Goal: Task Accomplishment & Management: Use online tool/utility

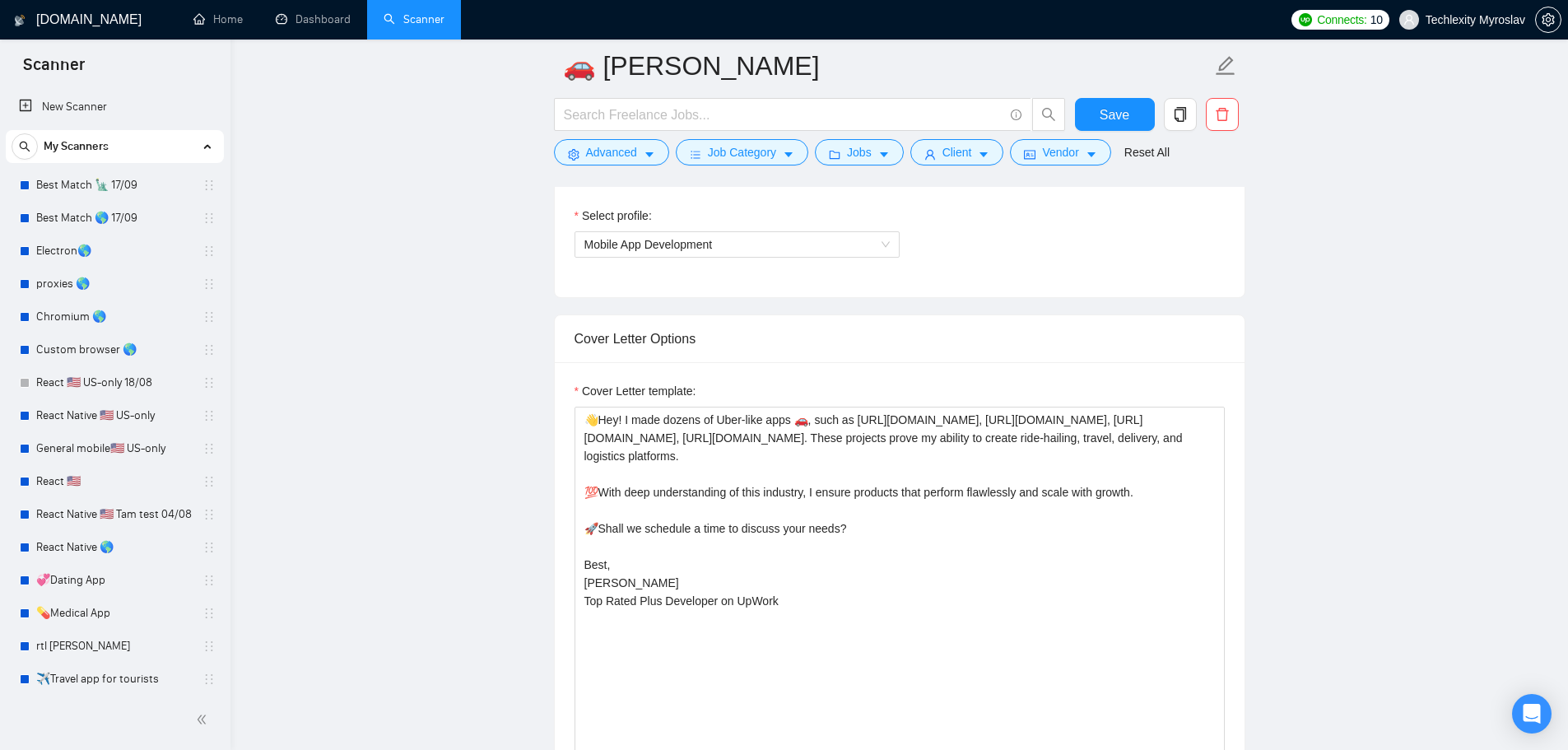
scroll to position [335, 0]
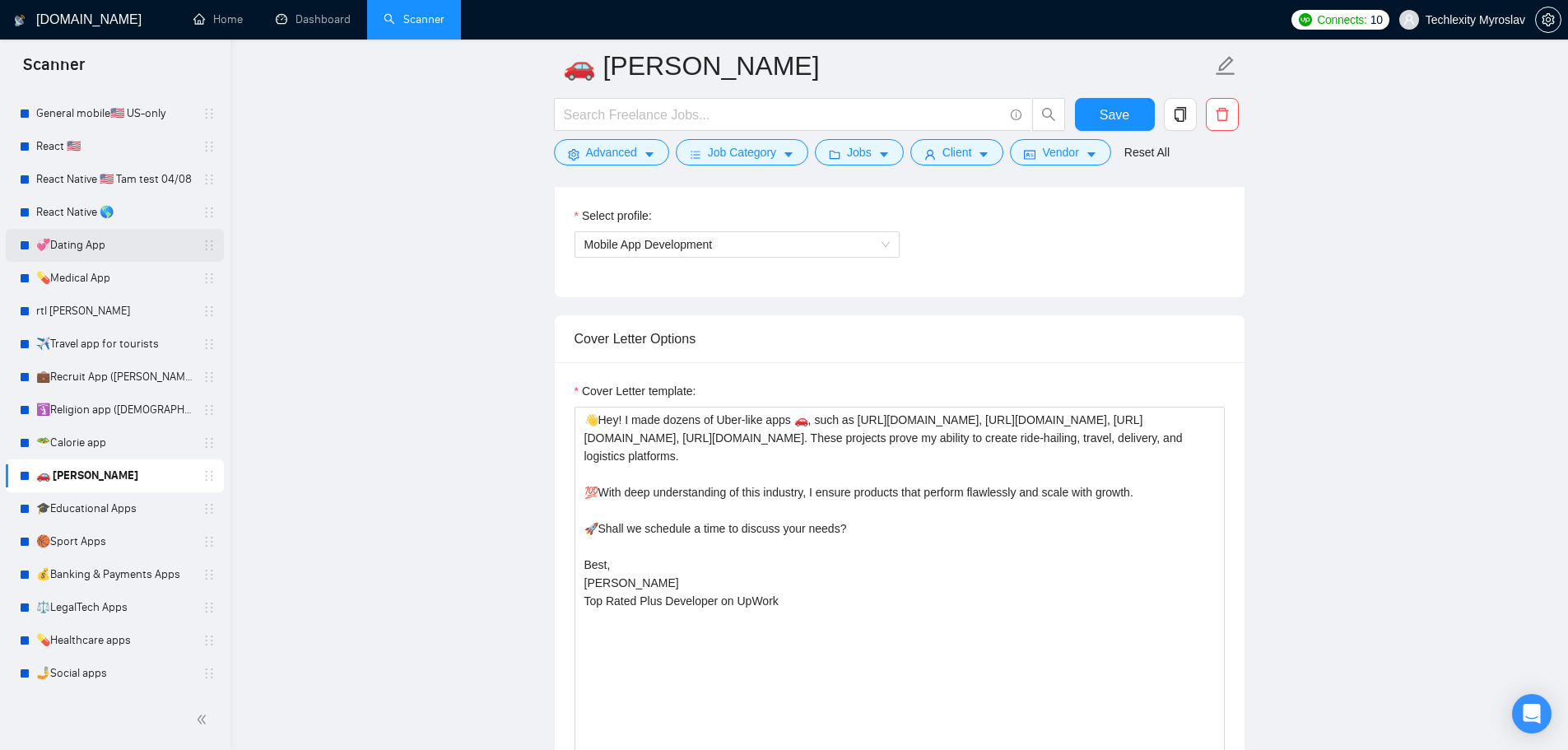
click at [113, 242] on link "💞Dating App" at bounding box center [114, 245] width 156 height 33
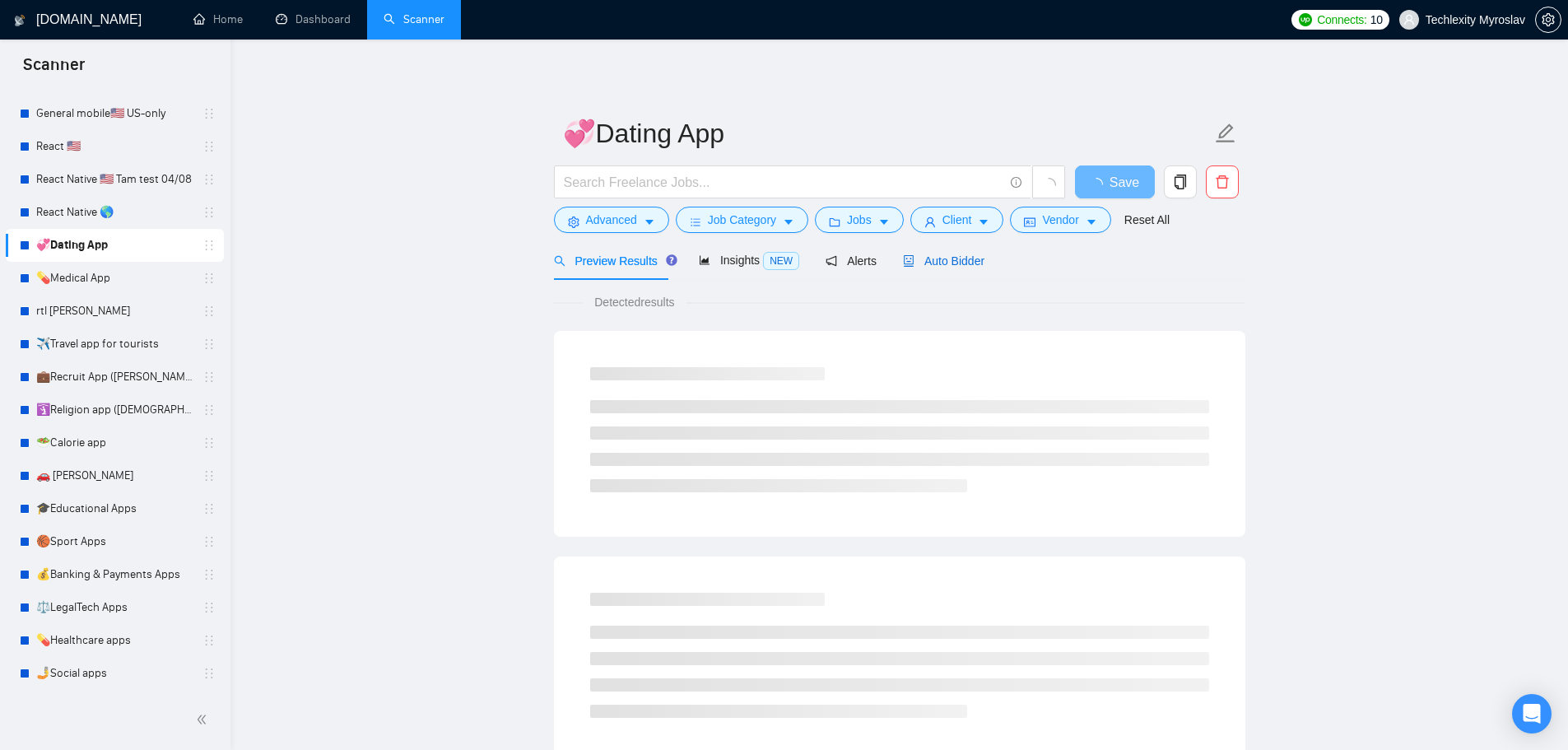
click at [962, 260] on span "Auto Bidder" at bounding box center [943, 261] width 82 height 14
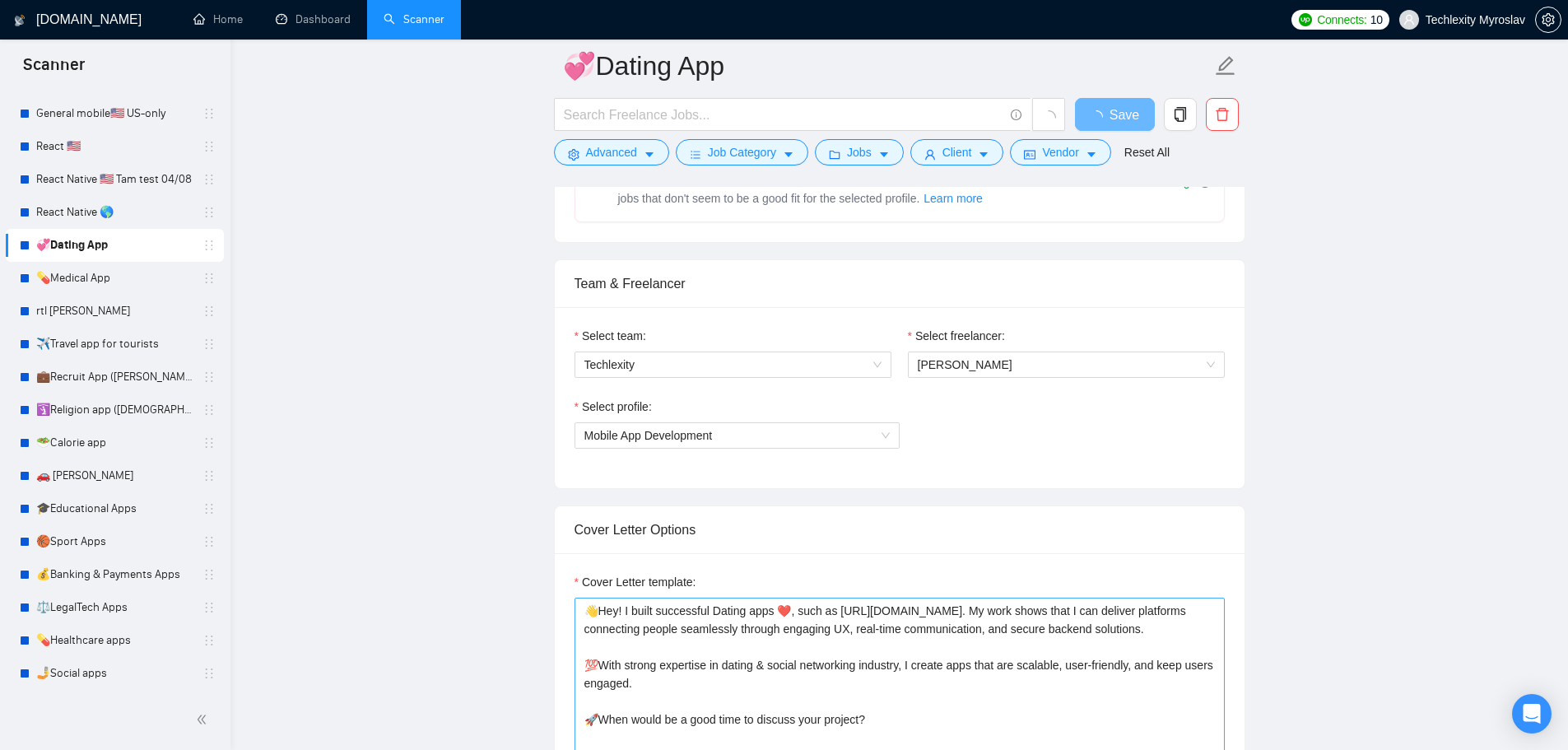
scroll to position [1317, 0]
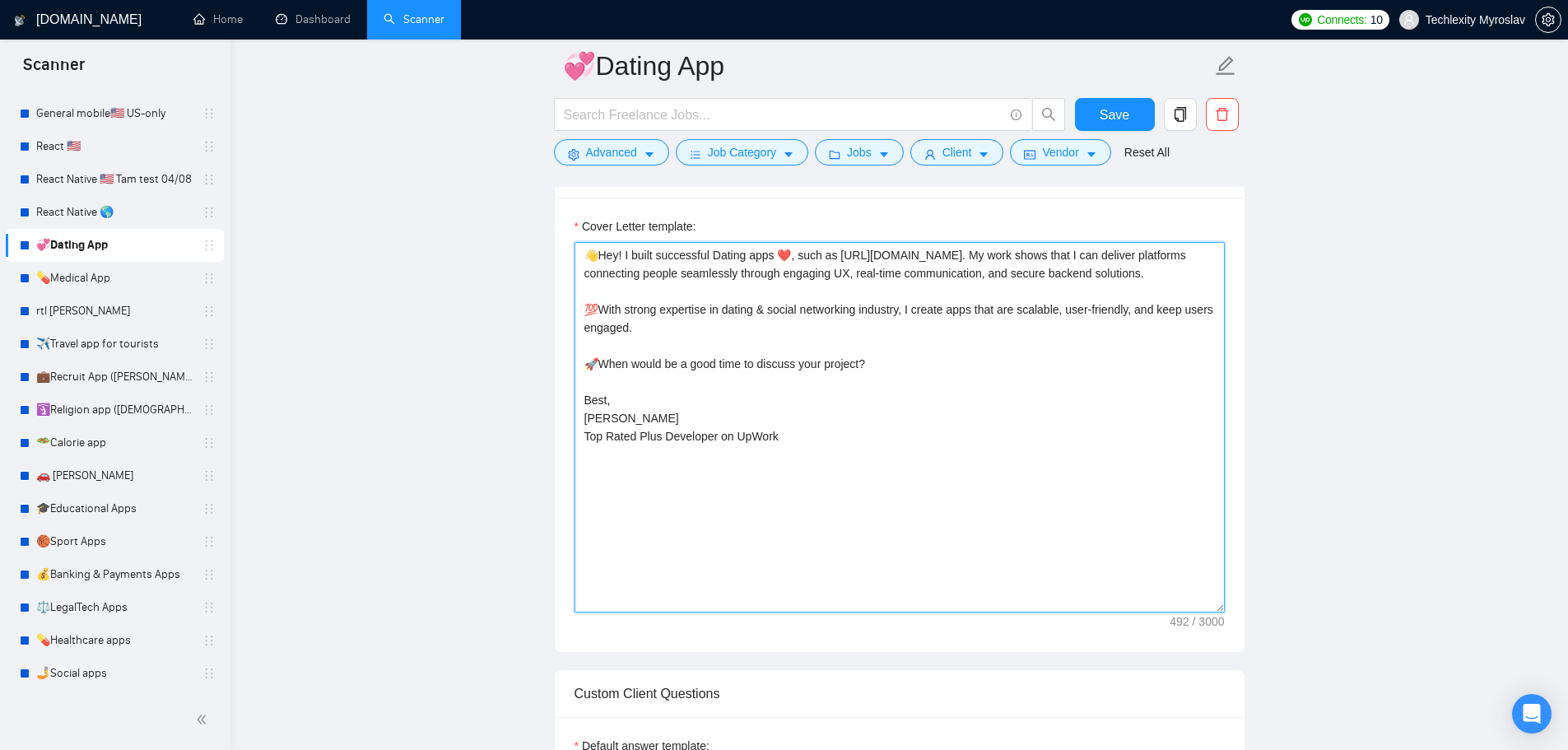
click at [956, 462] on textarea "👋Hey! I built successful Dating apps ❤️, such as https://apps.apple.com/us/app/…" at bounding box center [900, 428] width 650 height 370
click at [934, 475] on textarea "👋Hey! I built successful Dating apps ❤️, such as https://apps.apple.com/us/app/…" at bounding box center [900, 428] width 650 height 370
drag, startPoint x: 841, startPoint y: 257, endPoint x: 1113, endPoint y: 256, distance: 272.0
click at [1113, 256] on textarea "👋Hey! I built successful Dating apps ❤️, such as https://apps.apple.com/us/app/…" at bounding box center [900, 428] width 650 height 370
drag, startPoint x: 1117, startPoint y: 256, endPoint x: 841, endPoint y: 256, distance: 276.0
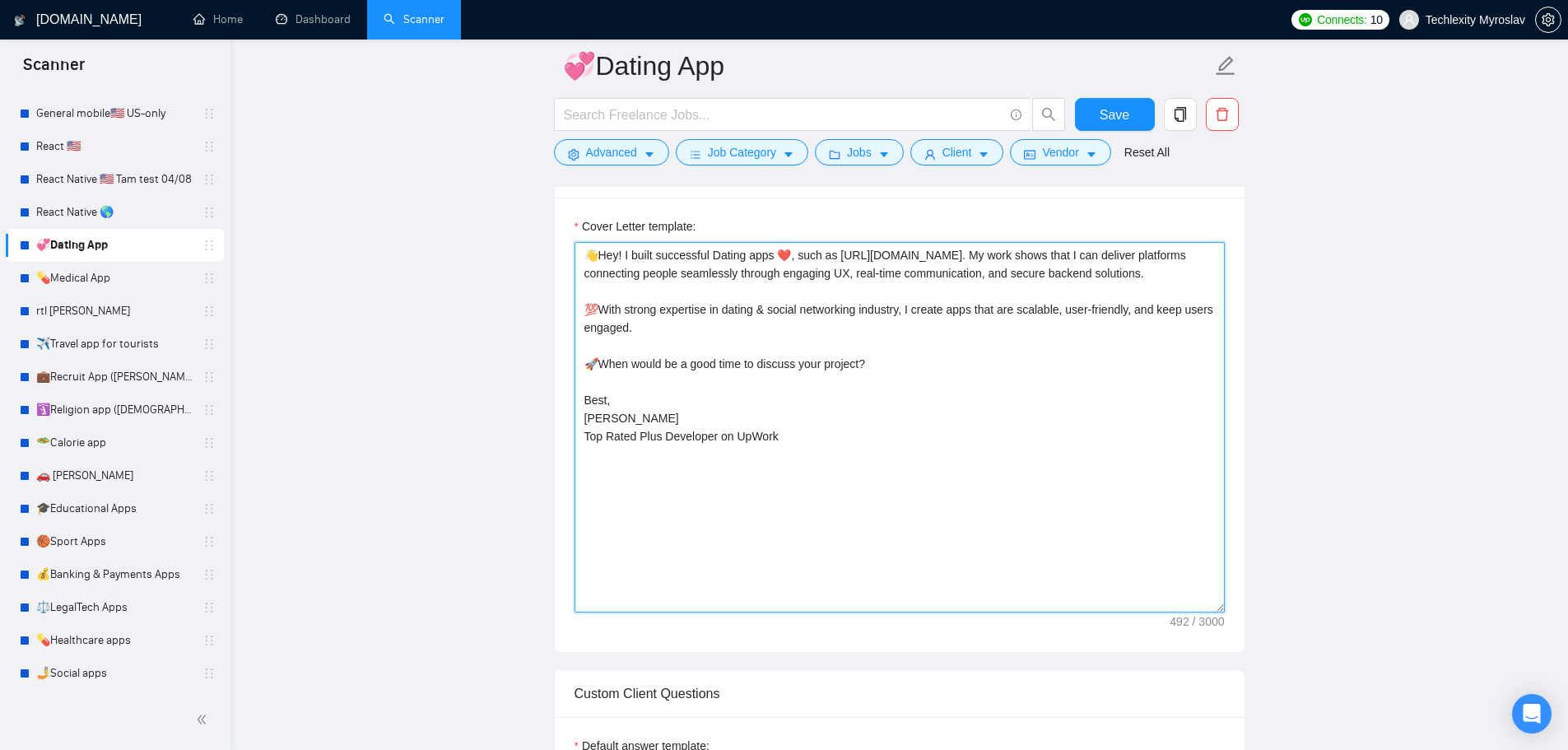
click at [841, 256] on textarea "👋Hey! I built successful Dating apps ❤️, such as https://apps.apple.com/us/app/…" at bounding box center [900, 428] width 650 height 370
click at [792, 257] on textarea "👋Hey! I built successful Dating apps ❤️, such as . My work shows that I can del…" at bounding box center [900, 428] width 650 height 370
paste textarea "https://apps.apple.com/us/app/stroynik/id6446489002"
click at [864, 427] on textarea "👋Hey! I built successful Dating apps ❤️(see here: https://apps.apple.com/us/app…" at bounding box center [900, 428] width 650 height 370
click at [890, 470] on textarea "👋Hey! I built successful Dating apps ❤️(see here: https://apps.apple.com/us/app…" at bounding box center [900, 428] width 650 height 370
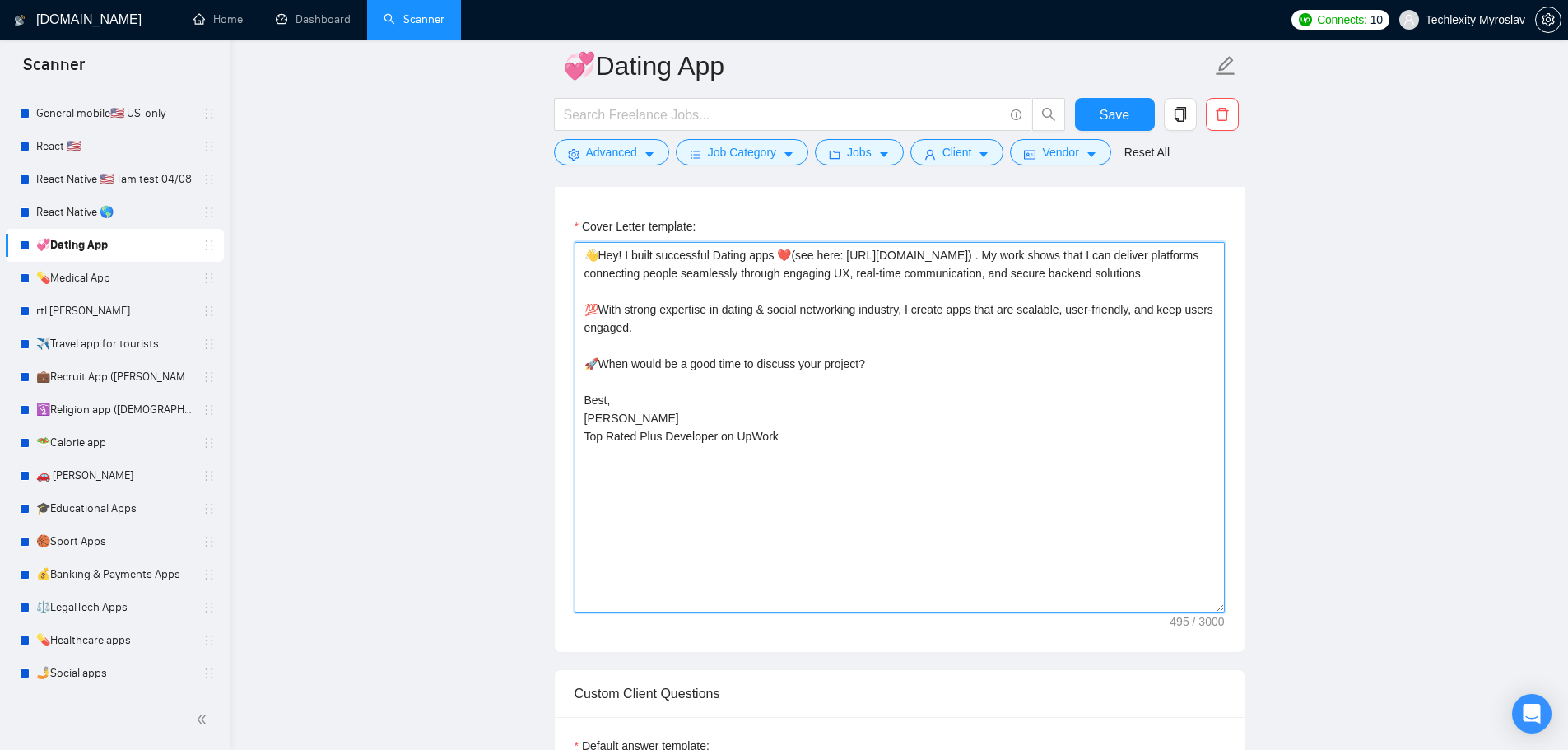
type textarea "👋Hey! I built successful Dating apps ❤️(see here: https://apps.apple.com/us/app…"
click at [747, 413] on textarea "👋Hey! I built successful Dating apps ❤️(see here: https://apps.apple.com/us/app…" at bounding box center [900, 428] width 650 height 370
drag, startPoint x: 807, startPoint y: 445, endPoint x: 535, endPoint y: 457, distance: 272.3
click at [535, 457] on main "💞Dating App Save Advanced Job Category Jobs Client Vendor Reset All Preview Res…" at bounding box center [899, 706] width 1285 height 3913
click at [802, 478] on textarea "👋Hey! I built successful Dating apps ❤️(see here: https://apps.apple.com/us/app…" at bounding box center [900, 428] width 650 height 370
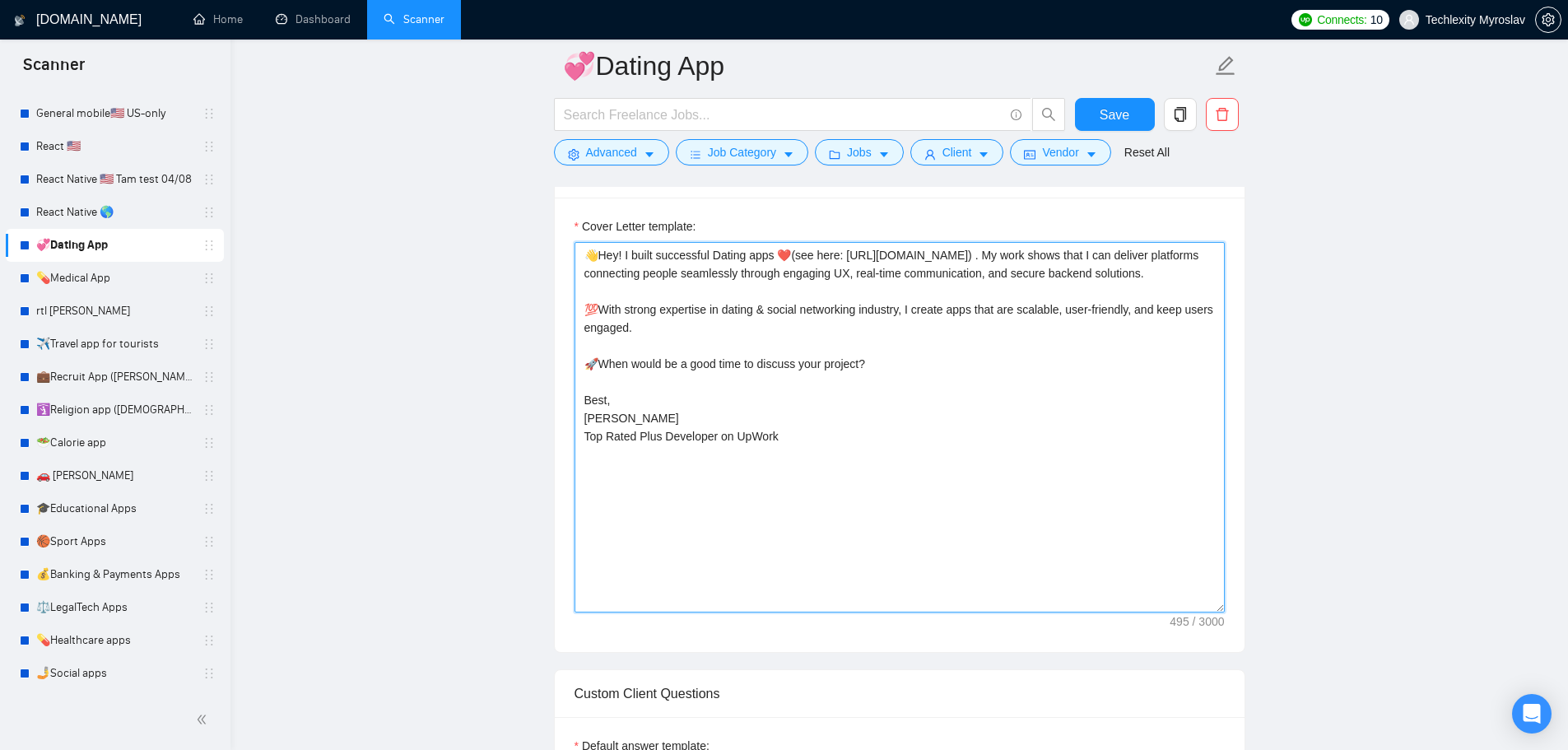
click at [802, 478] on textarea "👋Hey! I built successful Dating apps ❤️(see here: https://apps.apple.com/us/app…" at bounding box center [900, 428] width 650 height 370
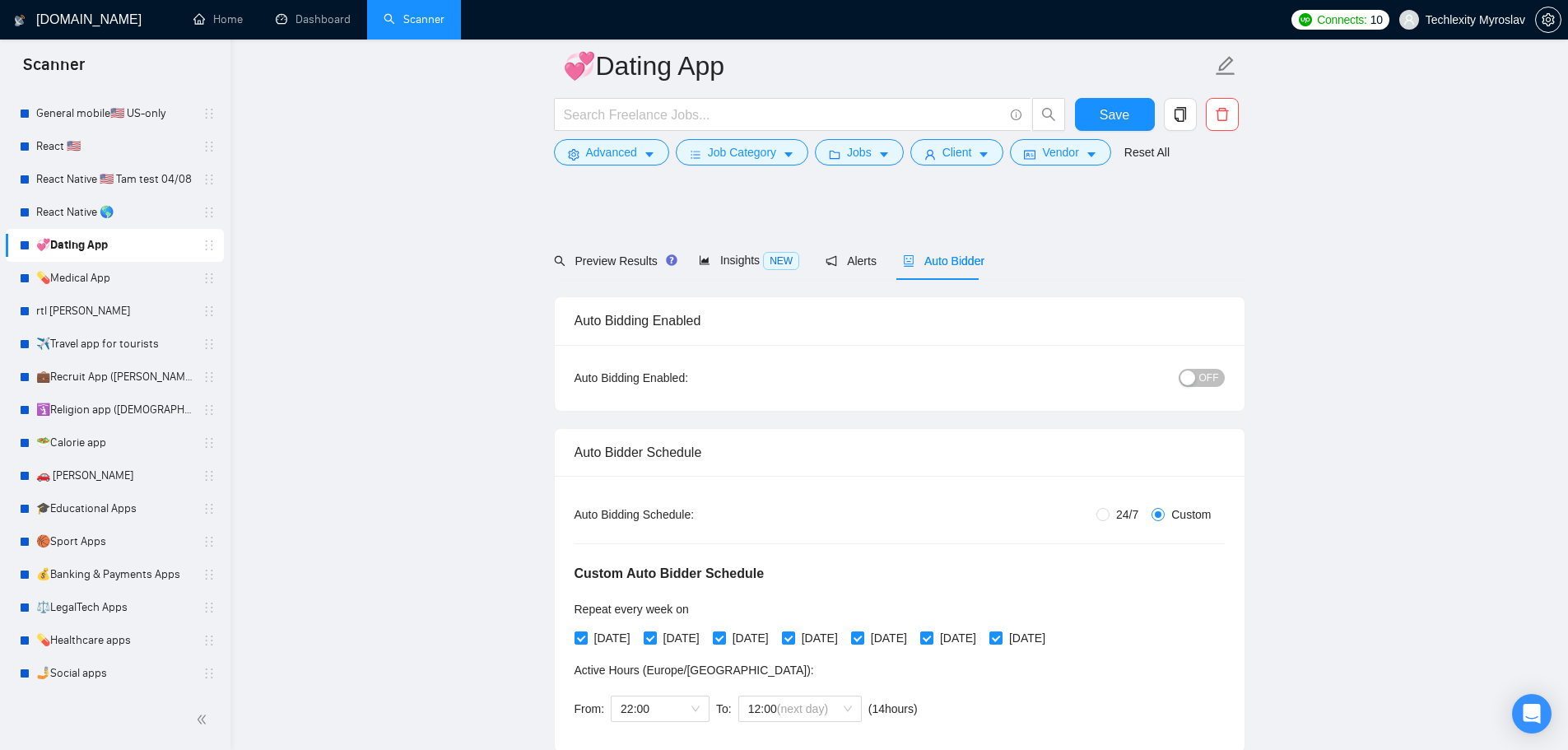
scroll to position [658, 0]
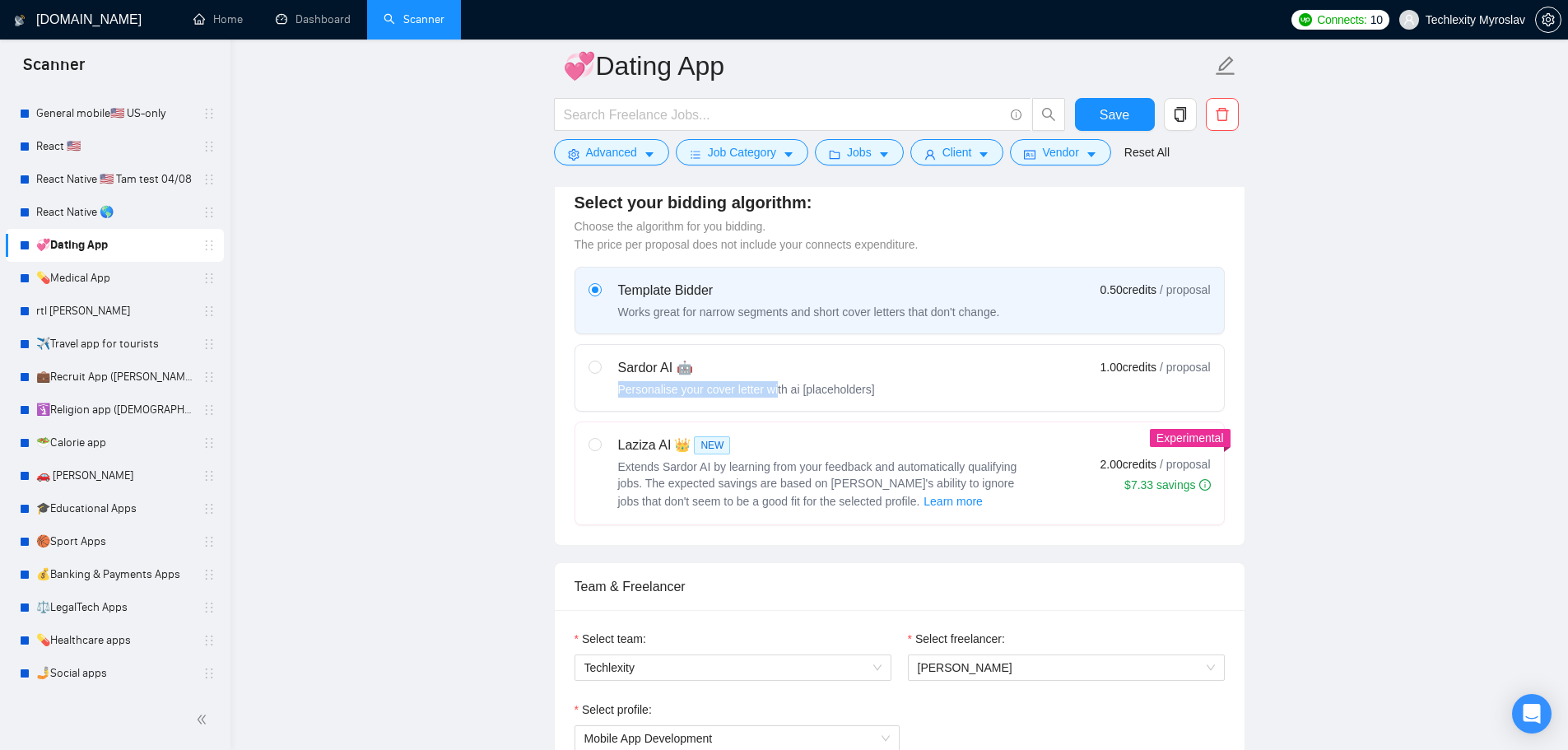
click at [764, 375] on div "Sardor AI 🤖 Personalise your cover letter with ai [placeholders]" at bounding box center [746, 378] width 257 height 40
click at [785, 374] on div "Sardor AI 🤖" at bounding box center [746, 368] width 257 height 20
click at [600, 372] on input "radio" at bounding box center [594, 366] width 12 height 12
radio input "true"
radio input "false"
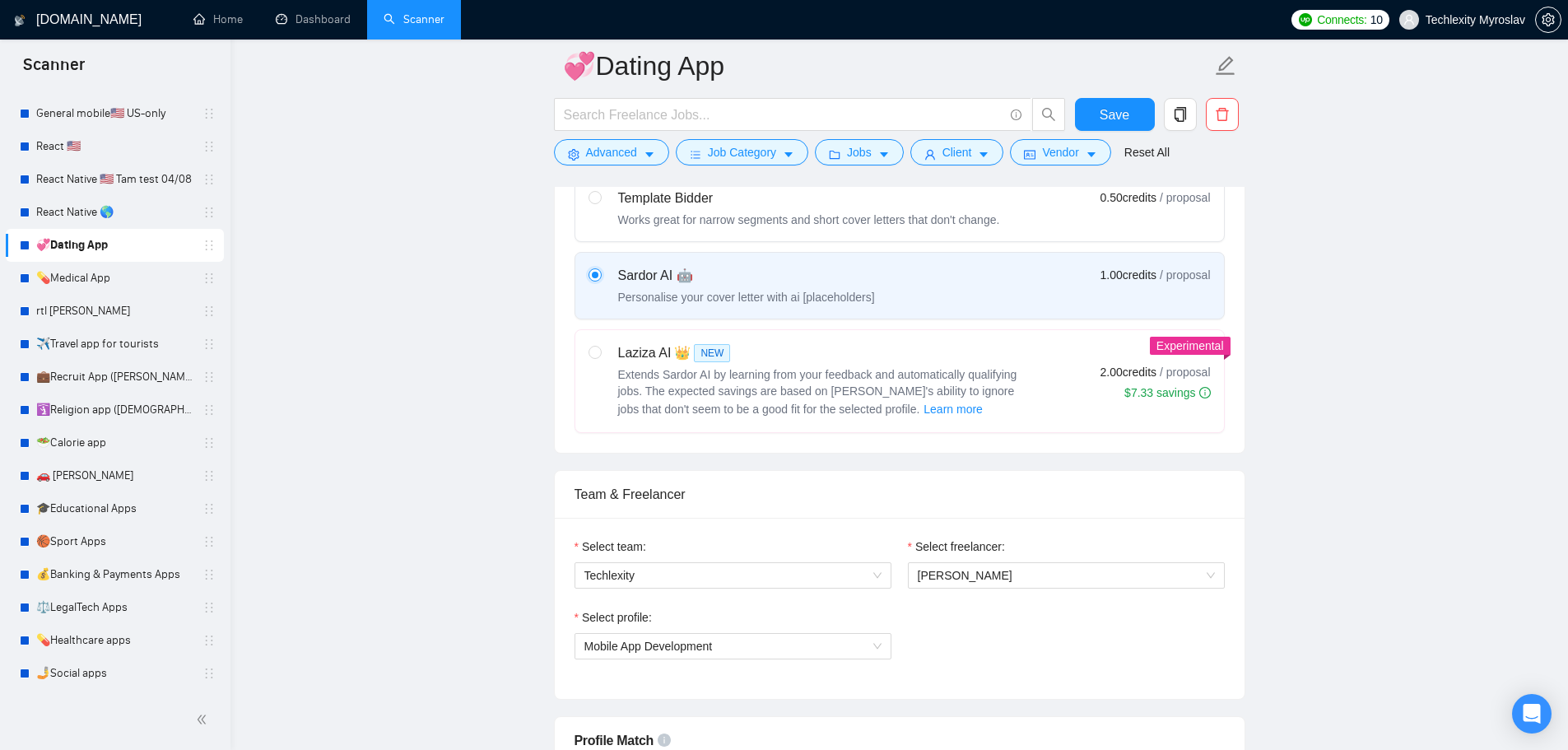
scroll to position [741, 0]
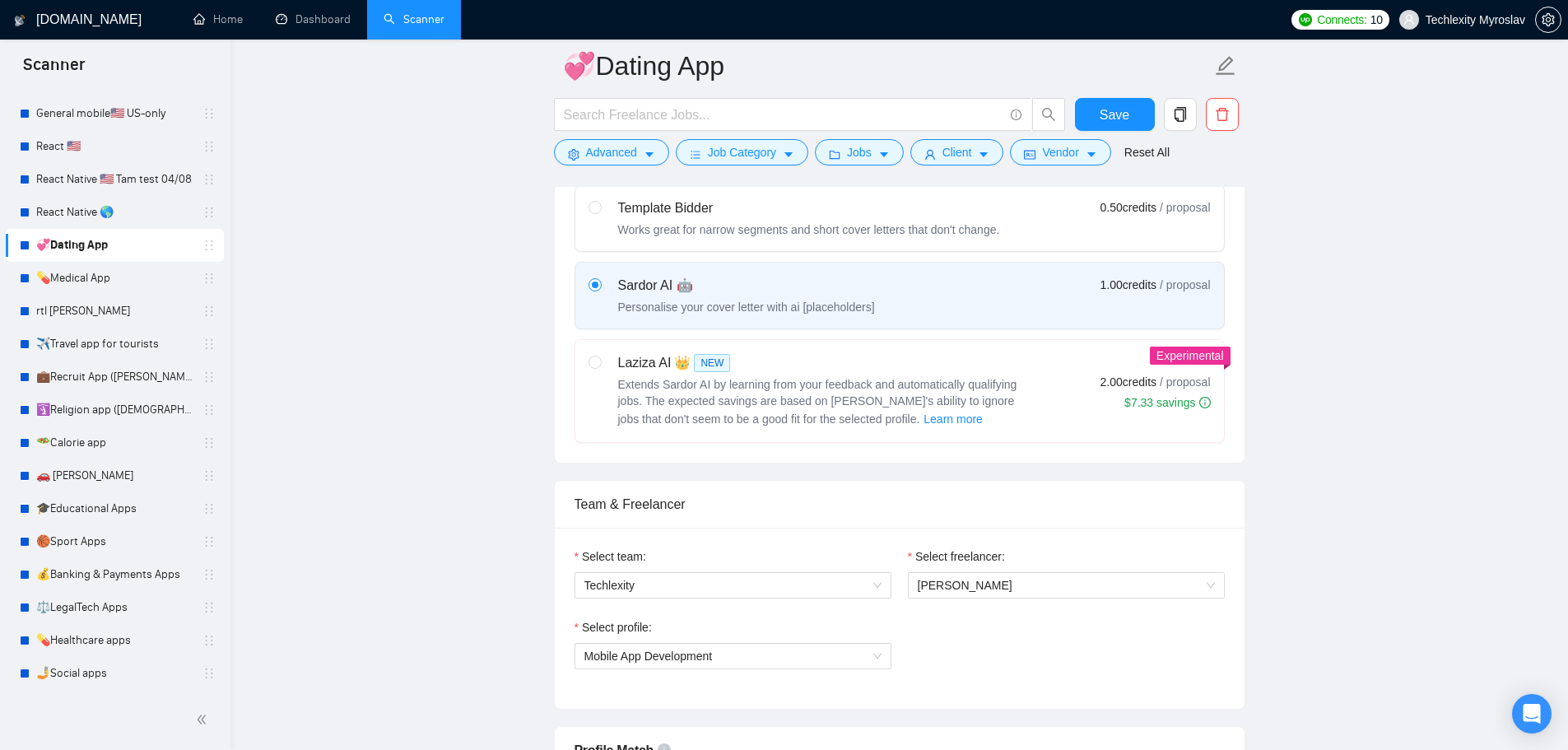
click at [682, 301] on div "Personalise your cover letter with ai [placeholders]" at bounding box center [746, 307] width 257 height 16
click at [600, 290] on input "radio" at bounding box center [594, 283] width 12 height 12
click at [682, 228] on div "Works great for narrow segments and short cover letters that don't change." at bounding box center [809, 230] width 382 height 16
click at [600, 212] on input "radio" at bounding box center [594, 206] width 12 height 12
radio input "true"
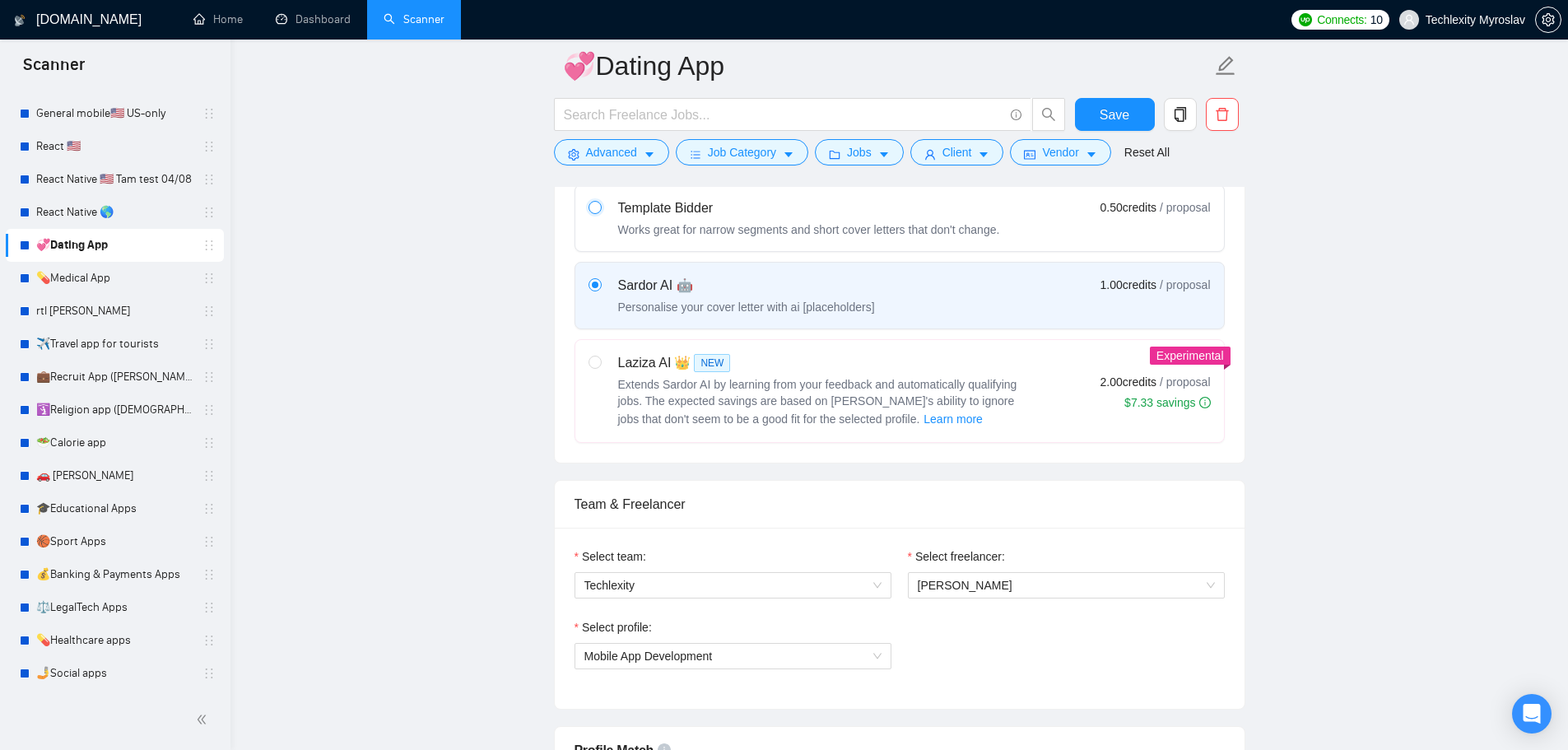
radio input "false"
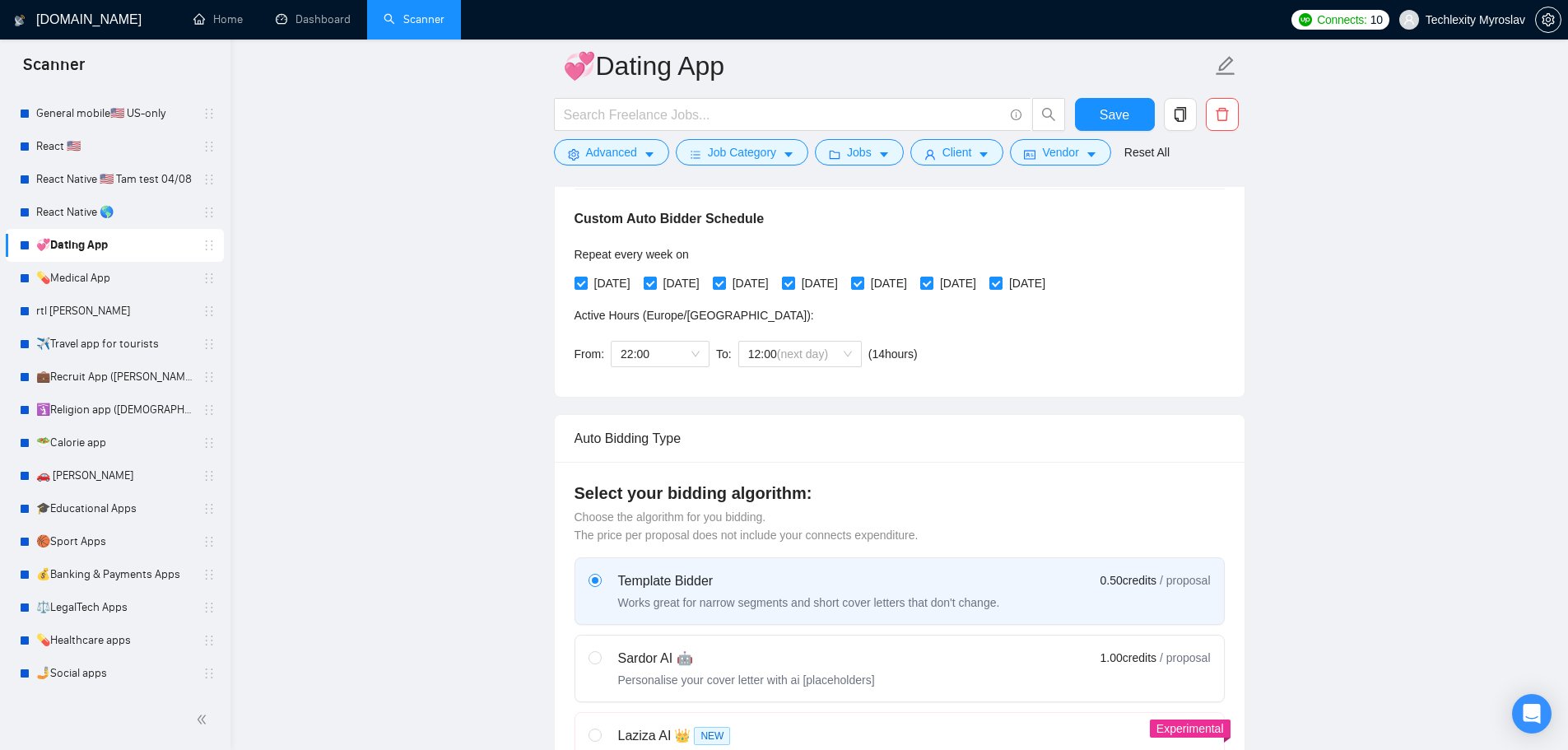
scroll to position [330, 0]
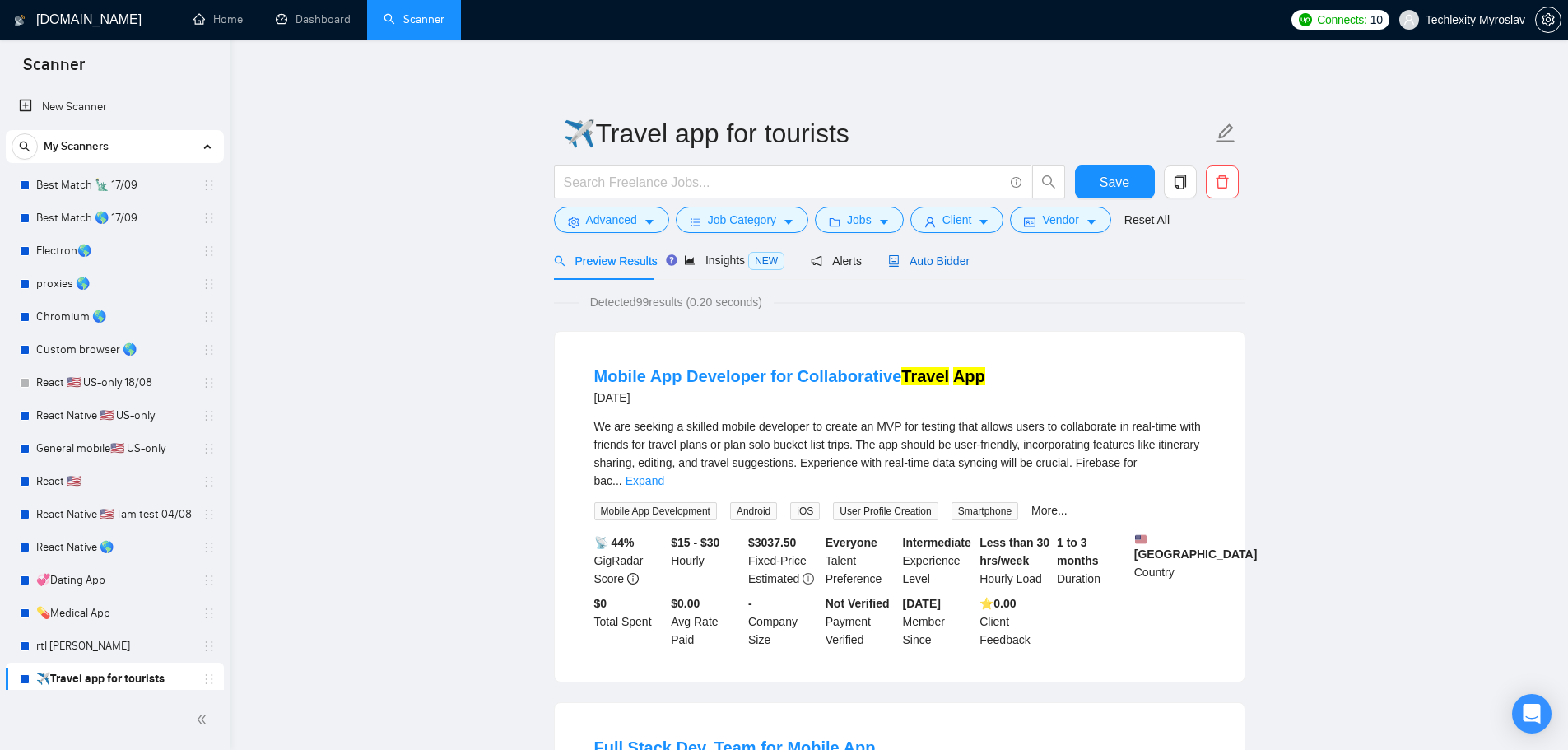
click at [940, 259] on span "Auto Bidder" at bounding box center [929, 261] width 82 height 14
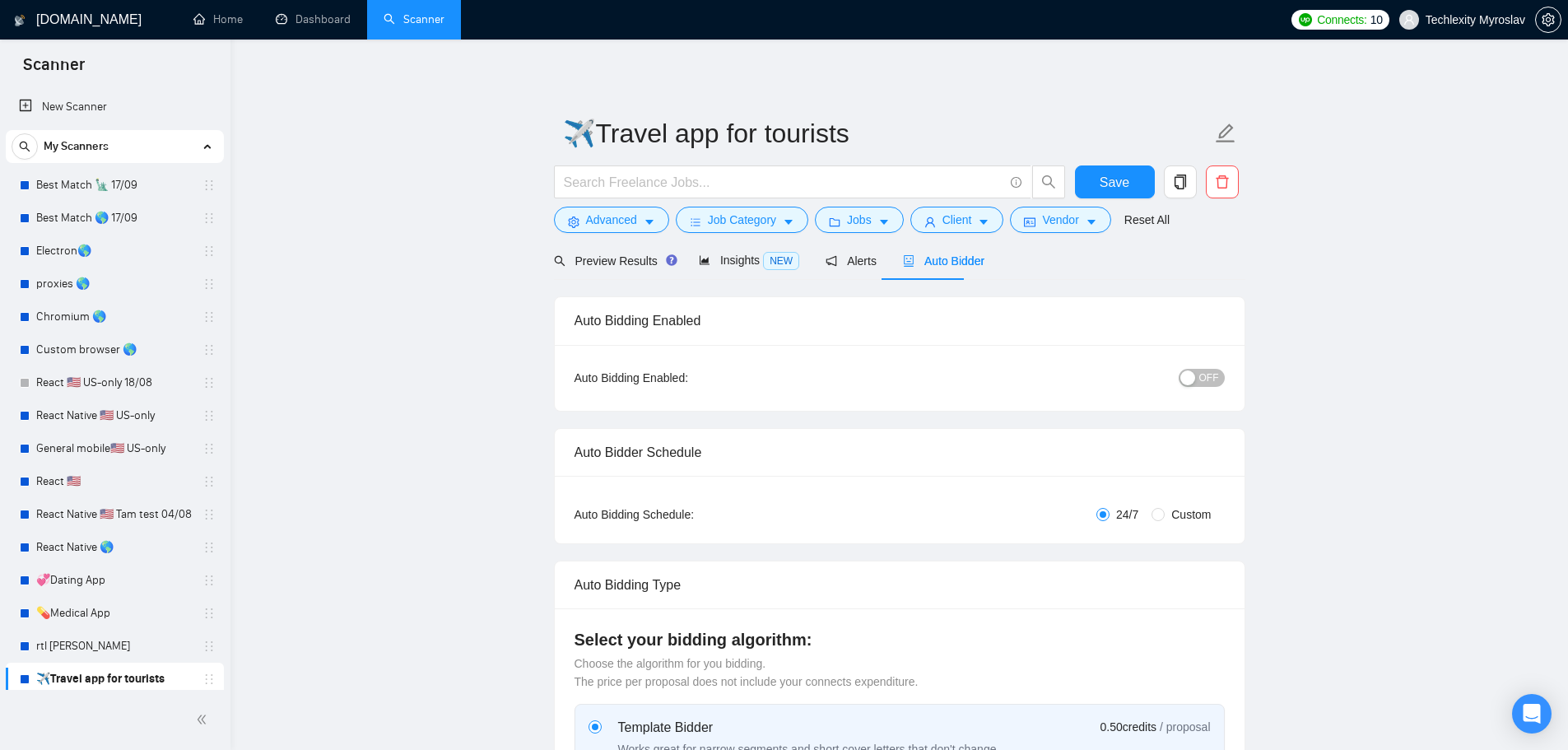
radio input "false"
radio input "true"
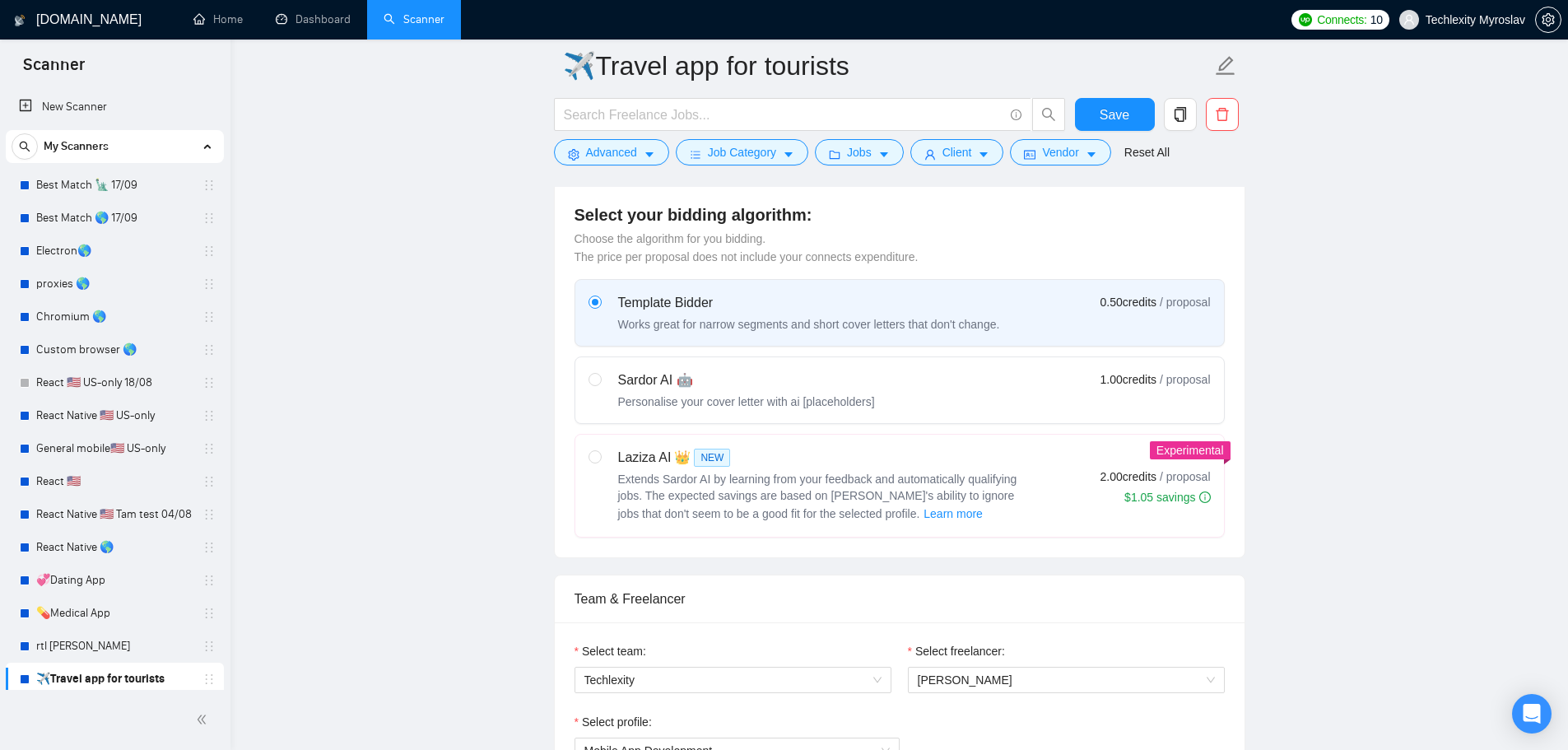
scroll to position [658, 0]
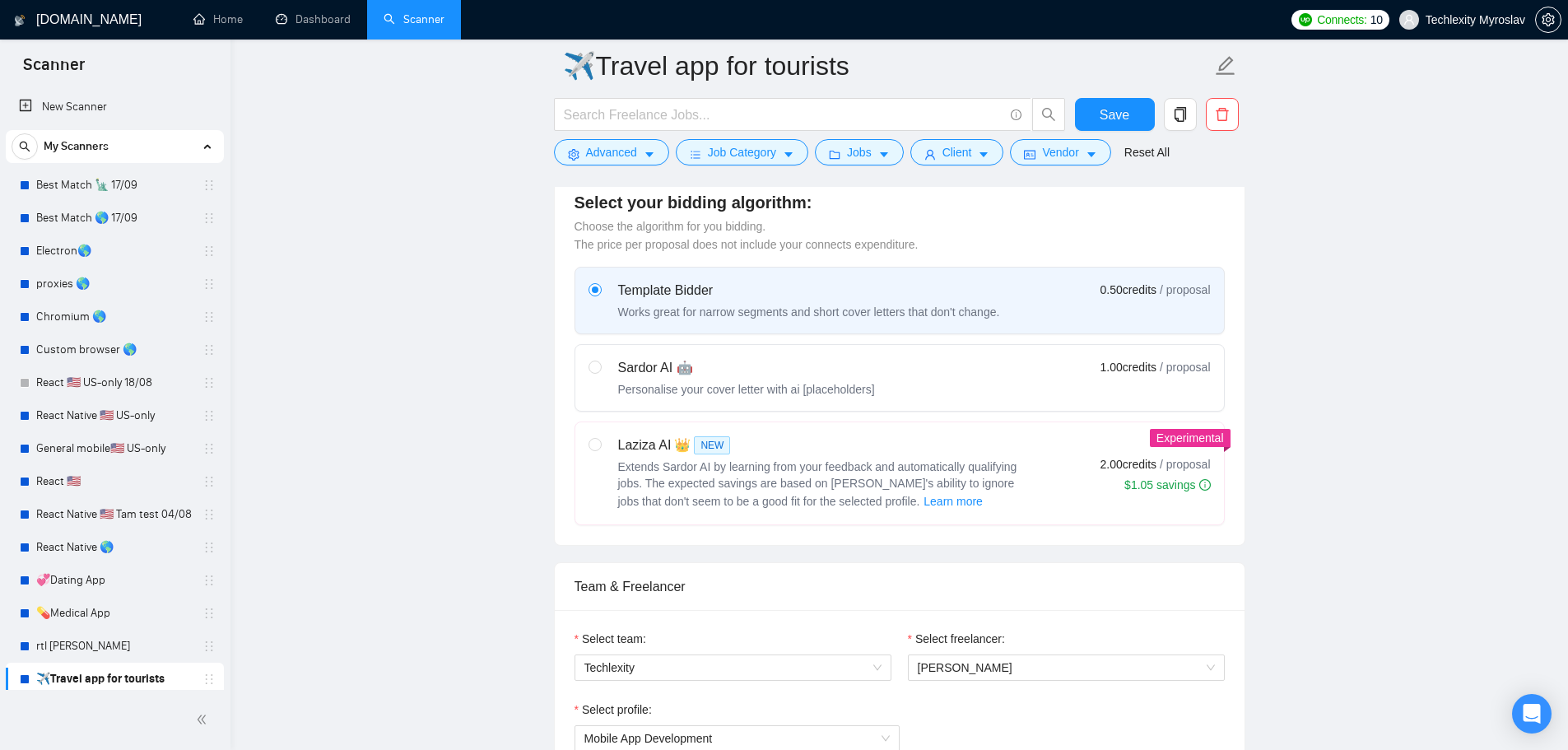
click at [804, 358] on div "Sardor AI 🤖" at bounding box center [746, 368] width 257 height 20
click at [600, 360] on input "radio" at bounding box center [594, 366] width 12 height 12
radio input "true"
radio input "false"
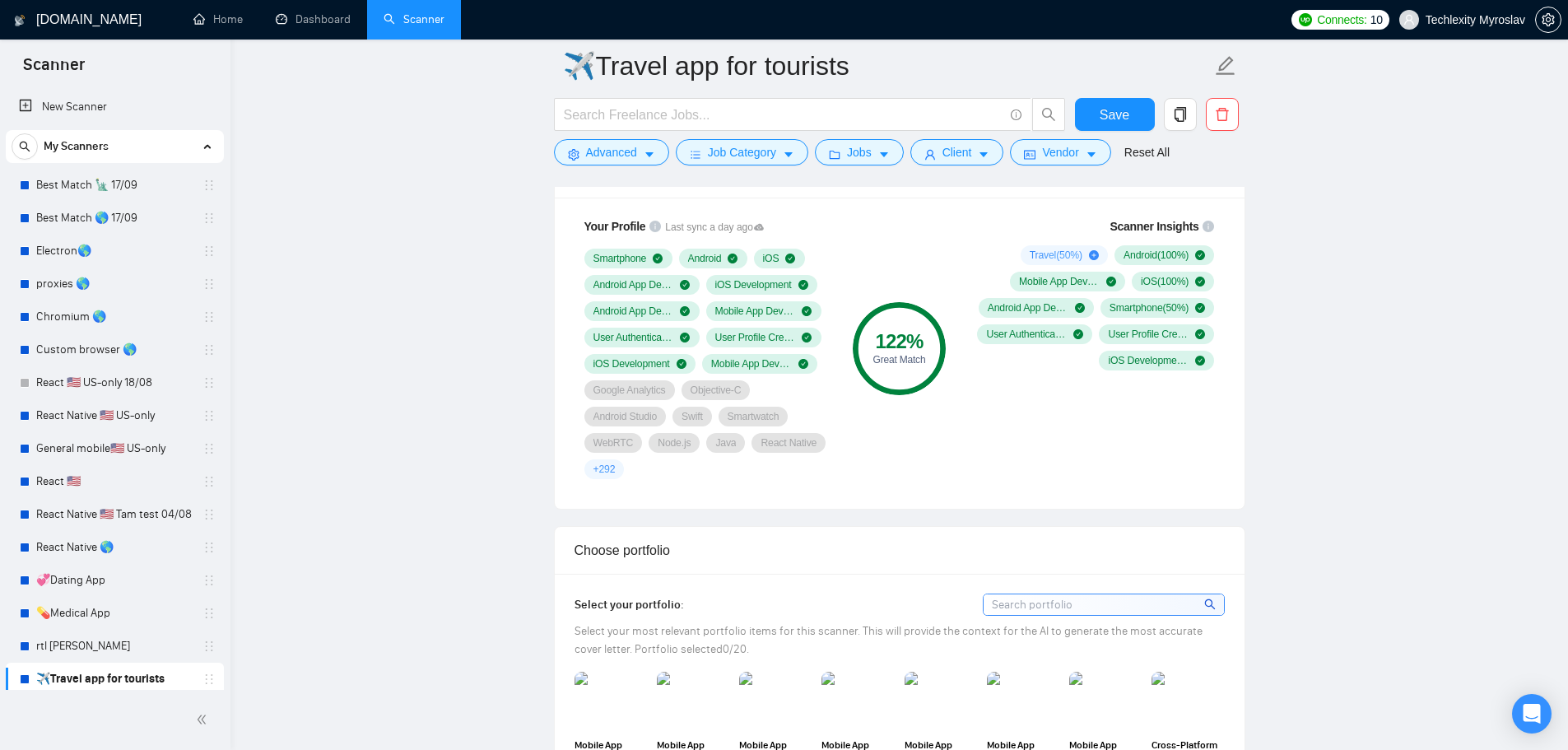
scroll to position [1152, 0]
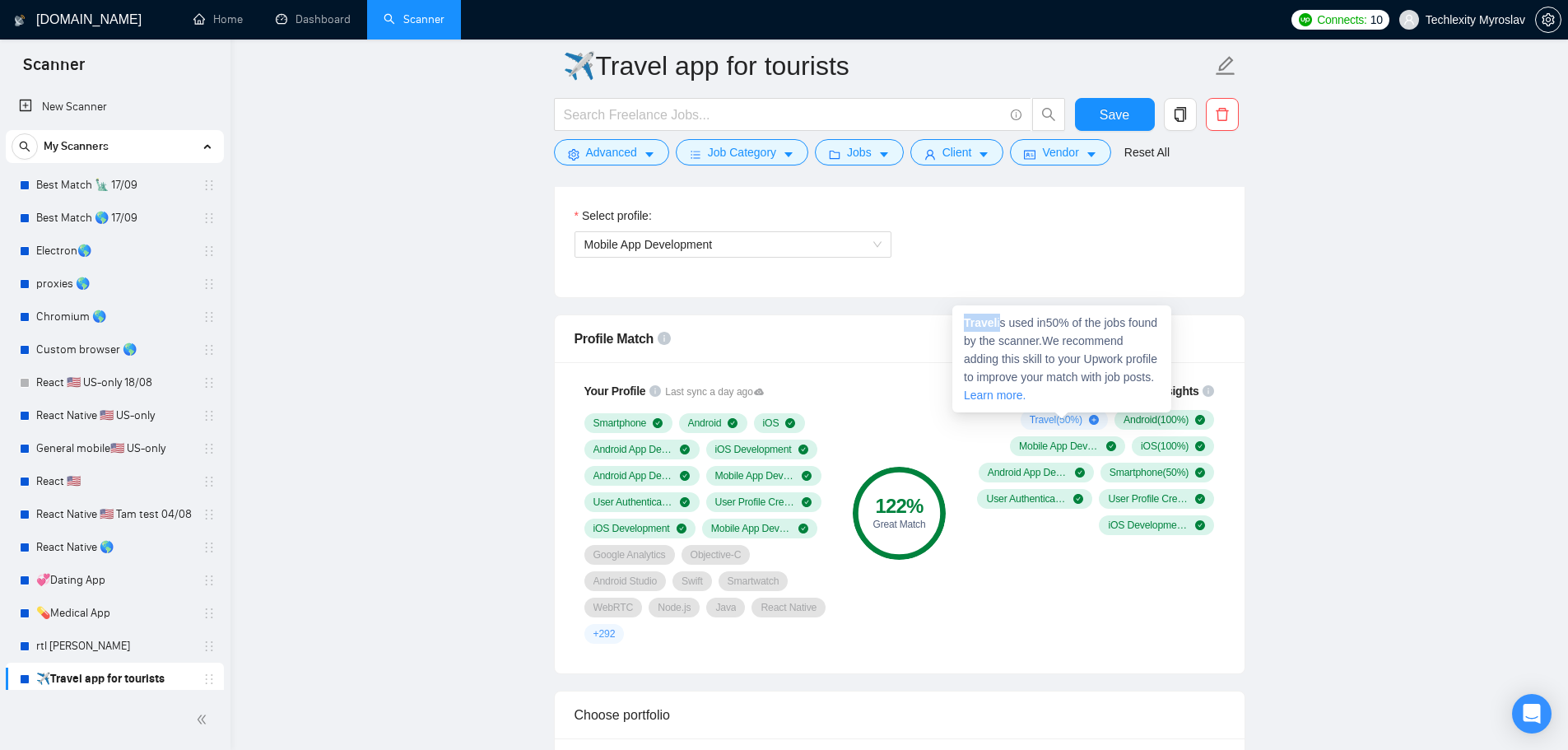
drag, startPoint x: 999, startPoint y: 325, endPoint x: 964, endPoint y: 322, distance: 35.1
click at [964, 322] on span "Travel is used in 50 % of the jobs found by the scanner. We recommend adding th…" at bounding box center [1060, 359] width 193 height 85
copy span "Travel"
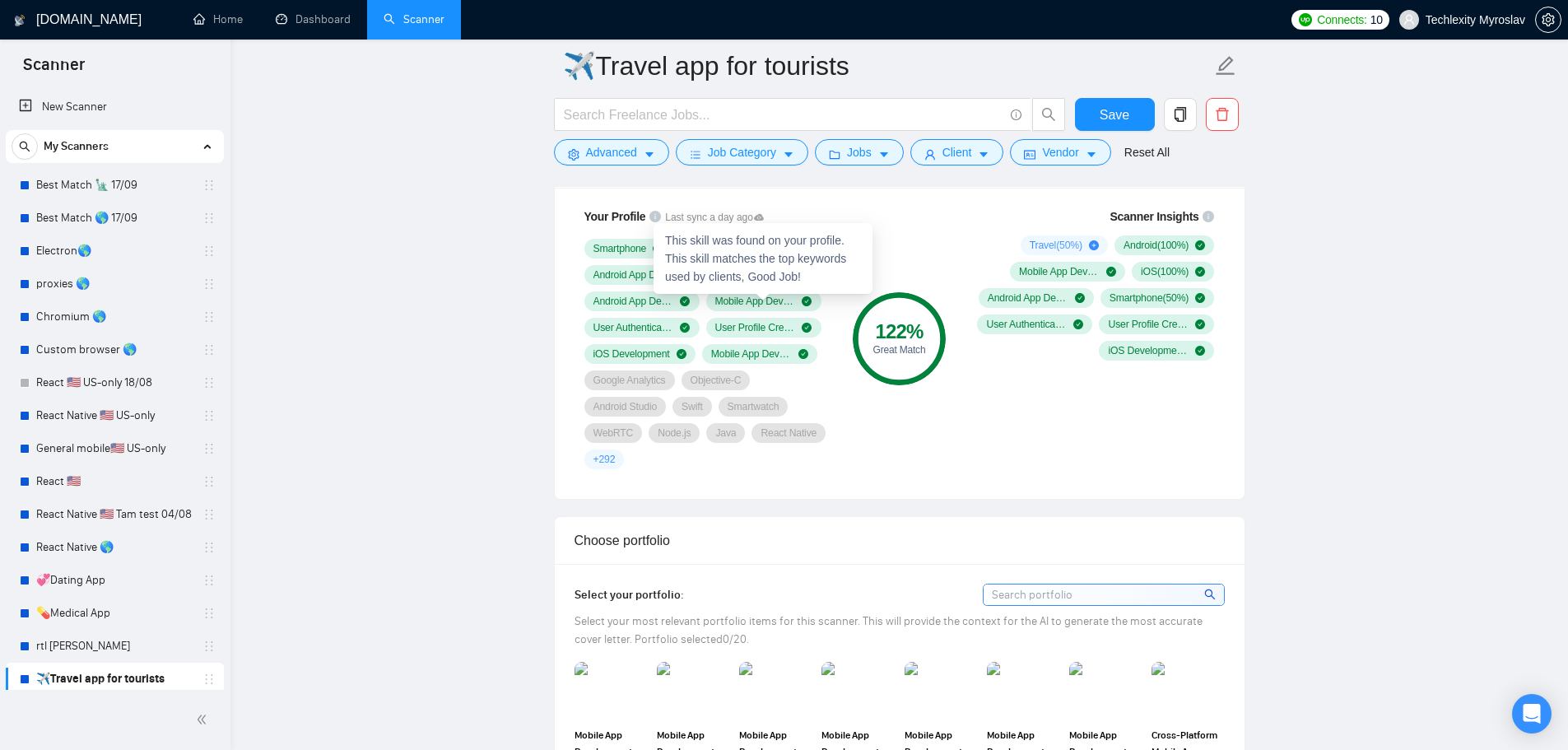
scroll to position [1893, 0]
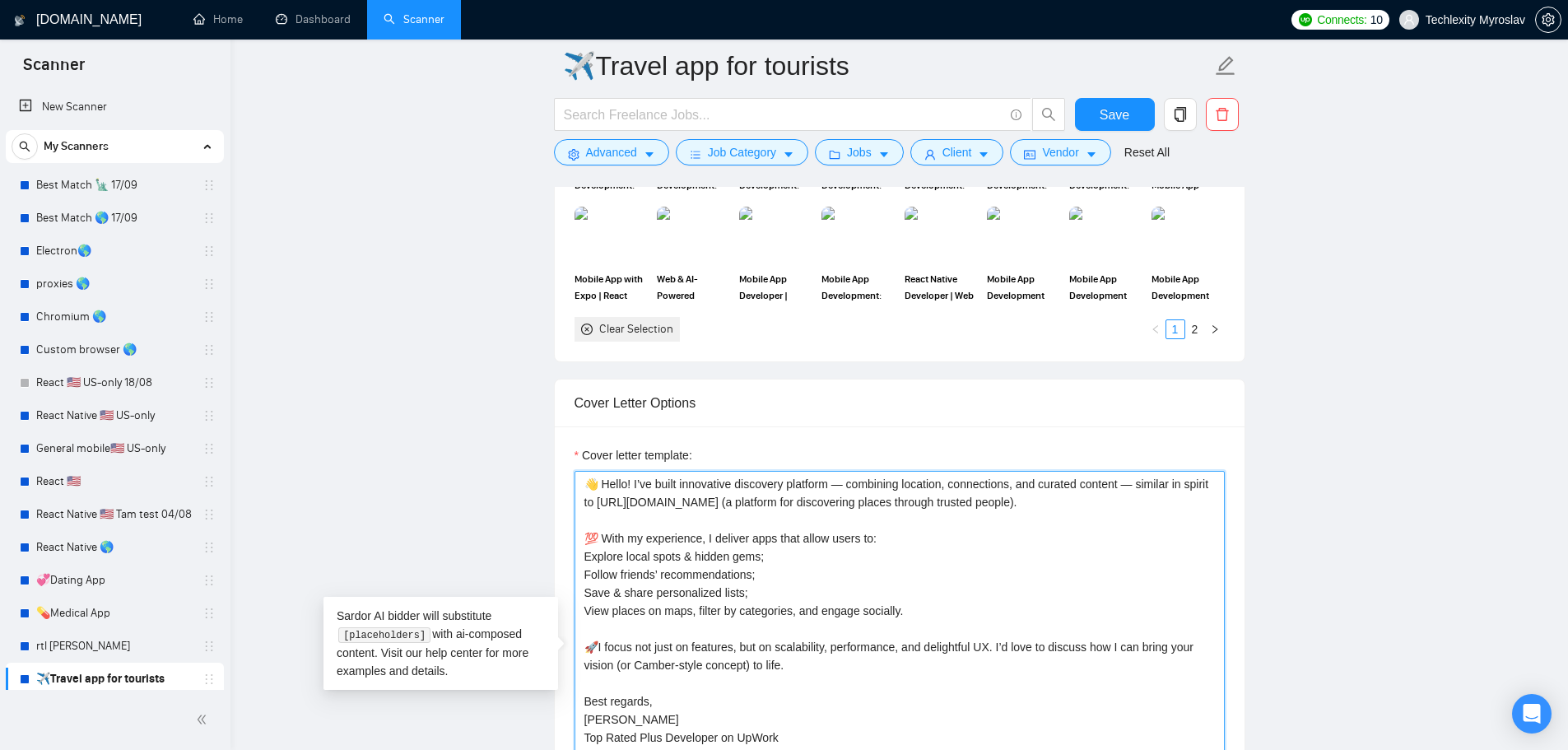
drag, startPoint x: 627, startPoint y: 484, endPoint x: 616, endPoint y: 490, distance: 12.5
click at [616, 490] on textarea "👋 Hello! I’ve built innovative discovery platform — combining location, connect…" at bounding box center [900, 656] width 650 height 370
drag, startPoint x: 644, startPoint y: 486, endPoint x: 633, endPoint y: 489, distance: 11.4
click at [633, 489] on textarea "👋 Hey! I’ve built innovative discovery platform — combining location, connectio…" at bounding box center [900, 656] width 650 height 370
click at [646, 496] on textarea "👋 Hey! I’ve built innovative discovery platform — combining location, connectio…" at bounding box center [900, 656] width 650 height 370
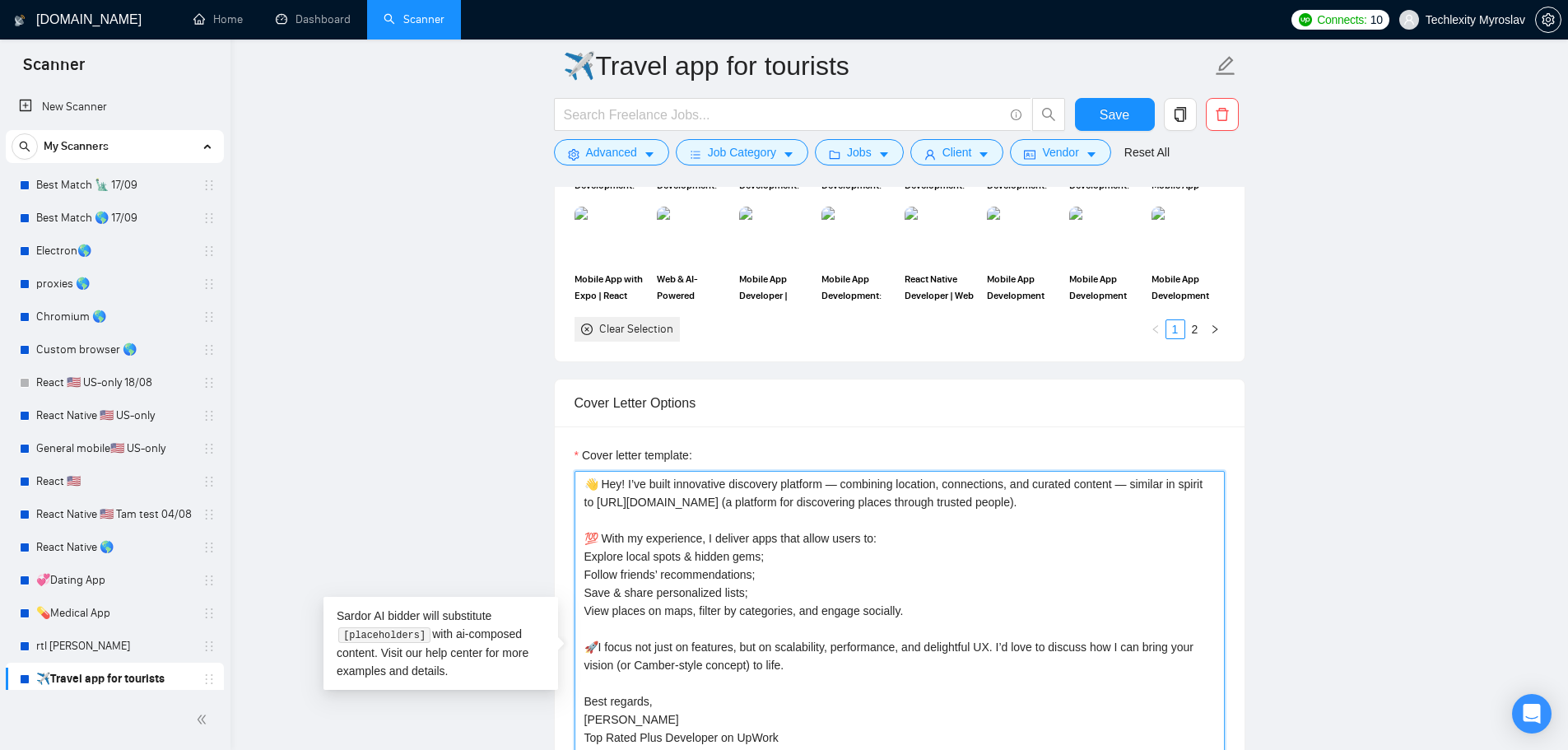
drag, startPoint x: 630, startPoint y: 484, endPoint x: 646, endPoint y: 484, distance: 16.0
click at [646, 484] on textarea "👋 Hey! I’ve built innovative discovery platform — combining location, connectio…" at bounding box center [900, 656] width 650 height 370
drag, startPoint x: 632, startPoint y: 486, endPoint x: 671, endPoint y: 488, distance: 39.1
click at [671, 488] on textarea "👋 Hey! I’ve built innovative discovery platform — combining location, connectio…" at bounding box center [900, 656] width 650 height 370
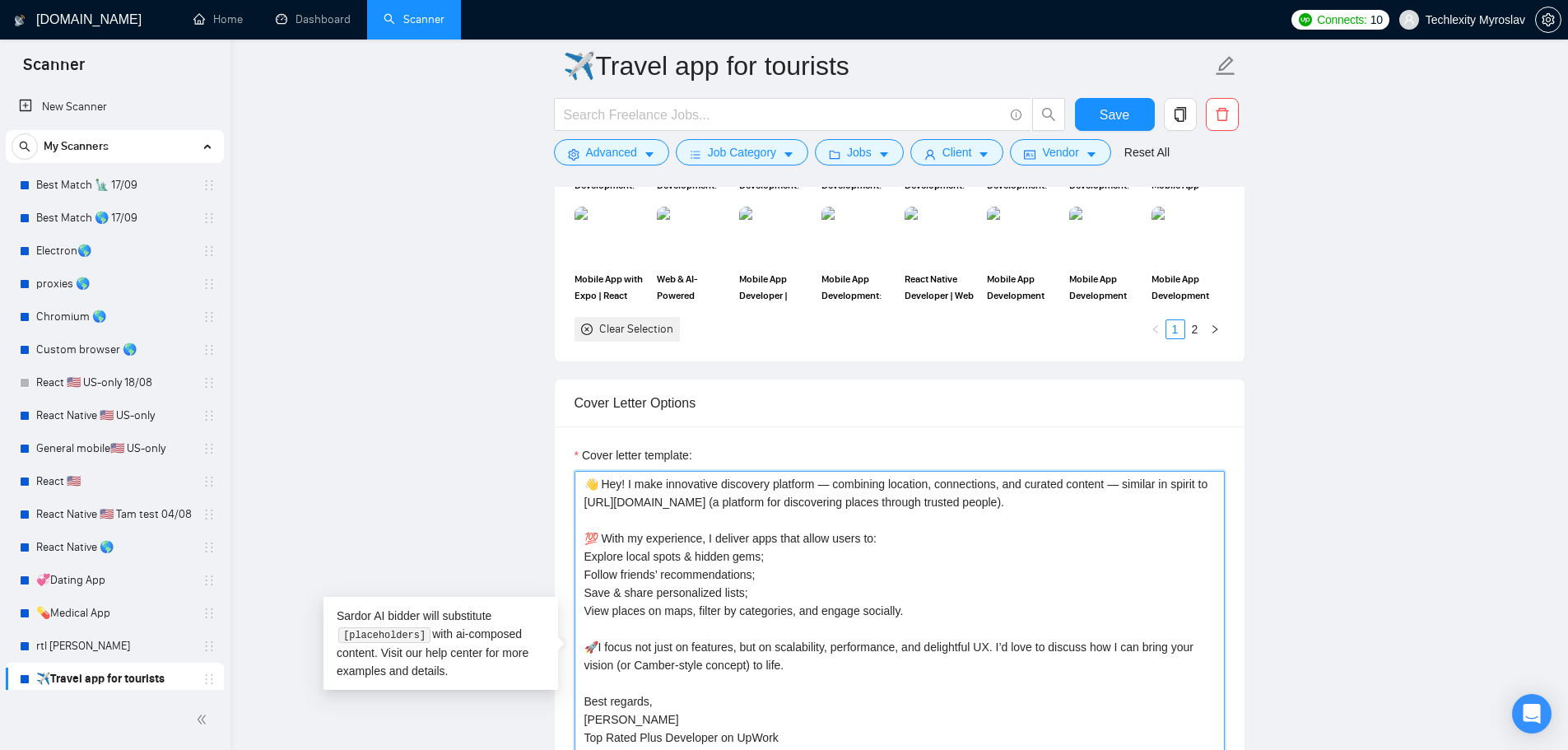
click at [748, 482] on textarea "👋 Hey! I make innovative discovery platform — combining location, connections, …" at bounding box center [900, 656] width 650 height 370
type textarea "👋 Hey! I make innovative discovery platform — combining location, connections, …"
click at [603, 143] on span "Advanced" at bounding box center [611, 153] width 51 height 18
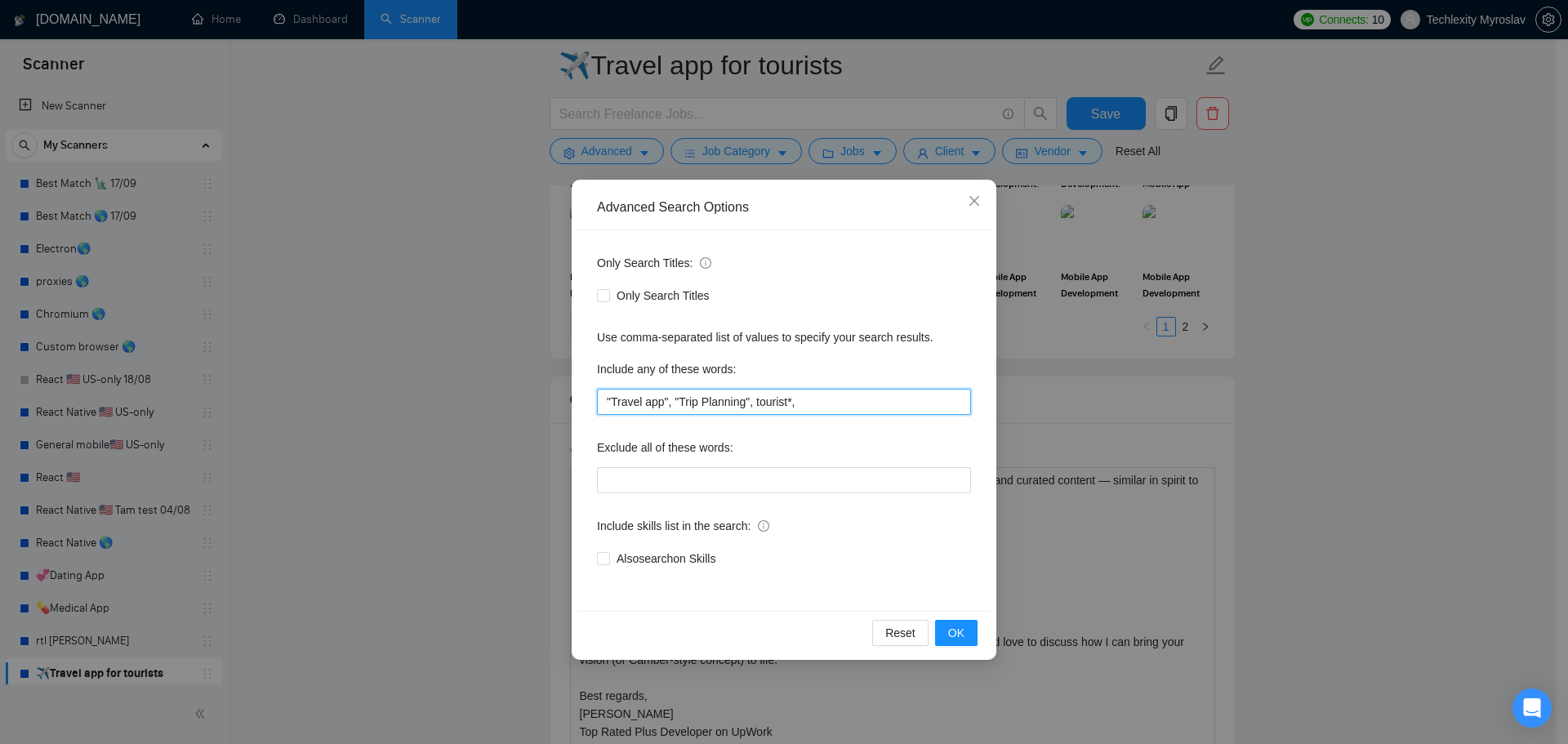
click at [834, 402] on input ""Travel app", "Trip Planning", tourist*," at bounding box center [784, 401] width 374 height 26
paste input "discovery"
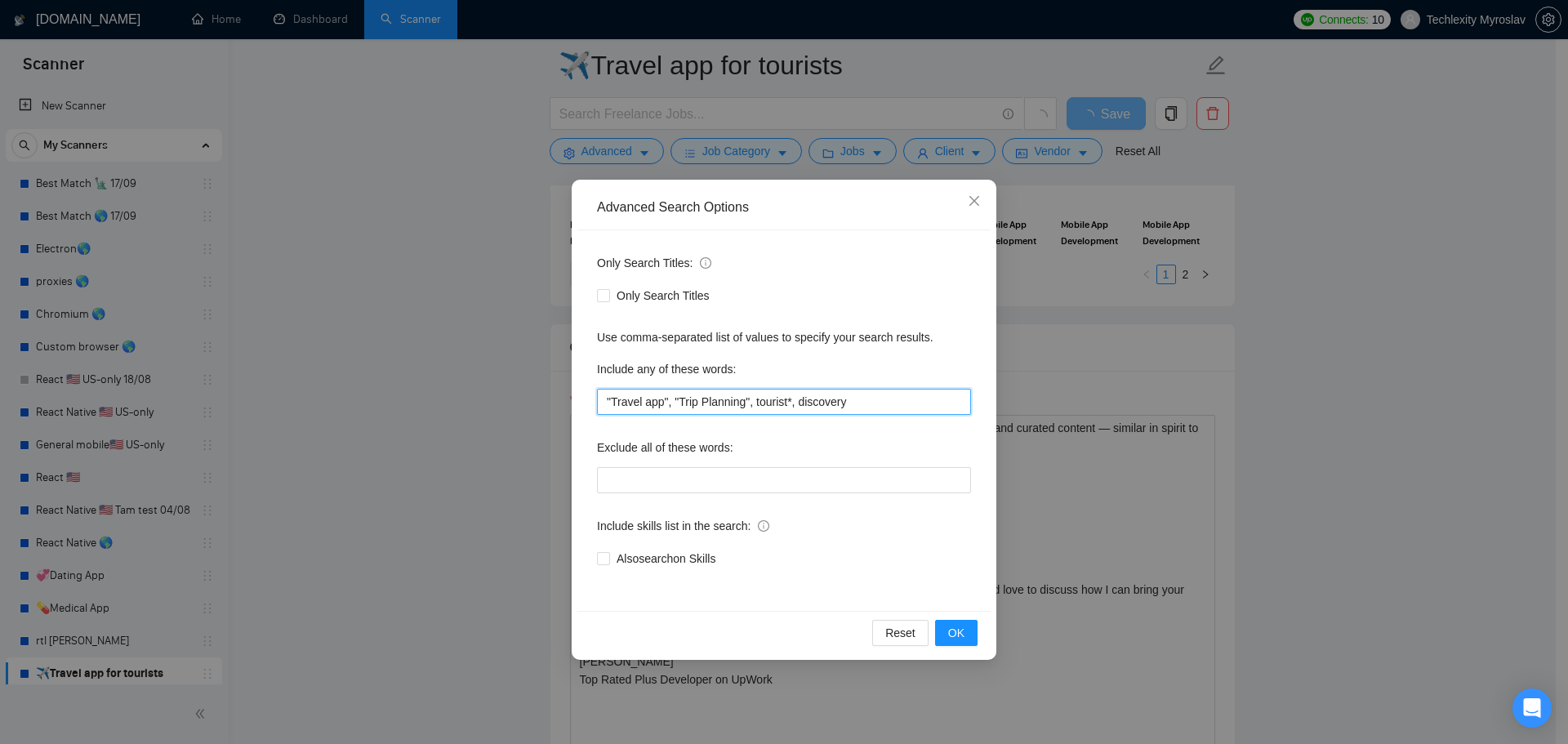
type input ""Travel app", "Trip Planning", tourist*, discovery*"
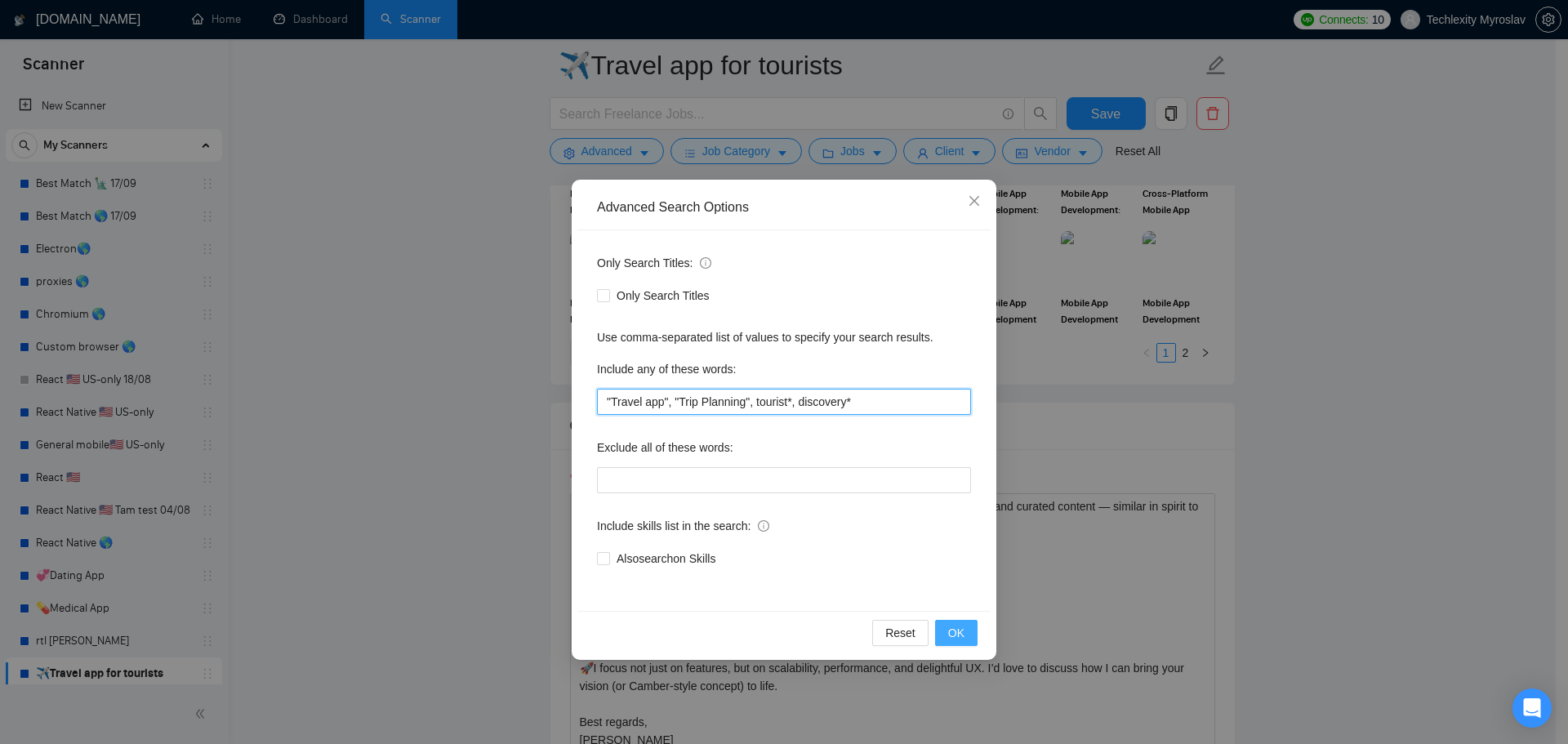
type input ""Travel app", "Trip Planning", tourist*, discovery*"
click at [952, 622] on button "OK" at bounding box center [956, 632] width 42 height 26
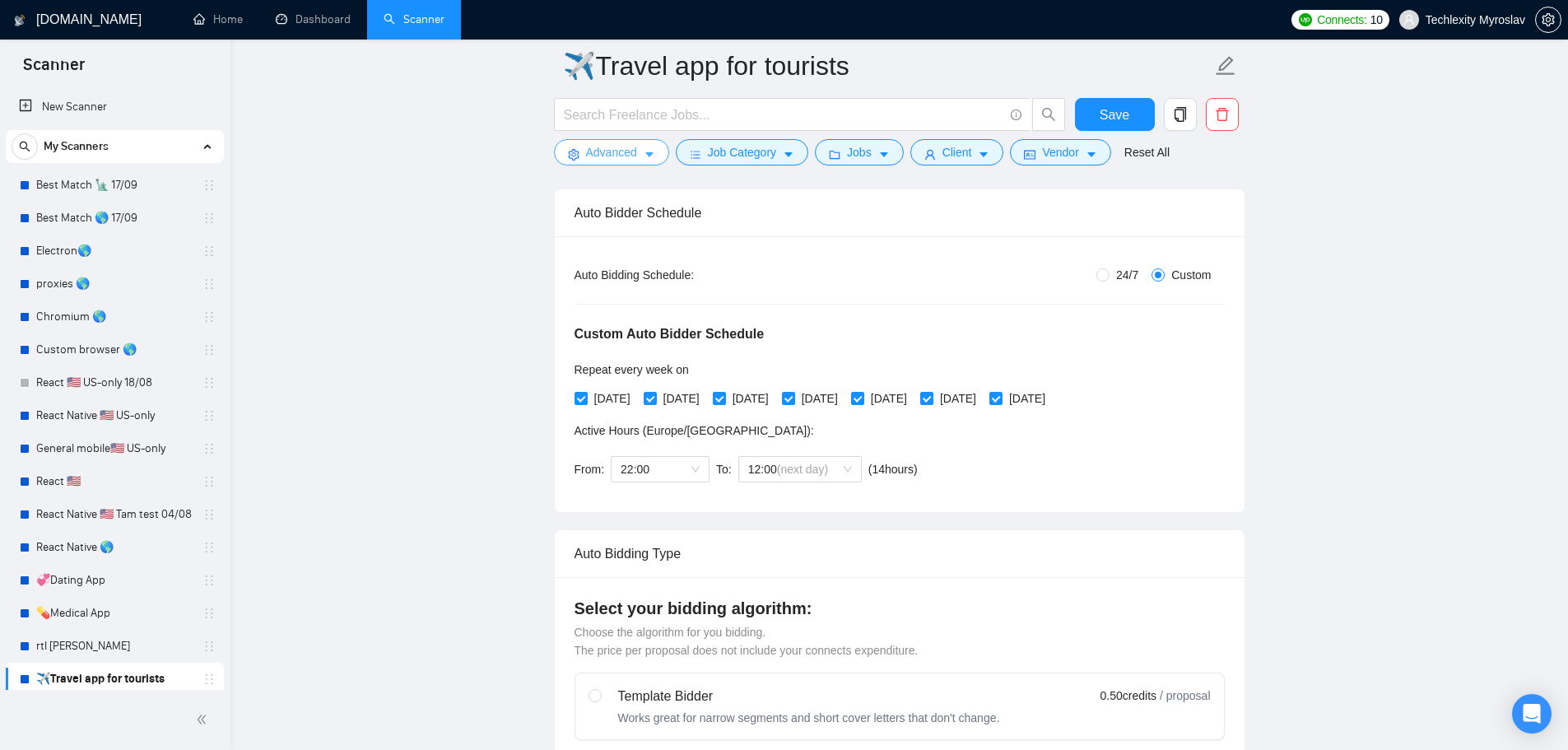
scroll to position [0, 0]
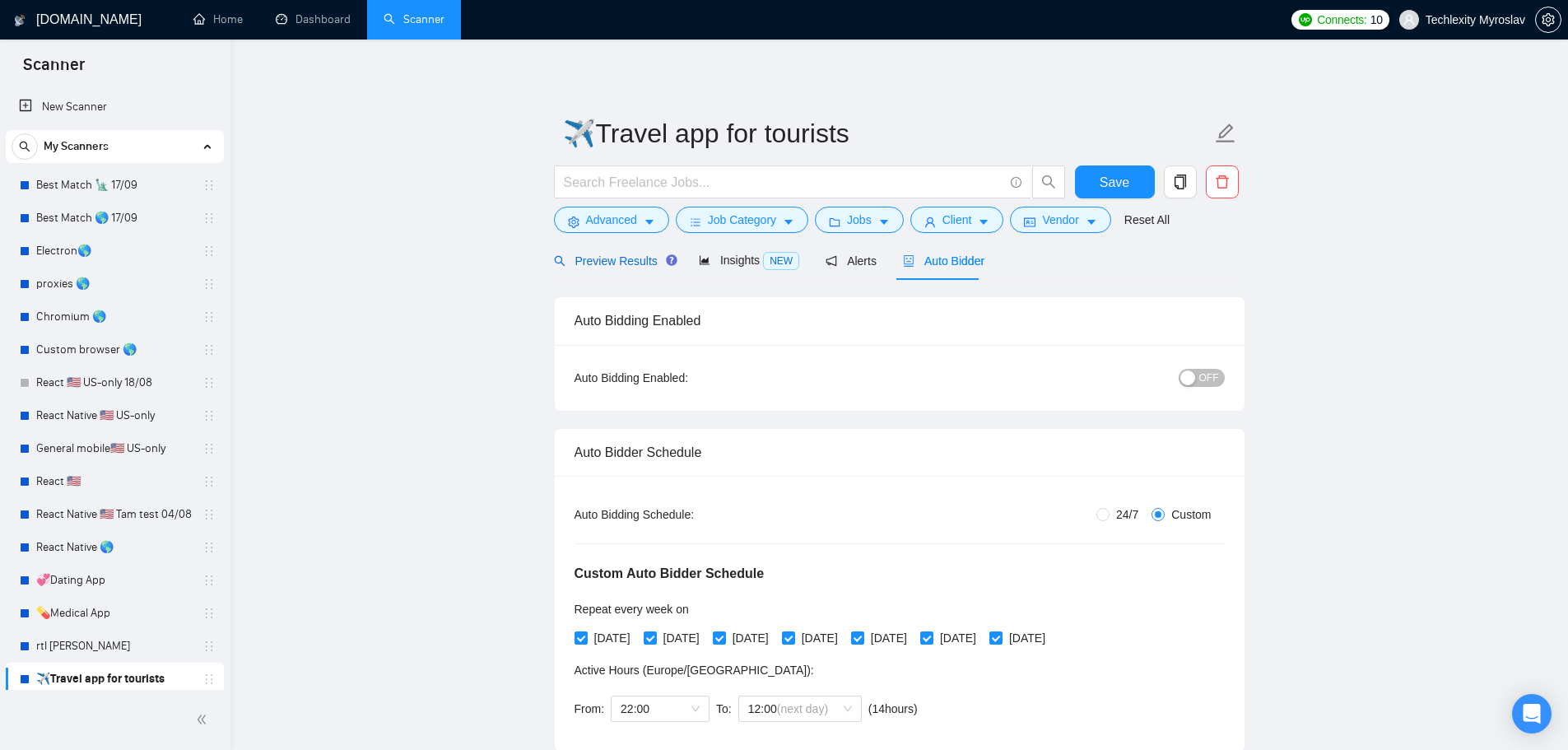
click at [592, 258] on span "Preview Results" at bounding box center [613, 261] width 119 height 14
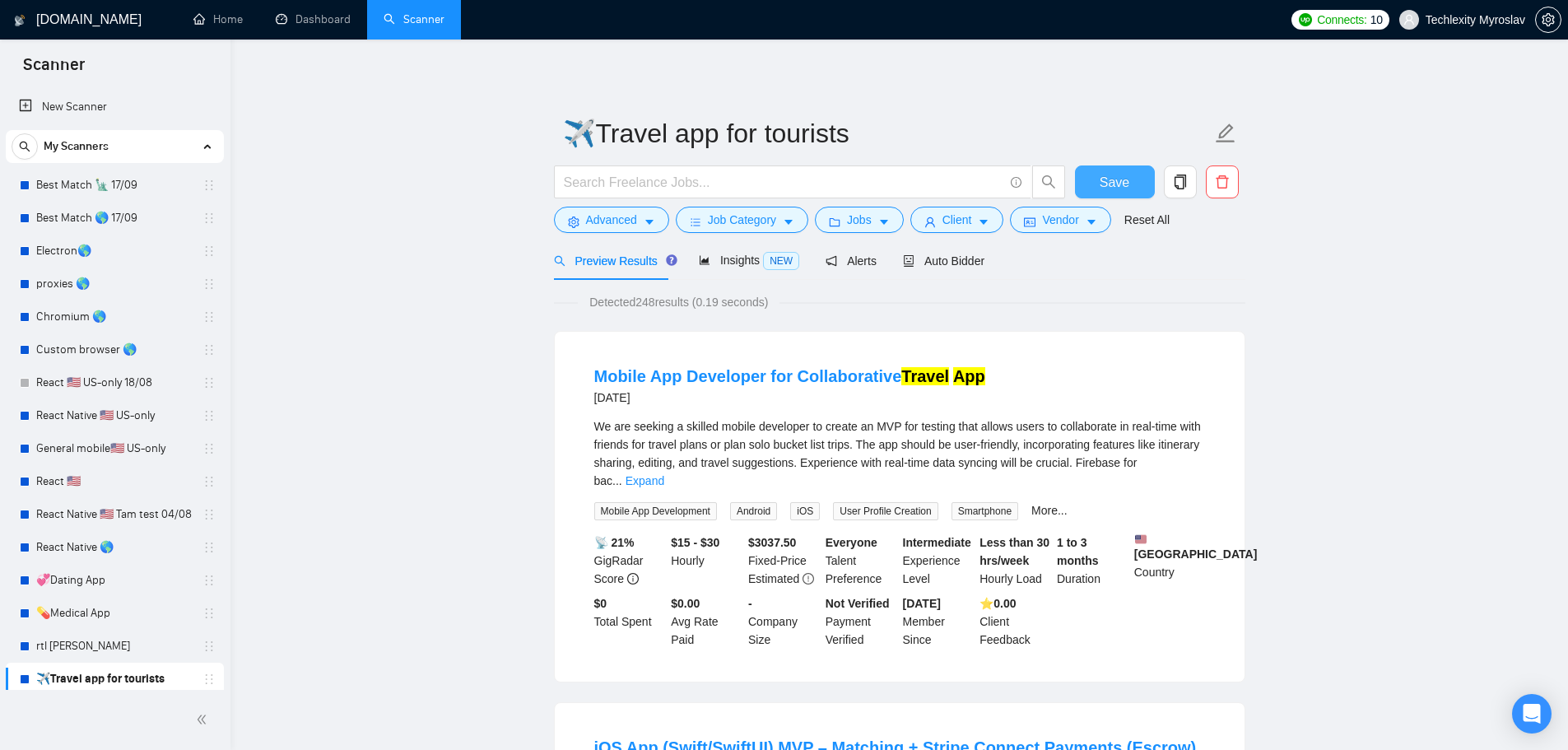
click at [1131, 178] on button "Save" at bounding box center [1115, 182] width 80 height 33
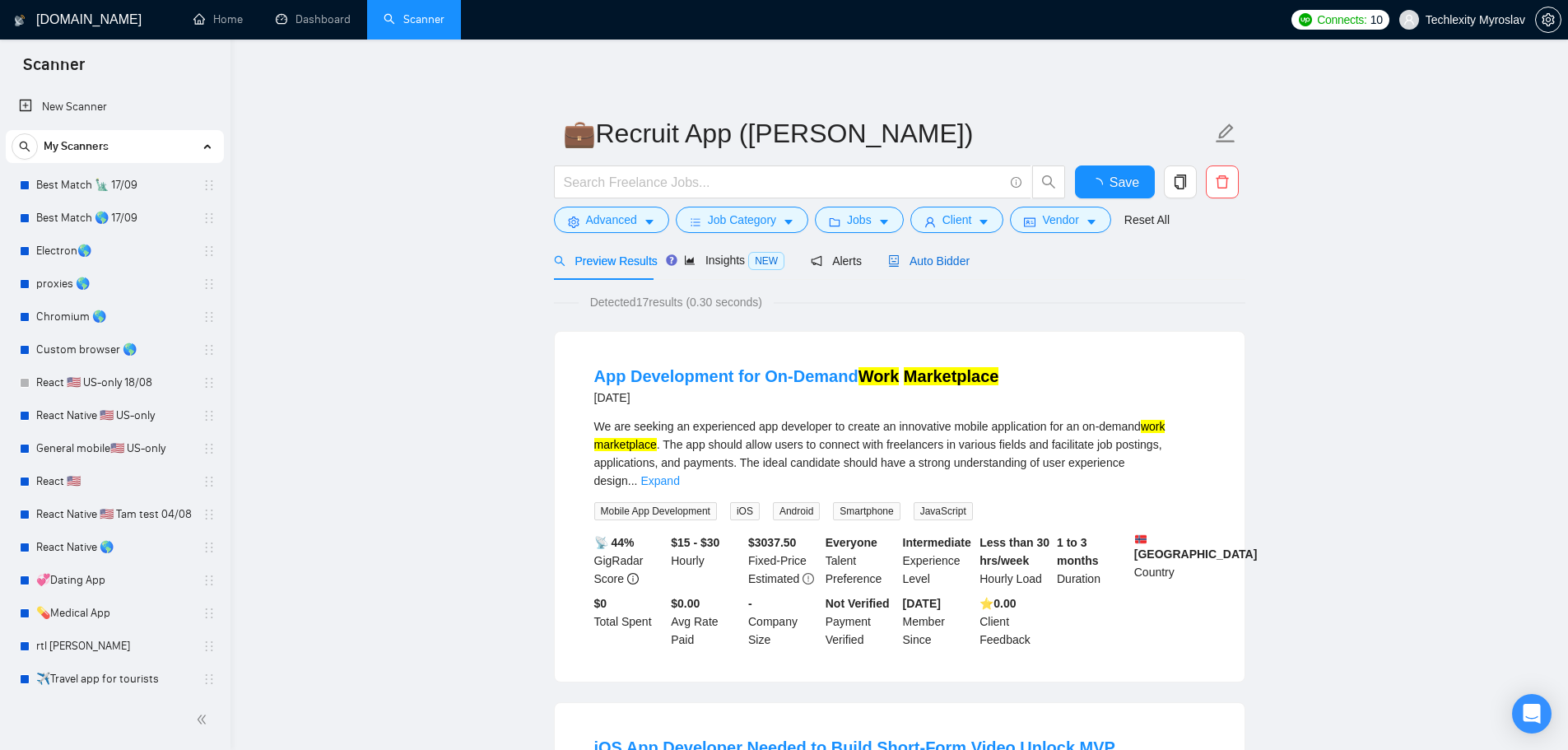
drag, startPoint x: 929, startPoint y: 265, endPoint x: 754, endPoint y: 2, distance: 315.9
click at [928, 265] on span "Auto Bidder" at bounding box center [929, 261] width 82 height 14
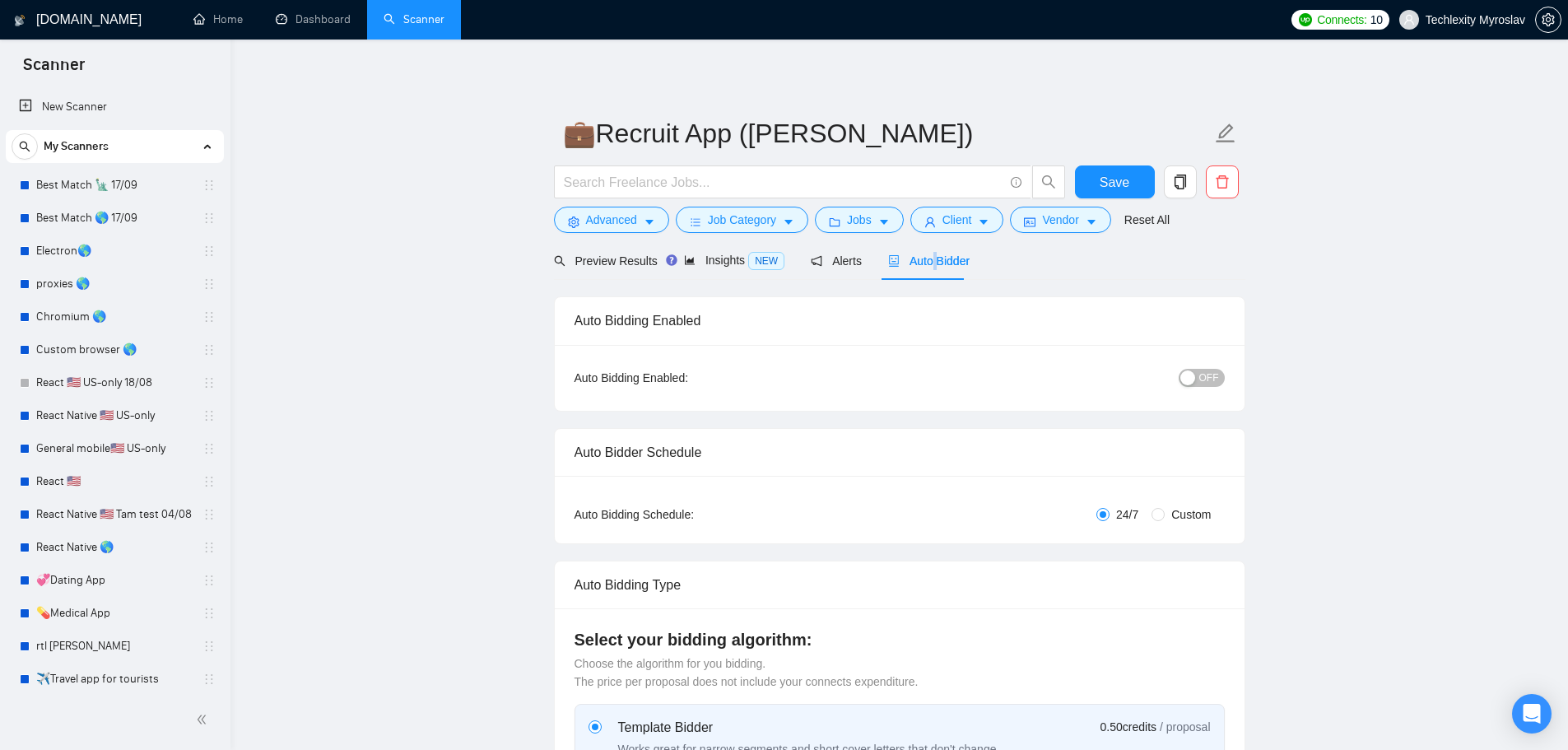
radio input "false"
radio input "true"
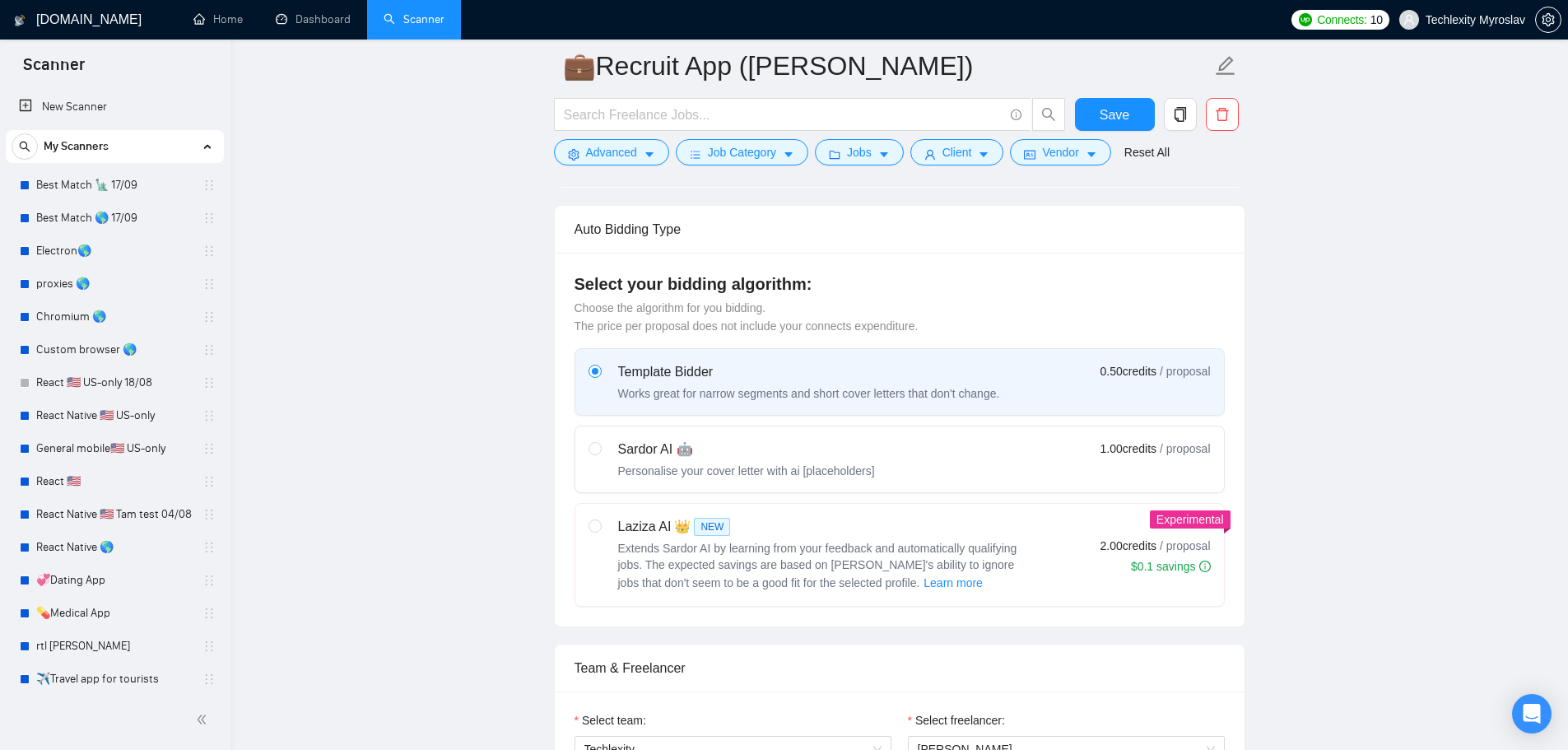
scroll to position [494, 0]
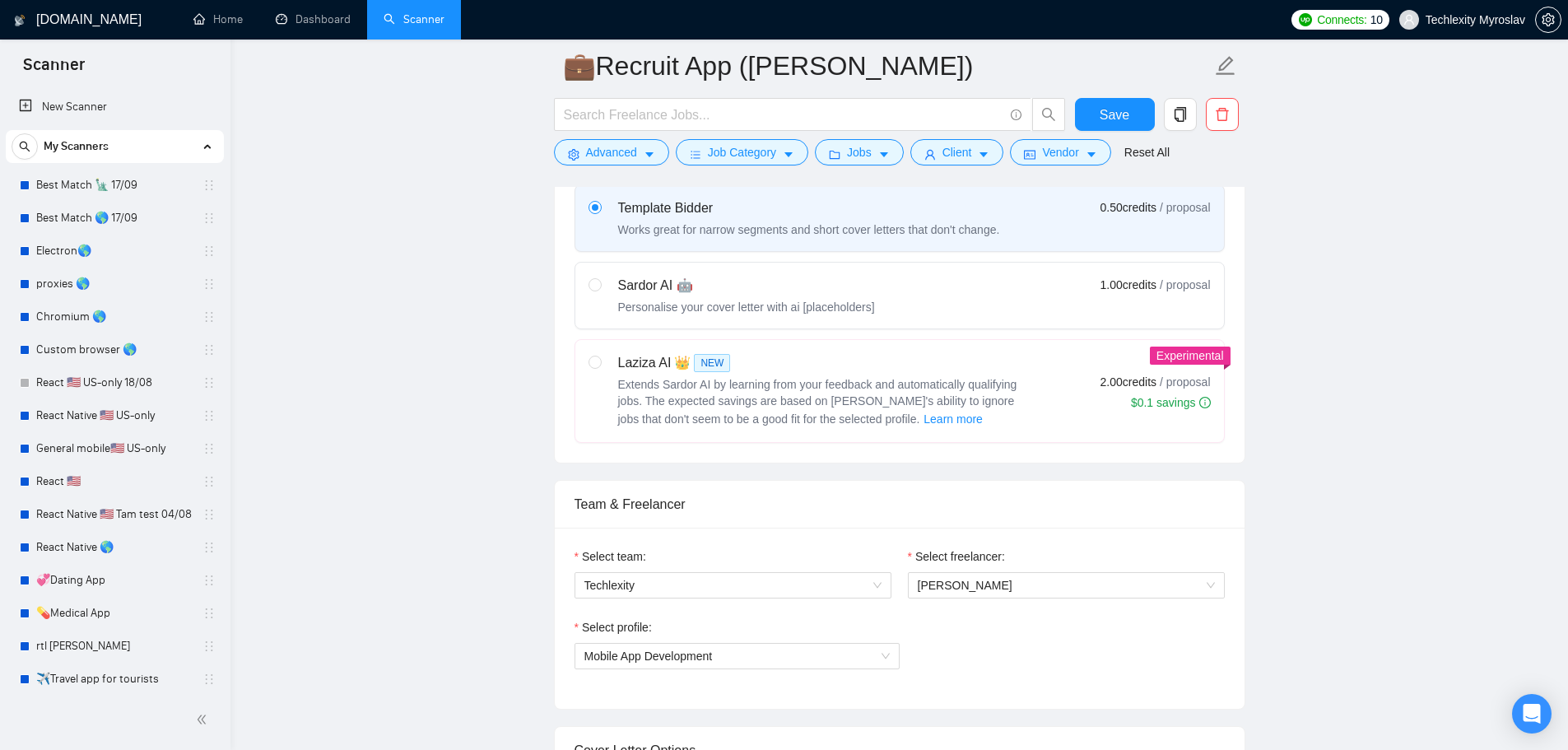
click at [751, 291] on div "Sardor AI 🤖" at bounding box center [746, 286] width 257 height 20
click at [600, 290] on input "radio" at bounding box center [594, 283] width 12 height 12
radio input "true"
radio input "false"
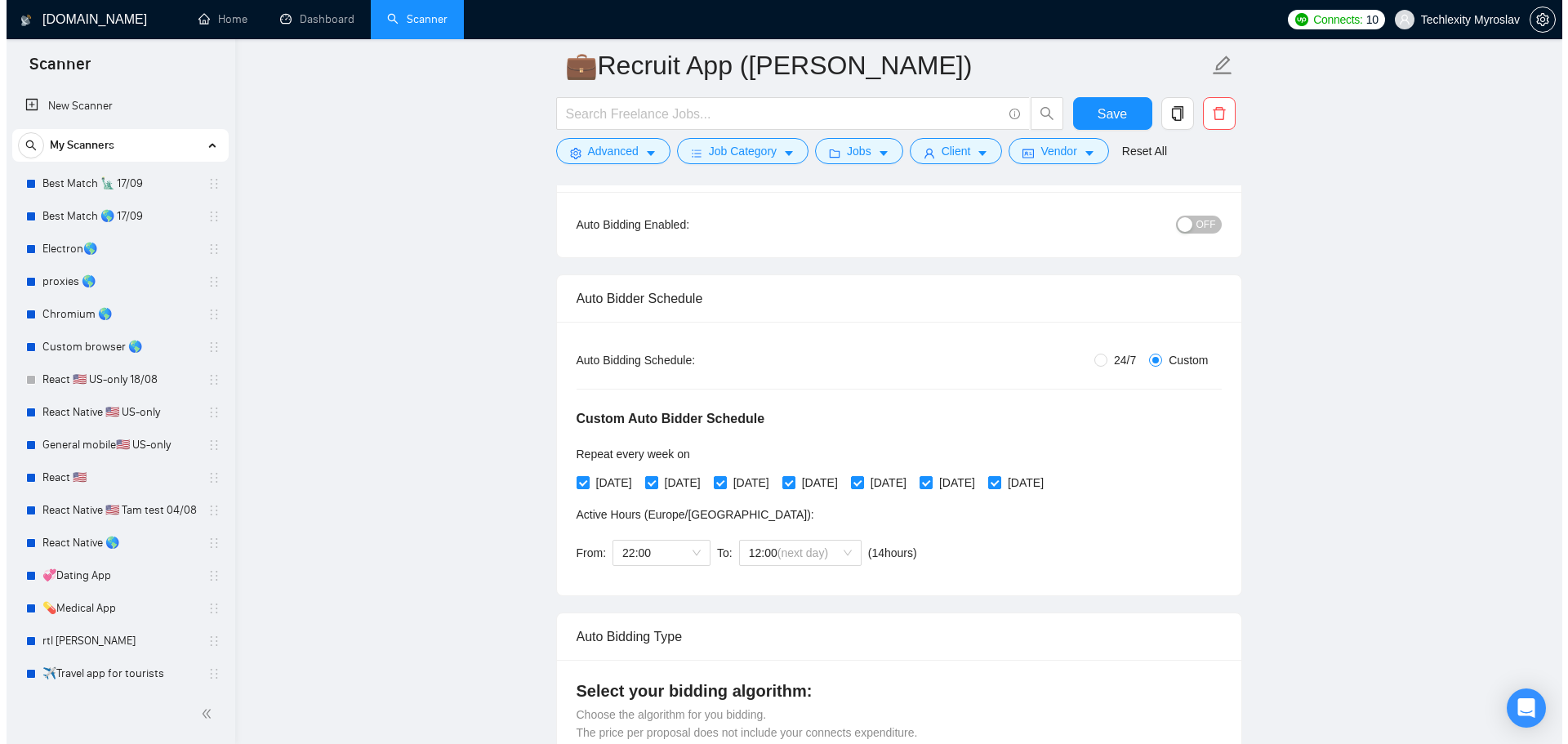
scroll to position [0, 0]
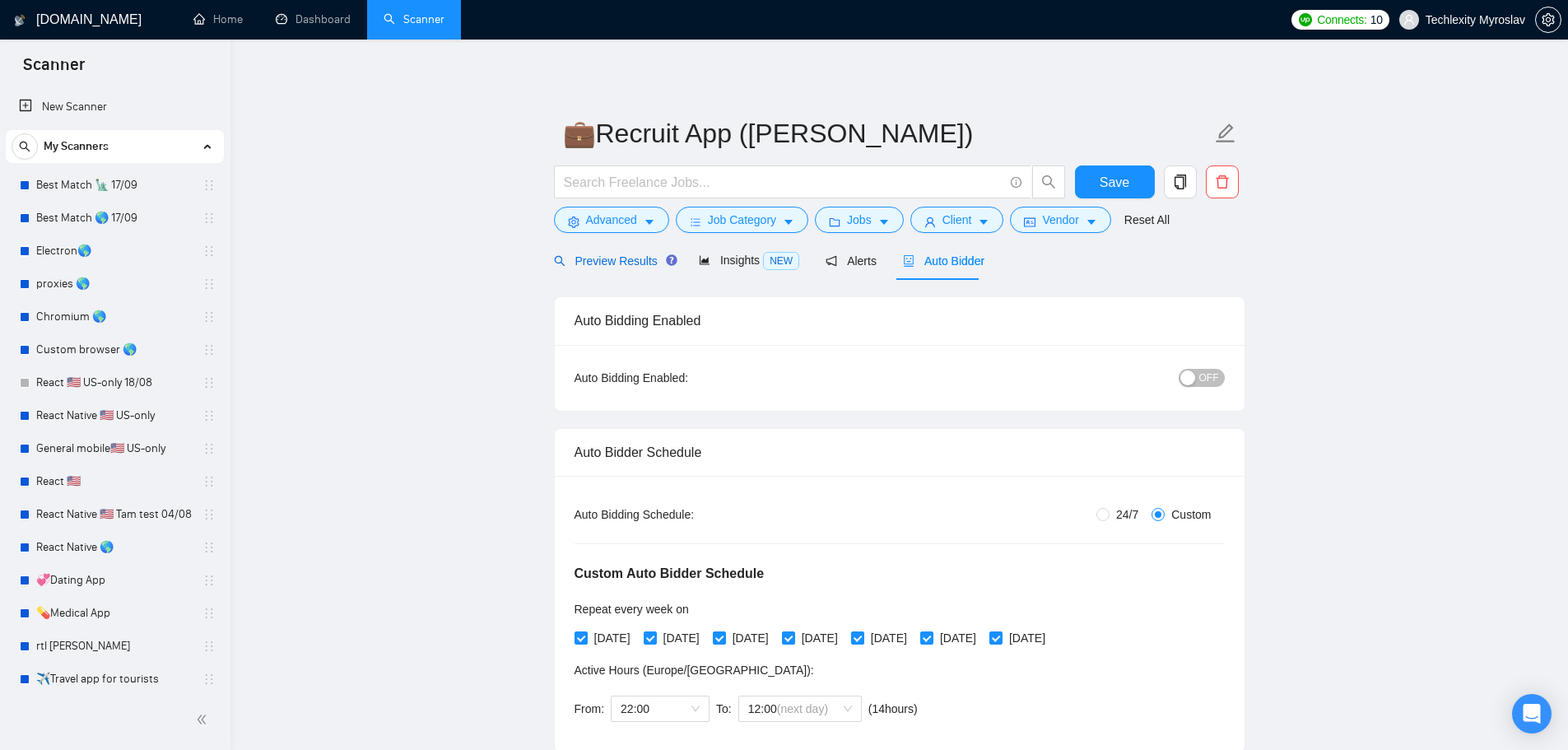
click at [601, 260] on span "Preview Results" at bounding box center [613, 261] width 119 height 14
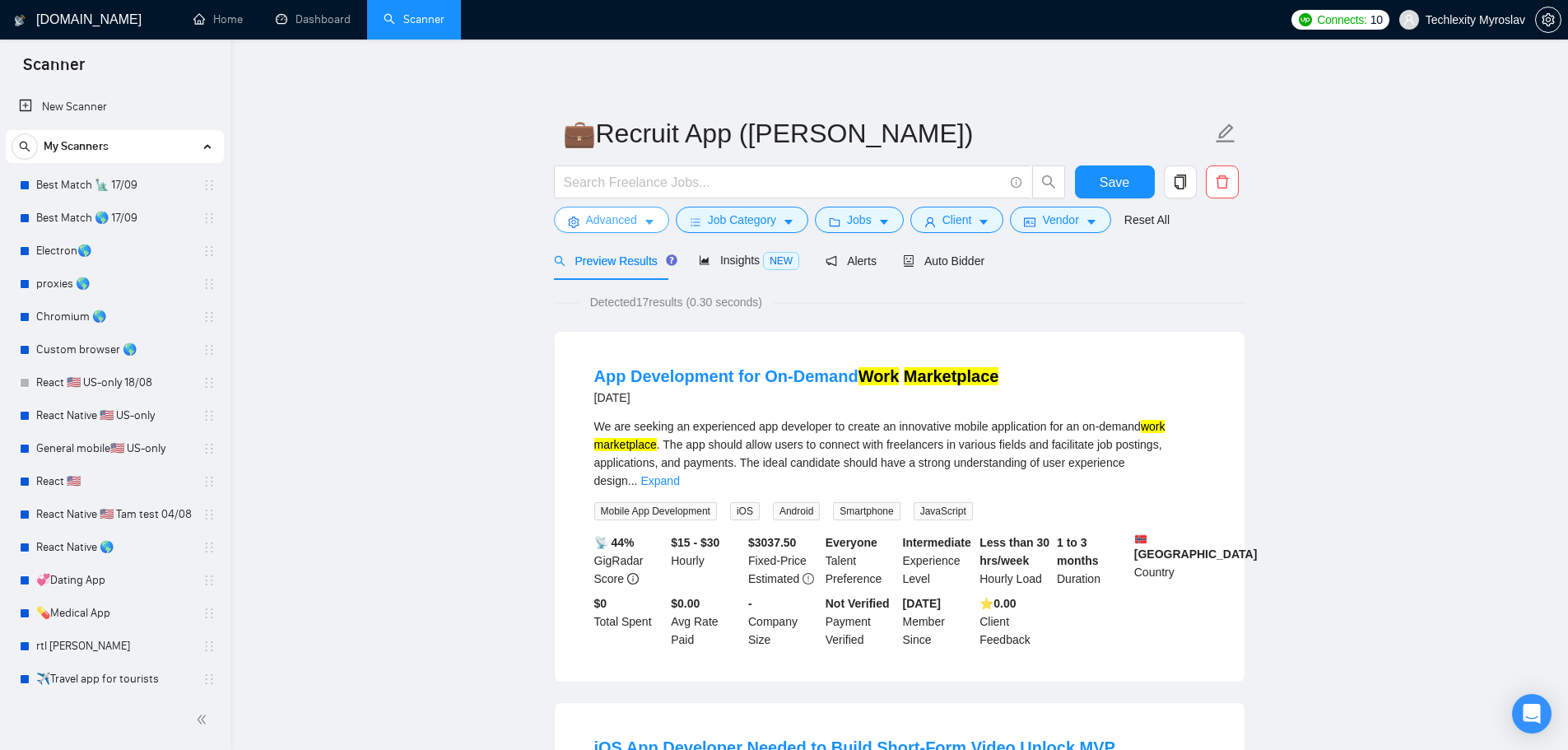
drag, startPoint x: 575, startPoint y: 191, endPoint x: 582, endPoint y: 211, distance: 21.2
click at [575, 191] on input "text" at bounding box center [784, 182] width 439 height 21
click at [592, 223] on span "Advanced" at bounding box center [611, 220] width 51 height 18
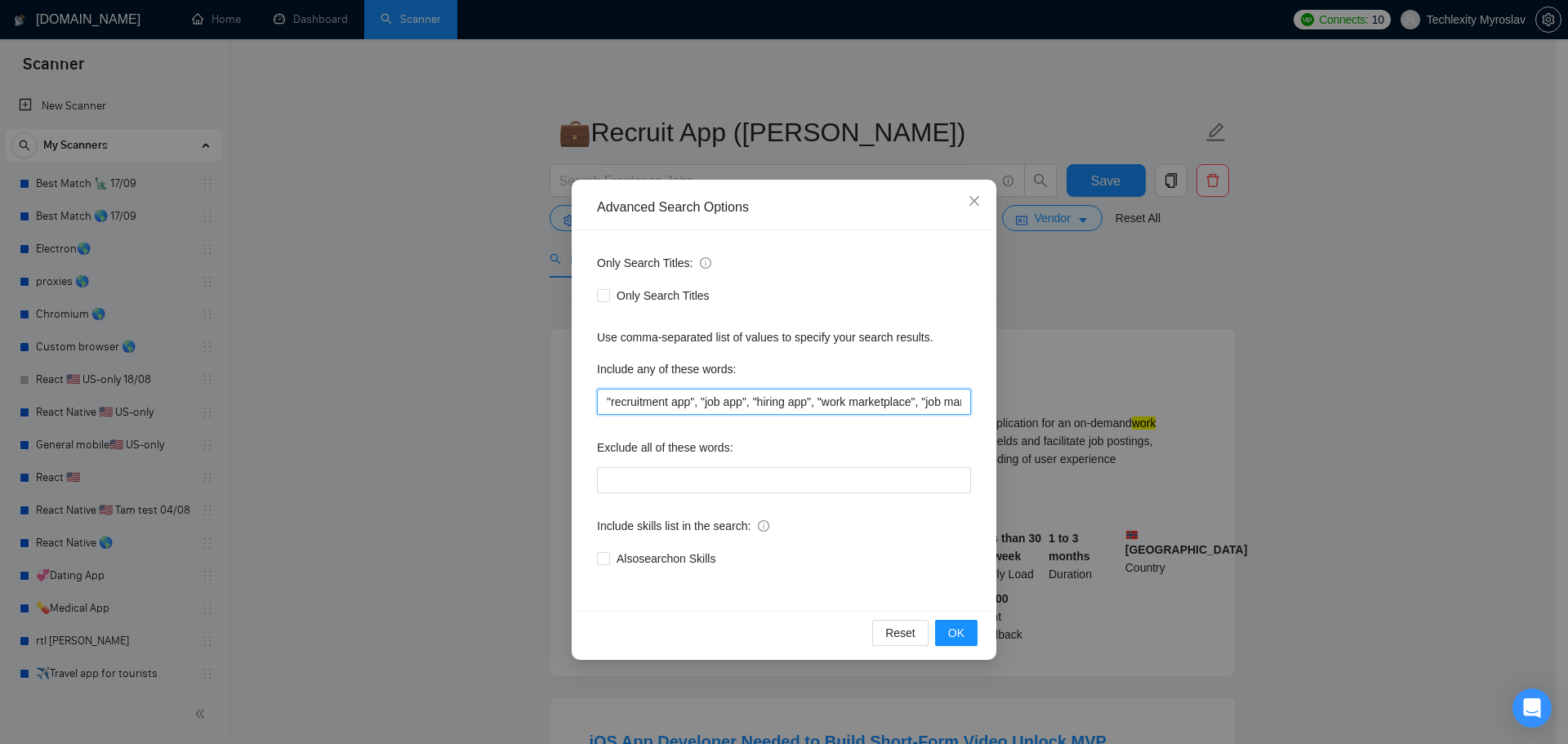
scroll to position [0, 128]
drag, startPoint x: 880, startPoint y: 404, endPoint x: 1035, endPoint y: 407, distance: 155.0
click at [1035, 407] on div "Advanced Search Options Only Search Titles: Only Search Titles Use comma-separa…" at bounding box center [784, 372] width 1568 height 744
click at [951, 408] on input ""recruitment app", "job app", "hiring app", "work marketplace", "job marketplac…" at bounding box center [784, 401] width 374 height 26
drag, startPoint x: 967, startPoint y: 402, endPoint x: 694, endPoint y: 420, distance: 273.6
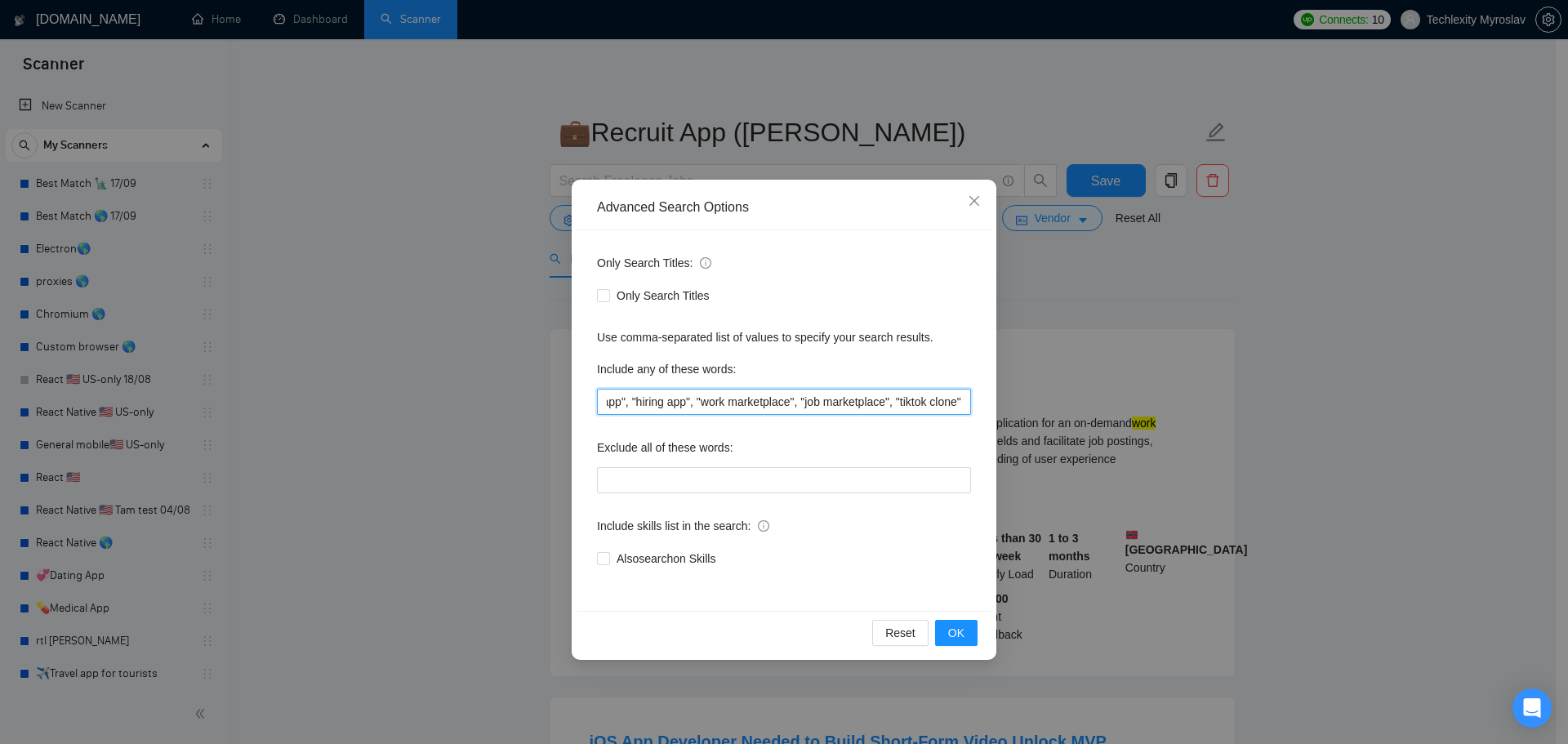
click at [694, 420] on div "Only Search Titles: Only Search Titles Use comma-separated list of values to sp…" at bounding box center [784, 421] width 414 height 380
click at [955, 549] on div "Also search on Skills" at bounding box center [784, 558] width 374 height 26
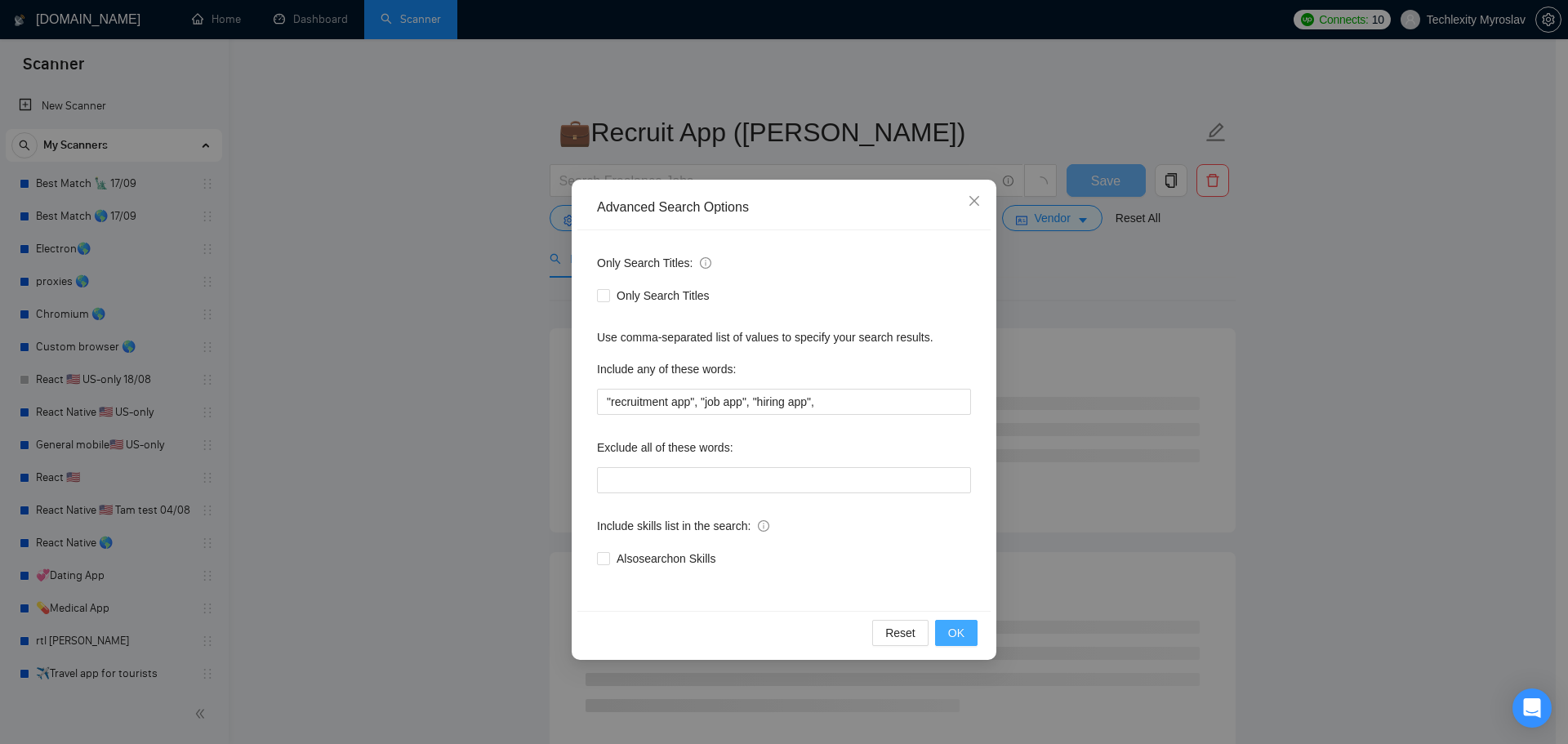
click at [954, 637] on span "OK" at bounding box center [956, 633] width 16 height 18
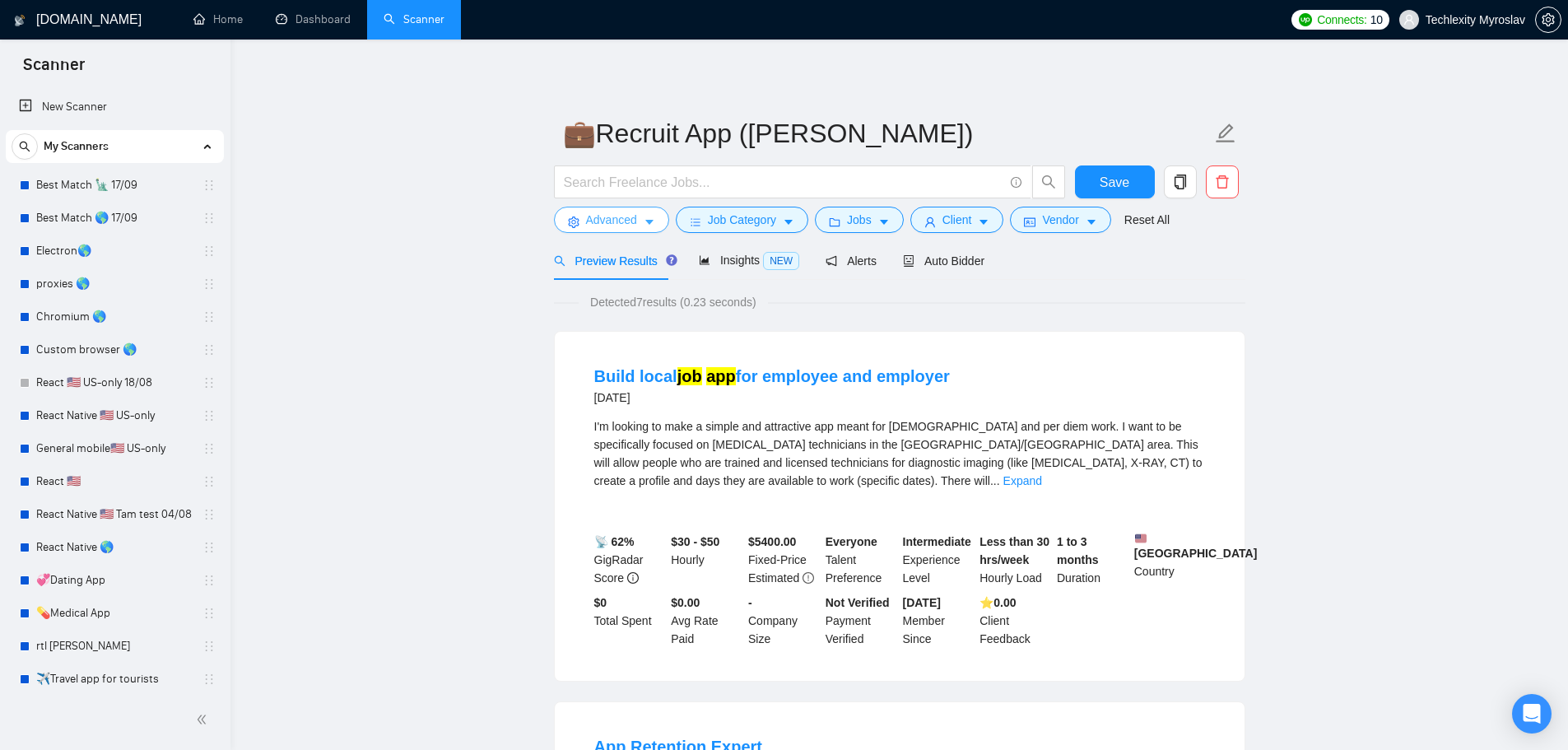
click at [591, 222] on span "Advanced" at bounding box center [611, 220] width 51 height 18
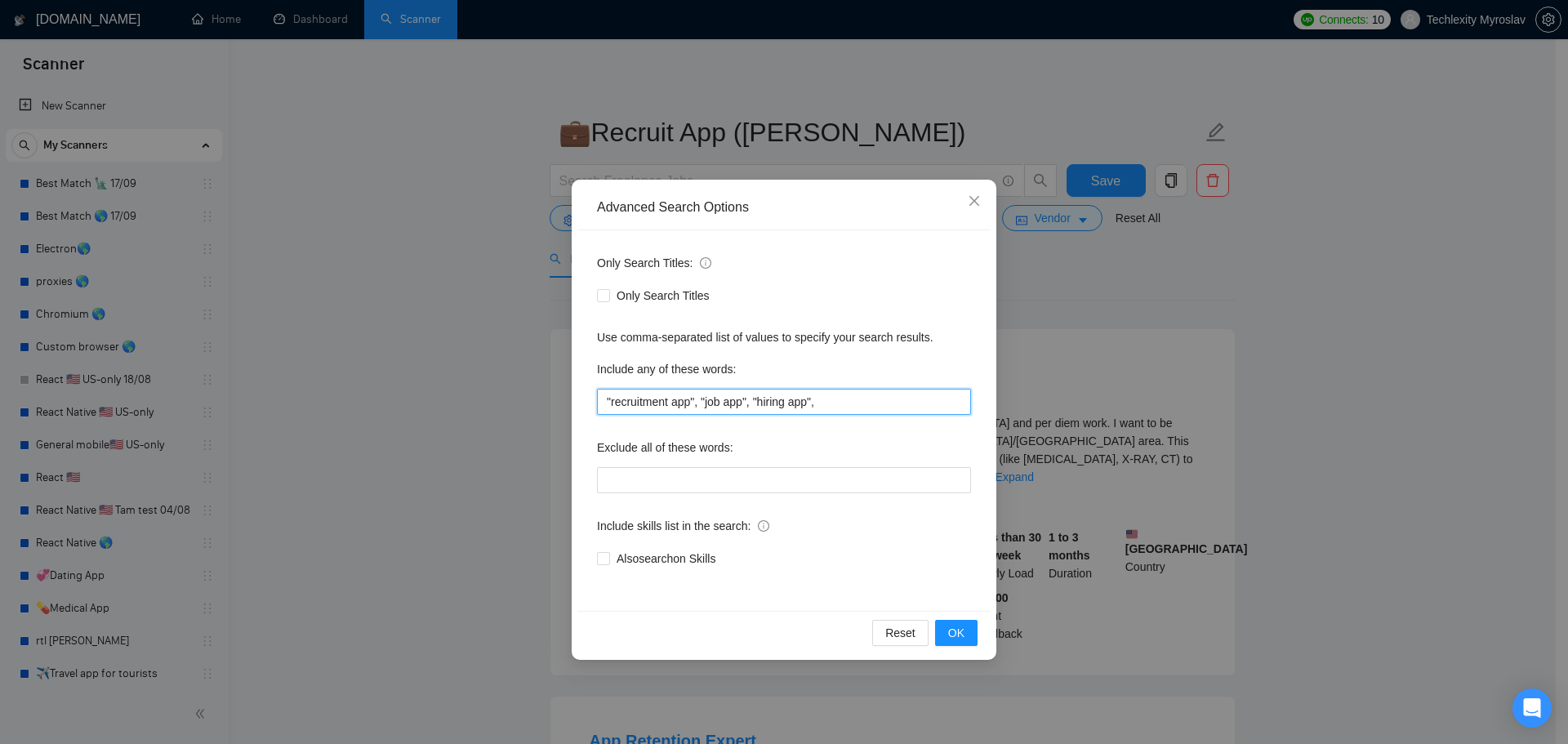
click at [851, 408] on input ""recruitment app", "job app", "hiring app"," at bounding box center [784, 401] width 374 height 26
paste input ""work marketplace", "job marketplace", "tiktok clone""
click at [916, 511] on div "Only Search Titles: Only Search Titles Use comma-separated list of values to sp…" at bounding box center [784, 421] width 414 height 380
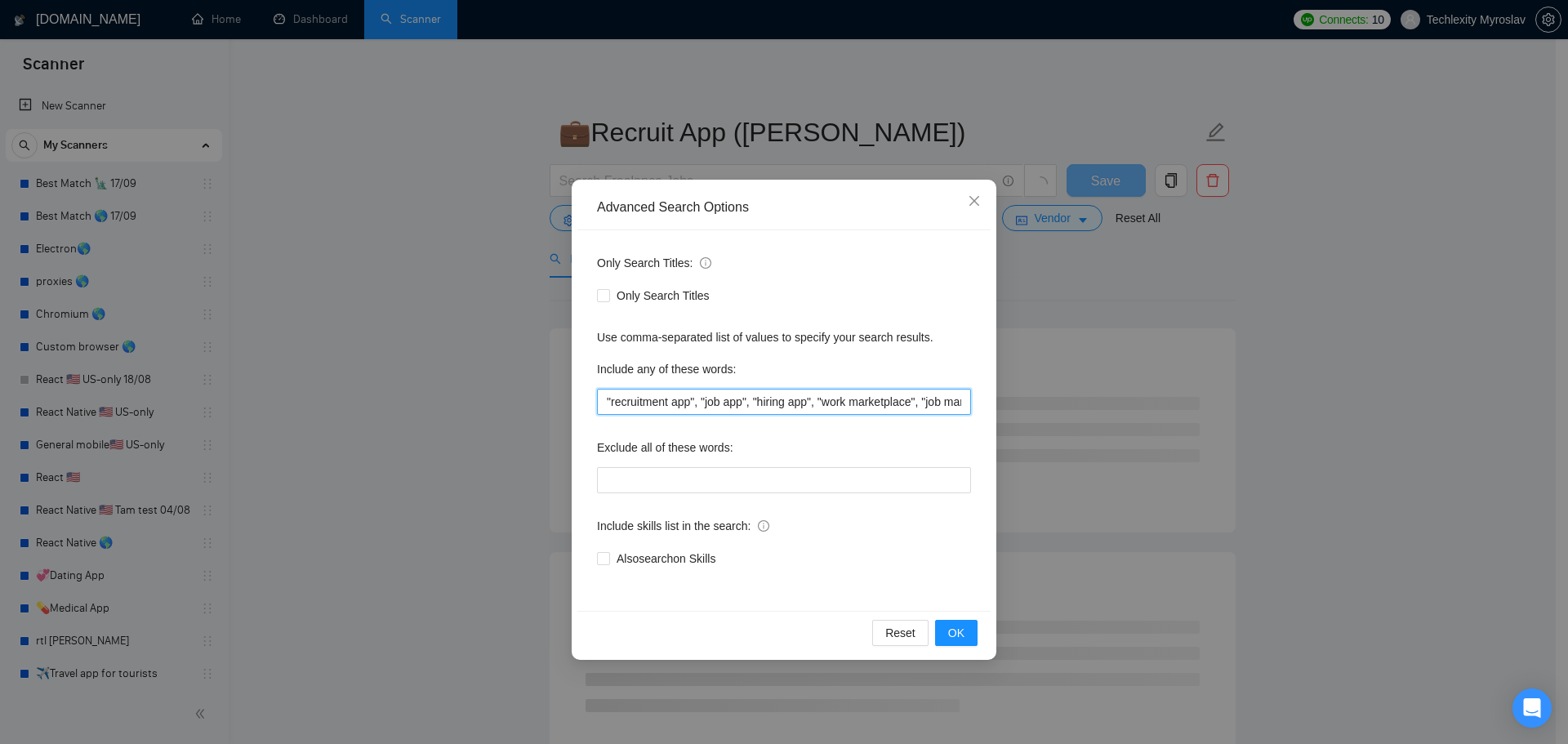
scroll to position [0, 128]
drag, startPoint x: 903, startPoint y: 399, endPoint x: 1058, endPoint y: 400, distance: 155.0
click at [1058, 400] on div "Advanced Search Options Only Search Titles: Only Search Titles Use comma-separa…" at bounding box center [784, 372] width 1568 height 744
click at [935, 402] on input ""recruitment app", "job app", "hiring app", "work marketplace", "job marketplac…" at bounding box center [784, 401] width 374 height 26
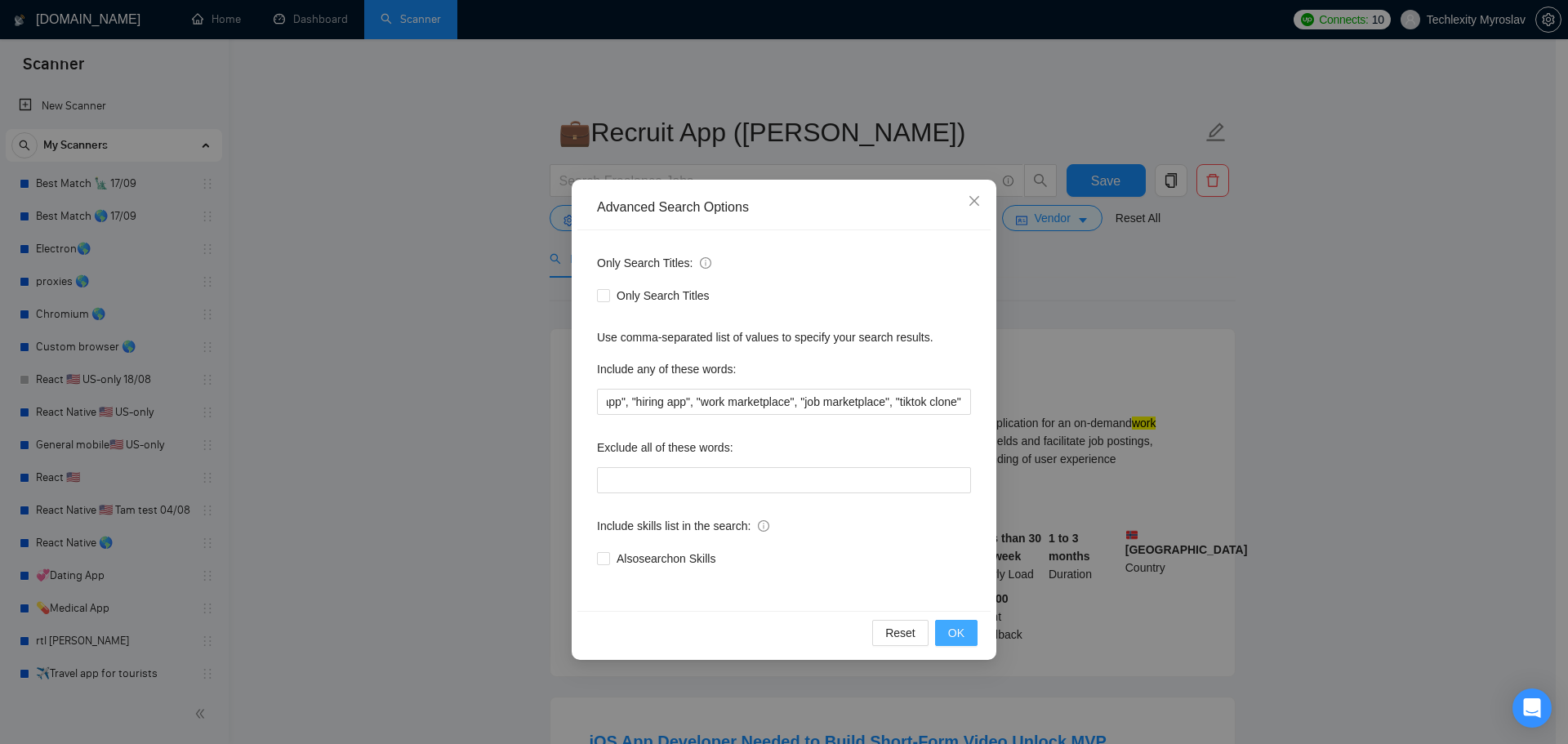
click at [958, 629] on span "OK" at bounding box center [956, 633] width 16 height 18
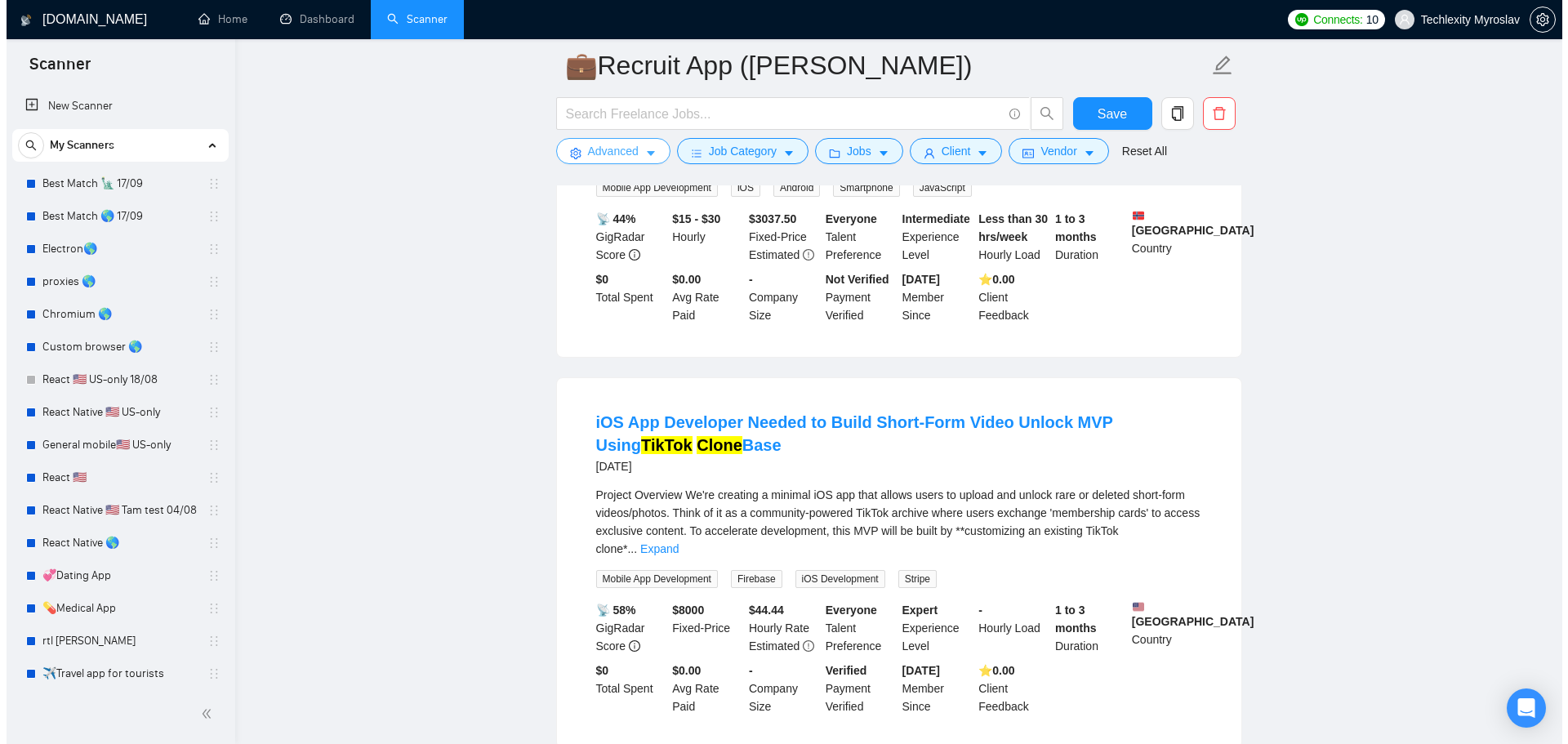
scroll to position [408, 0]
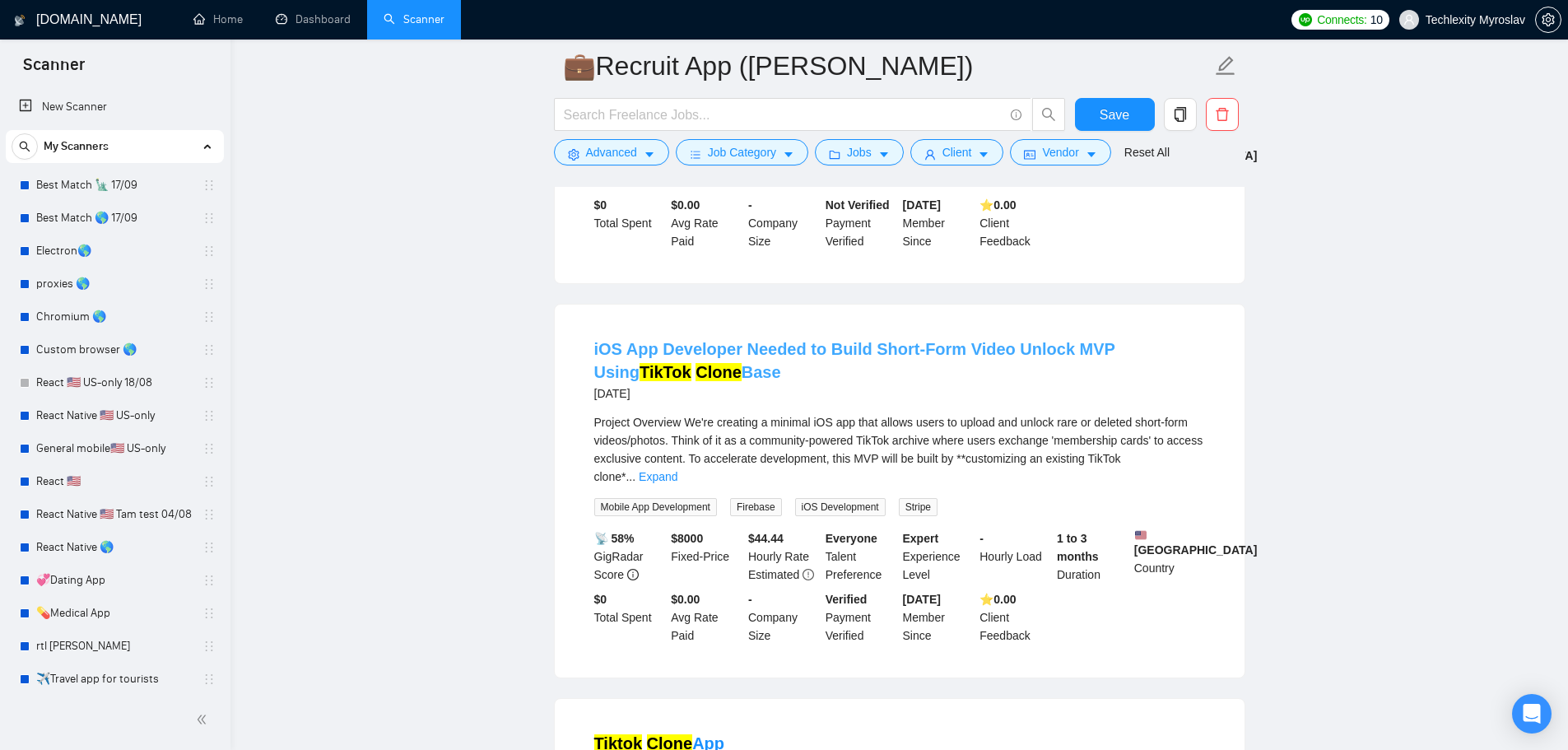
click at [839, 340] on link "iOS App Developer Needed to Build Short-Form Video Unlock MVP Using TikTok Clon…" at bounding box center [854, 360] width 521 height 41
drag, startPoint x: 573, startPoint y: 321, endPoint x: 950, endPoint y: 336, distance: 377.3
click at [950, 336] on div "iOS App Developer Needed to Build Short-Form Video Unlock MVP Using TikTok Clon…" at bounding box center [900, 490] width 690 height 373
copy link "iOS App Developer Needed to Build Short-Form"
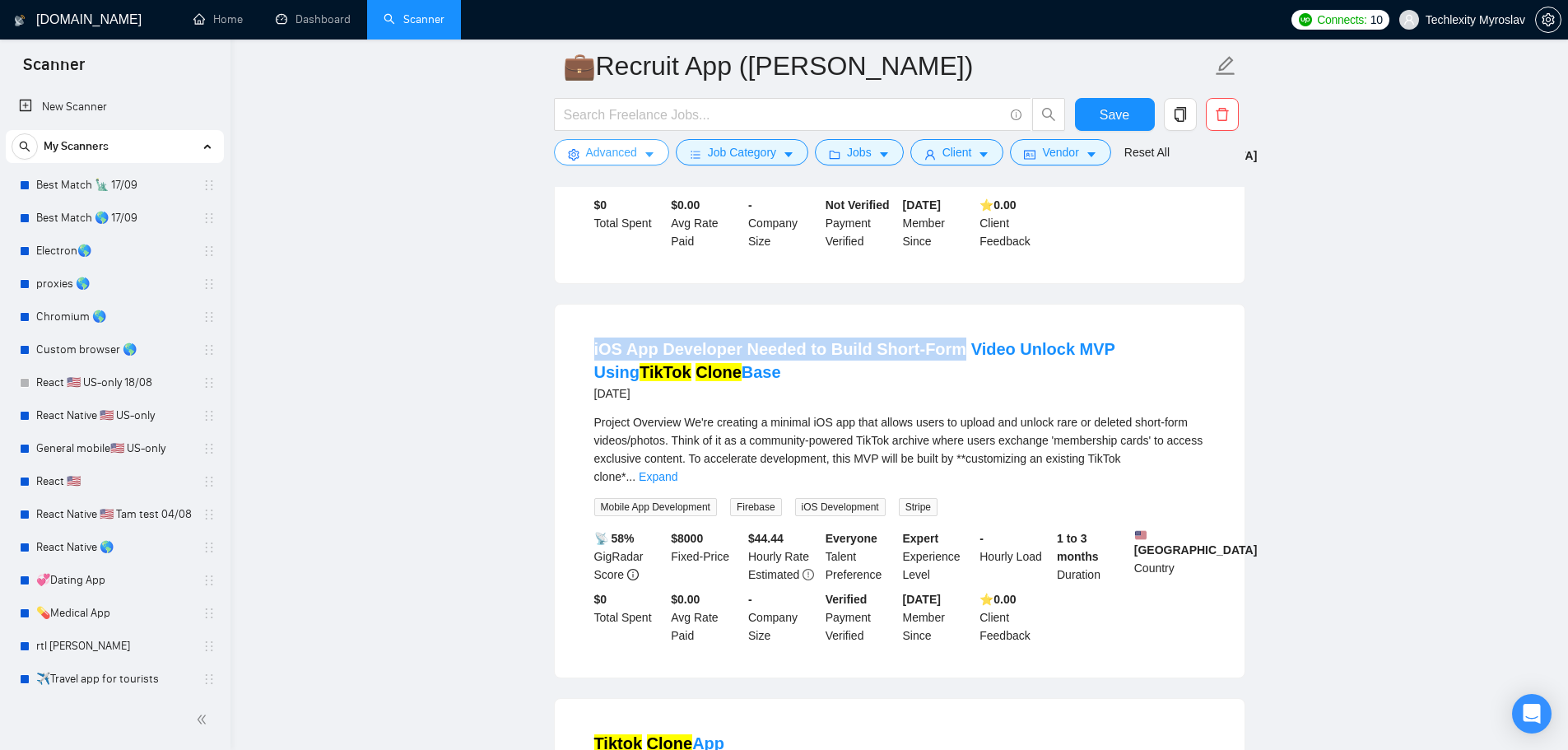
click at [614, 154] on span "Advanced" at bounding box center [611, 153] width 51 height 18
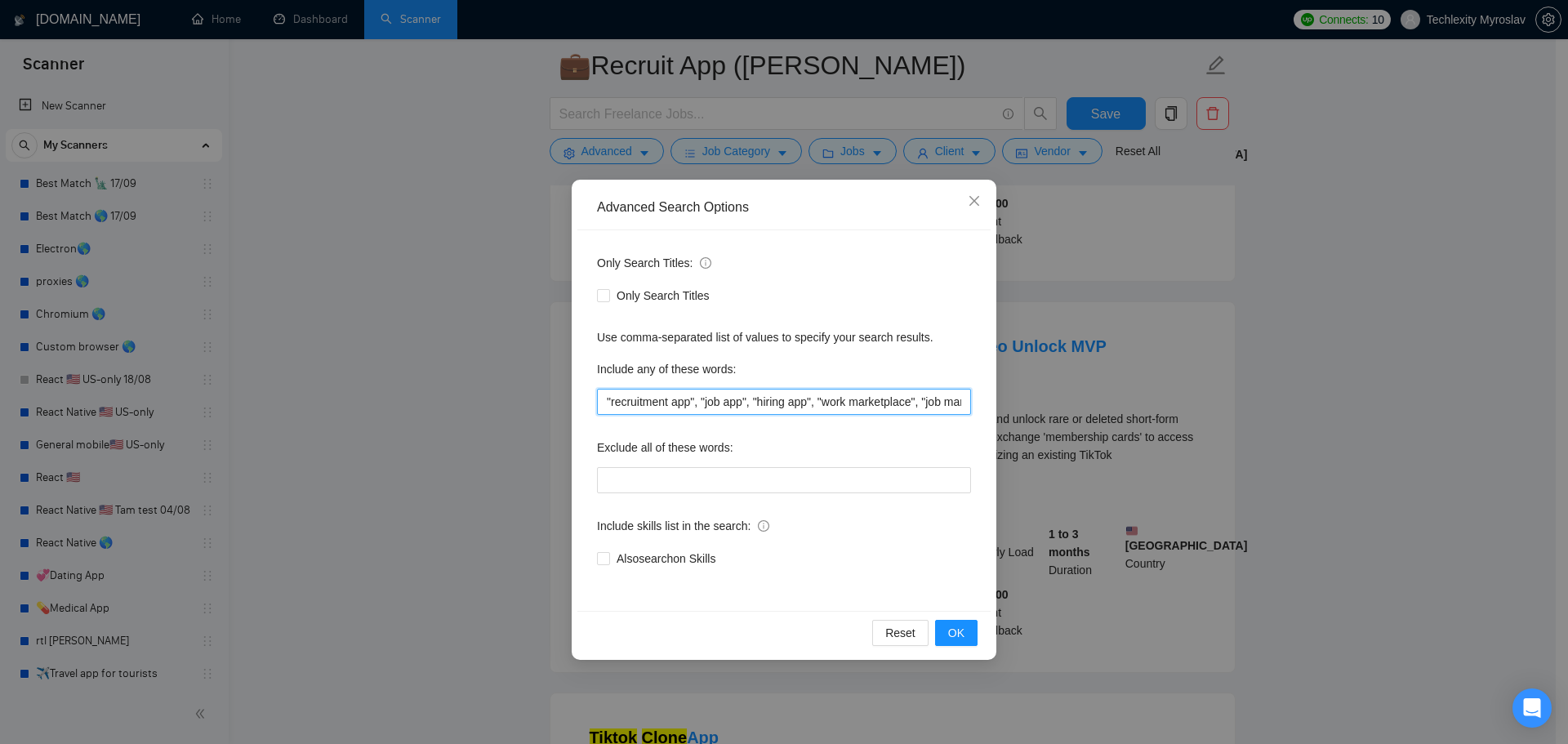
scroll to position [0, 128]
drag, startPoint x: 880, startPoint y: 401, endPoint x: 1162, endPoint y: 417, distance: 282.5
click at [1169, 415] on div "Advanced Search Options Only Search Titles: Only Search Titles Use comma-separa…" at bounding box center [784, 372] width 1568 height 744
click at [962, 396] on input ""recruitment app", "job app", "hiring app", "work marketplace", "job marketplac…" at bounding box center [784, 401] width 374 height 26
paste input "iOS App Developer Needed to Build Short-Form"
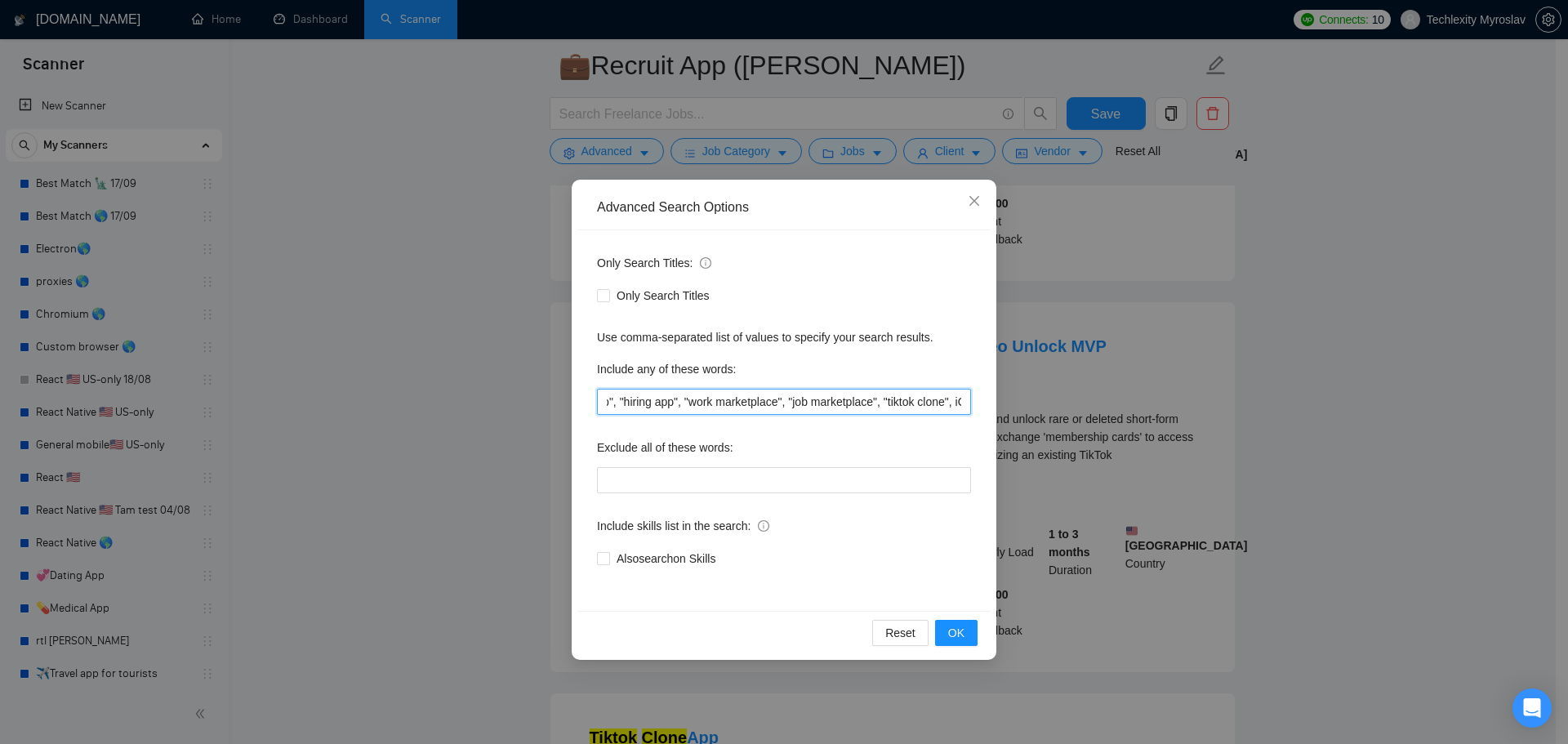
scroll to position [0, 376]
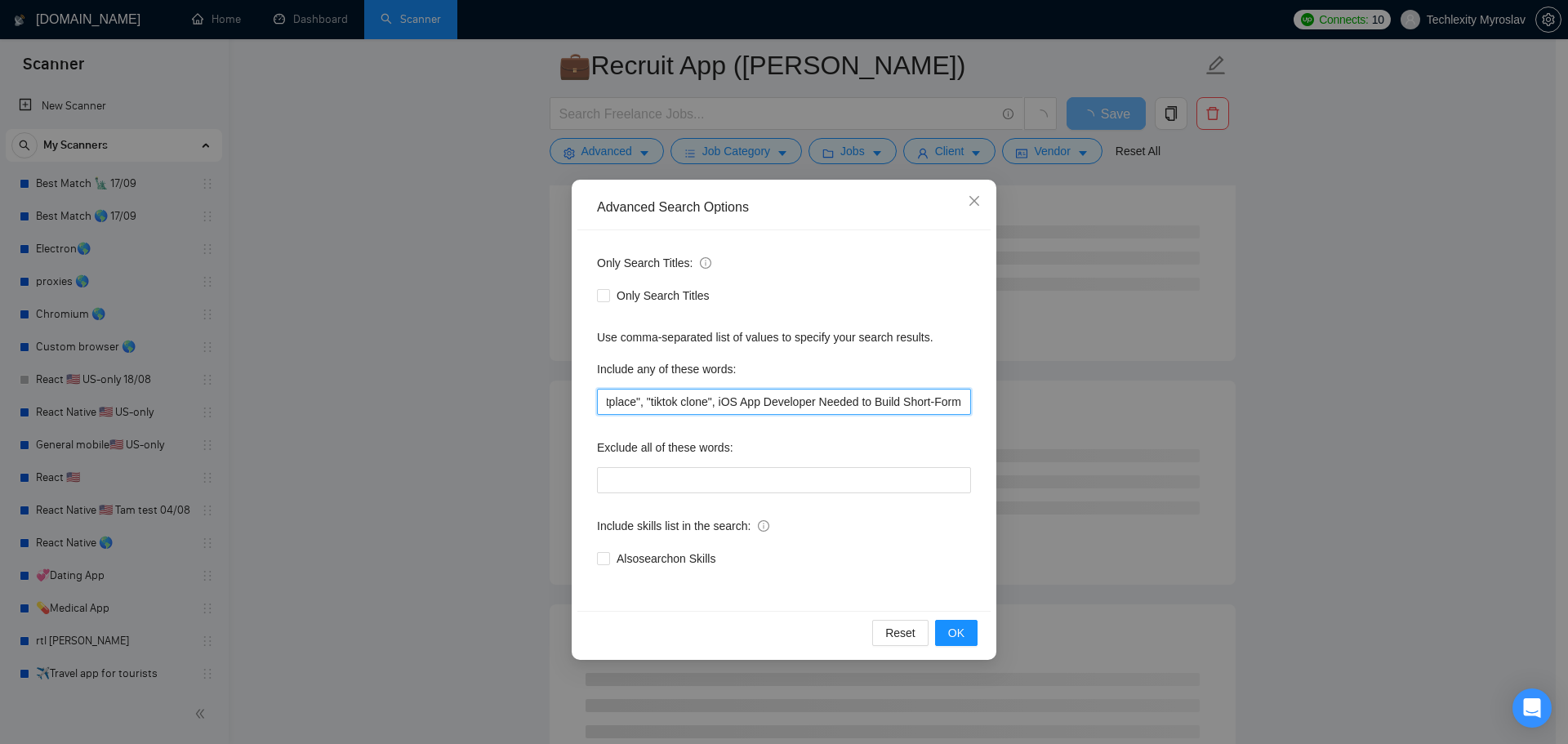
drag, startPoint x: 716, startPoint y: 403, endPoint x: 750, endPoint y: 402, distance: 34.0
click at [750, 402] on input ""recruitment app", "job app", "hiring app", "work marketplace", "job marketplac…" at bounding box center [784, 401] width 374 height 26
click at [751, 402] on input ""recruitment app", "job app", "hiring app", "work marketplace", "job marketplac…" at bounding box center [784, 401] width 374 height 26
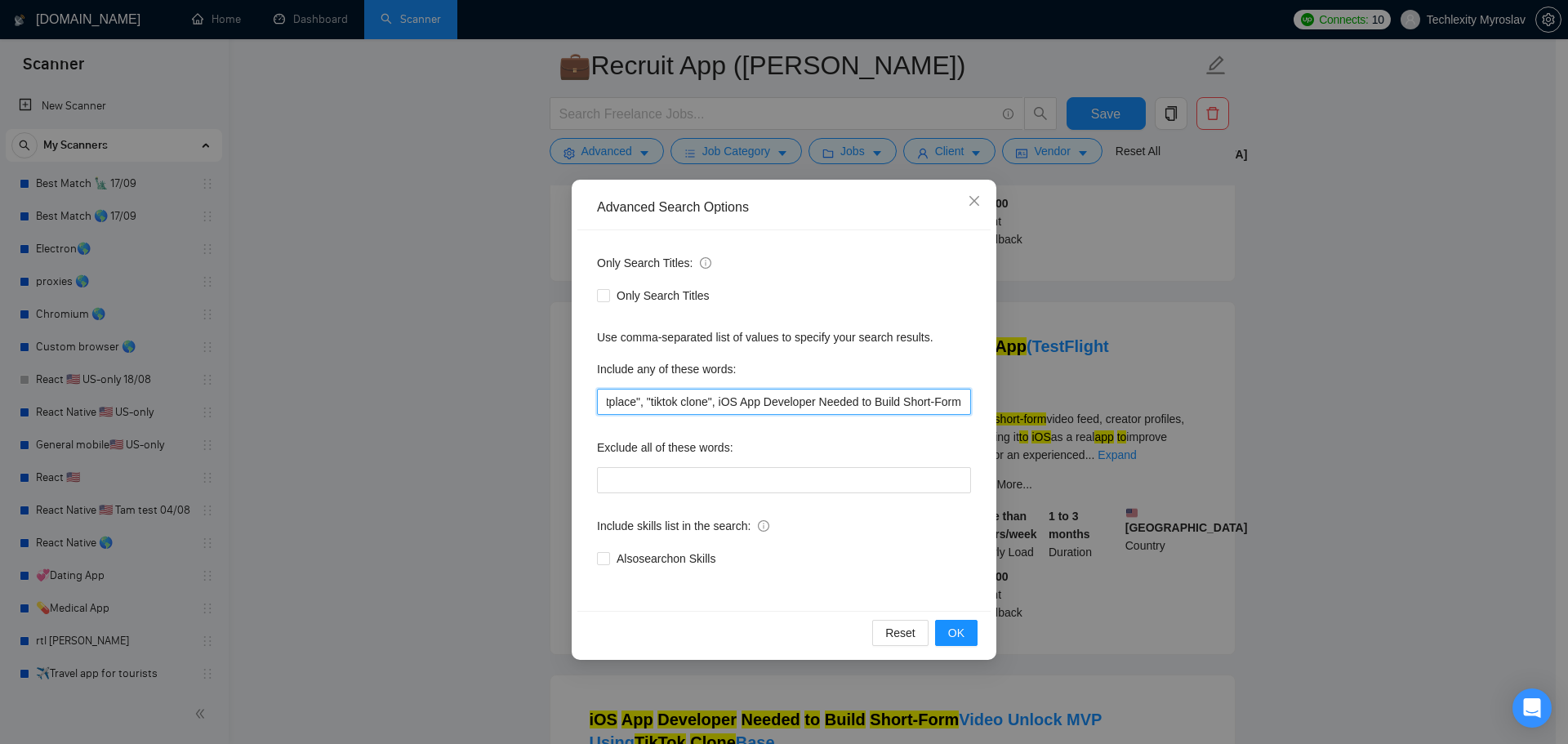
drag, startPoint x: 721, startPoint y: 404, endPoint x: 878, endPoint y: 409, distance: 157.1
click at [878, 409] on input ""recruitment app", "job app", "hiring app", "work marketplace", "job marketplac…" at bounding box center [784, 401] width 374 height 26
drag, startPoint x: 902, startPoint y: 399, endPoint x: 716, endPoint y: 406, distance: 186.1
click at [716, 406] on input ""recruitment app", "job app", "hiring app", "work marketplace", "job marketplac…" at bounding box center [784, 401] width 374 height 26
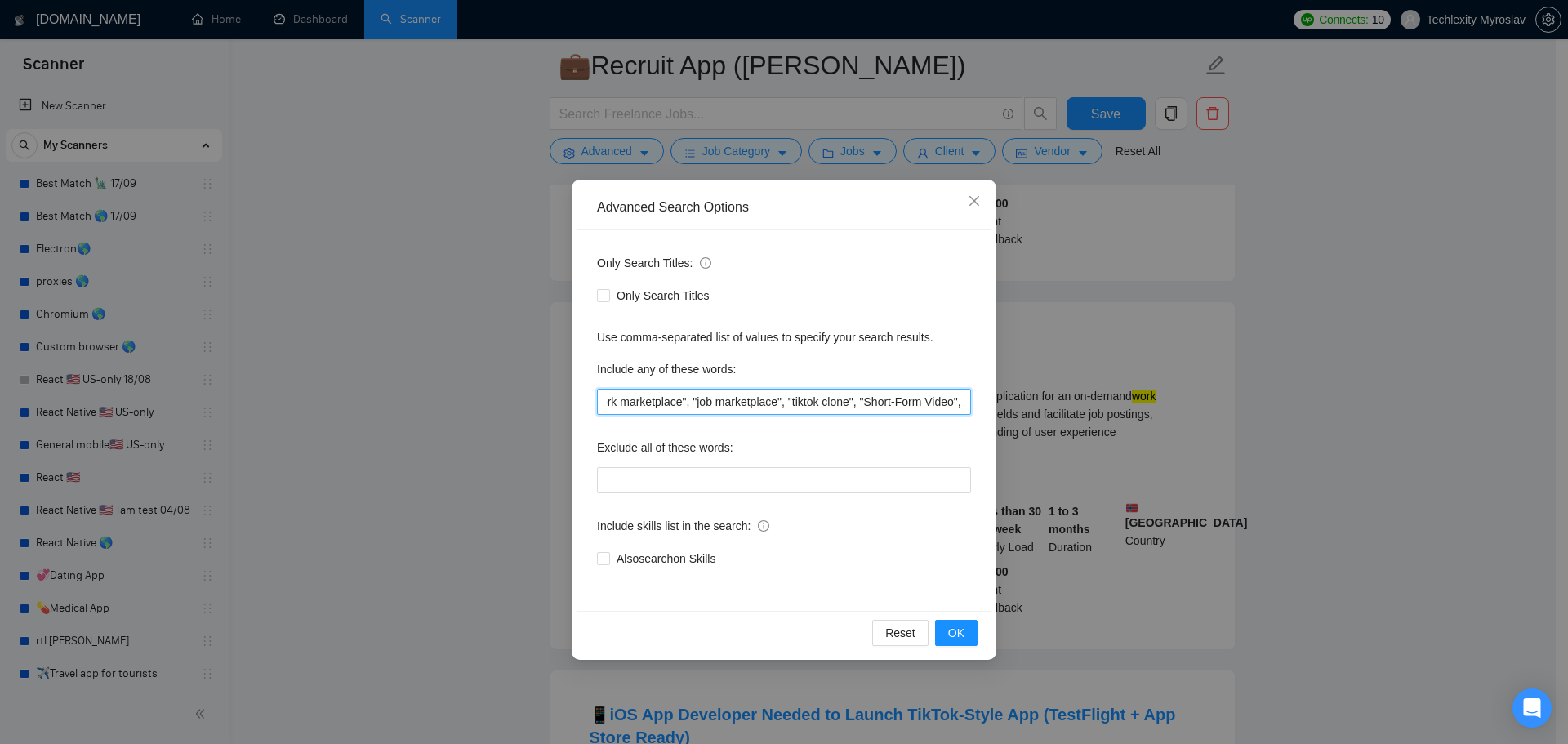
scroll to position [0, 234]
click at [945, 627] on button "OK" at bounding box center [956, 632] width 42 height 26
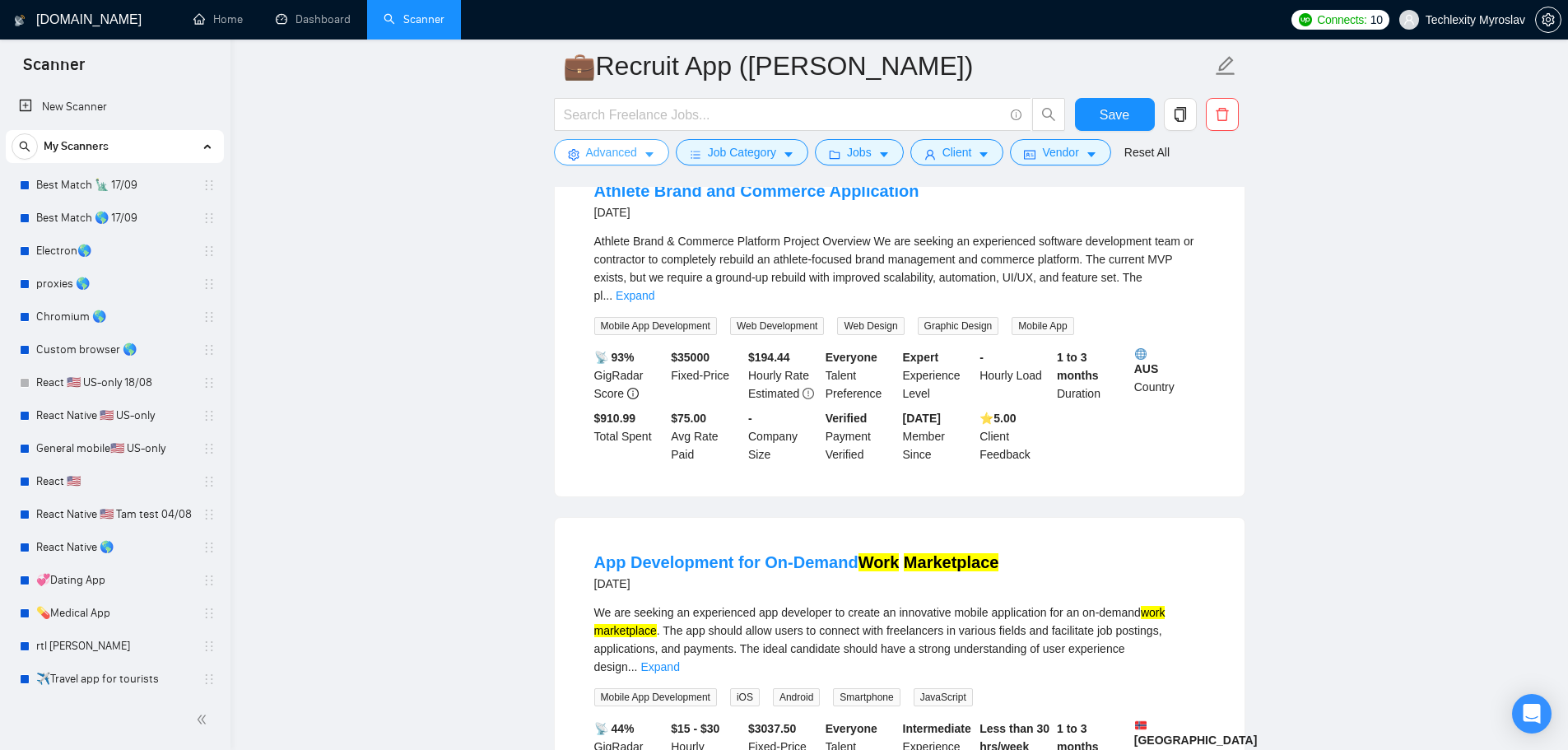
scroll to position [330, 0]
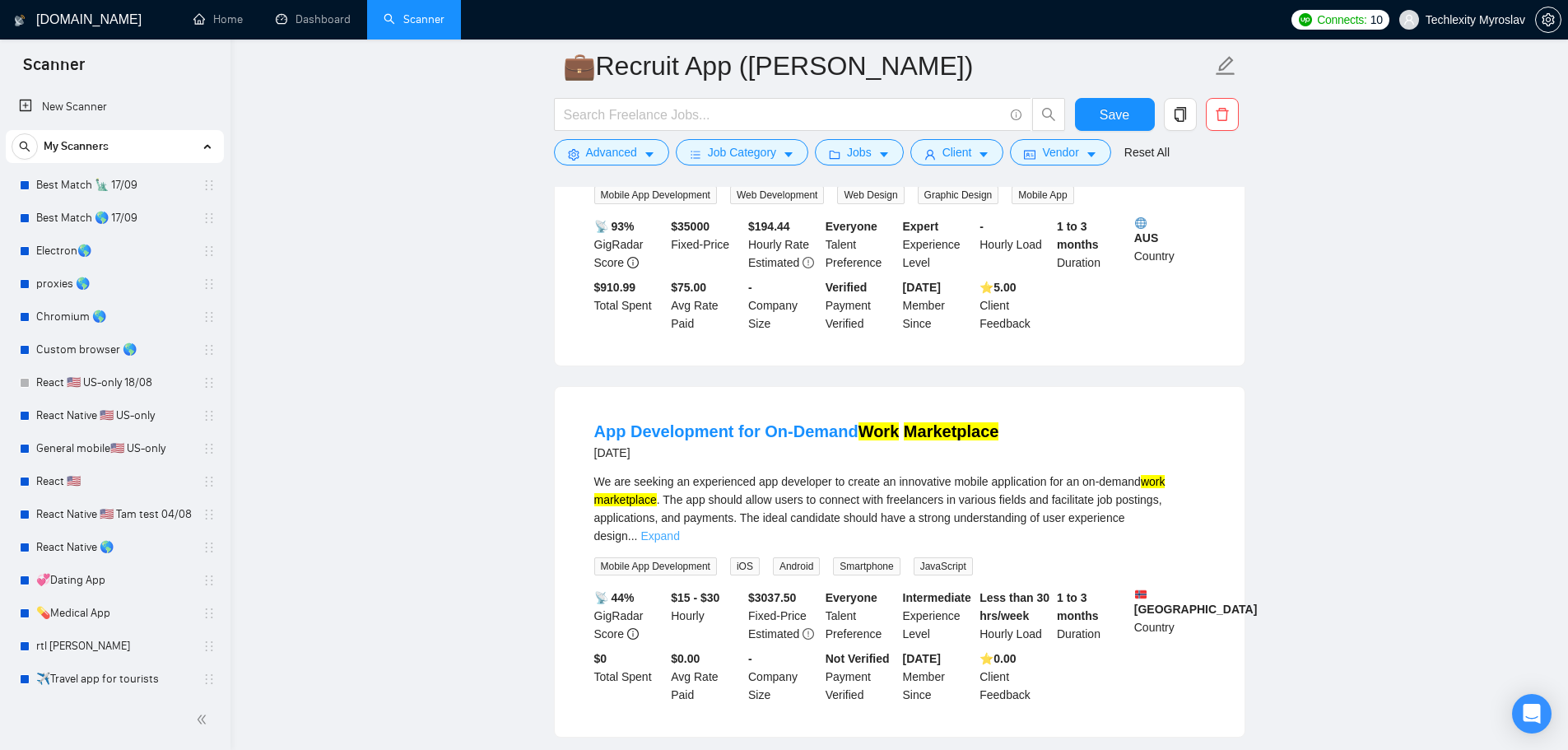
click at [679, 529] on link "Expand" at bounding box center [659, 536] width 39 height 14
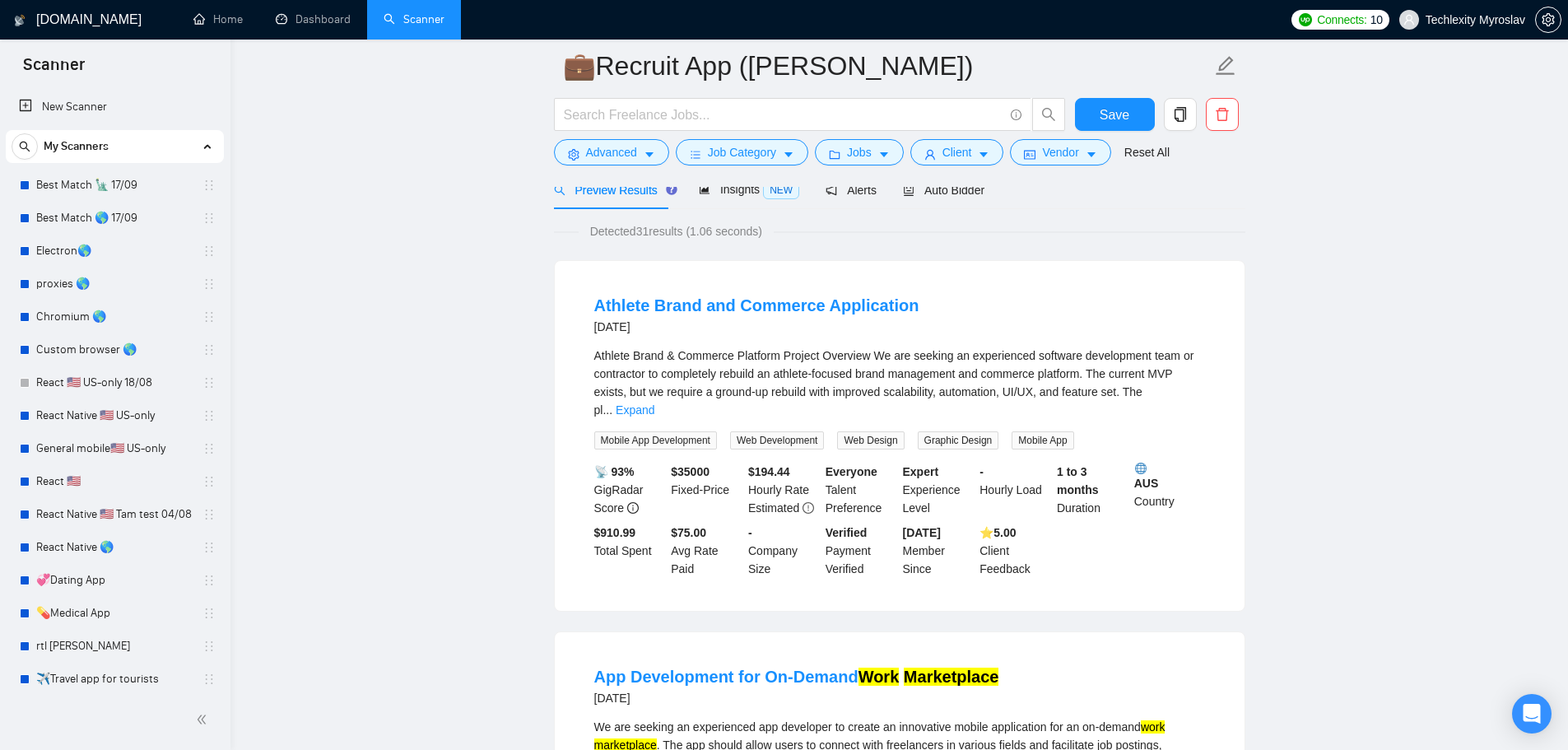
scroll to position [83, 0]
click at [655, 405] on link "Expand" at bounding box center [635, 411] width 39 height 14
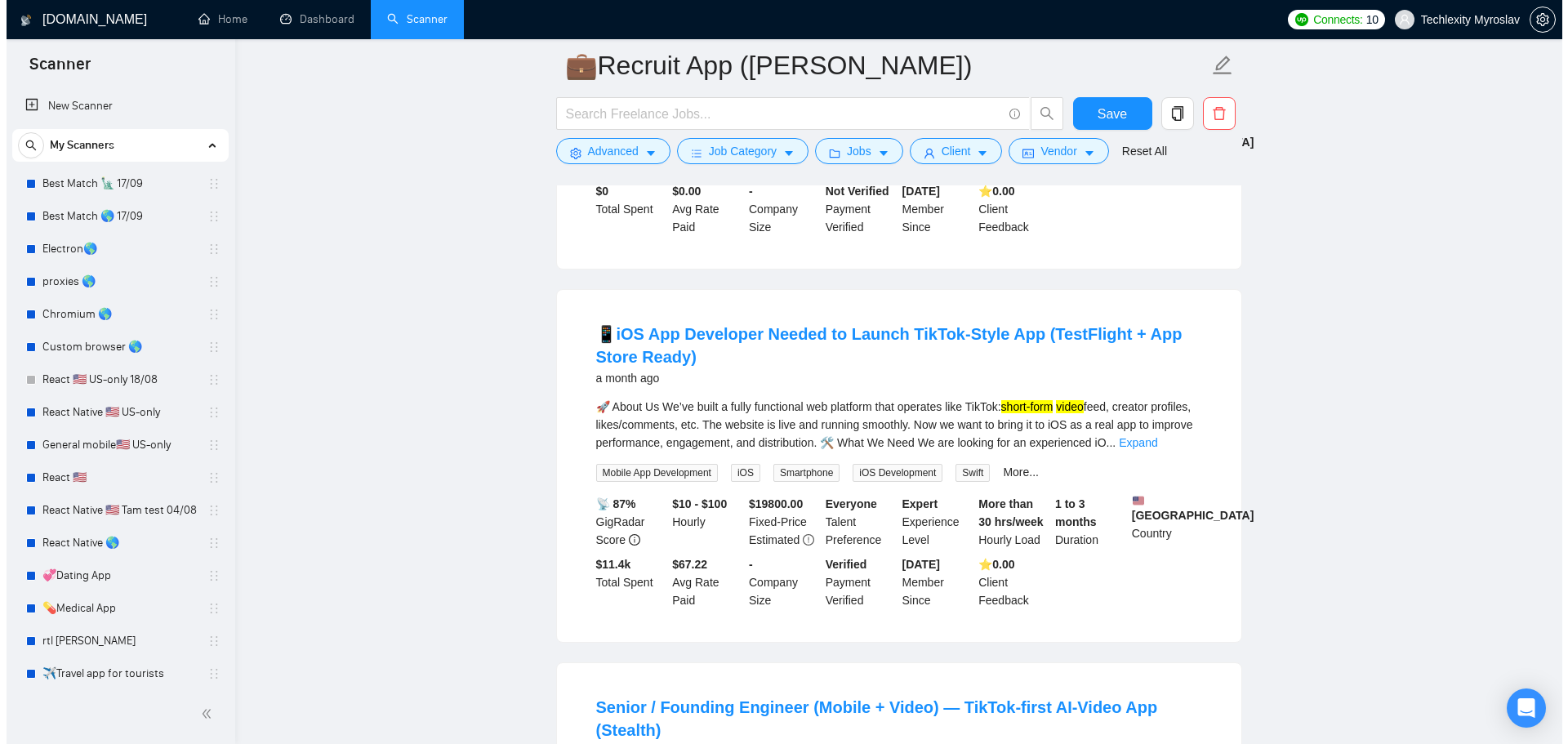
scroll to position [1388, 0]
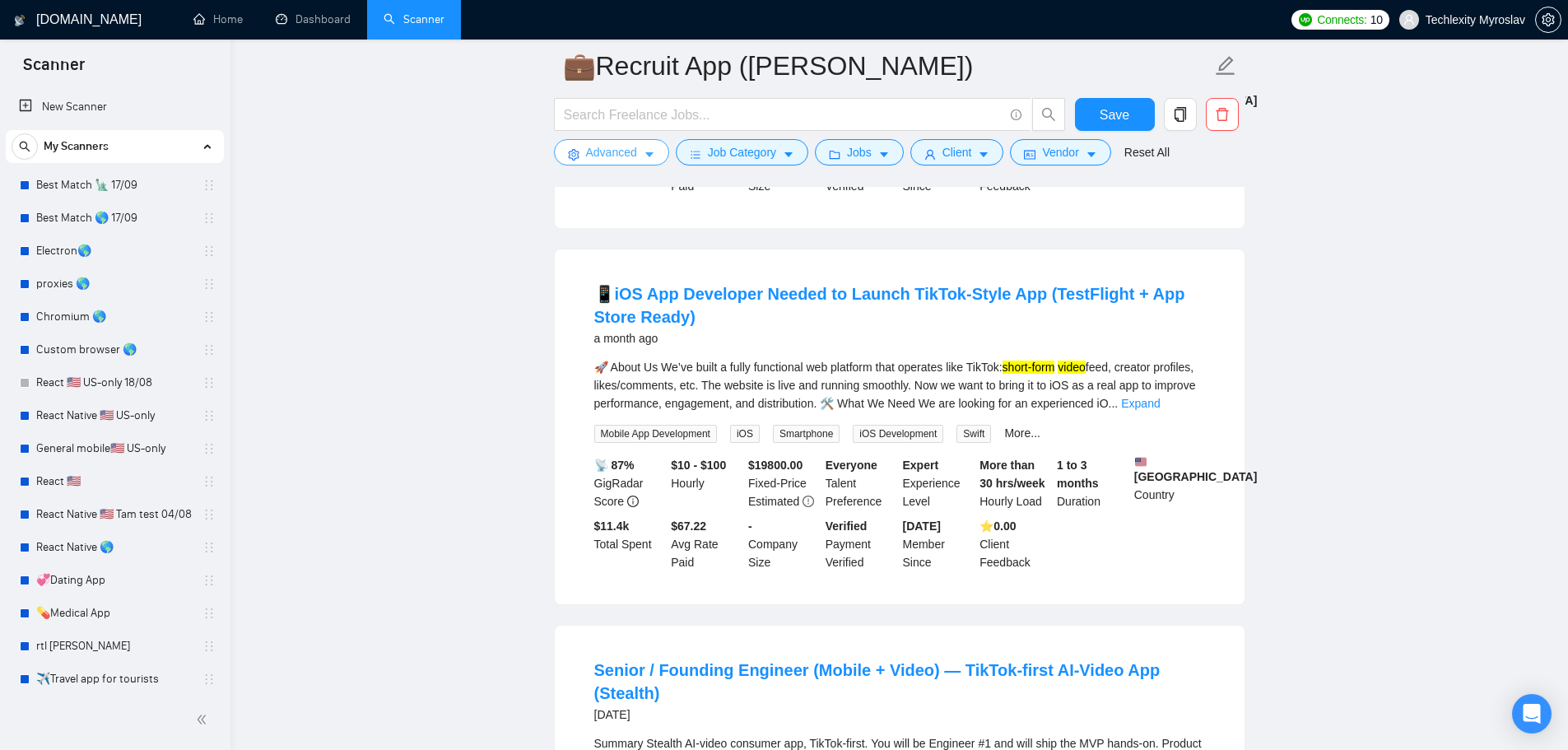
click at [618, 143] on button "Advanced" at bounding box center [611, 152] width 115 height 26
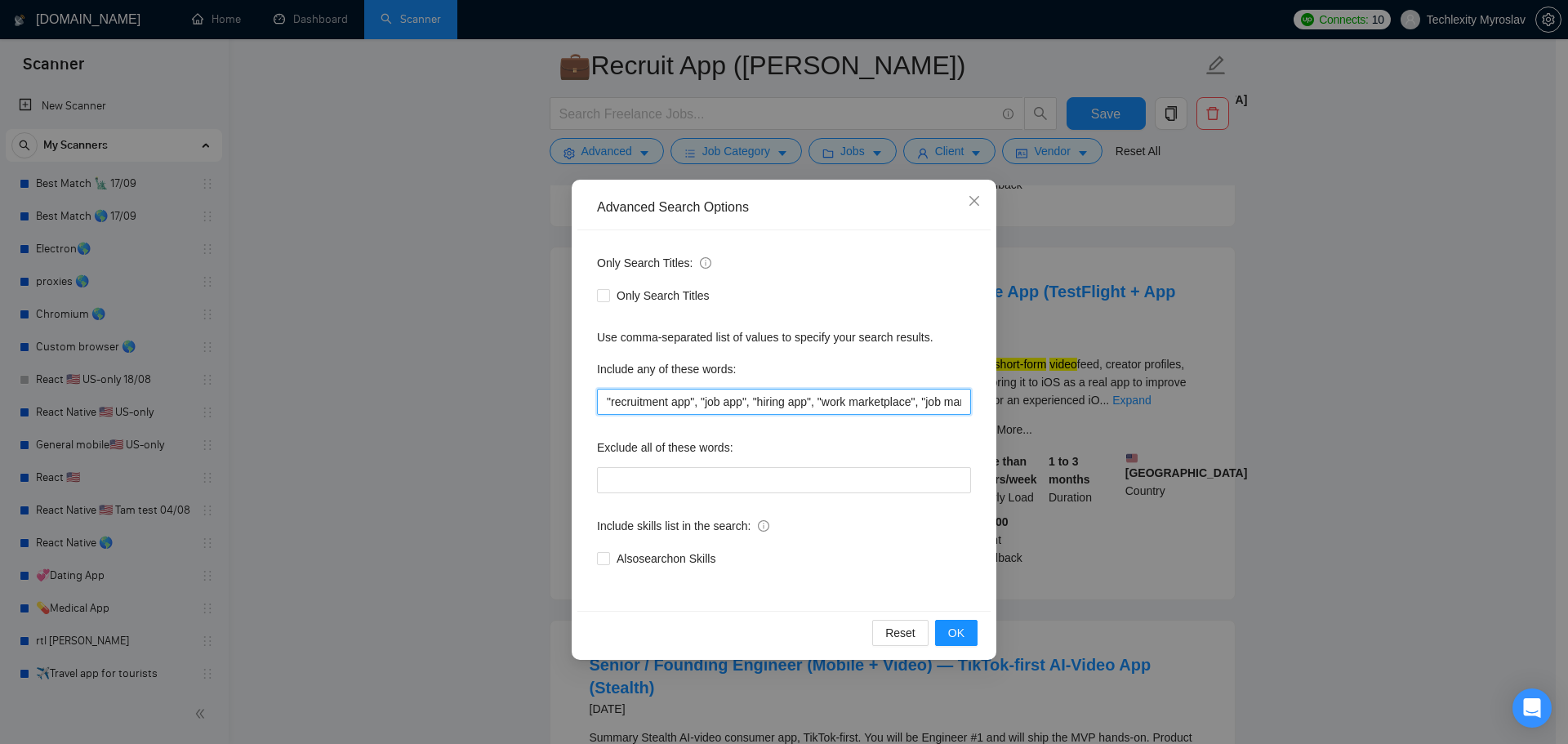
scroll to position [0, 235]
drag, startPoint x: 991, startPoint y: 403, endPoint x: 1044, endPoint y: 397, distance: 53.3
click at [1044, 397] on div "Advanced Search Options Only Search Titles: Only Search Titles Use comma-separa…" at bounding box center [784, 372] width 1568 height 744
click at [964, 404] on input ""recruitment app", "job app", "hiring app", "work marketplace", "job marketplac…" at bounding box center [784, 401] width 374 height 26
drag, startPoint x: 791, startPoint y: 401, endPoint x: 849, endPoint y: 404, distance: 58.1
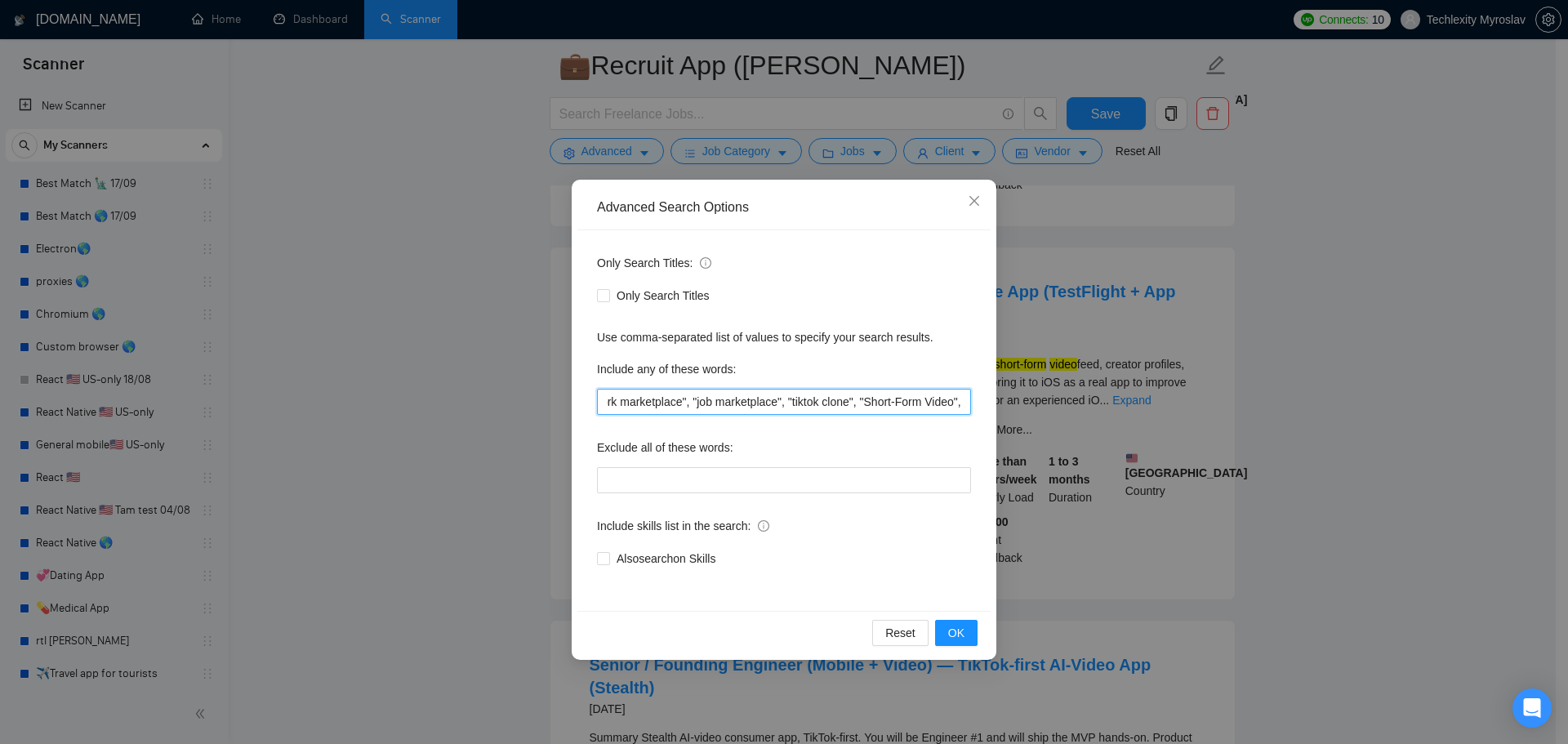
click at [849, 404] on input ""recruitment app", "job app", "hiring app", "work marketplace", "job marketplac…" at bounding box center [784, 401] width 374 height 26
click at [861, 402] on input ""recruitment app", "job app", "hiring app", "work marketplace", "job marketplac…" at bounding box center [784, 401] width 374 height 26
paste input "tiktok clone"
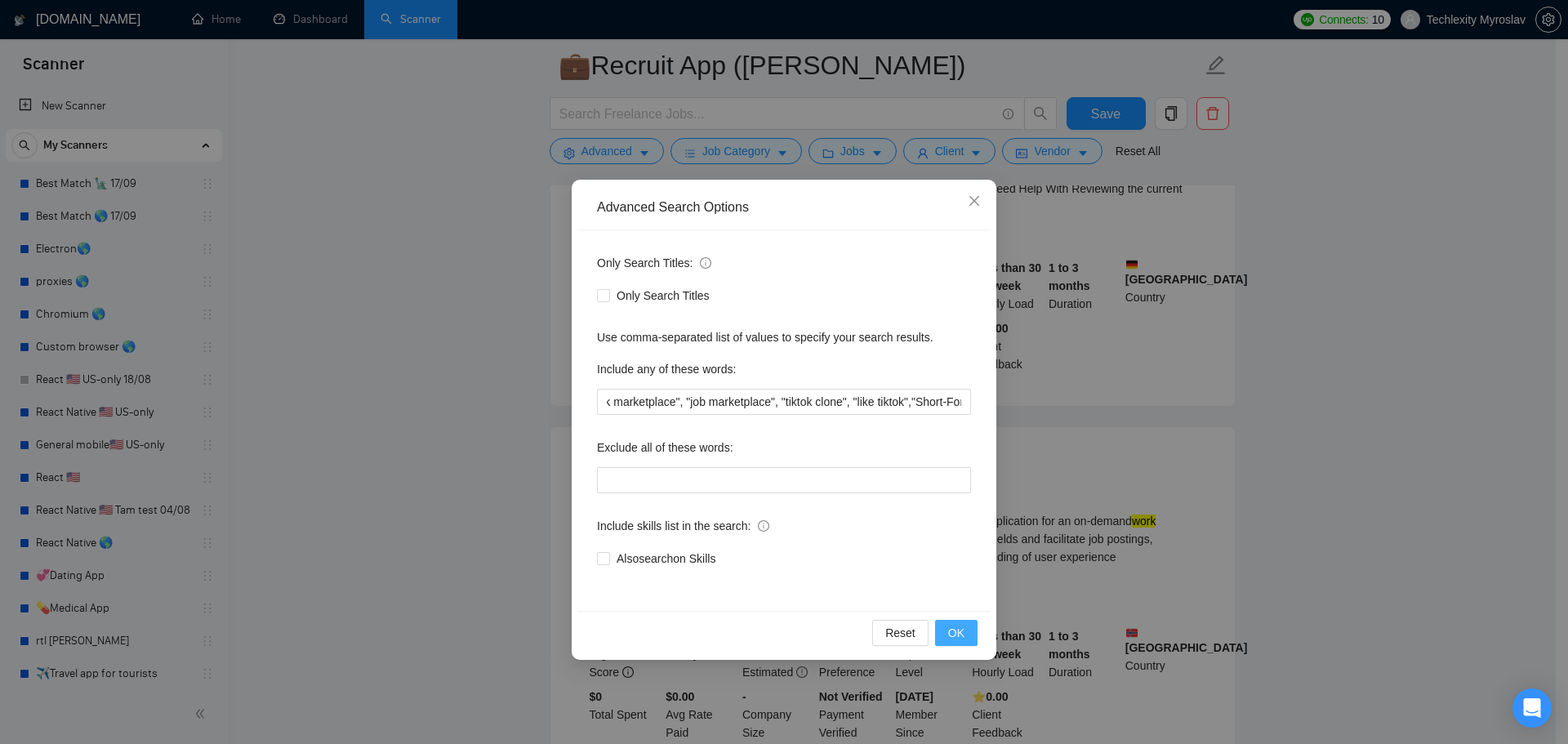
click at [956, 631] on span "OK" at bounding box center [956, 633] width 16 height 18
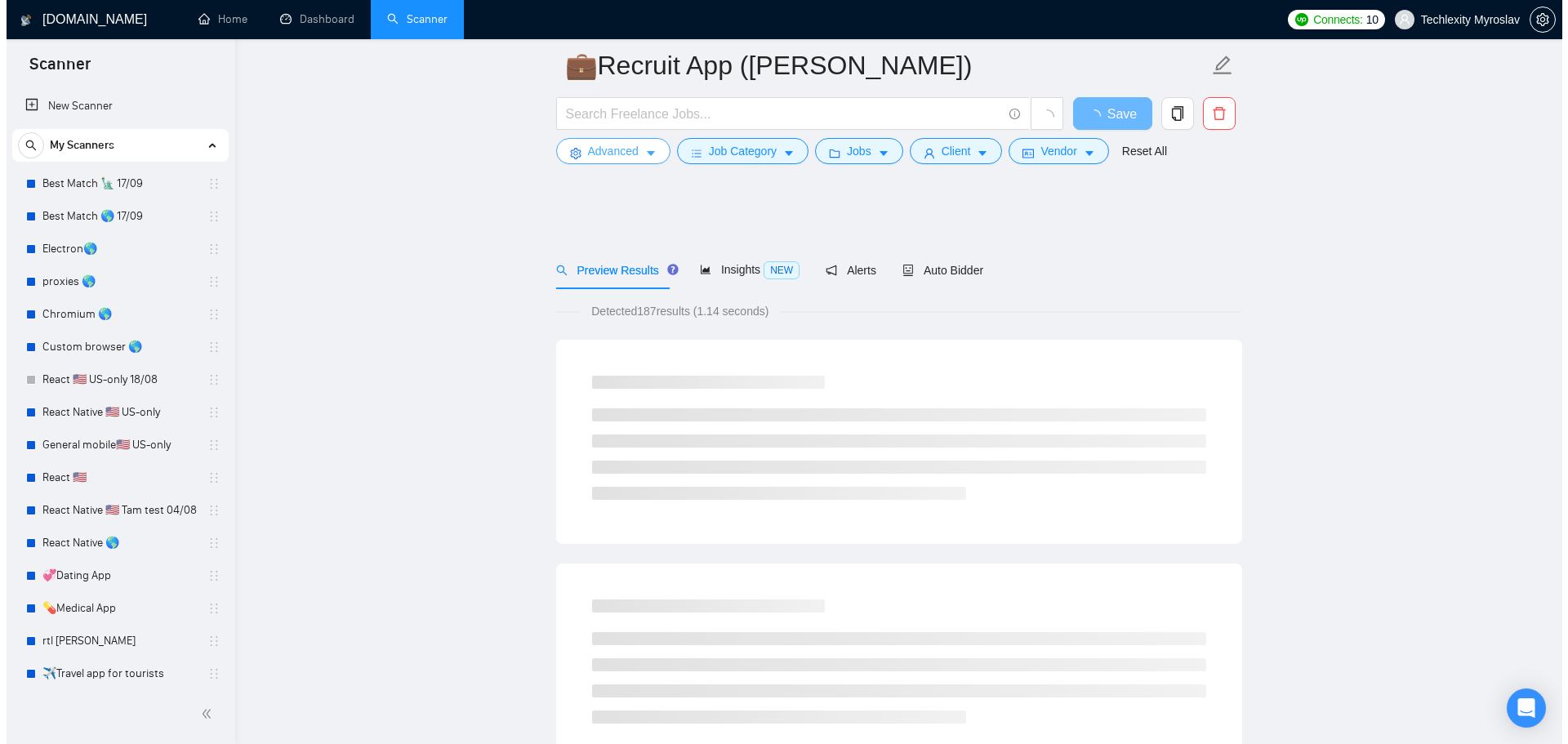
scroll to position [0, 0]
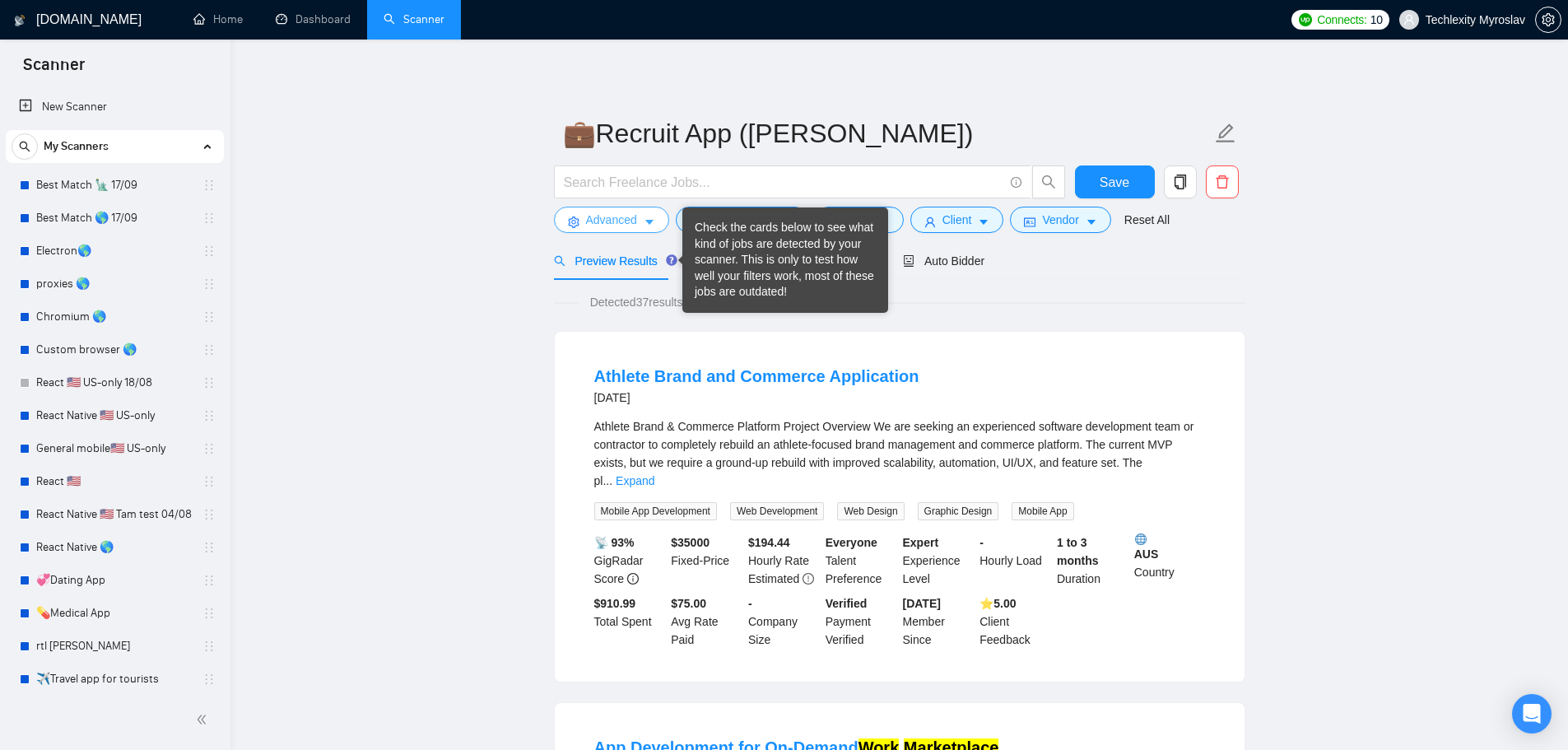
click at [612, 218] on span "Advanced" at bounding box center [611, 220] width 51 height 18
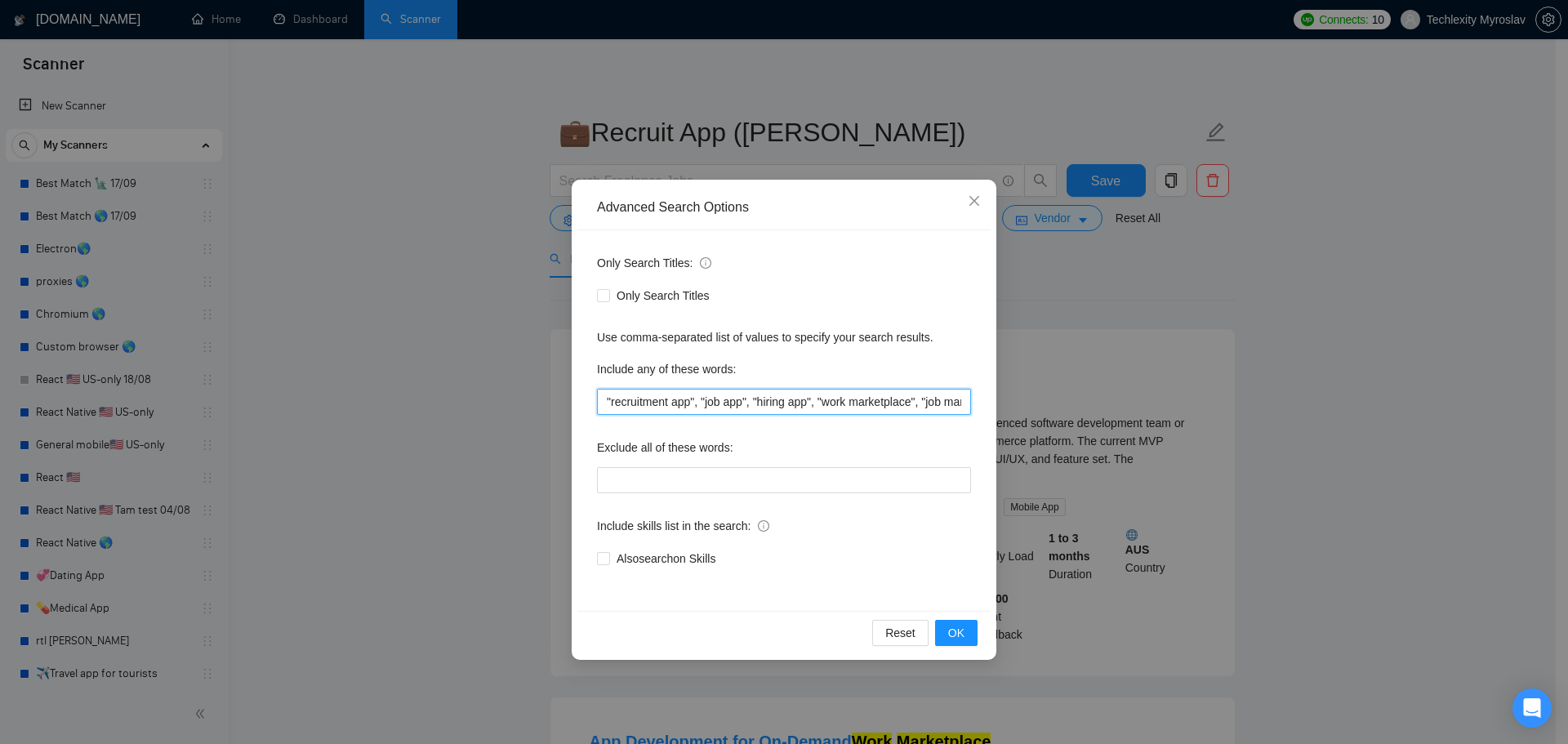
scroll to position [0, 296]
drag, startPoint x: 920, startPoint y: 402, endPoint x: 1048, endPoint y: 405, distance: 128.0
click at [1048, 405] on div "Advanced Search Options Only Search Titles: Only Search Titles Use comma-separa…" at bounding box center [784, 372] width 1568 height 744
click at [921, 397] on input ""recruitment app", "job app", "hiring app", "work marketplace", "job marketplac…" at bounding box center [784, 401] width 374 height 26
drag, startPoint x: 860, startPoint y: 401, endPoint x: 1041, endPoint y: 397, distance: 181.0
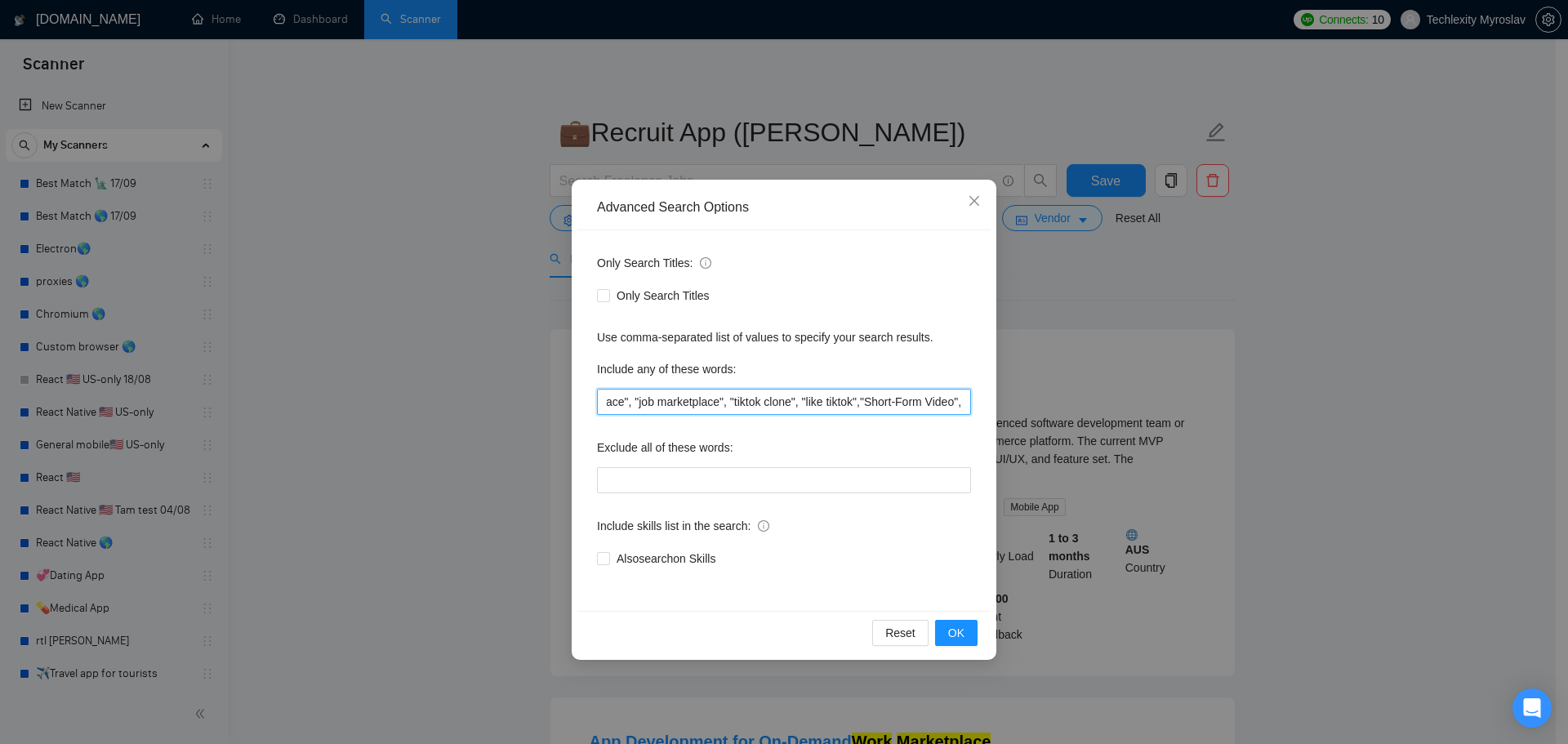
click at [1040, 397] on div "Advanced Search Options Only Search Titles: Only Search Titles Use comma-separa…" at bounding box center [784, 372] width 1568 height 744
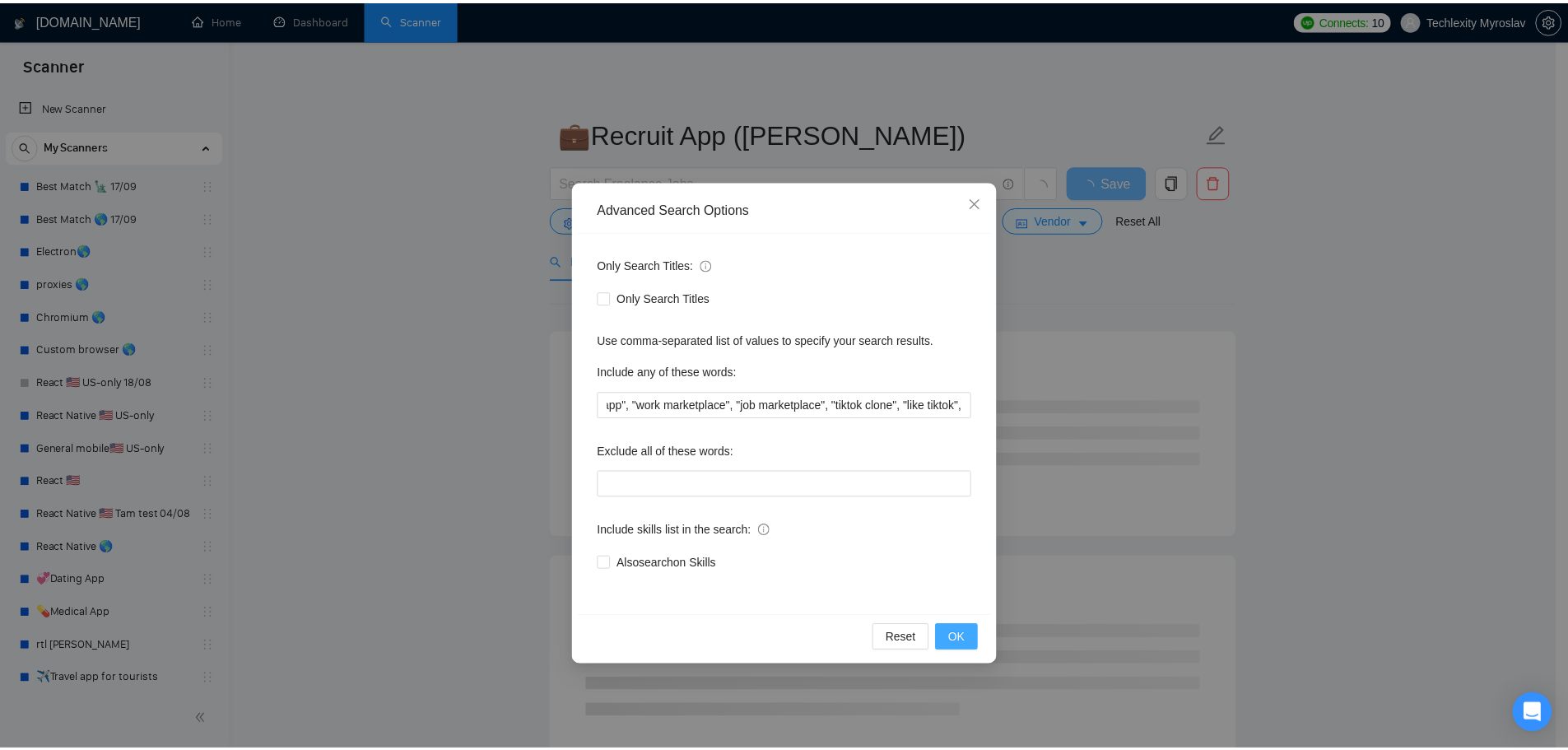
scroll to position [0, 0]
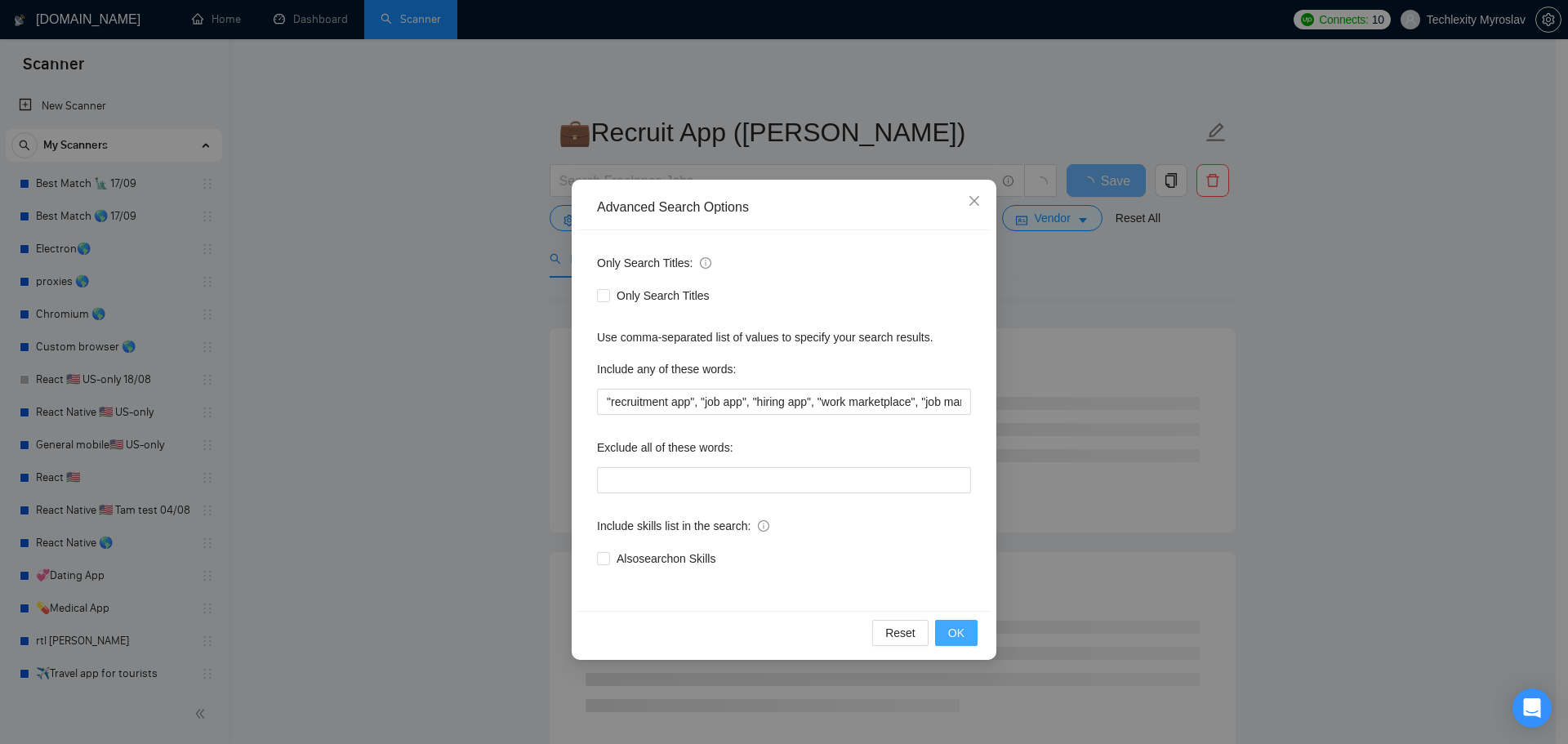
click at [959, 627] on span "OK" at bounding box center [956, 633] width 16 height 18
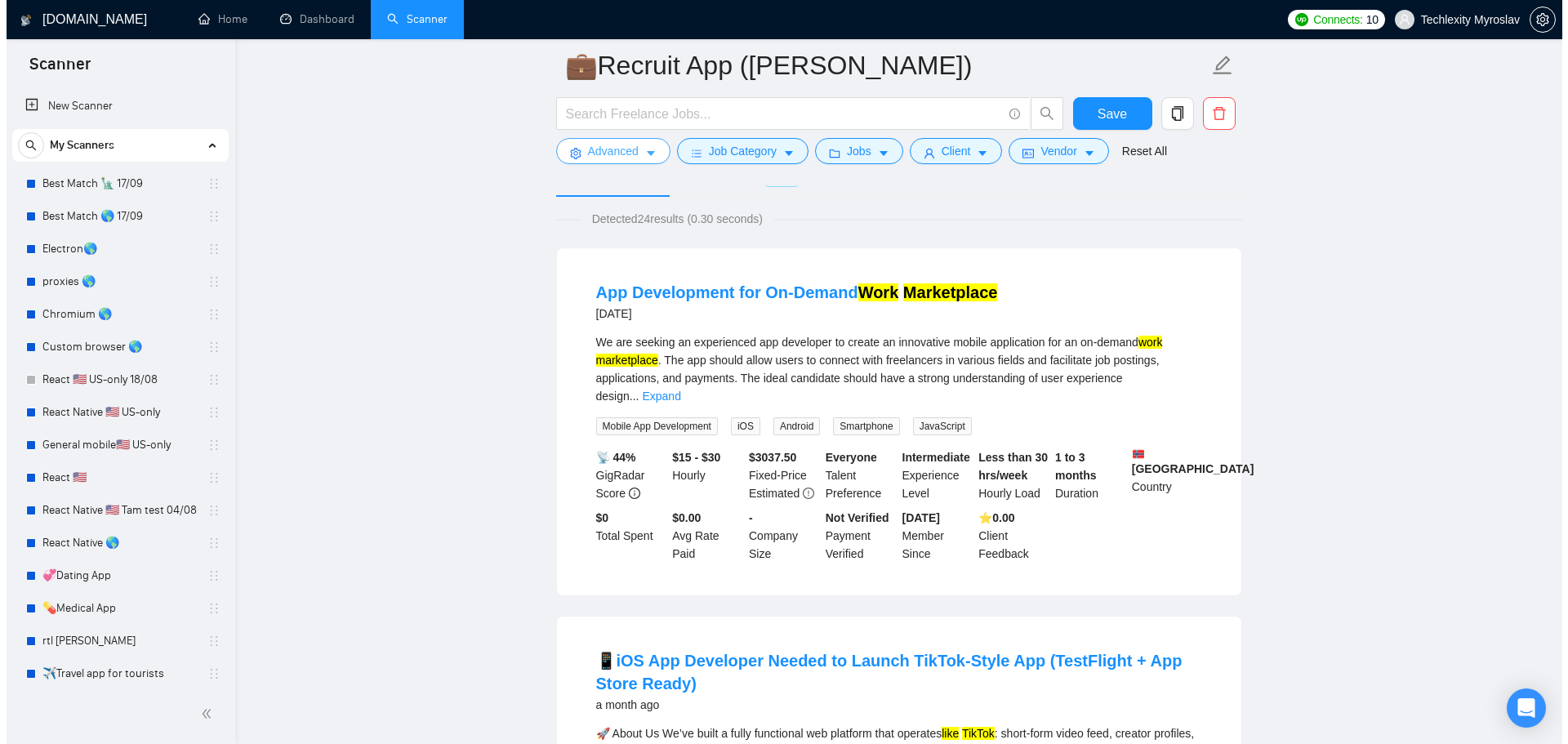
scroll to position [82, 0]
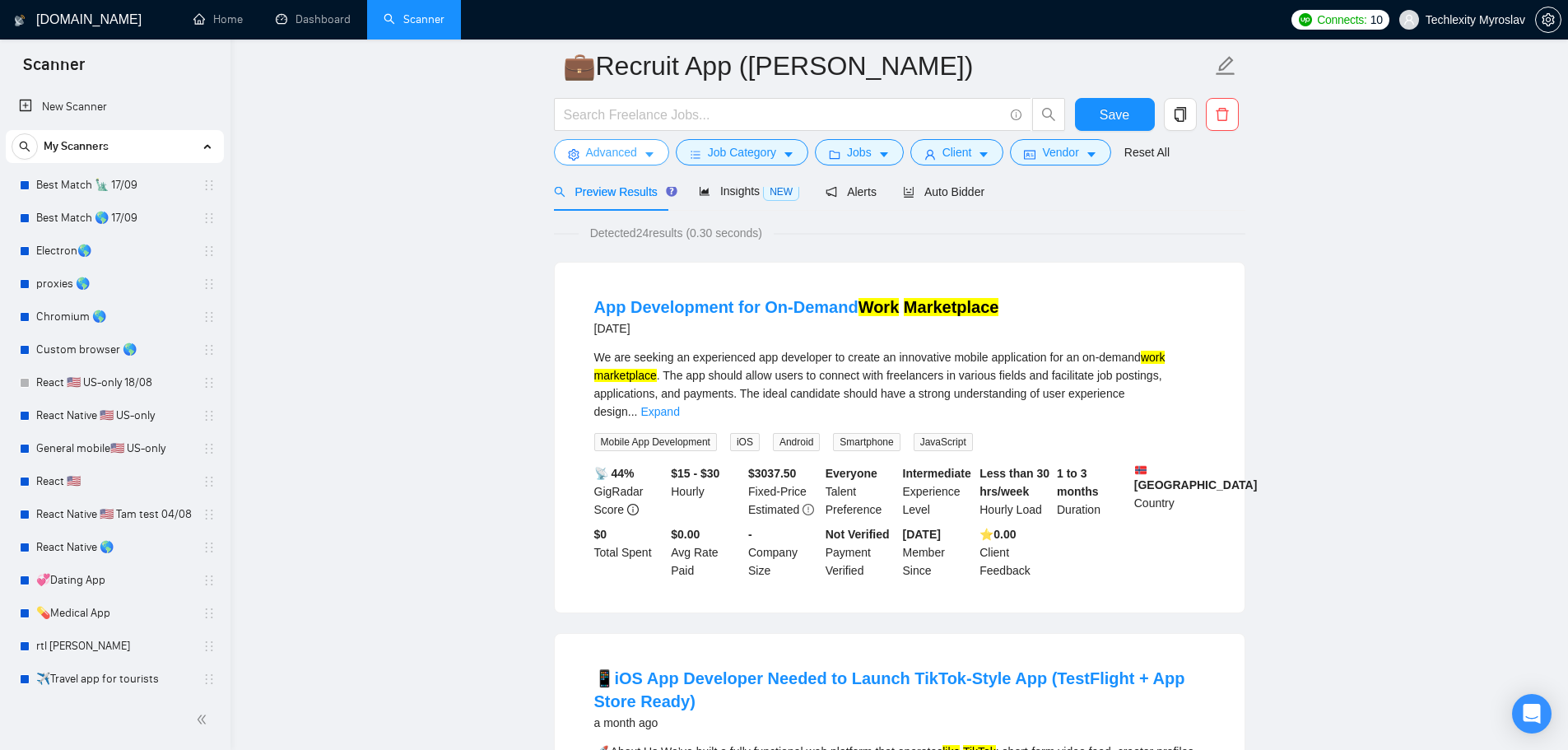
click at [581, 139] on button "Advanced" at bounding box center [611, 152] width 115 height 26
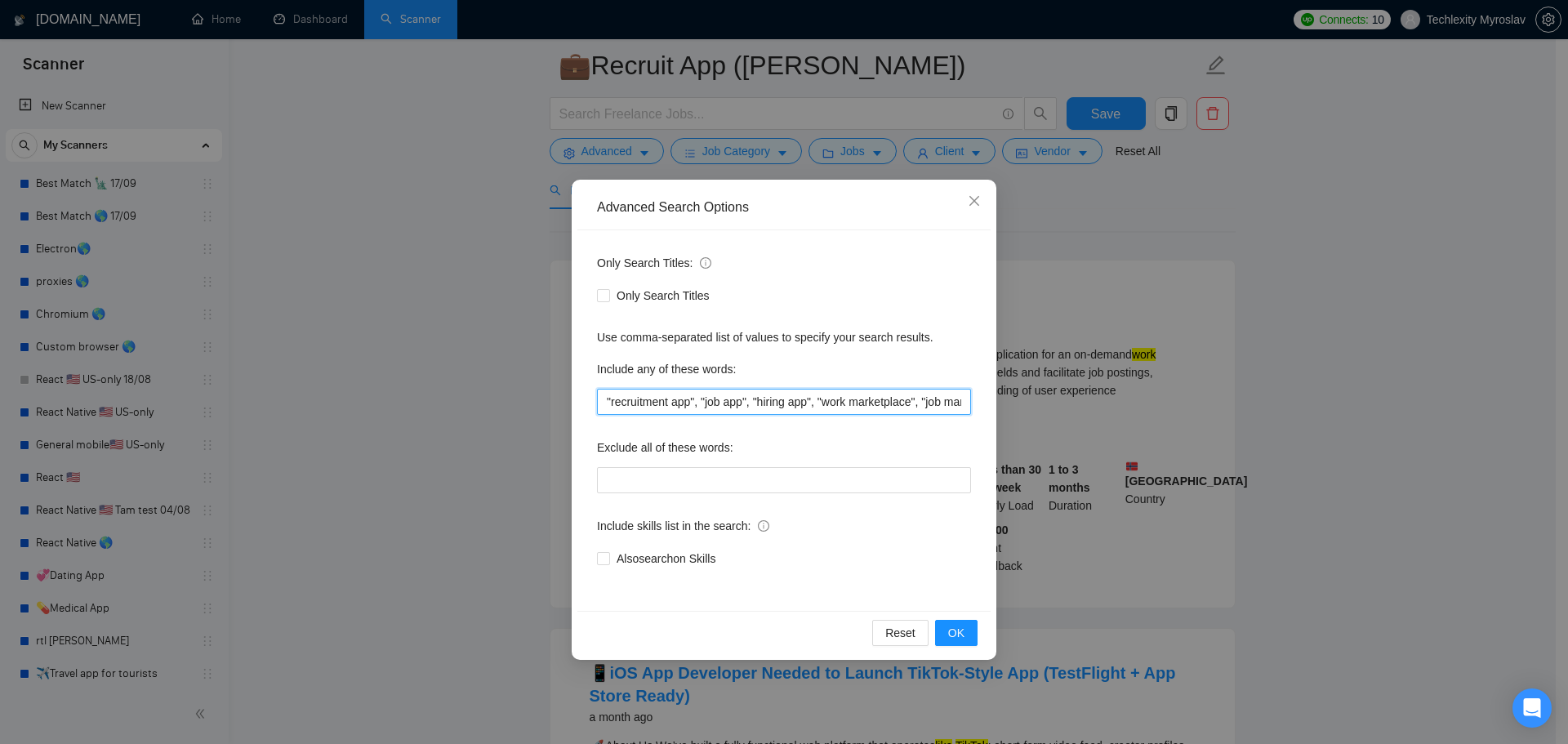
scroll to position [0, 194]
drag, startPoint x: 900, startPoint y: 413, endPoint x: 1093, endPoint y: 414, distance: 193.0
click at [1093, 414] on div "Advanced Search Options Only Search Titles: Only Search Titles Use comma-separa…" at bounding box center [784, 372] width 1568 height 744
click at [899, 412] on input ""recruitment app", "job app", "hiring app", "work marketplace", "job marketplac…" at bounding box center [784, 401] width 374 height 26
click at [831, 403] on input ""recruitment app", "job app", "hiring app", "work marketplace", "job marketplac…" at bounding box center [784, 401] width 374 height 26
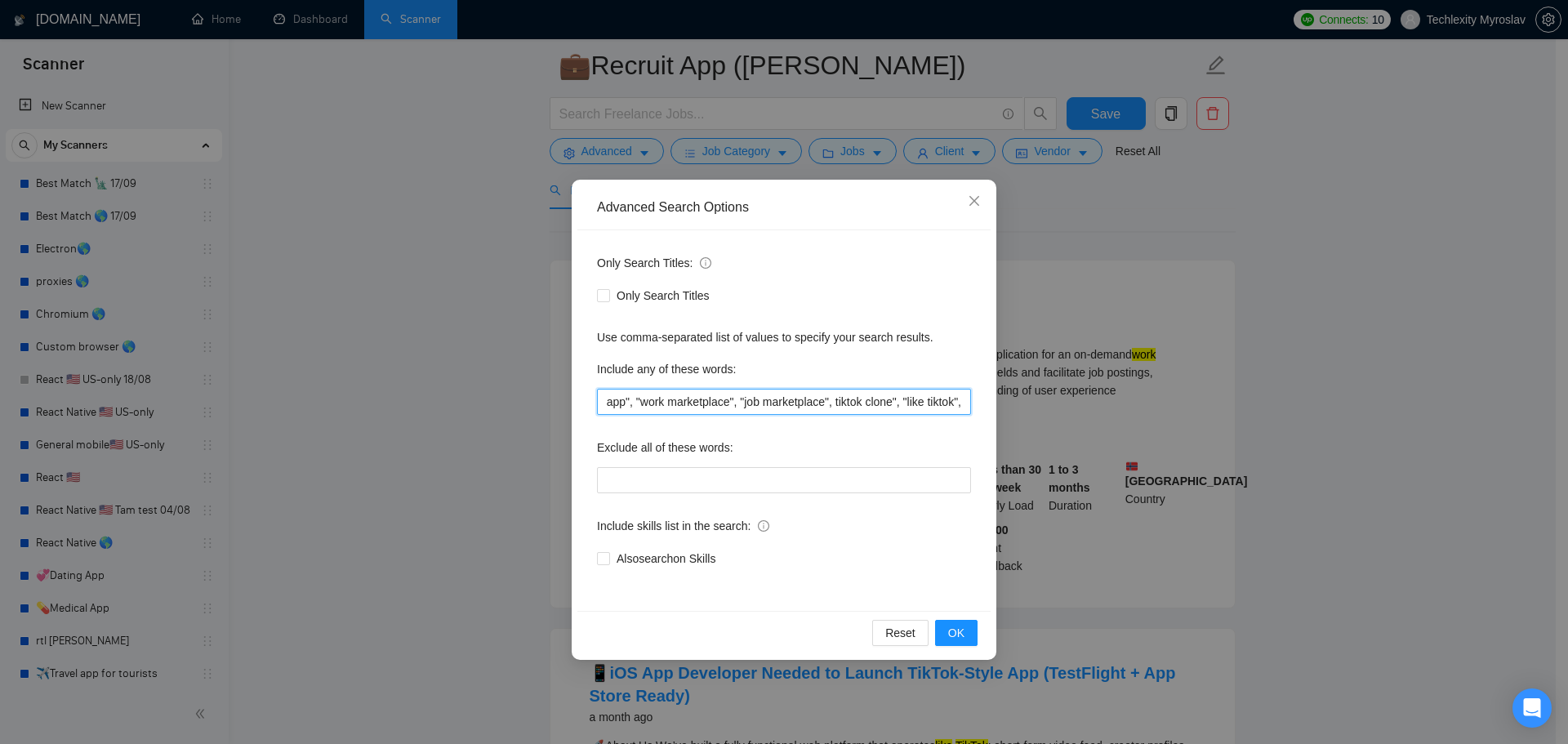
scroll to position [0, 189]
drag, startPoint x: 858, startPoint y: 402, endPoint x: 878, endPoint y: 406, distance: 20.4
click at [878, 406] on input ""recruitment app", "job app", "hiring app", "work marketplace", "job marketplac…" at bounding box center [784, 401] width 374 height 26
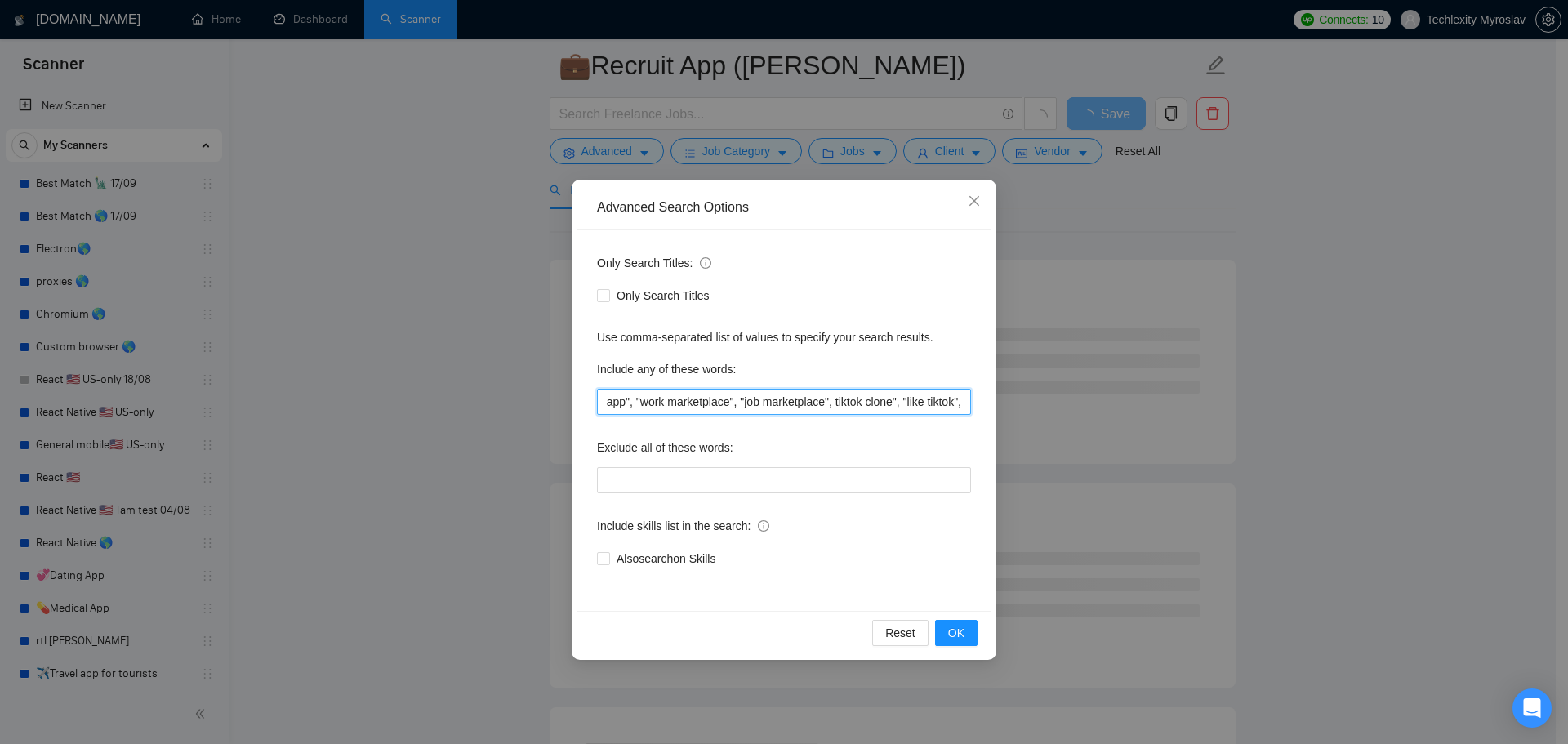
click at [861, 405] on input ""recruitment app", "job app", "hiring app", "work marketplace", "job marketplac…" at bounding box center [784, 401] width 374 height 26
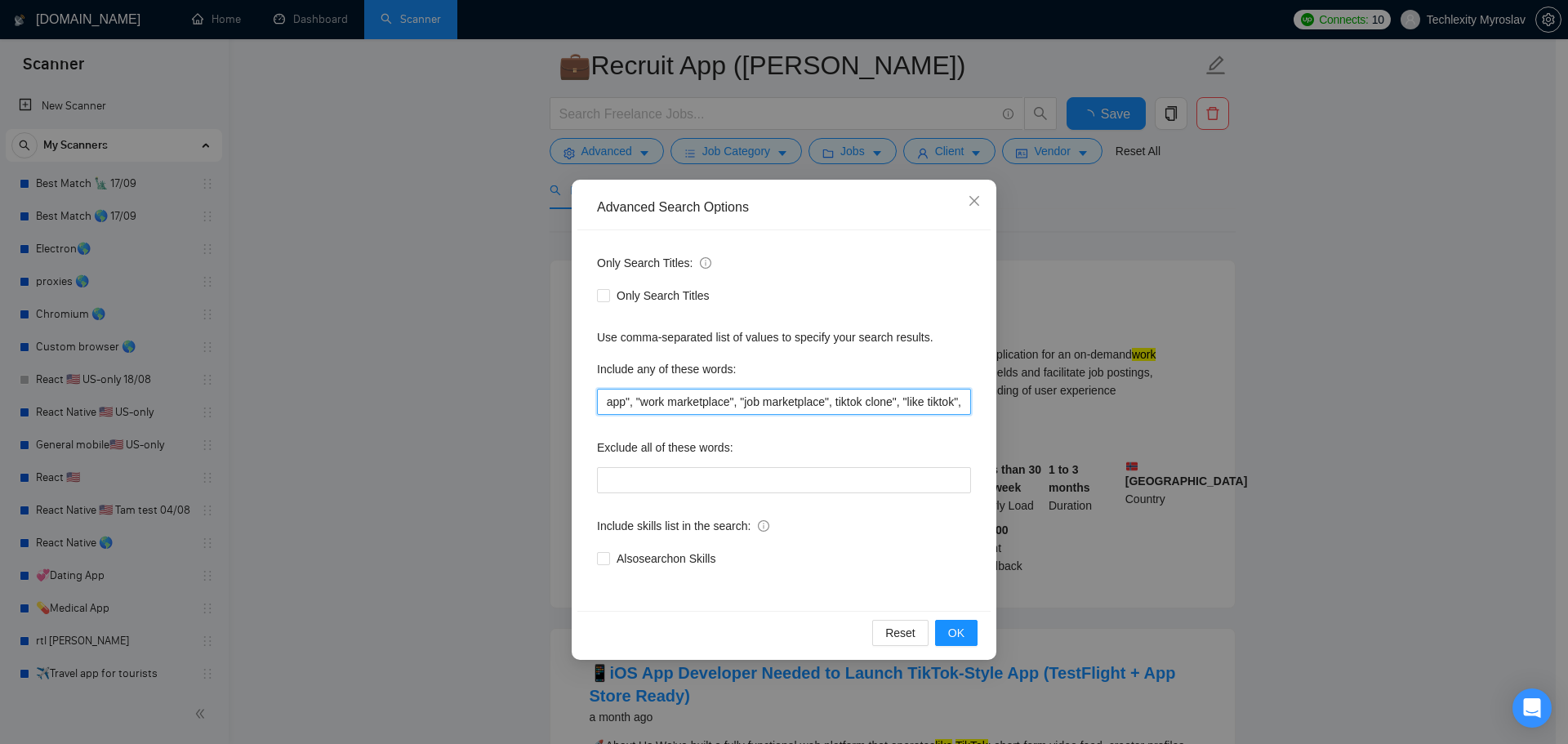
drag, startPoint x: 861, startPoint y: 404, endPoint x: 957, endPoint y: 404, distance: 96.0
click at [957, 404] on input ""recruitment app", "job app", "hiring app", "work marketplace", "job marketplac…" at bounding box center [784, 401] width 374 height 26
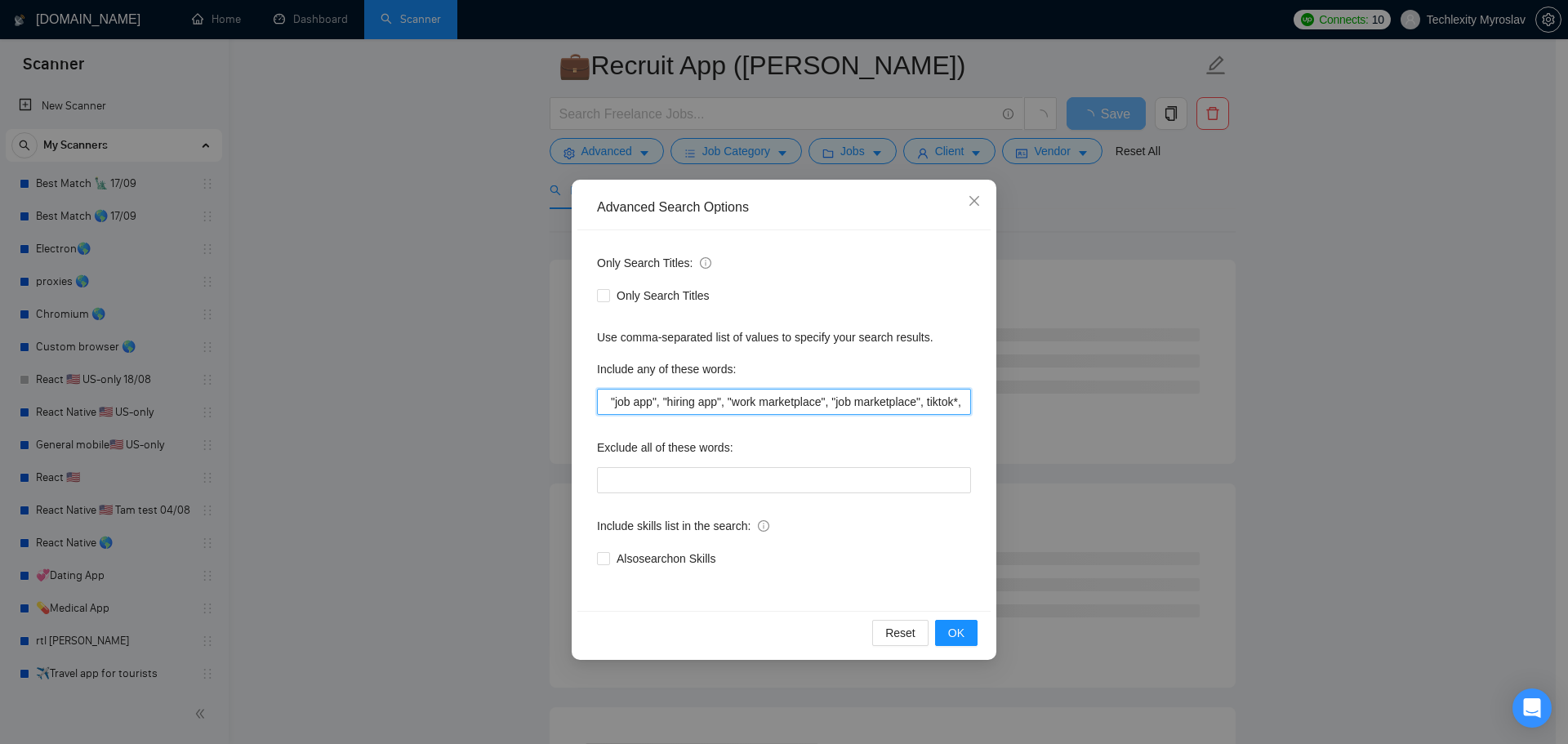
scroll to position [0, 94]
type input ""recruitment app", "job app", "hiring app", "work marketplace", "job marketplac…"
drag, startPoint x: 864, startPoint y: 419, endPoint x: 989, endPoint y: 414, distance: 125.1
click at [989, 414] on div "Only Search Titles: Only Search Titles Use comma-separated list of values to sp…" at bounding box center [784, 421] width 414 height 380
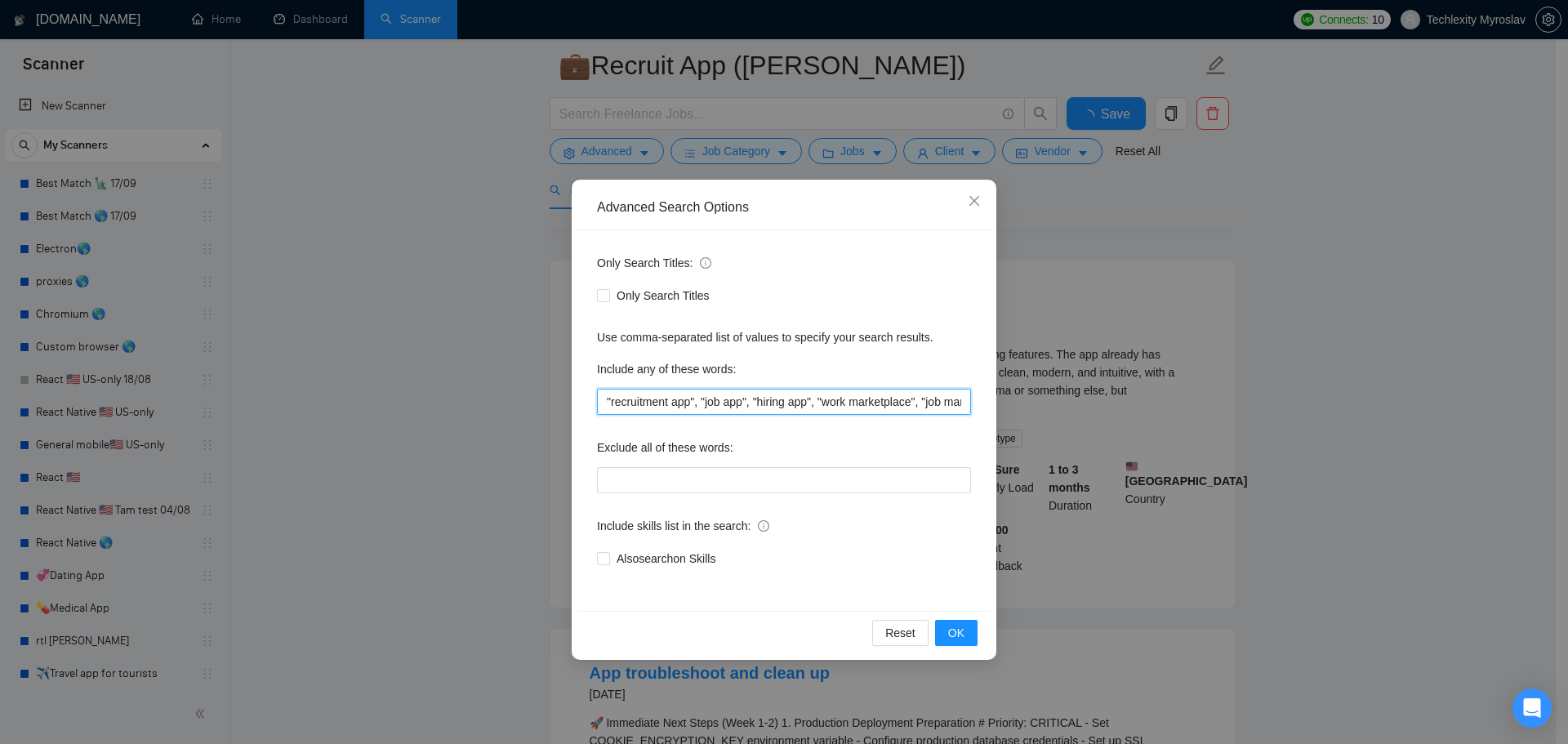
scroll to position [0, 96]
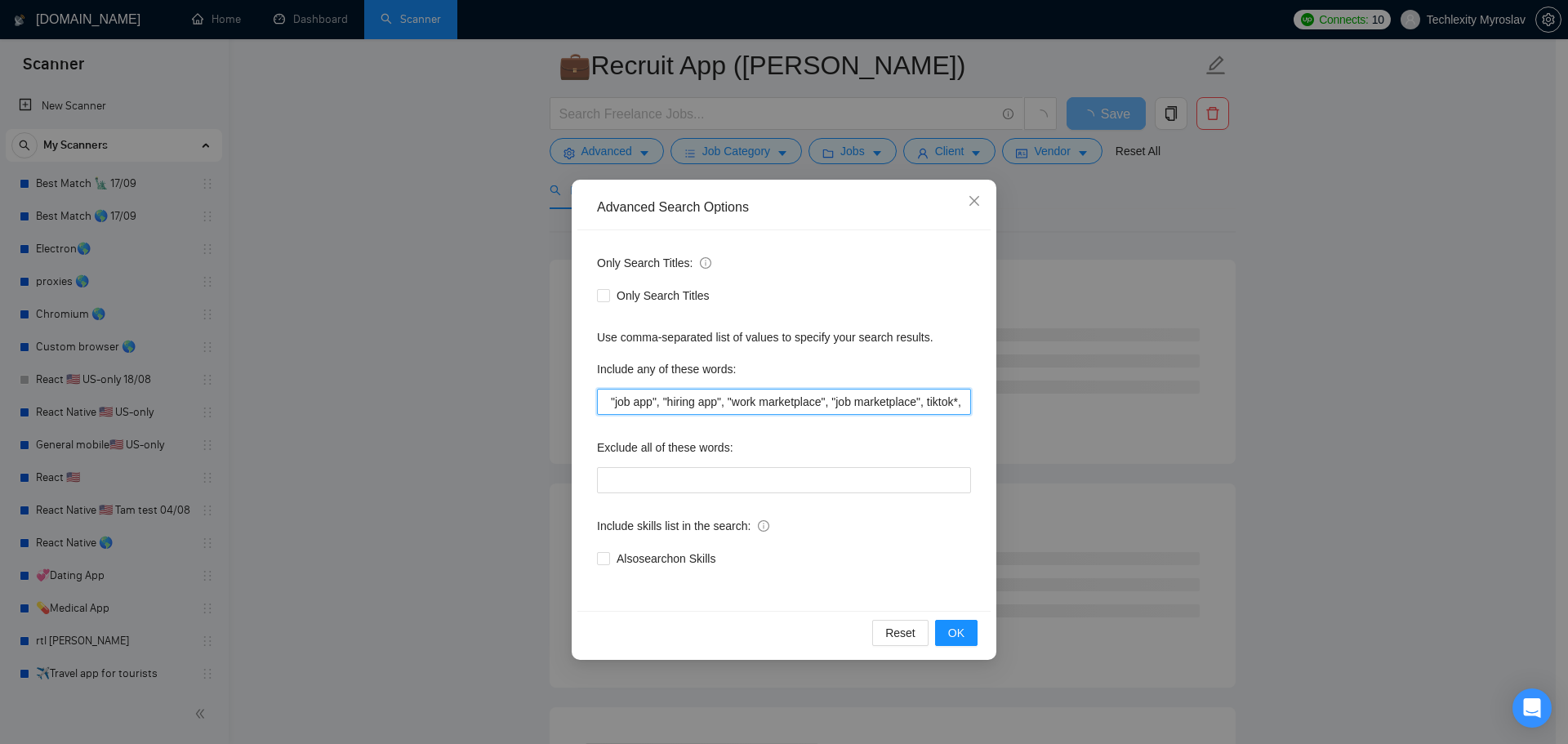
drag, startPoint x: 907, startPoint y: 404, endPoint x: 1037, endPoint y: 402, distance: 130.0
click at [1033, 402] on div "Advanced Search Options Only Search Titles: Only Search Titles Use comma-separa…" at bounding box center [784, 372] width 1568 height 744
click at [968, 406] on input ""recruitment app", "job app", "hiring app", "work marketplace", "job marketplac…" at bounding box center [784, 401] width 374 height 26
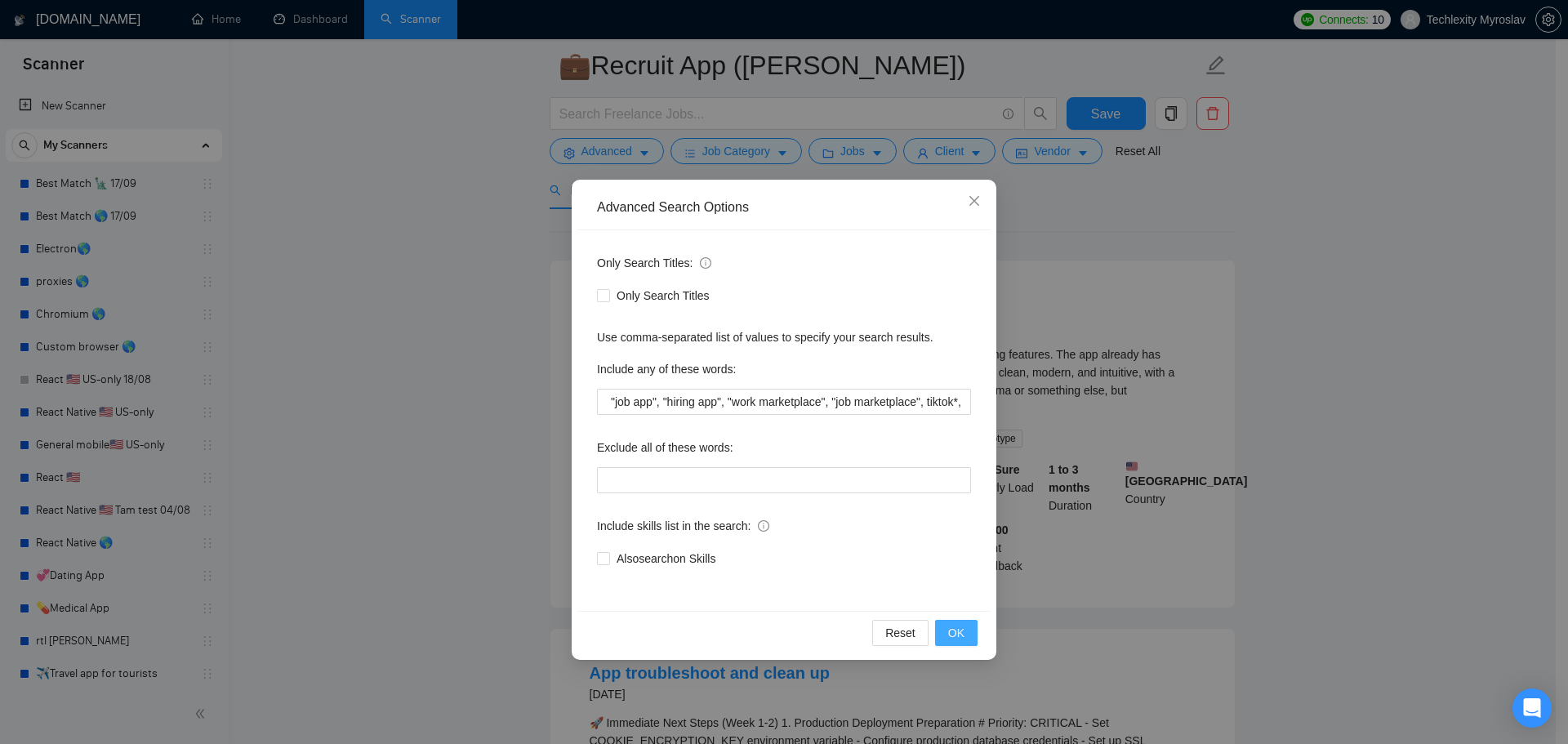
click at [956, 626] on span "OK" at bounding box center [956, 633] width 16 height 18
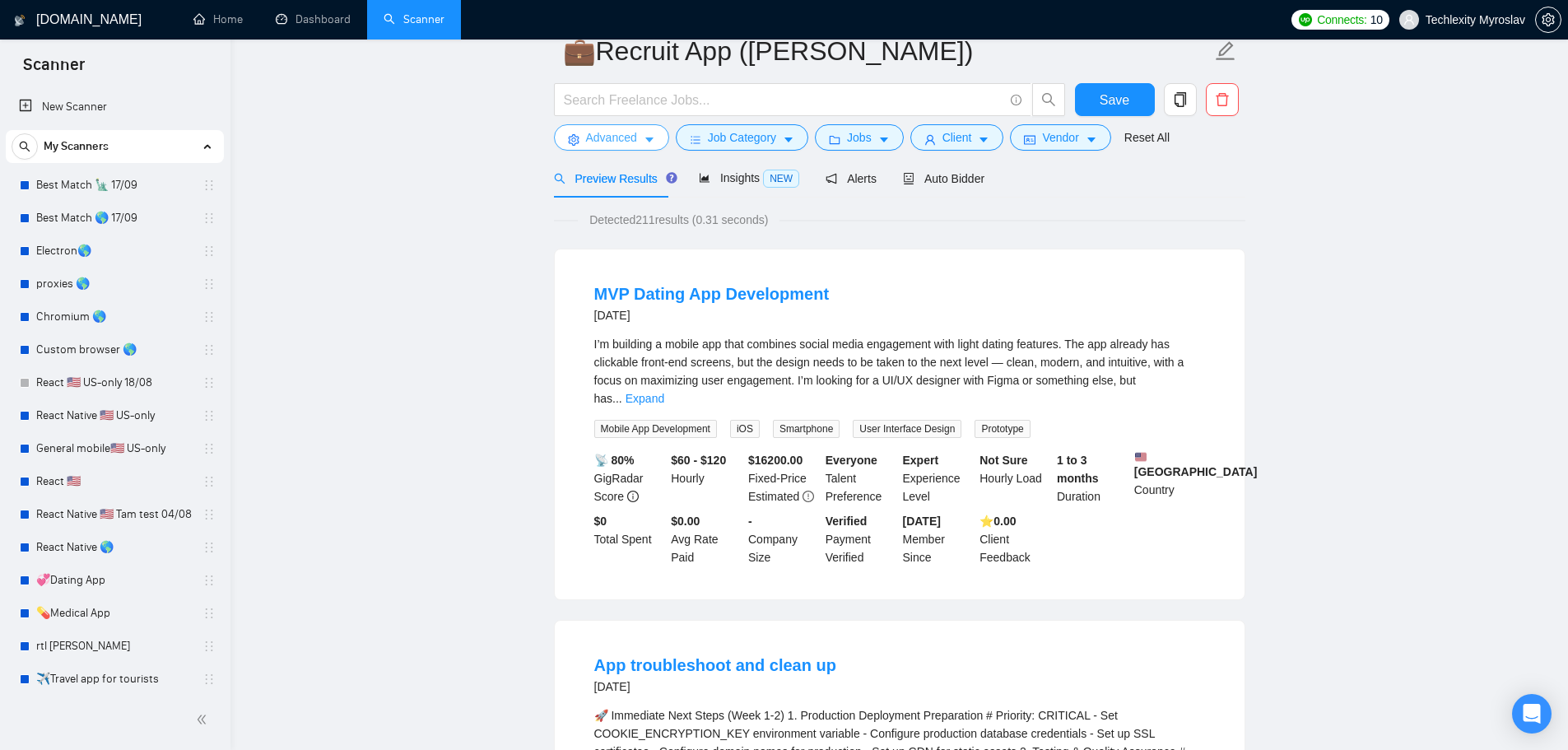
scroll to position [0, 0]
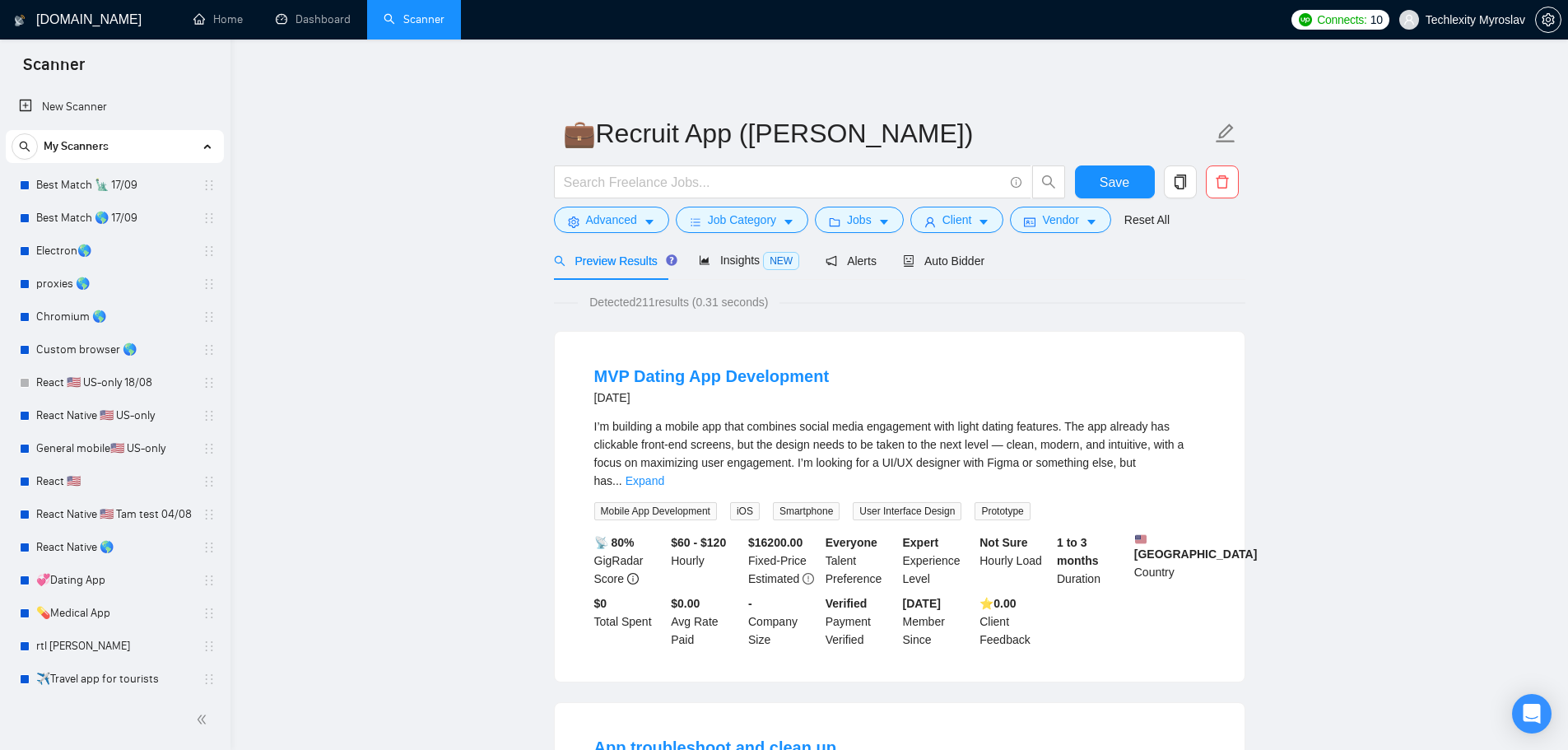
click at [1166, 459] on div "I’m building a mobile app that combines social media engagement with light dati…" at bounding box center [899, 454] width 611 height 73
click at [665, 474] on link "Expand" at bounding box center [645, 480] width 39 height 14
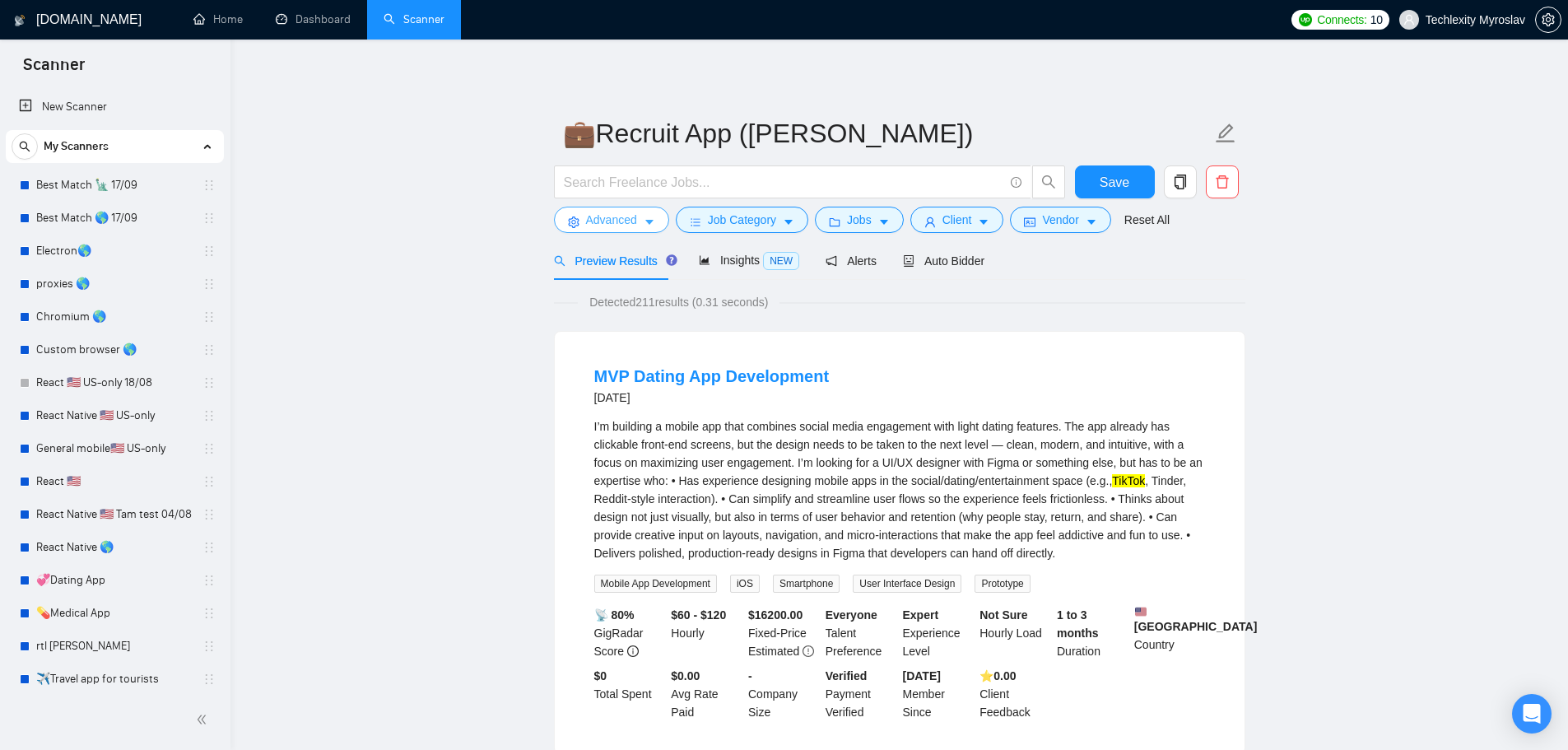
click at [597, 207] on button "Advanced" at bounding box center [611, 220] width 115 height 26
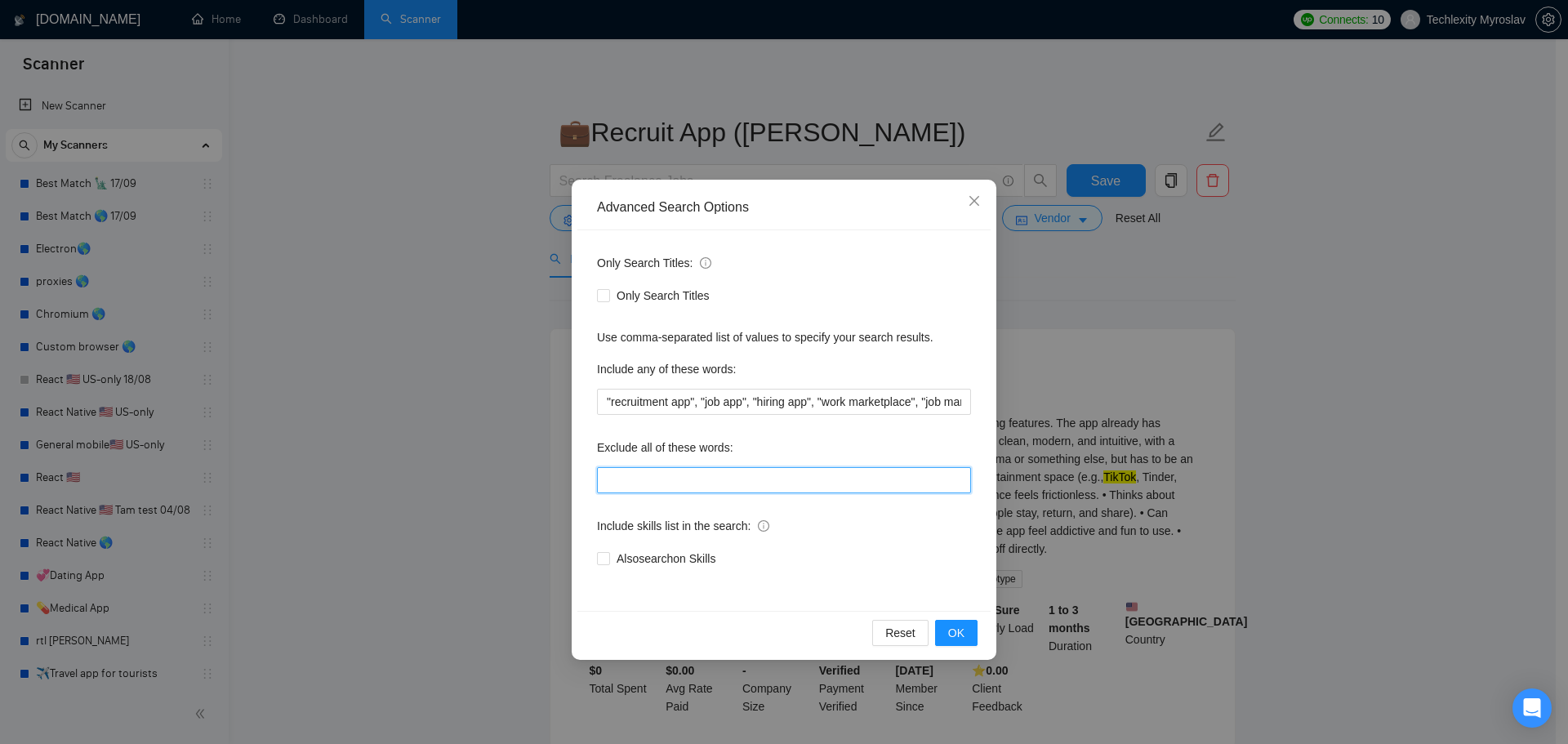
click at [737, 485] on input "text" at bounding box center [784, 479] width 374 height 26
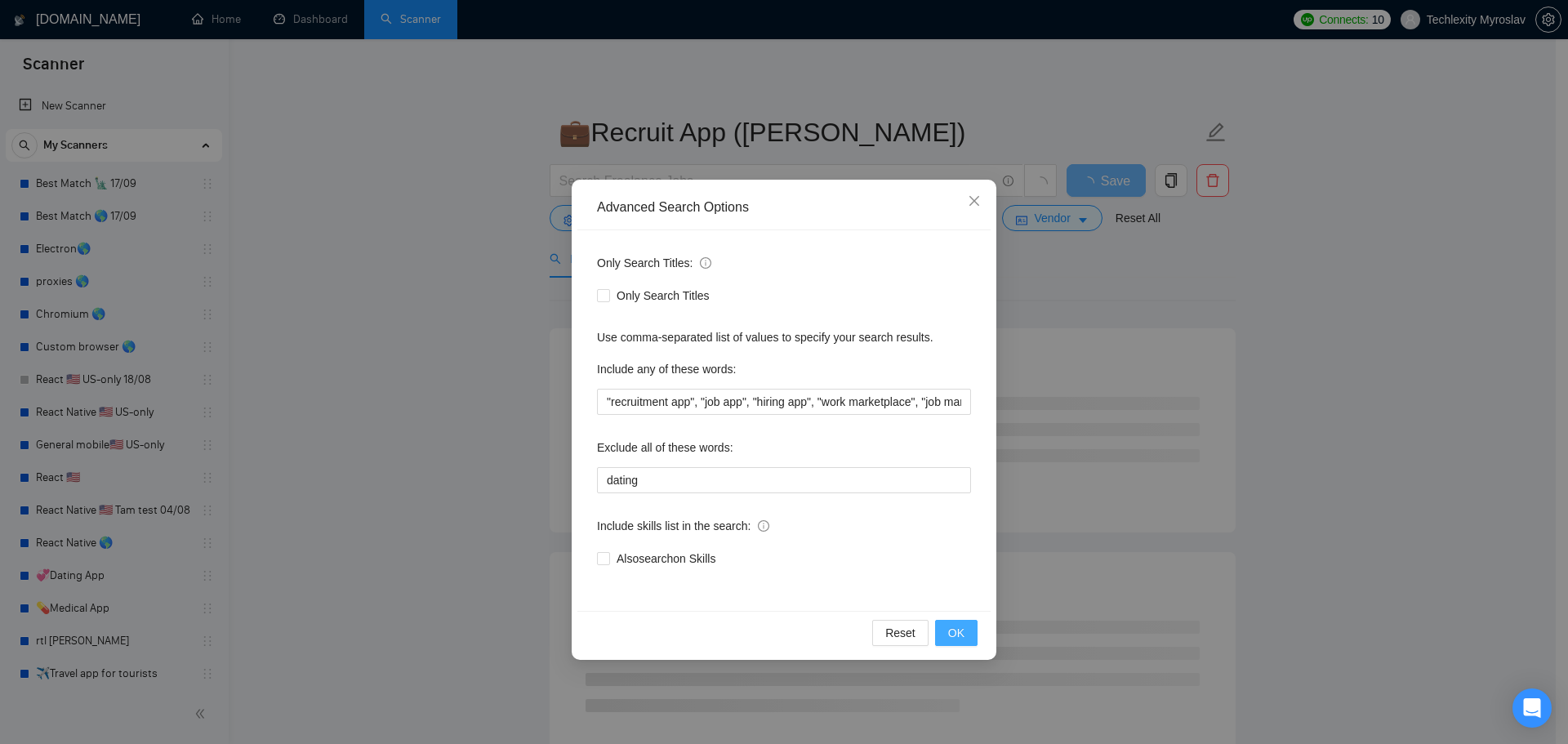
click at [963, 633] on span "OK" at bounding box center [956, 633] width 16 height 18
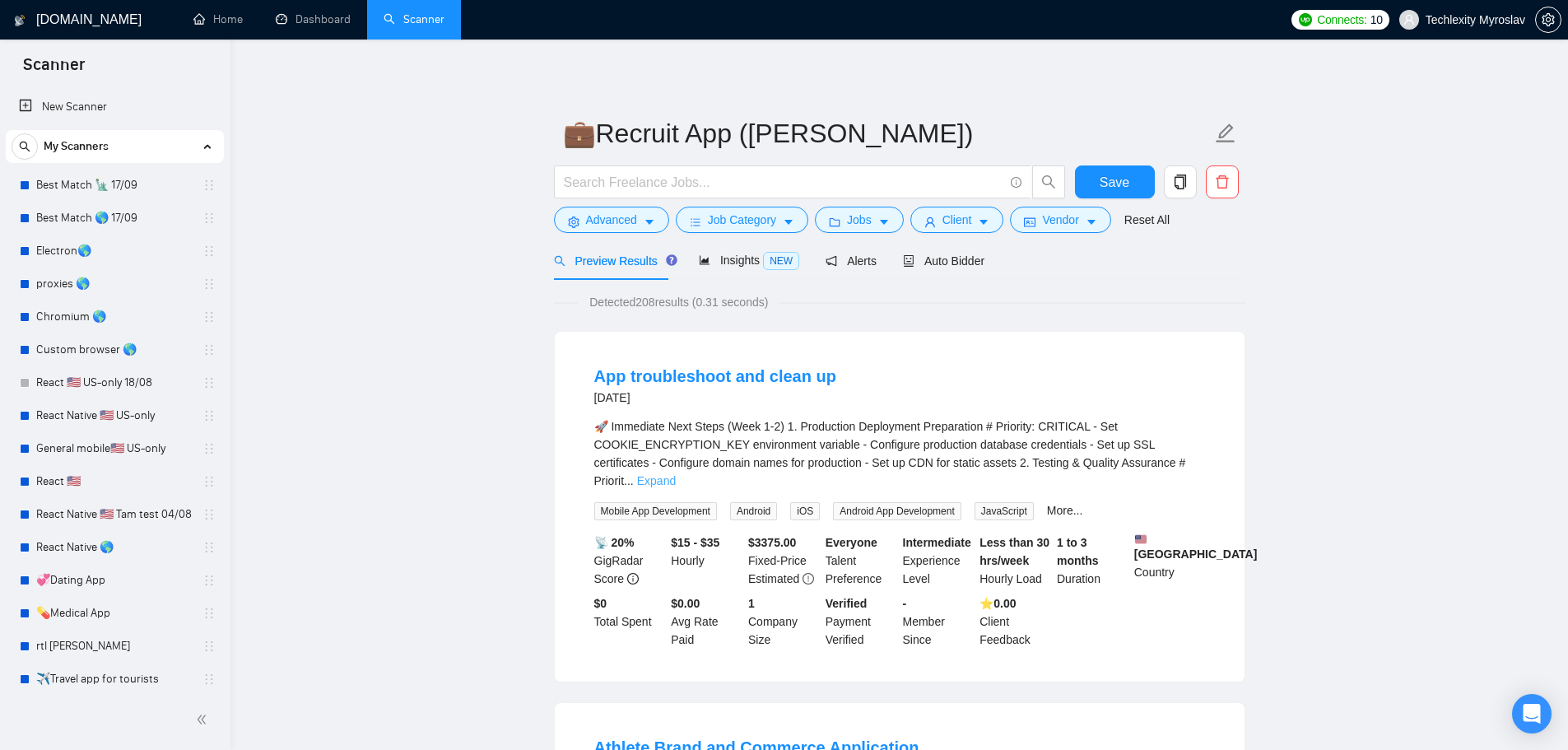
click at [676, 474] on link "Expand" at bounding box center [656, 480] width 39 height 14
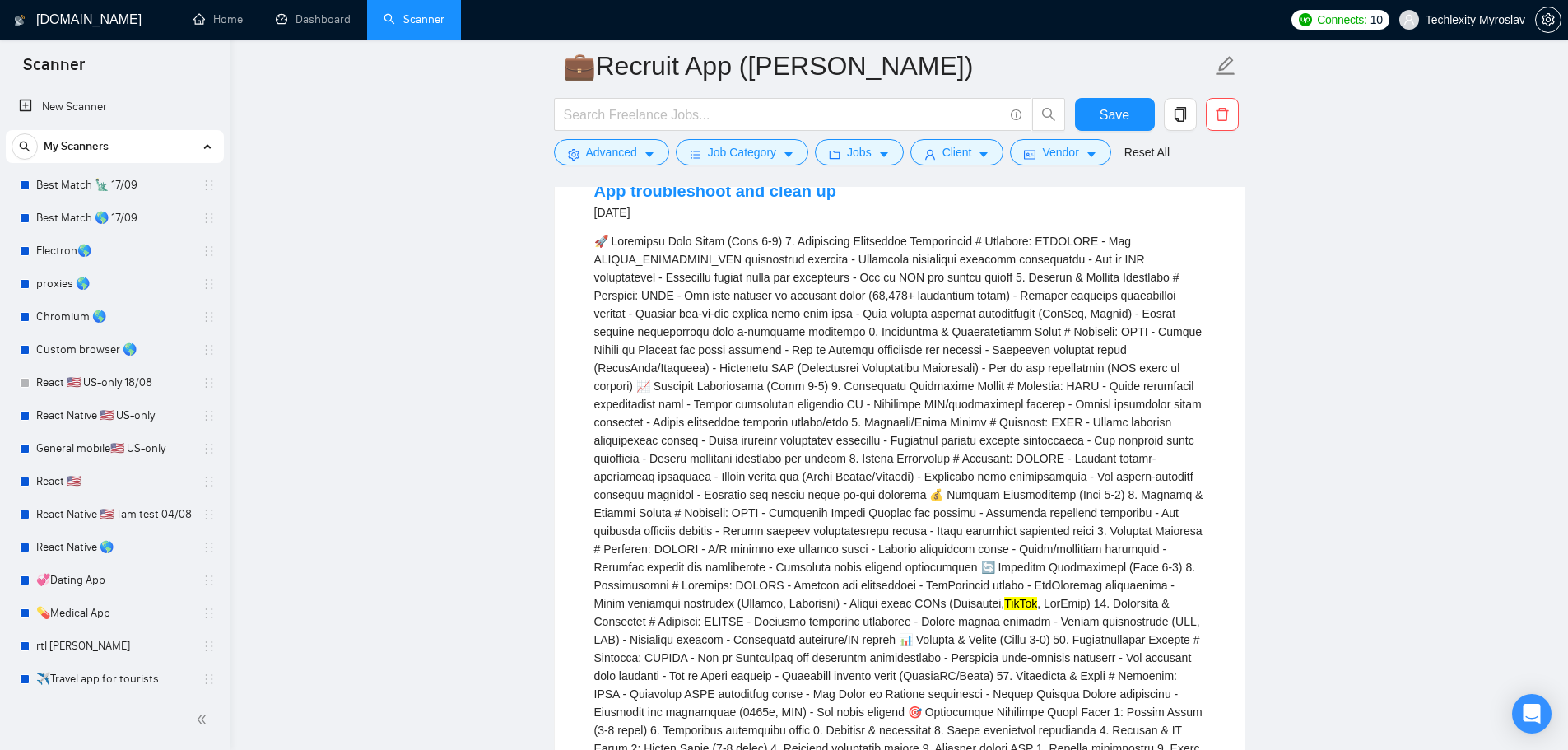
scroll to position [83, 0]
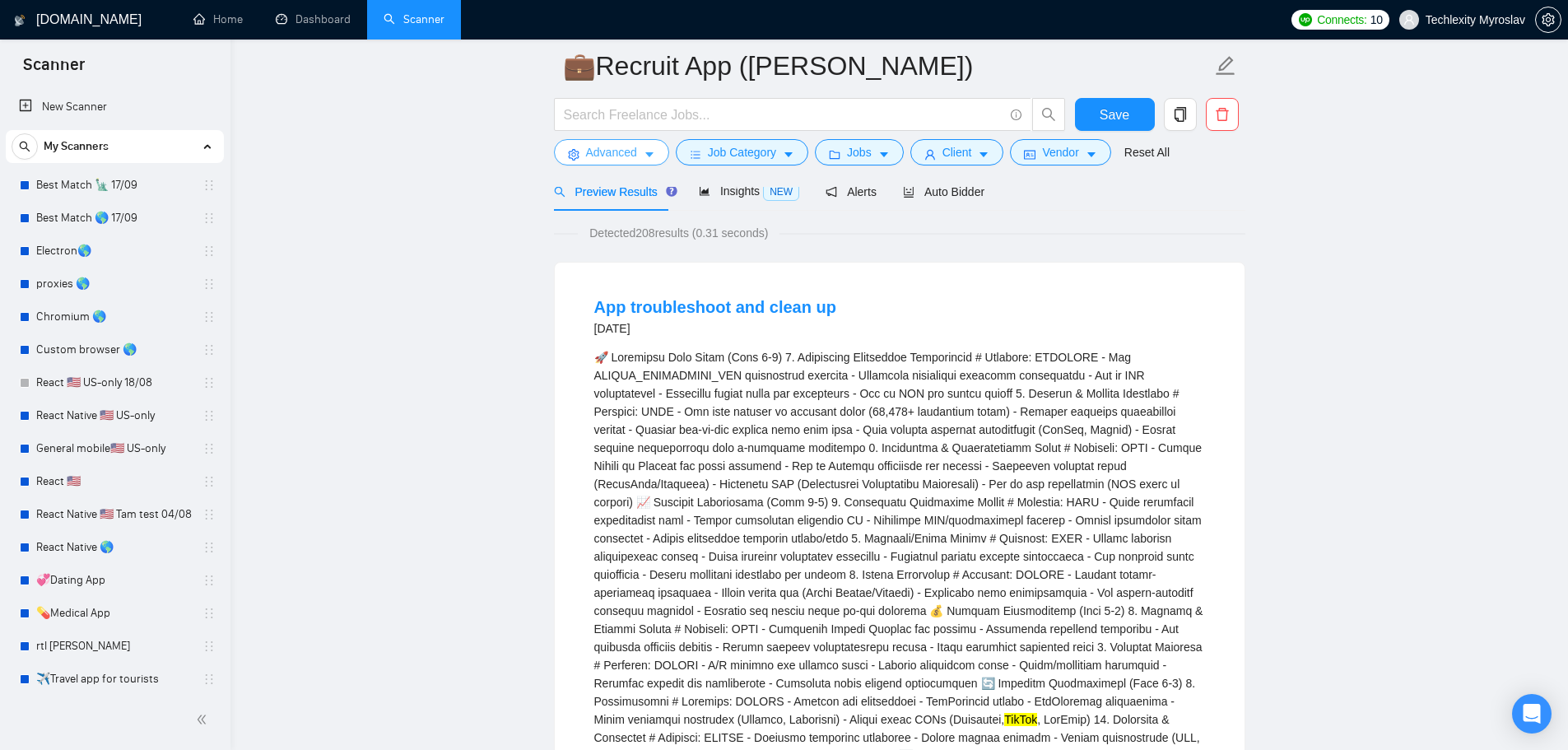
click at [604, 160] on span "Advanced" at bounding box center [611, 153] width 51 height 18
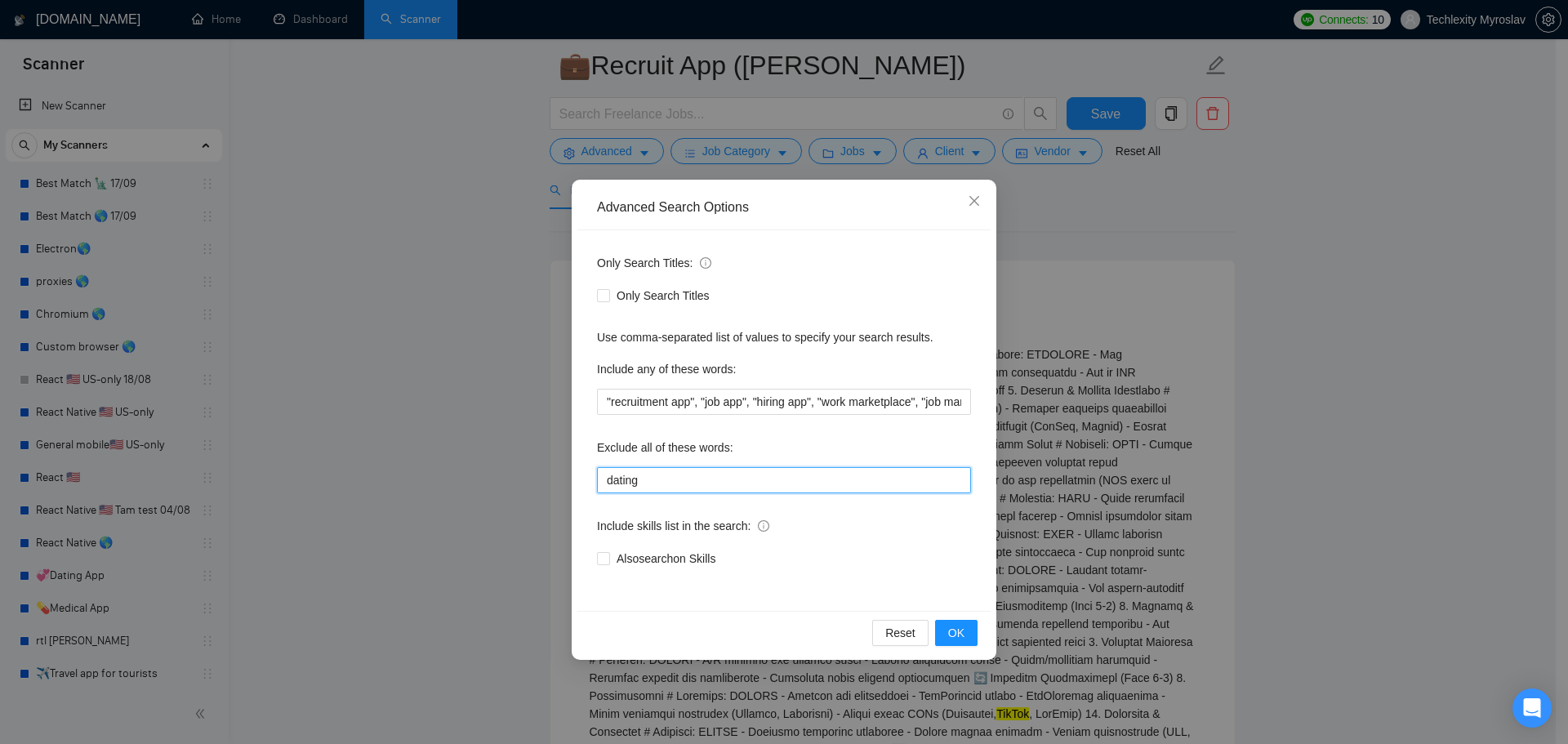
click at [705, 476] on input "dating" at bounding box center [784, 479] width 374 height 26
click at [954, 626] on span "OK" at bounding box center [956, 633] width 16 height 18
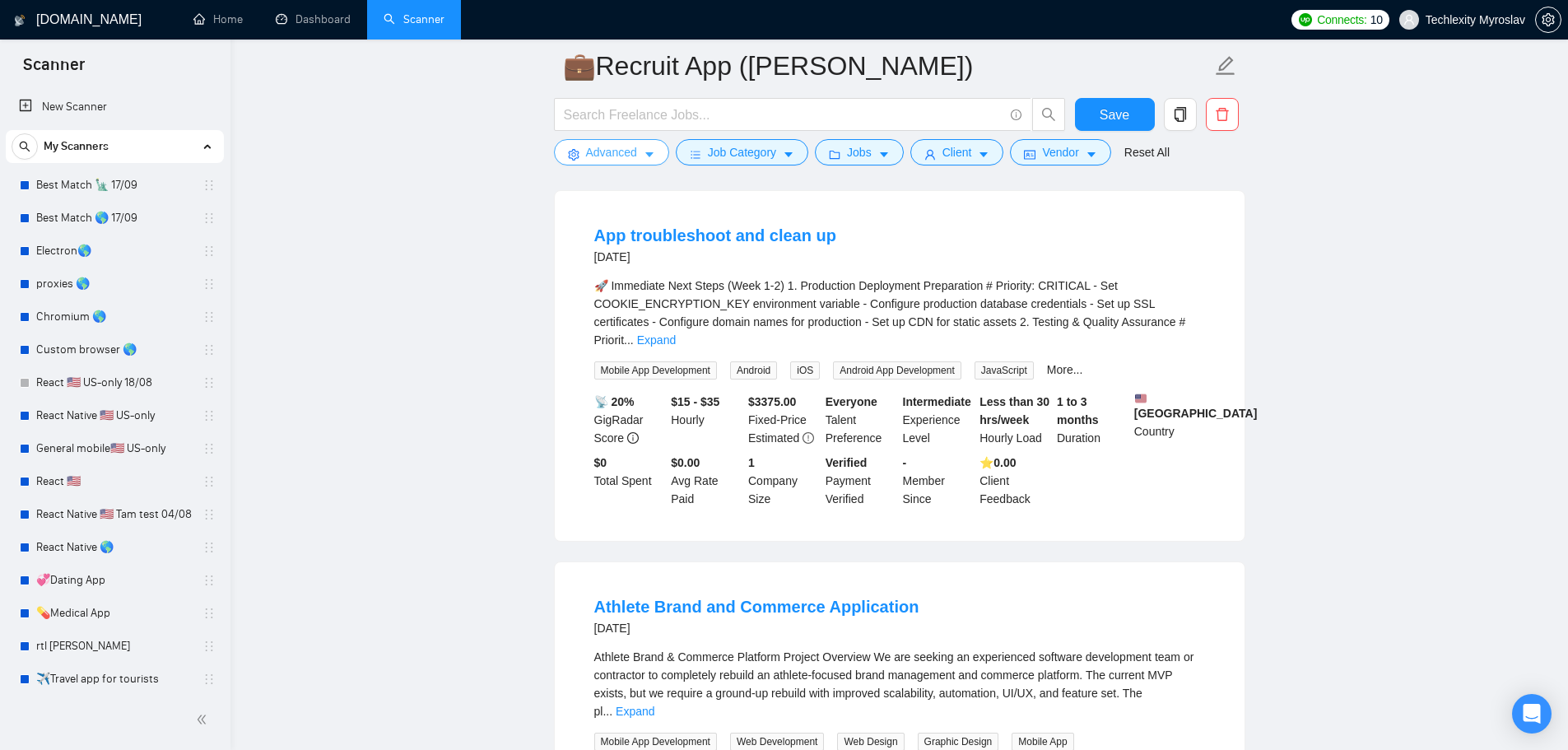
scroll to position [164, 0]
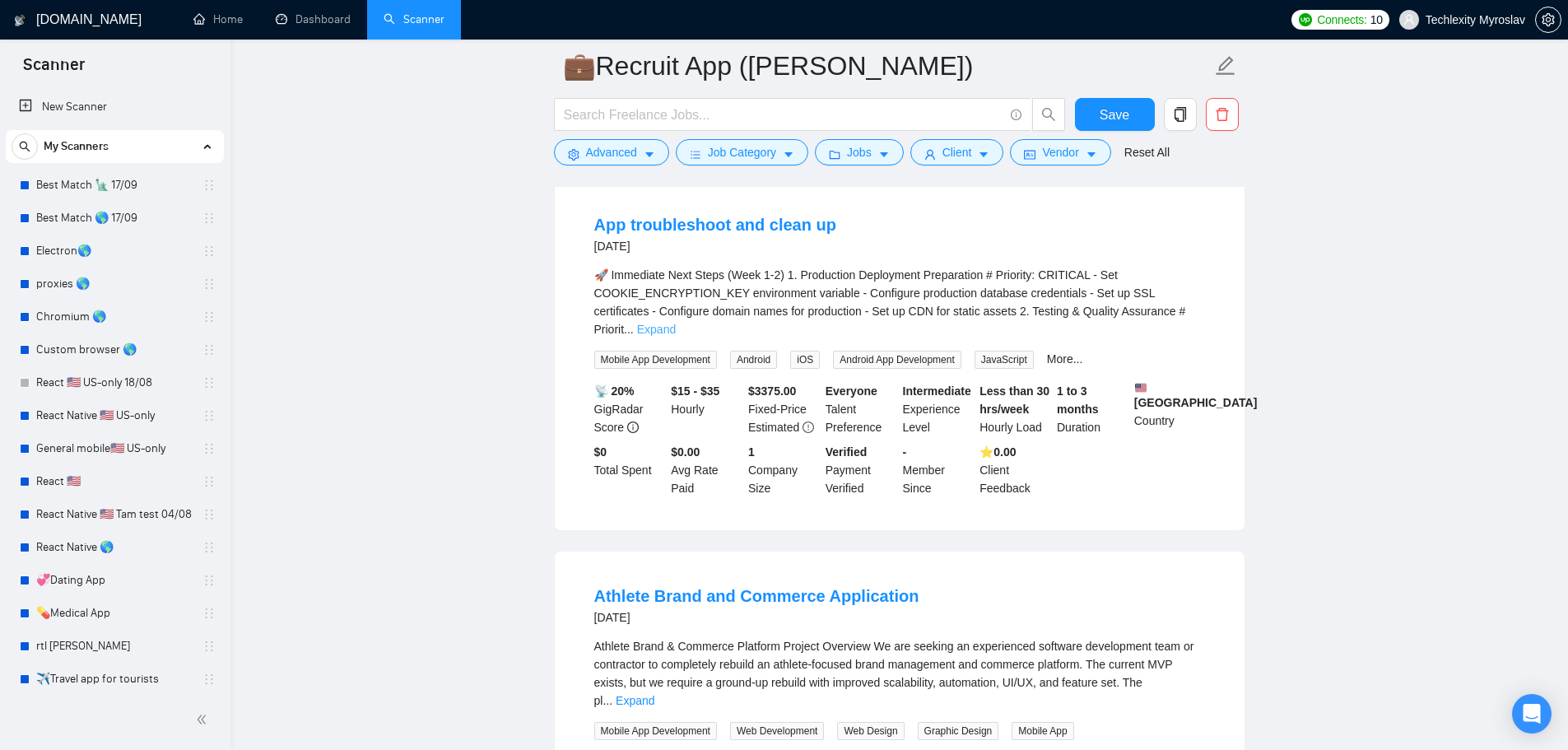
click at [676, 322] on link "Expand" at bounding box center [656, 329] width 39 height 14
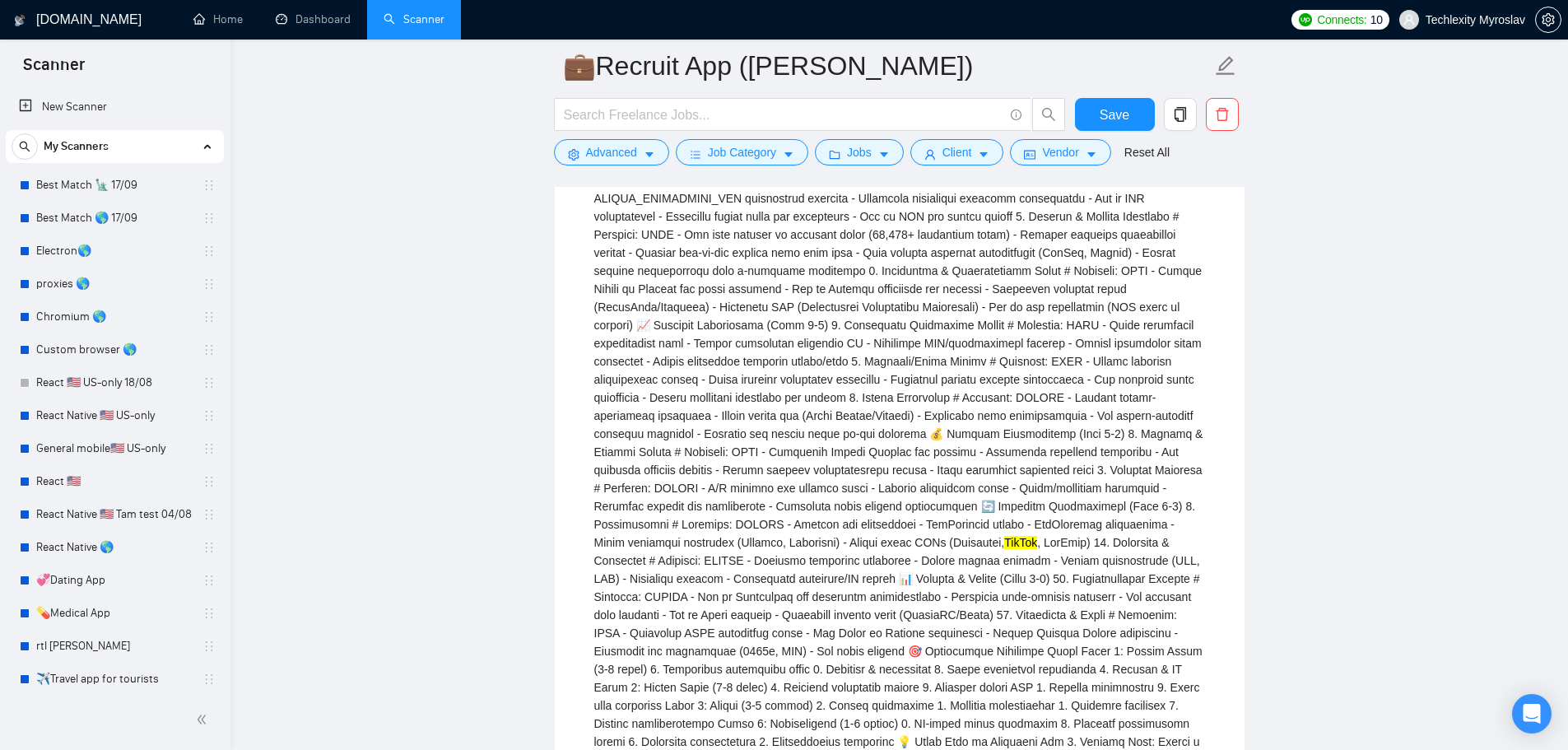
scroll to position [330, 0]
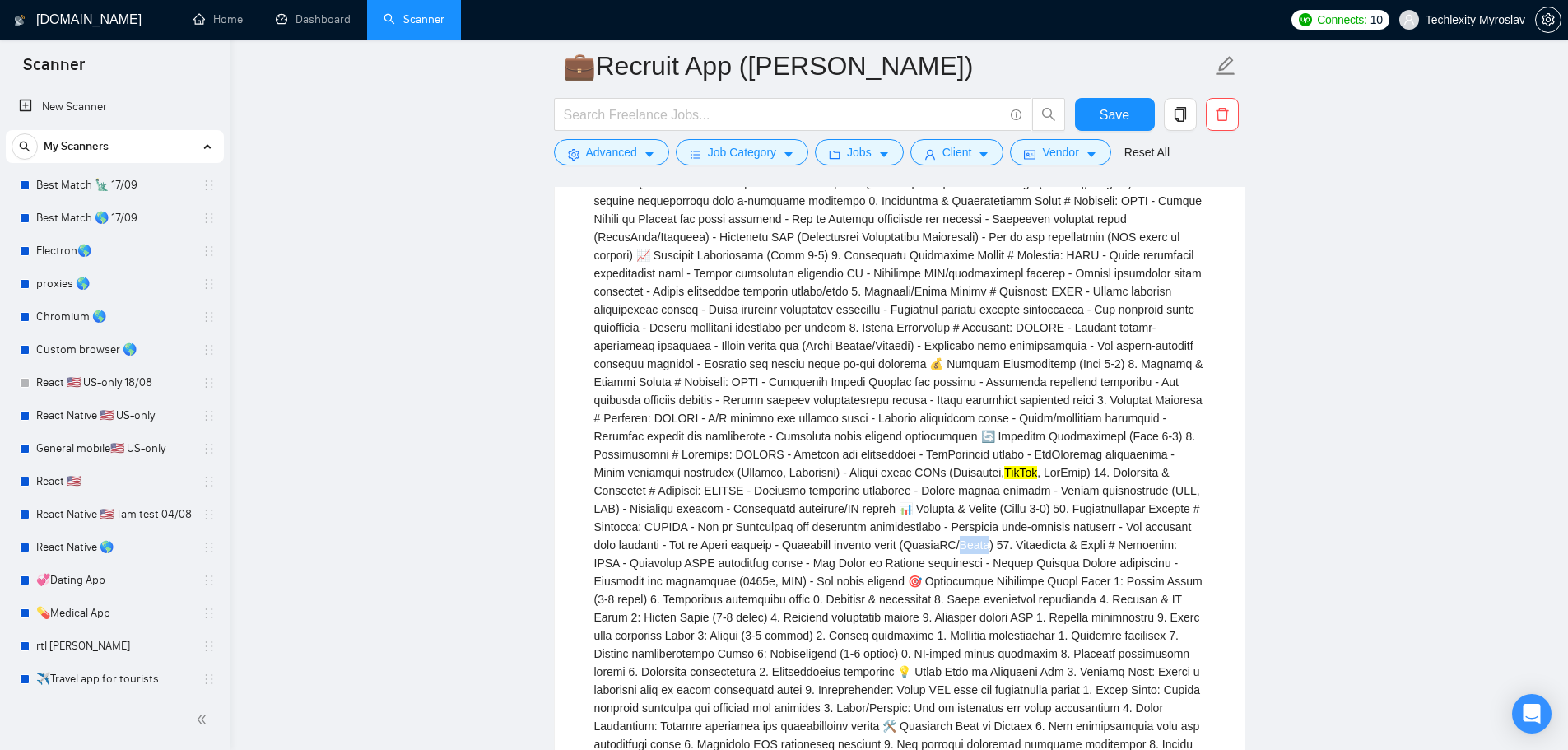
drag, startPoint x: 656, startPoint y: 546, endPoint x: 680, endPoint y: 547, distance: 24.0
click at [680, 547] on div "TikTok" at bounding box center [899, 454] width 611 height 706
copy div "afka)"
click at [603, 139] on button "Advanced" at bounding box center [611, 152] width 115 height 26
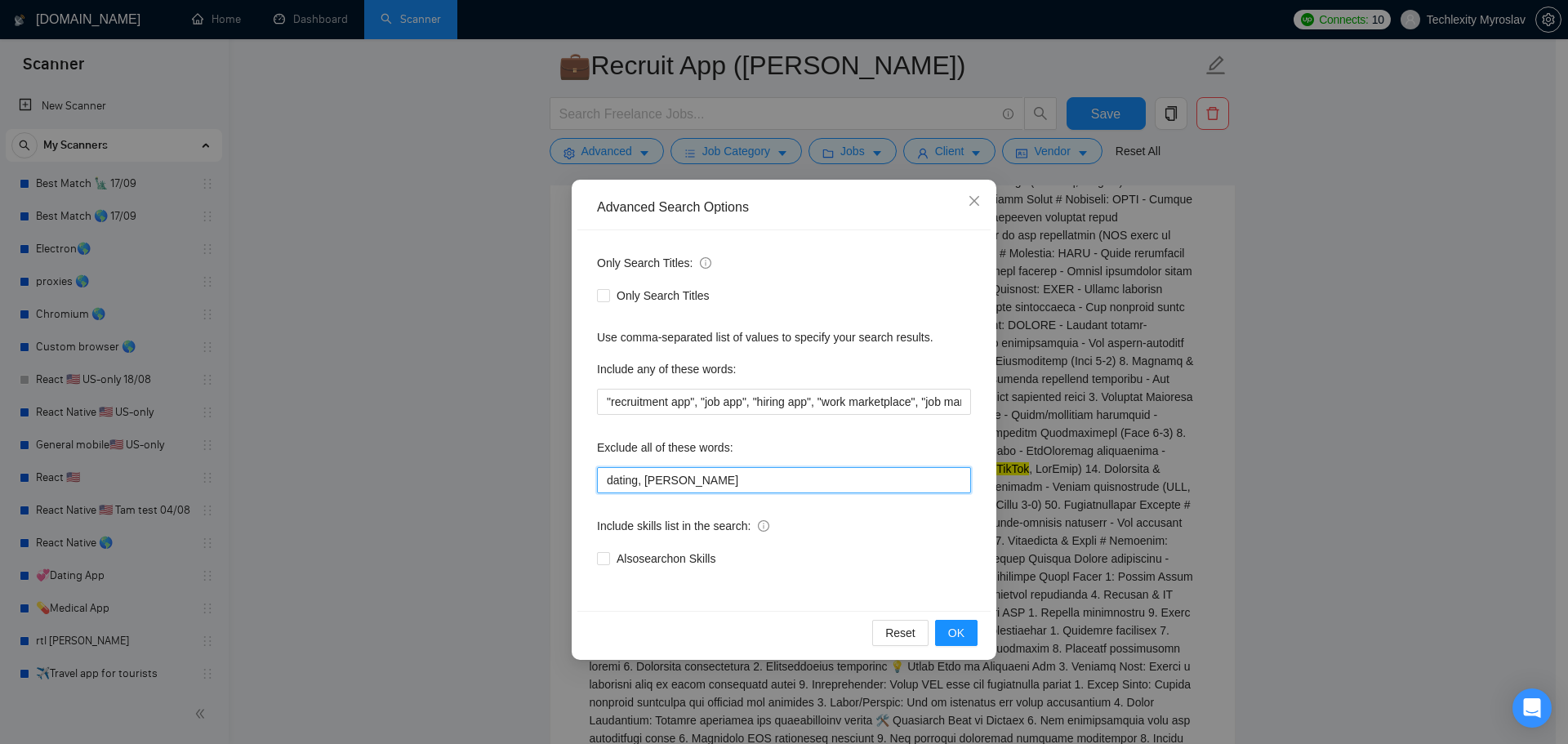
drag, startPoint x: 686, startPoint y: 473, endPoint x: 648, endPoint y: 492, distance: 42.5
click at [648, 492] on input "dating, kafka" at bounding box center [784, 479] width 374 height 26
paste input "K"
click at [705, 481] on input "dating, Kafka" at bounding box center [784, 479] width 374 height 26
click at [640, 476] on input "dating, Kafka8" at bounding box center [784, 479] width 374 height 26
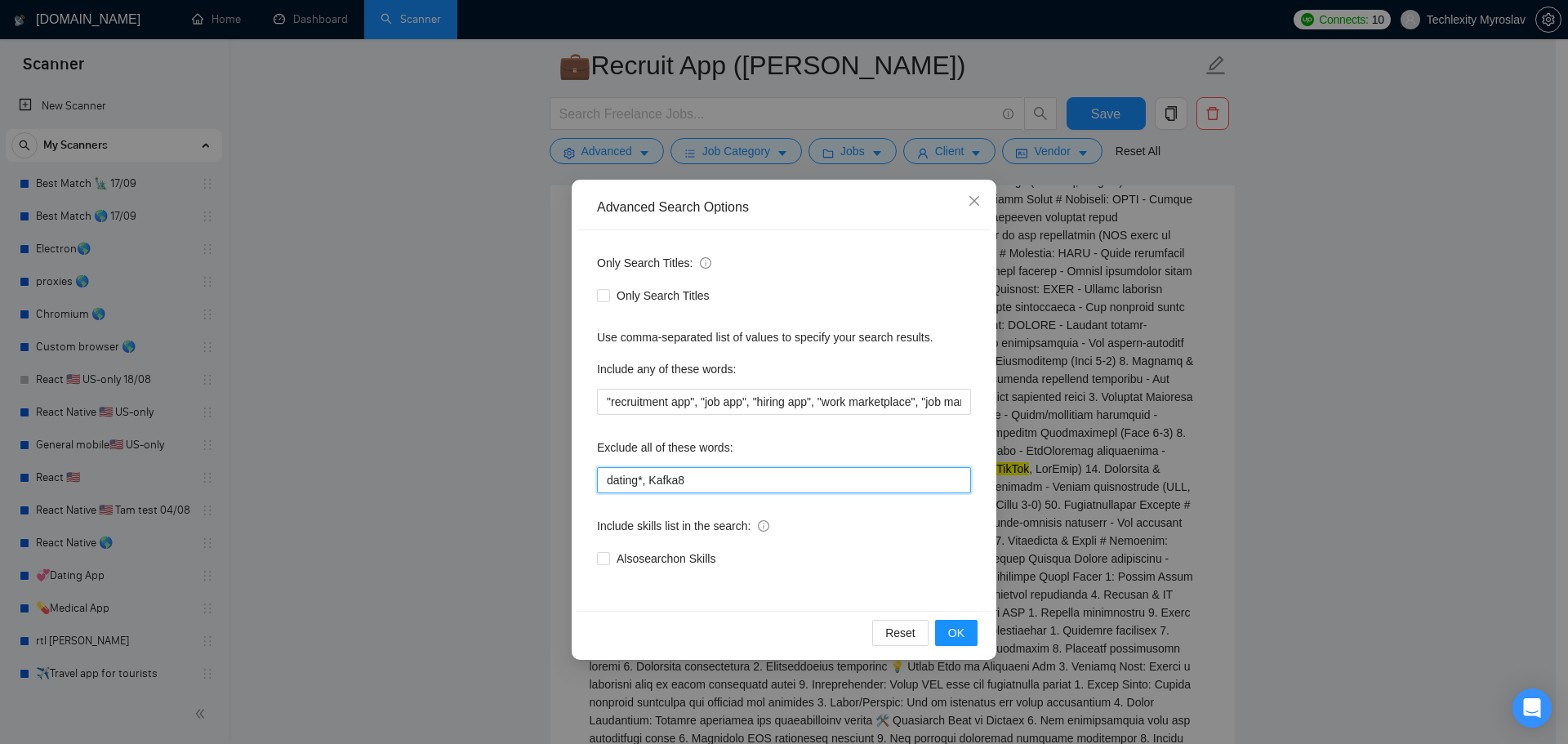
click at [703, 482] on input "dating*, Kafka8" at bounding box center [784, 479] width 374 height 26
drag, startPoint x: 692, startPoint y: 482, endPoint x: 677, endPoint y: 483, distance: 15.0
click at [677, 483] on input "dating*, Kafka8" at bounding box center [784, 479] width 374 height 26
click at [962, 629] on span "OK" at bounding box center [956, 633] width 16 height 18
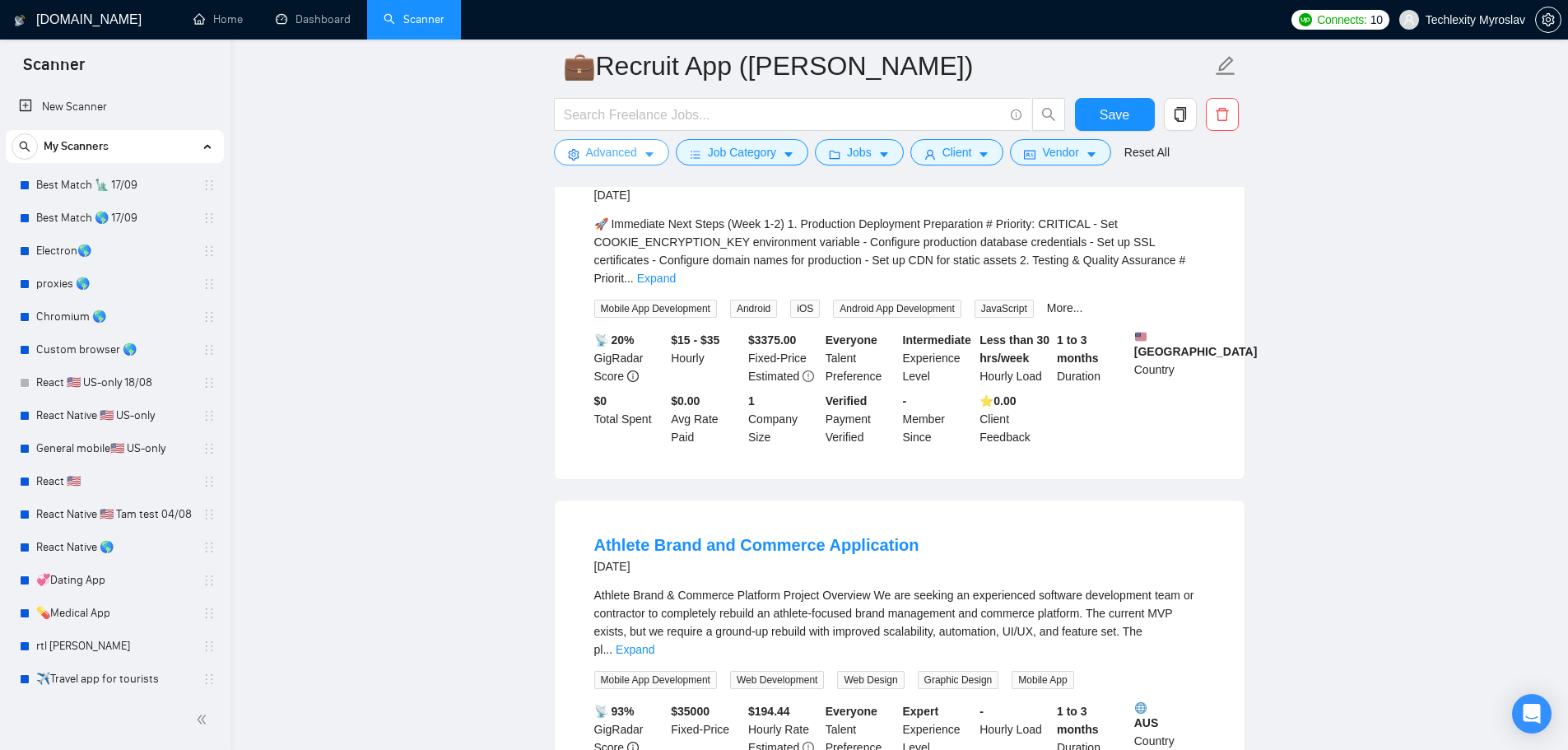
scroll to position [83, 0]
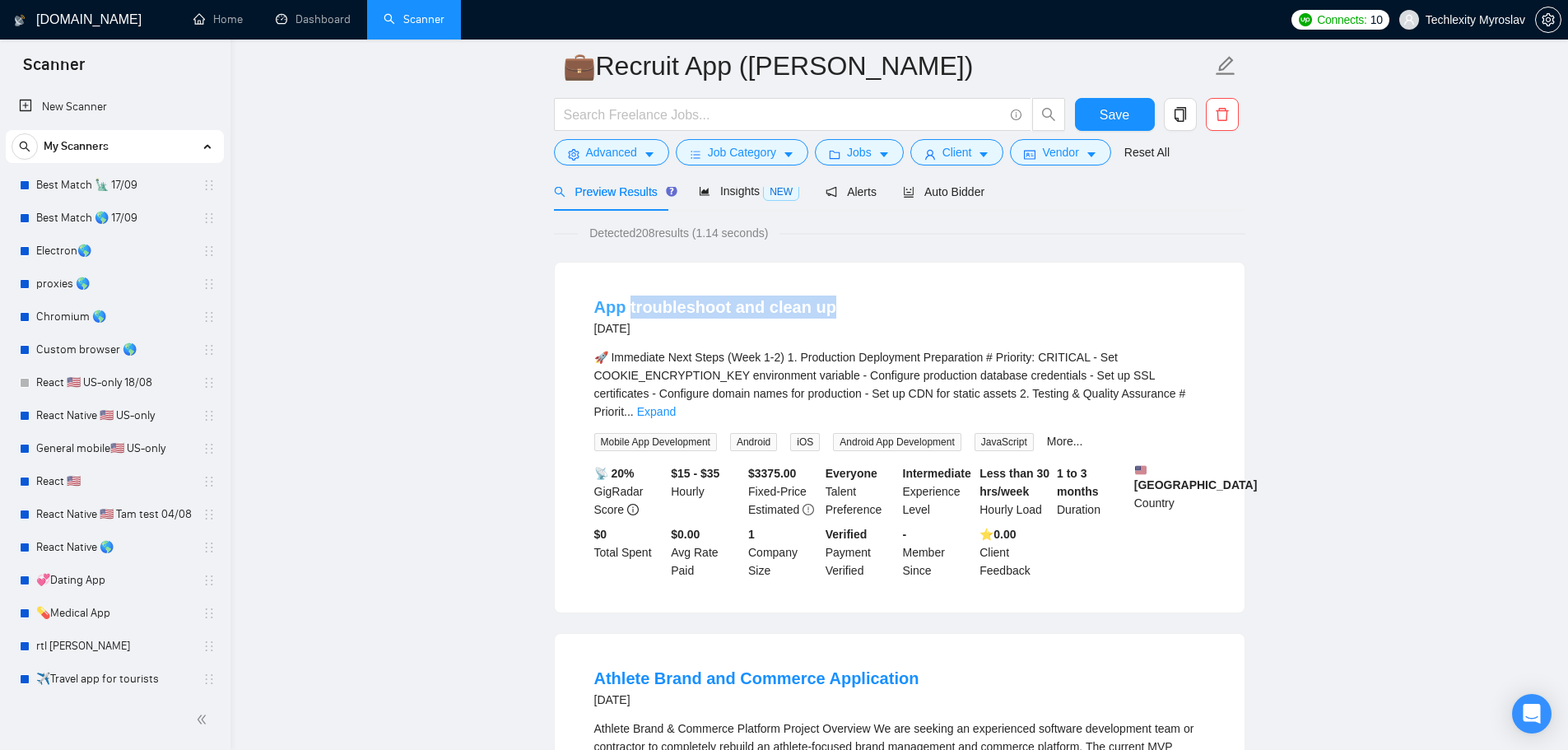
drag, startPoint x: 843, startPoint y: 312, endPoint x: 631, endPoint y: 309, distance: 212.0
click at [631, 314] on div "App troubleshoot and clean up 13 days ago" at bounding box center [899, 316] width 611 height 43
copy link "troubleshoot and clean up"
click at [586, 152] on span "Advanced" at bounding box center [611, 153] width 51 height 18
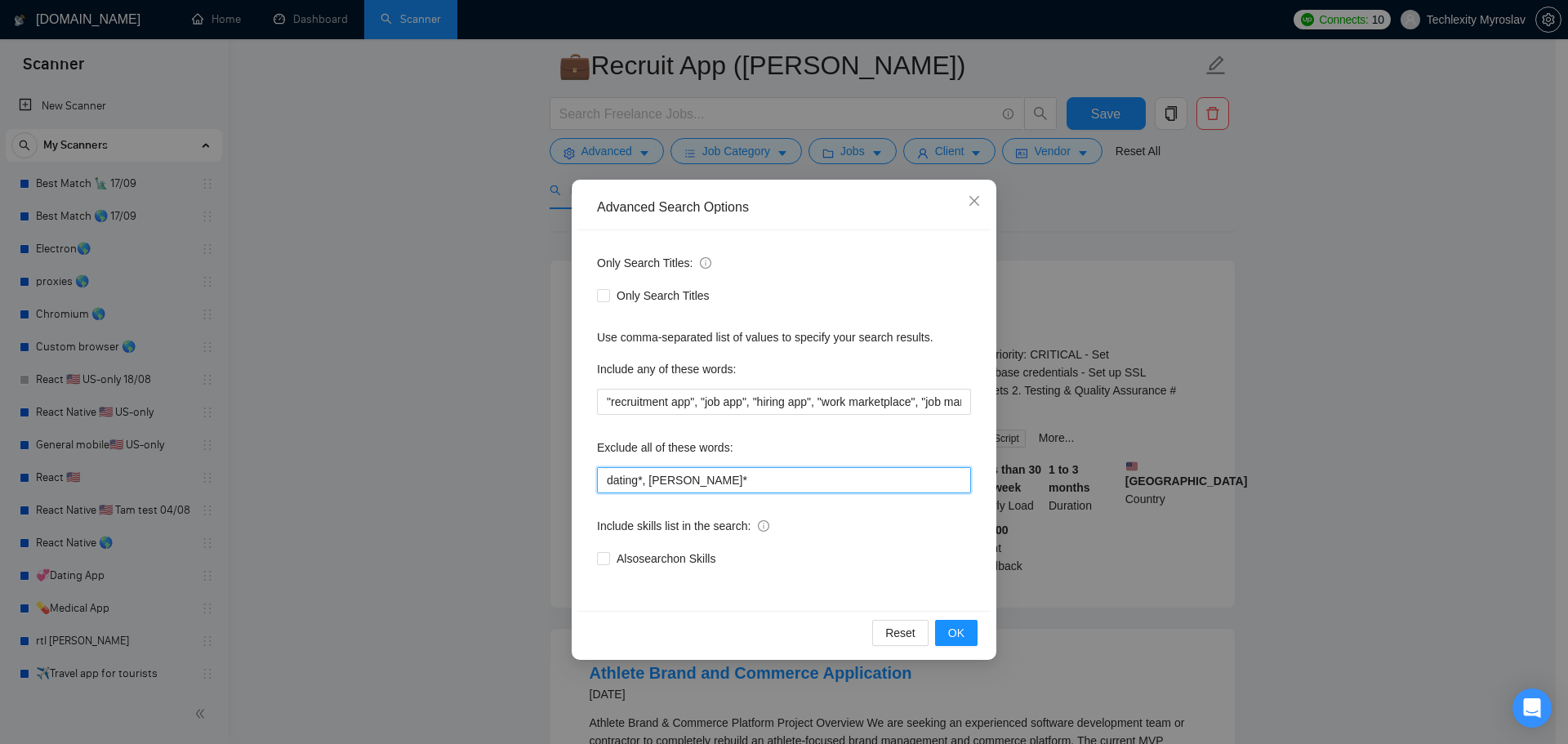
drag, startPoint x: 687, startPoint y: 484, endPoint x: 651, endPoint y: 489, distance: 36.3
click at [651, 489] on input "dating*, Kafka*" at bounding box center [784, 479] width 374 height 26
paste input "troubleshoot and clean up"
drag, startPoint x: 713, startPoint y: 483, endPoint x: 811, endPoint y: 485, distance: 98.0
click at [811, 485] on input "dating*, troubleshoot and clean up" at bounding box center [784, 479] width 374 height 26
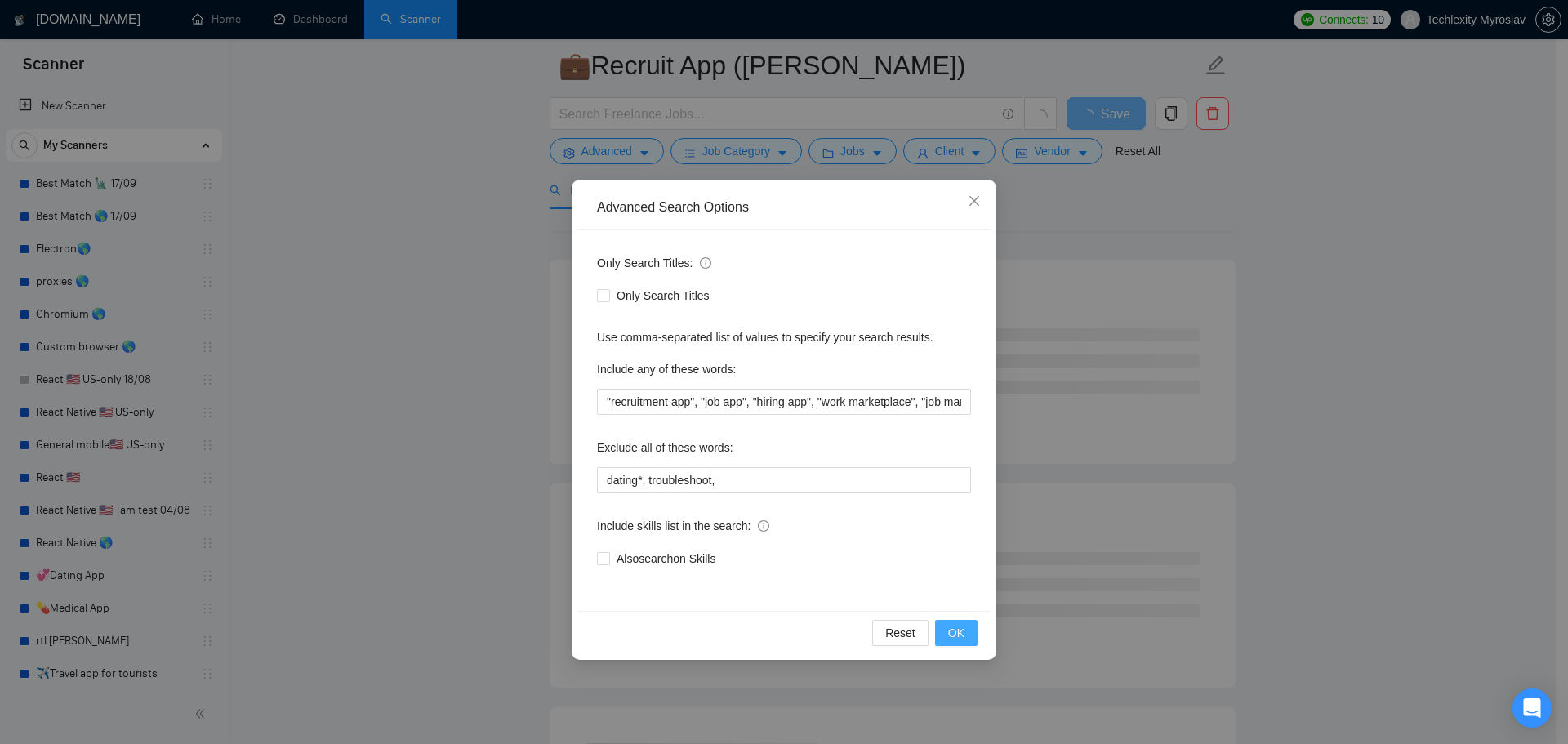
click at [941, 633] on button "OK" at bounding box center [956, 632] width 42 height 26
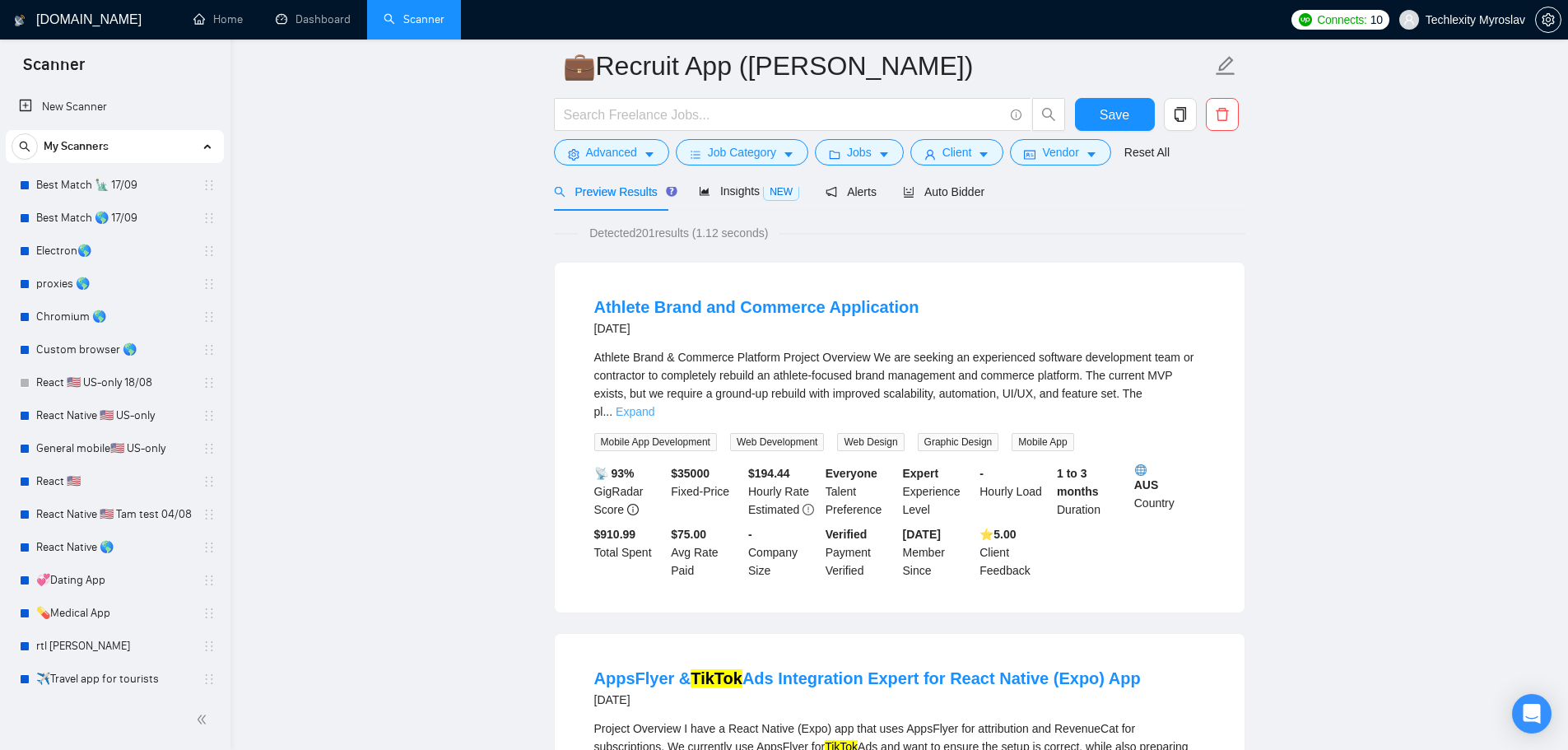
click at [655, 405] on link "Expand" at bounding box center [635, 411] width 39 height 14
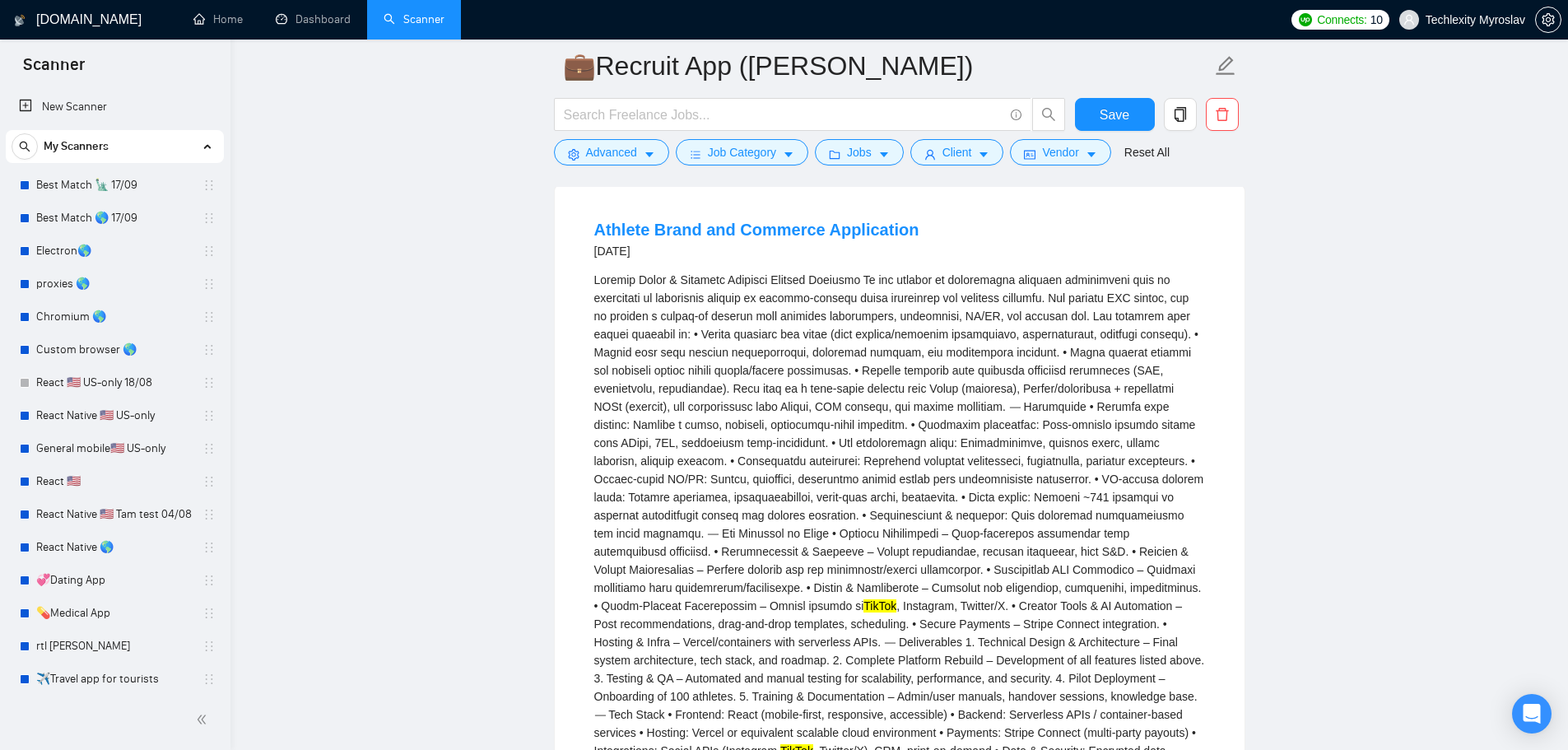
scroll to position [164, 0]
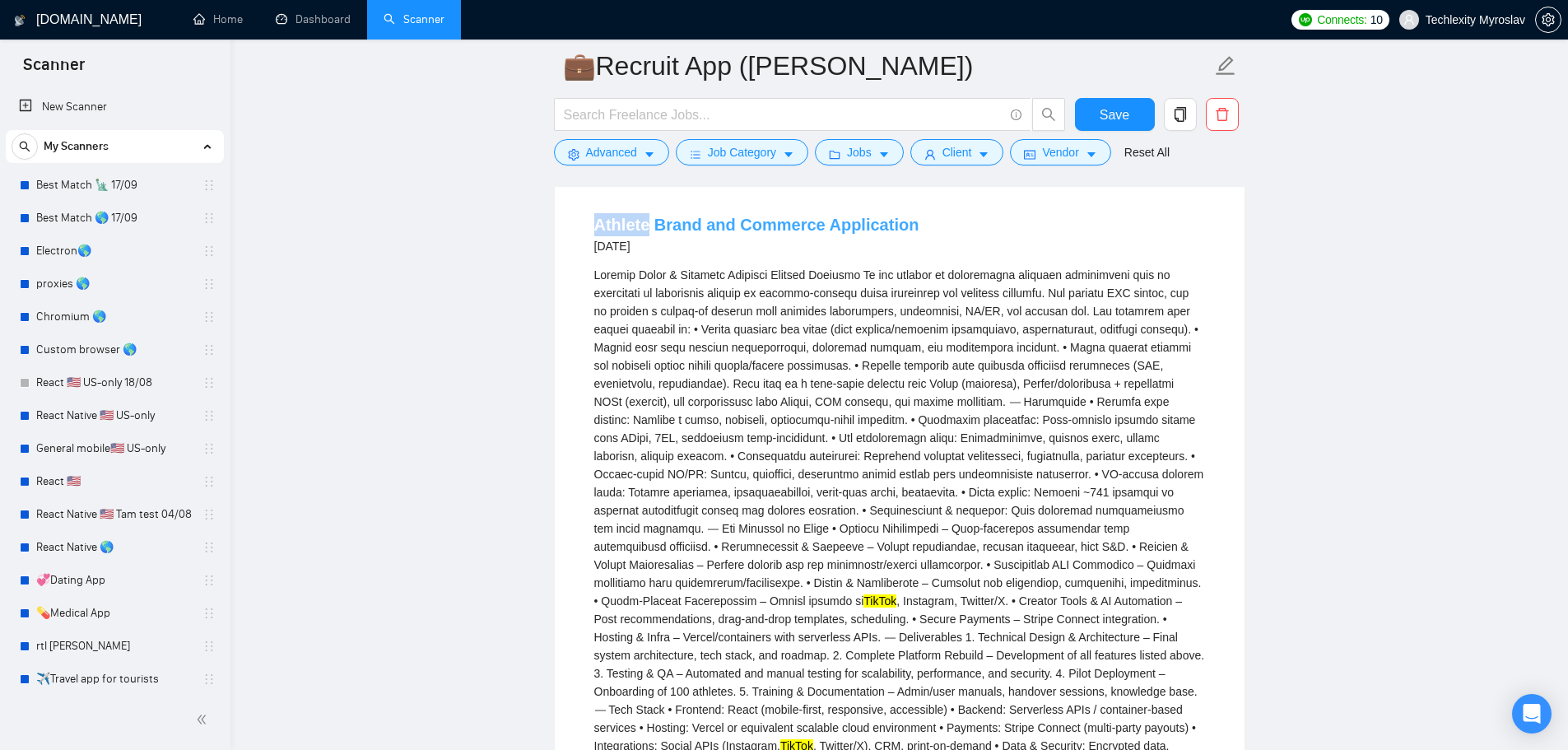
drag, startPoint x: 561, startPoint y: 226, endPoint x: 648, endPoint y: 231, distance: 87.1
click at [648, 231] on div "Athlete Brand and Commerce Application 14 days ago TikTok , Instagram, Twitter/…" at bounding box center [900, 618] width 690 height 875
copy link "Athlete"
click at [611, 145] on span "Advanced" at bounding box center [611, 153] width 51 height 18
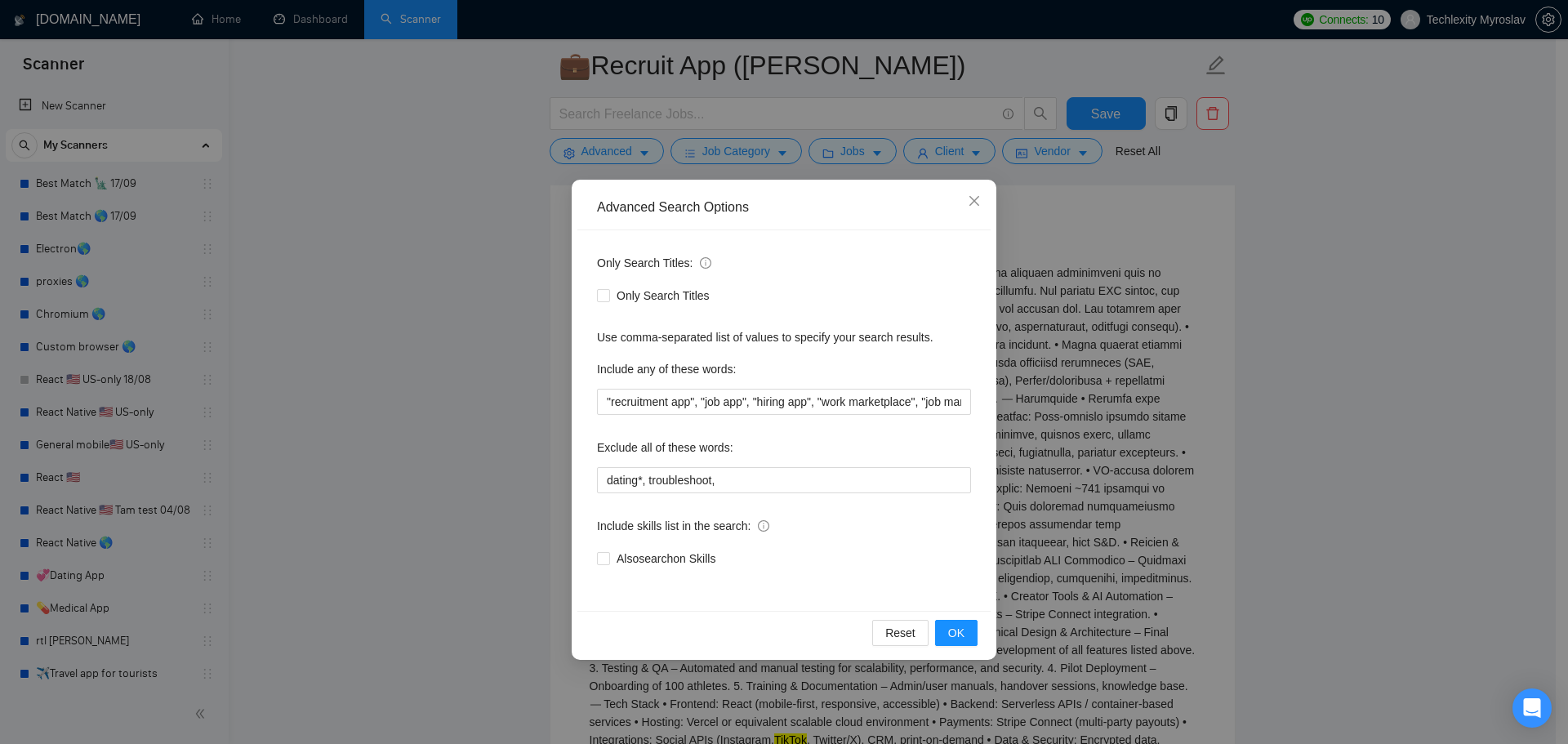
click at [764, 459] on div "Exclude all of these words:" at bounding box center [784, 450] width 374 height 32
click at [771, 472] on input "dating*, troubleshoot," at bounding box center [784, 479] width 374 height 26
paste input "Athlete"
click at [965, 645] on button "OK" at bounding box center [956, 632] width 42 height 26
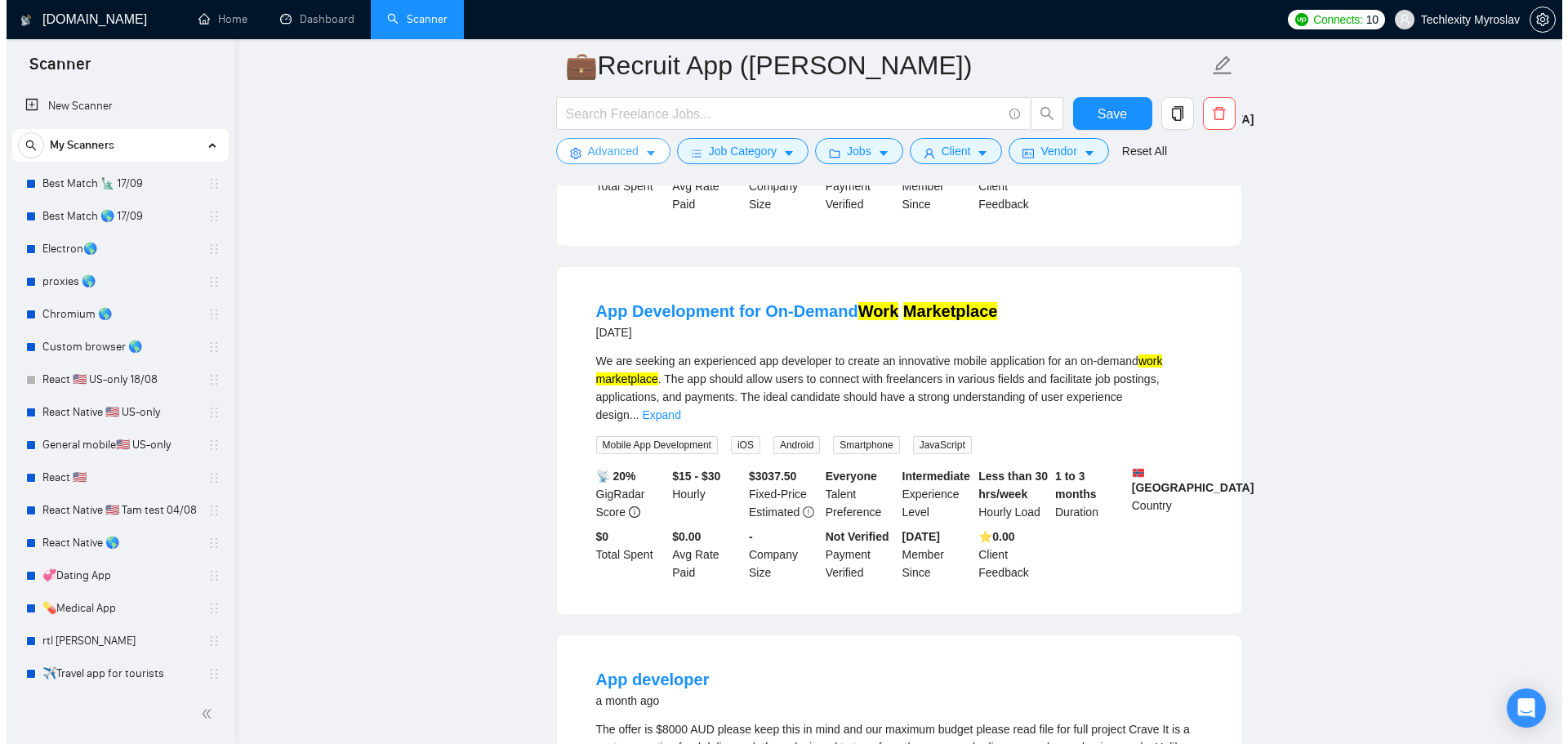
scroll to position [408, 0]
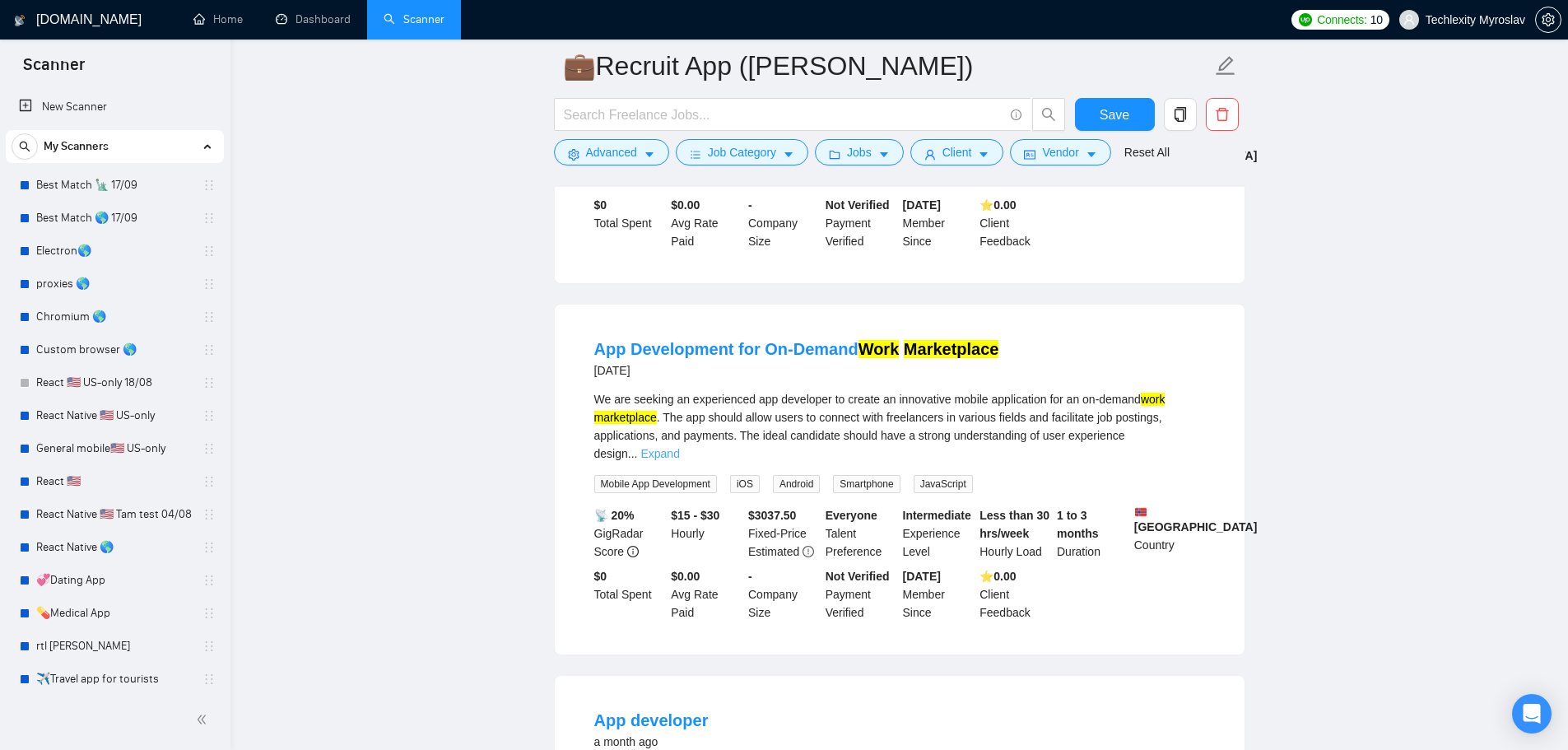
click at [679, 447] on link "Expand" at bounding box center [659, 453] width 39 height 14
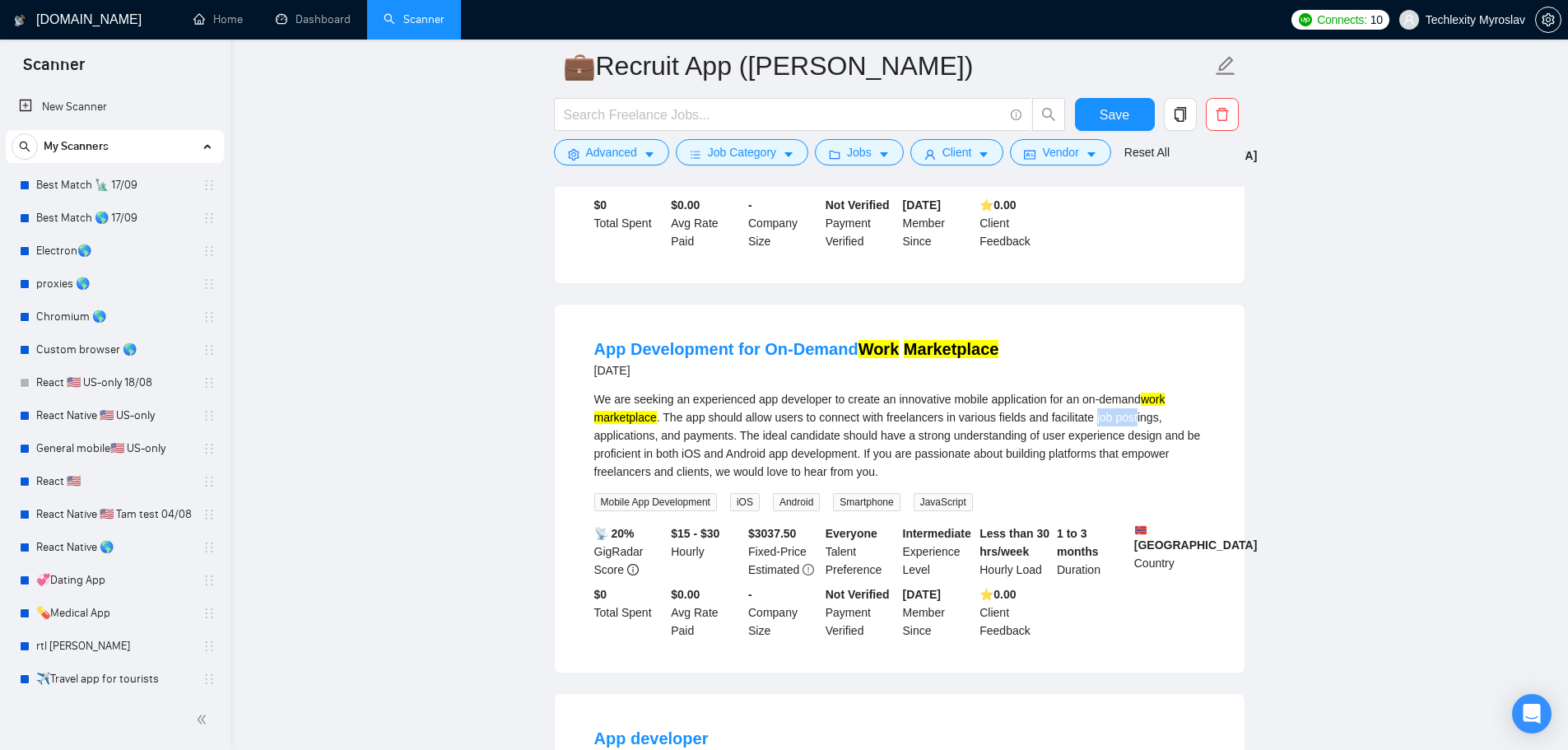
drag, startPoint x: 1093, startPoint y: 398, endPoint x: 1134, endPoint y: 401, distance: 41.1
click at [1134, 401] on div "We are seeking an experienced app developer to create an innovative mobile appl…" at bounding box center [899, 436] width 611 height 91
copy div "job post"
click at [597, 146] on span "Advanced" at bounding box center [611, 153] width 51 height 18
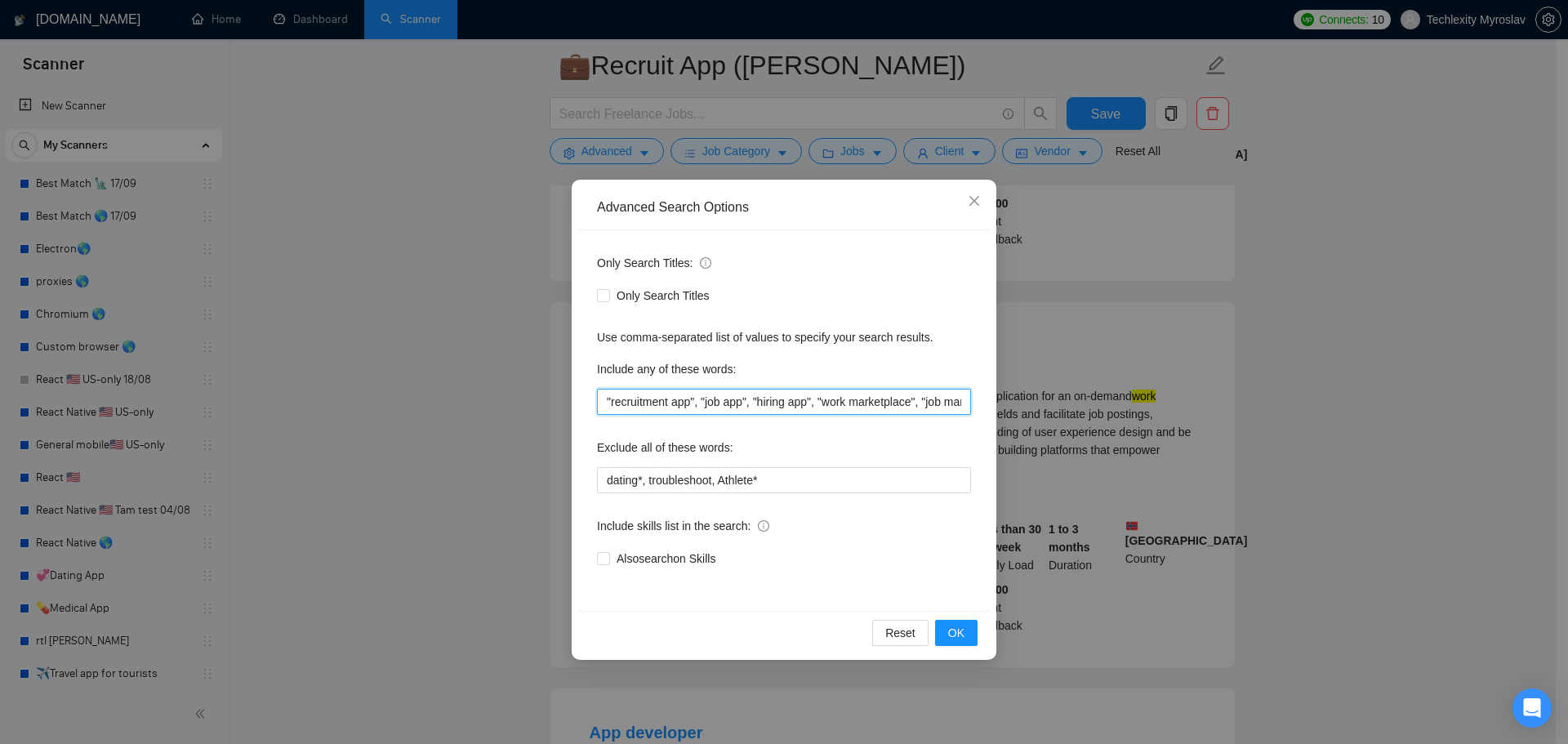
scroll to position [0, 96]
drag, startPoint x: 883, startPoint y: 393, endPoint x: 1040, endPoint y: 395, distance: 157.0
click at [1040, 395] on div "Advanced Search Options Only Search Titles: Only Search Titles Use comma-separa…" at bounding box center [784, 372] width 1568 height 744
click at [906, 404] on input ""recruitment app", "job app", "hiring app", "work marketplace", "job marketplac…" at bounding box center [784, 401] width 374 height 26
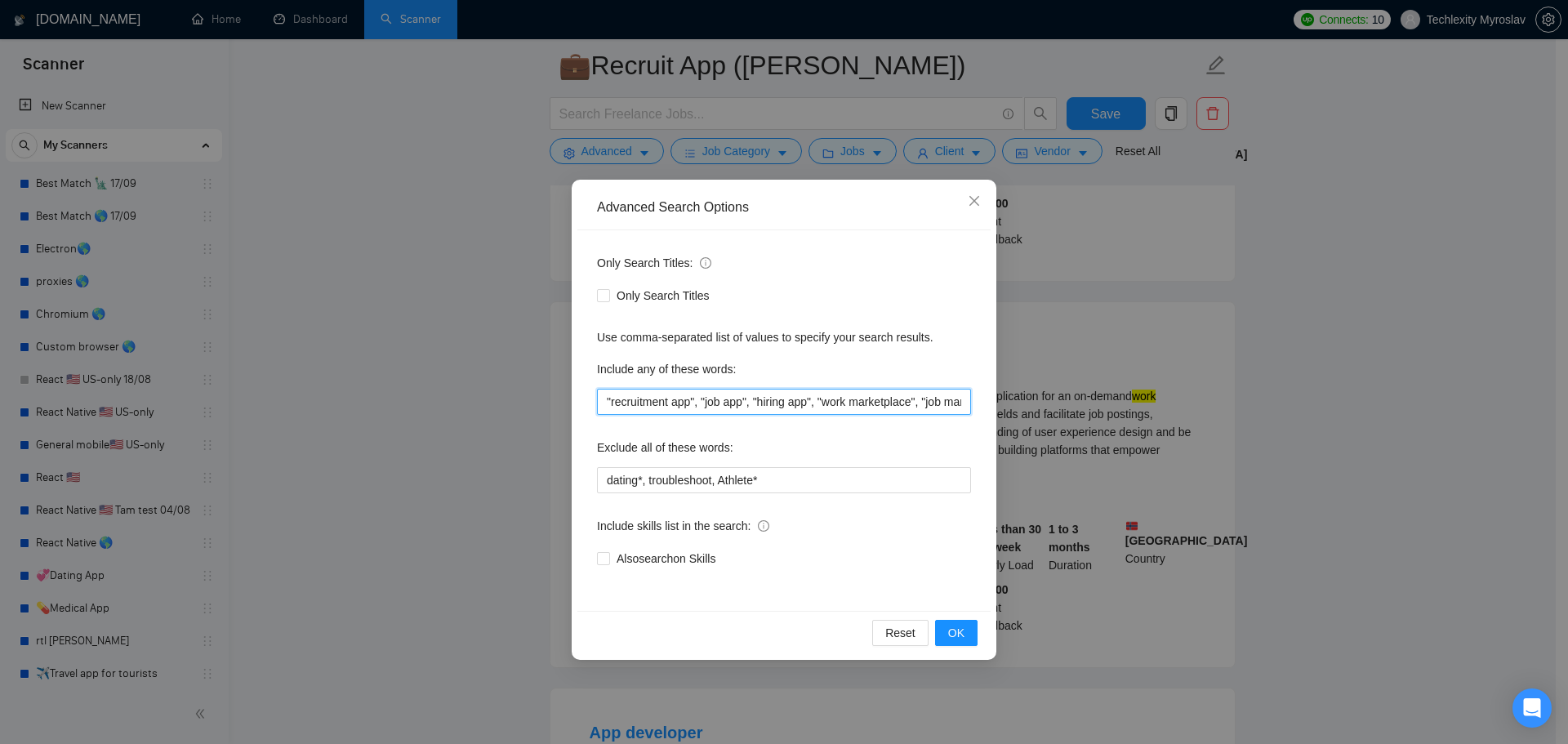
drag, startPoint x: 845, startPoint y: 404, endPoint x: 455, endPoint y: 405, distance: 390.0
click at [455, 405] on div "Advanced Search Options Only Search Titles: Only Search Titles Use comma-separa…" at bounding box center [784, 372] width 1568 height 744
click at [783, 410] on input ""recruitment app", "job app", "hiring app", "work marketplace", "job marketplac…" at bounding box center [784, 401] width 374 height 26
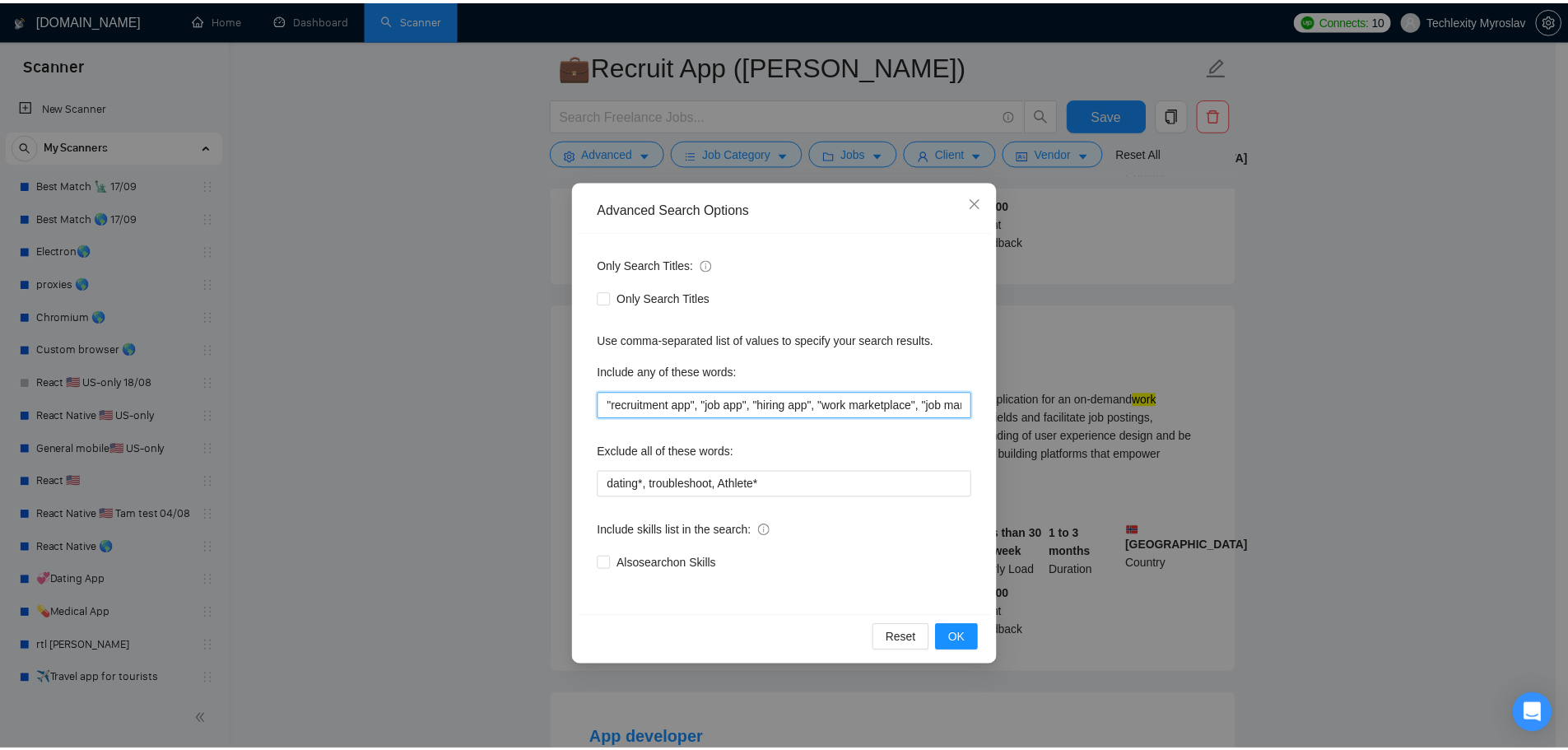
scroll to position [0, 96]
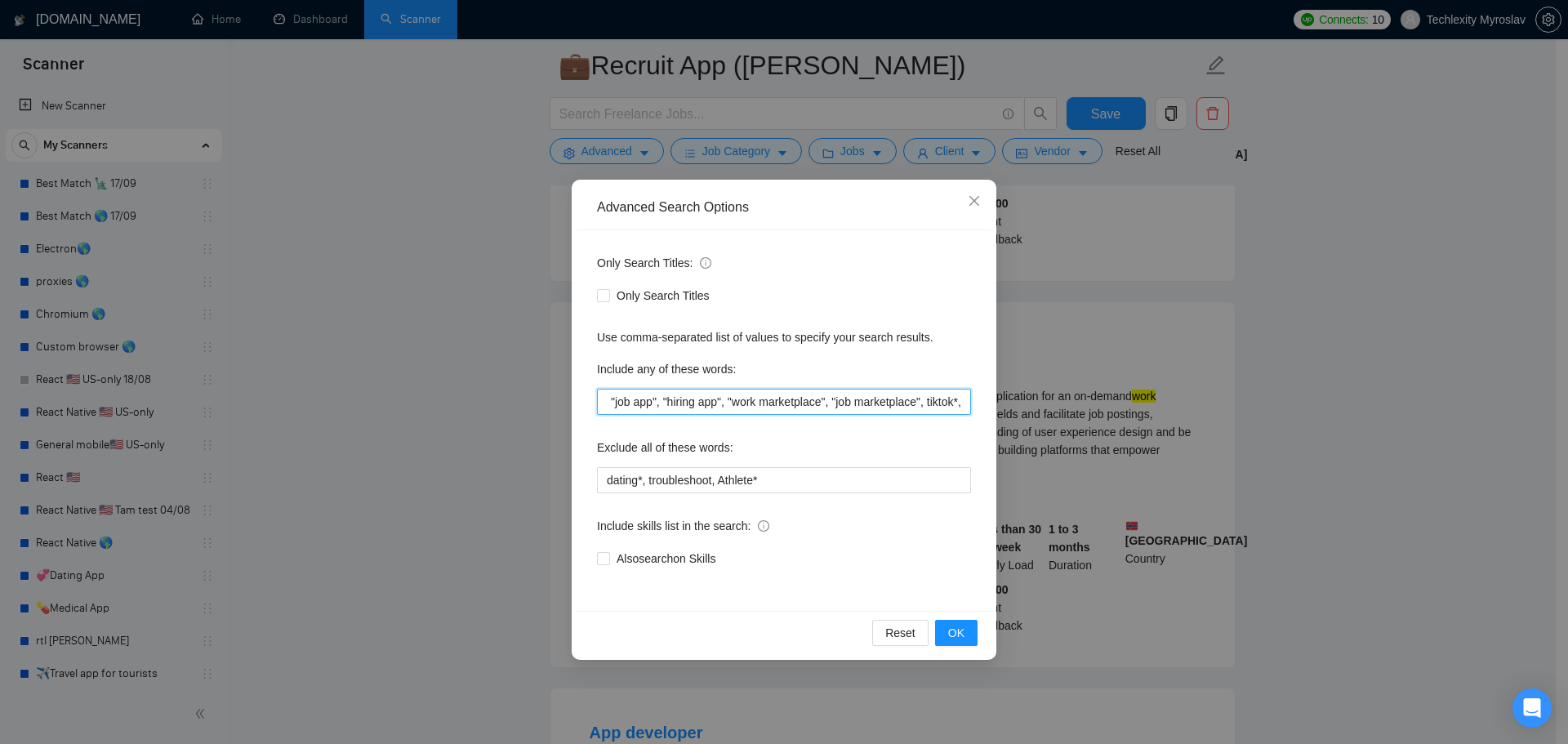
drag, startPoint x: 836, startPoint y: 403, endPoint x: 1157, endPoint y: 419, distance: 321.4
click at [1144, 417] on div "Advanced Search Options Only Search Titles: Only Search Titles Use comma-separa…" at bounding box center [784, 372] width 1568 height 744
click at [954, 414] on input ""recruitment app", "job app", "hiring app", "work marketplace", "job marketplac…" at bounding box center [784, 401] width 374 height 26
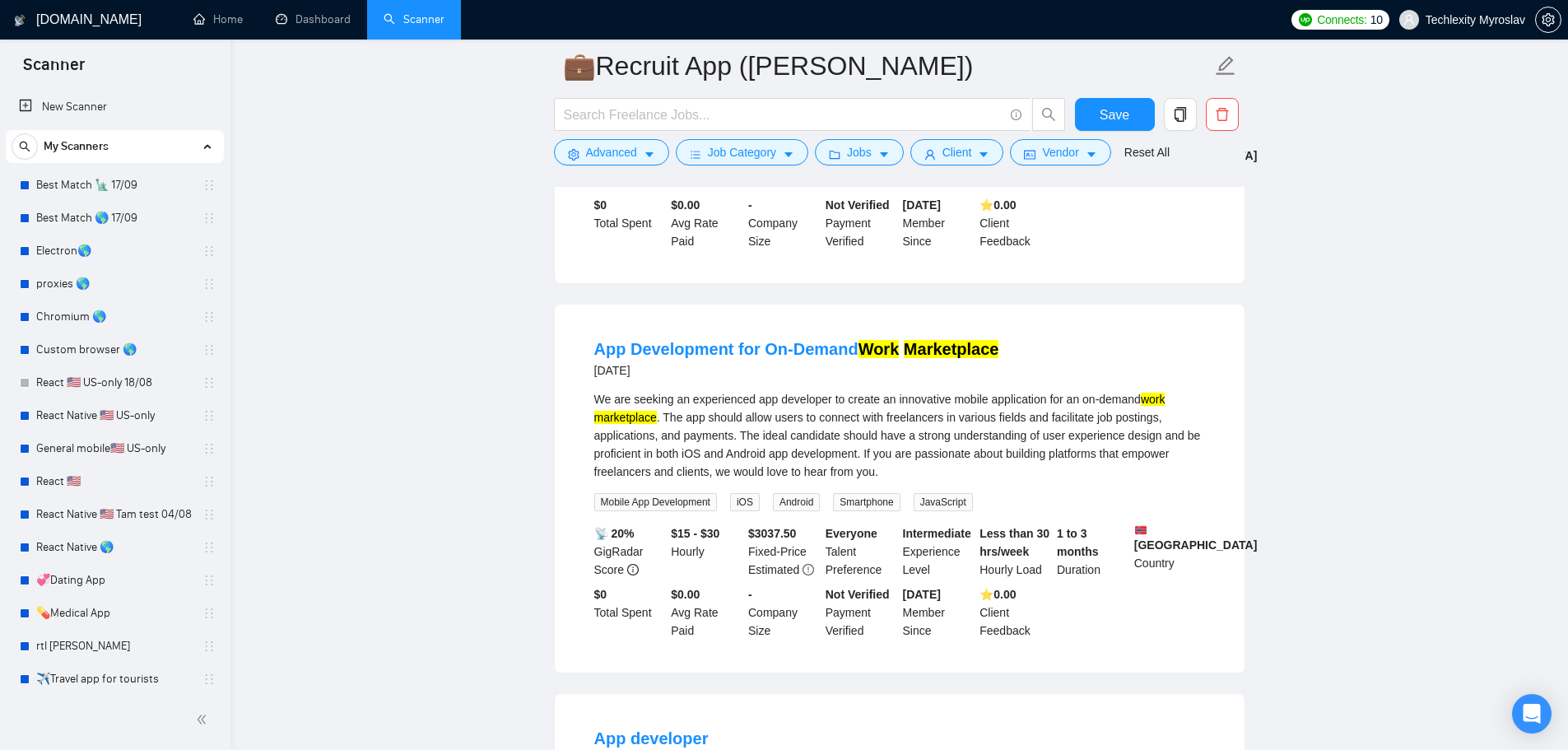
drag, startPoint x: 1098, startPoint y: 459, endPoint x: 1032, endPoint y: 448, distance: 66.9
click at [1032, 448] on div "We are seeking an experienced app developer to create an innovative mobile appl…" at bounding box center [899, 436] width 611 height 91
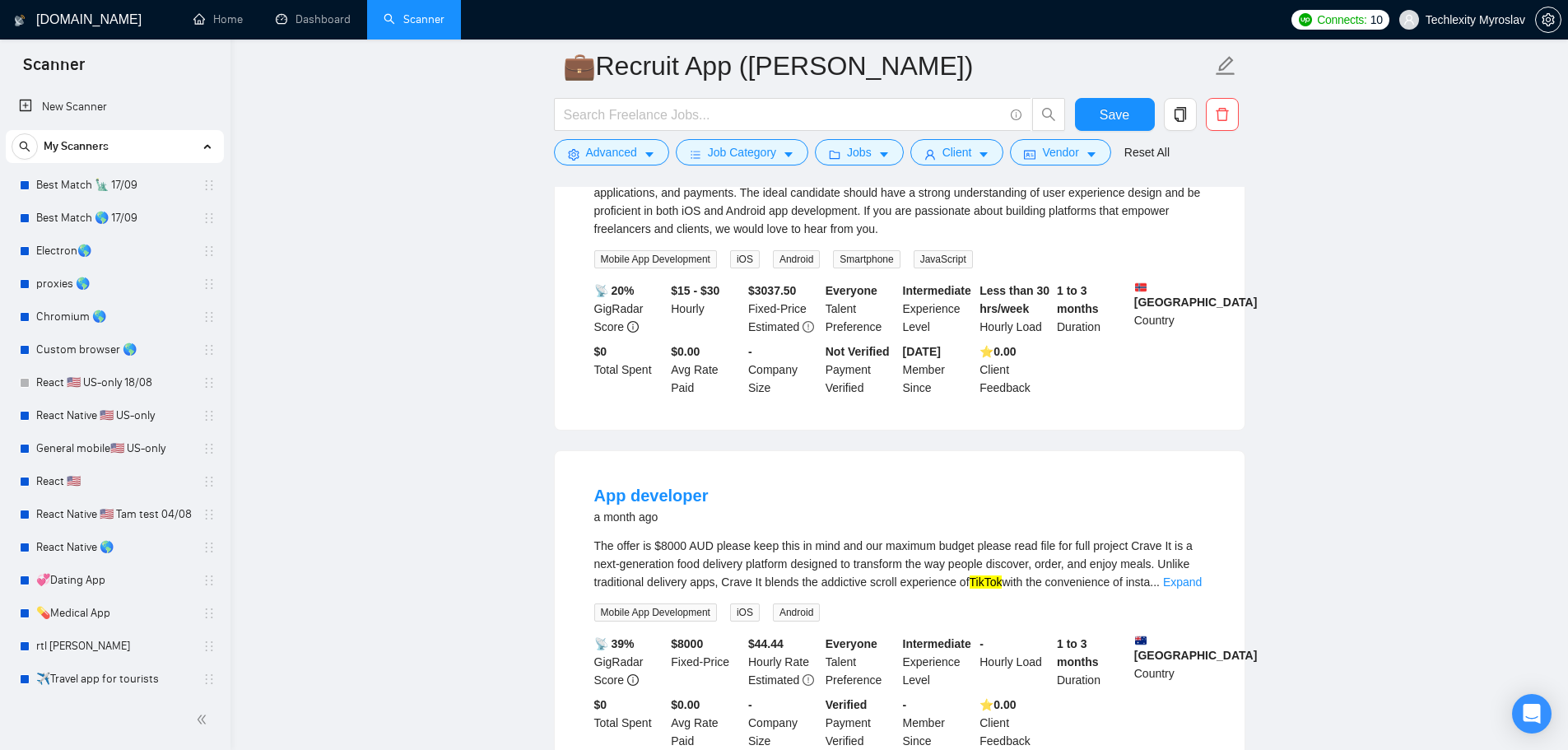
scroll to position [658, 0]
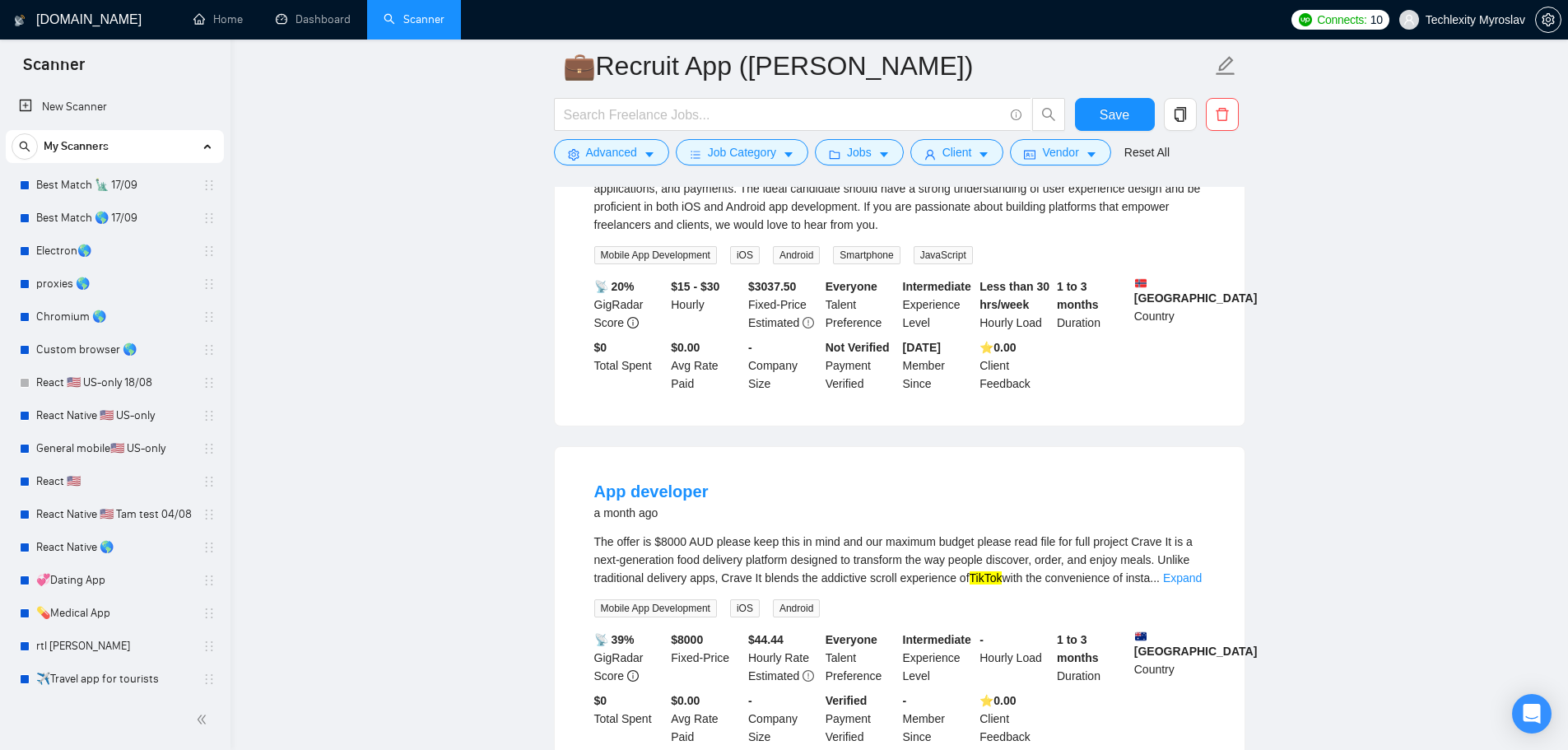
click at [1191, 567] on div "The offer is $8000 AUD please keep this in mind and our maximum budget please r…" at bounding box center [899, 559] width 611 height 54
click at [1191, 565] on div "The offer is $8000 AUD please keep this in mind and our maximum budget please r…" at bounding box center [899, 559] width 611 height 54
click at [1186, 571] on link "Expand" at bounding box center [1182, 577] width 39 height 14
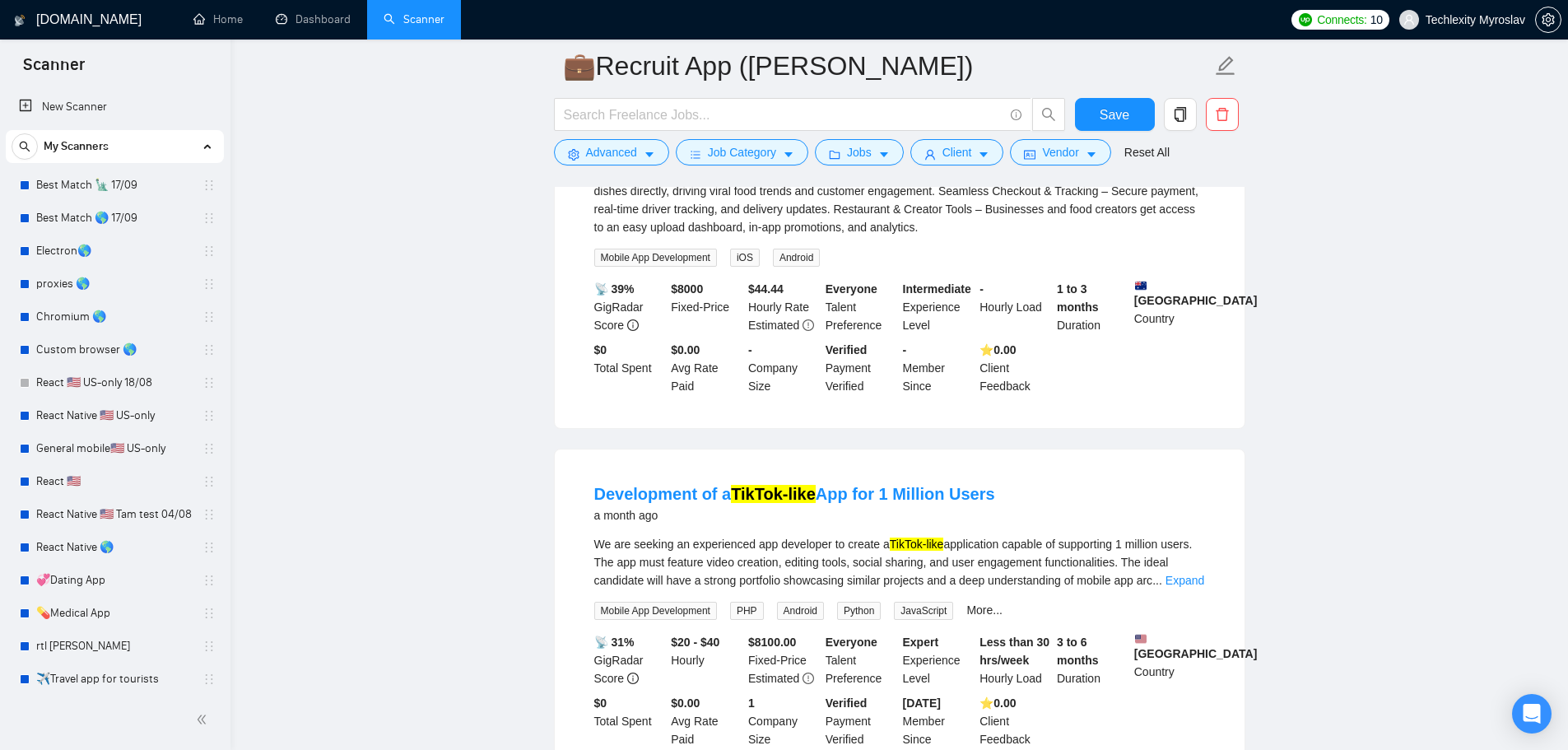
scroll to position [1235, 0]
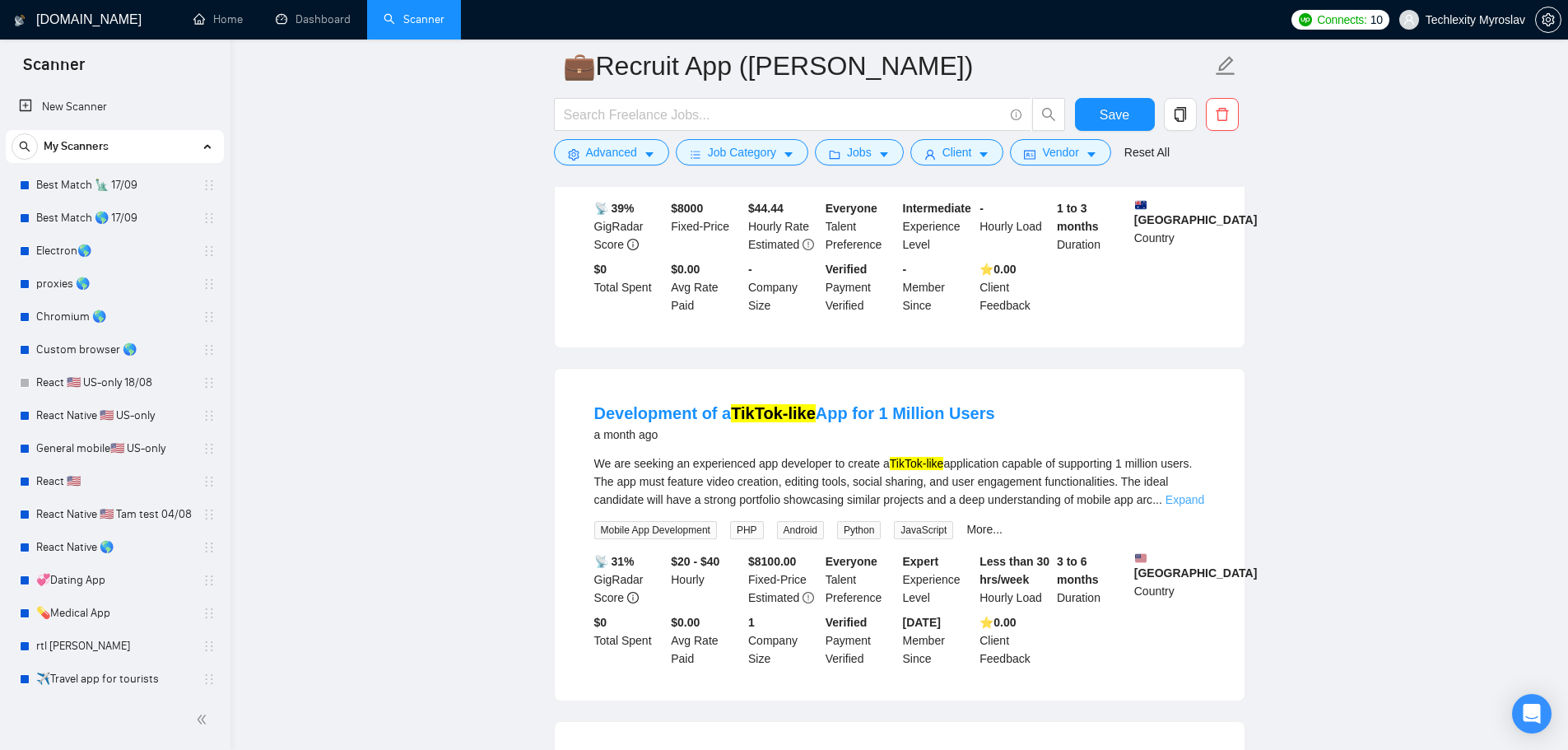
click at [1181, 493] on link "Expand" at bounding box center [1185, 499] width 39 height 14
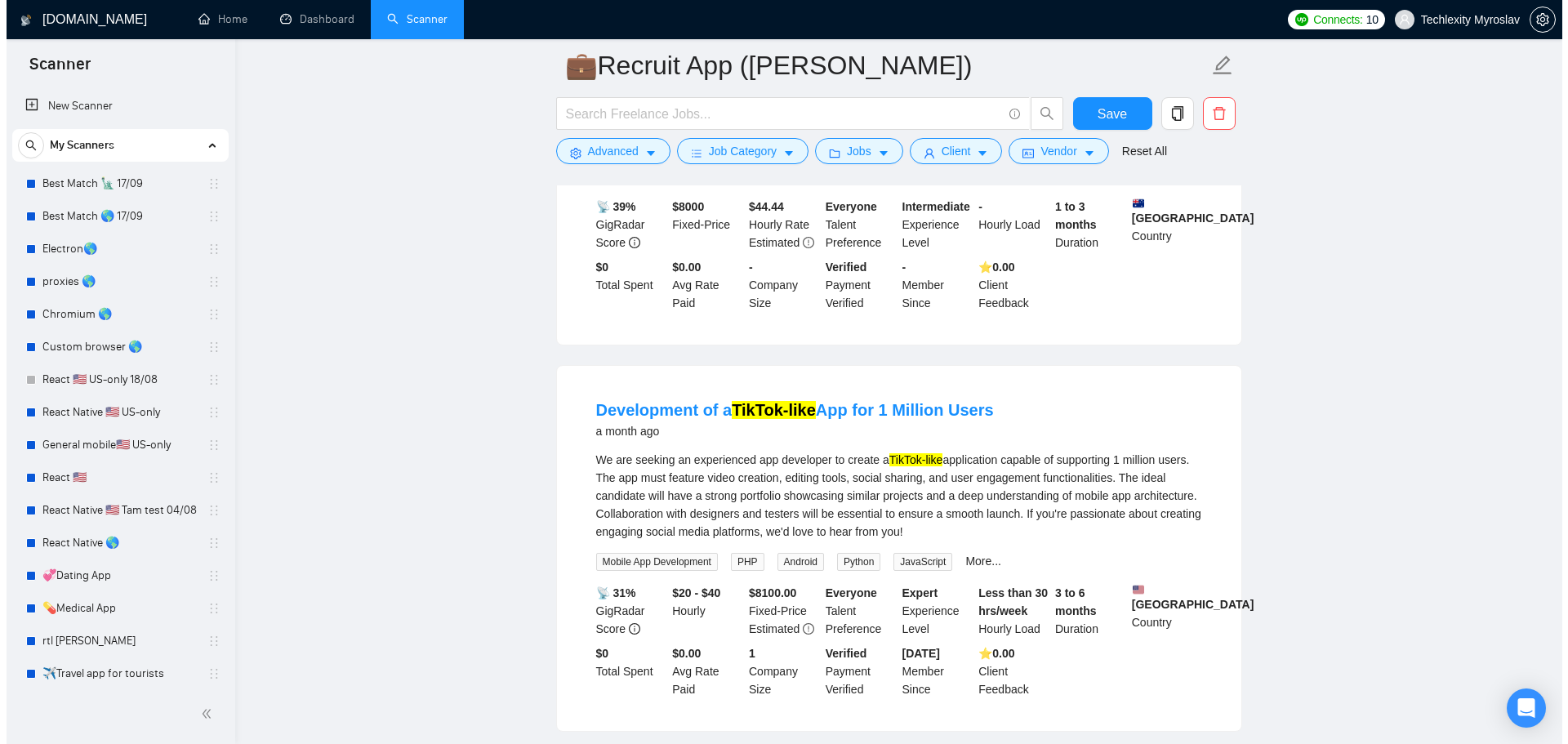
scroll to position [735, 0]
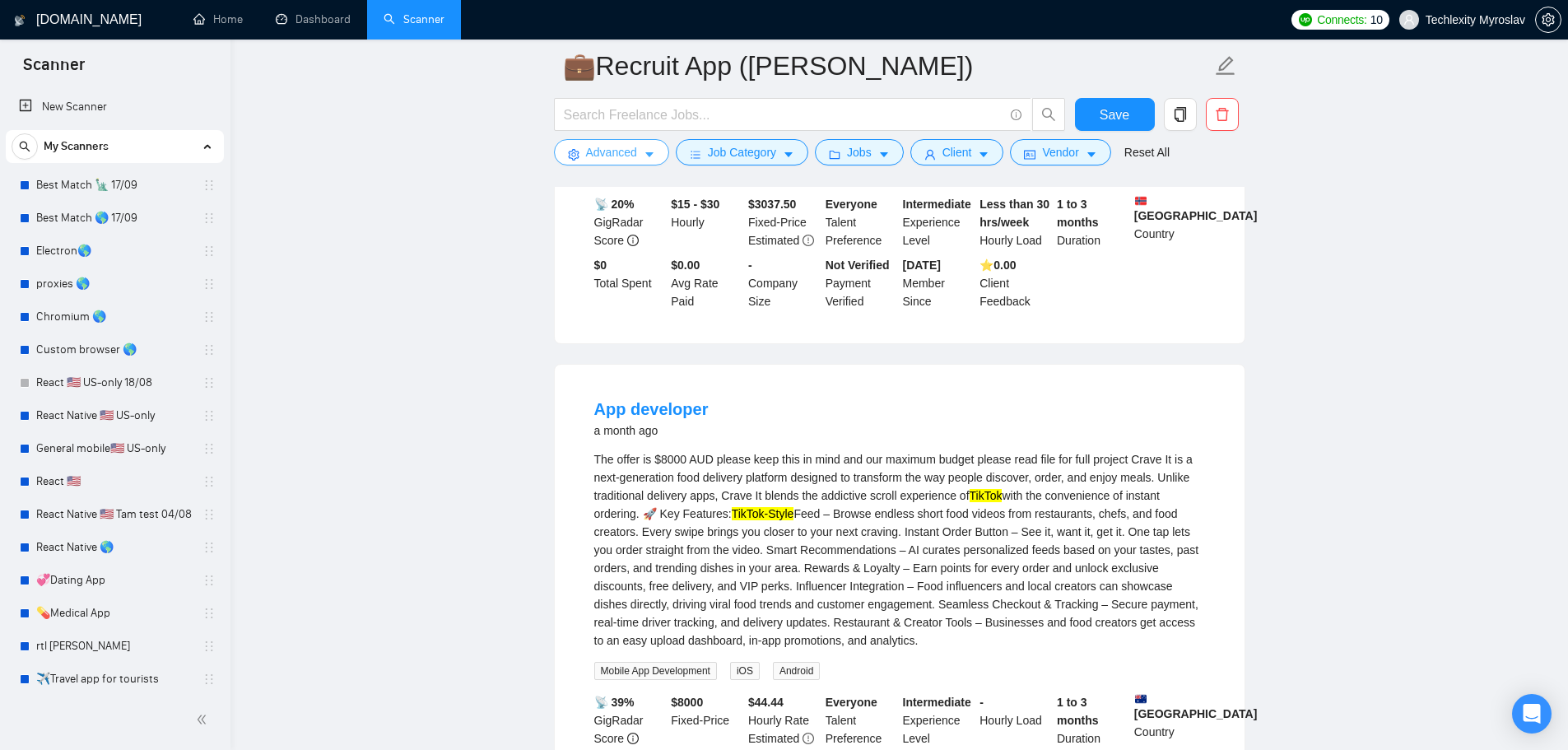
click at [590, 150] on span "Advanced" at bounding box center [611, 153] width 51 height 18
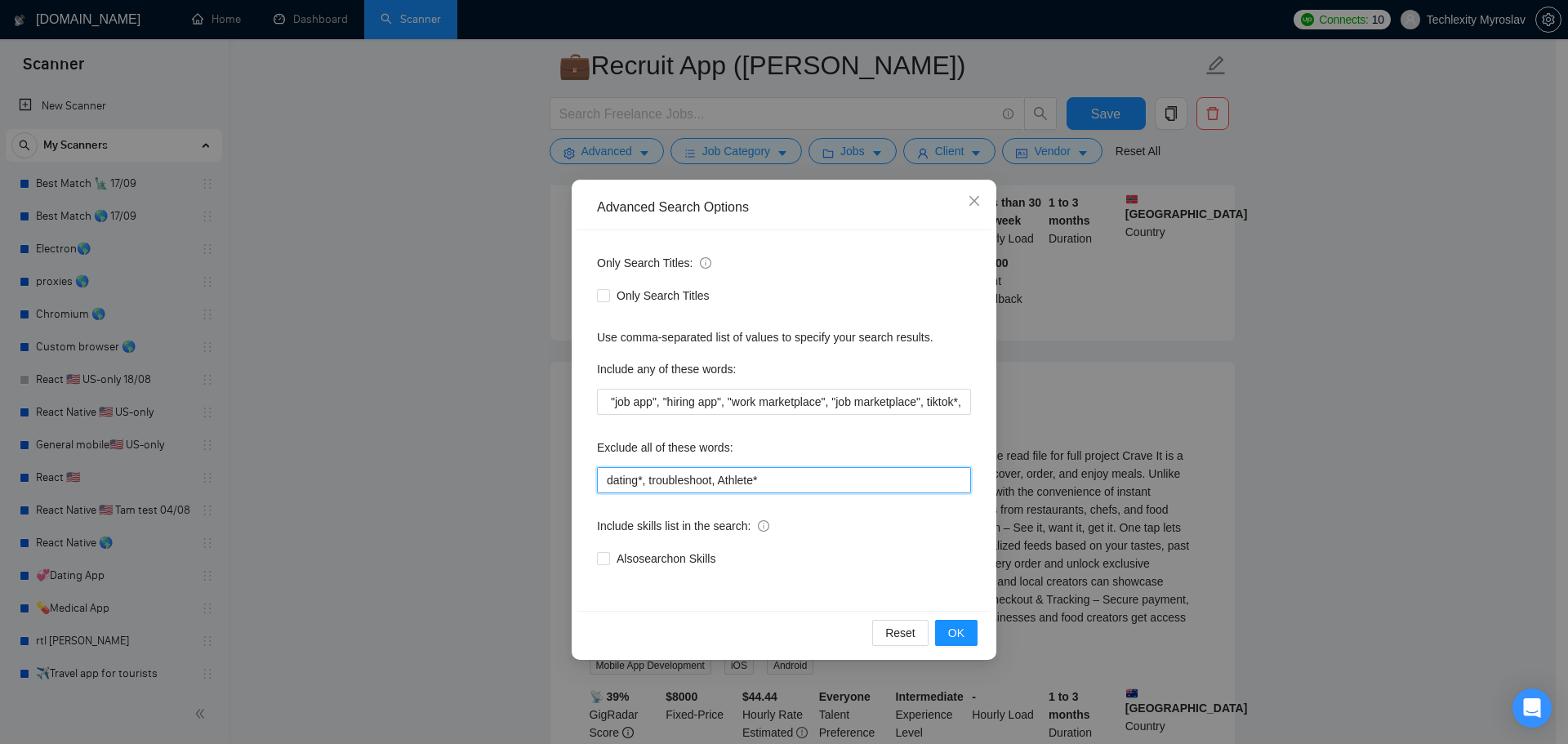
drag, startPoint x: 797, startPoint y: 484, endPoint x: 533, endPoint y: 453, distance: 265.8
click at [533, 453] on div "Advanced Search Options Only Search Titles: Only Search Titles Use comma-separa…" at bounding box center [784, 372] width 1568 height 744
click at [778, 490] on input "dating*, troubleshoot, Athlete*" at bounding box center [784, 479] width 374 height 26
drag, startPoint x: 750, startPoint y: 482, endPoint x: 647, endPoint y: 487, distance: 103.1
click at [647, 487] on input "dating*, troubleshoot, Athlete*" at bounding box center [784, 479] width 374 height 26
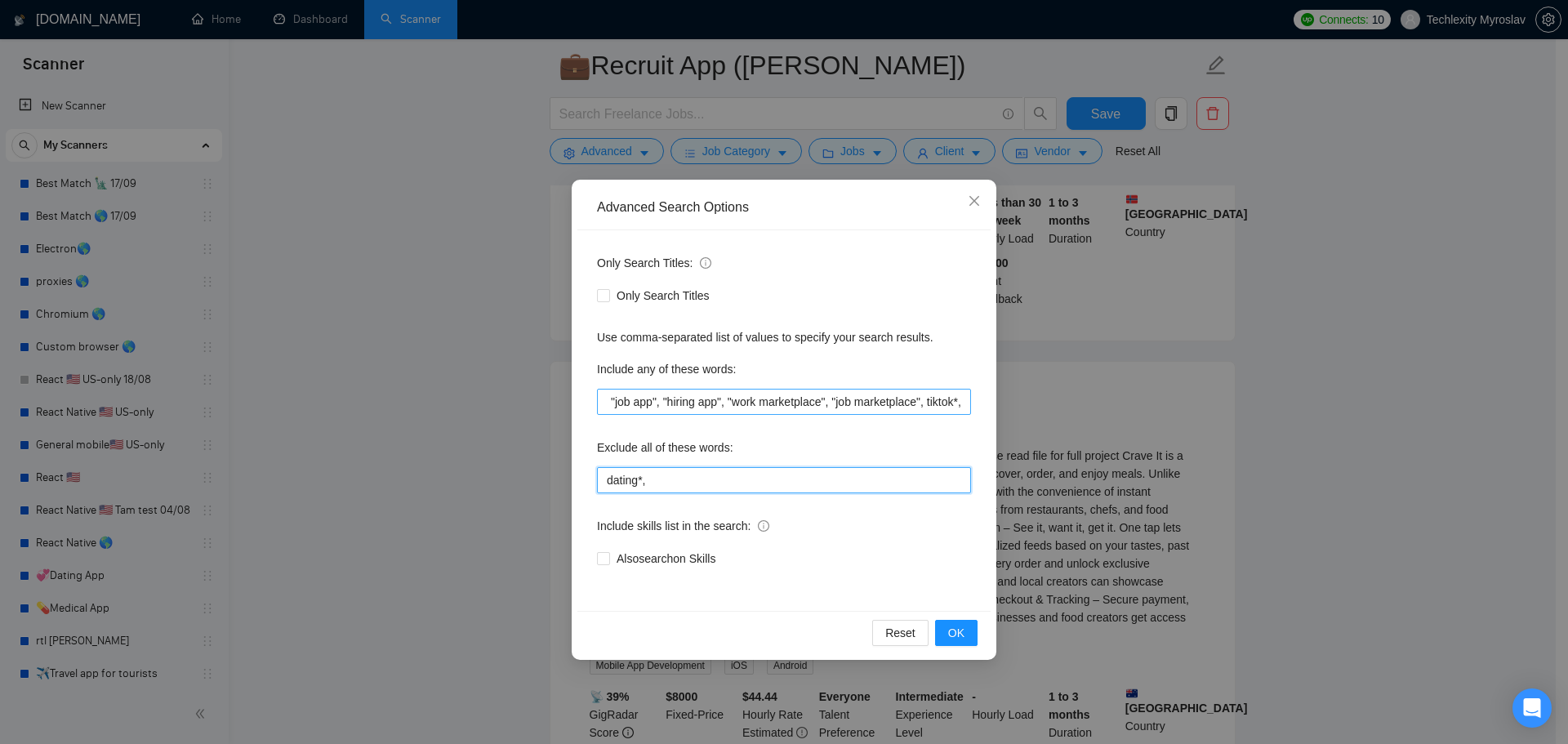
type input "dating*,"
click at [948, 406] on input ""recruitment app", "job app", "hiring app", "work marketplace", "job marketplac…" at bounding box center [784, 401] width 374 height 26
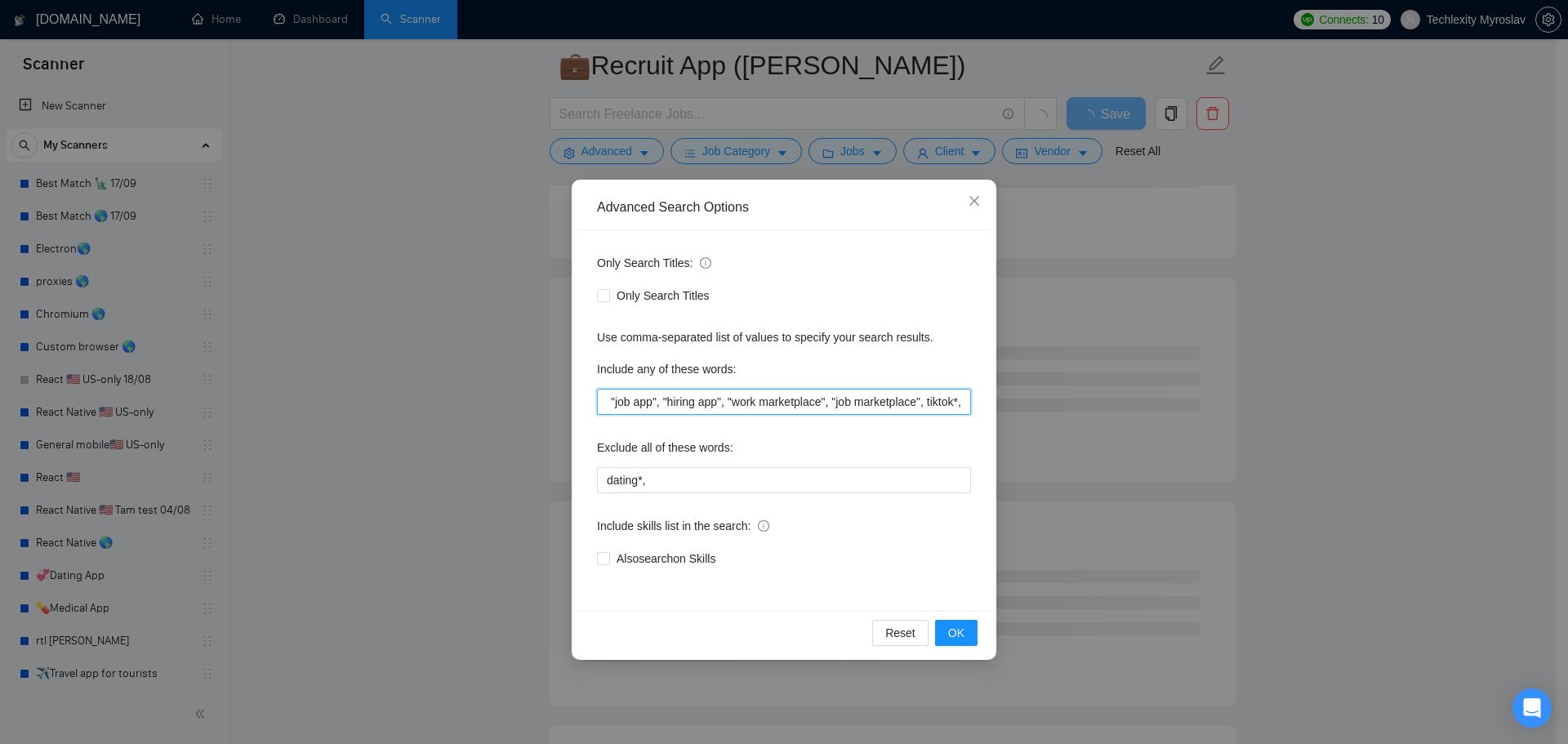
drag, startPoint x: 959, startPoint y: 406, endPoint x: 973, endPoint y: 404, distance: 14.1
click at [973, 404] on div "Only Search Titles: Only Search Titles Use comma-separated list of values to sp…" at bounding box center [784, 421] width 414 height 380
click at [956, 404] on input ""recruitment app", "job app", "hiring app", "work marketplace", "job marketplac…" at bounding box center [784, 401] width 374 height 26
drag, startPoint x: 995, startPoint y: 405, endPoint x: 1011, endPoint y: 404, distance: 16.0
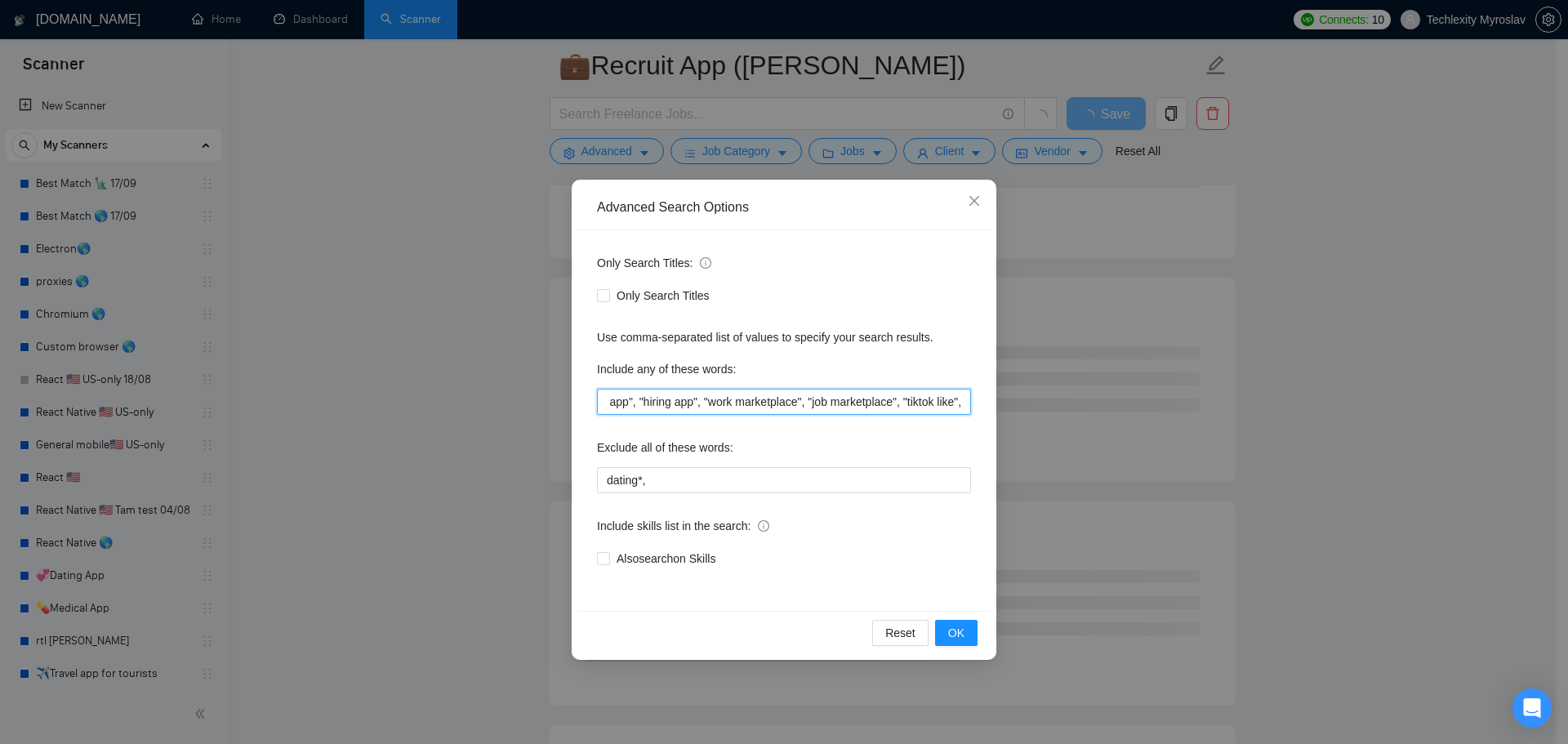
click at [1011, 404] on div "Advanced Search Options Only Search Titles: Only Search Titles Use comma-separa…" at bounding box center [784, 372] width 1568 height 744
click at [969, 399] on input ""recruitment app", "job app", "hiring app", "work marketplace", "job marketplac…" at bounding box center [784, 401] width 374 height 26
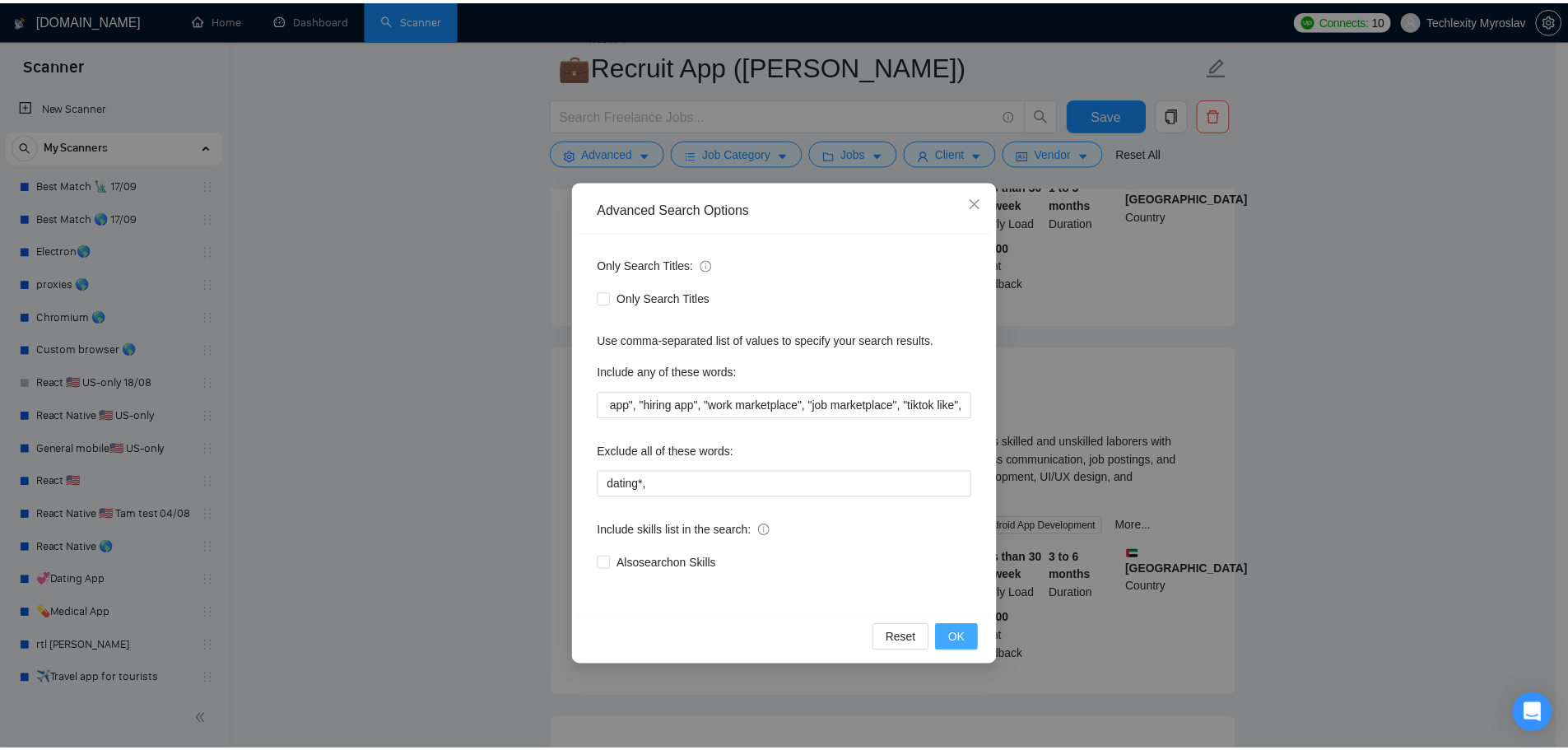
scroll to position [0, 0]
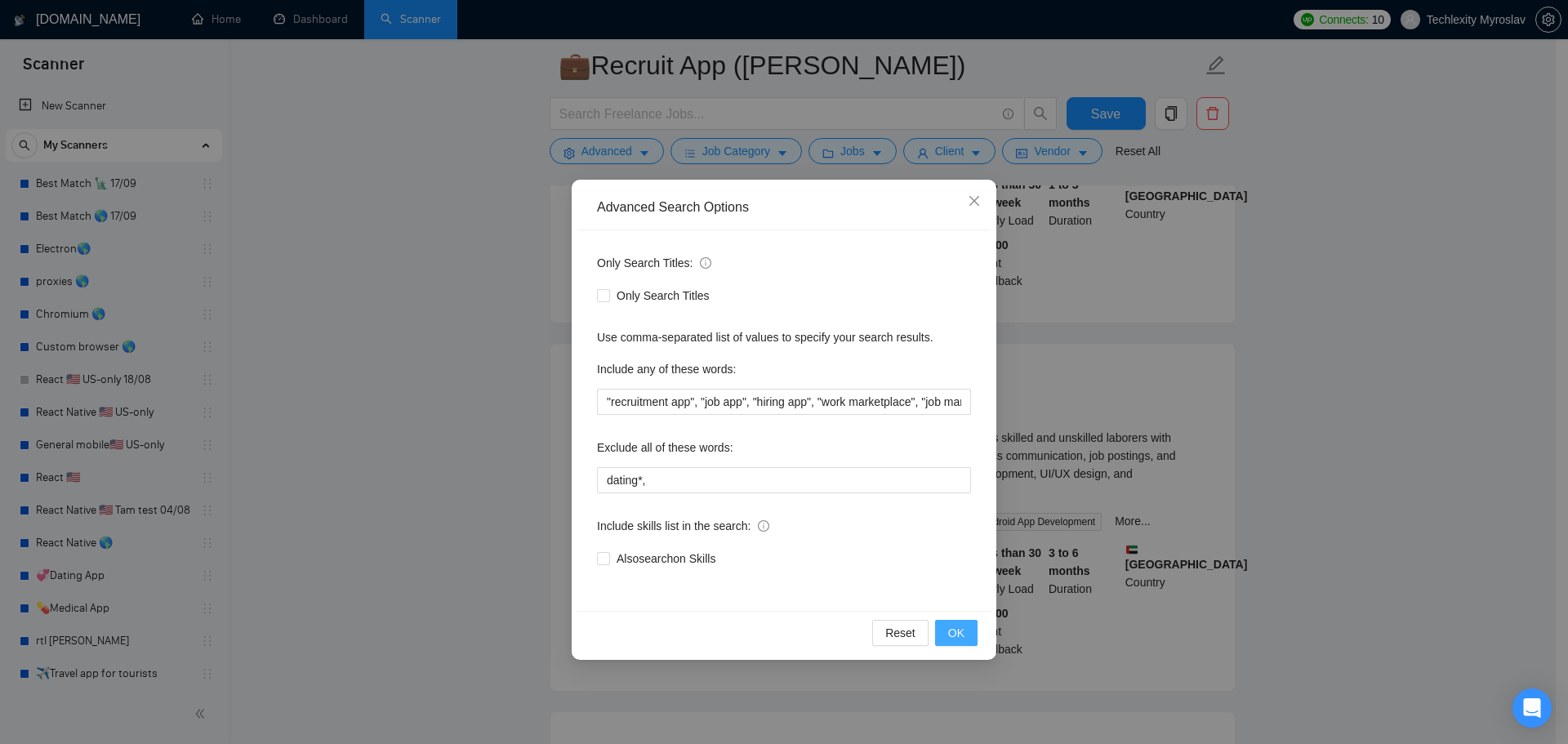
click at [963, 632] on span "OK" at bounding box center [956, 633] width 16 height 18
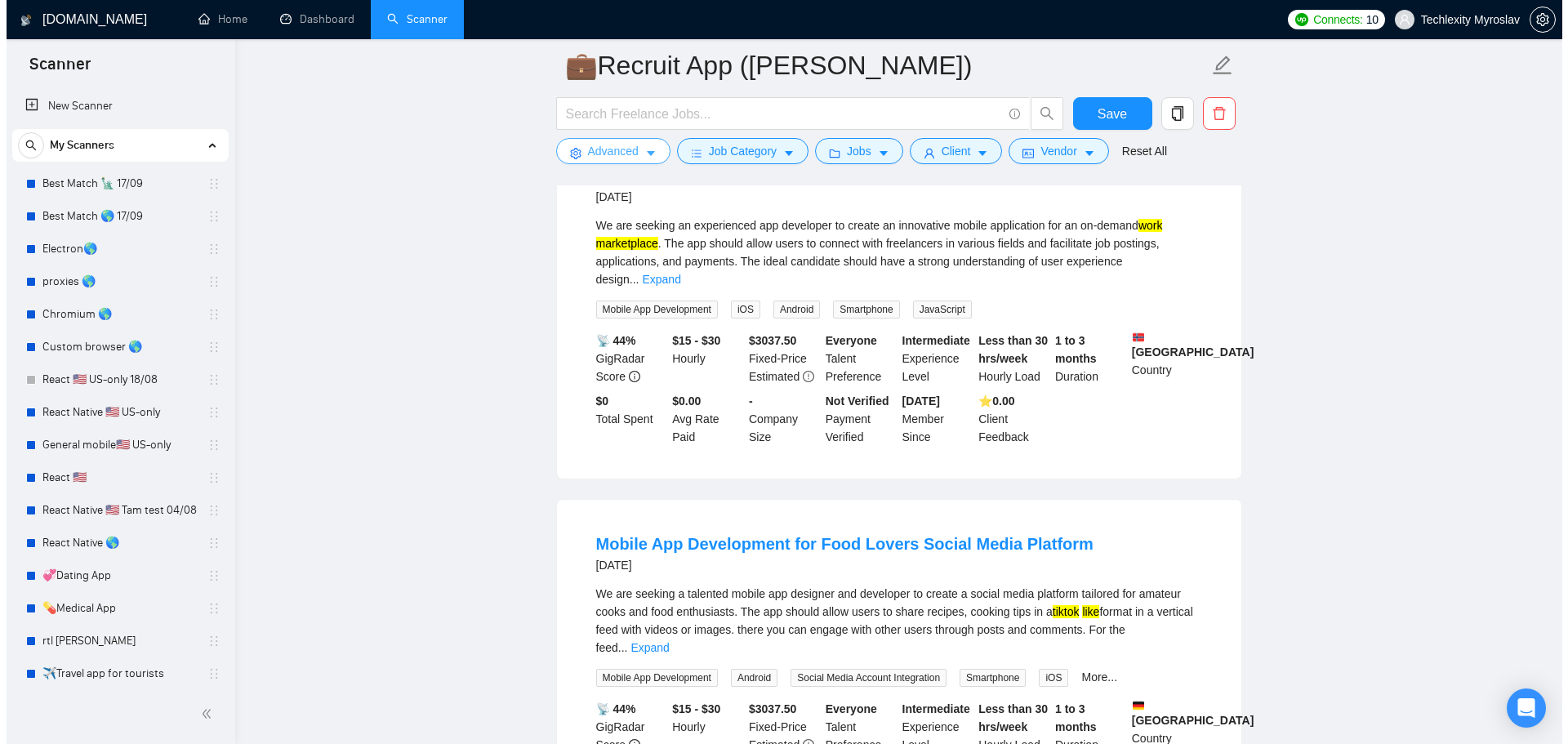
scroll to position [82, 0]
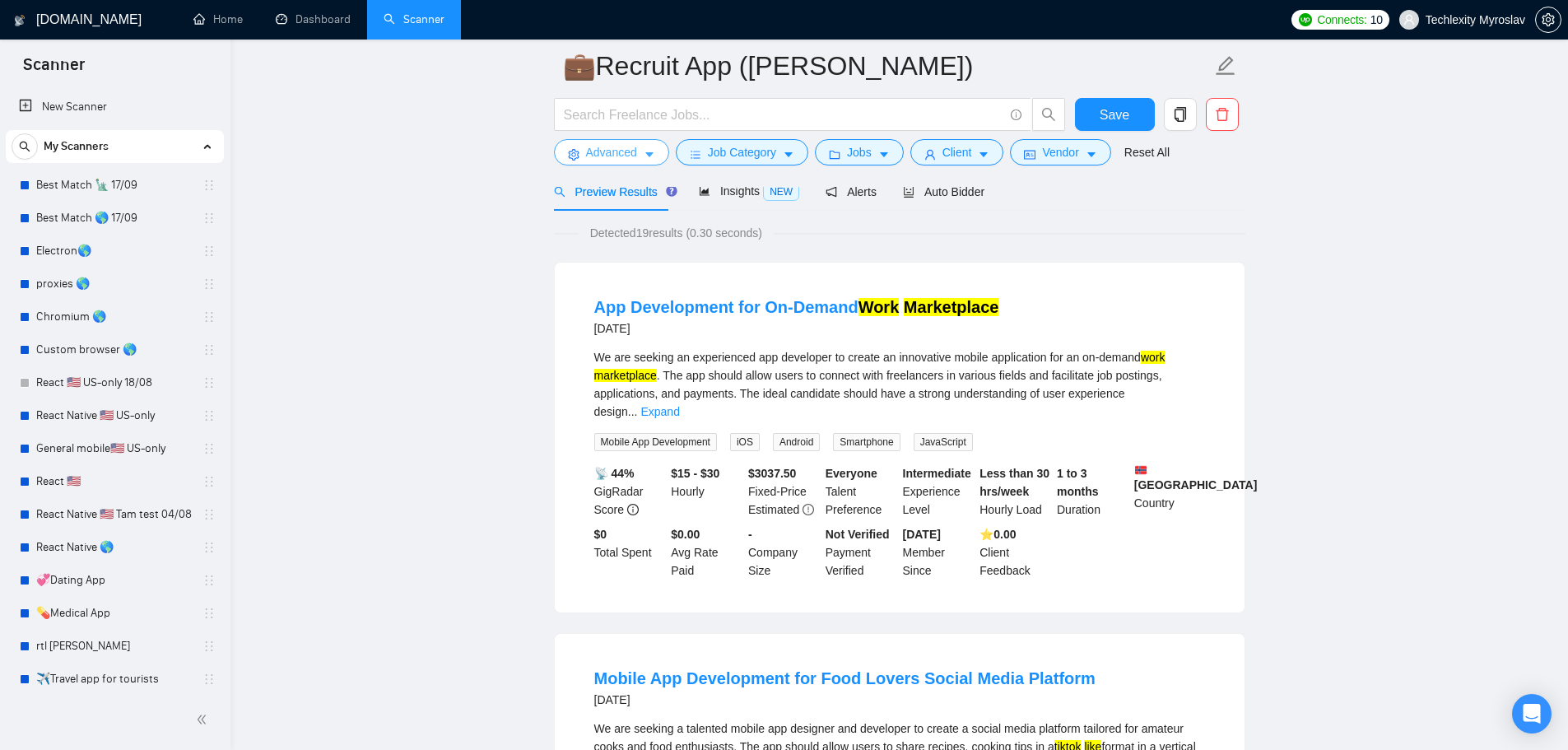
click at [597, 154] on span "Advanced" at bounding box center [611, 153] width 51 height 18
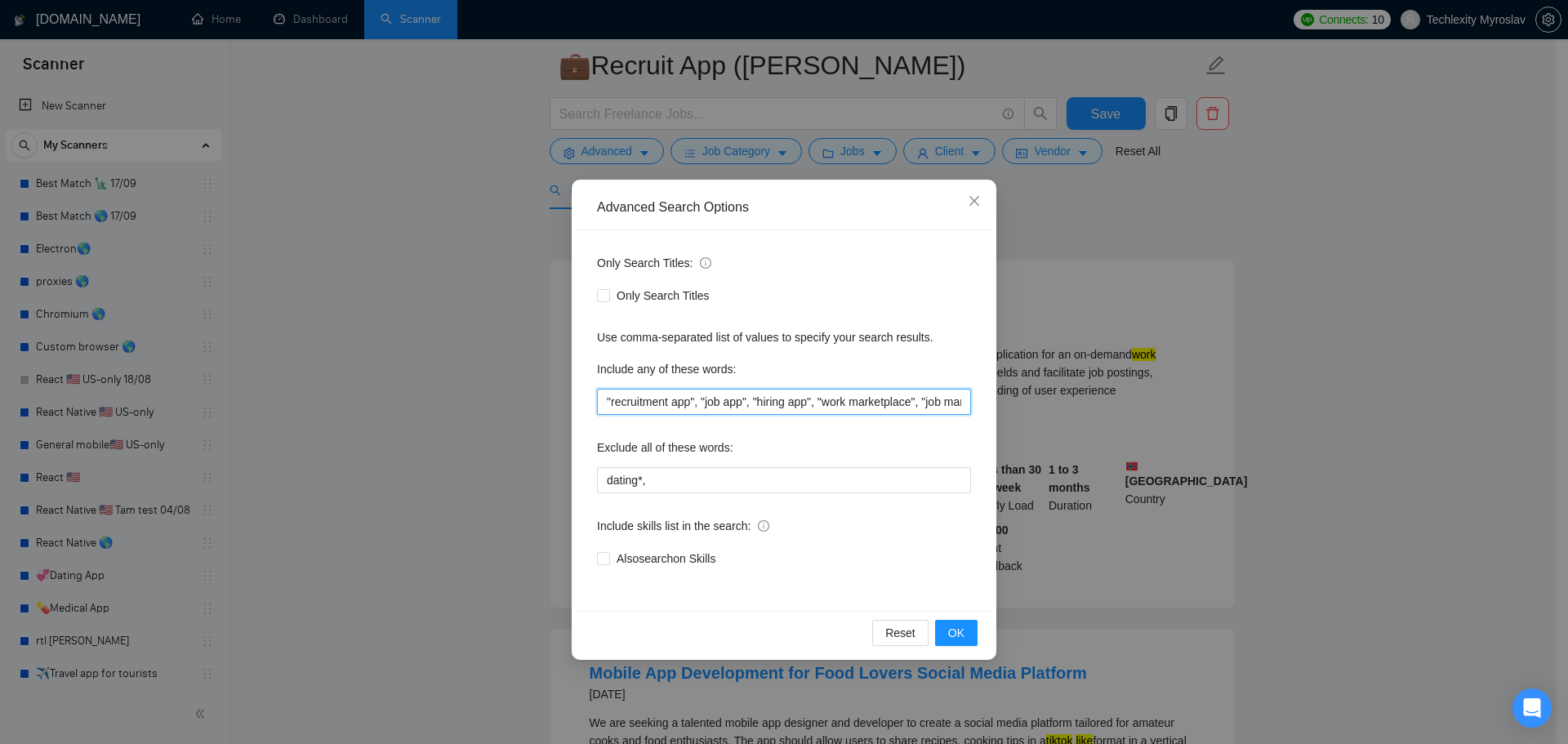
scroll to position [0, 120]
drag, startPoint x: 965, startPoint y: 406, endPoint x: 1010, endPoint y: 408, distance: 45.0
click at [1010, 408] on div "Advanced Search Options Only Search Titles: Only Search Titles Use comma-separa…" at bounding box center [784, 372] width 1568 height 744
click at [938, 404] on input ""recruitment app", "job app", "hiring app", "work marketplace", "job marketplac…" at bounding box center [784, 401] width 374 height 26
drag, startPoint x: 903, startPoint y: 400, endPoint x: 974, endPoint y: 399, distance: 71.0
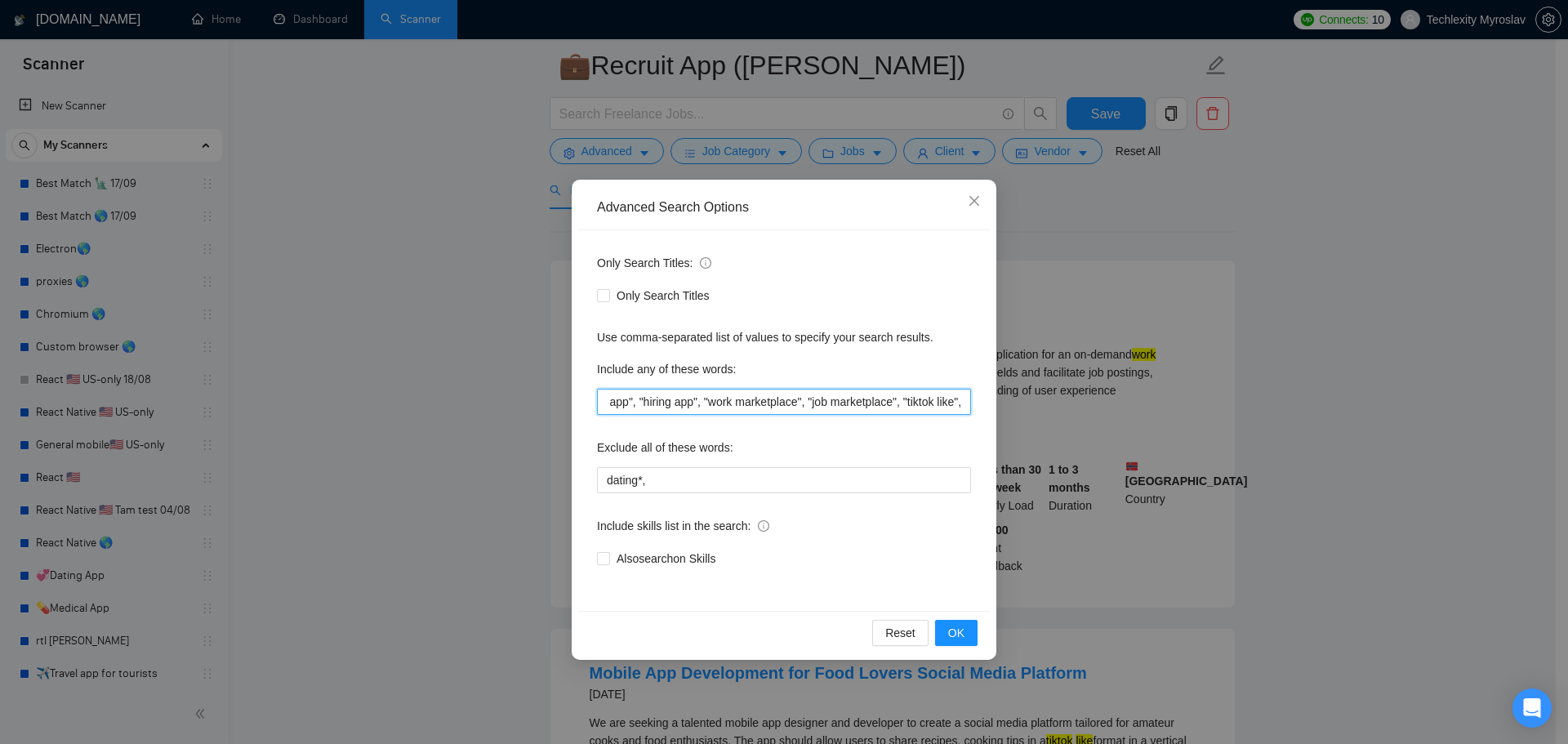
click at [974, 399] on div "Only Search Titles: Only Search Titles Use comma-separated list of values to sp…" at bounding box center [784, 421] width 414 height 380
click at [965, 404] on input ""recruitment app", "job app", "hiring app", "work marketplace", "job marketplac…" at bounding box center [784, 401] width 374 height 26
paste input ""tiktok like","
click at [918, 404] on input ""recruitment app", "job app", "hiring app", "work marketplace", "job marketplac…" at bounding box center [784, 401] width 374 height 26
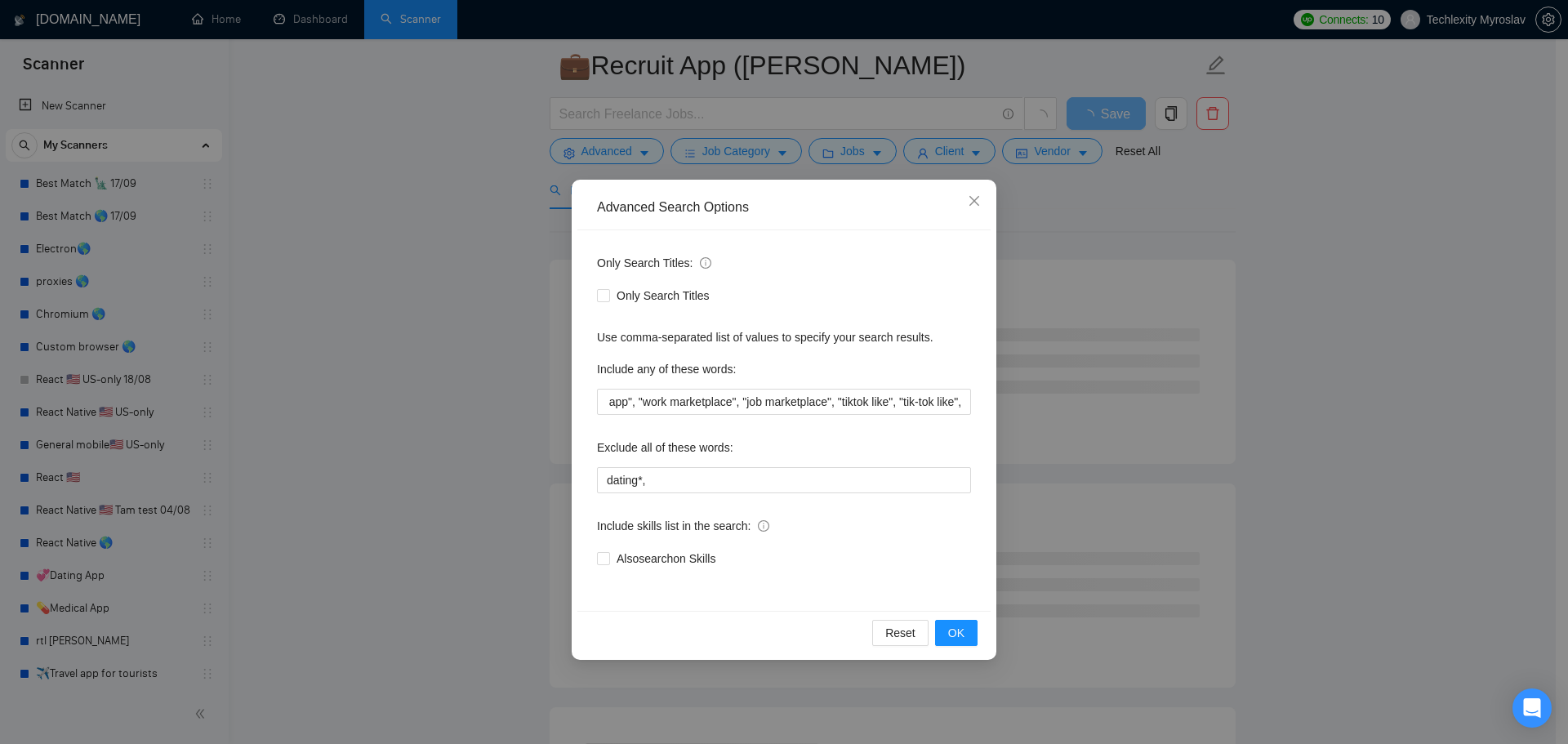
click at [971, 399] on div "Only Search Titles: Only Search Titles Use comma-separated list of values to sp…" at bounding box center [784, 421] width 414 height 380
drag, startPoint x: 953, startPoint y: 405, endPoint x: 1003, endPoint y: 405, distance: 50.0
click at [1005, 405] on div "Advanced Search Options Only Search Titles: Only Search Titles Use comma-separa…" at bounding box center [784, 372] width 1568 height 744
click at [965, 404] on input ""recruitment app", "job app", "hiring app", "work marketplace", "job marketplac…" at bounding box center [784, 401] width 374 height 26
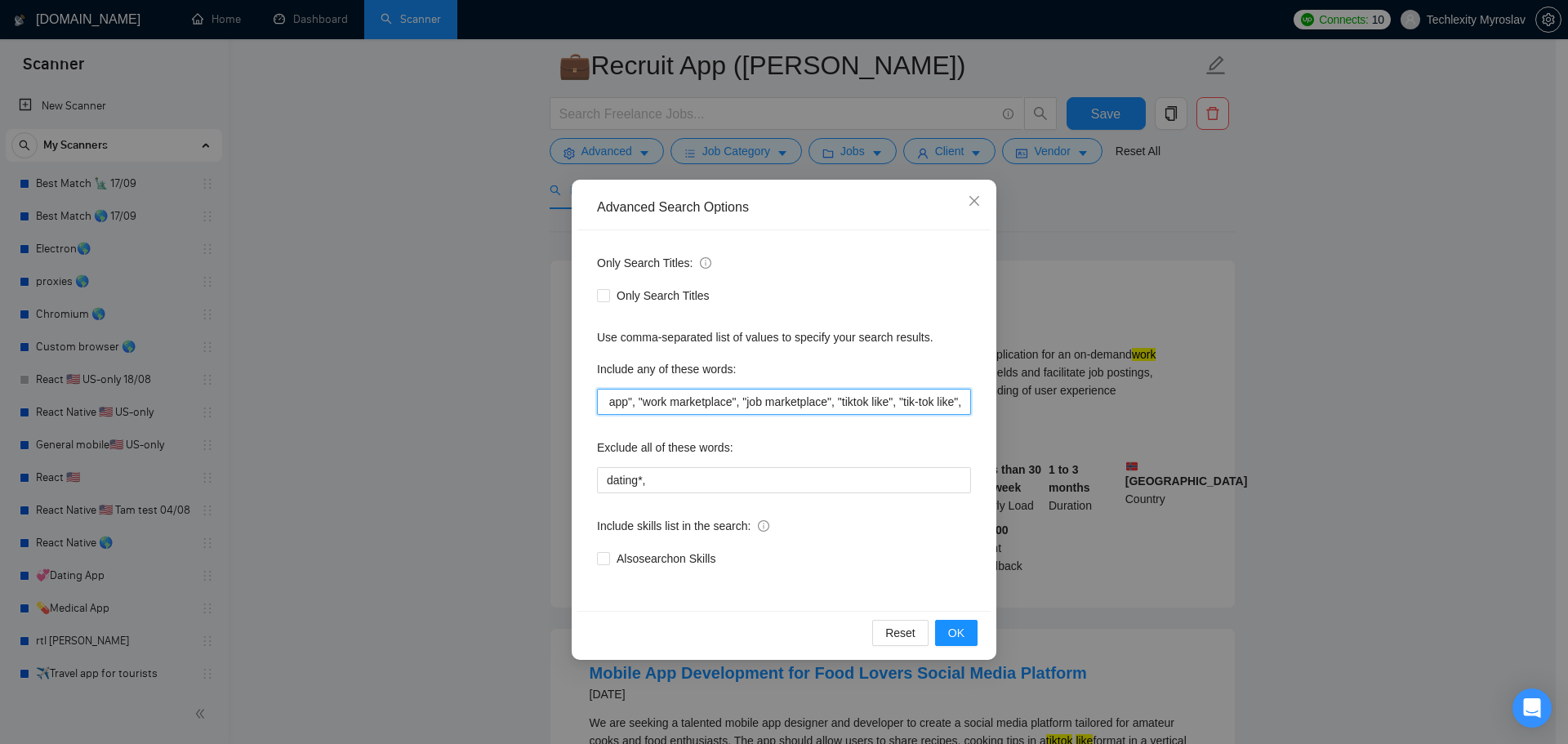
paste input ""tiktok like","
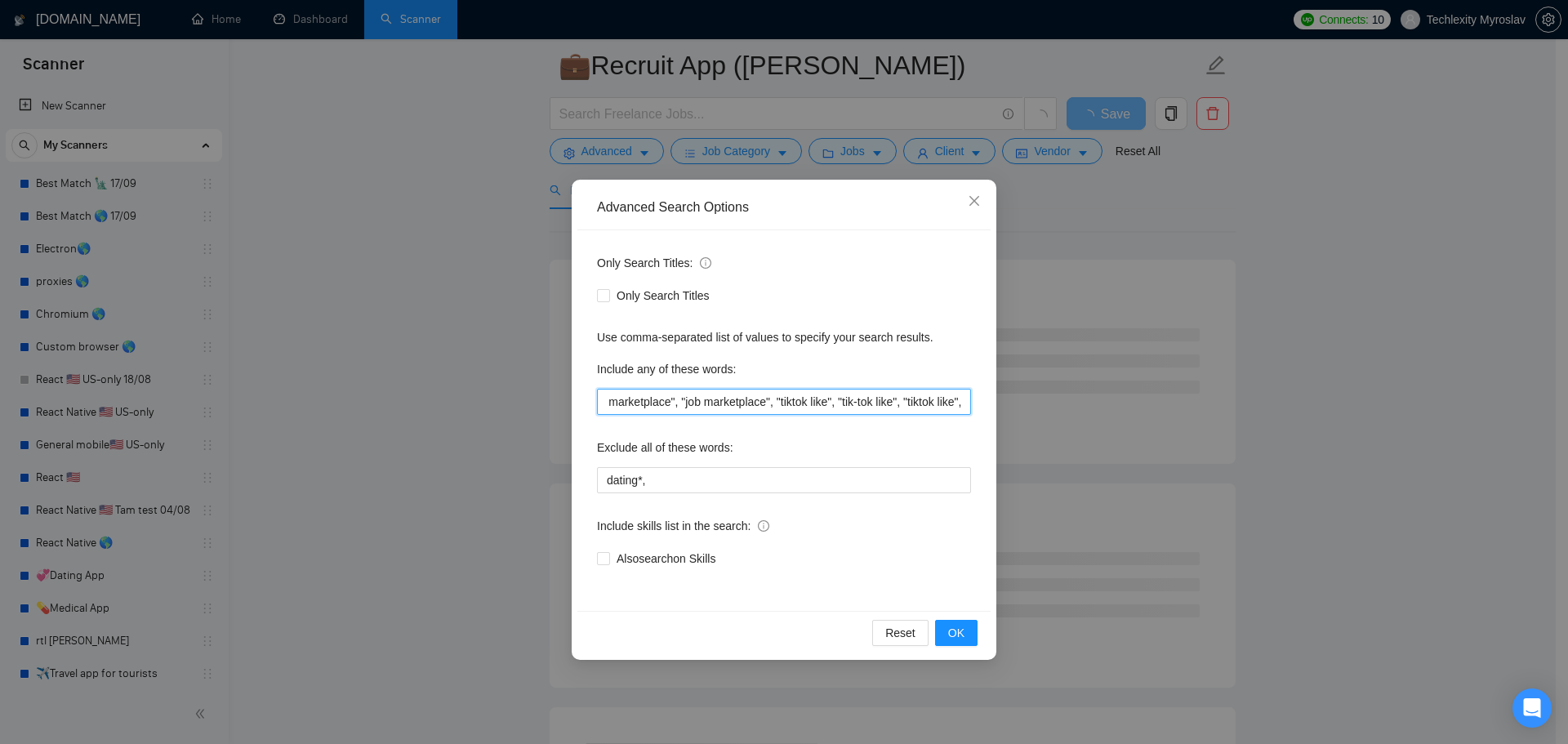
drag, startPoint x: 939, startPoint y: 404, endPoint x: 952, endPoint y: 405, distance: 13.0
click at [952, 405] on input ""recruitment app", "job app", "hiring app", "work marketplace", "job marketplac…" at bounding box center [784, 401] width 374 height 26
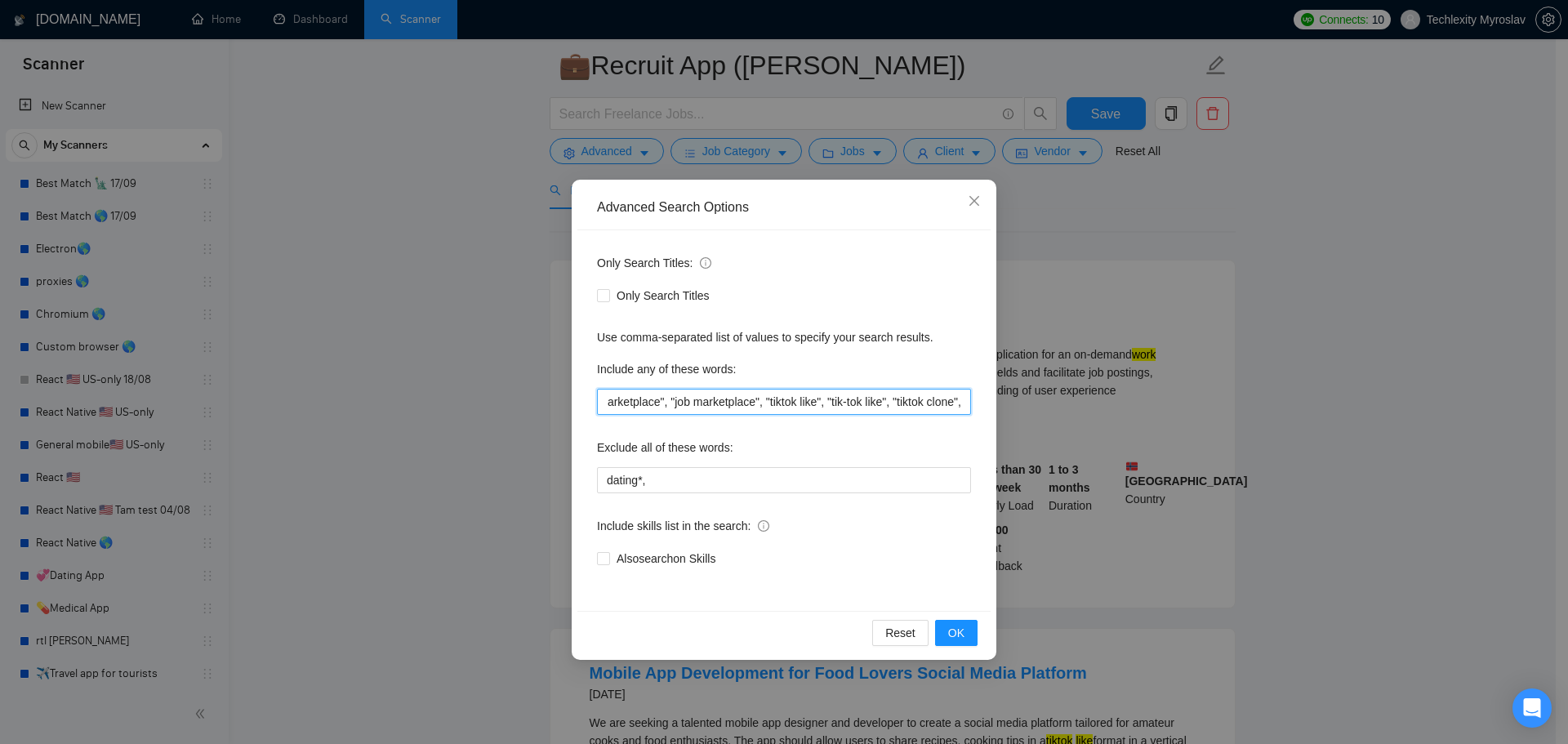
scroll to position [0, 262]
drag, startPoint x: 897, startPoint y: 405, endPoint x: 1022, endPoint y: 405, distance: 125.0
click at [1022, 405] on div "Advanced Search Options Only Search Titles: Only Search Titles Use comma-separa…" at bounding box center [784, 372] width 1568 height 744
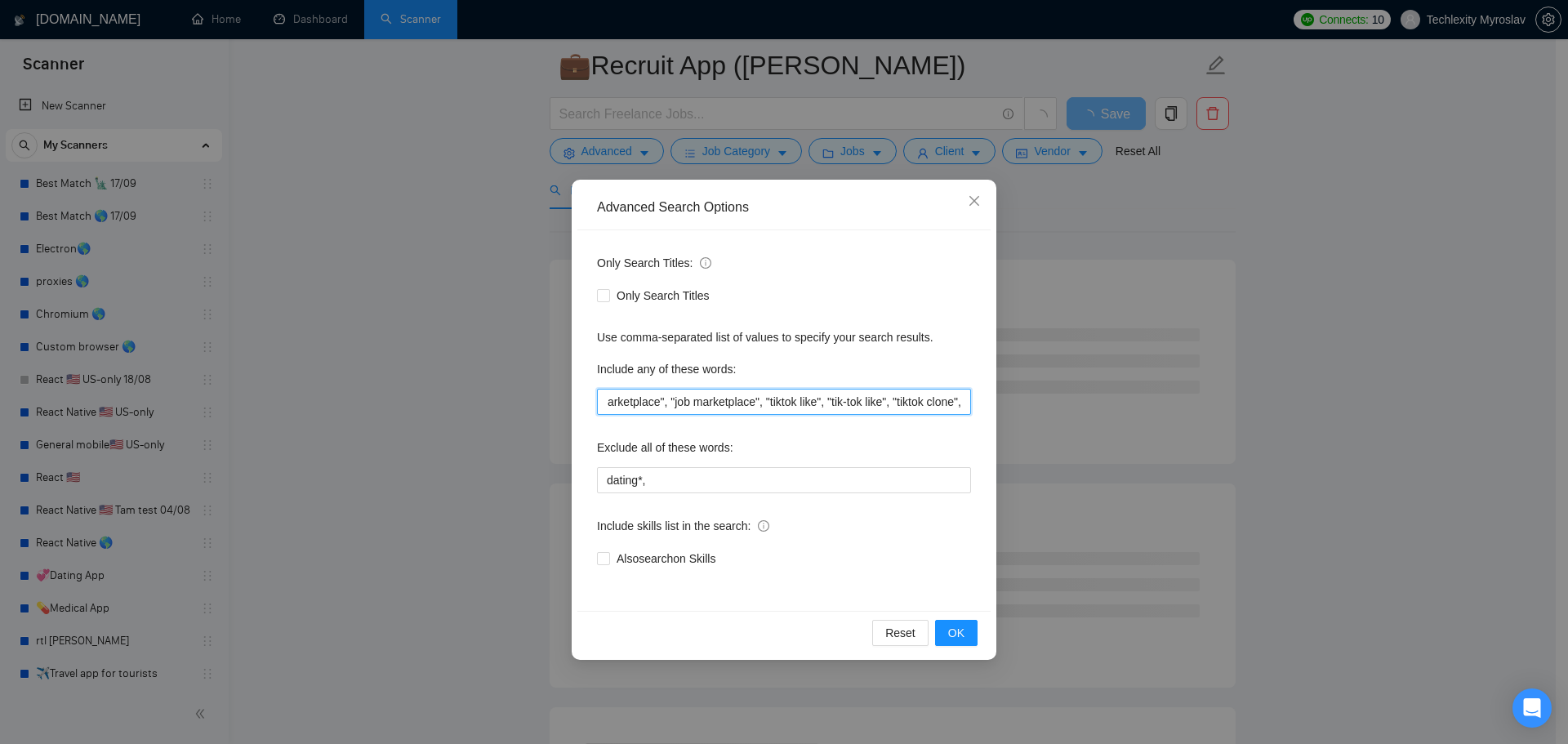
click at [964, 400] on input ""recruitment app", "job app", "hiring app", "work marketplace", "job marketplac…" at bounding box center [784, 401] width 374 height 26
paste input ""tiktok clone","
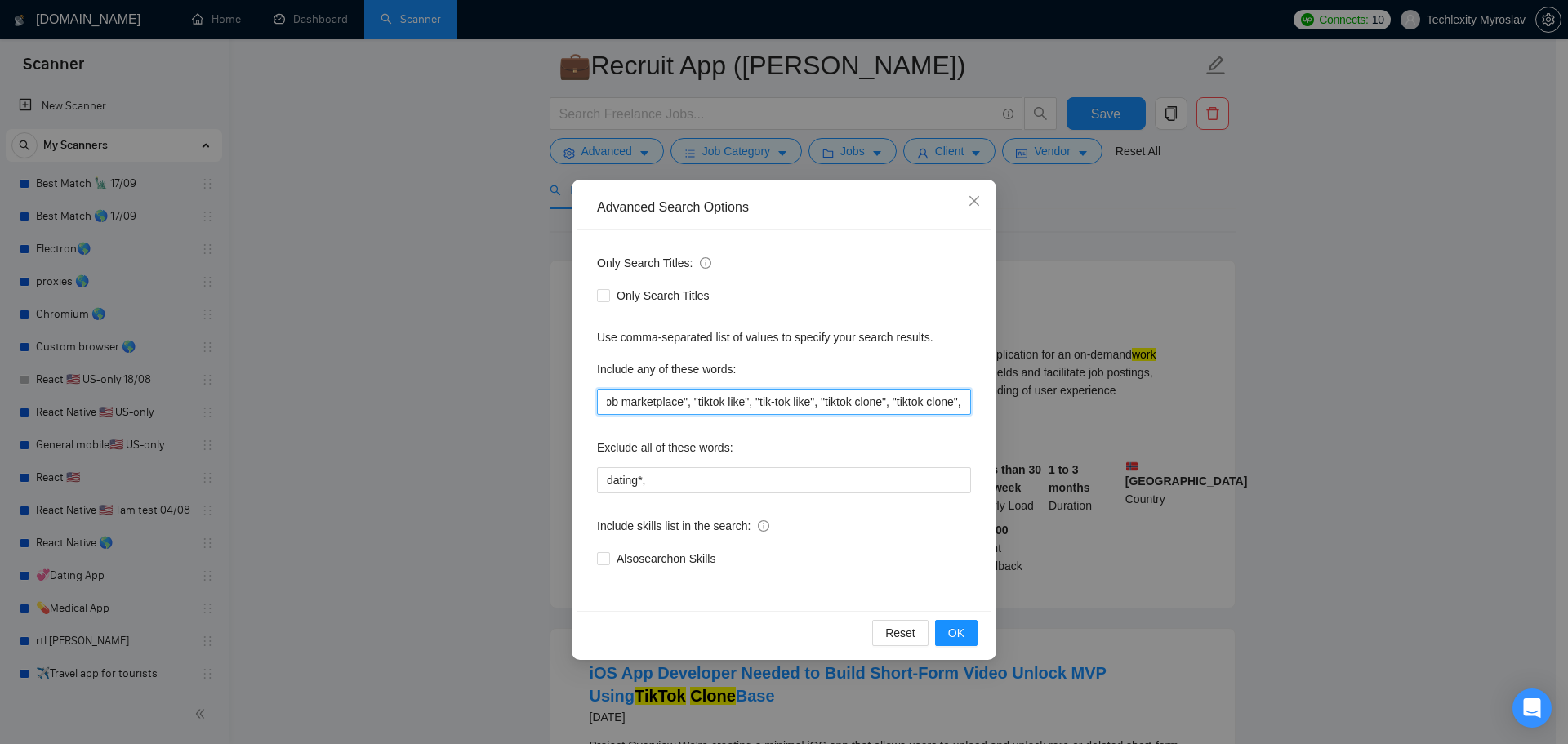
click at [908, 403] on input ""recruitment app", "job app", "hiring app", "work marketplace", "job marketplac…" at bounding box center [784, 401] width 374 height 26
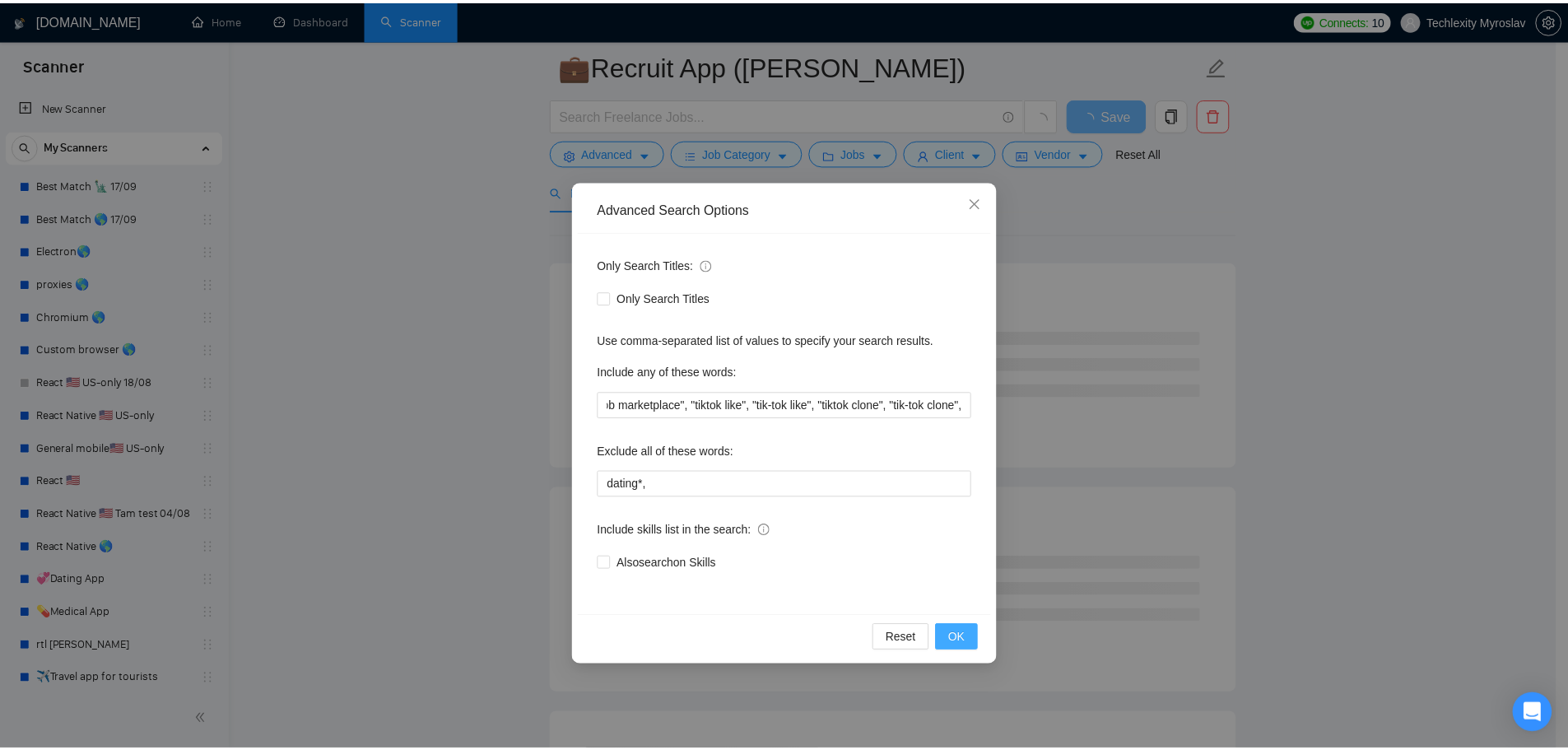
scroll to position [0, 0]
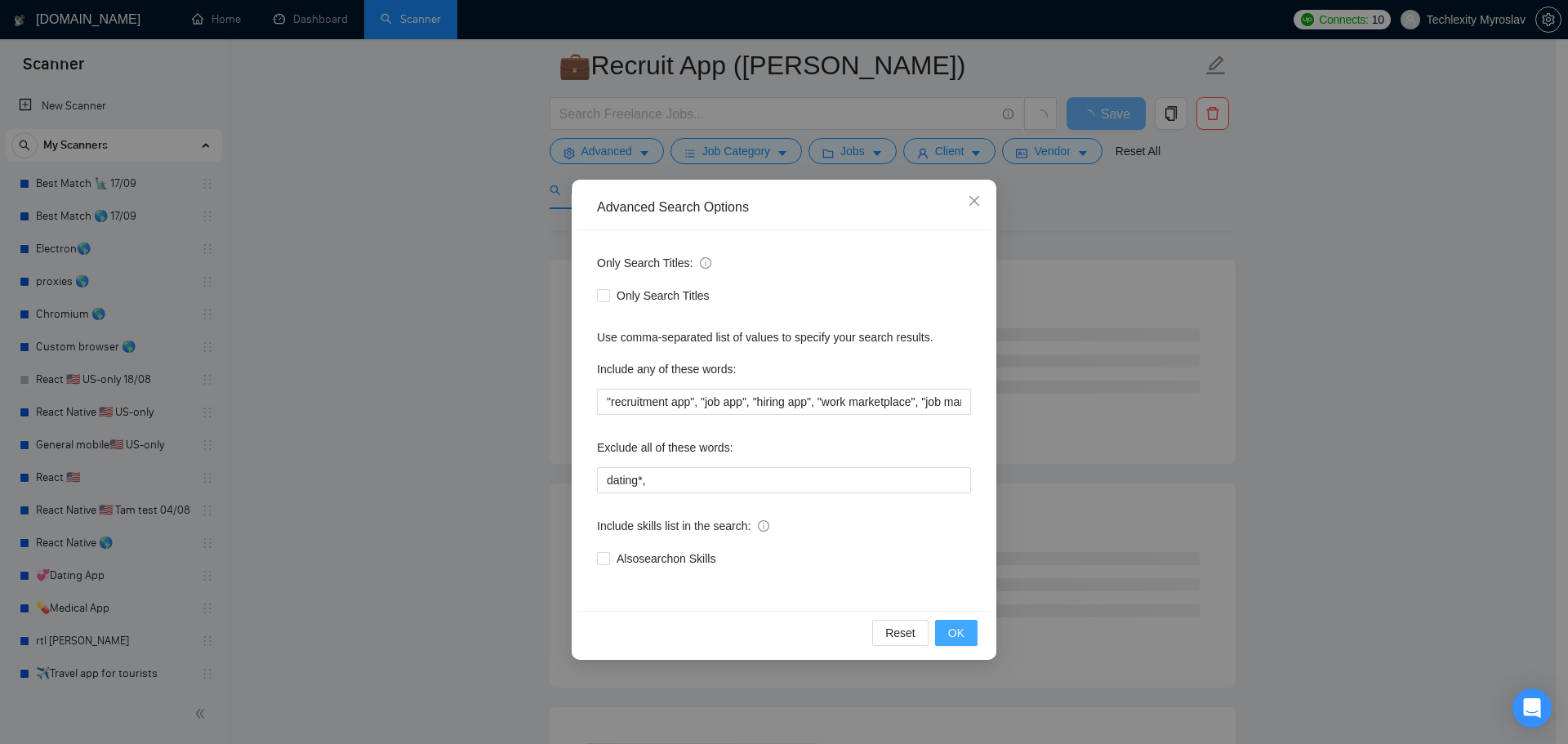
click at [962, 630] on span "OK" at bounding box center [956, 633] width 16 height 18
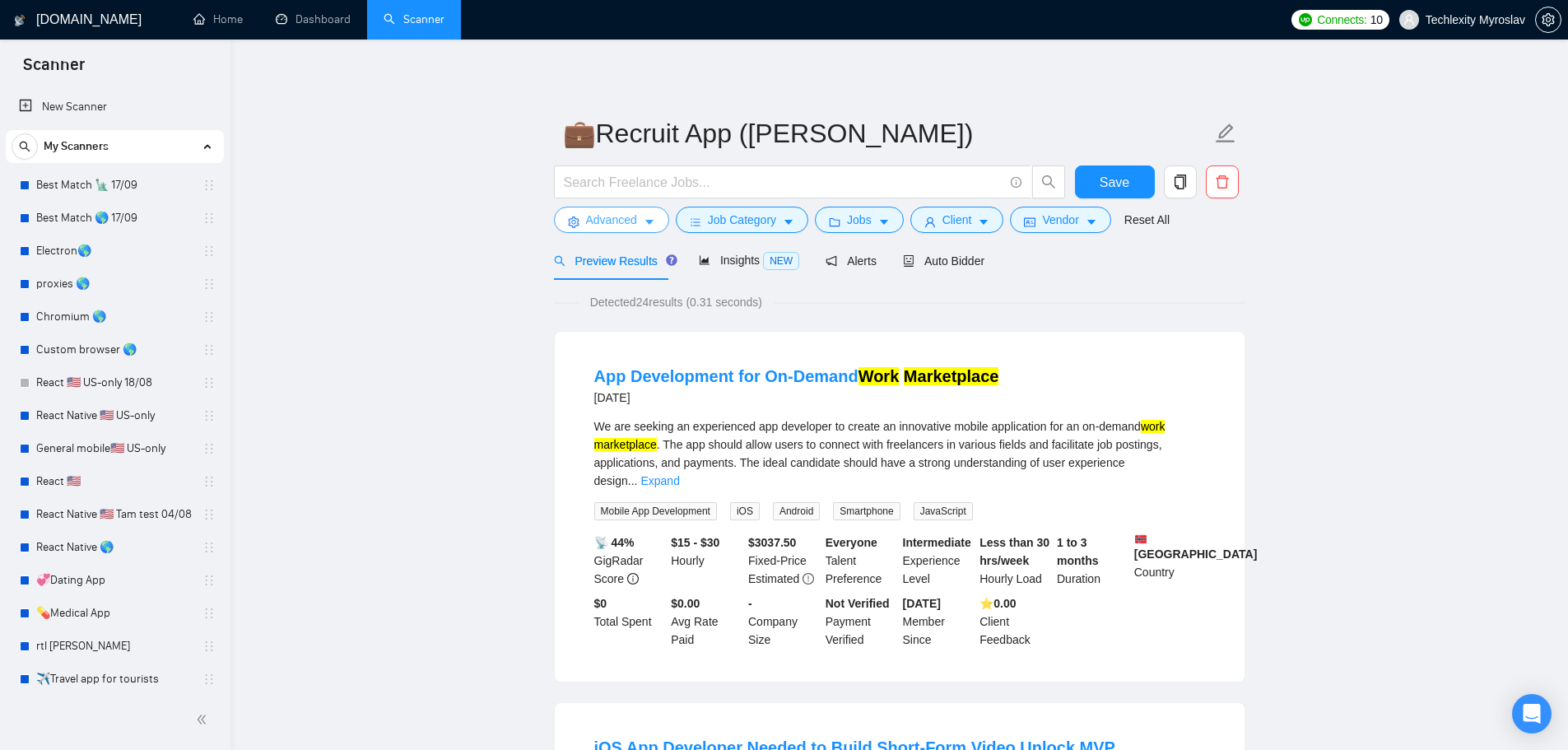
click at [590, 221] on span "Advanced" at bounding box center [611, 220] width 51 height 18
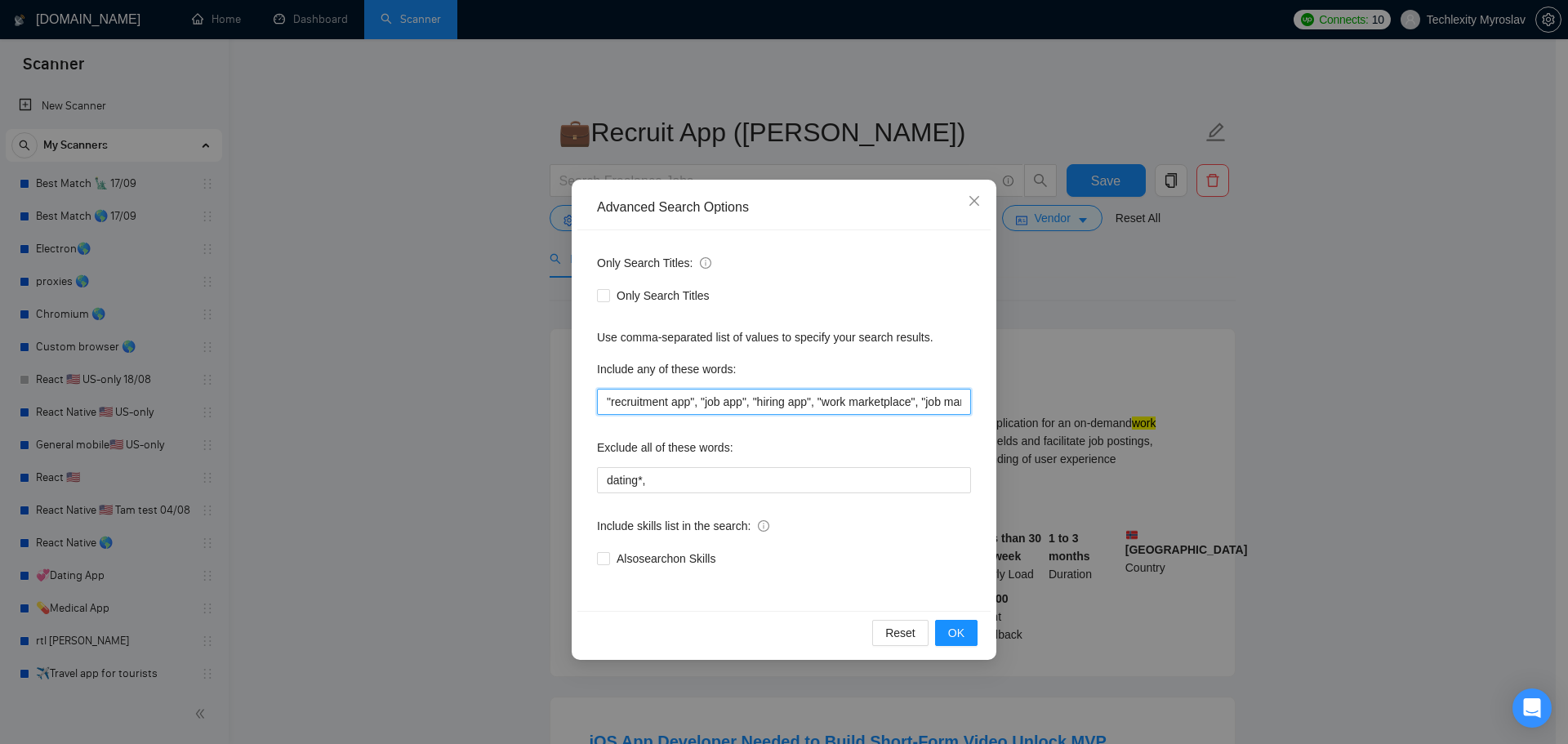
click at [852, 407] on input ""recruitment app", "job app", "hiring app", "work marketplace", "job marketplac…" at bounding box center [784, 401] width 374 height 26
drag, startPoint x: 974, startPoint y: 405, endPoint x: 1105, endPoint y: 401, distance: 131.1
click at [1122, 401] on div "Advanced Search Options Only Search Titles: Only Search Titles Use comma-separa…" at bounding box center [784, 372] width 1568 height 744
click at [965, 399] on input ""recruitment app", "job app", "hiring app", "work marketplace", "job marketplac…" at bounding box center [784, 401] width 374 height 26
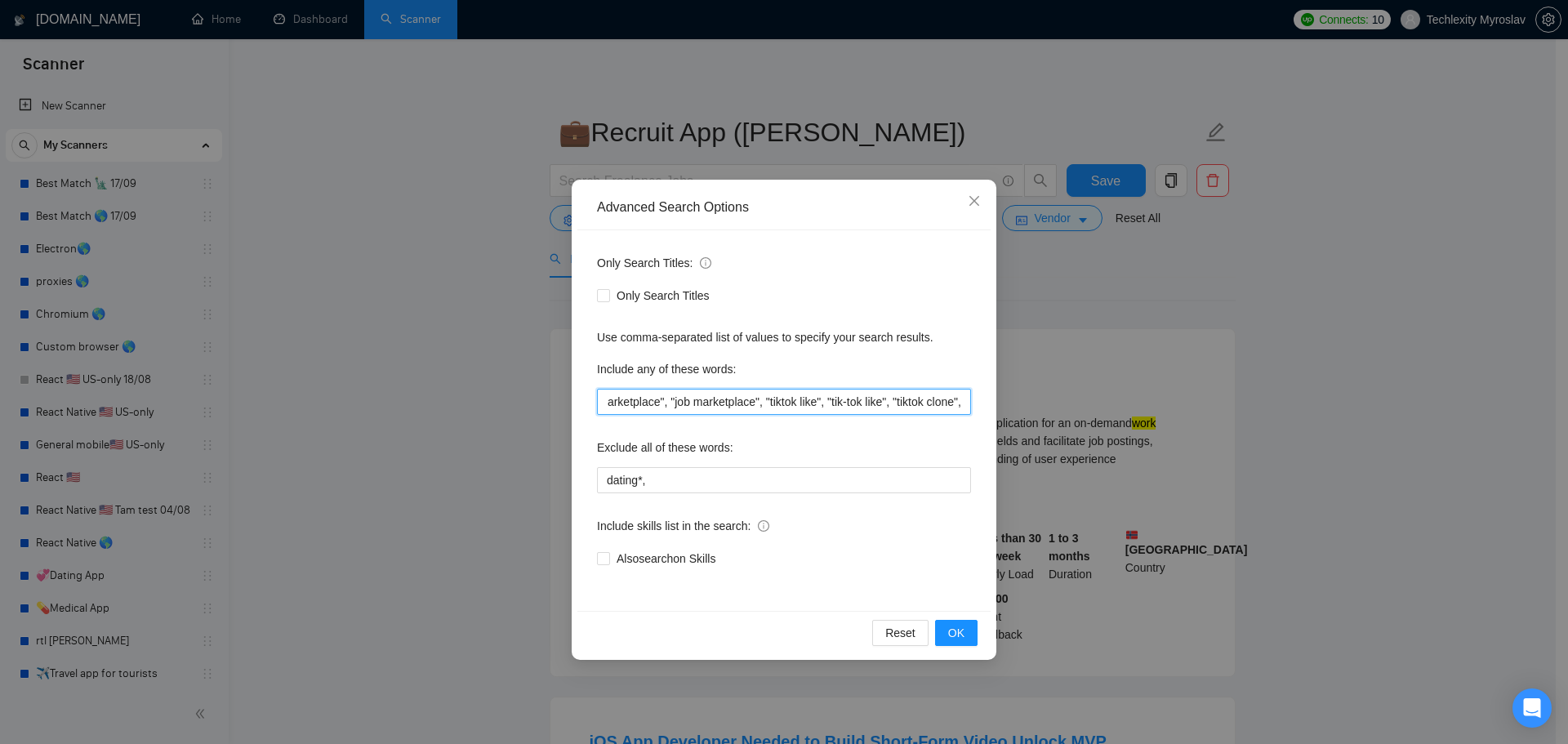
click at [966, 406] on input ""recruitment app", "job app", "hiring app", "work marketplace", "job marketplac…" at bounding box center [784, 401] width 374 height 26
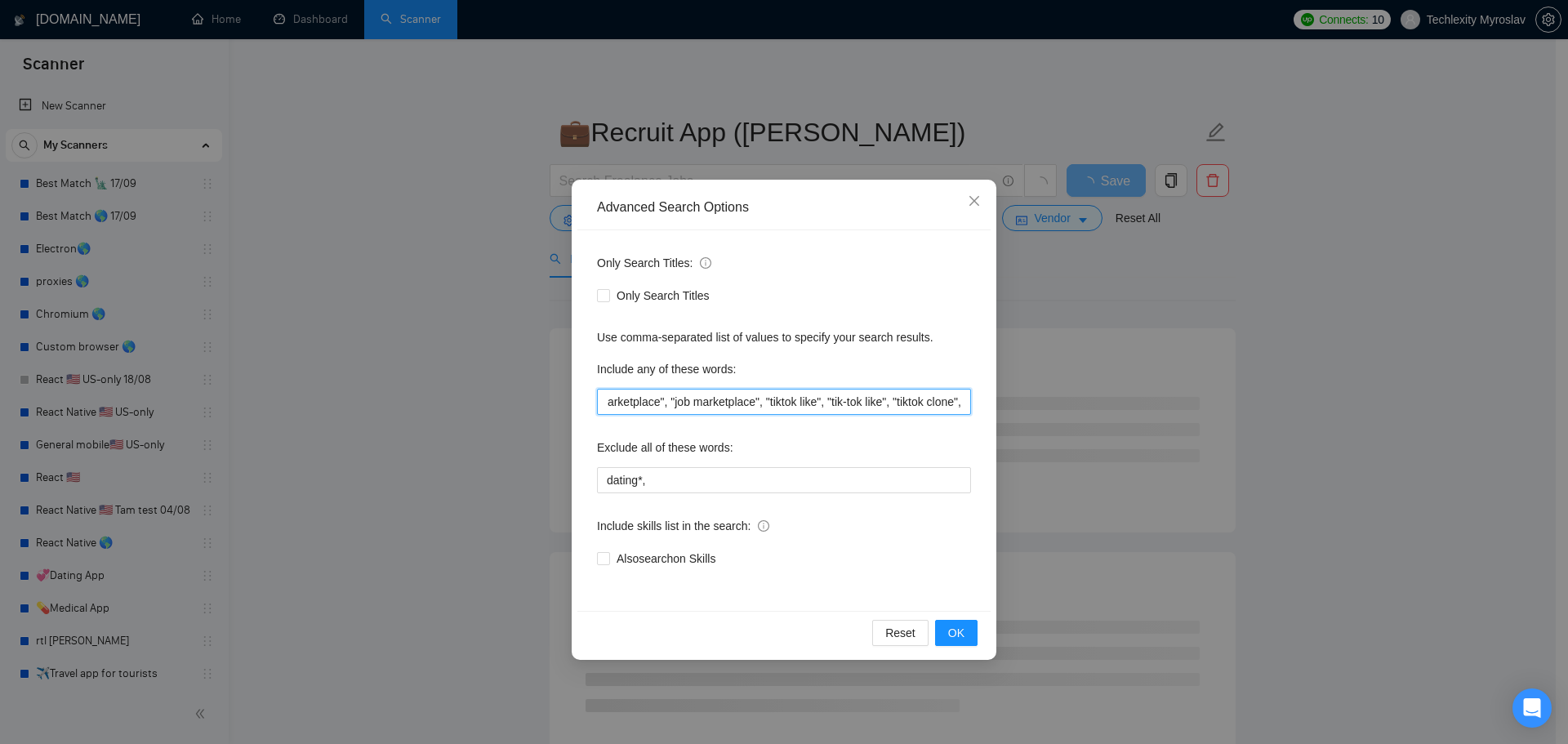
click at [966, 409] on input ""recruitment app", "job app", "hiring app", "work marketplace", "job marketplac…" at bounding box center [784, 401] width 374 height 26
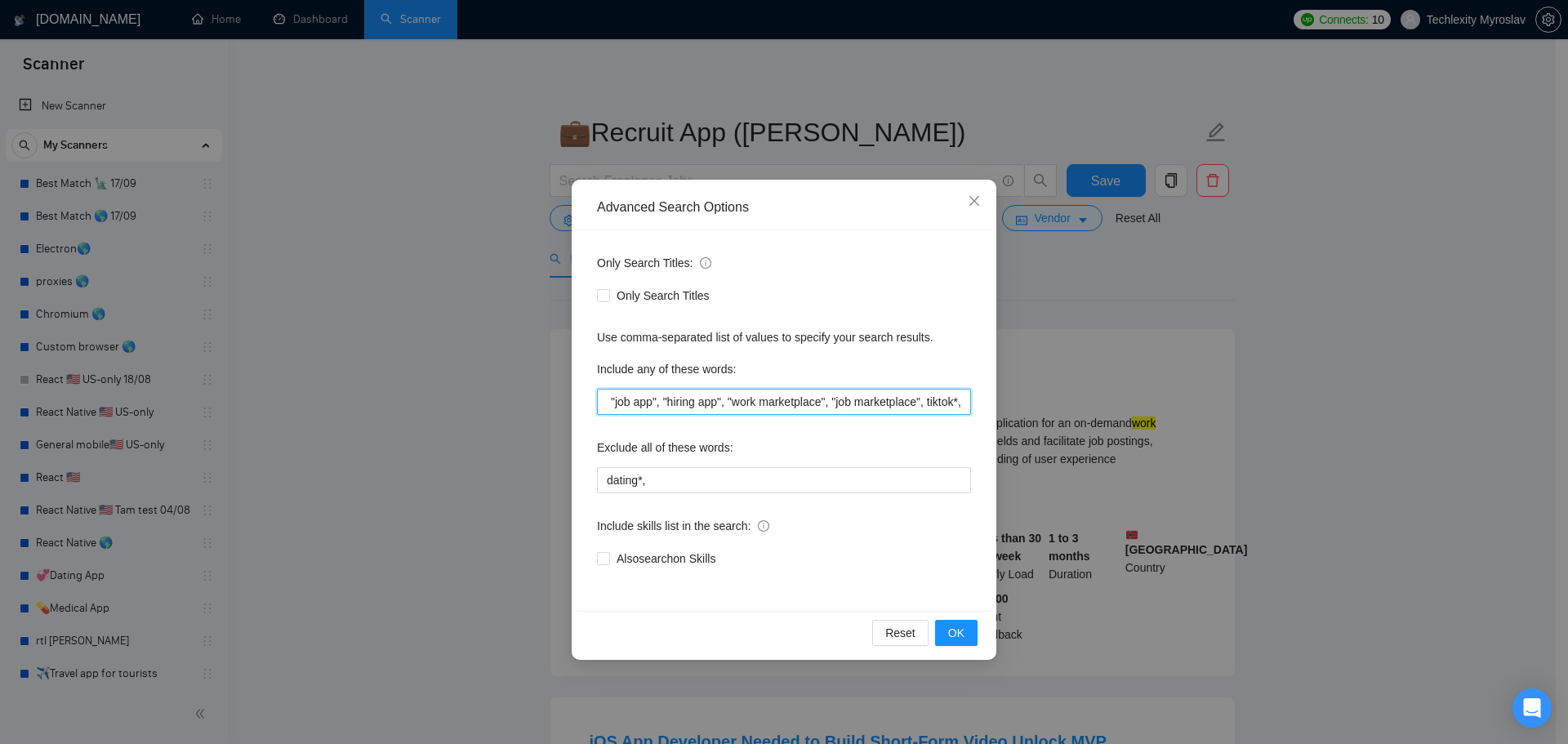
scroll to position [0, 96]
drag, startPoint x: 968, startPoint y: 404, endPoint x: 986, endPoint y: 414, distance: 20.6
click at [997, 397] on div "Advanced Search Options Only Search Titles: Only Search Titles Use comma-separa…" at bounding box center [784, 372] width 1568 height 744
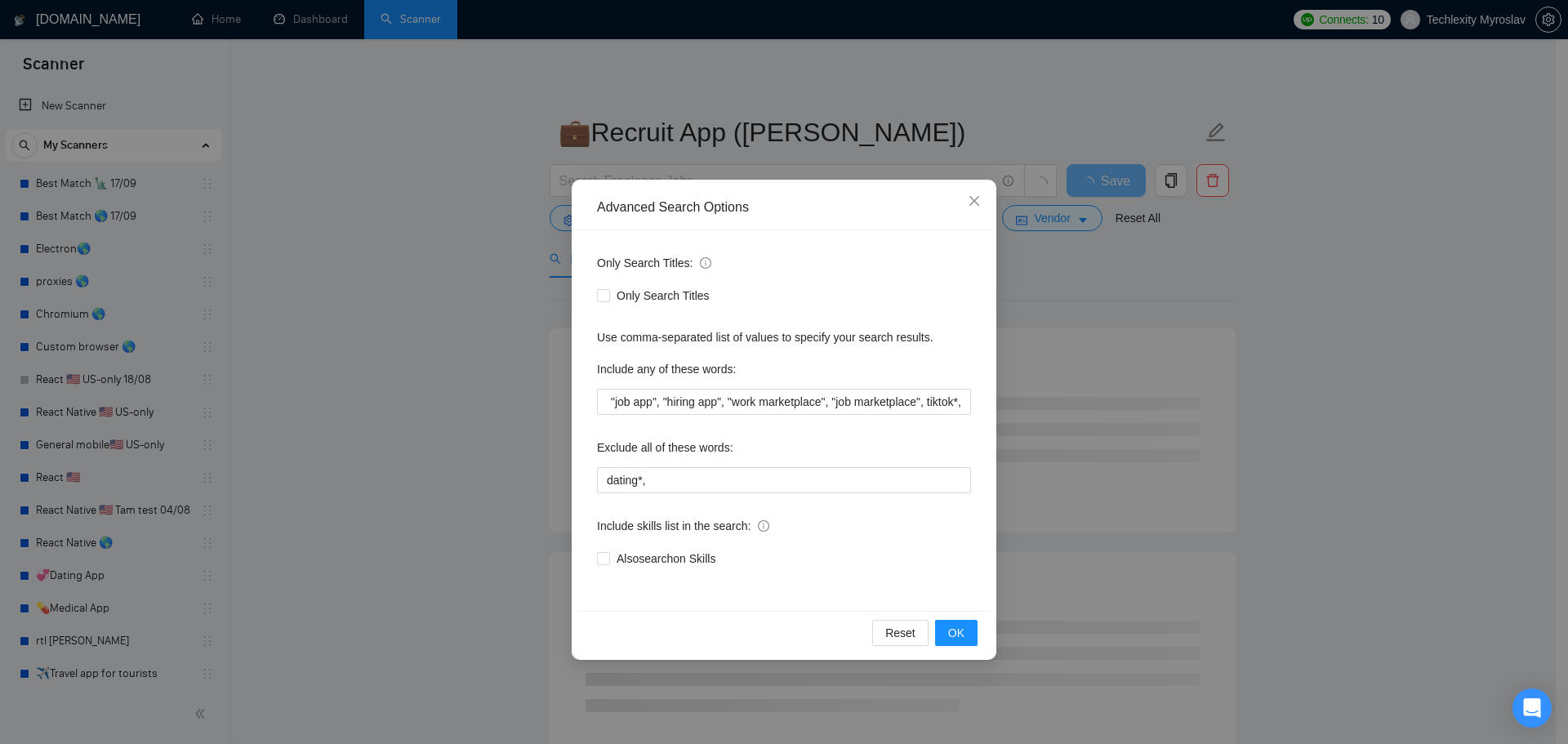
click at [954, 649] on div "Reset OK" at bounding box center [784, 632] width 414 height 43
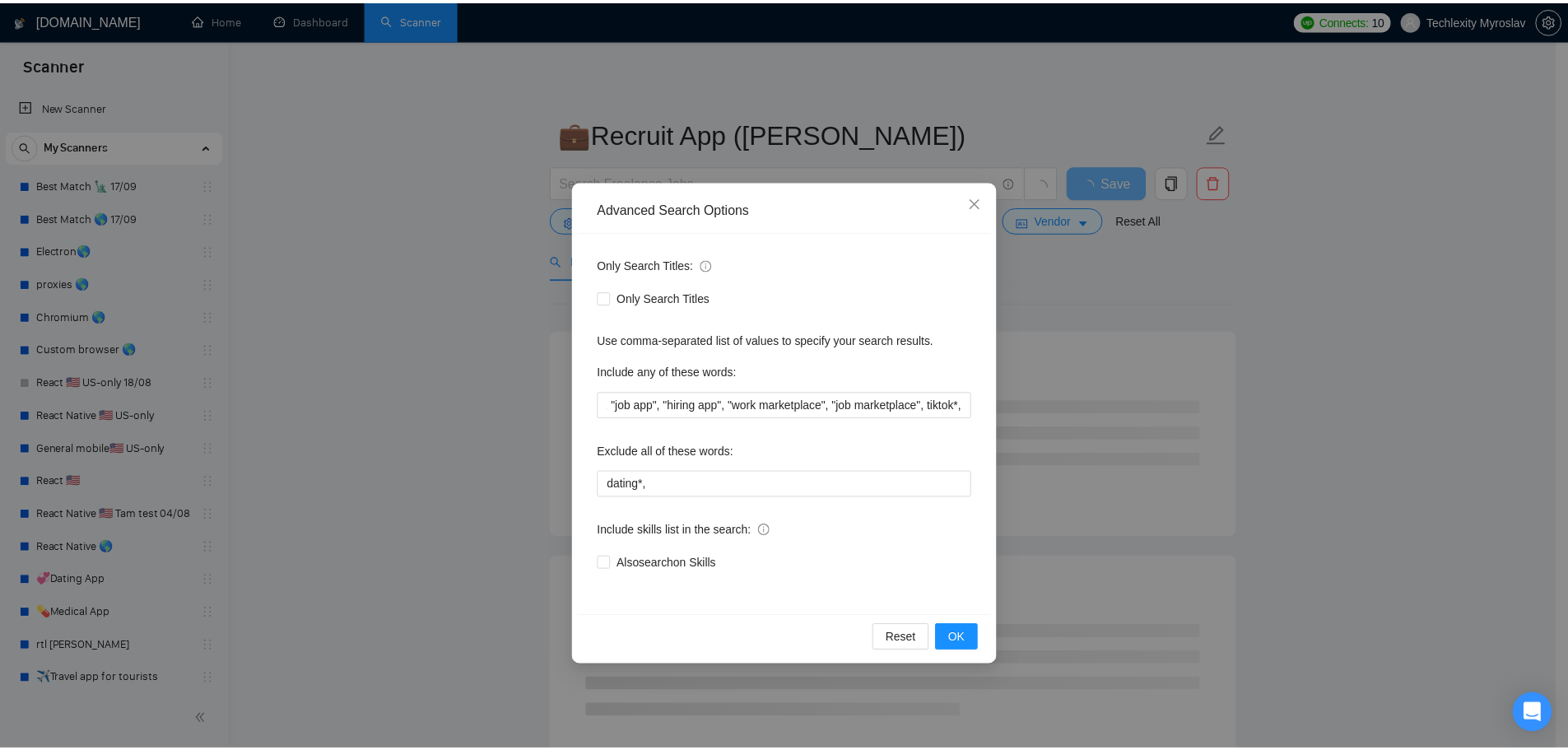
scroll to position [0, 0]
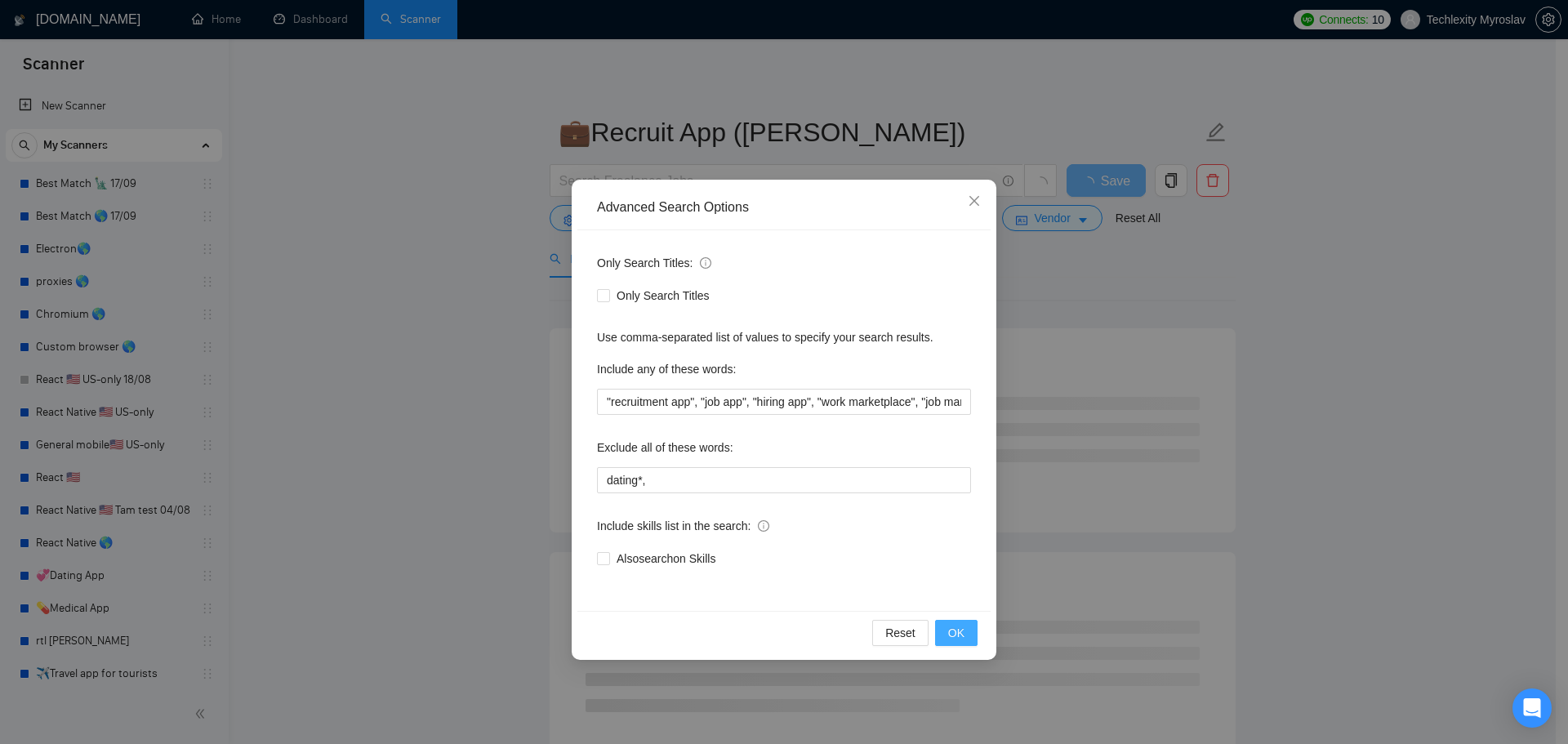
click at [957, 636] on span "OK" at bounding box center [956, 633] width 16 height 18
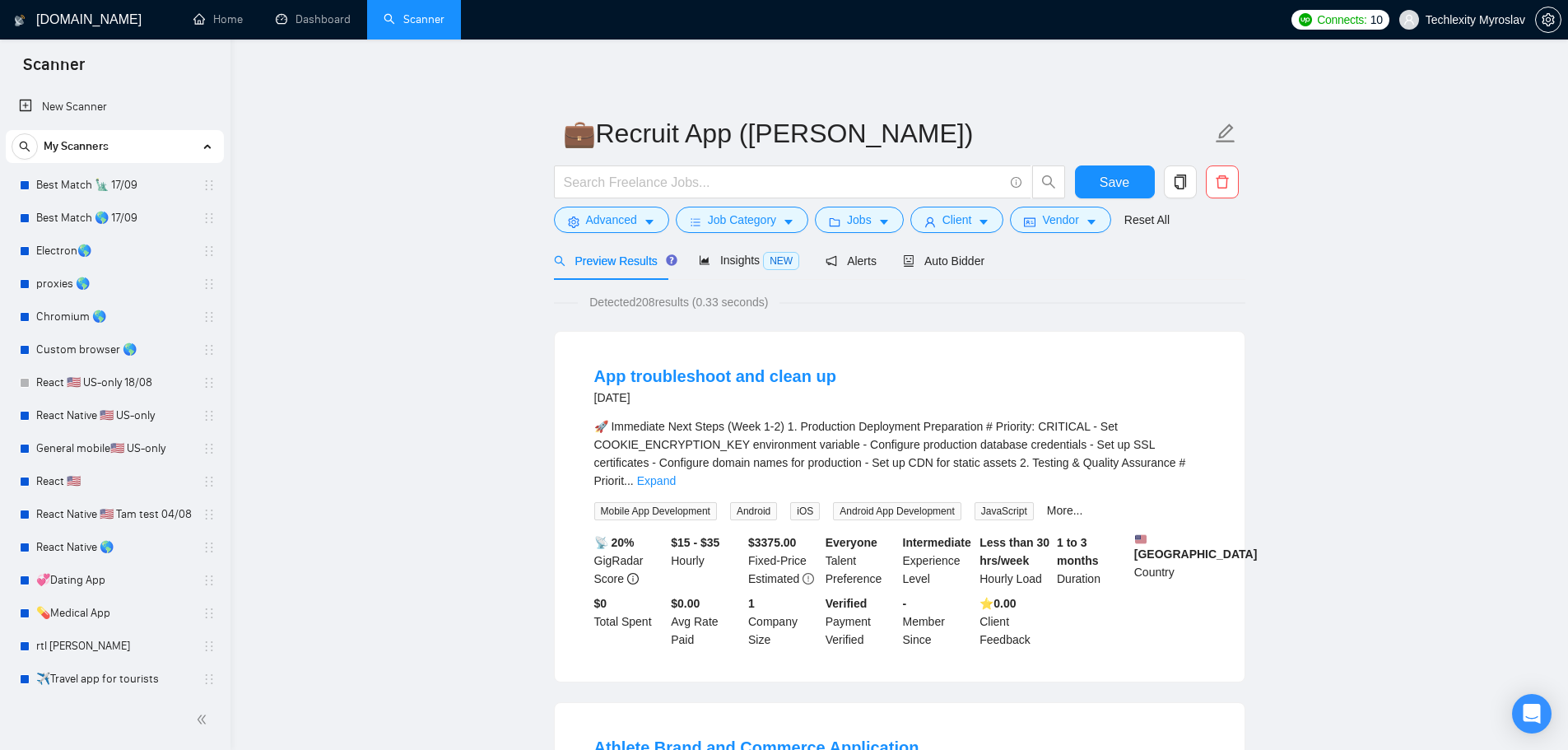
click at [676, 474] on link "Expand" at bounding box center [656, 480] width 39 height 14
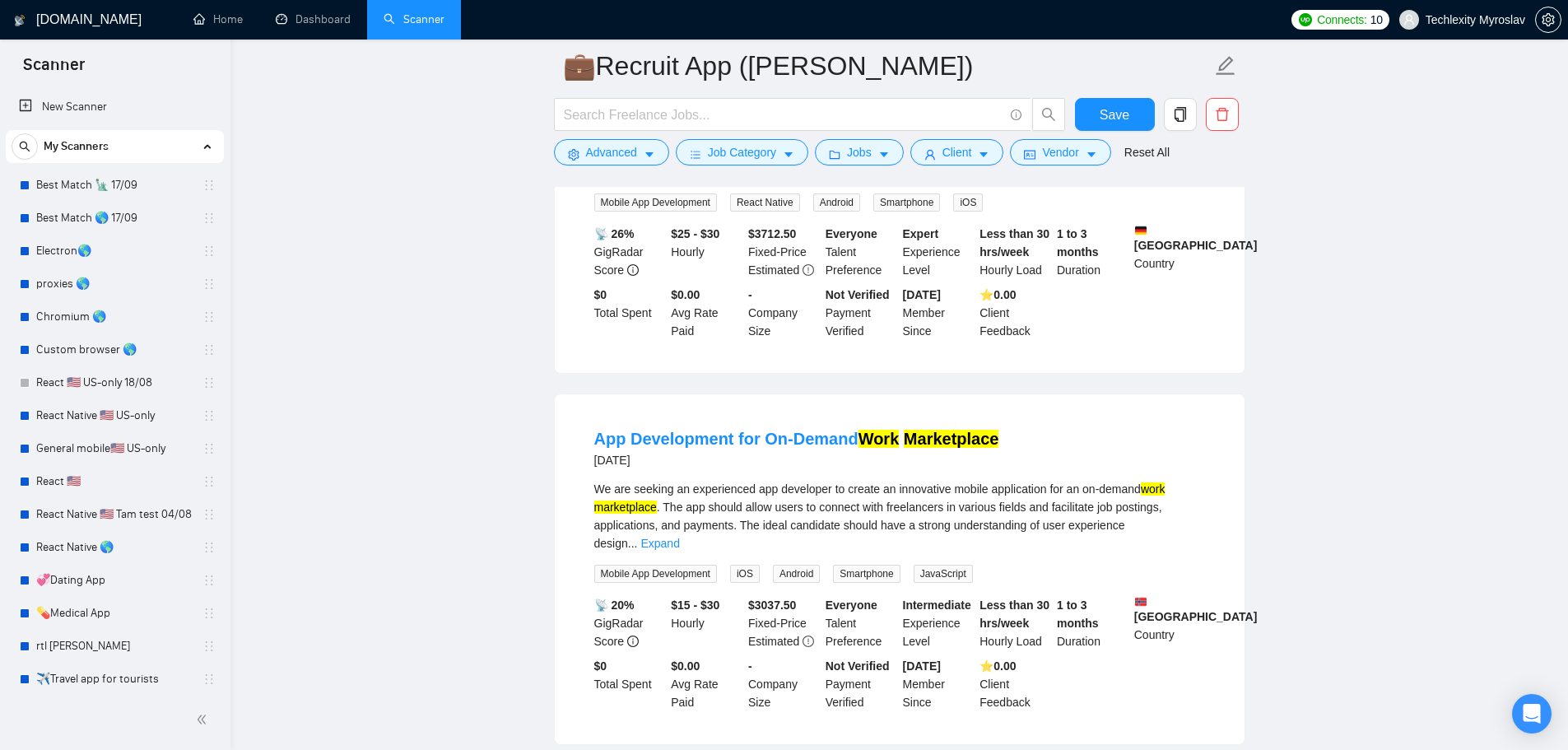
scroll to position [1729, 0]
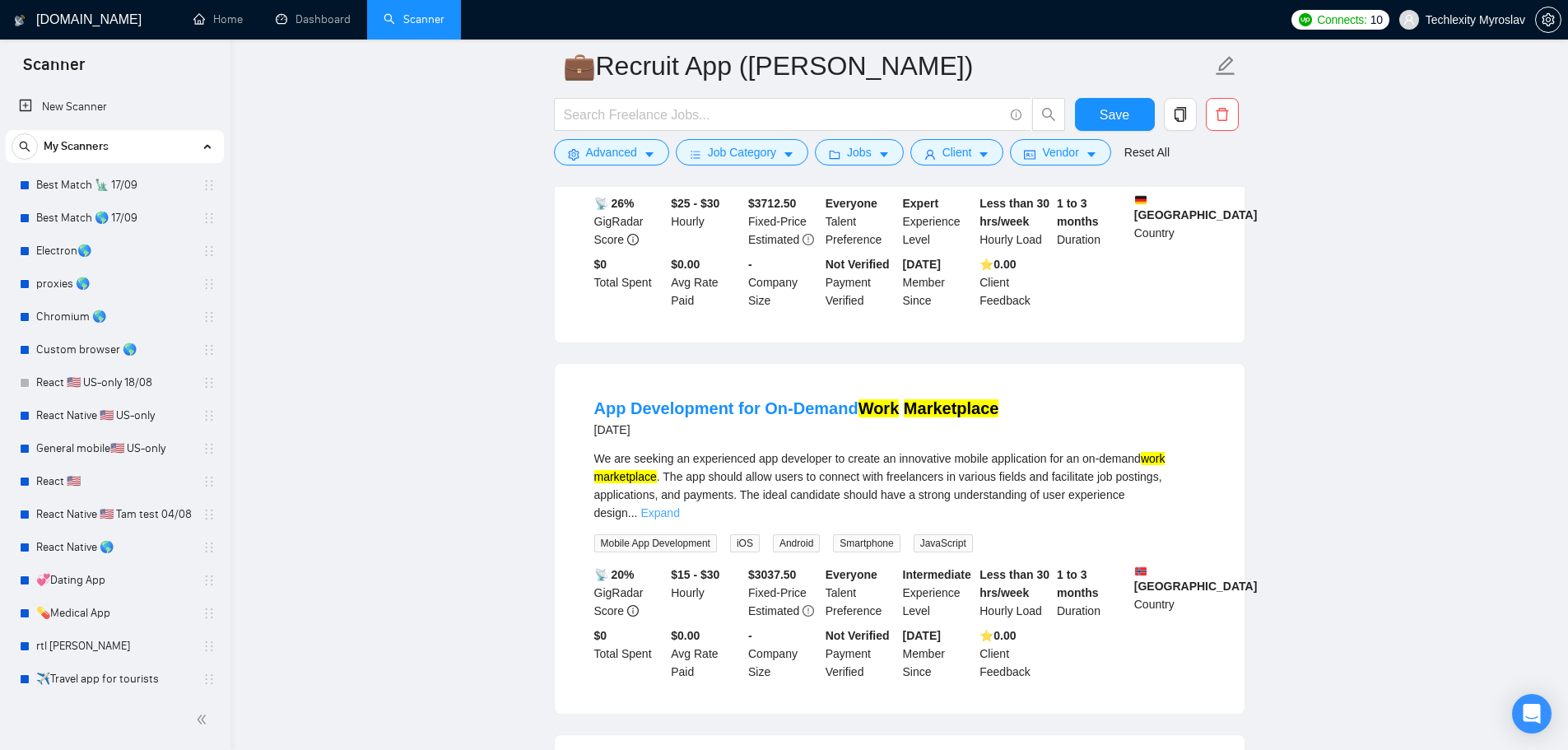
click at [679, 506] on link "Expand" at bounding box center [659, 512] width 39 height 14
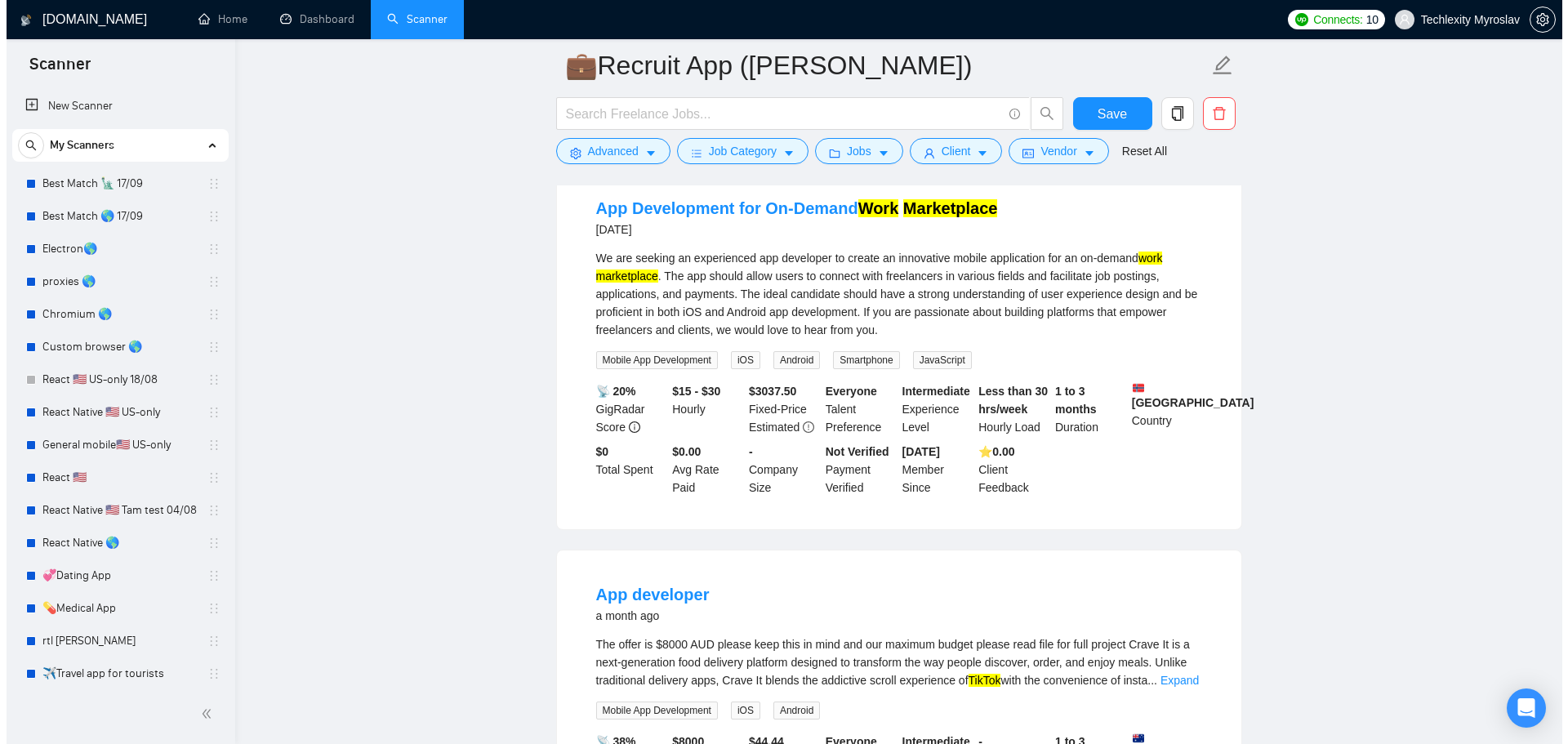
scroll to position [1878, 0]
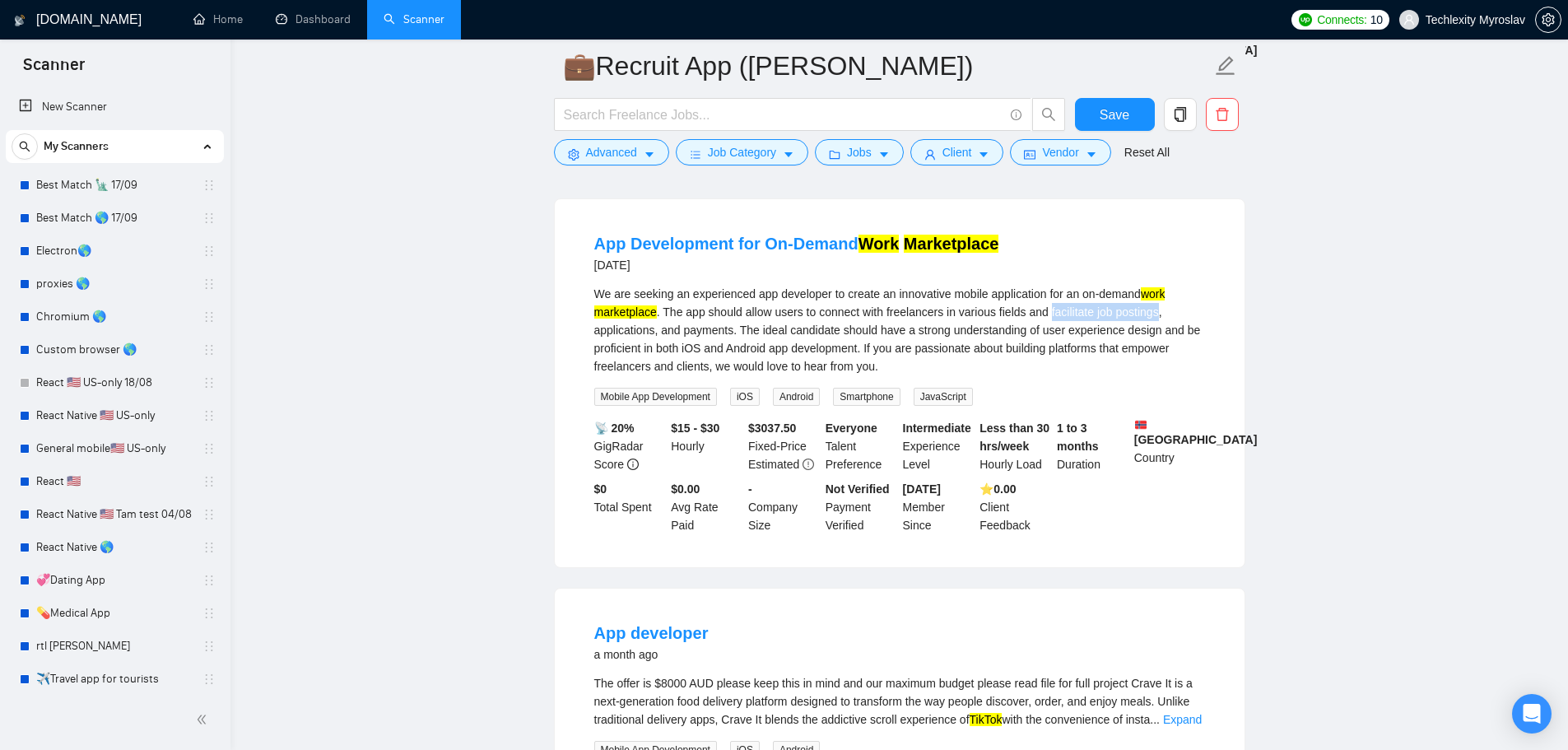
drag, startPoint x: 1048, startPoint y: 267, endPoint x: 1155, endPoint y: 265, distance: 107.0
click at [1155, 285] on div "We are seeking an experienced app developer to create an innovative mobile appl…" at bounding box center [899, 331] width 611 height 91
copy div "facilitate job postings"
click at [614, 154] on span "Advanced" at bounding box center [611, 153] width 51 height 18
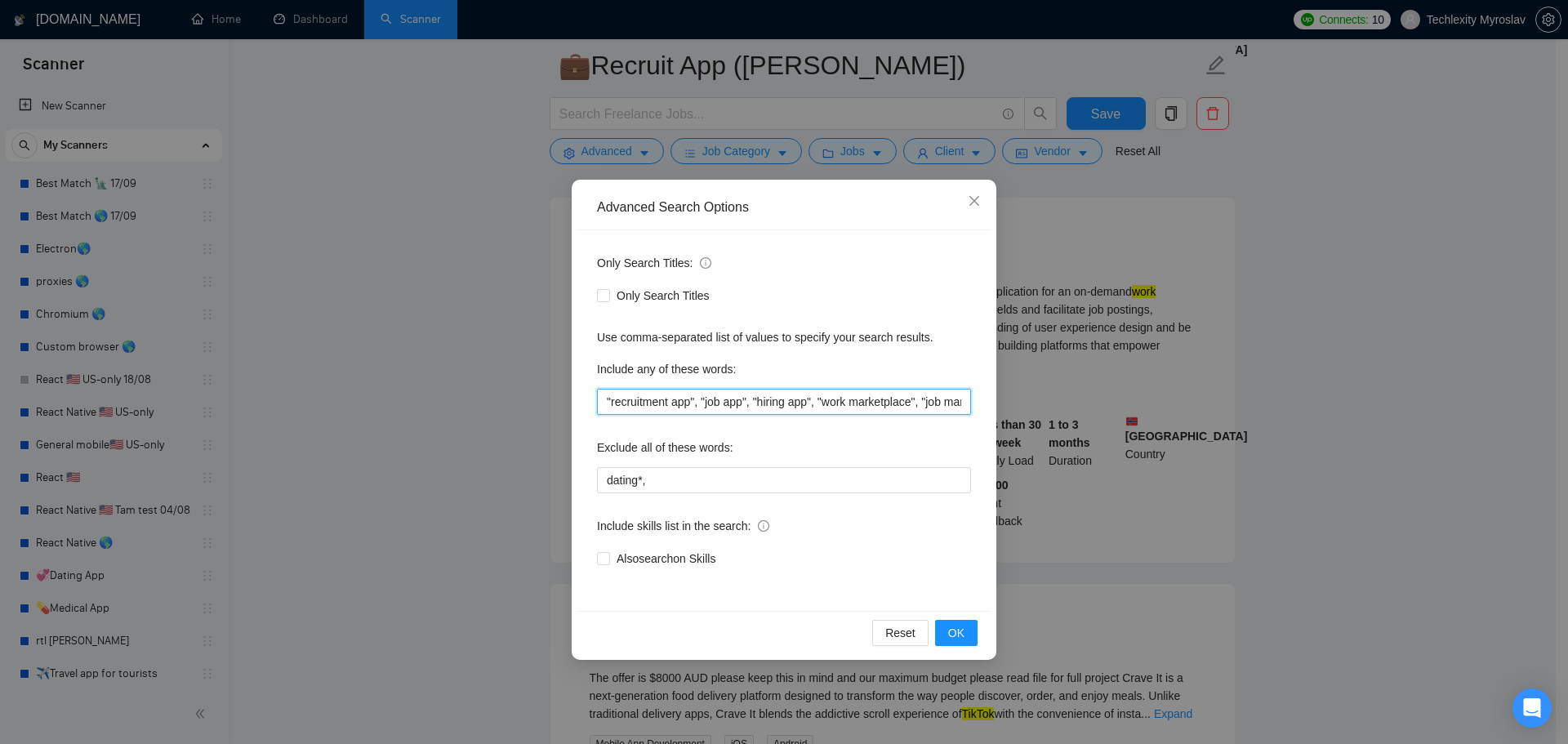
scroll to position [0, 96]
drag, startPoint x: 930, startPoint y: 406, endPoint x: 1048, endPoint y: 412, distance: 118.2
click at [1066, 412] on div "Advanced Search Options Only Search Titles: Only Search Titles Use comma-separa…" at bounding box center [784, 372] width 1568 height 744
click at [963, 403] on input ""recruitment app", "job app", "hiring app", "work marketplace", "job marketplac…" at bounding box center [784, 401] width 374 height 26
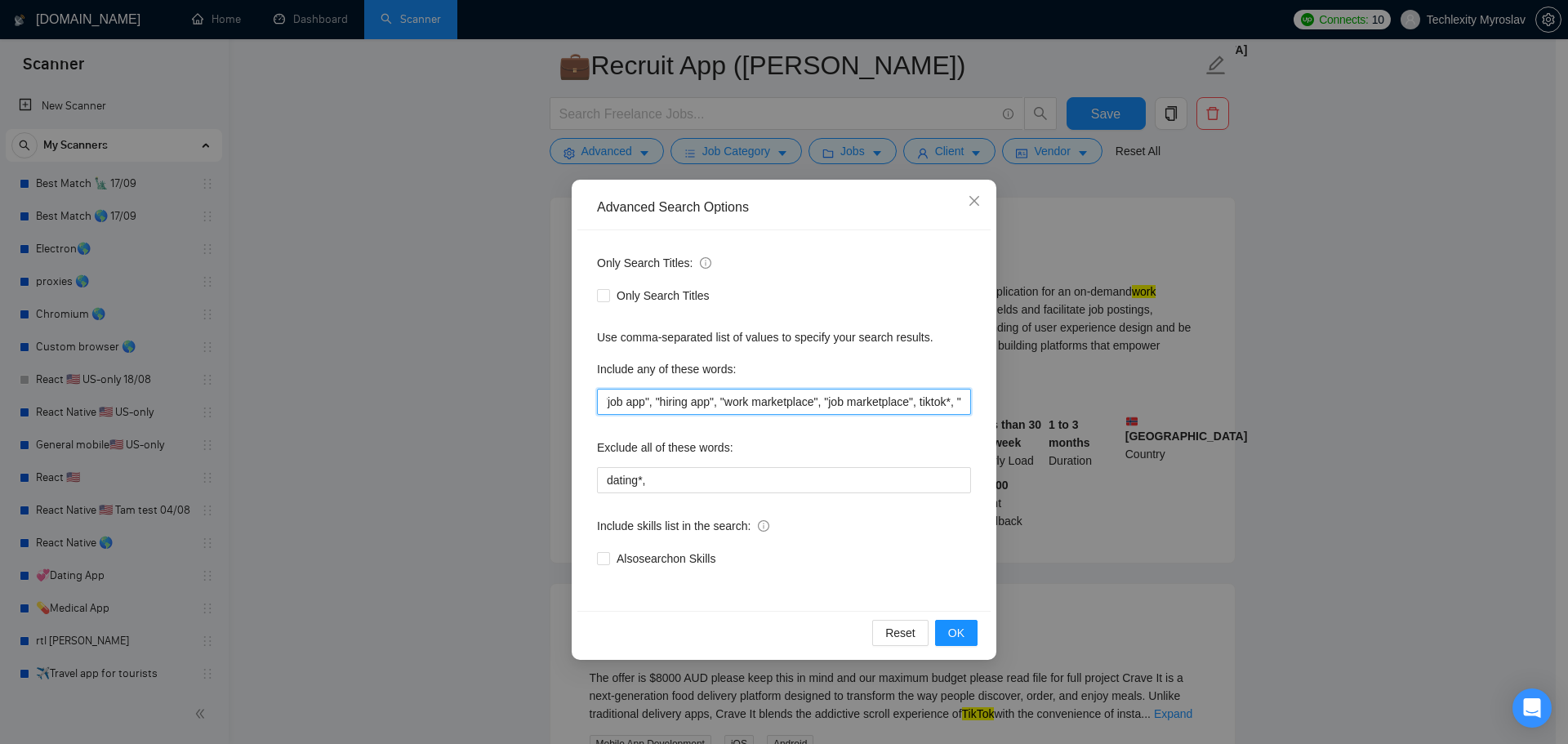
paste input "facilitate job postings"
click at [965, 626] on button "OK" at bounding box center [956, 632] width 42 height 26
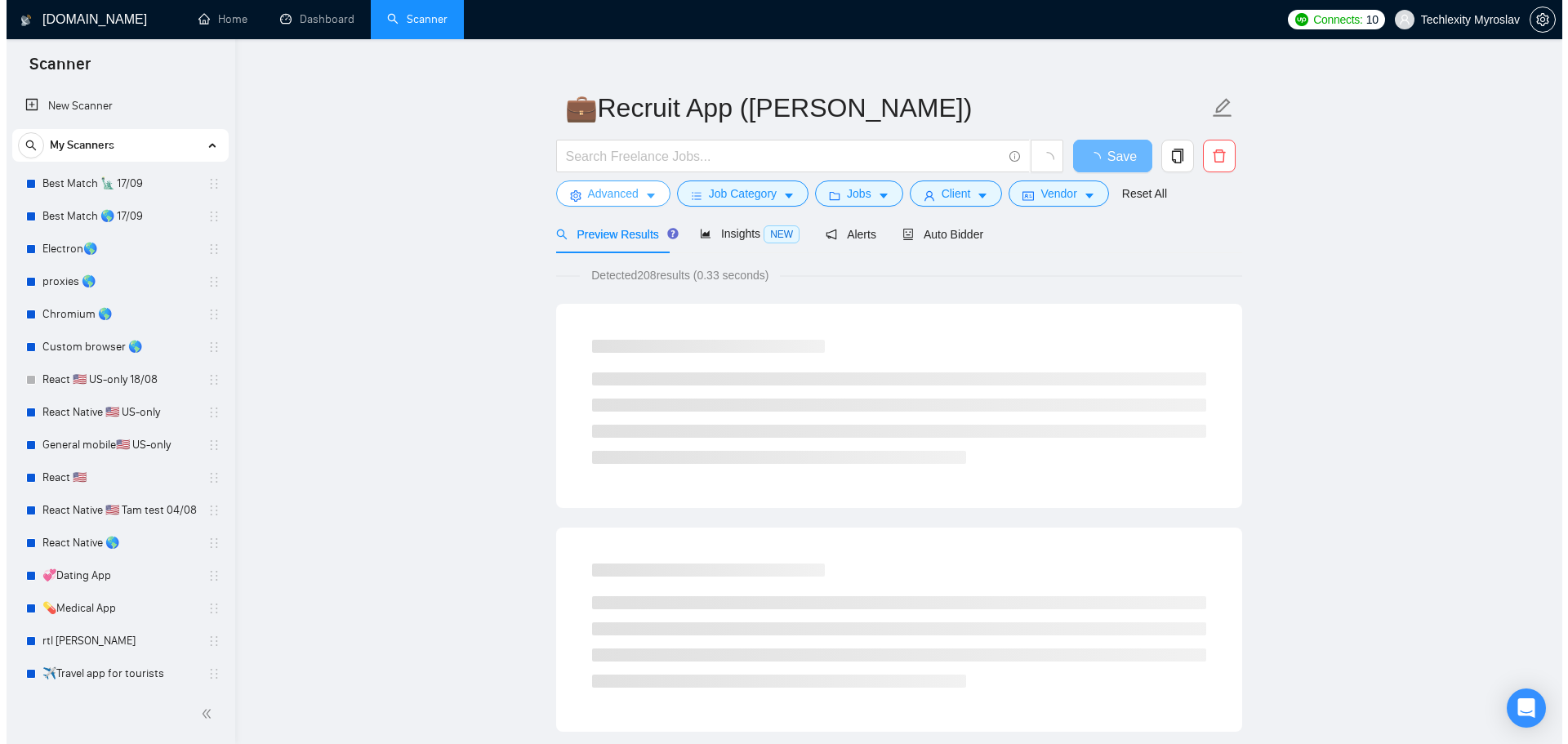
scroll to position [0, 0]
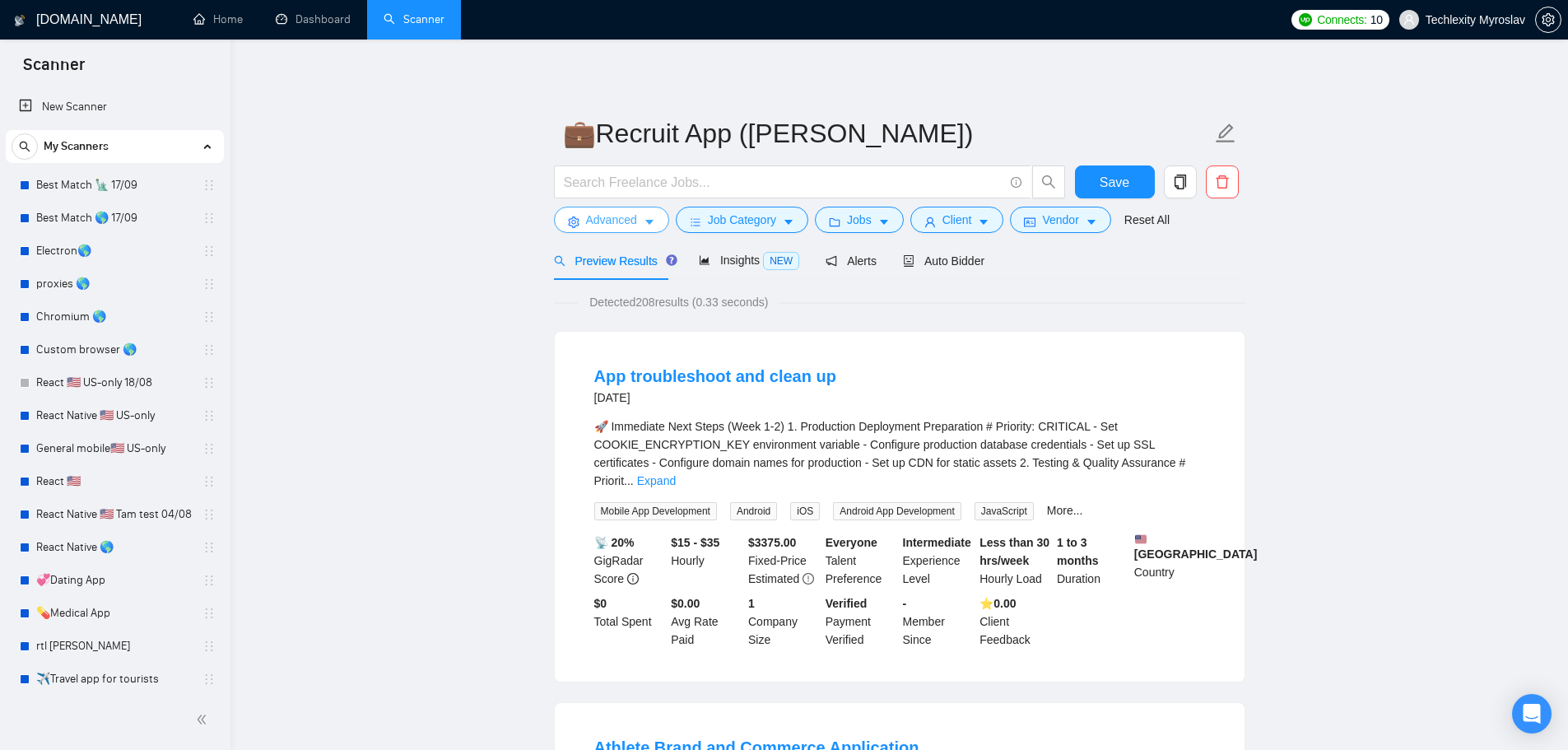
click at [599, 222] on span "Advanced" at bounding box center [611, 220] width 51 height 18
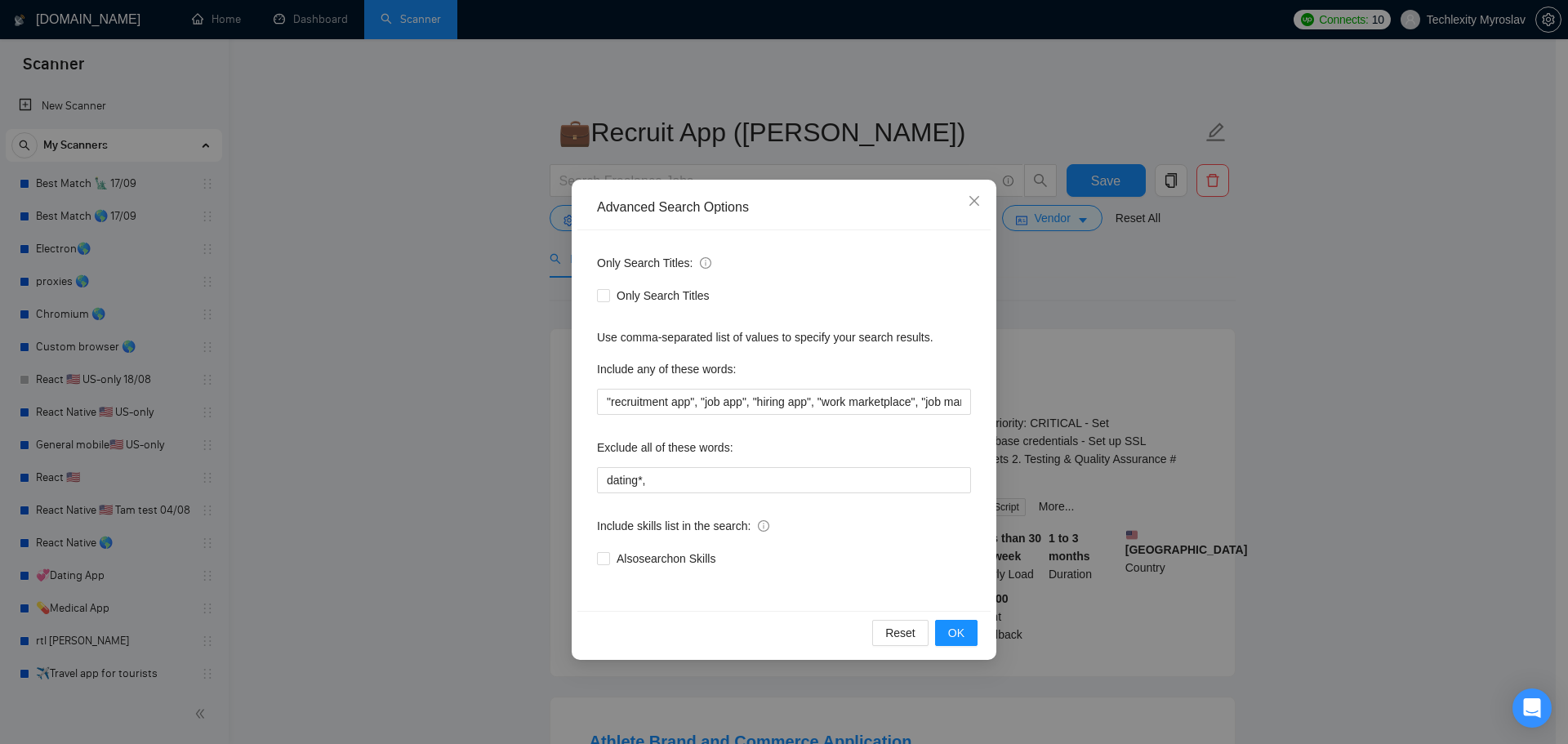
scroll to position [0, 218]
drag, startPoint x: 922, startPoint y: 388, endPoint x: 1049, endPoint y: 402, distance: 127.8
click at [1049, 402] on div "Advanced Search Options Only Search Titles: Only Search Titles Use comma-separa…" at bounding box center [784, 372] width 1568 height 744
click at [970, 401] on input ""recruitment app", "job app", "hiring app", "work marketplace", "job marketplac…" at bounding box center [784, 401] width 374 height 26
drag, startPoint x: 842, startPoint y: 402, endPoint x: 1020, endPoint y: 395, distance: 178.1
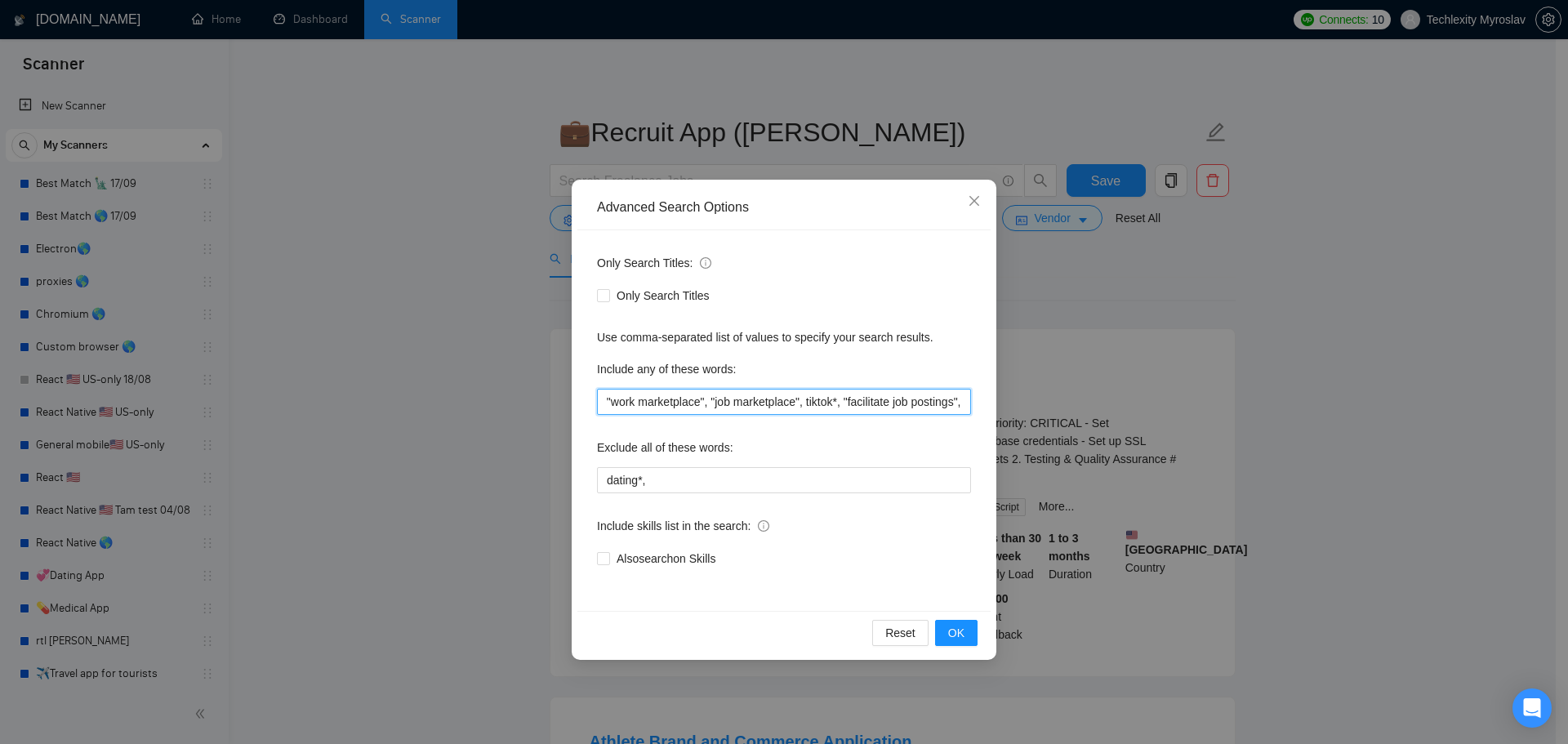
click at [1020, 395] on div "Advanced Search Options Only Search Titles: Only Search Titles Use comma-separa…" at bounding box center [784, 372] width 1568 height 744
paste input ""facilitate job postings","
click at [878, 395] on input ""recruitment app", "job app", "hiring app", "work marketplace", "job marketplac…" at bounding box center [784, 401] width 374 height 26
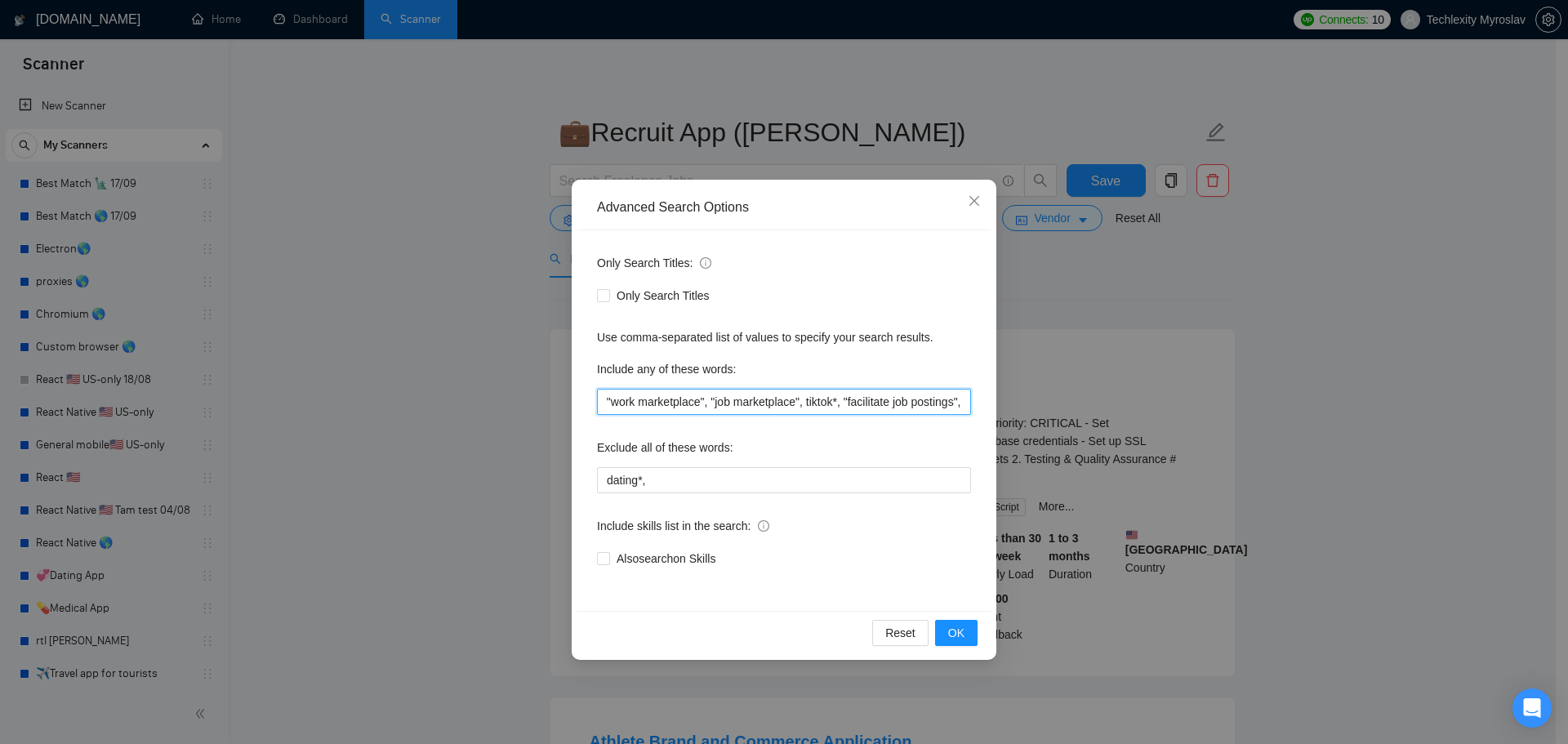
click at [878, 395] on input ""recruitment app", "job app", "hiring app", "work marketplace", "job marketplac…" at bounding box center [784, 401] width 374 height 26
click at [954, 626] on span "OK" at bounding box center [956, 633] width 16 height 18
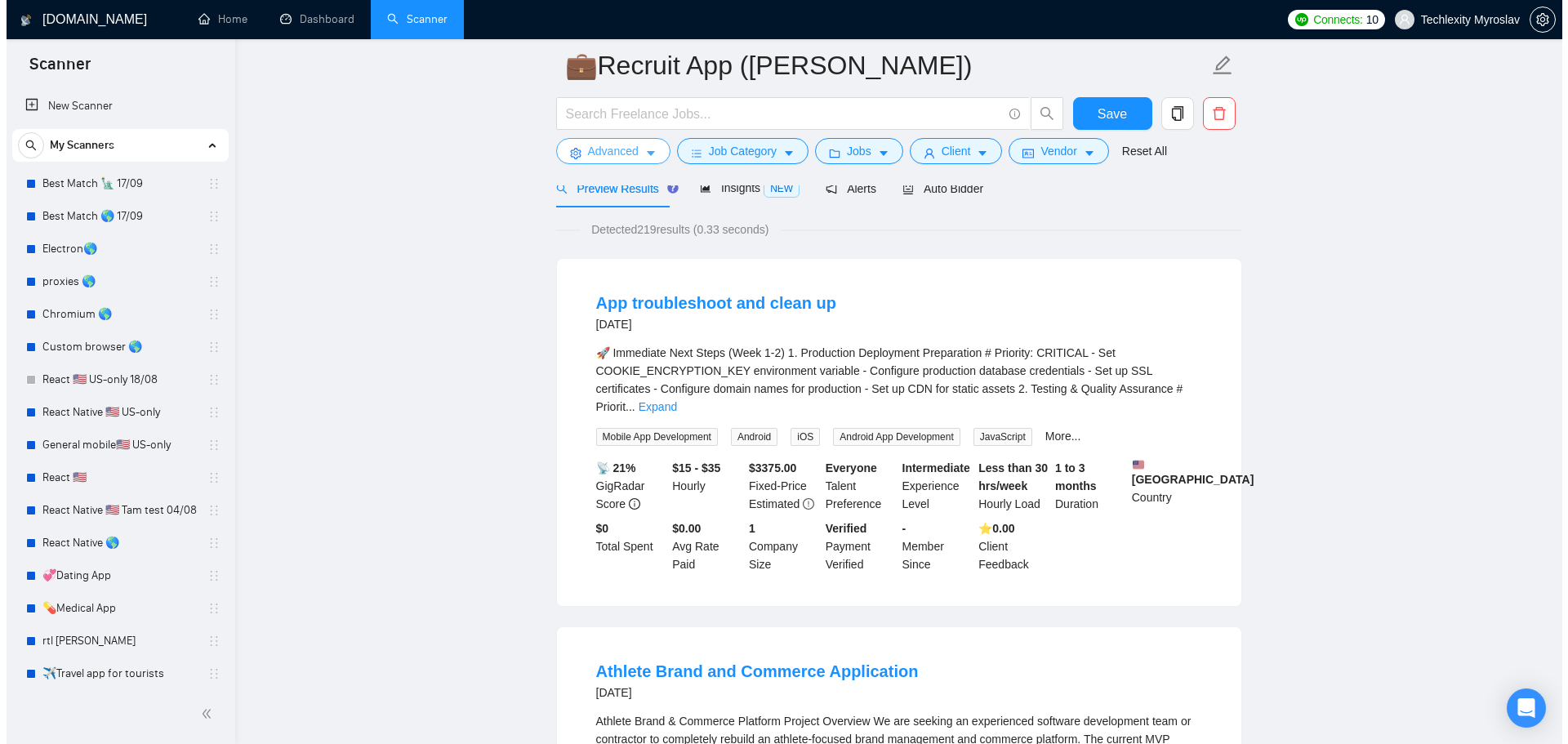
scroll to position [0, 0]
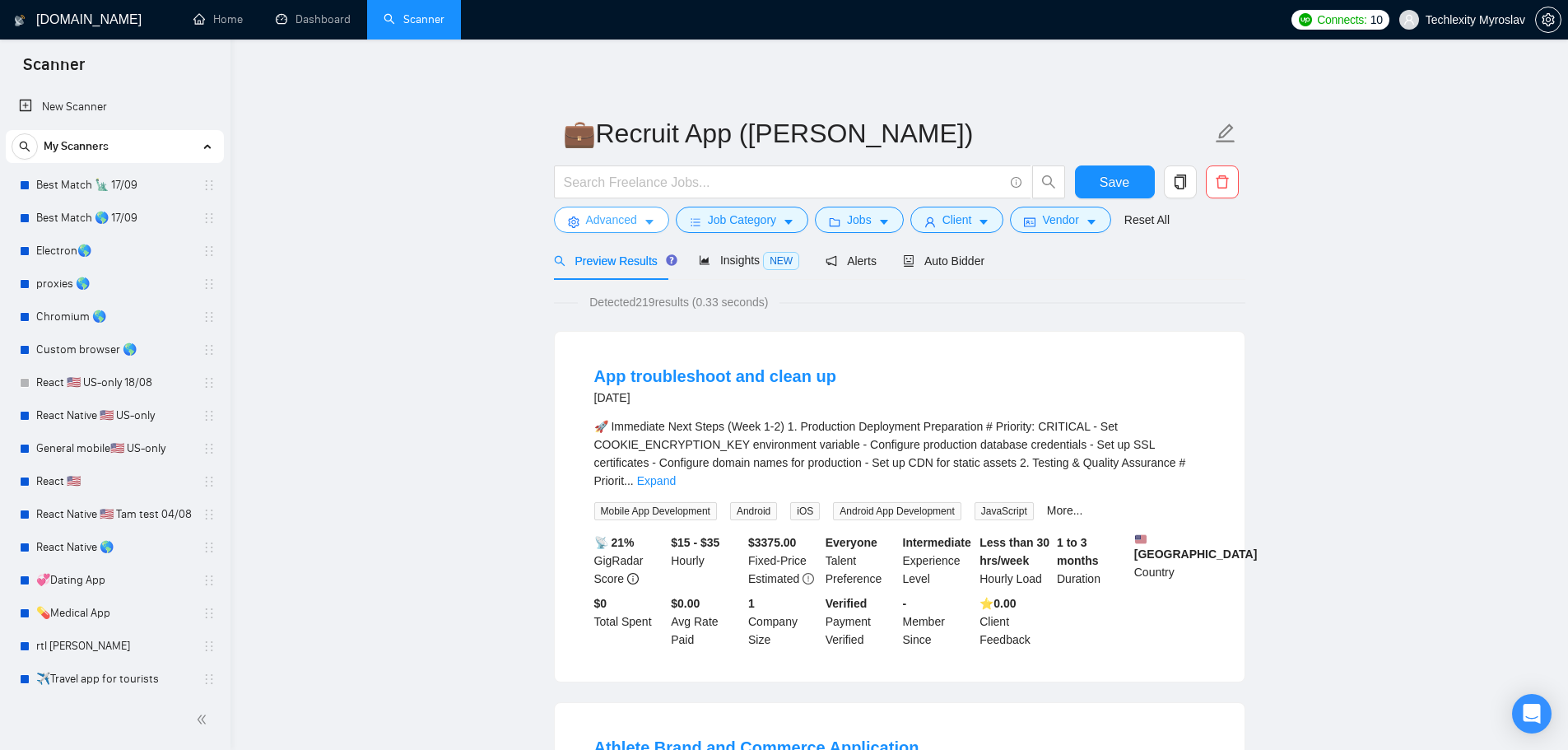
click at [603, 214] on span "Advanced" at bounding box center [611, 220] width 51 height 18
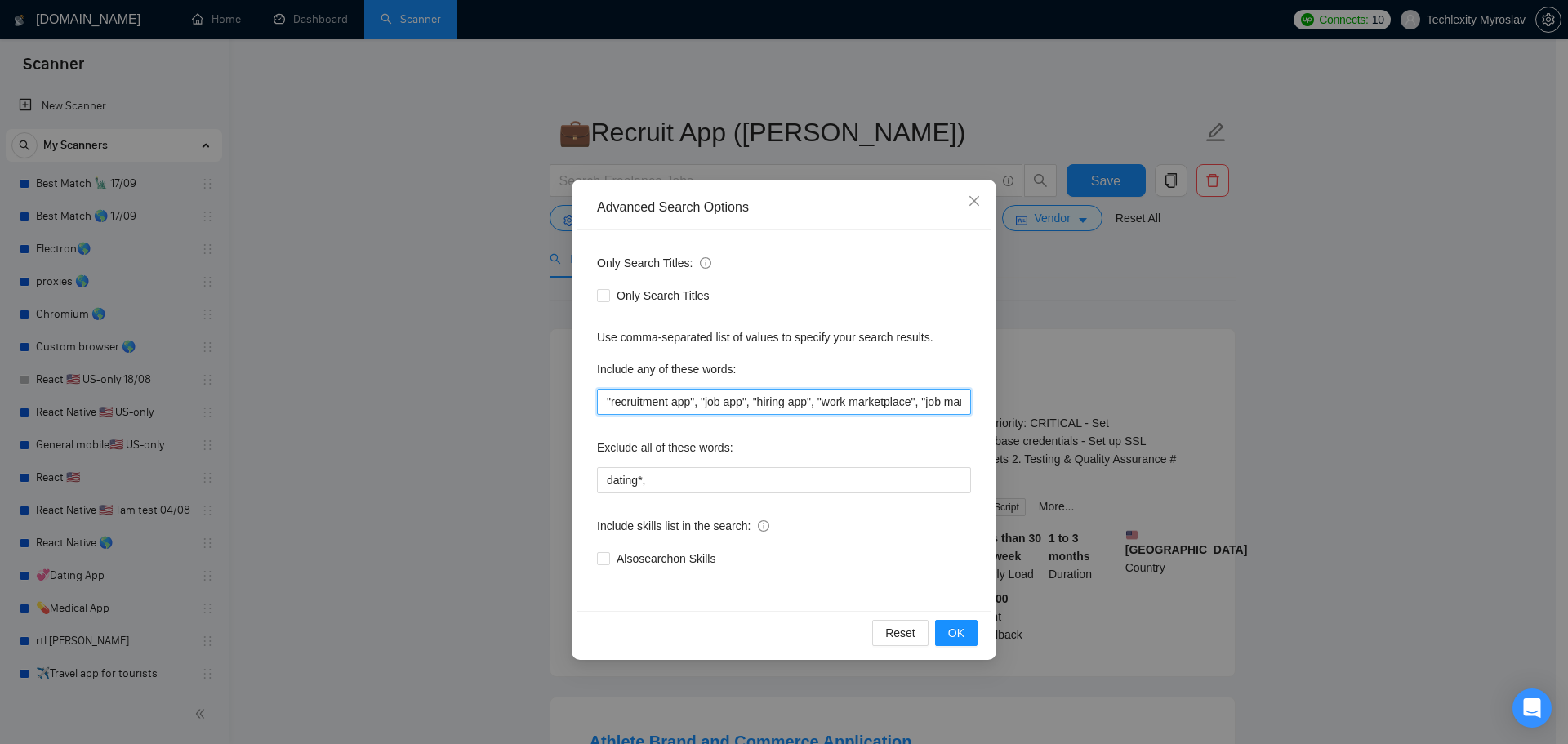
scroll to position [0, 173]
drag, startPoint x: 963, startPoint y: 393, endPoint x: 991, endPoint y: 395, distance: 28.1
click at [991, 395] on div "Advanced Search Options Only Search Titles: Only Search Titles Use comma-separa…" at bounding box center [784, 419] width 424 height 480
click at [914, 402] on input ""recruitment app", "job app", "hiring app", "work marketplace", "job marketplac…" at bounding box center [784, 401] width 374 height 26
drag, startPoint x: 889, startPoint y: 405, endPoint x: 880, endPoint y: 405, distance: 9.0
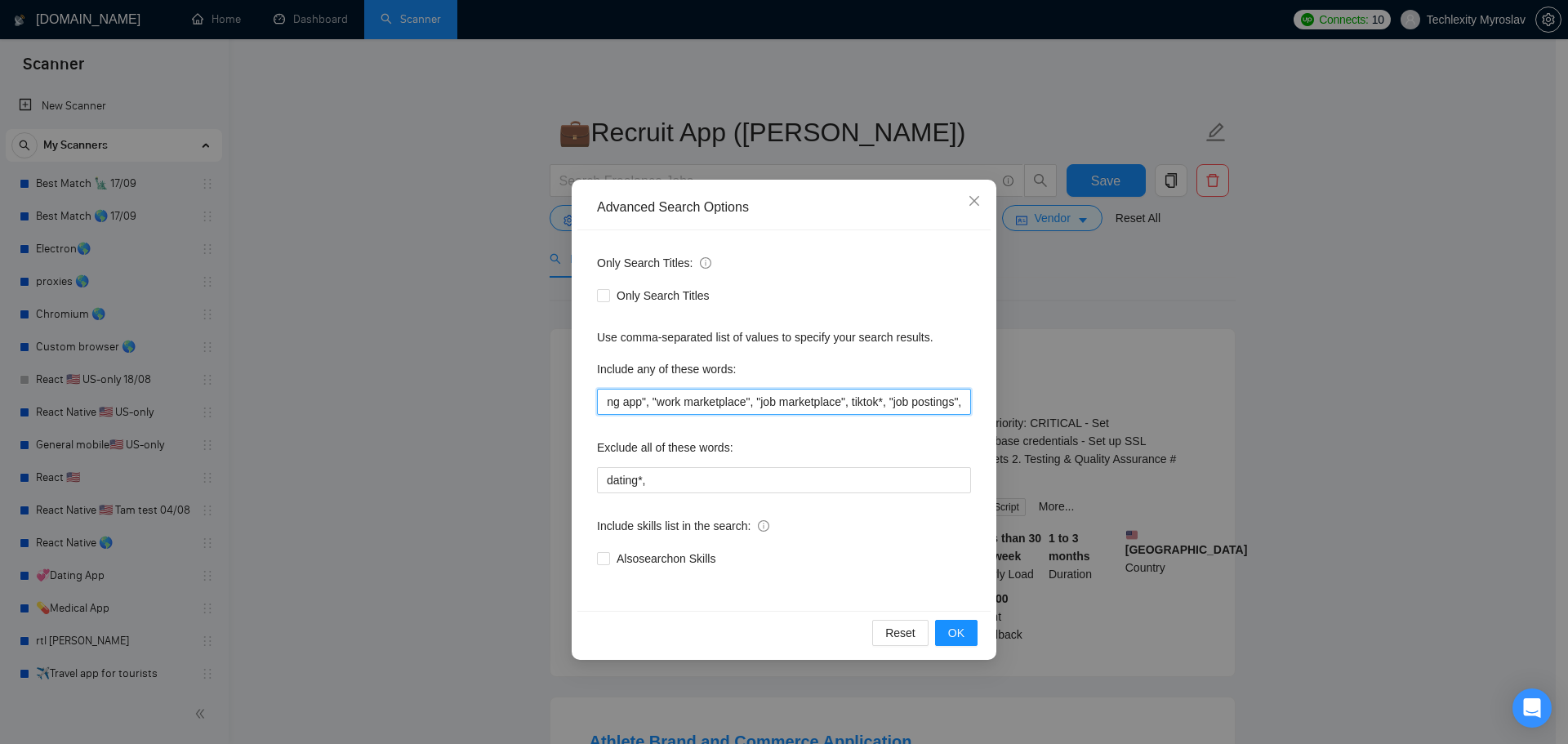
click at [880, 405] on input ""recruitment app", "job app", "hiring app", "work marketplace", "job marketplac…" at bounding box center [784, 401] width 374 height 26
click at [886, 404] on input ""recruitment app", "job app", "hiring app", "work marketplace", "job marketplac…" at bounding box center [784, 401] width 374 height 26
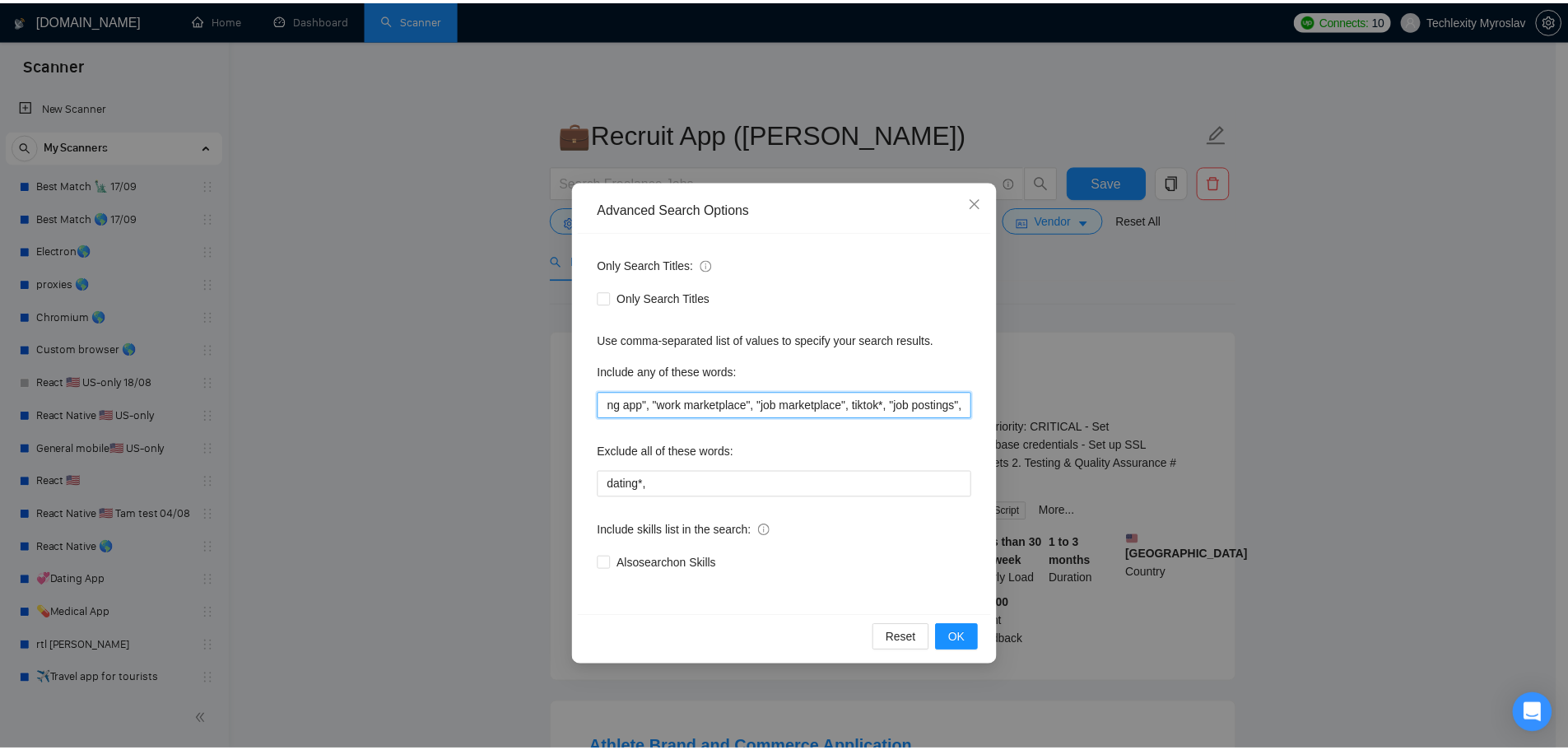
scroll to position [0, 0]
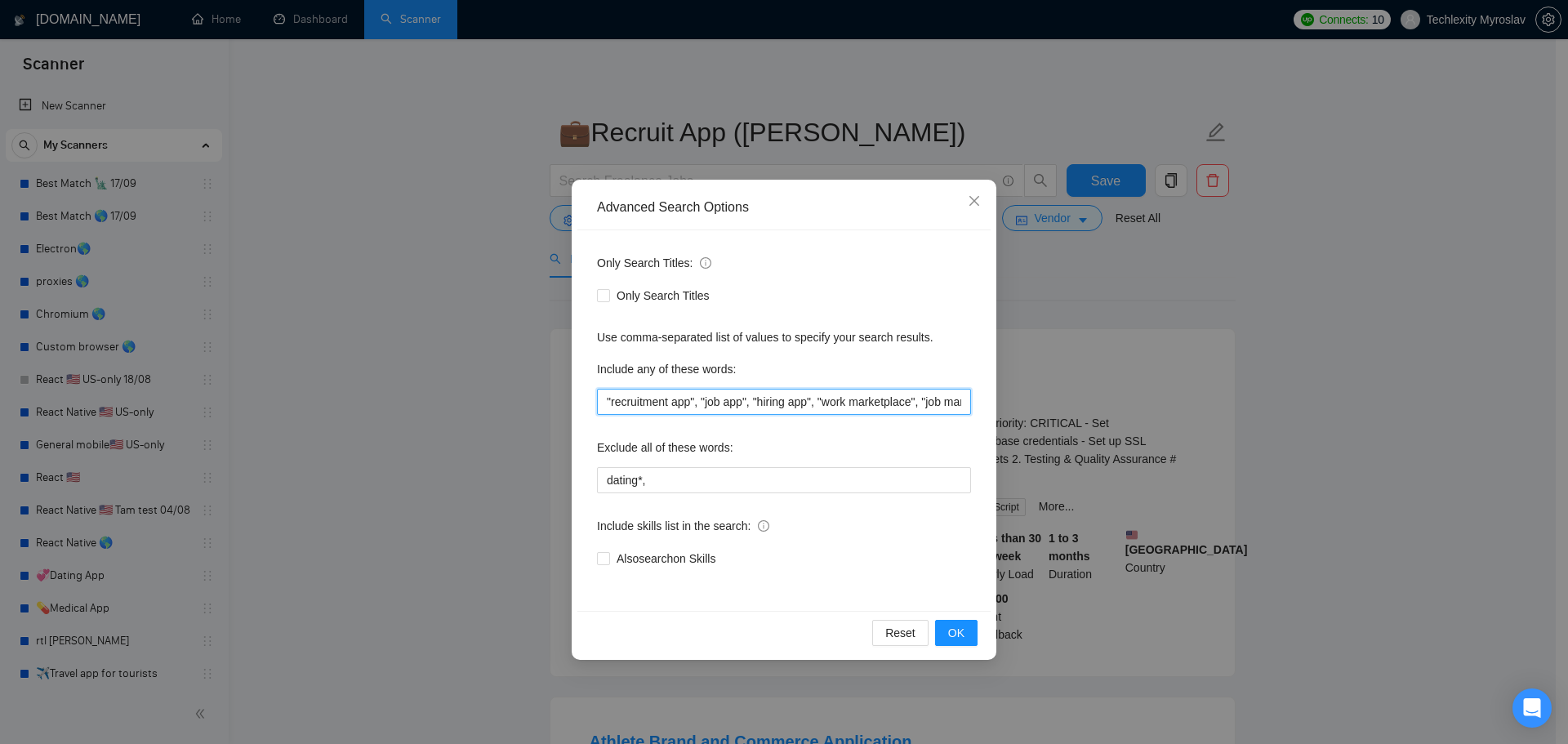
drag, startPoint x: 887, startPoint y: 404, endPoint x: 258, endPoint y: 414, distance: 629.1
click at [259, 414] on div "Advanced Search Options Only Search Titles: Only Search Titles Use comma-separa…" at bounding box center [784, 372] width 1568 height 744
click at [979, 628] on div "Reset OK" at bounding box center [784, 632] width 414 height 43
click at [973, 631] on button "OK" at bounding box center [956, 632] width 42 height 26
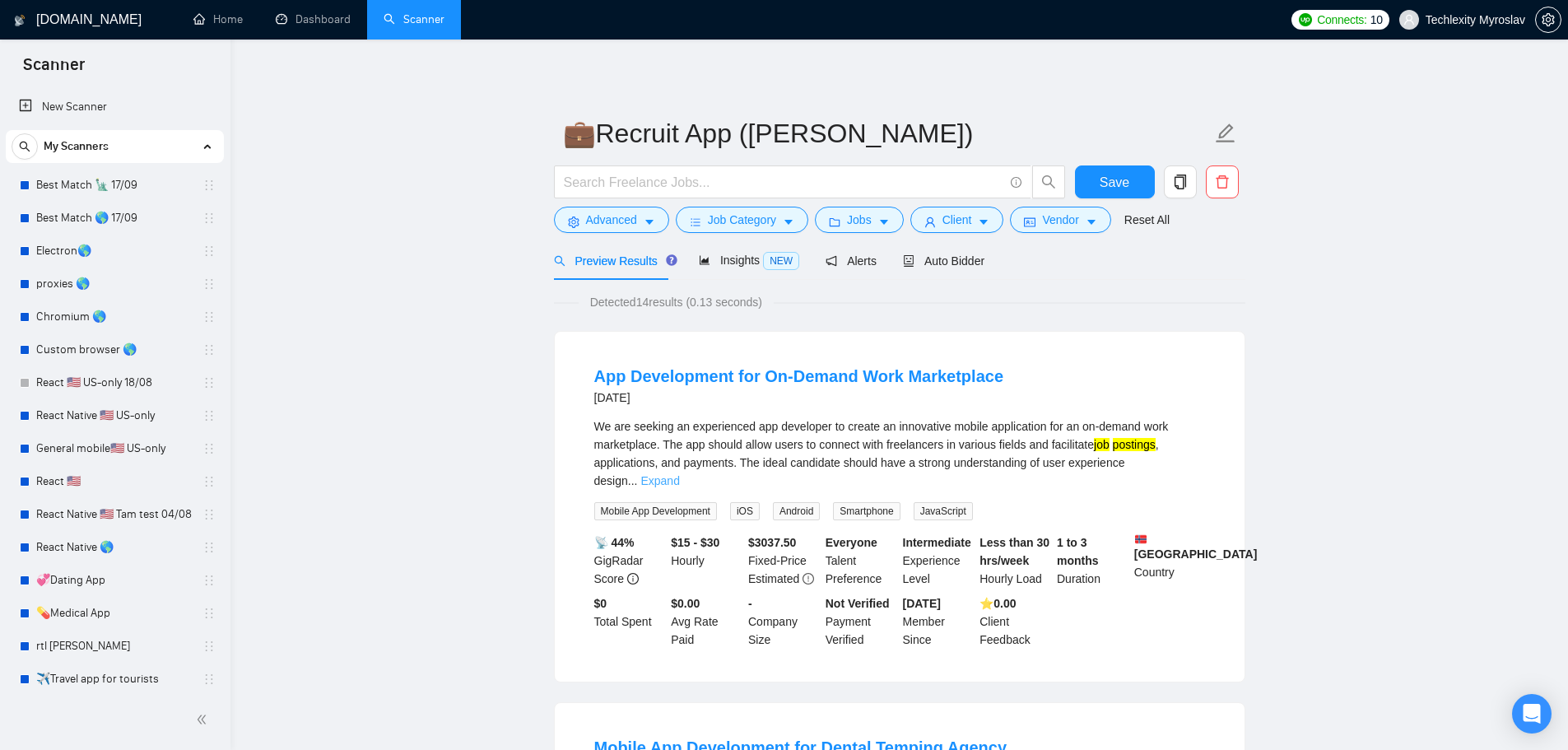
click at [679, 474] on link "Expand" at bounding box center [659, 480] width 39 height 14
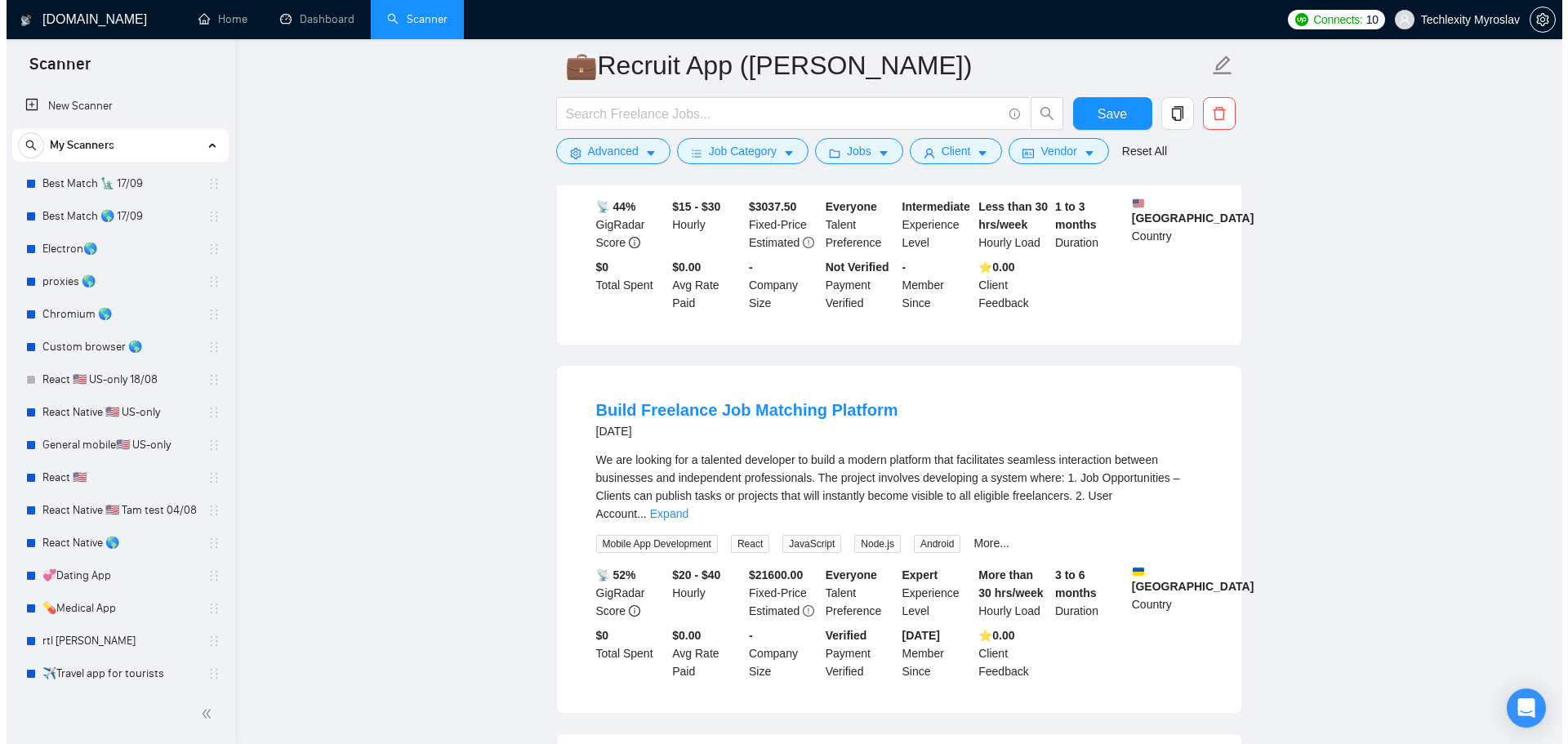
scroll to position [735, 0]
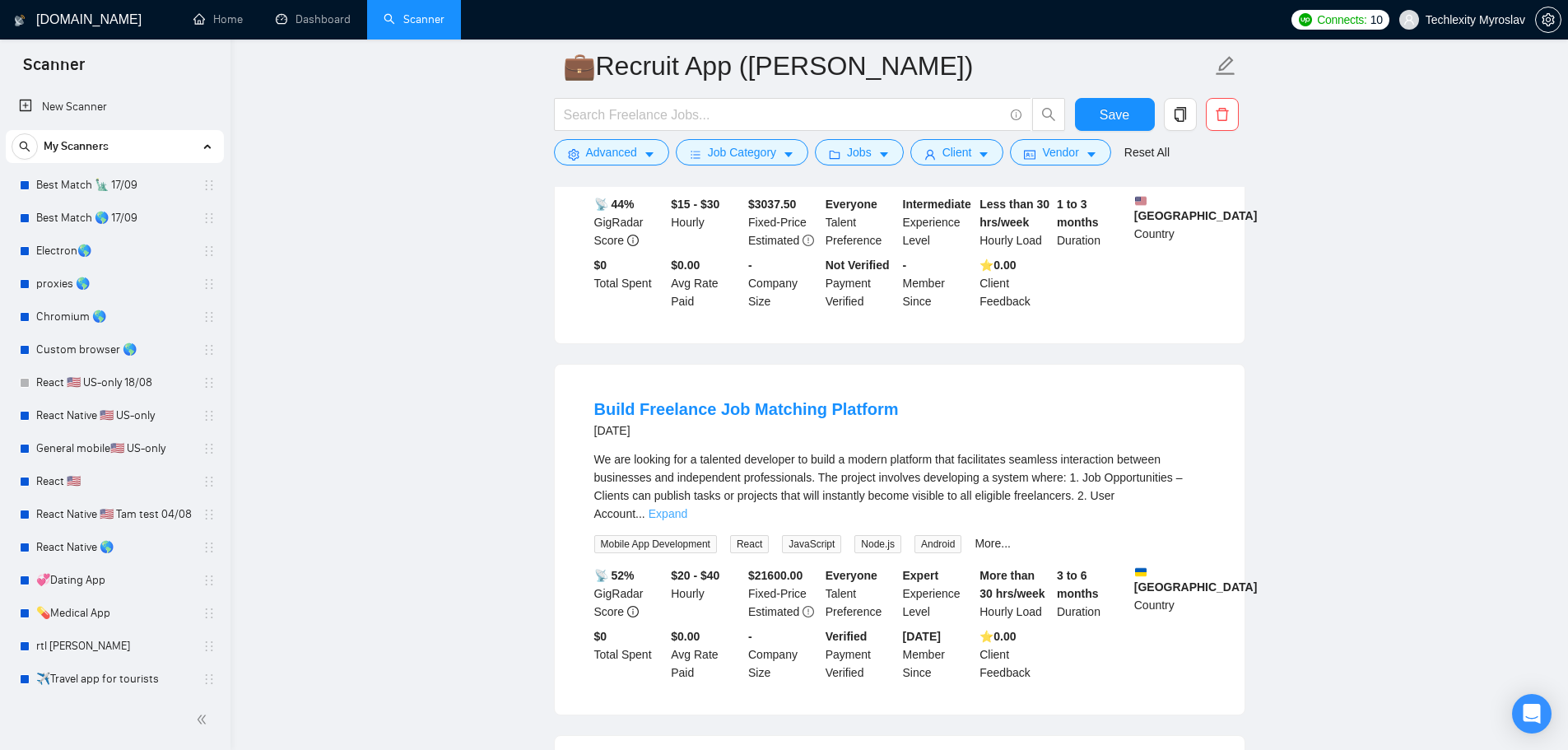
click at [1178, 494] on div "We are looking for a talented developer to build a modern platform that facilit…" at bounding box center [899, 487] width 611 height 73
click at [687, 507] on link "Expand" at bounding box center [667, 513] width 39 height 14
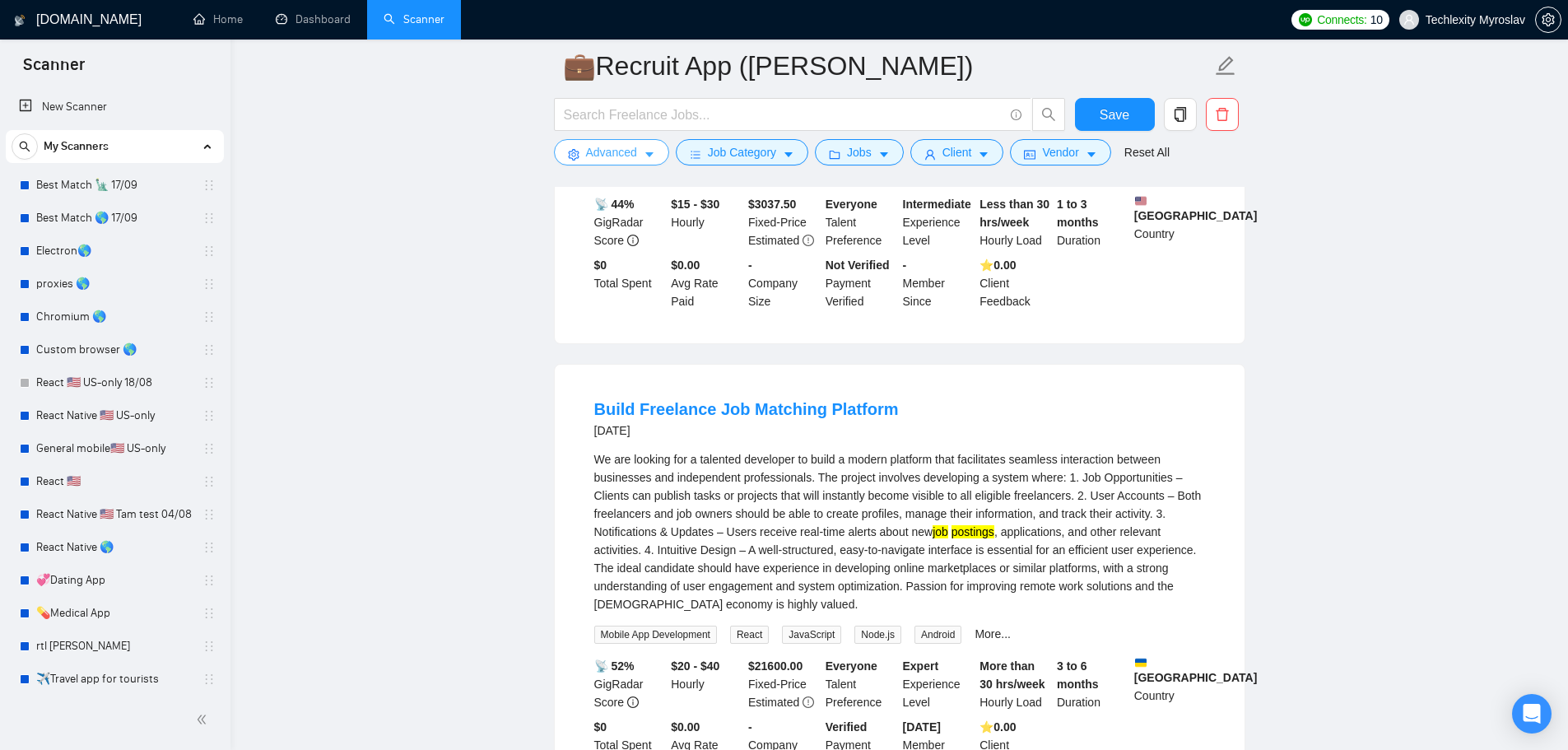
click at [603, 155] on span "Advanced" at bounding box center [611, 153] width 51 height 18
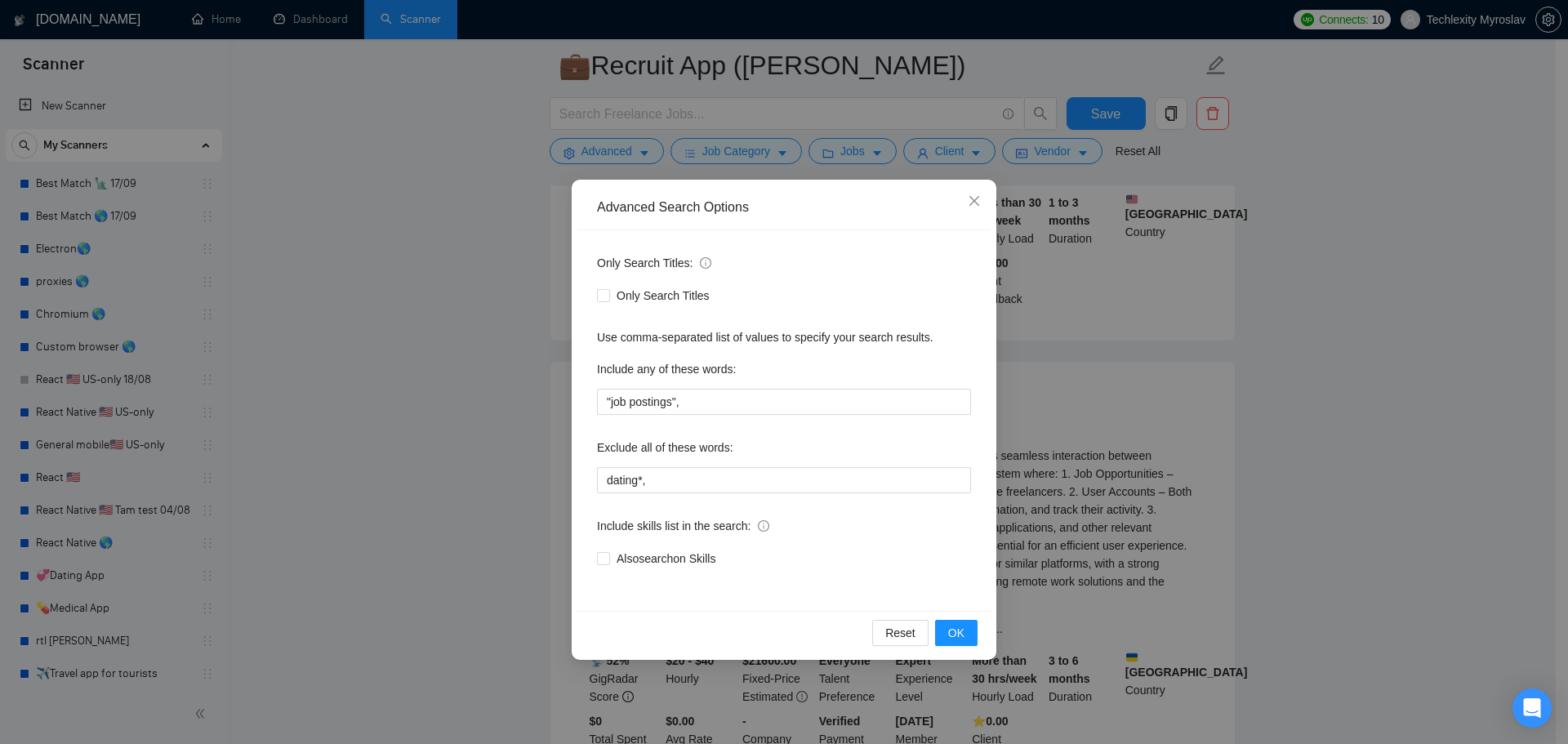
click at [1185, 443] on div "Advanced Search Options Only Search Titles: Only Search Titles Use comma-separa…" at bounding box center [784, 372] width 1568 height 744
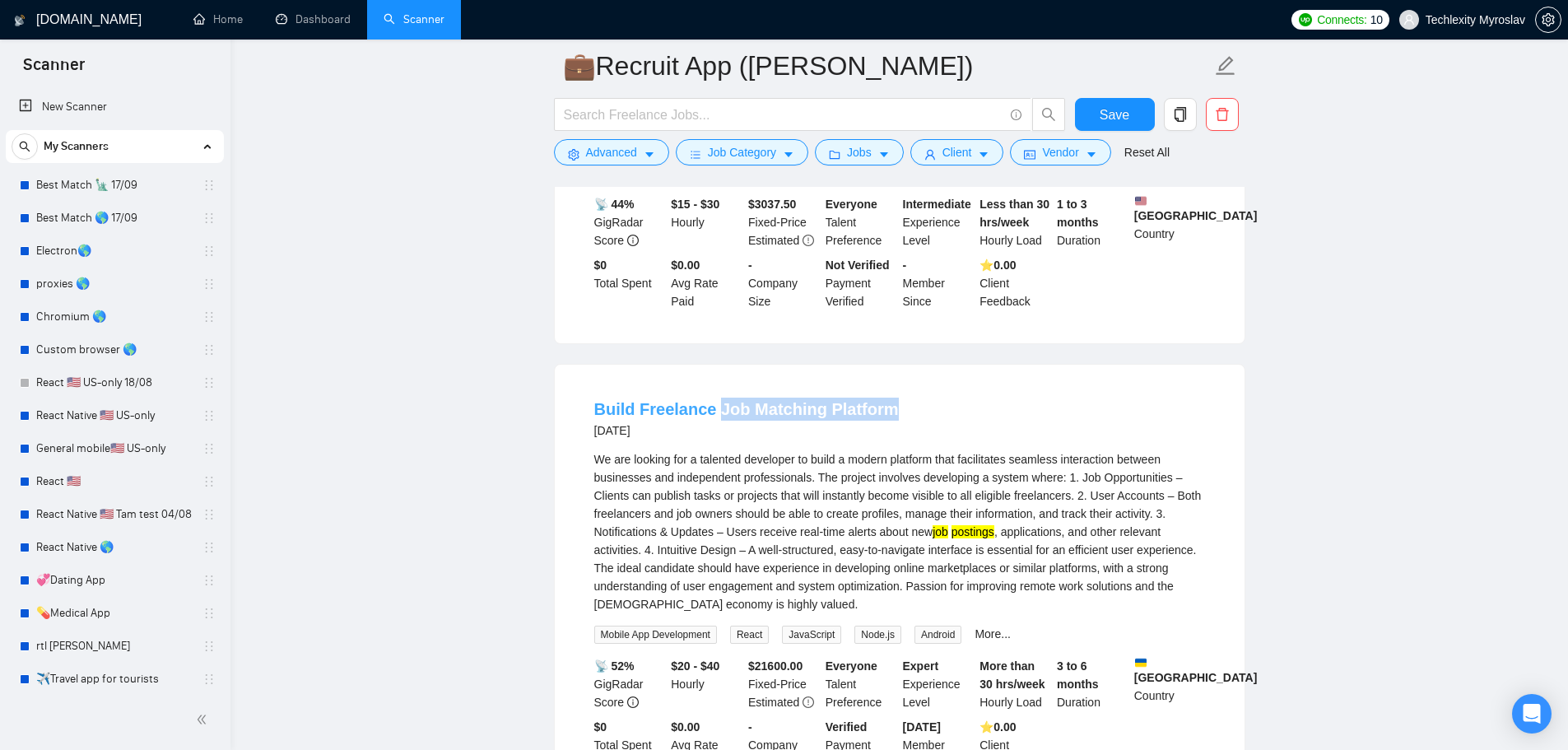
drag, startPoint x: 931, startPoint y: 404, endPoint x: 713, endPoint y: 407, distance: 218.0
click at [713, 407] on div "Build Freelance Job Matching Platform 7 months ago" at bounding box center [899, 419] width 611 height 43
click at [600, 145] on span "Advanced" at bounding box center [611, 153] width 51 height 18
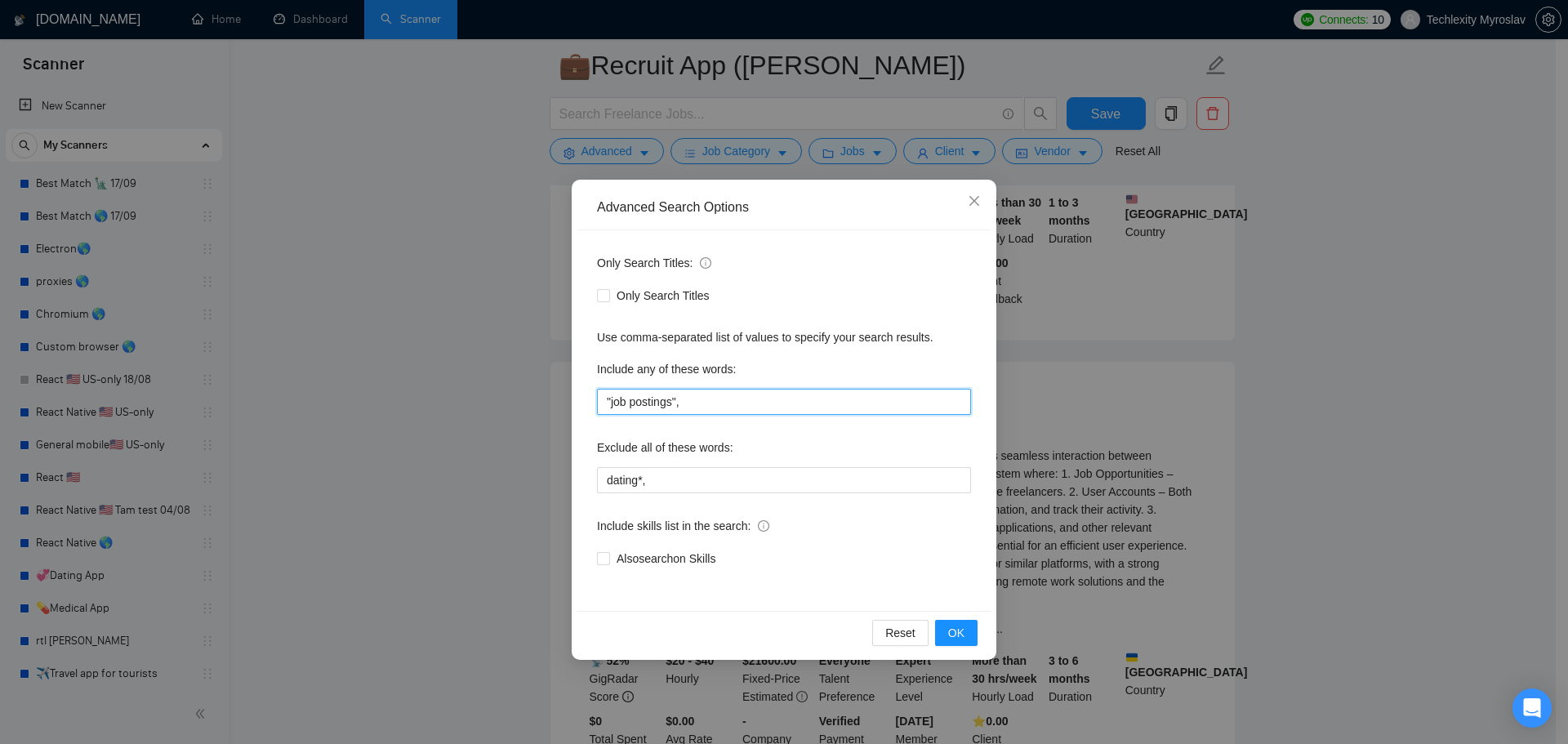
click at [607, 399] on input ""job postings"," at bounding box center [784, 401] width 374 height 26
paste input ""recruitment app", "job app", "hiring app", "work marketplace", "job marketplac…"
type input ""recruitment app", "job app", "hiring app", "work marketplace", "job marketplac…"
click at [963, 625] on span "OK" at bounding box center [956, 633] width 16 height 18
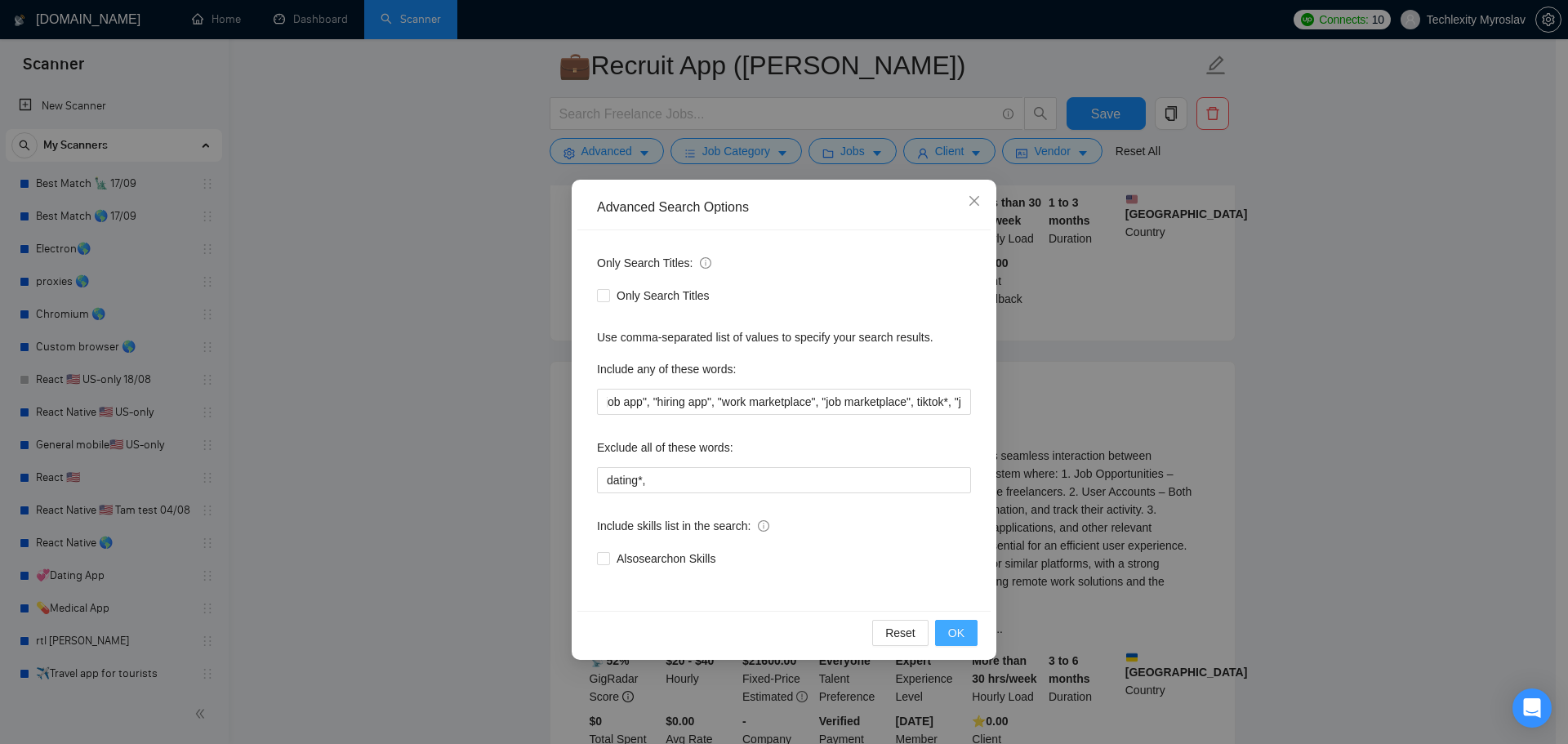
scroll to position [0, 0]
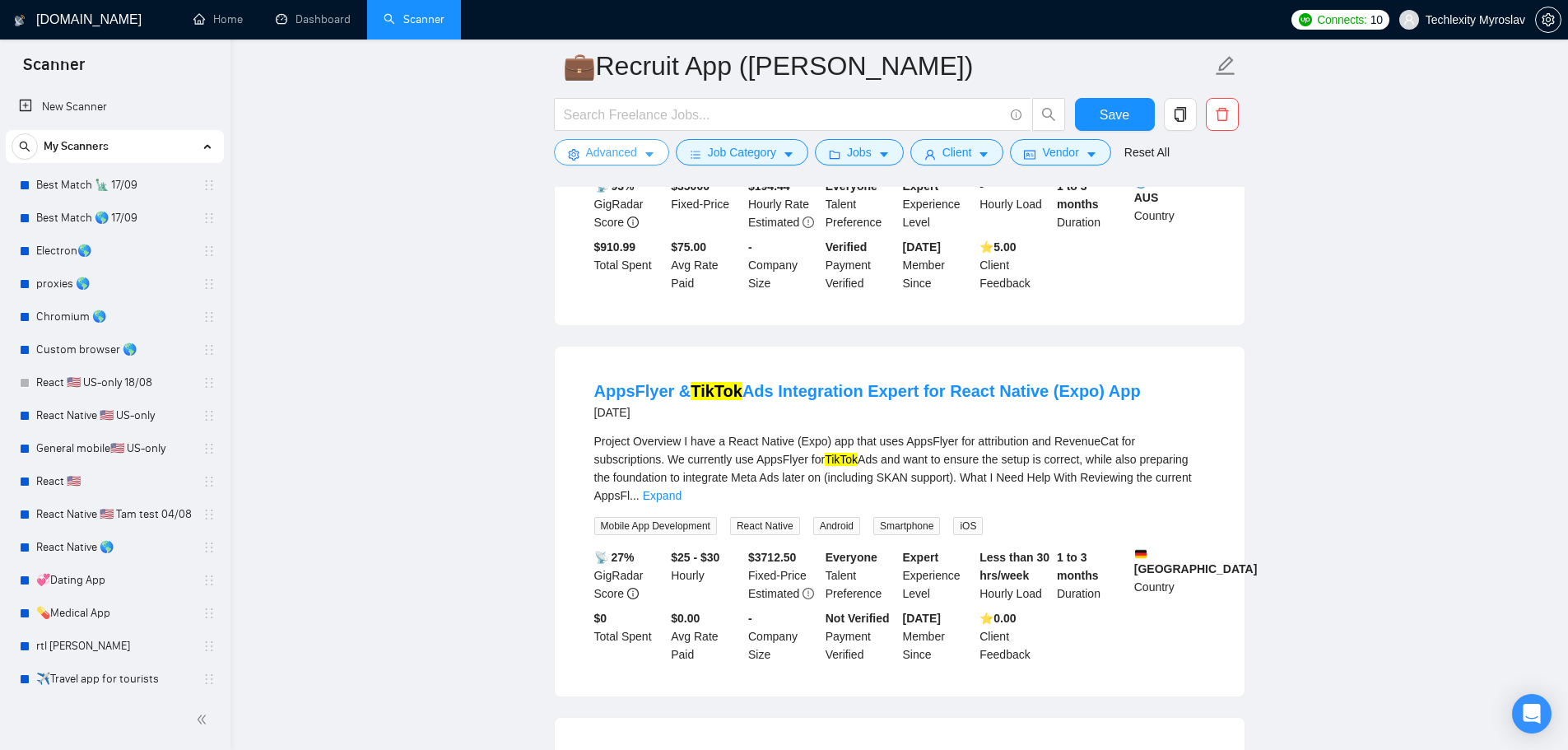
click at [589, 157] on span "Advanced" at bounding box center [611, 153] width 51 height 18
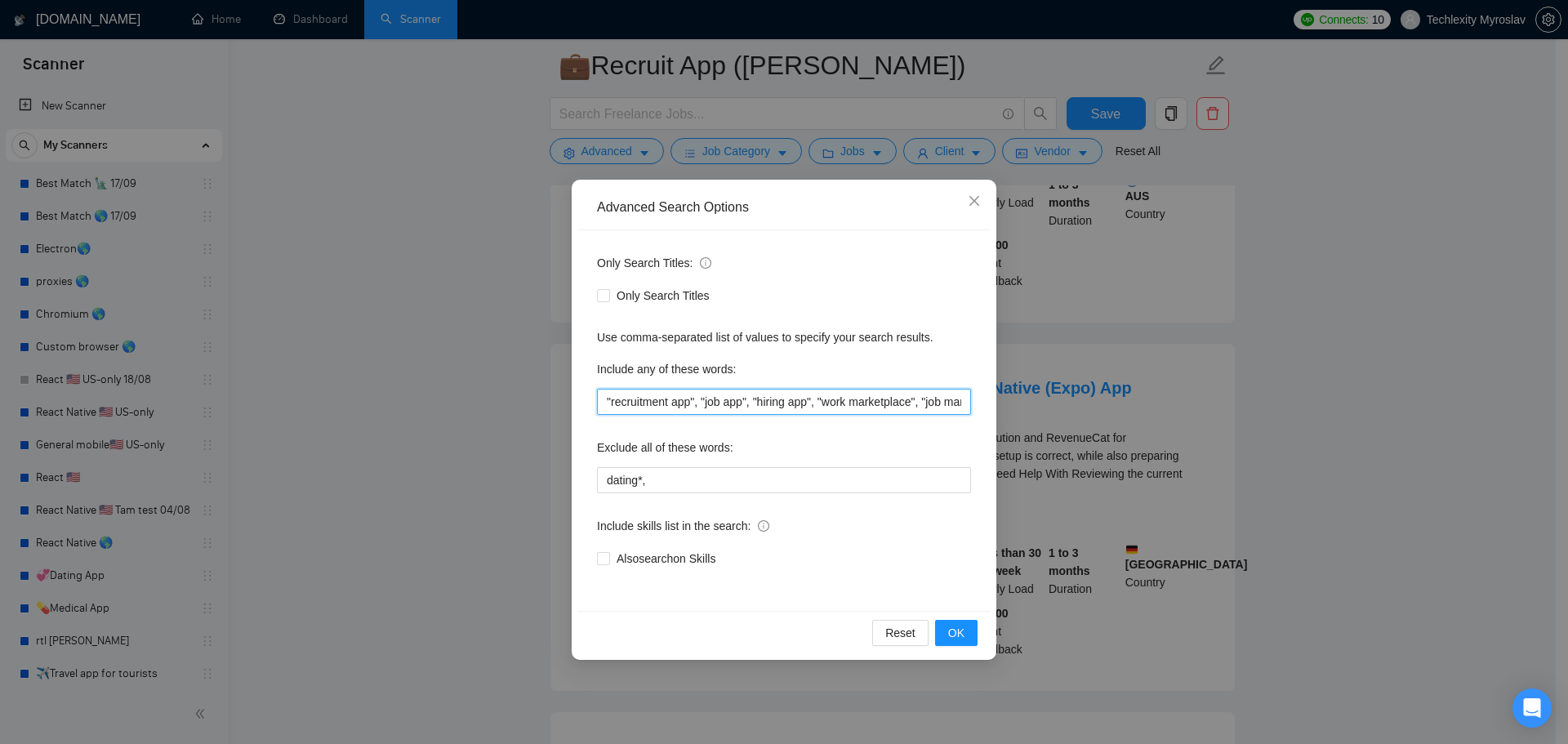
scroll to position [0, 173]
drag, startPoint x: 940, startPoint y: 406, endPoint x: 1150, endPoint y: 414, distance: 210.2
click at [1150, 414] on div "Advanced Search Options Only Search Titles: Only Search Titles Use comma-separa…" at bounding box center [784, 372] width 1568 height 744
click at [970, 406] on input ""recruitment app", "job app", "hiring app", "work marketplace", "job marketplac…" at bounding box center [784, 401] width 374 height 26
drag, startPoint x: 911, startPoint y: 406, endPoint x: 951, endPoint y: 412, distance: 40.4
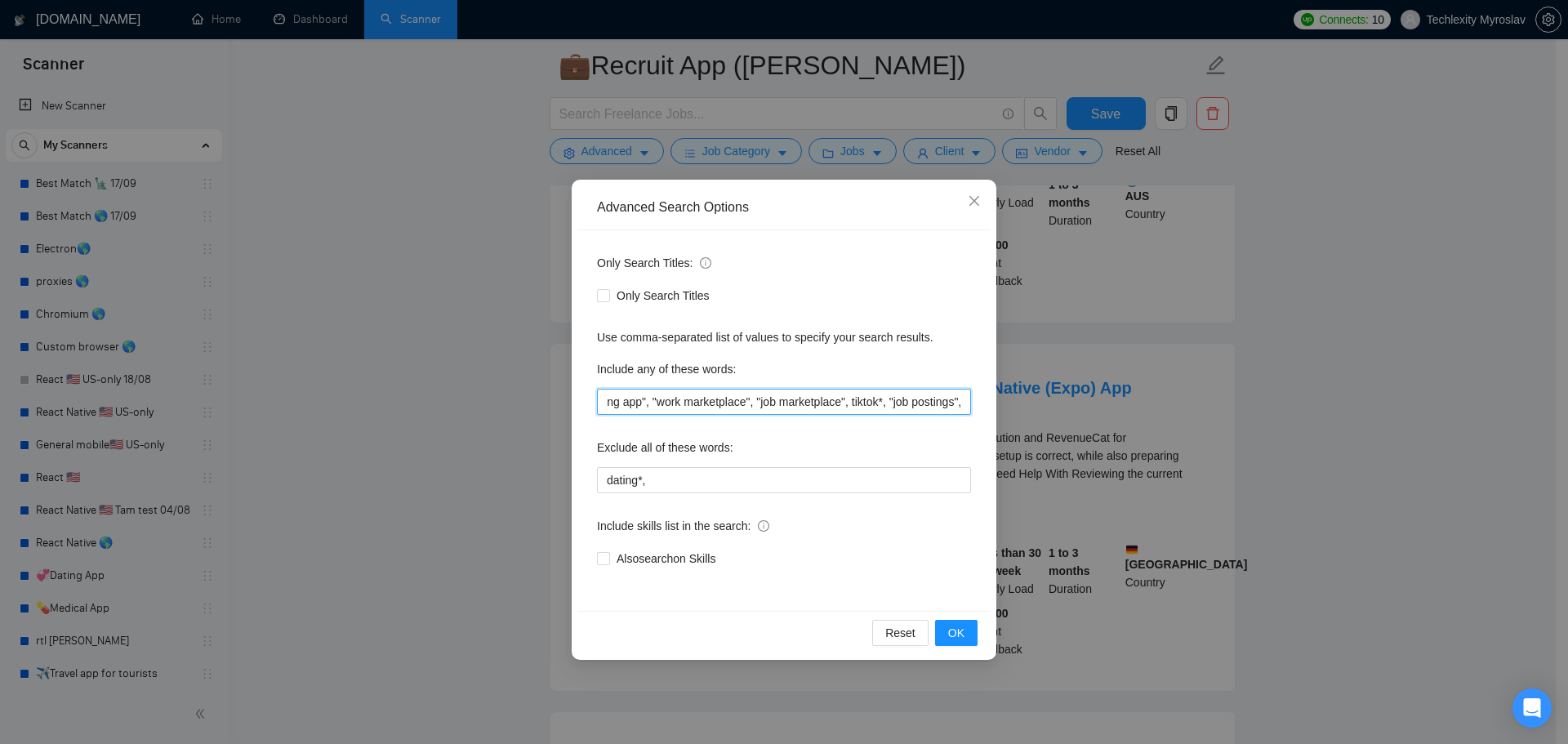
click at [955, 411] on input ""recruitment app", "job app", "hiring app", "work marketplace", "job marketplac…" at bounding box center [784, 401] width 374 height 26
click at [966, 636] on button "OK" at bounding box center [956, 632] width 42 height 26
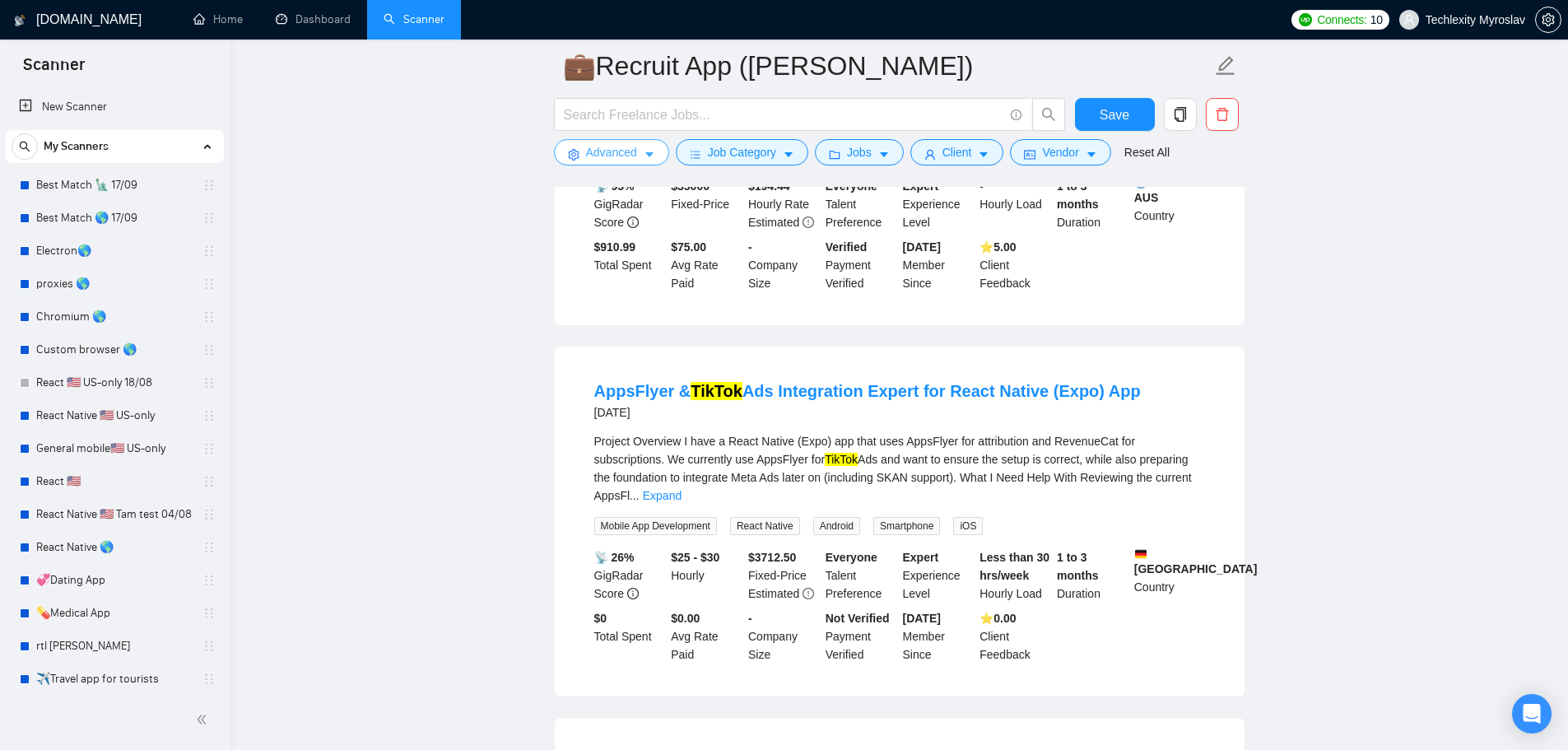
click at [603, 158] on span "Advanced" at bounding box center [611, 153] width 51 height 18
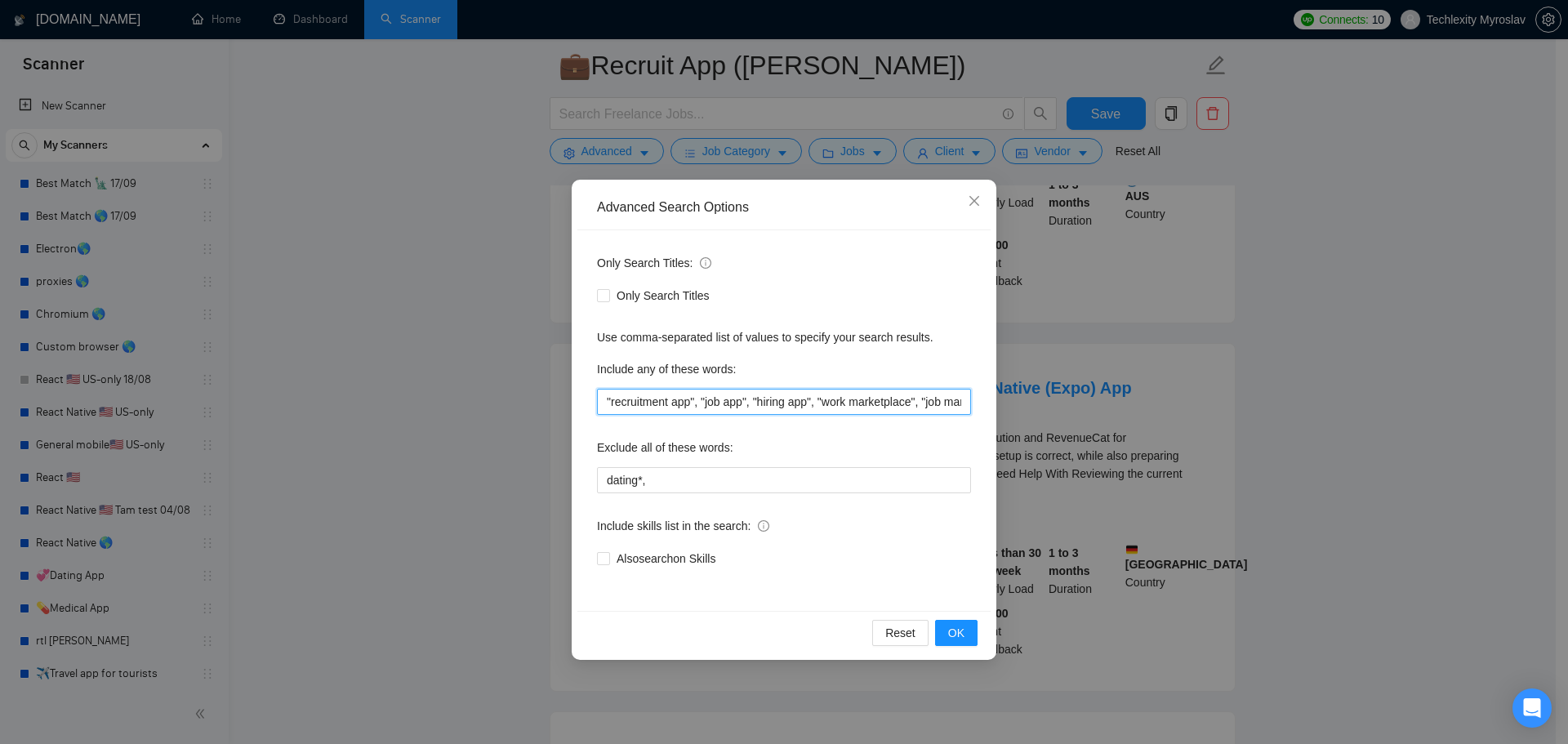
scroll to position [0, 166]
drag, startPoint x: 927, startPoint y: 400, endPoint x: 1197, endPoint y: 425, distance: 271.2
click at [1202, 425] on div "Advanced Search Options Only Search Titles: Only Search Titles Use comma-separa…" at bounding box center [784, 372] width 1568 height 744
click at [975, 403] on div "Only Search Titles: Only Search Titles Use comma-separated list of values to sp…" at bounding box center [784, 421] width 414 height 380
drag, startPoint x: 918, startPoint y: 404, endPoint x: 1046, endPoint y: 408, distance: 128.1
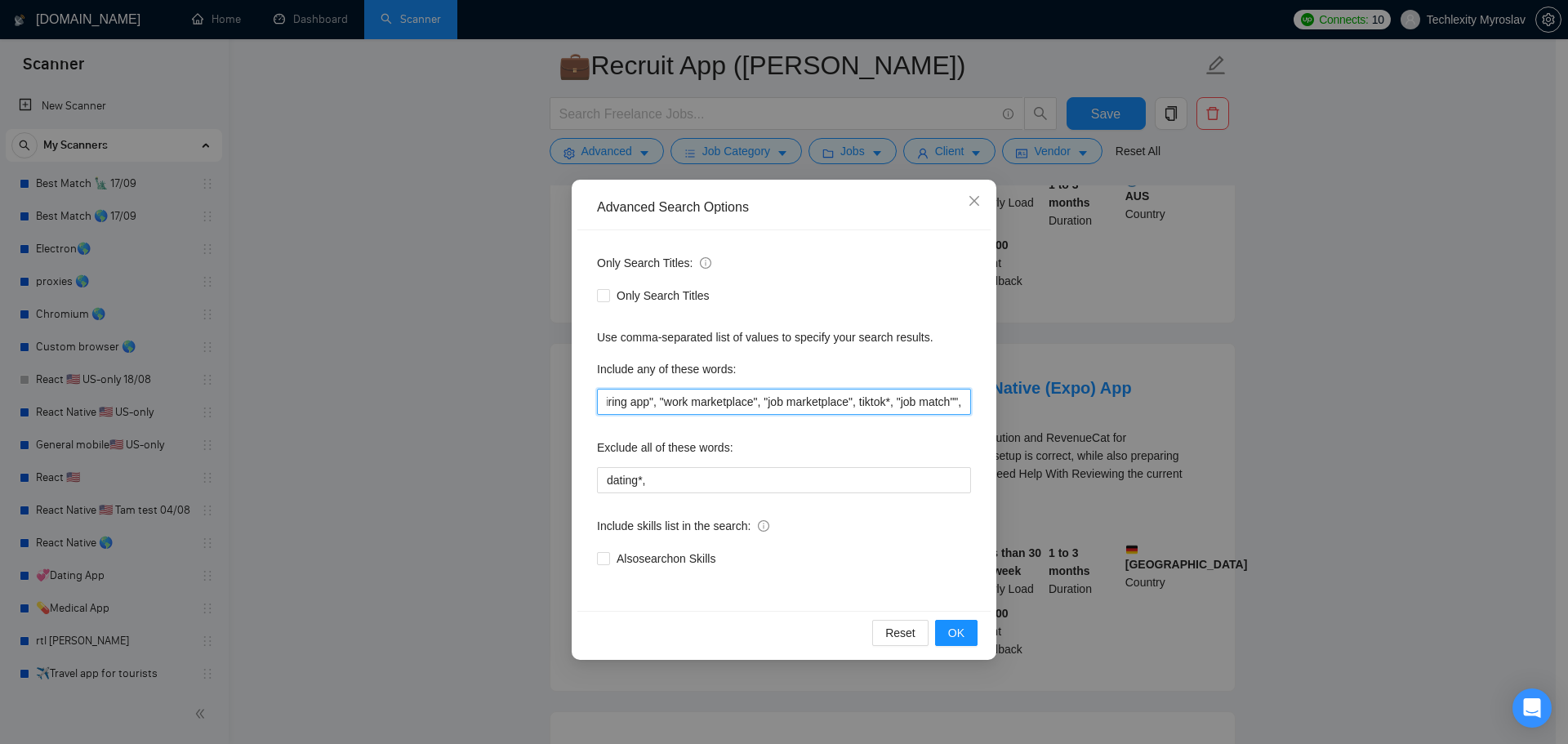
click at [1071, 408] on div "Advanced Search Options Only Search Titles: Only Search Titles Use comma-separa…" at bounding box center [784, 372] width 1568 height 744
click at [964, 404] on input ""recruitment app", "job app", "hiring app", "work marketplace", "job marketplac…" at bounding box center [784, 401] width 374 height 26
click at [956, 404] on input ""recruitment app", "job app", "hiring app", "work marketplace", "job marketplac…" at bounding box center [784, 401] width 374 height 26
drag, startPoint x: 904, startPoint y: 408, endPoint x: 955, endPoint y: 409, distance: 51.0
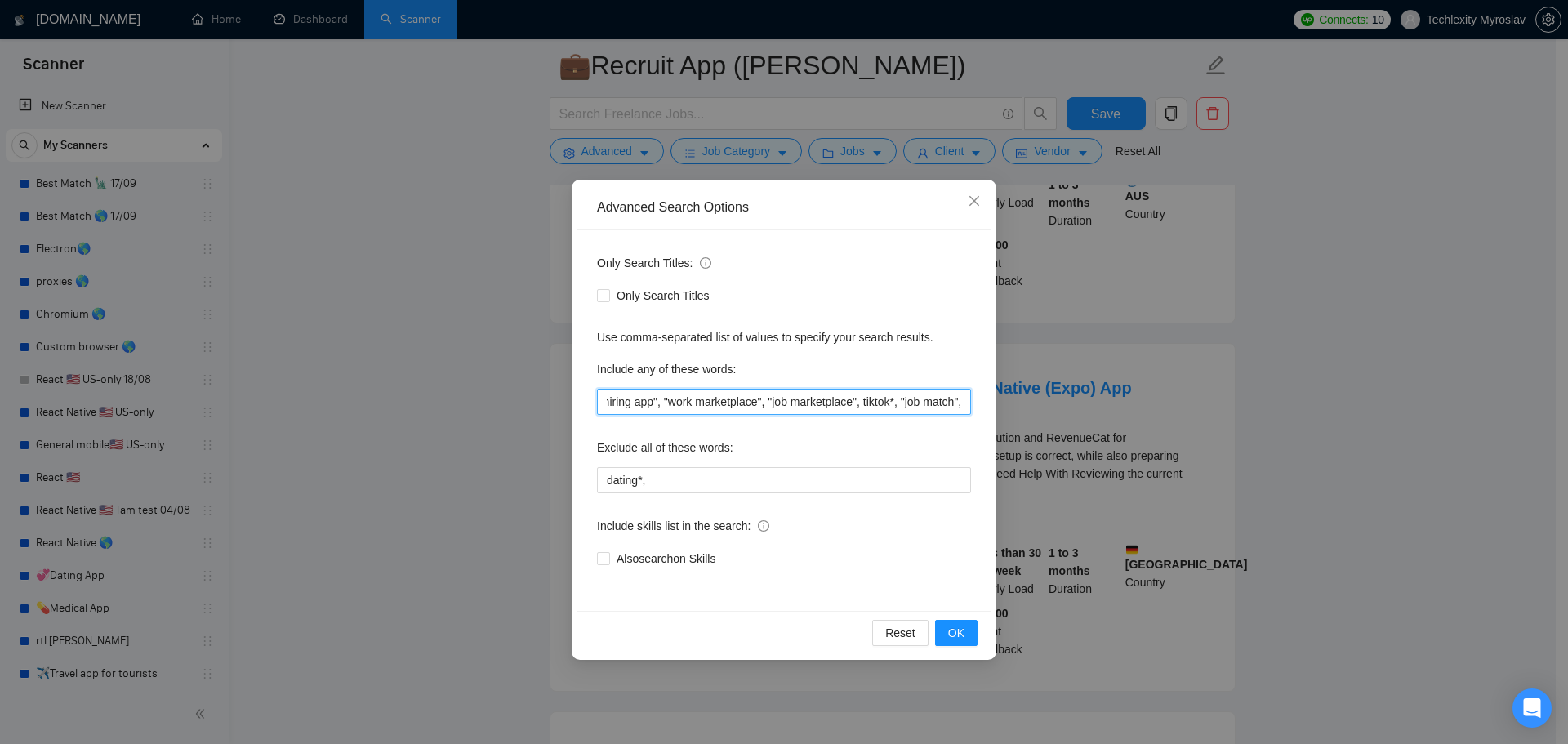
click at [955, 409] on input ""recruitment app", "job app", "hiring app", "work marketplace", "job marketplac…" at bounding box center [784, 401] width 374 height 26
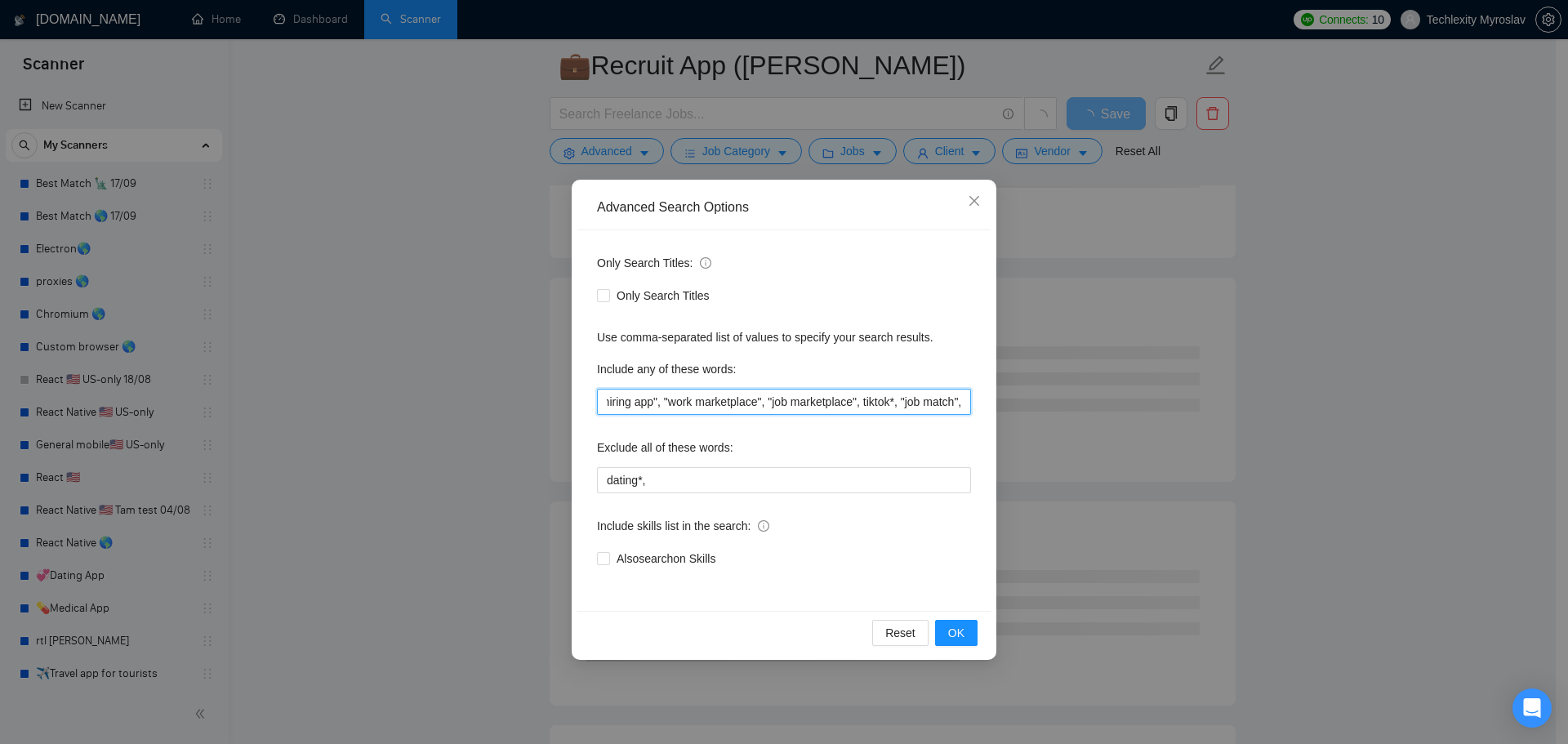
paste input "ing platform"
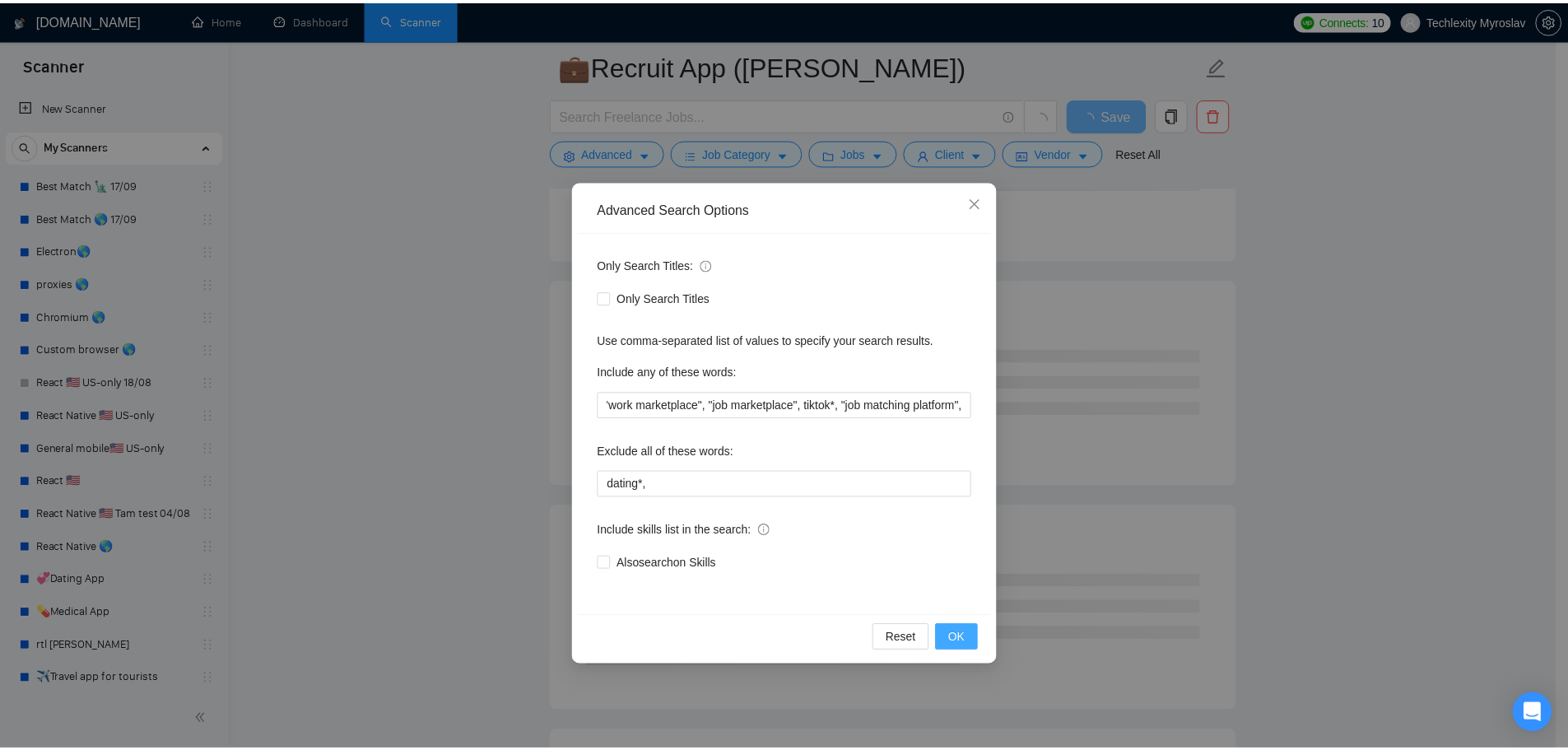
scroll to position [0, 0]
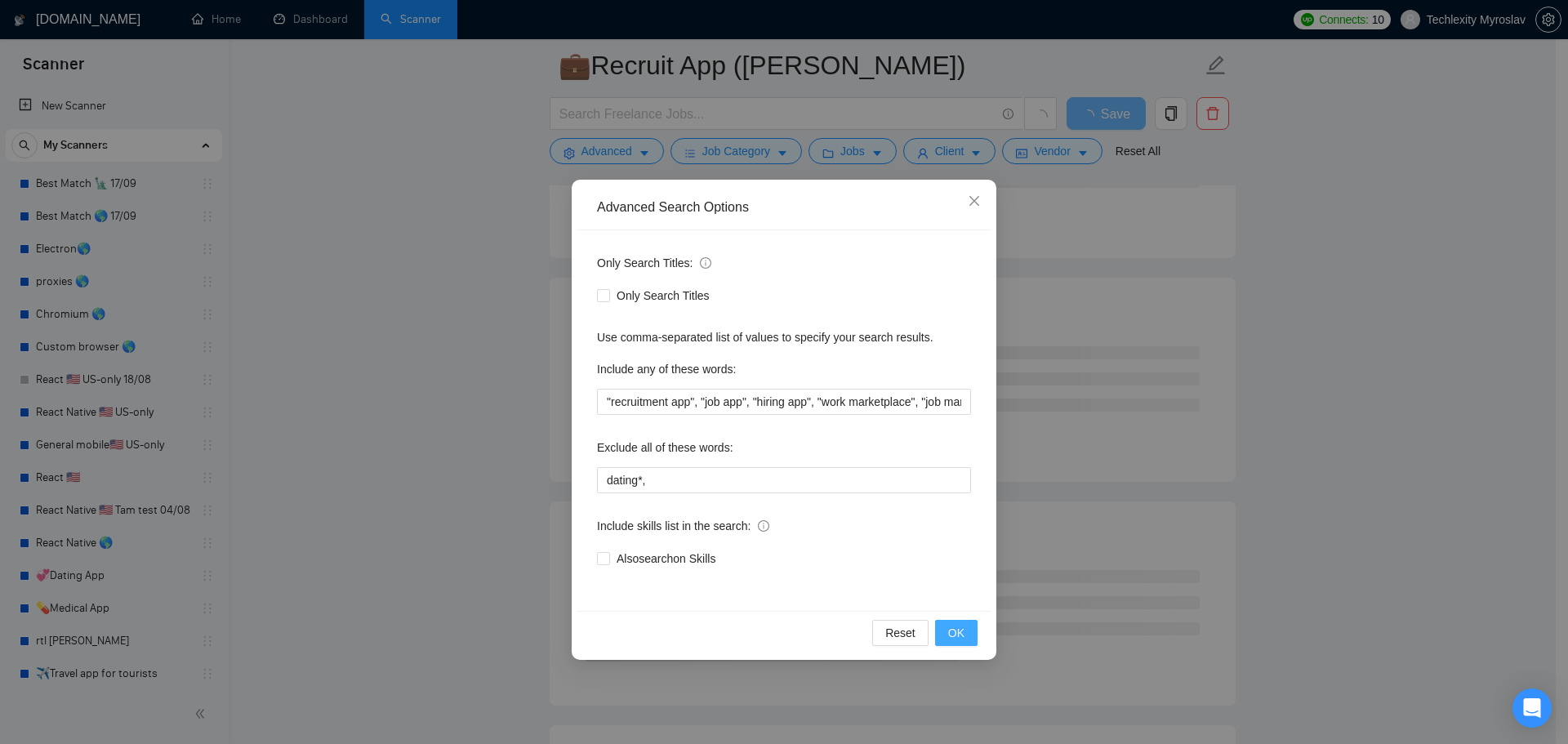
click at [956, 634] on span "OK" at bounding box center [956, 633] width 16 height 18
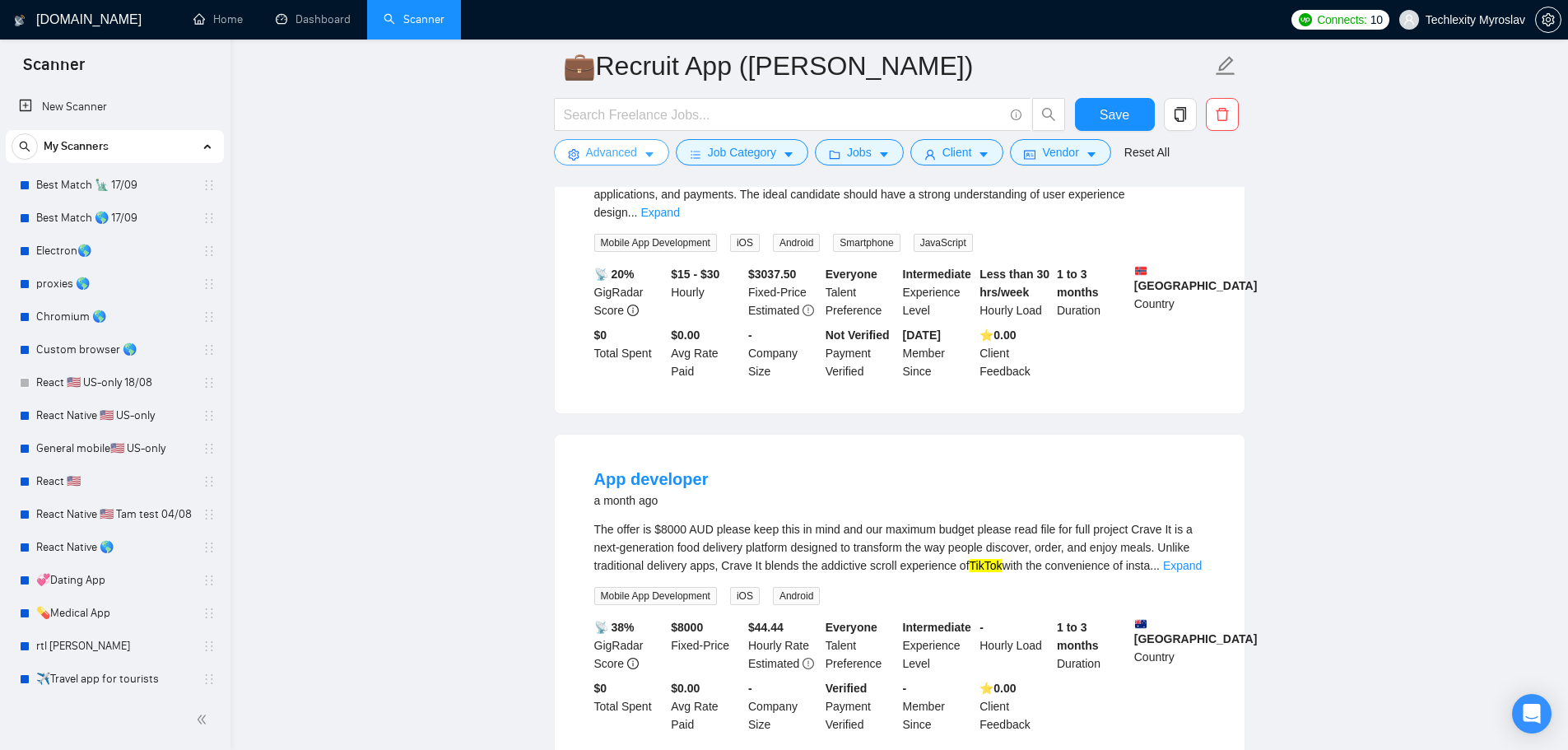
scroll to position [1399, 0]
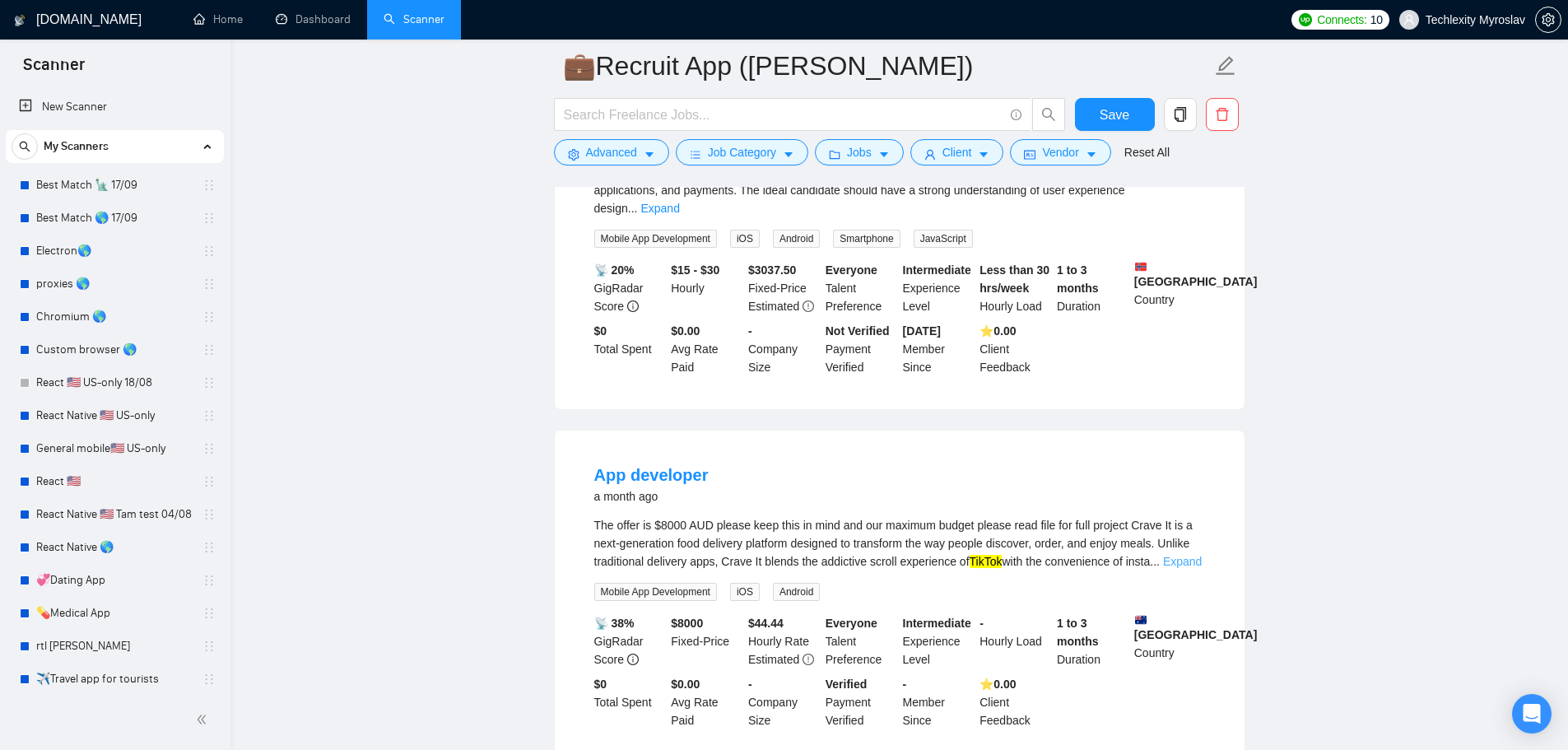
click at [1178, 555] on link "Expand" at bounding box center [1182, 561] width 39 height 14
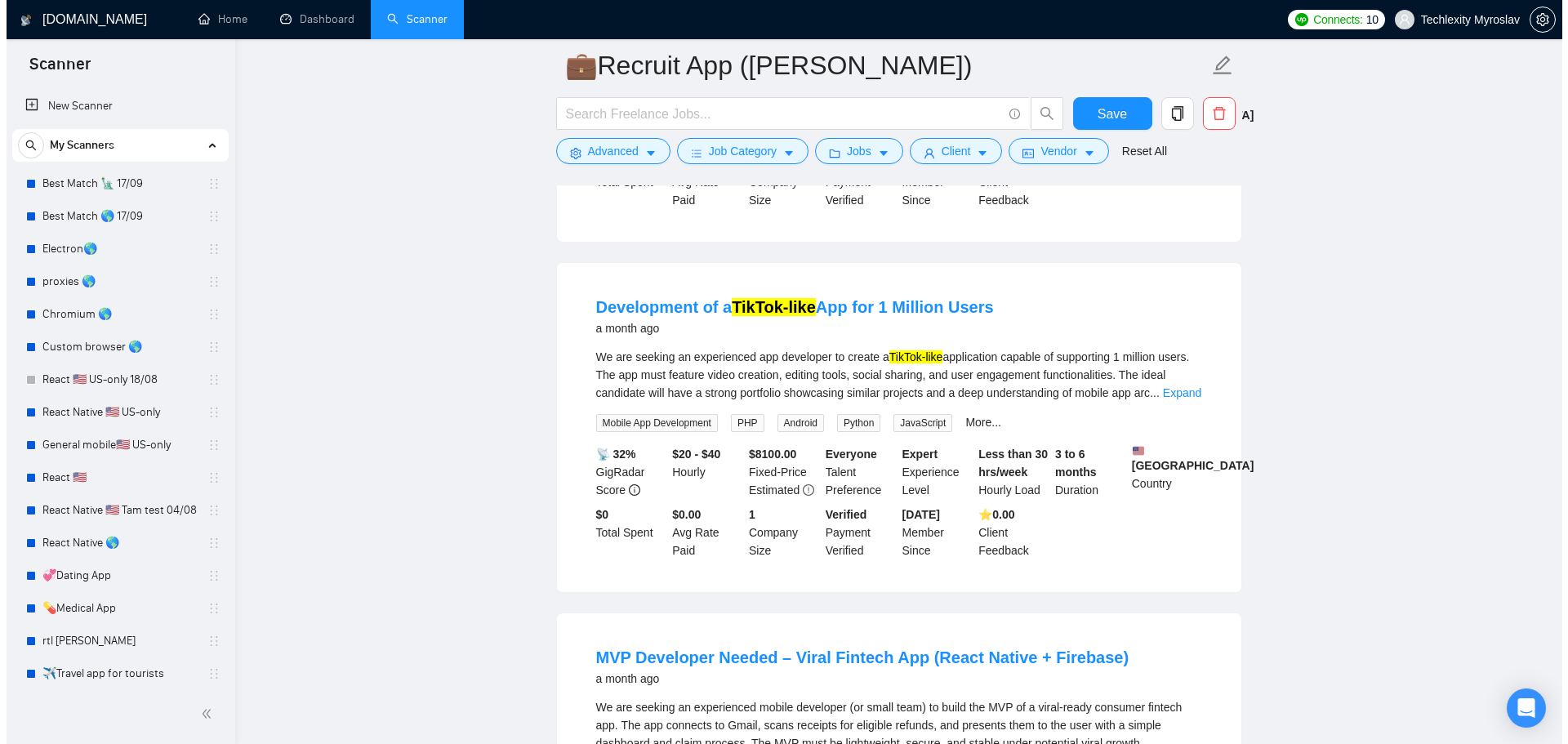
scroll to position [2041, 0]
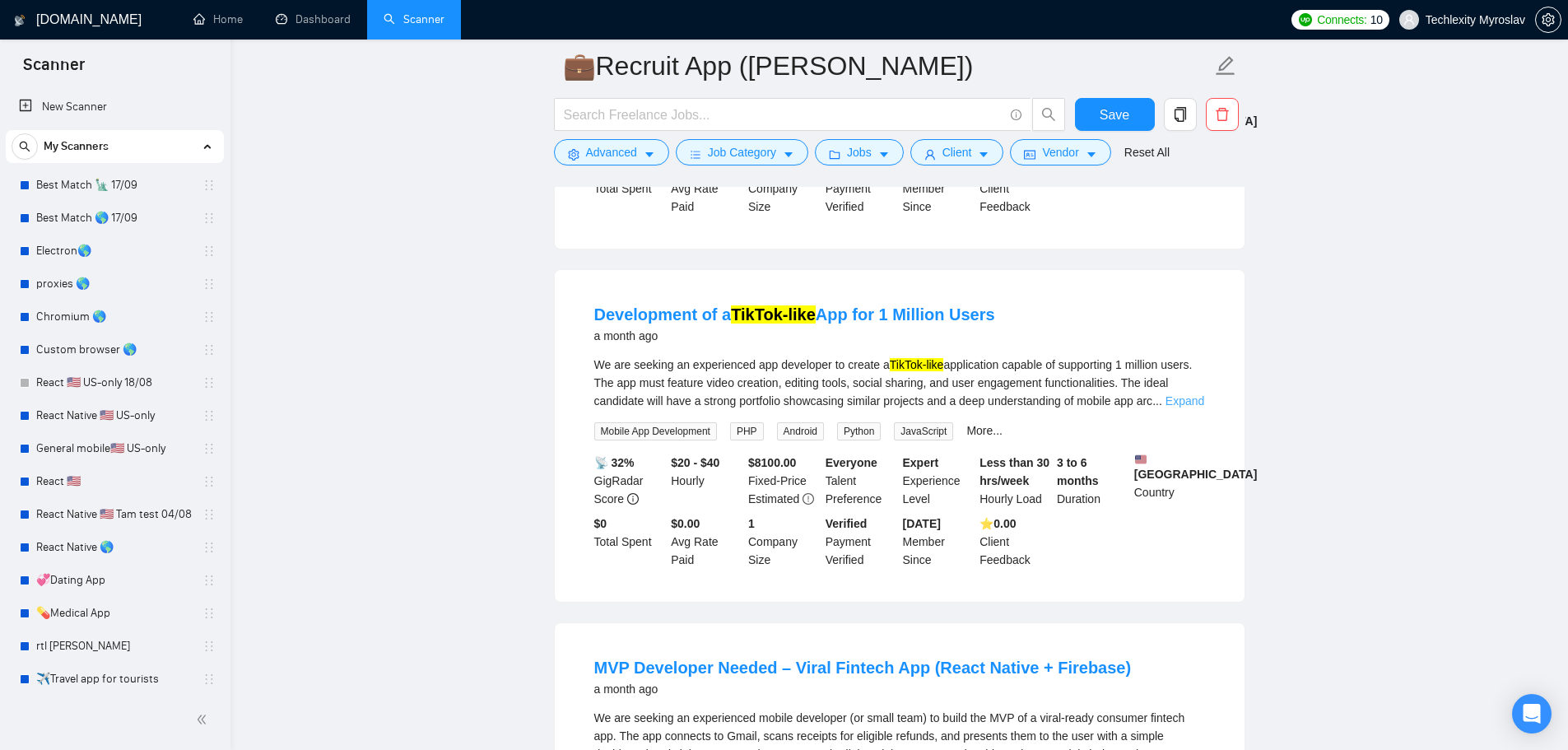
click at [1192, 394] on link "Expand" at bounding box center [1185, 400] width 39 height 14
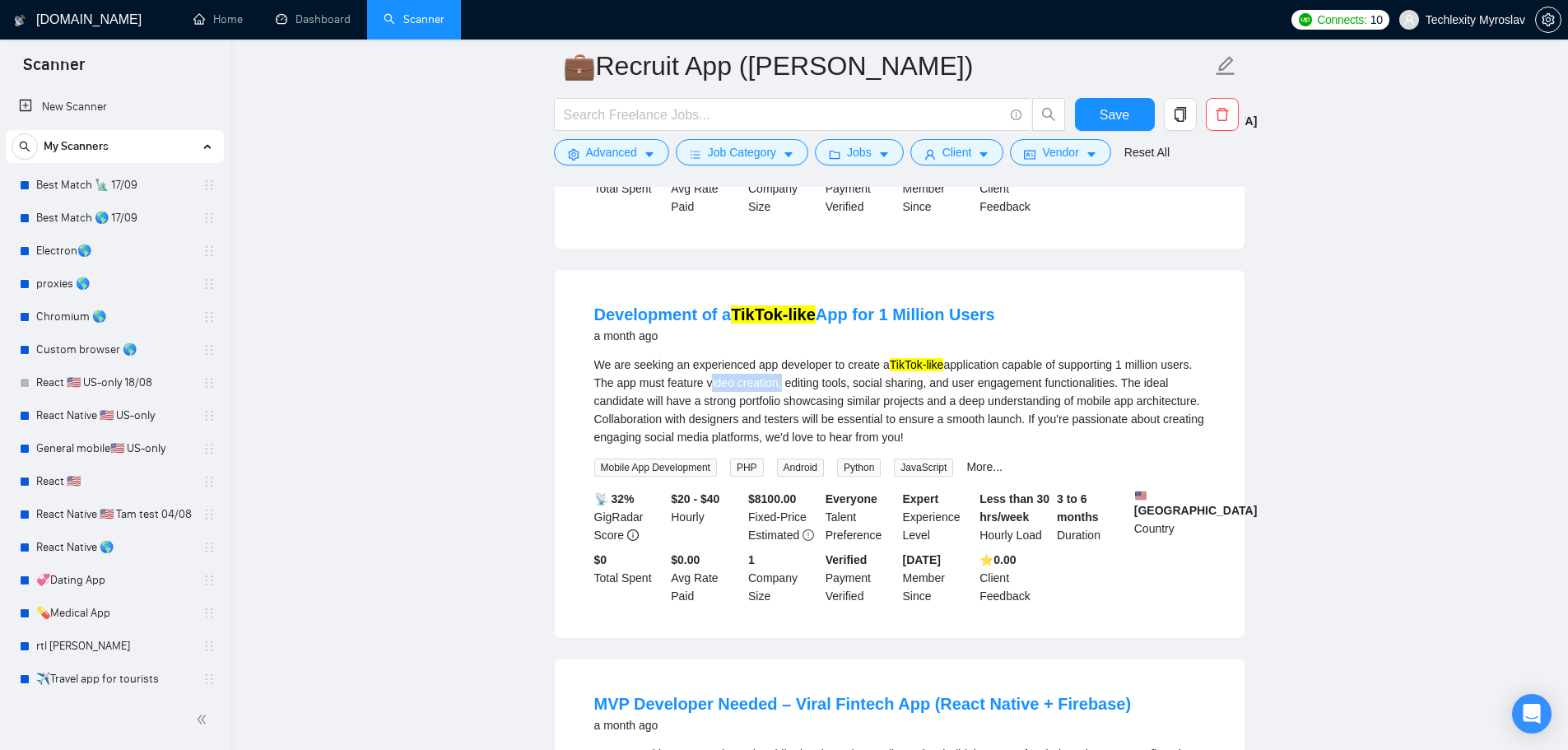
drag, startPoint x: 705, startPoint y: 320, endPoint x: 775, endPoint y: 316, distance: 70.1
click at [775, 356] on div "We are seeking an experienced app developer to create a TikTok-like application…" at bounding box center [899, 401] width 611 height 91
copy div "video creation"
click at [597, 154] on span "Advanced" at bounding box center [611, 153] width 51 height 18
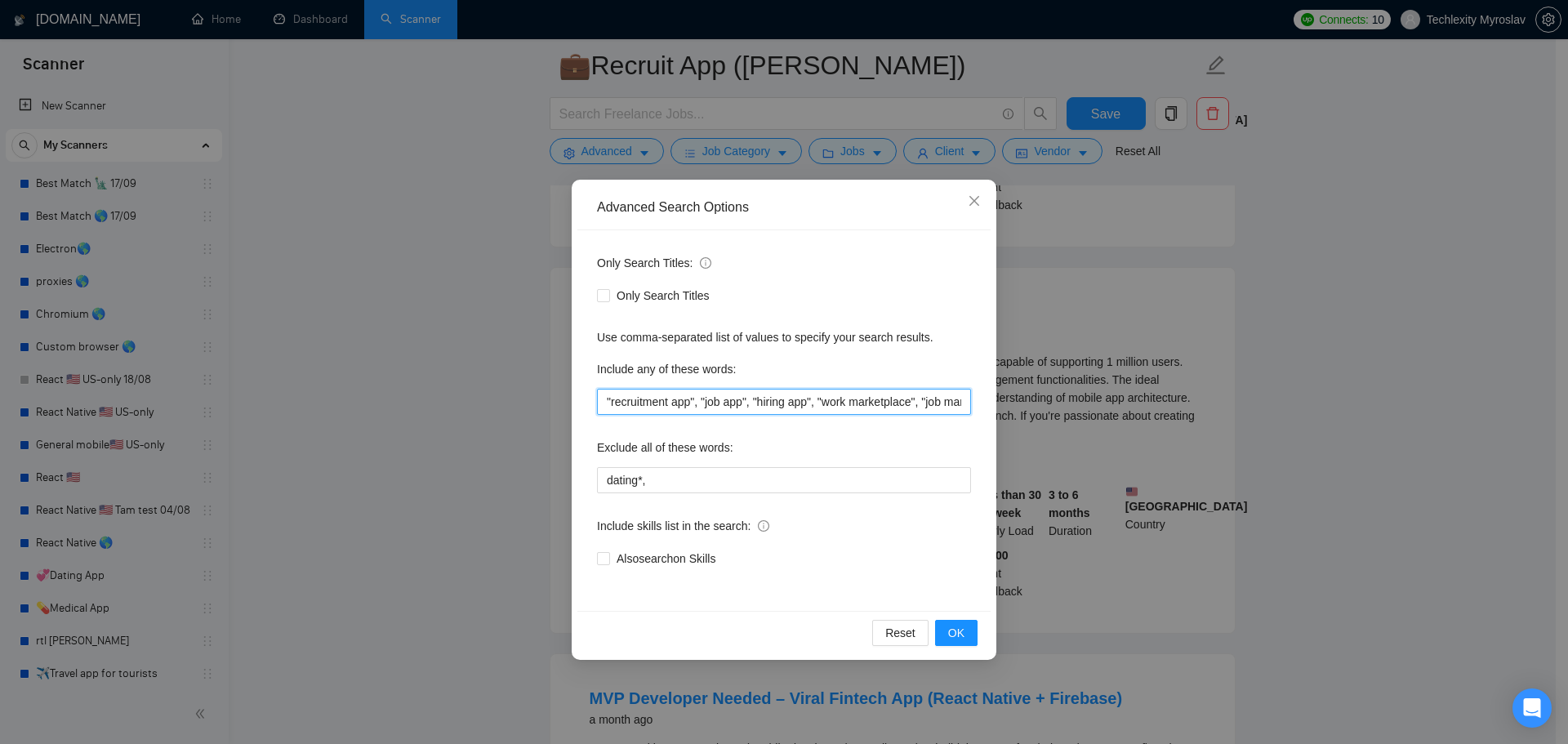
scroll to position [0, 223]
drag, startPoint x: 856, startPoint y: 404, endPoint x: 1098, endPoint y: 398, distance: 242.1
click at [1118, 398] on div "Advanced Search Options Only Search Titles: Only Search Titles Use comma-separa…" at bounding box center [784, 372] width 1568 height 744
click at [963, 402] on input ""recruitment app", "job app", "hiring app", "work marketplace", "job marketplac…" at bounding box center [784, 401] width 374 height 26
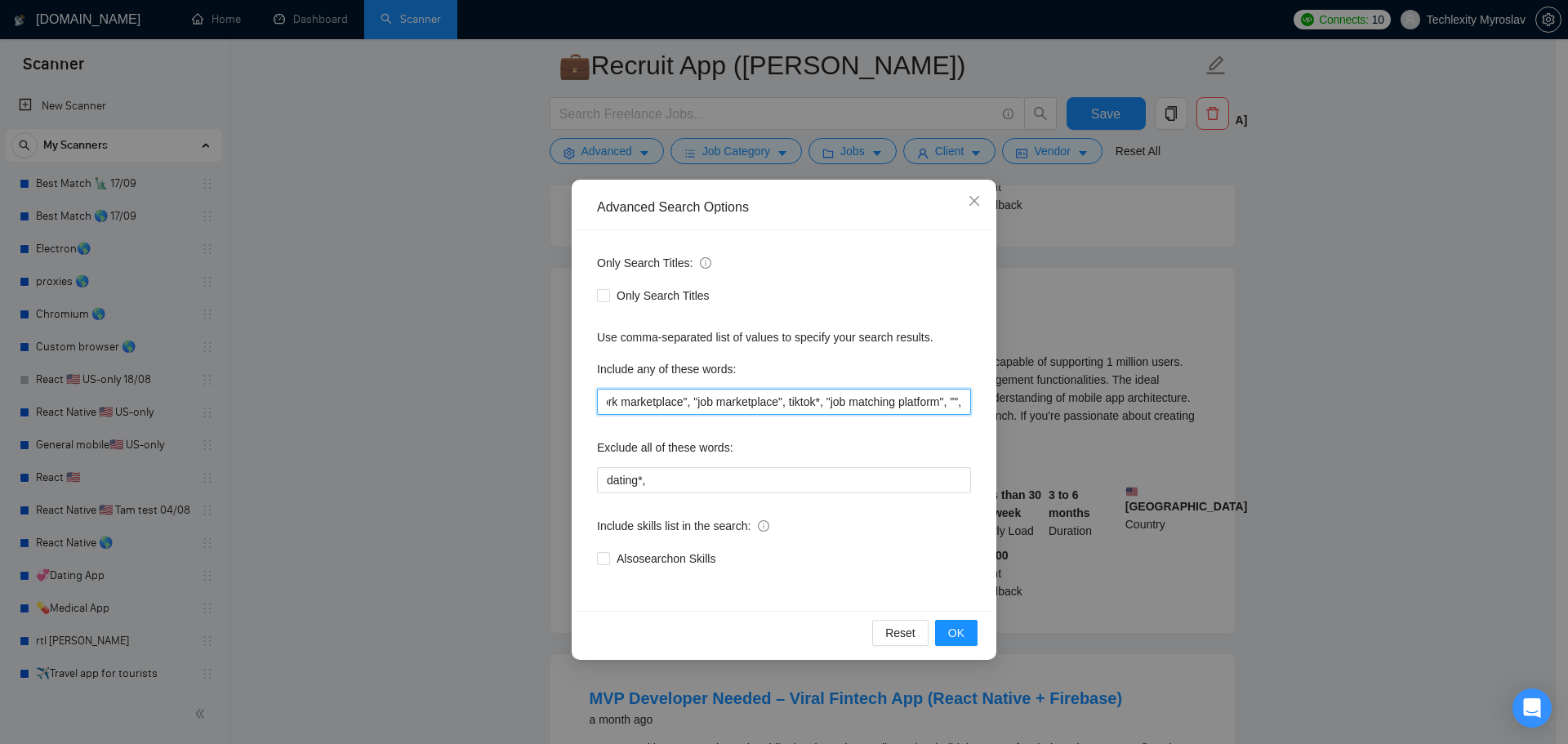
paste input "video creation"
type input ""recruitment app", "job app", "hiring app", "work marketplace", "job marketplac…"
click at [954, 633] on span "OK" at bounding box center [956, 633] width 16 height 18
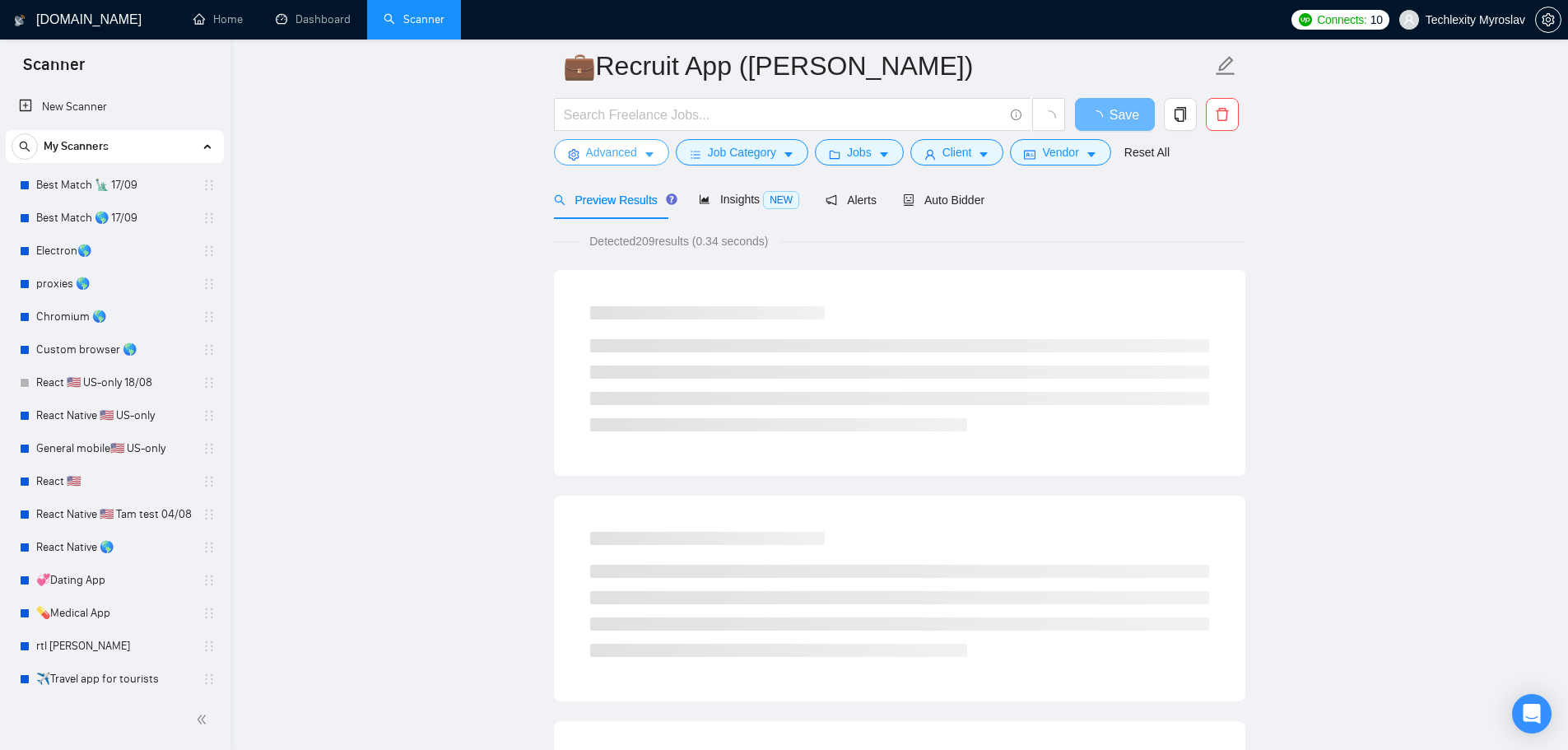
scroll to position [0, 0]
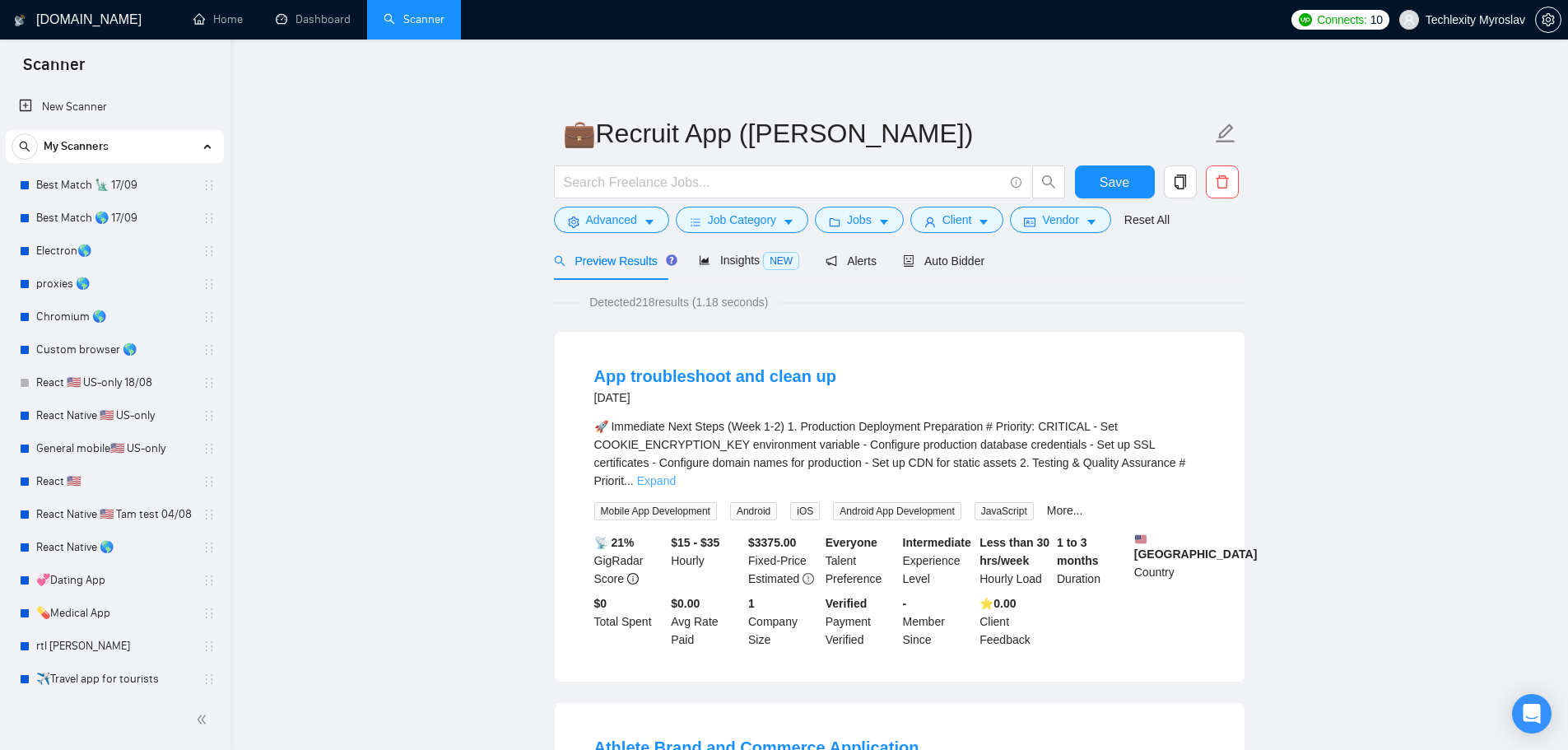
click at [676, 474] on link "Expand" at bounding box center [656, 480] width 39 height 14
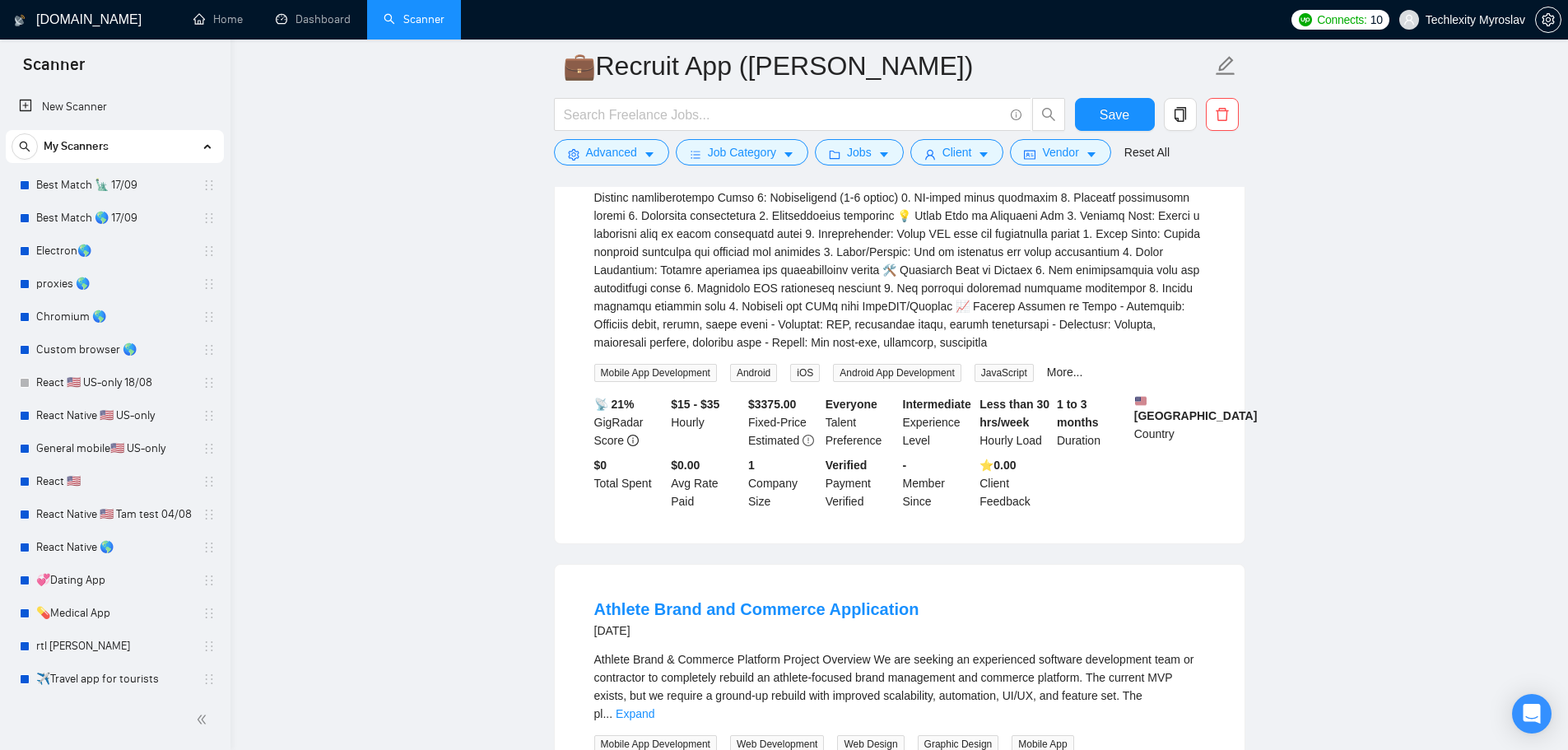
scroll to position [1152, 0]
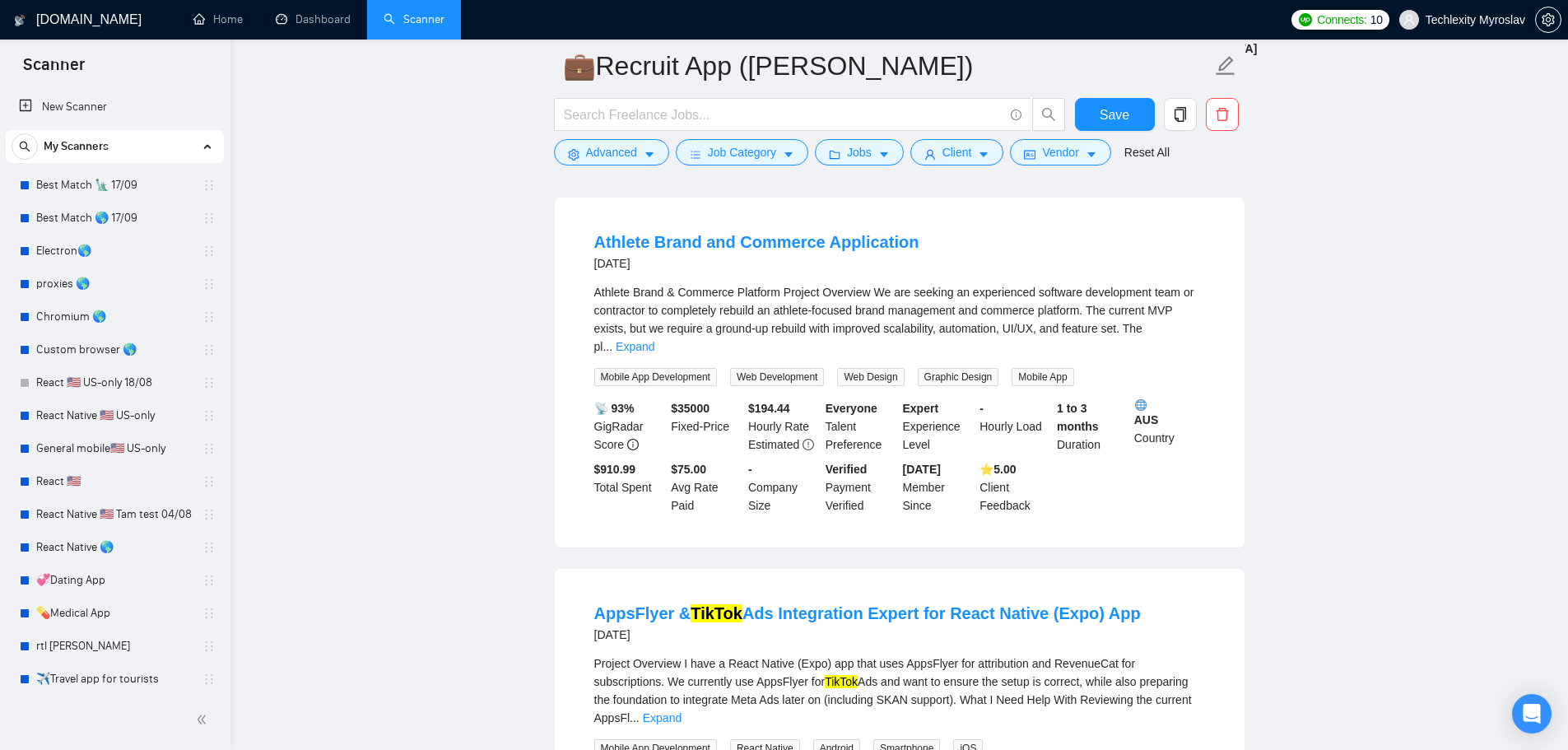
click at [590, 138] on div at bounding box center [809, 118] width 518 height 41
click at [613, 156] on span "Advanced" at bounding box center [611, 153] width 51 height 18
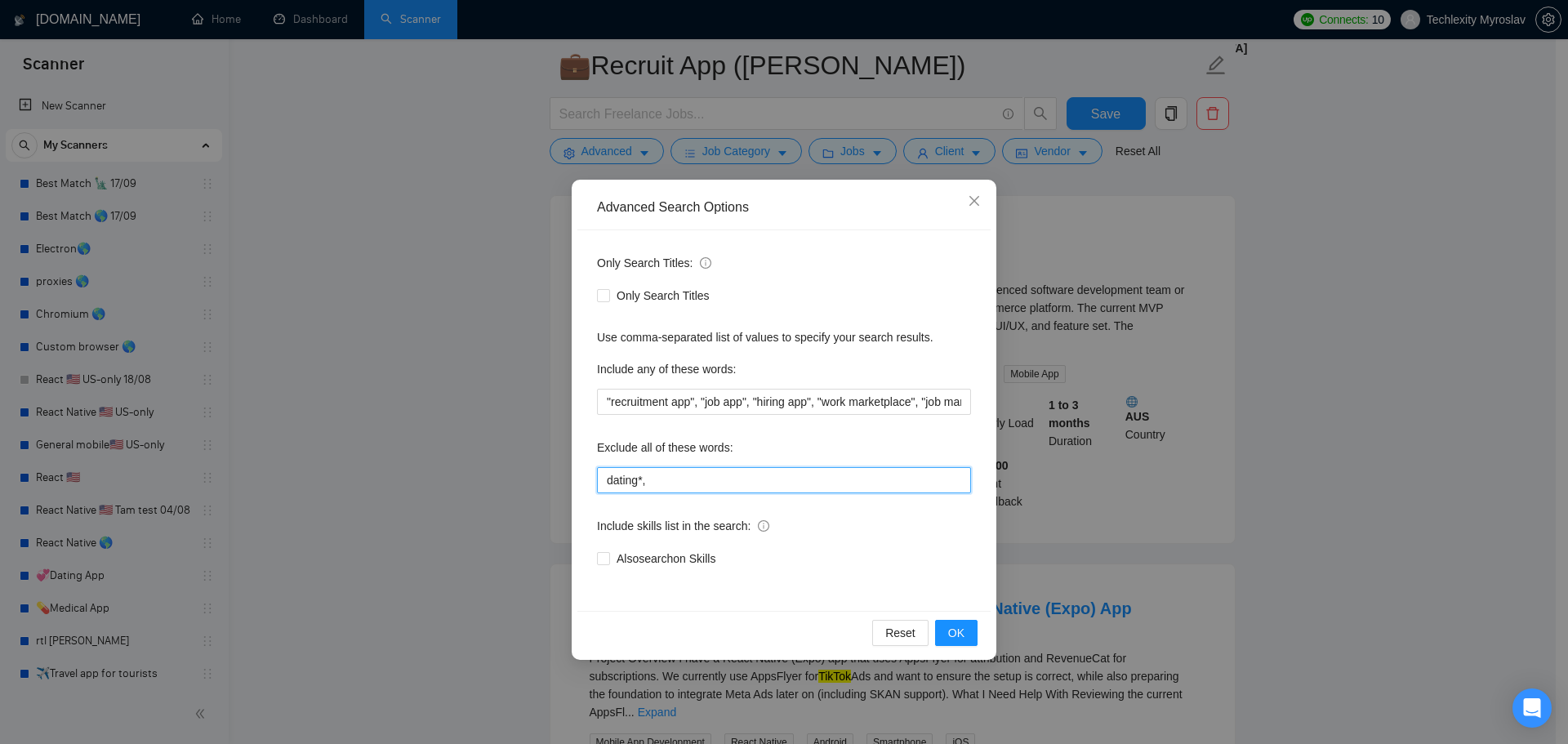
click at [716, 474] on input "dating*," at bounding box center [784, 479] width 374 height 26
type input "dating*, troubleshoot, Athlete*"
click at [953, 632] on span "OK" at bounding box center [956, 633] width 16 height 18
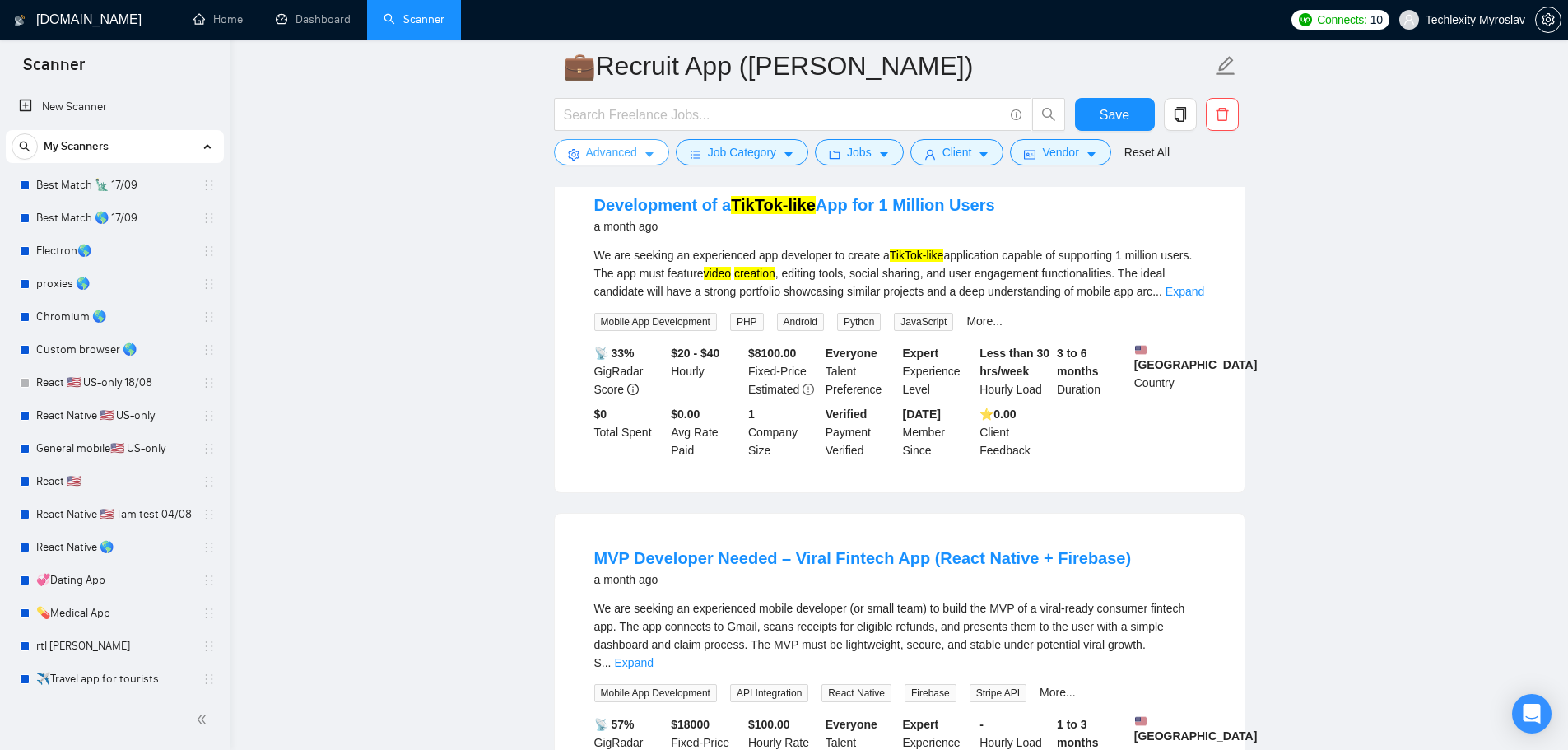
scroll to position [1235, 0]
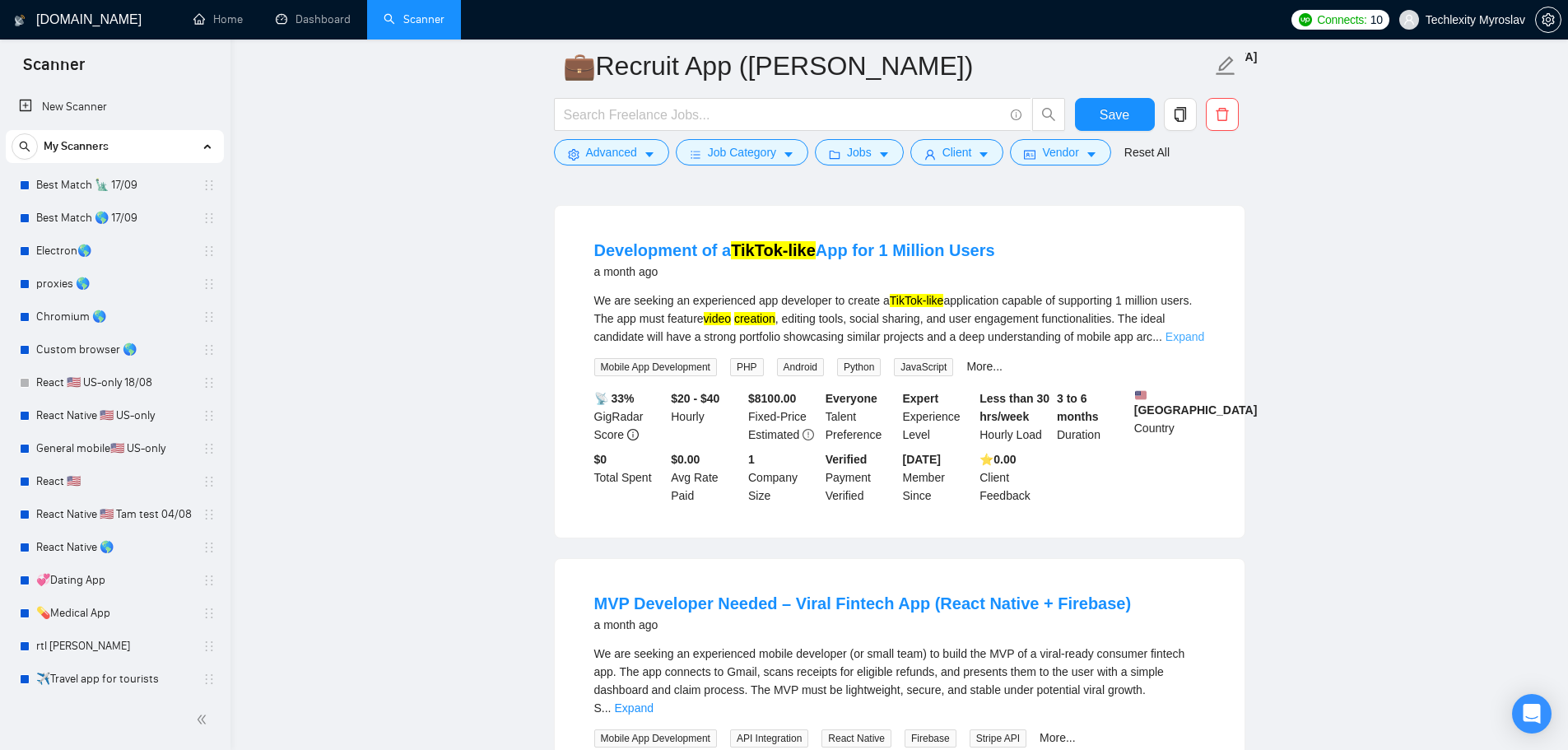
click at [1182, 330] on link "Expand" at bounding box center [1185, 336] width 39 height 14
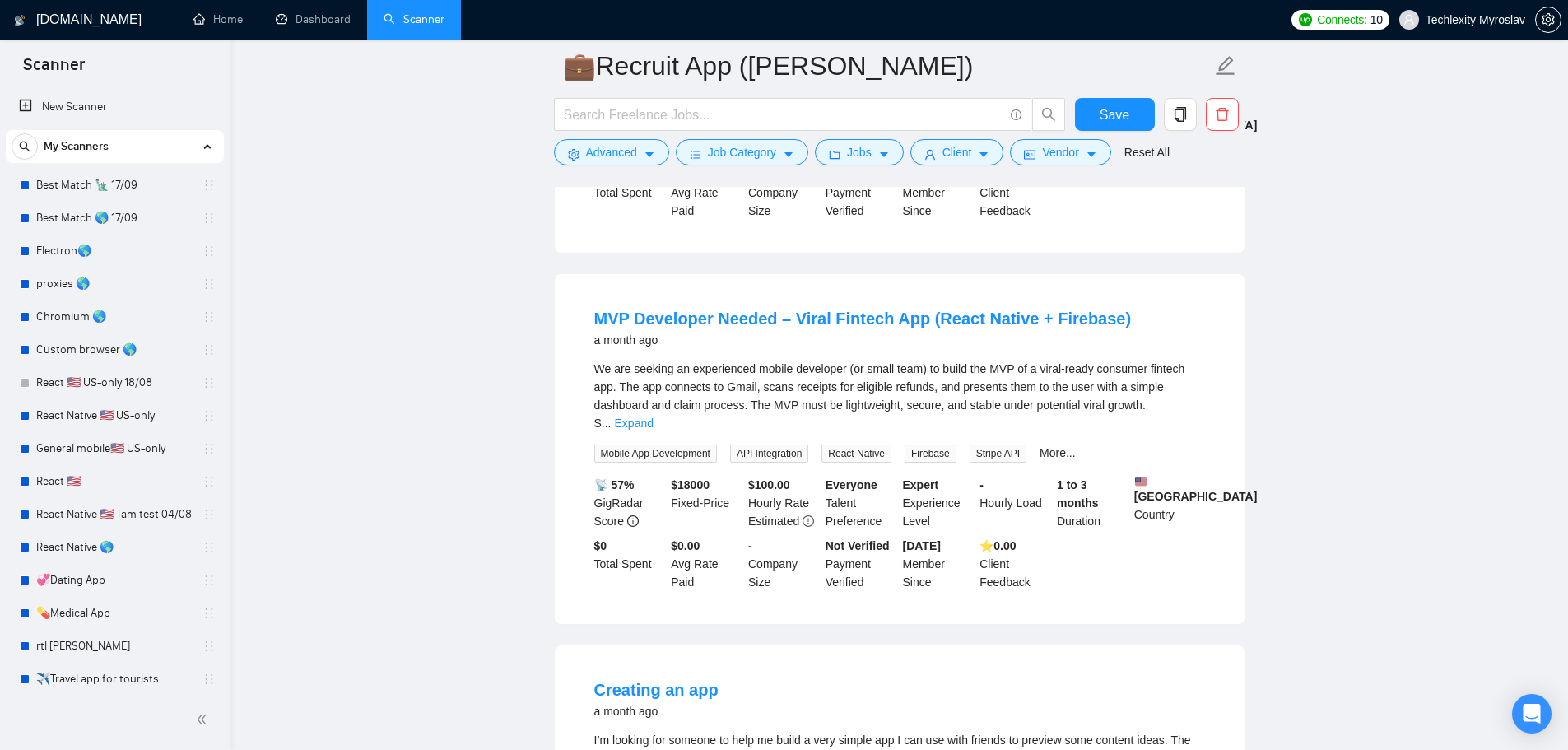
scroll to position [1564, 0]
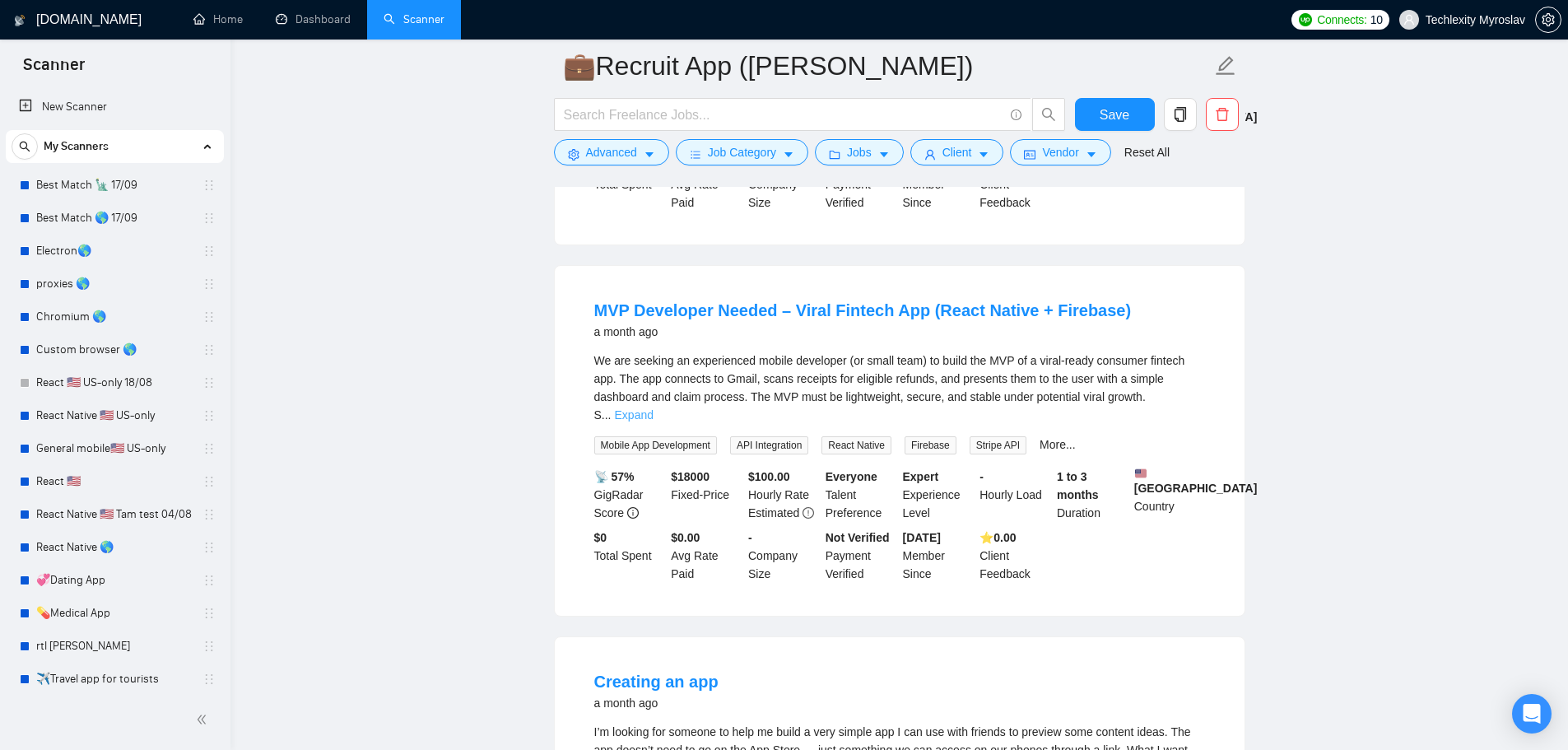
click at [654, 409] on link "Expand" at bounding box center [634, 415] width 39 height 14
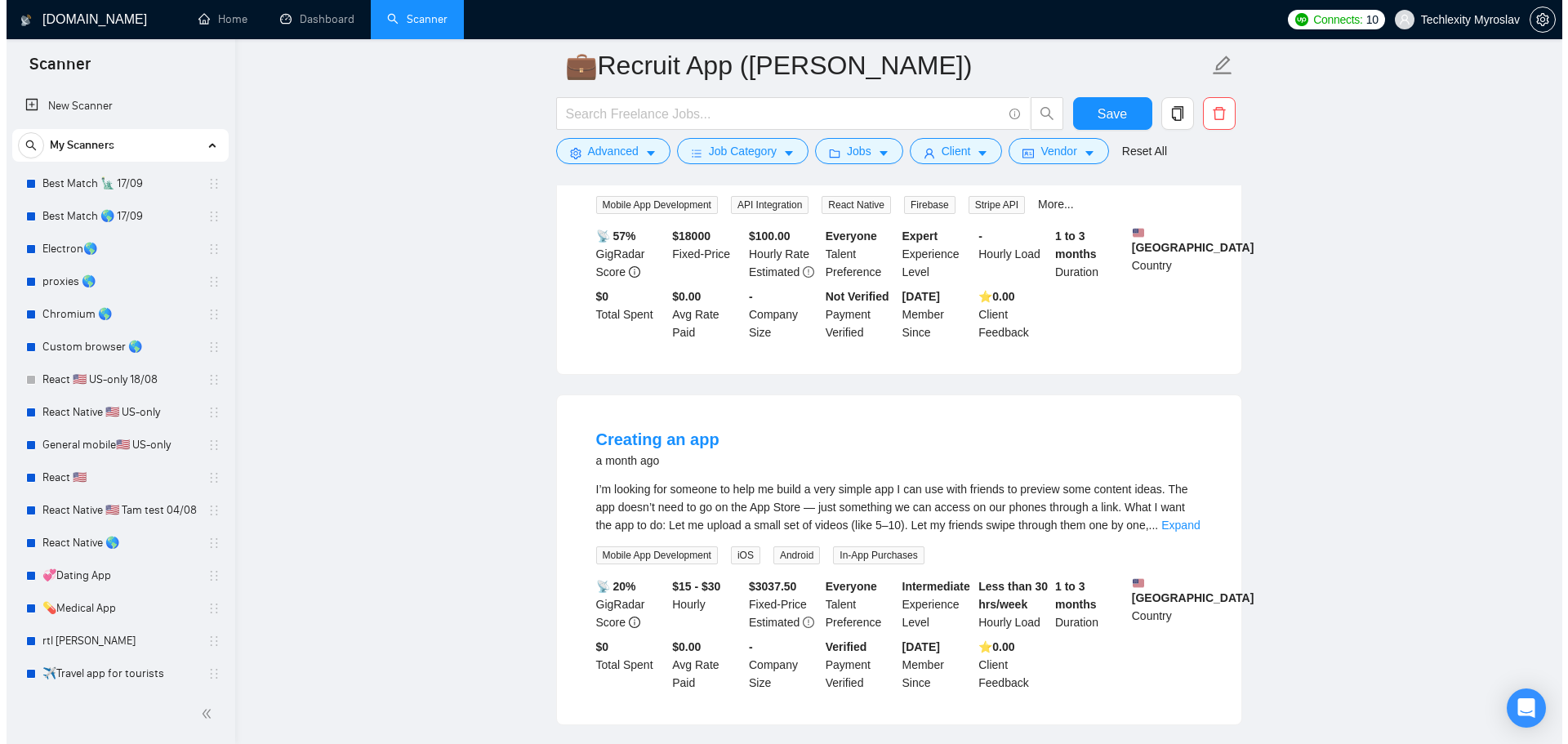
scroll to position [2368, 0]
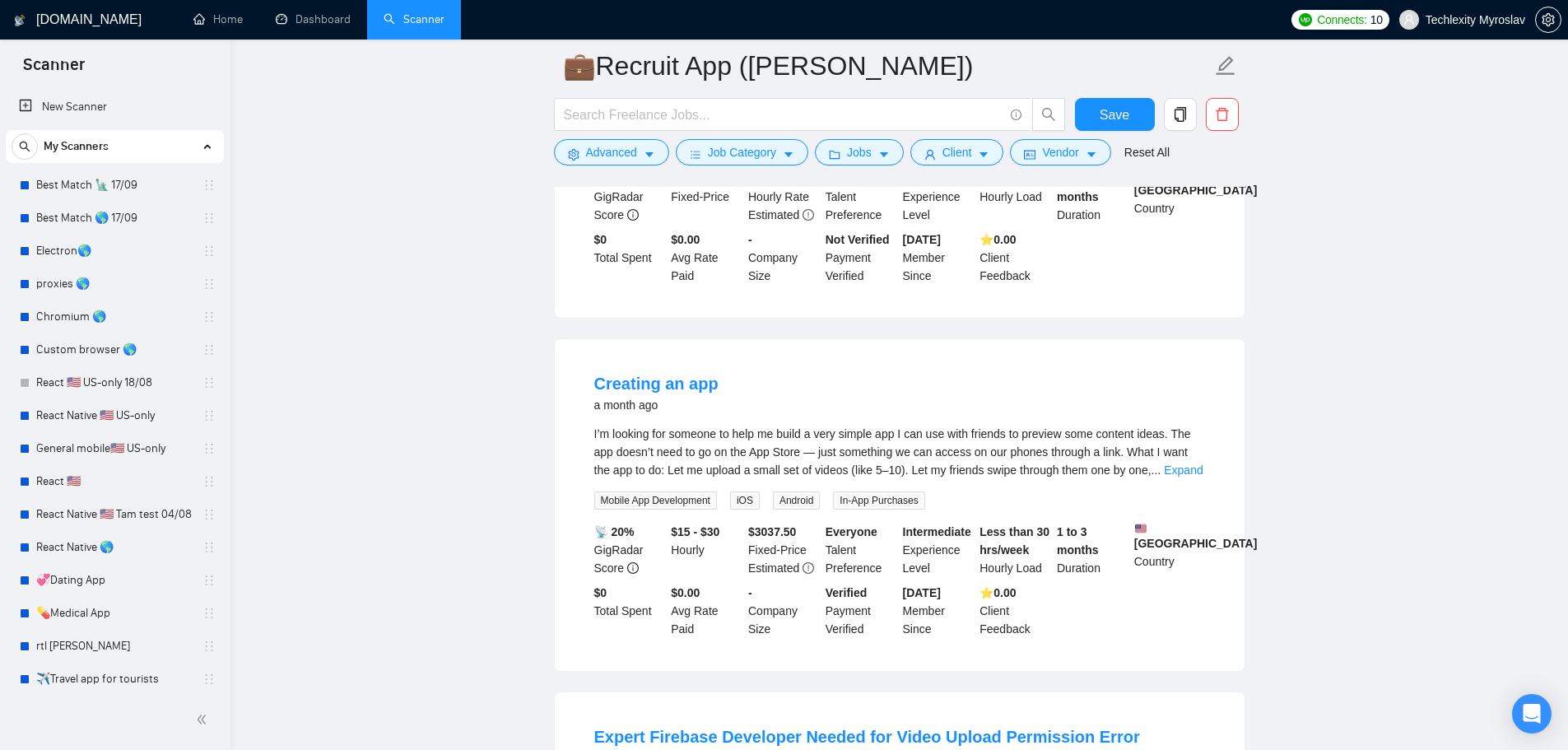
click at [1169, 425] on div "I’m looking for someone to help me build a very simple app I can use with frien…" at bounding box center [899, 452] width 611 height 54
click at [1171, 463] on link "Expand" at bounding box center [1183, 469] width 39 height 14
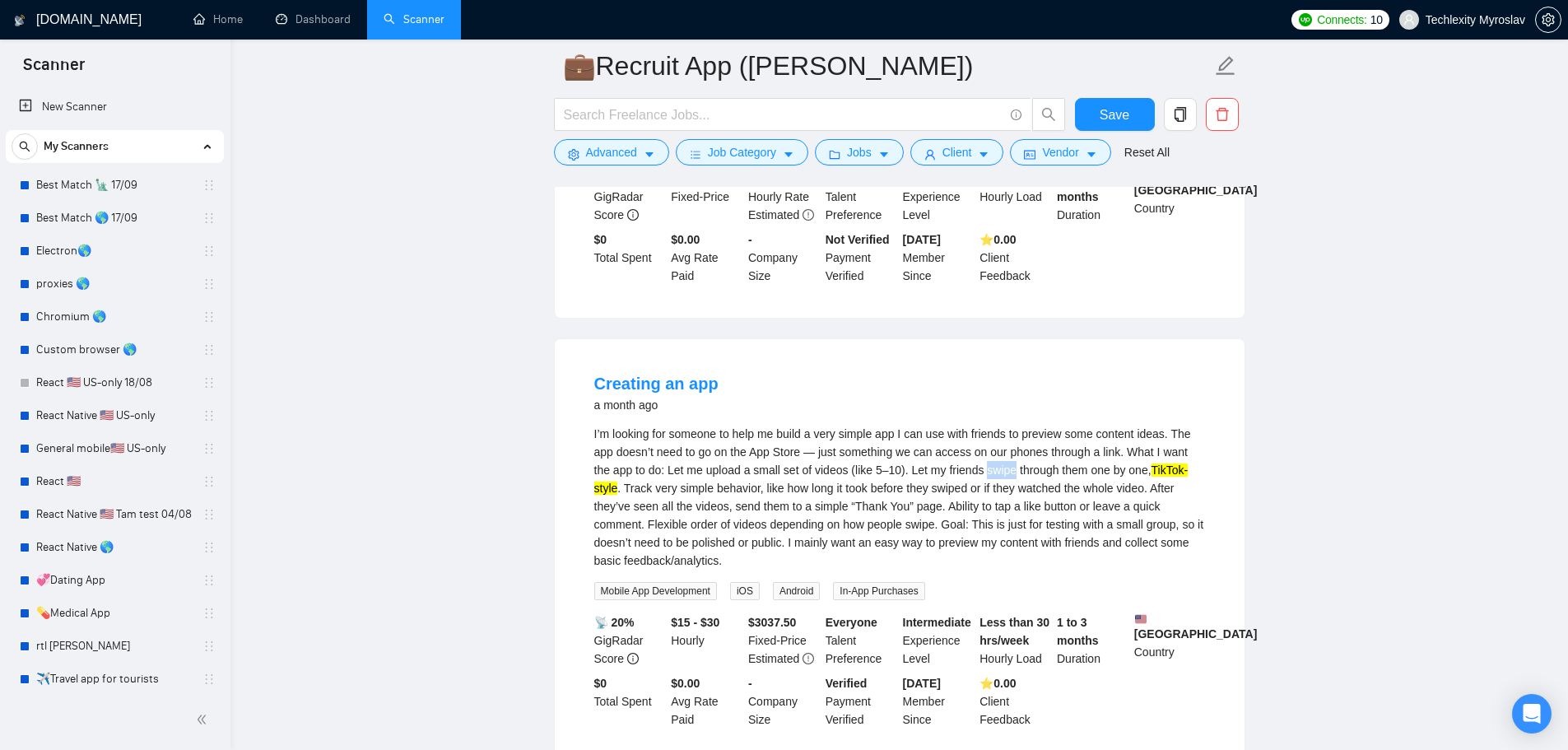
drag, startPoint x: 983, startPoint y: 426, endPoint x: 1011, endPoint y: 426, distance: 28.0
click at [1011, 426] on div "I’m looking for someone to help me build a very simple app I can use with frien…" at bounding box center [899, 498] width 611 height 145
copy div "swipe"
click at [605, 153] on span "Advanced" at bounding box center [611, 153] width 51 height 18
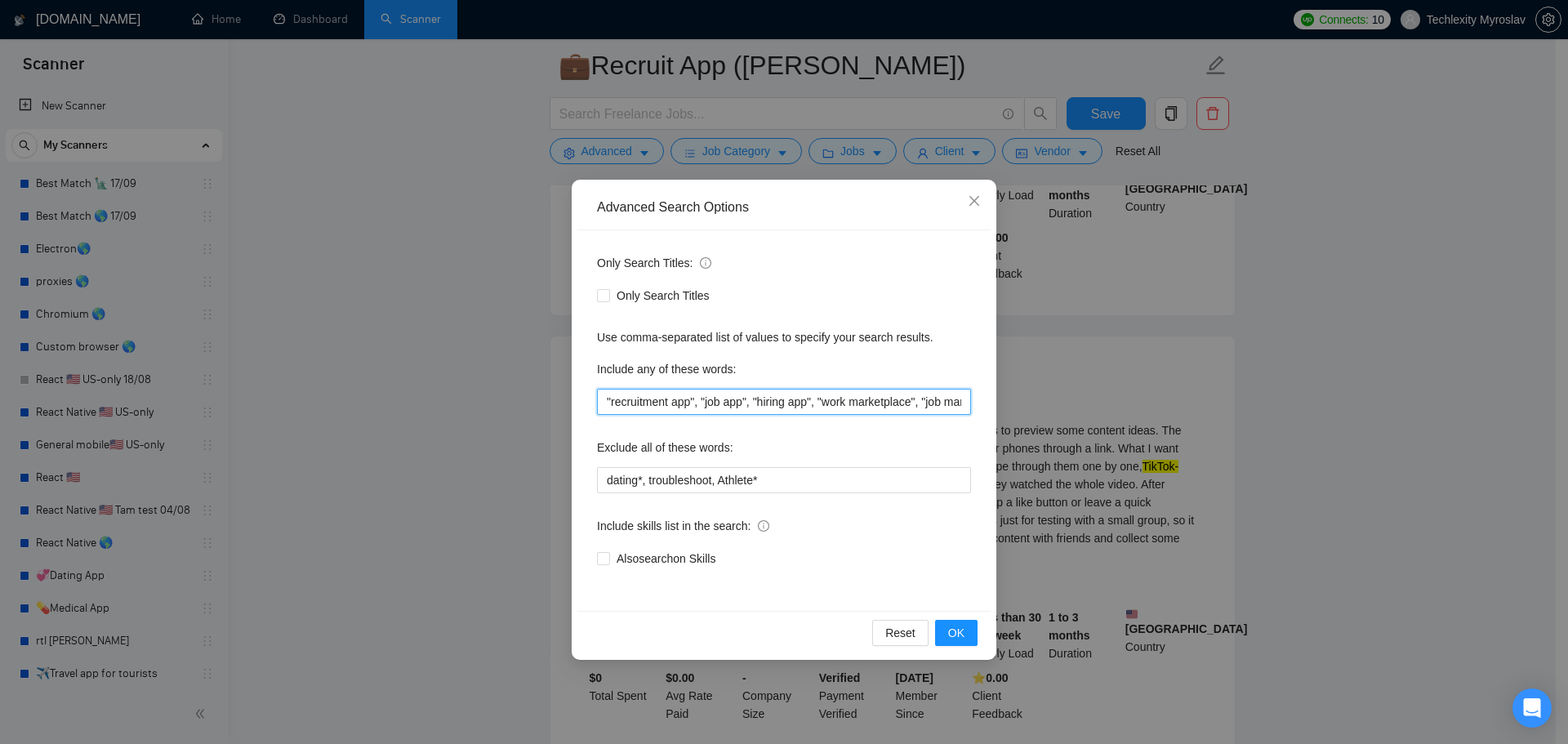
click at [725, 411] on input ""recruitment app", "job app", "hiring app", "work marketplace", "job marketplac…" at bounding box center [784, 401] width 374 height 26
drag, startPoint x: 845, startPoint y: 407, endPoint x: 1040, endPoint y: 410, distance: 195.0
click at [1040, 410] on div "Advanced Search Options Only Search Titles: Only Search Titles Use comma-separa…" at bounding box center [784, 372] width 1568 height 744
click at [895, 407] on input ""recruitment app", "job app", "hiring app", "work marketplace", "job marketplac…" at bounding box center [784, 401] width 374 height 26
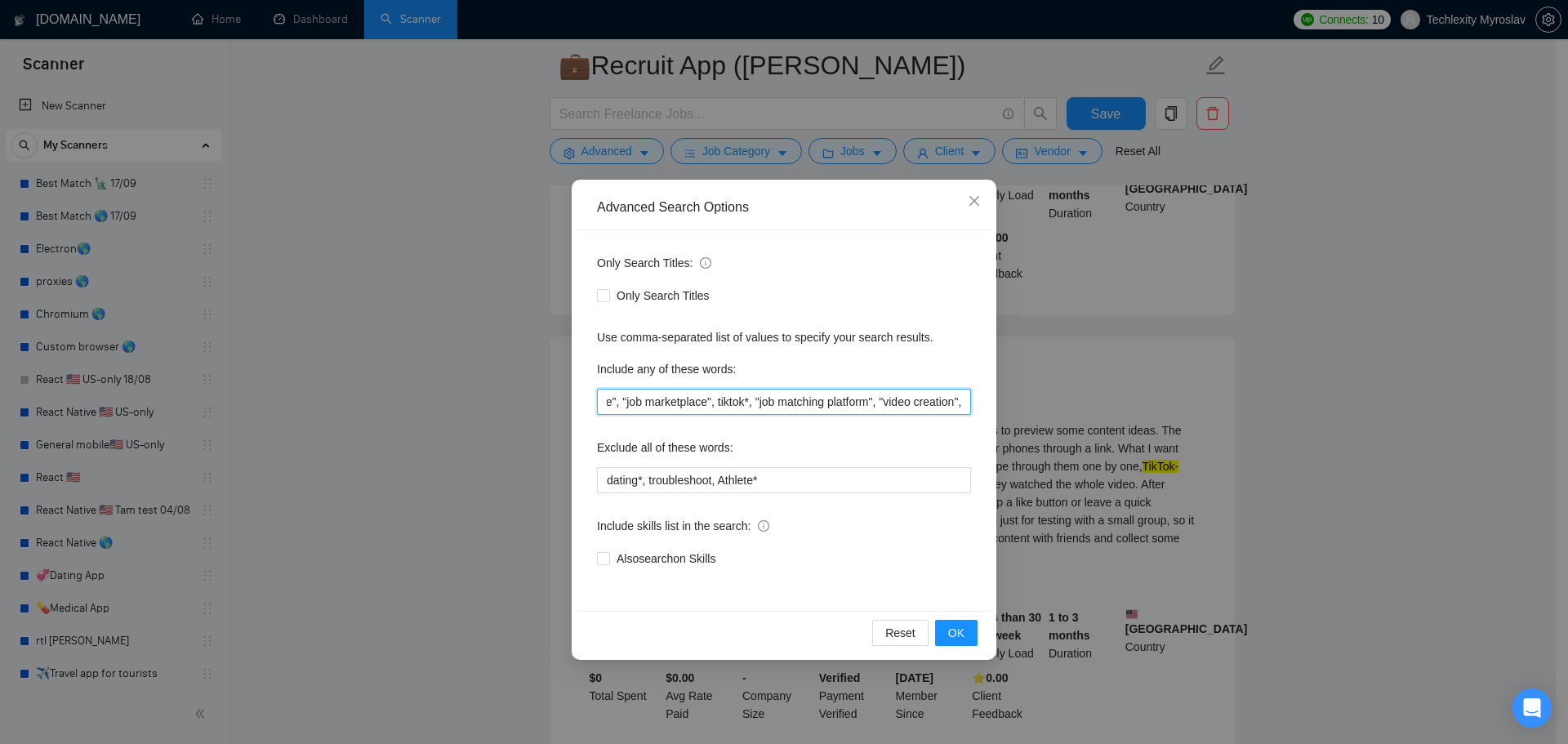
click at [966, 405] on input ""recruitment app", "job app", "hiring app", "work marketplace", "job marketplac…" at bounding box center [784, 401] width 374 height 26
paste input "swipe"
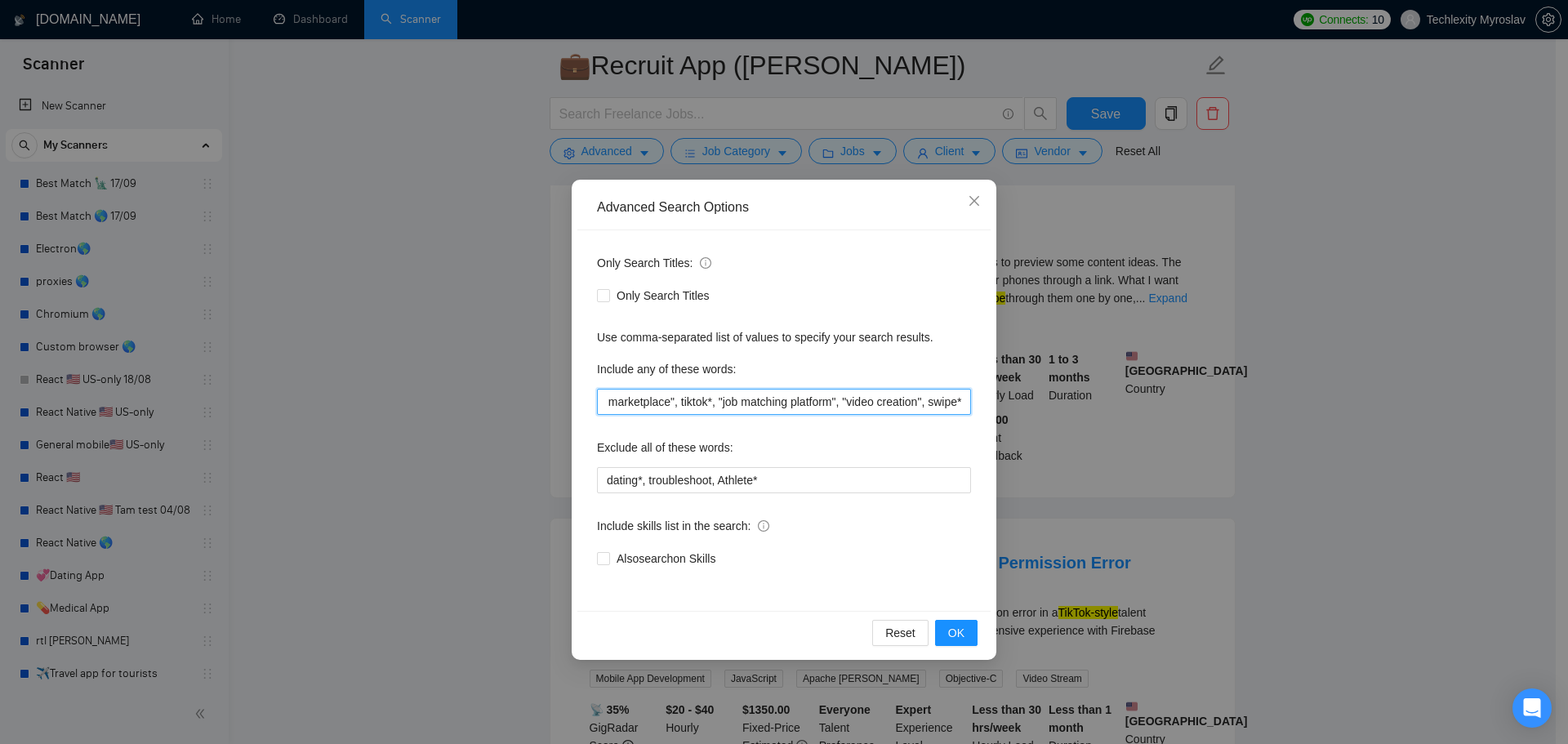
scroll to position [0, 346]
click at [950, 623] on button "OK" at bounding box center [956, 632] width 42 height 26
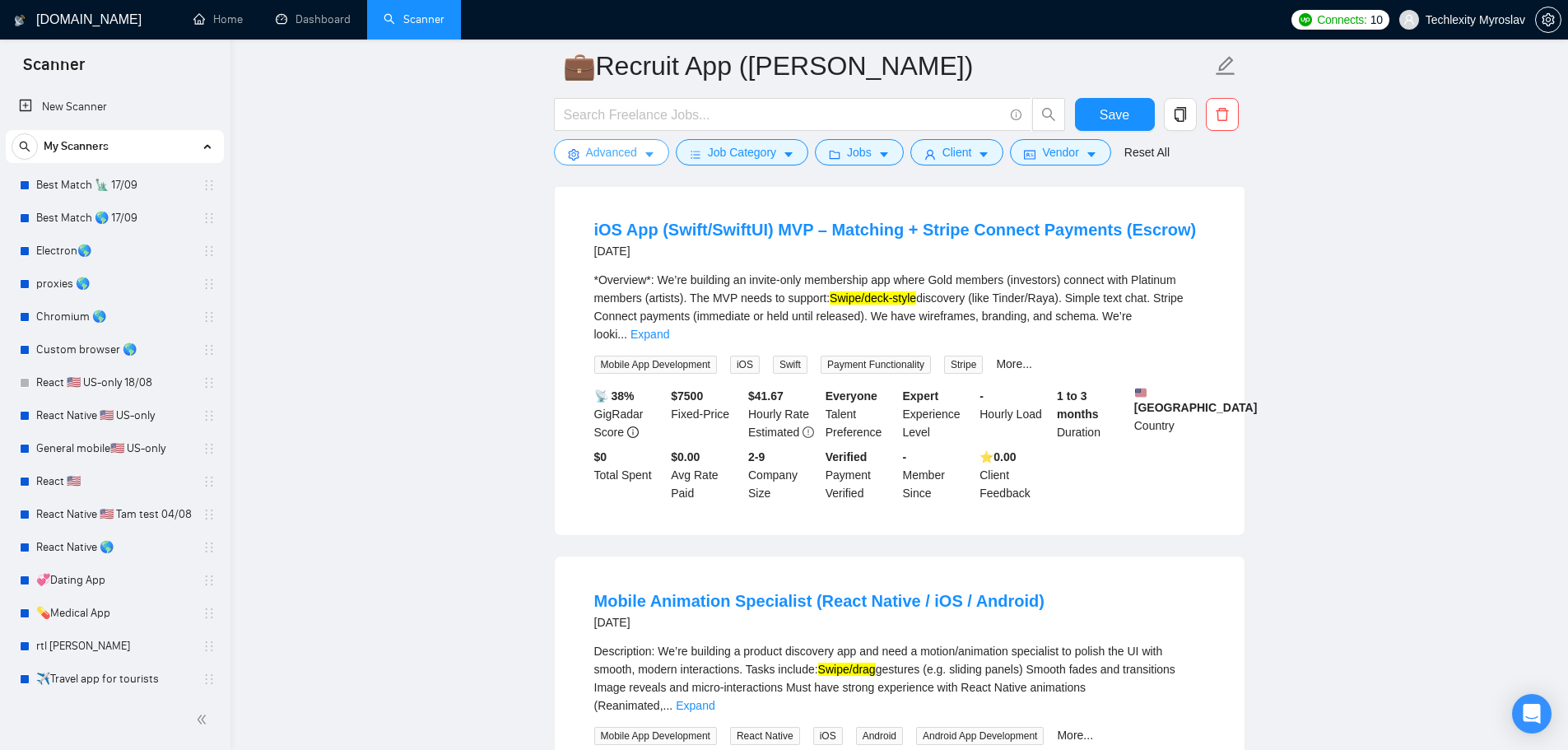
scroll to position [164, 0]
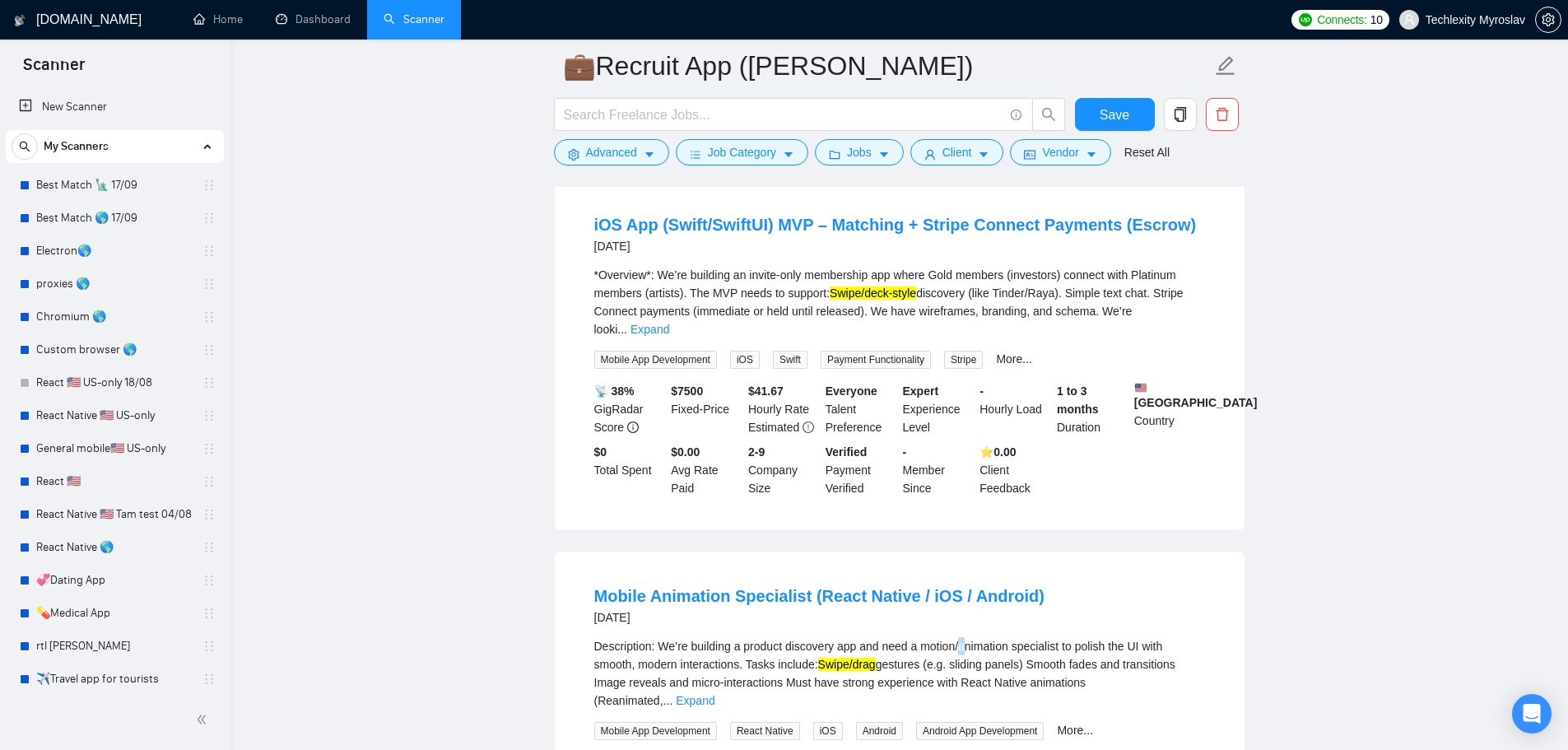
click at [964, 640] on div "Description: We’re building a product discovery app and need a motion/animation…" at bounding box center [899, 674] width 611 height 73
click at [960, 637] on div "Description: We’re building a product discovery app and need a motion/animation…" at bounding box center [899, 674] width 611 height 73
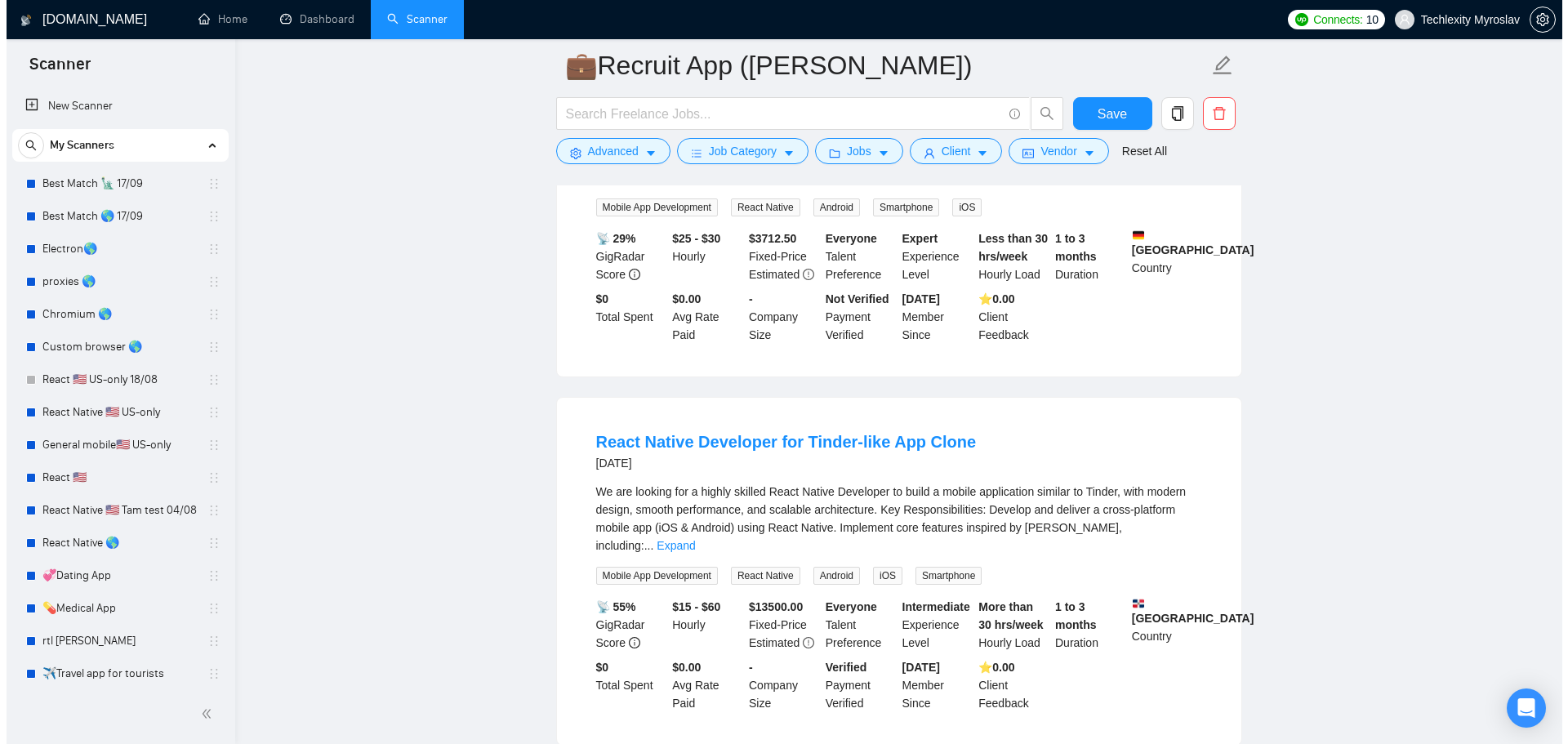
scroll to position [1061, 0]
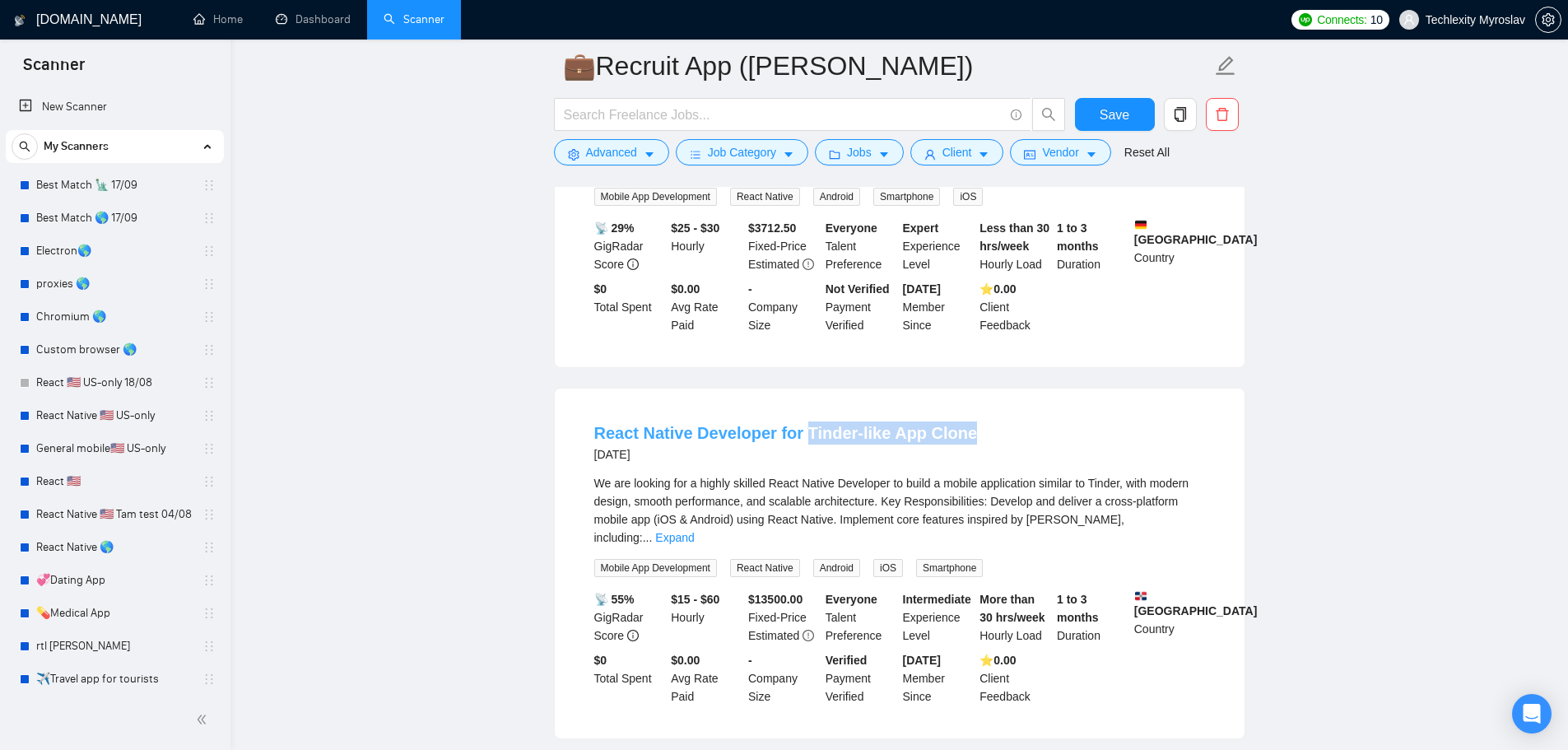
drag, startPoint x: 981, startPoint y: 402, endPoint x: 801, endPoint y: 404, distance: 180.0
click at [801, 421] on div "React Native Developer for Tinder-like App Clone 24 days ago" at bounding box center [899, 442] width 611 height 43
copy link "Tinder-like App Clone"
click at [606, 160] on span "Advanced" at bounding box center [611, 153] width 51 height 18
click at [1049, 421] on div "React Native Developer for Tinder-like App Clone 24 days ago" at bounding box center [899, 442] width 611 height 43
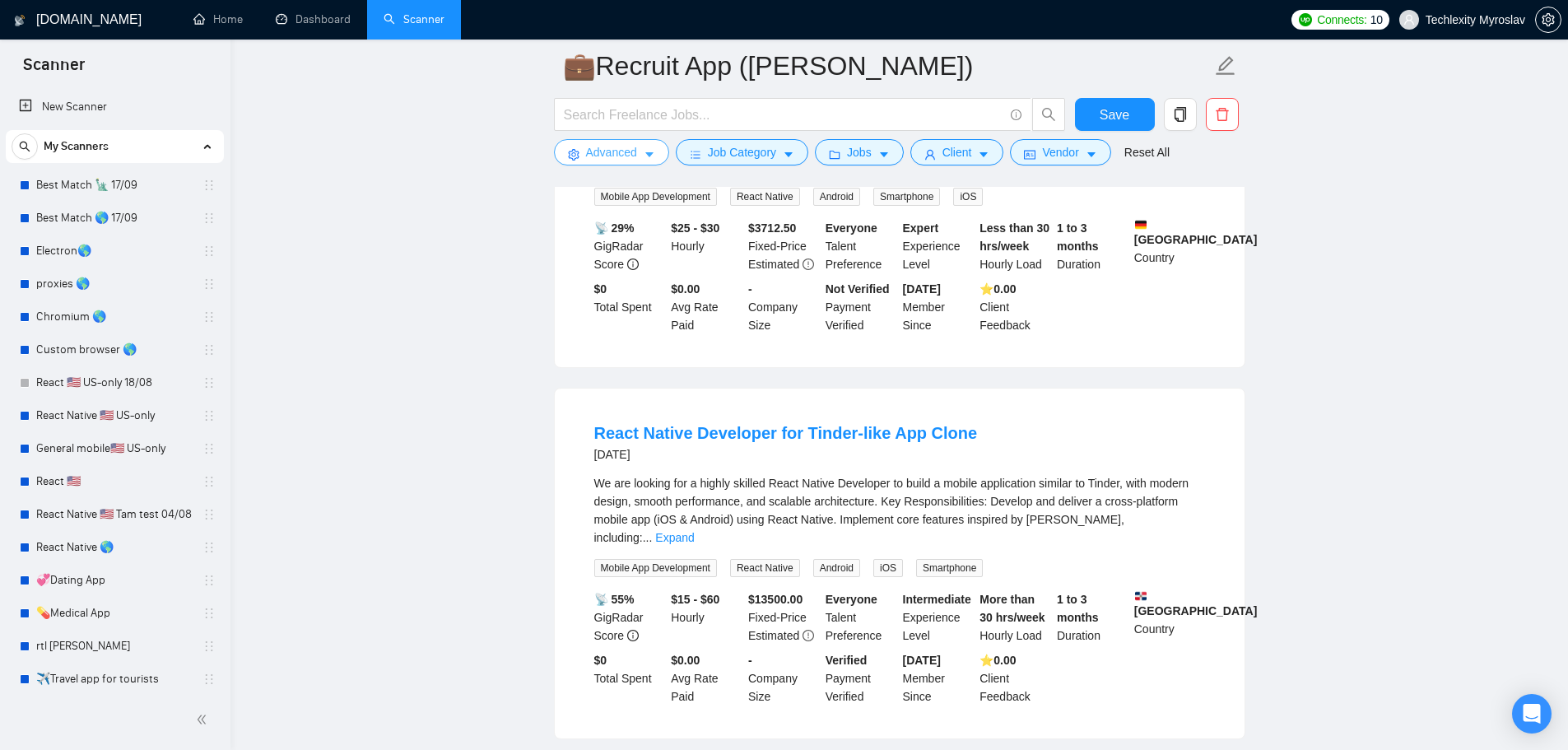
click at [597, 145] on span "Advanced" at bounding box center [611, 153] width 51 height 18
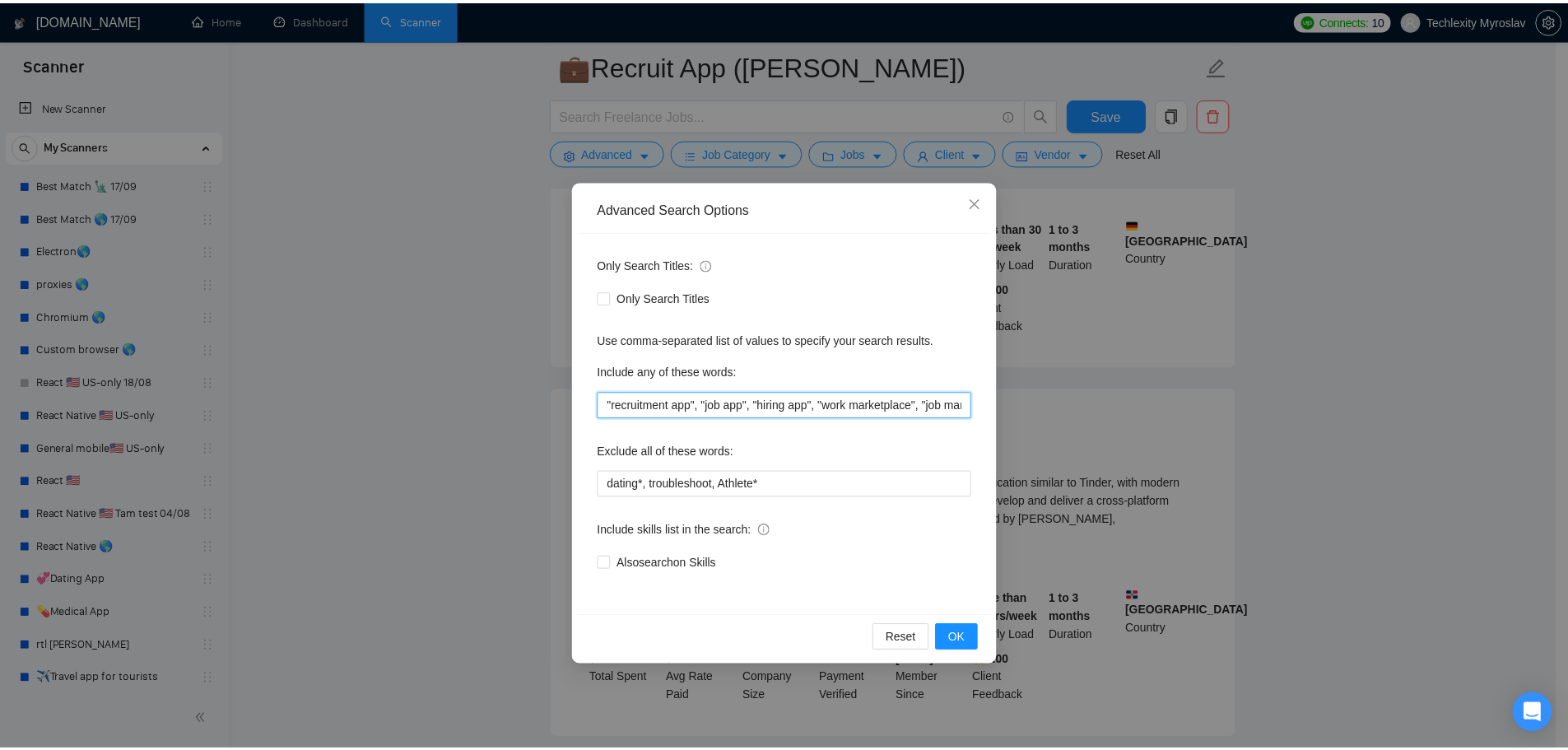
scroll to position [0, 349]
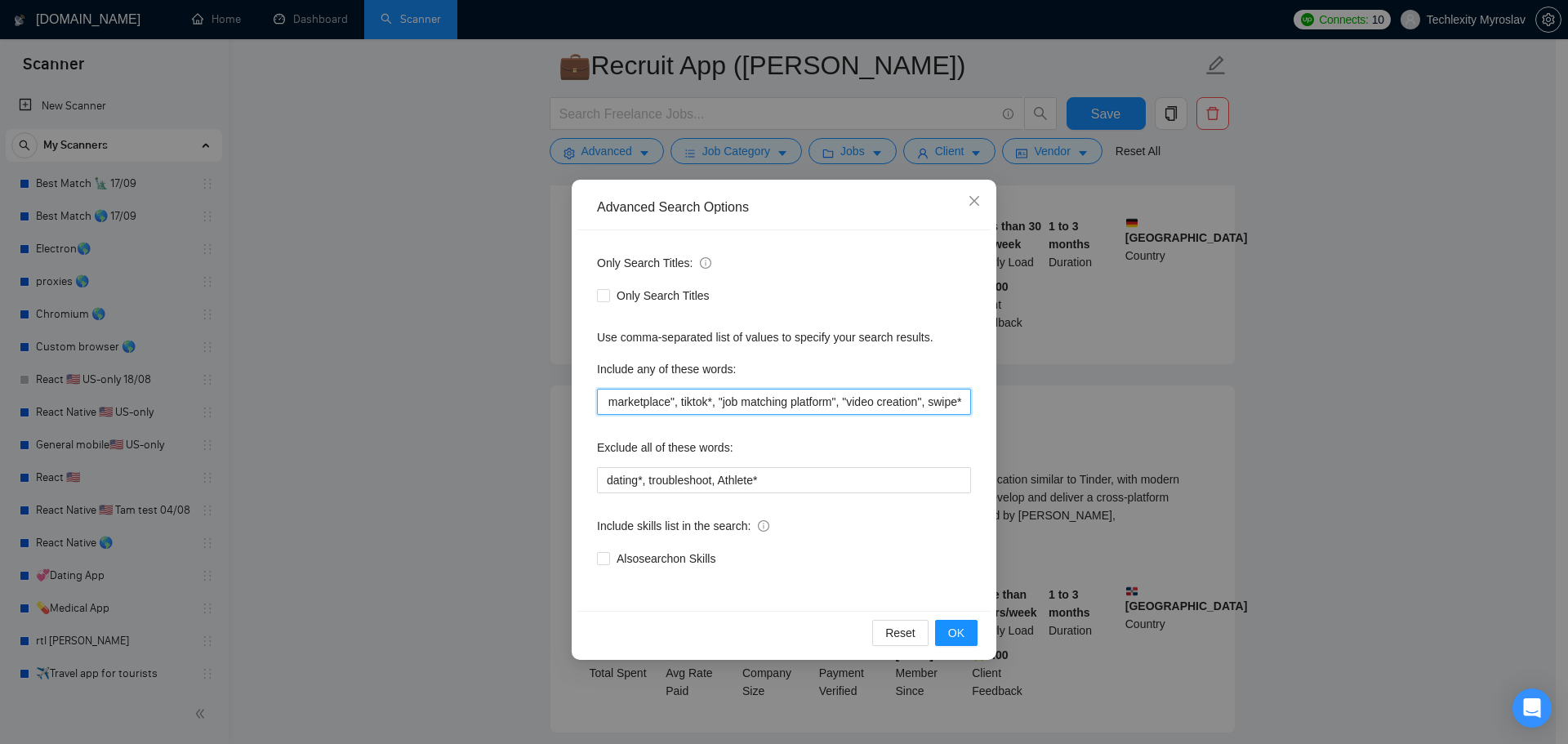
drag, startPoint x: 1044, startPoint y: 406, endPoint x: 1127, endPoint y: 413, distance: 83.3
click at [1126, 413] on div "Advanced Search Options Only Search Titles: Only Search Titles Use comma-separa…" at bounding box center [784, 372] width 1568 height 744
click at [937, 403] on input ""recruitment app", "job app", "hiring app", "work marketplace", "job marketplac…" at bounding box center [784, 401] width 374 height 26
click at [711, 404] on input ""recruitment app", "job app", "hiring app", "work marketplace", "job marketplac…" at bounding box center [784, 401] width 374 height 26
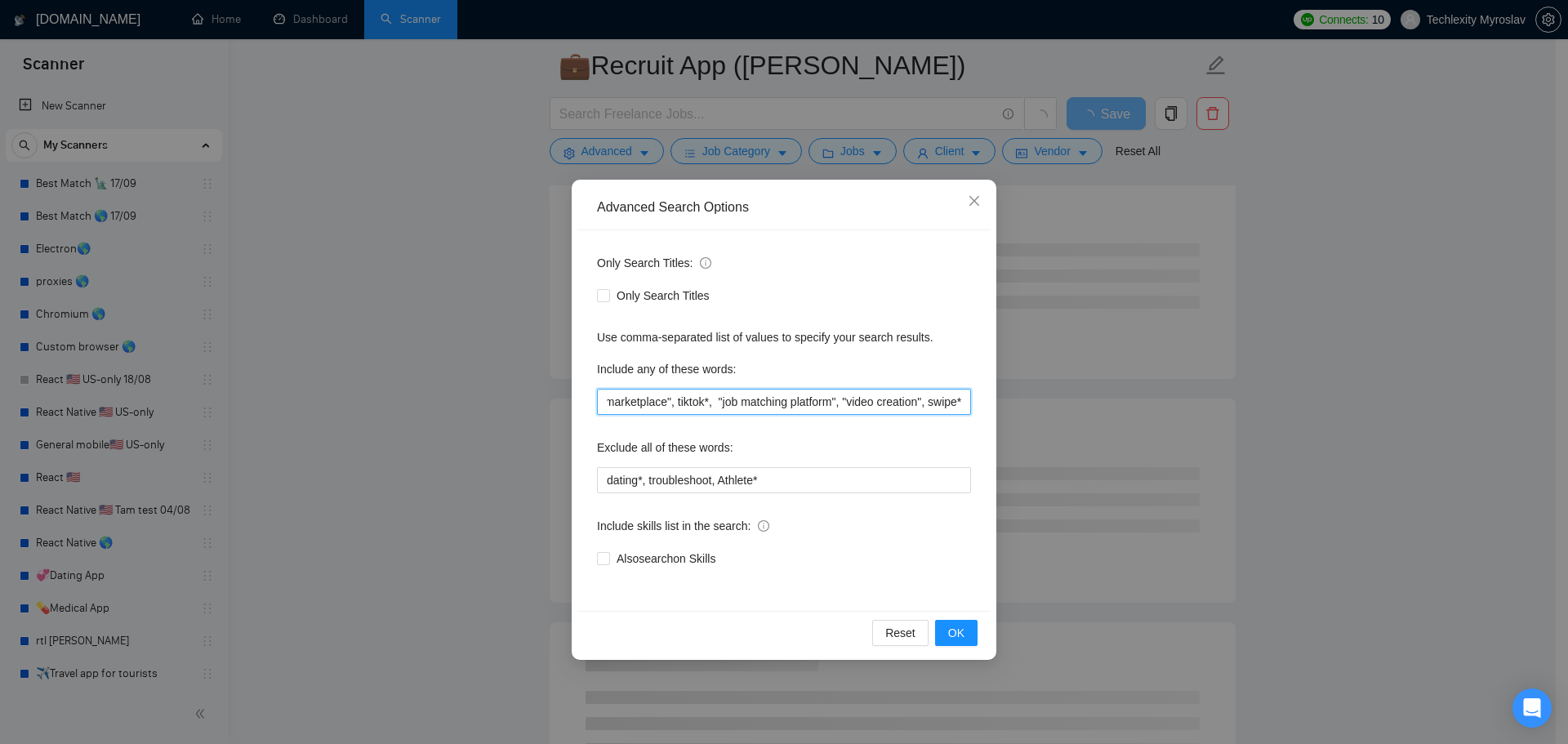
paste input "Tinder-like App Clone"
click at [715, 403] on input ""recruitment app", "job app", "hiring app", "work marketplace", "job marketplac…" at bounding box center [784, 401] width 374 height 26
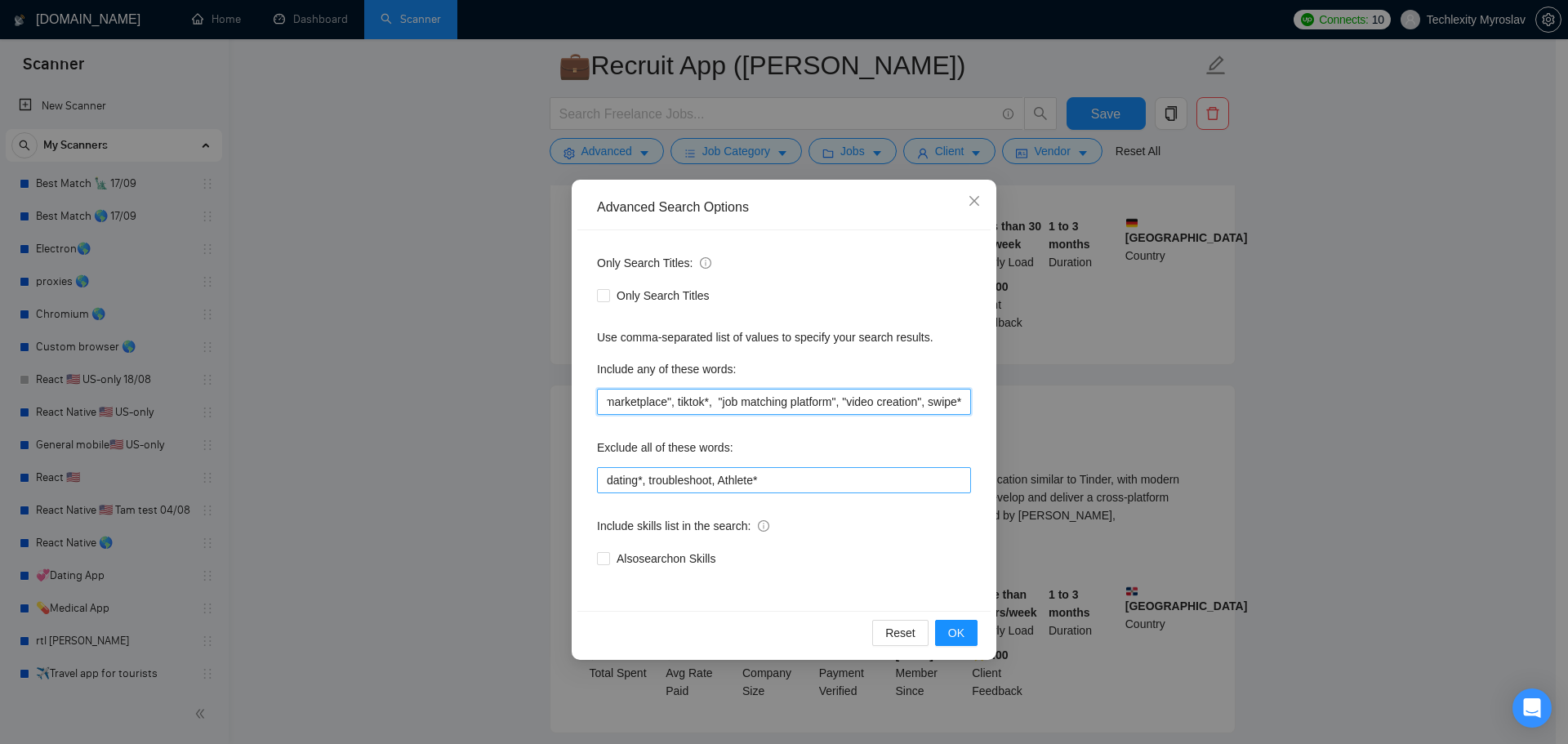
type input ""recruitment app", "job app", "hiring app", "work marketplace", "job marketplac…"
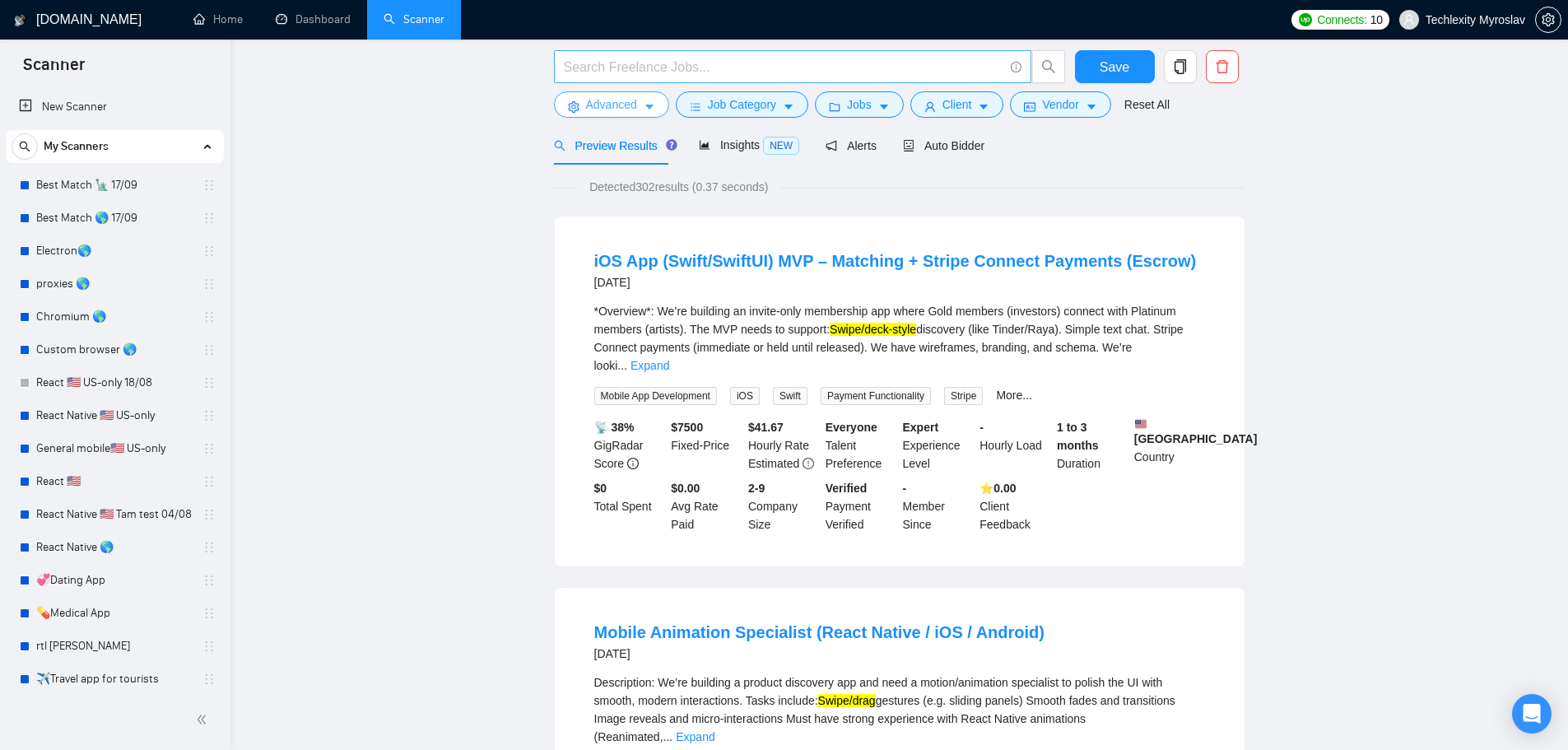
scroll to position [0, 0]
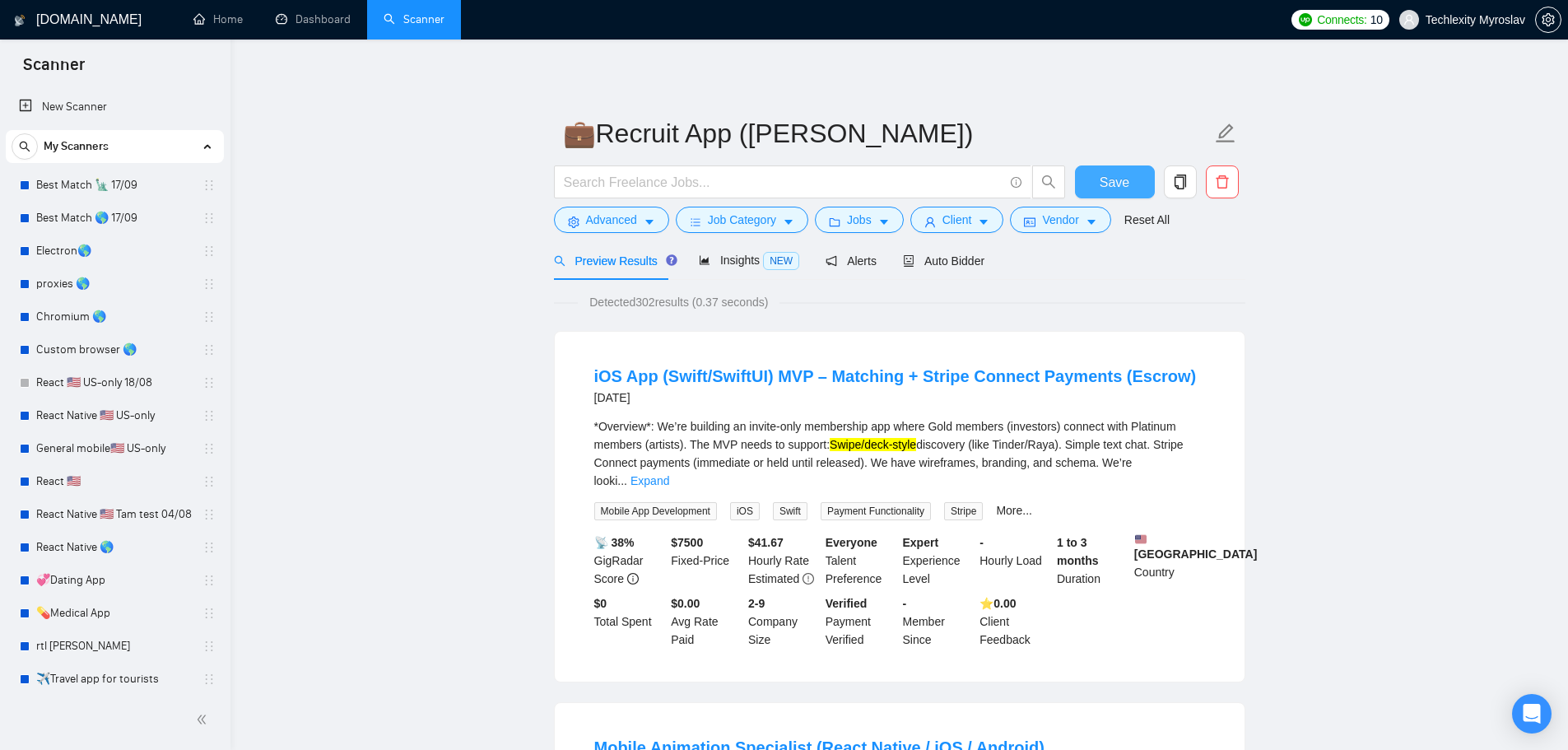
click at [1104, 181] on span "Save" at bounding box center [1114, 182] width 30 height 21
click at [853, 256] on span "Alerts" at bounding box center [851, 261] width 51 height 14
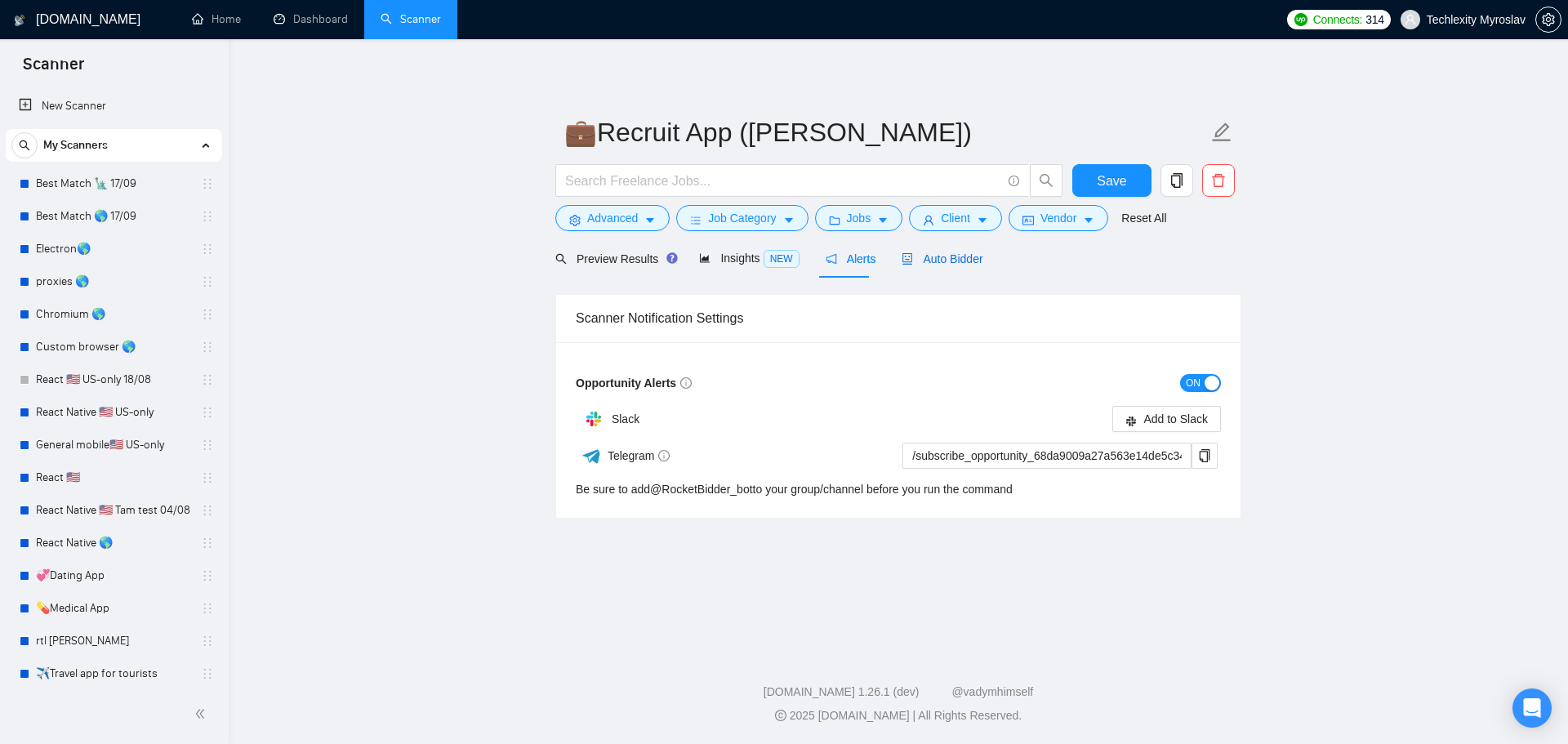
click at [946, 263] on span "Auto Bidder" at bounding box center [943, 259] width 81 height 14
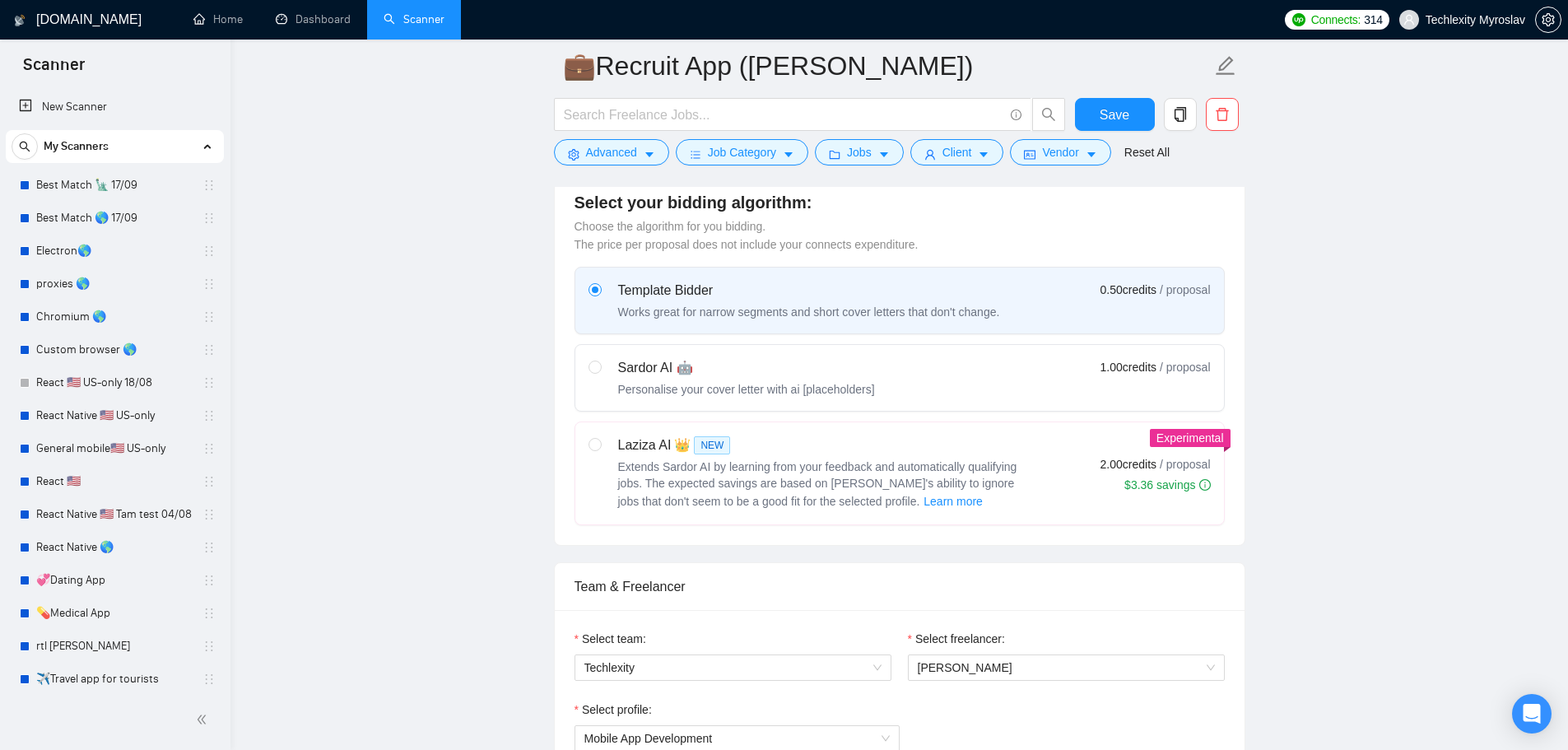
click at [1010, 365] on div "Sardor AI 🤖 Personalise your cover letter with ai [placeholders] 1.00 credits /…" at bounding box center [899, 378] width 622 height 40
click at [600, 365] on input "radio" at bounding box center [594, 366] width 12 height 12
radio input "true"
radio input "false"
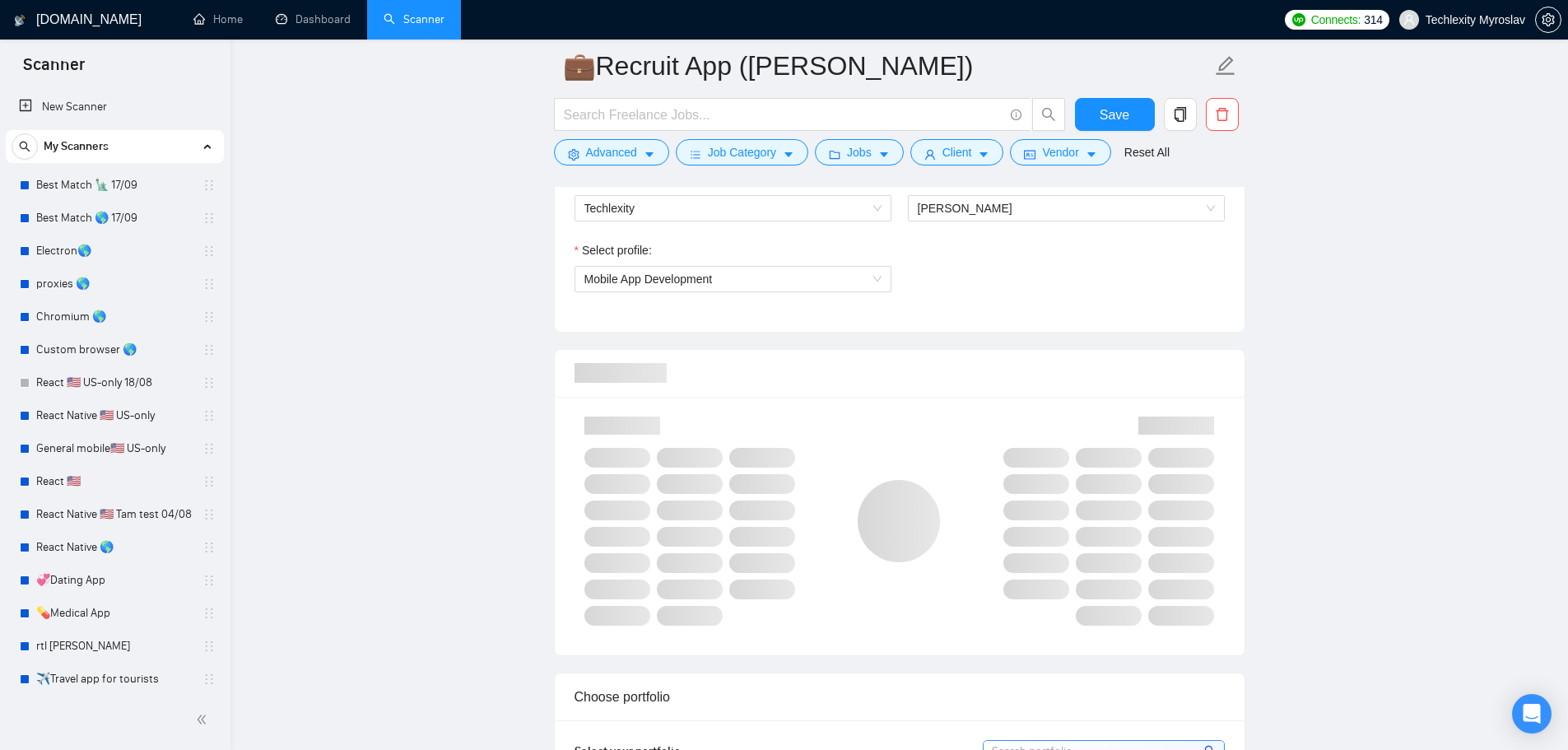
scroll to position [1152, 0]
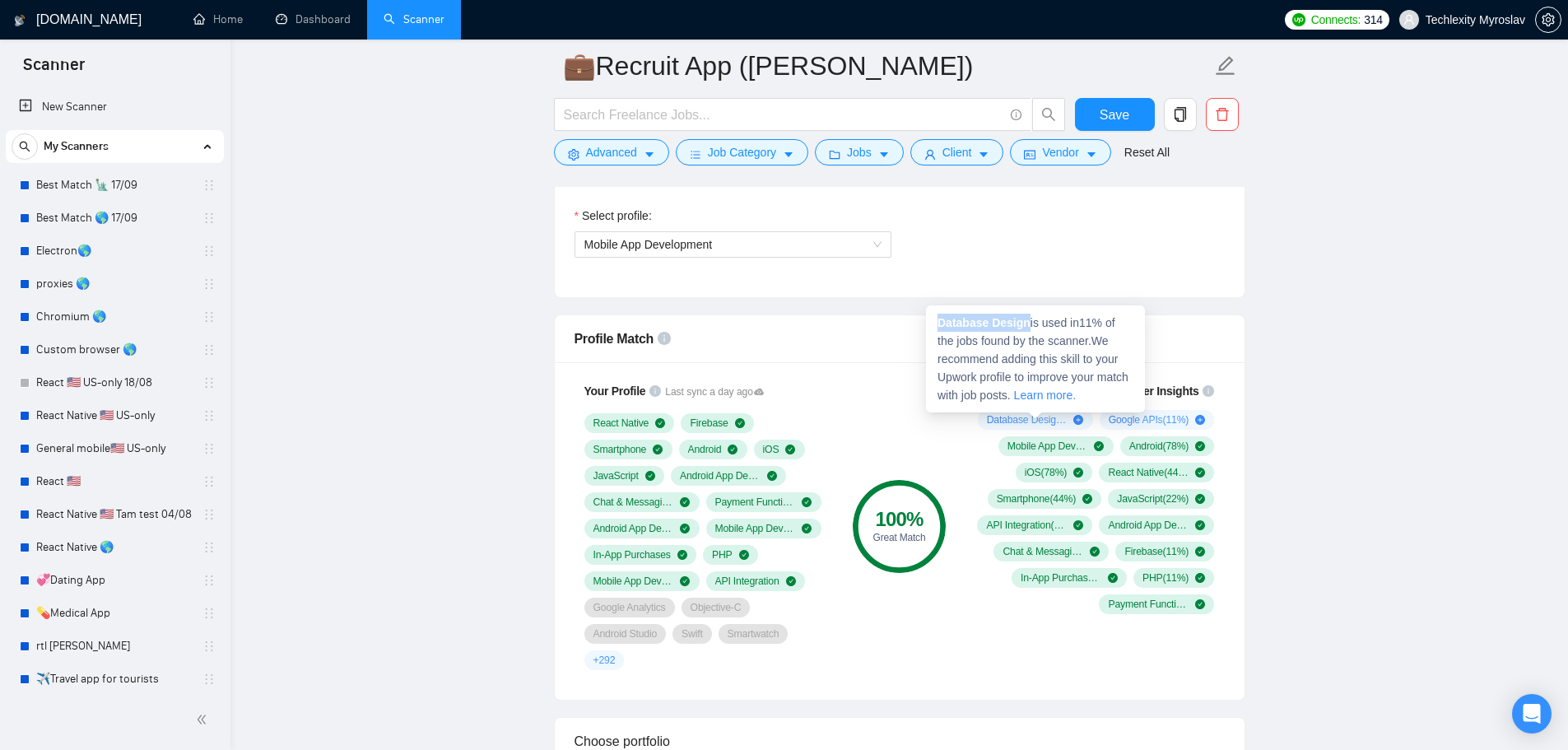
drag, startPoint x: 939, startPoint y: 324, endPoint x: 1025, endPoint y: 321, distance: 86.1
click at [1025, 321] on strong "Database Design" at bounding box center [983, 322] width 93 height 14
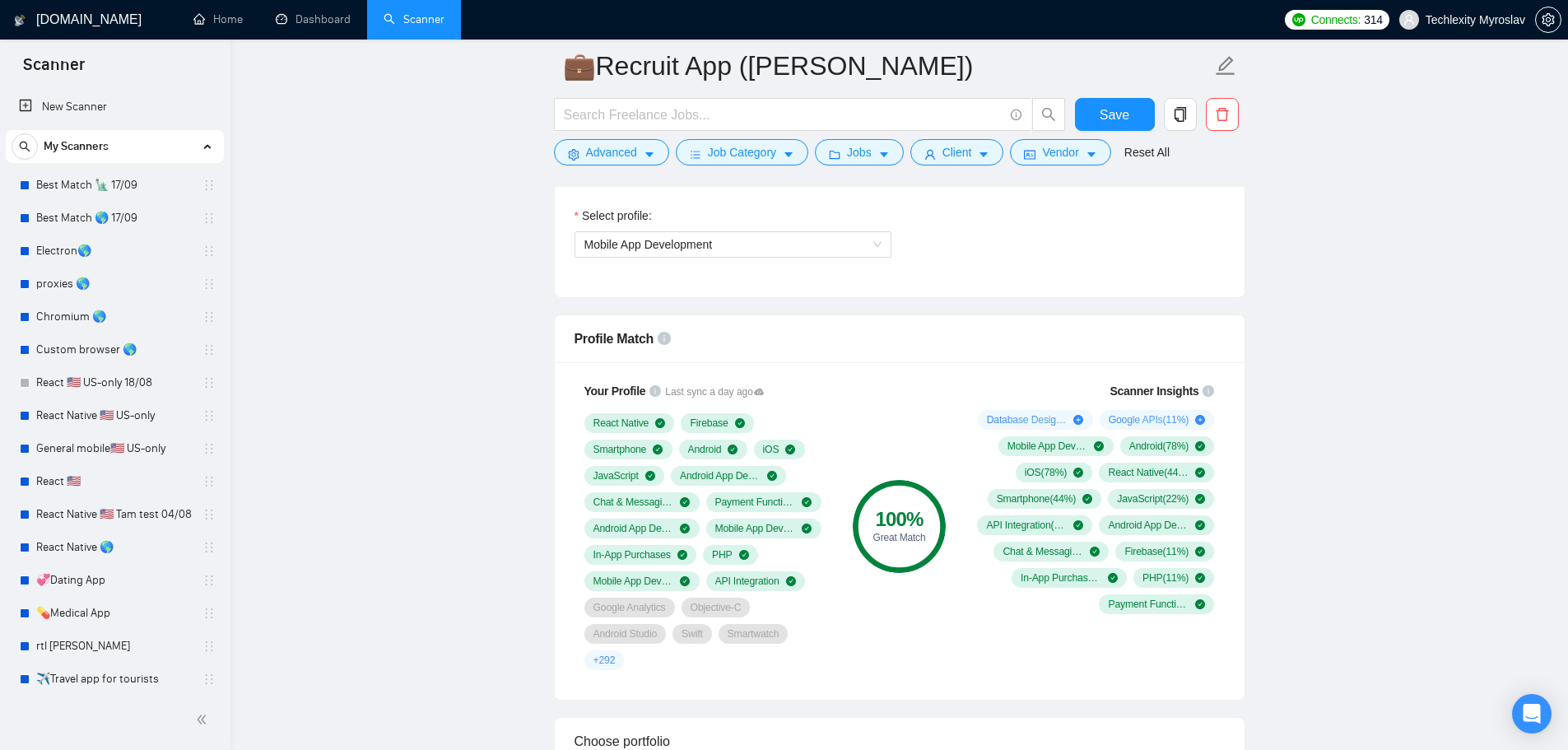
copy strong "Database Design"
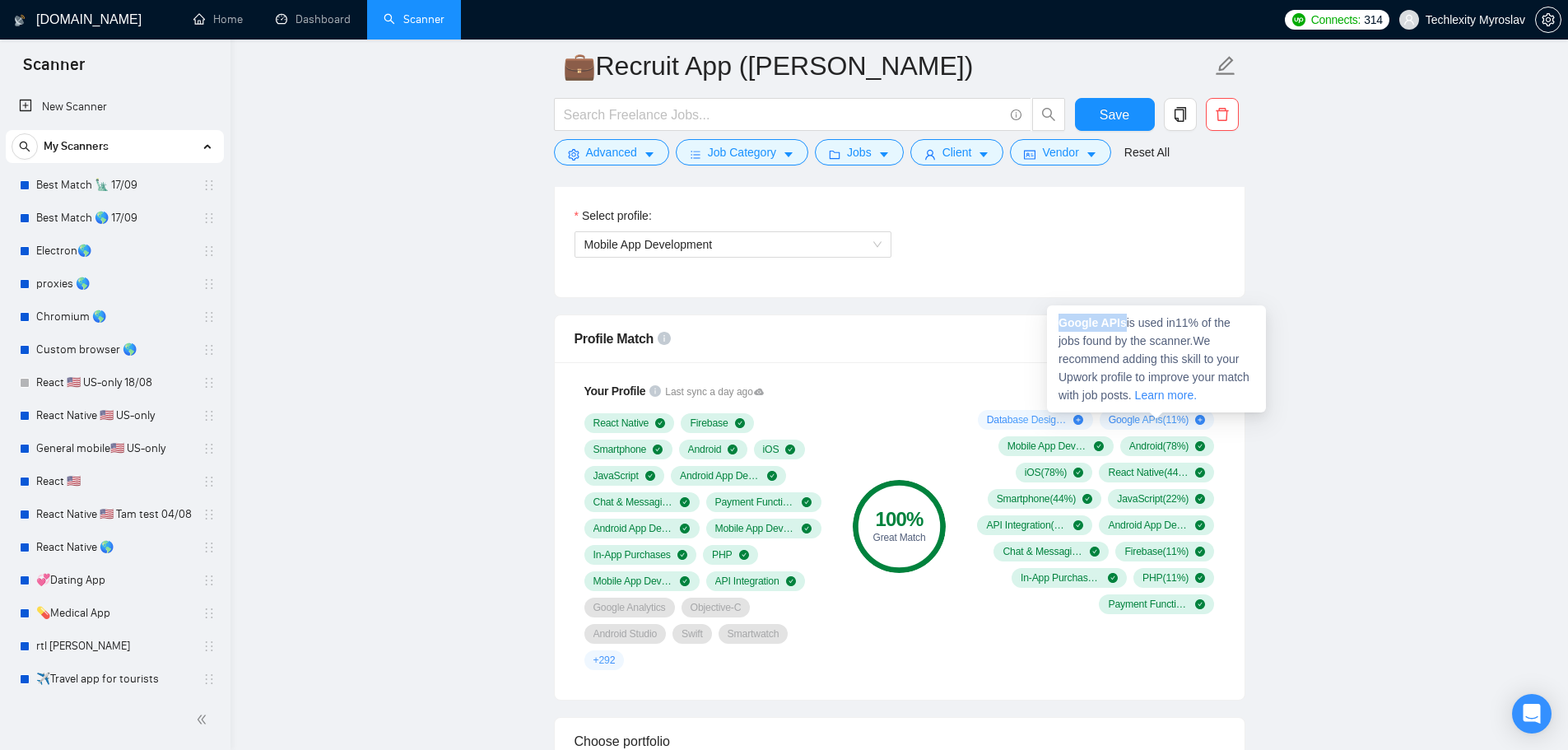
drag, startPoint x: 1058, startPoint y: 321, endPoint x: 1125, endPoint y: 321, distance: 67.0
click at [1125, 321] on div "Google APIs is used in 11 % of the jobs found by the scanner. We recommend addi…" at bounding box center [1156, 359] width 219 height 107
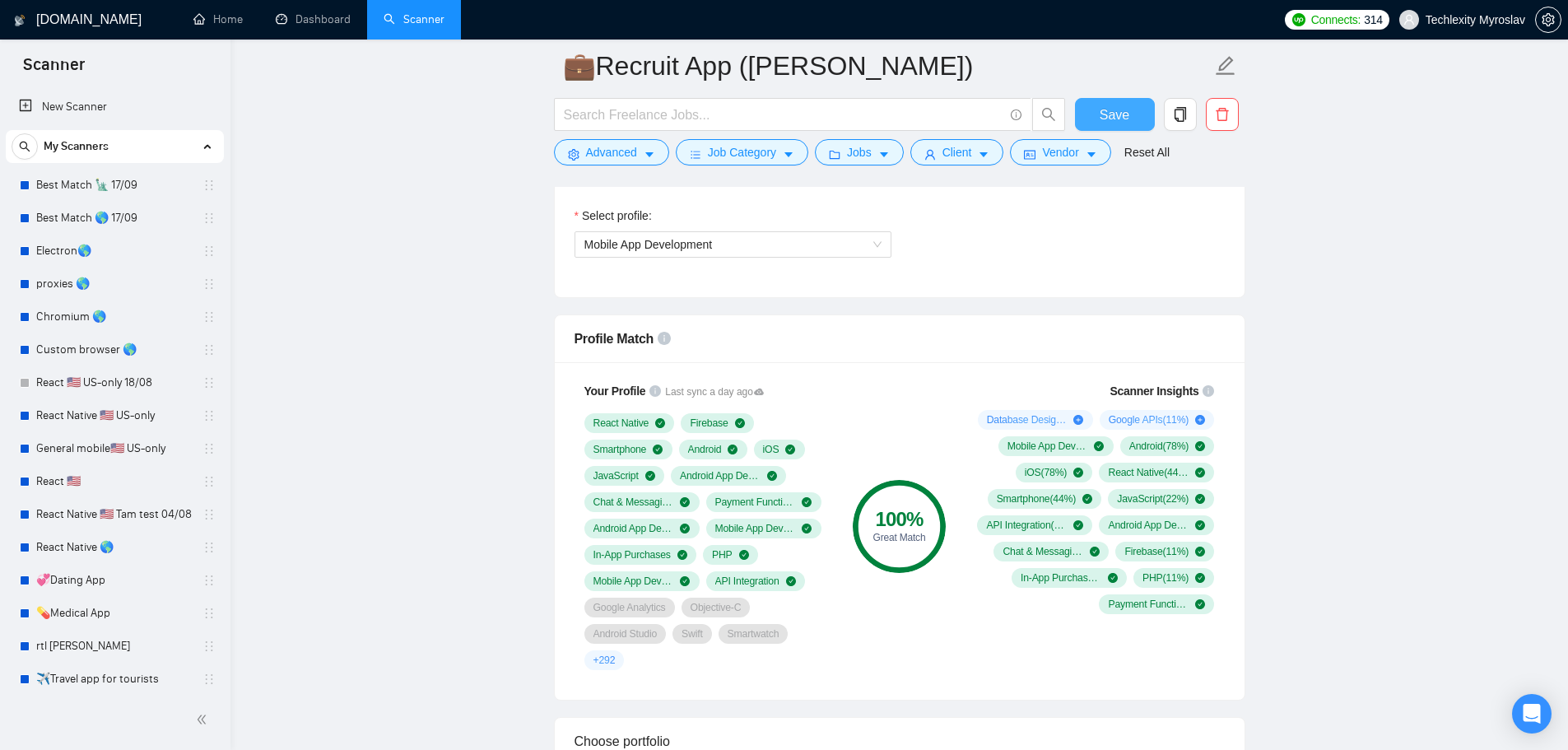
click at [1123, 105] on span "Save" at bounding box center [1114, 114] width 30 height 21
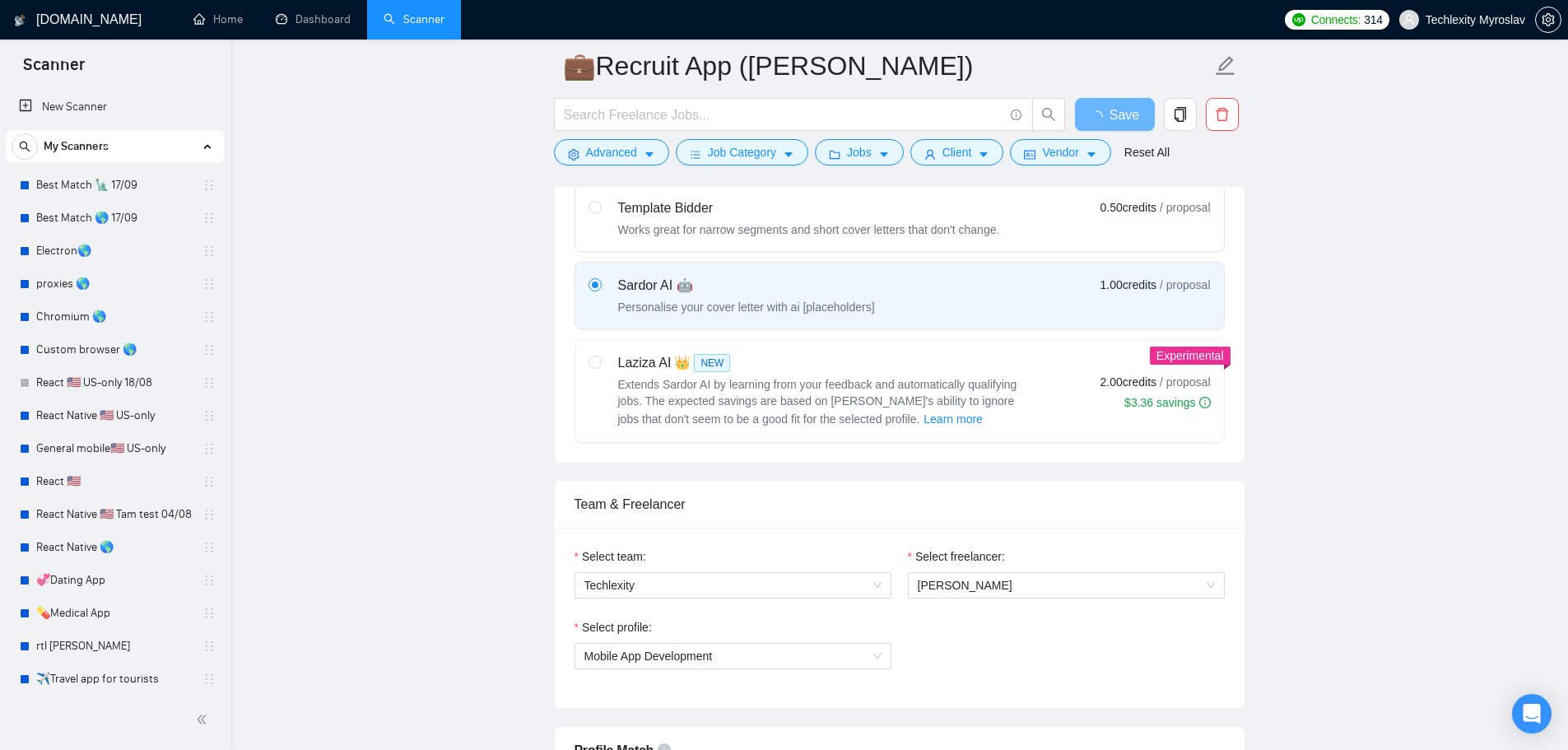
click at [893, 214] on div "Template Bidder" at bounding box center [809, 208] width 382 height 20
click at [600, 212] on input "radio" at bounding box center [594, 206] width 12 height 12
radio input "true"
radio input "false"
click at [1104, 119] on span "Save" at bounding box center [1114, 114] width 30 height 21
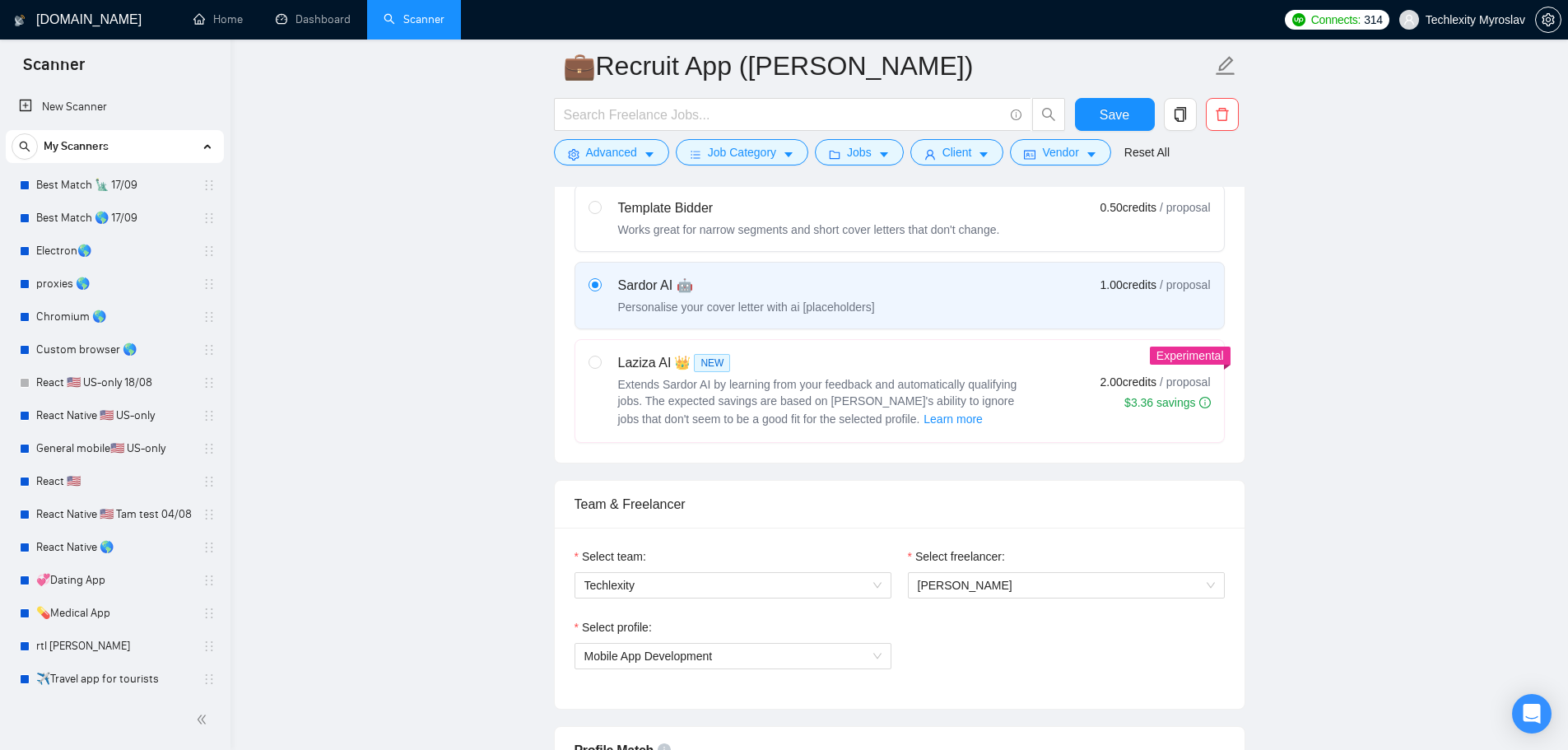
click at [733, 224] on div "Works great for narrow segments and short cover letters that don't change." at bounding box center [809, 230] width 382 height 16
click at [600, 212] on input "radio" at bounding box center [594, 206] width 12 height 12
radio input "true"
radio input "false"
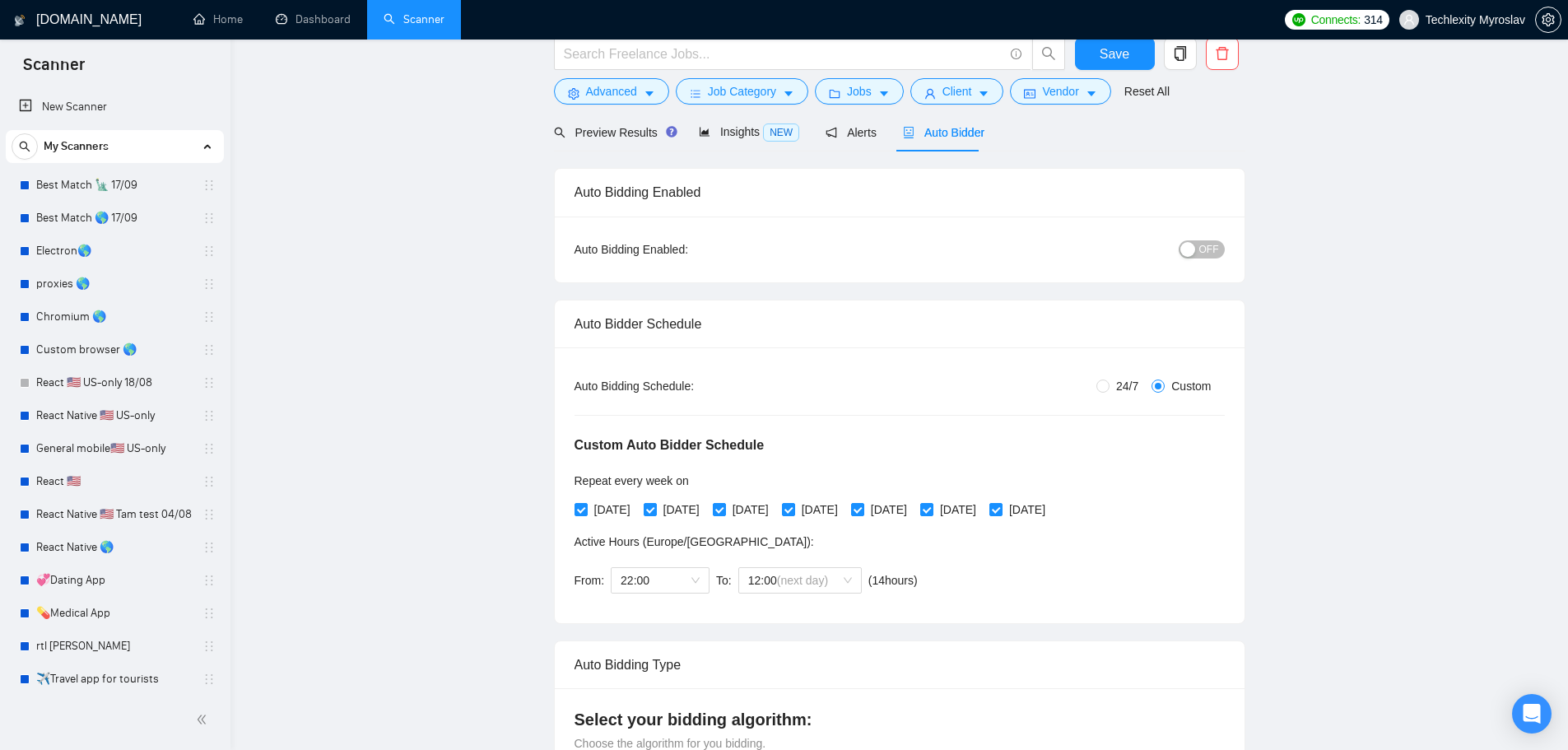
scroll to position [0, 0]
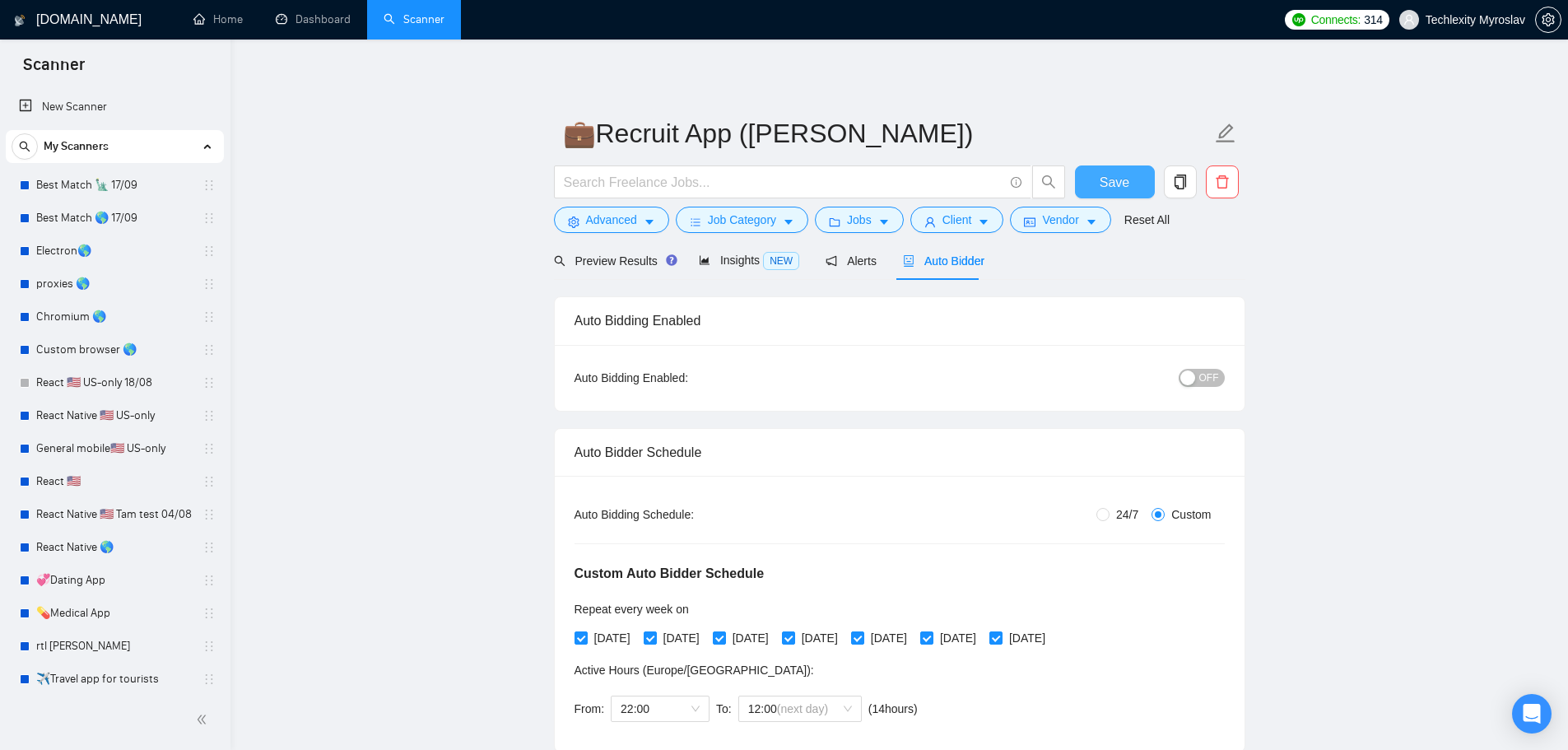
click at [1113, 178] on span "Save" at bounding box center [1114, 182] width 30 height 21
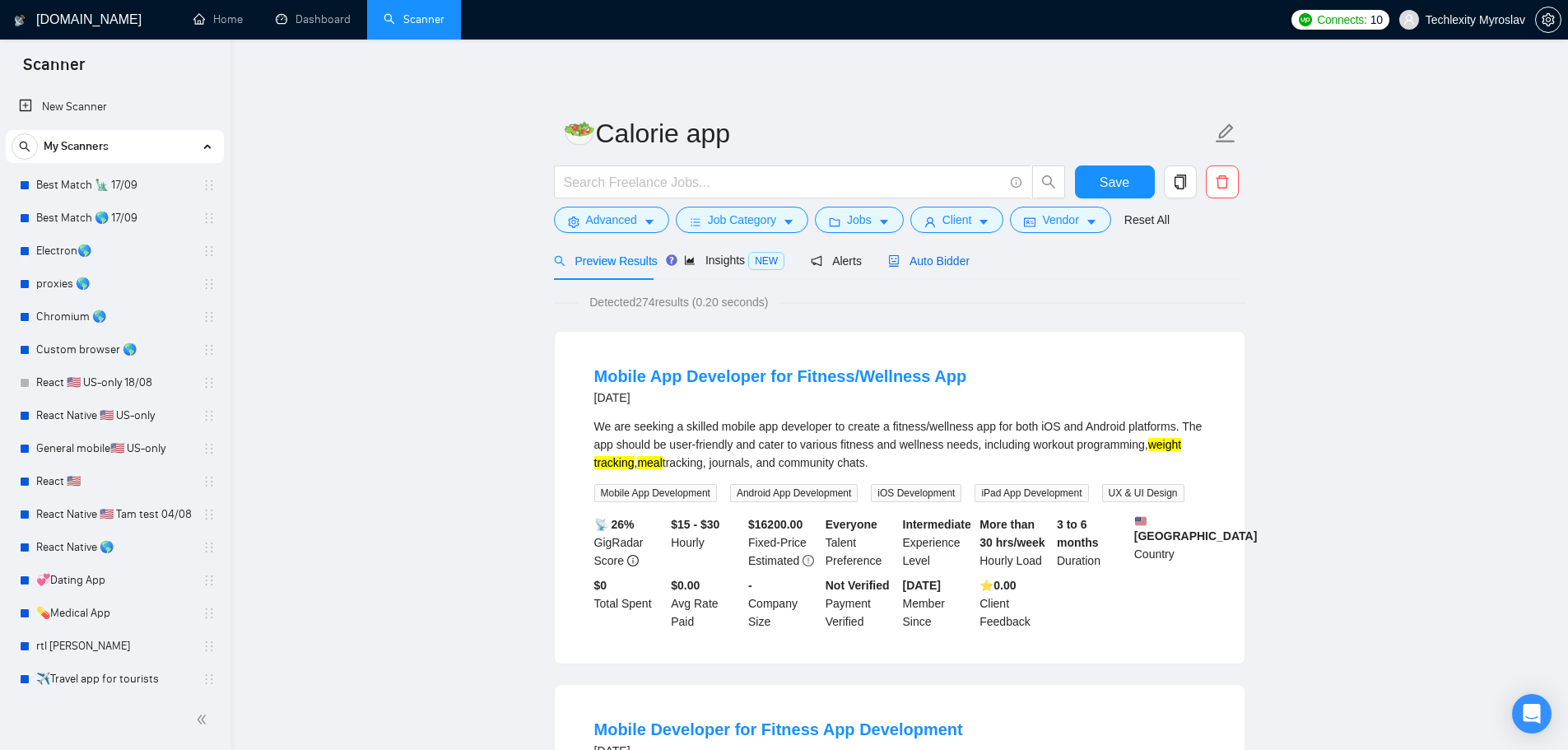
click at [931, 254] on span "Auto Bidder" at bounding box center [929, 261] width 82 height 14
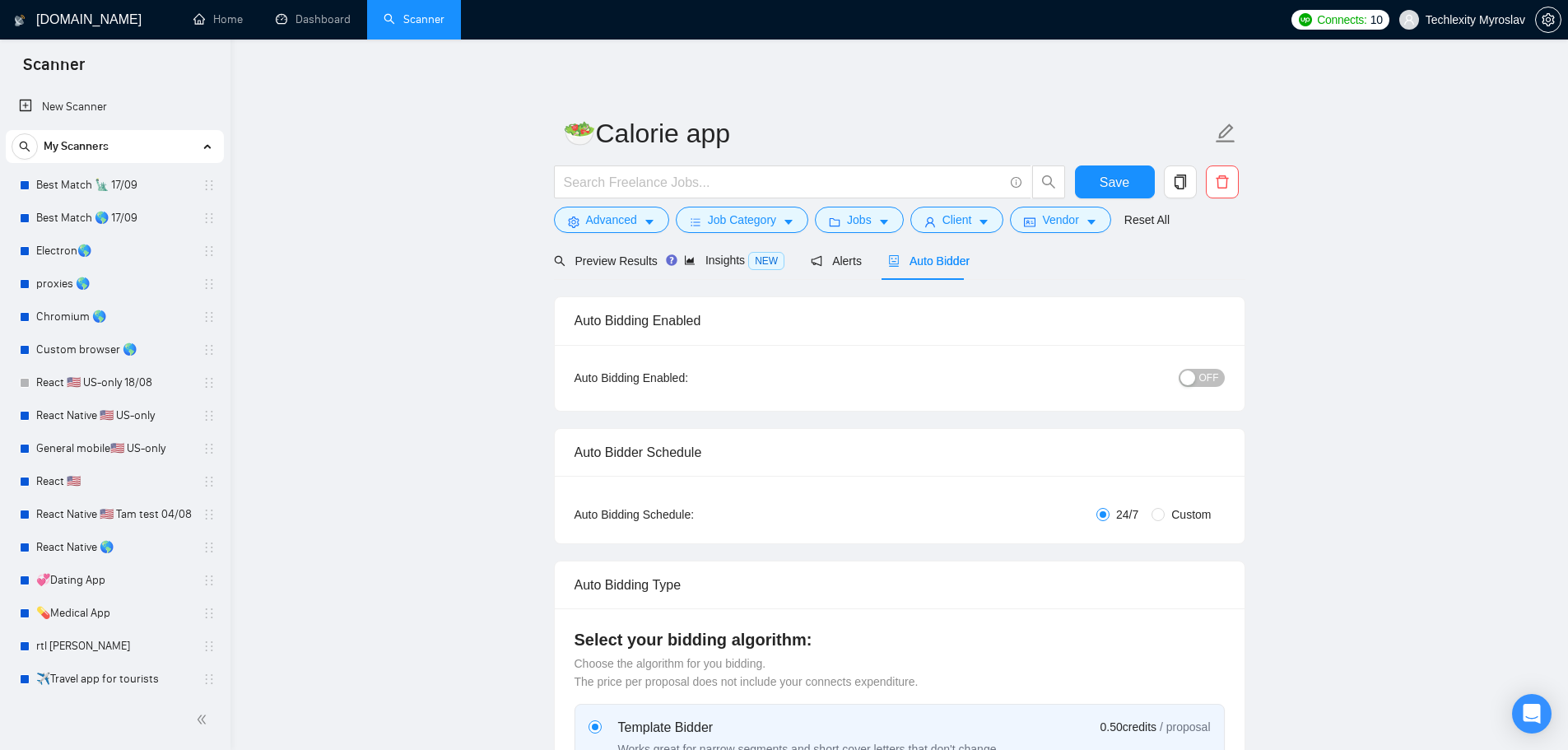
radio input "false"
radio input "true"
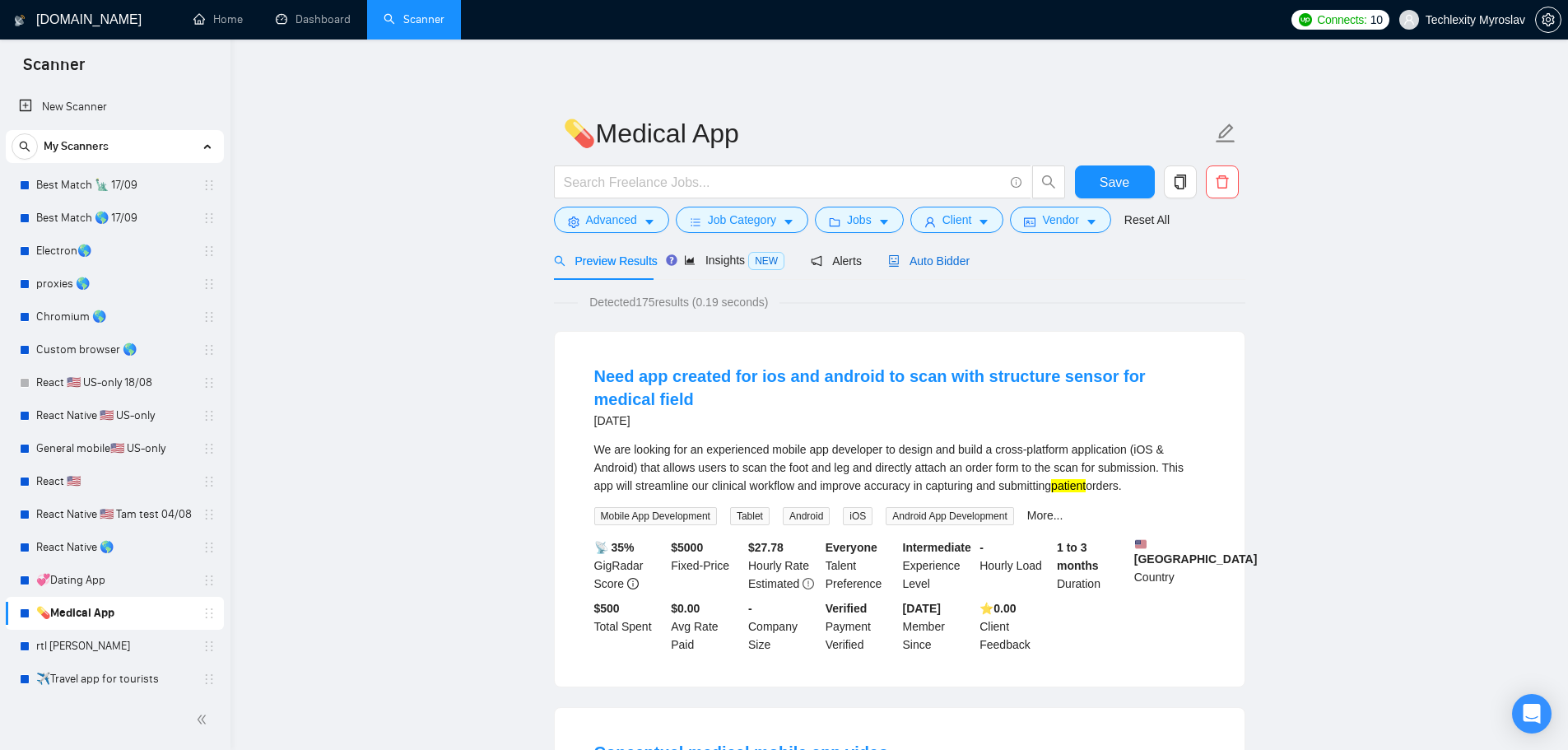
click at [920, 263] on span "Auto Bidder" at bounding box center [929, 261] width 82 height 14
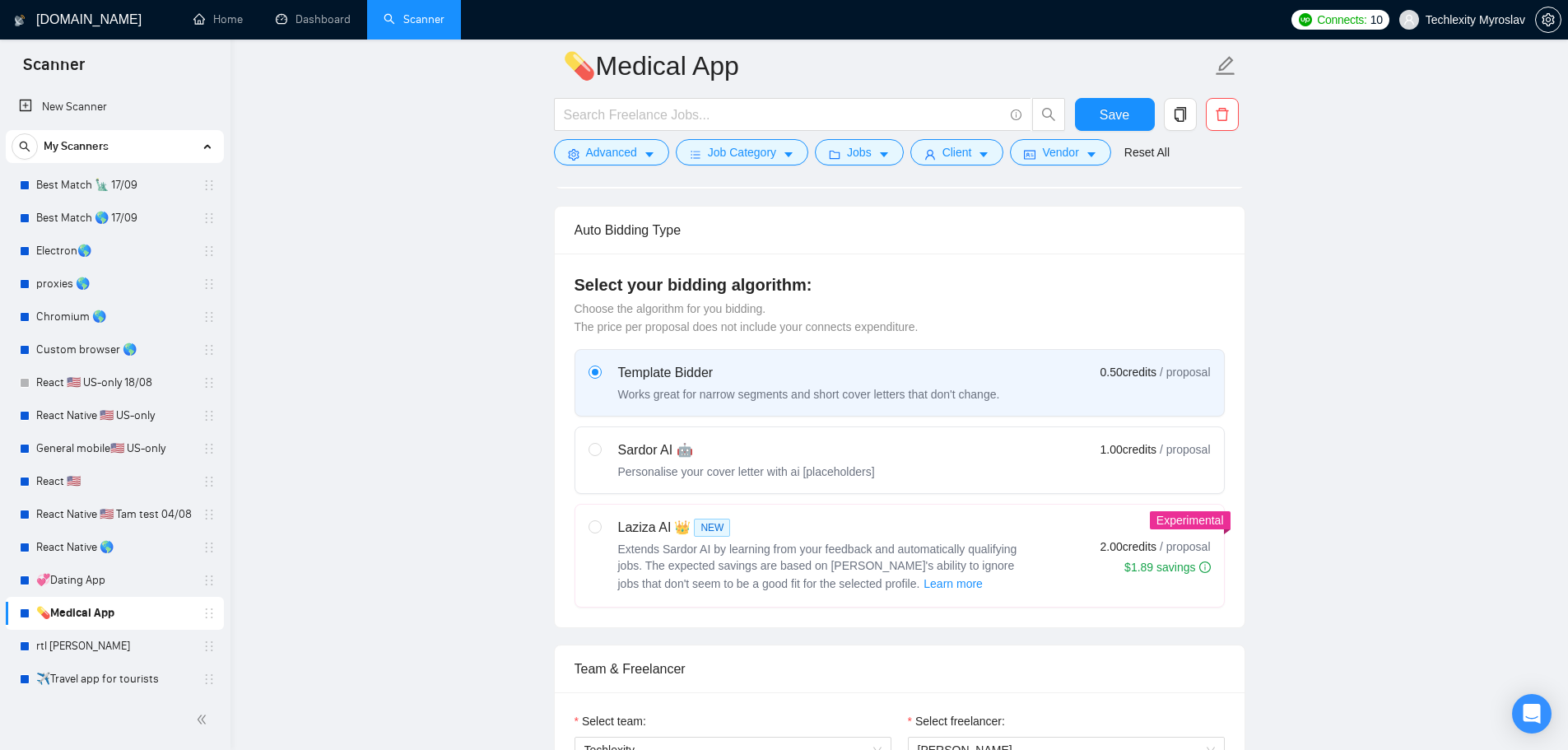
click at [742, 466] on div "Personalise your cover letter with ai [placeholders]" at bounding box center [746, 471] width 257 height 16
click at [600, 454] on input "radio" at bounding box center [594, 449] width 12 height 12
radio input "true"
radio input "false"
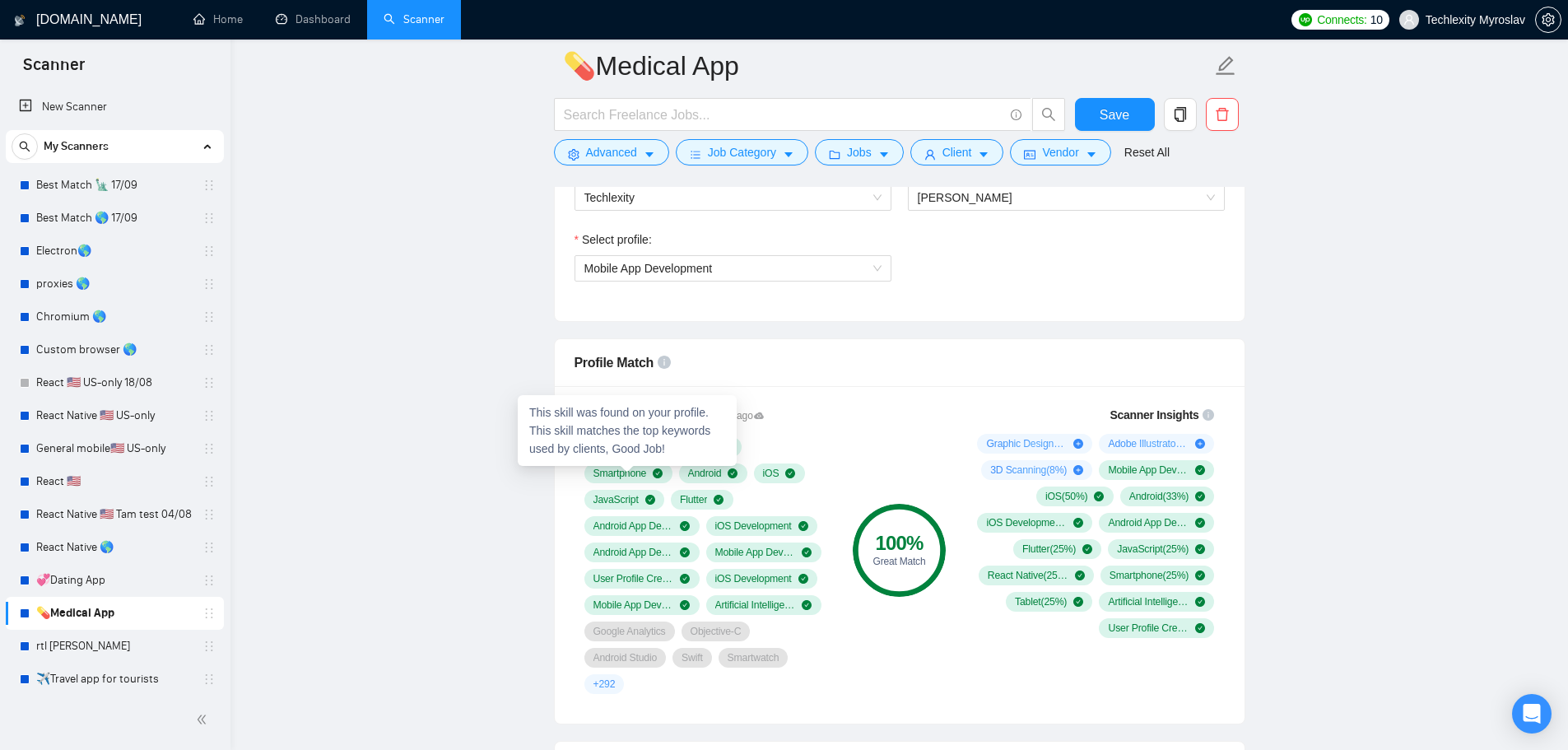
scroll to position [658, 0]
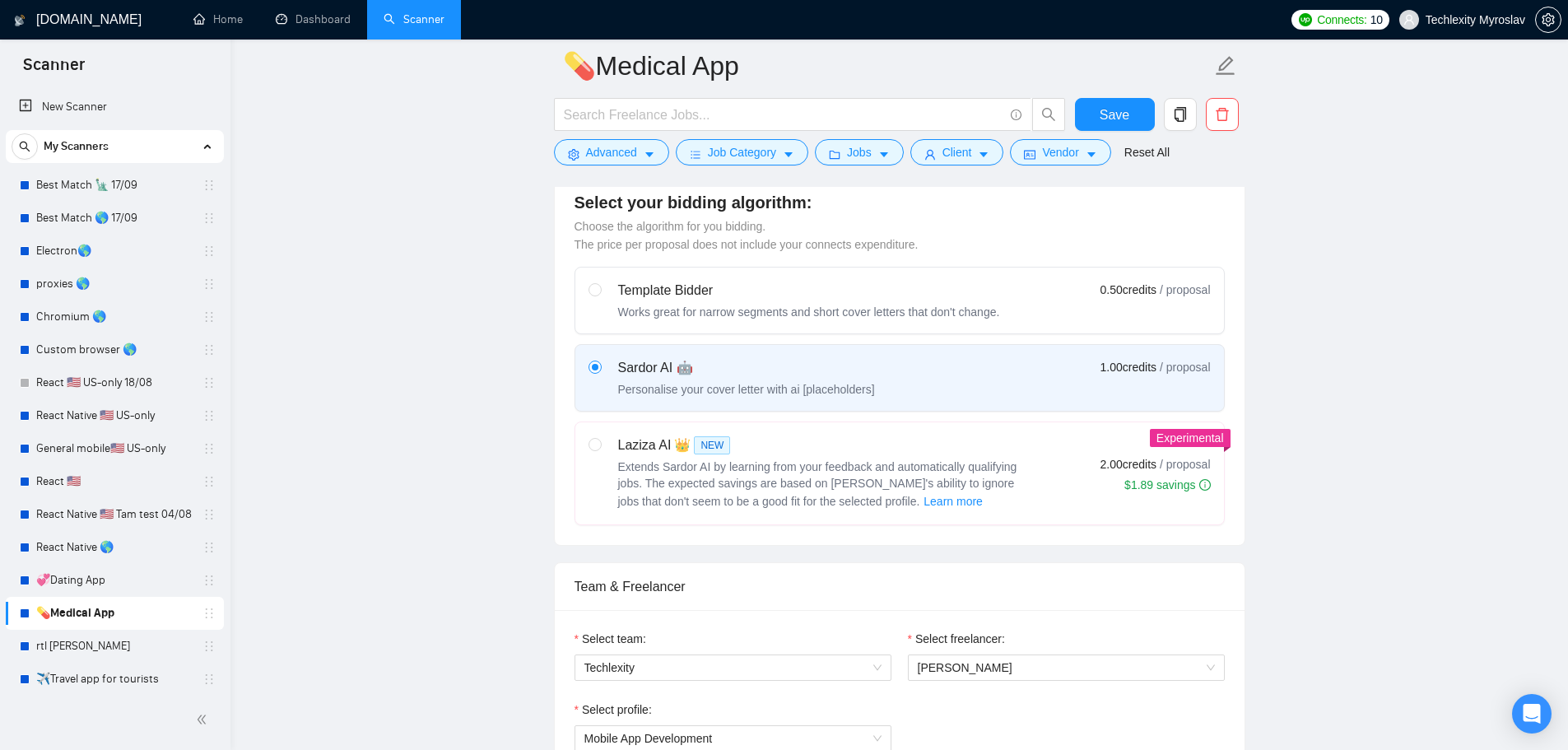
click at [684, 295] on div "Template Bidder" at bounding box center [809, 291] width 382 height 20
click at [600, 295] on input "radio" at bounding box center [594, 289] width 12 height 12
radio input "true"
radio input "false"
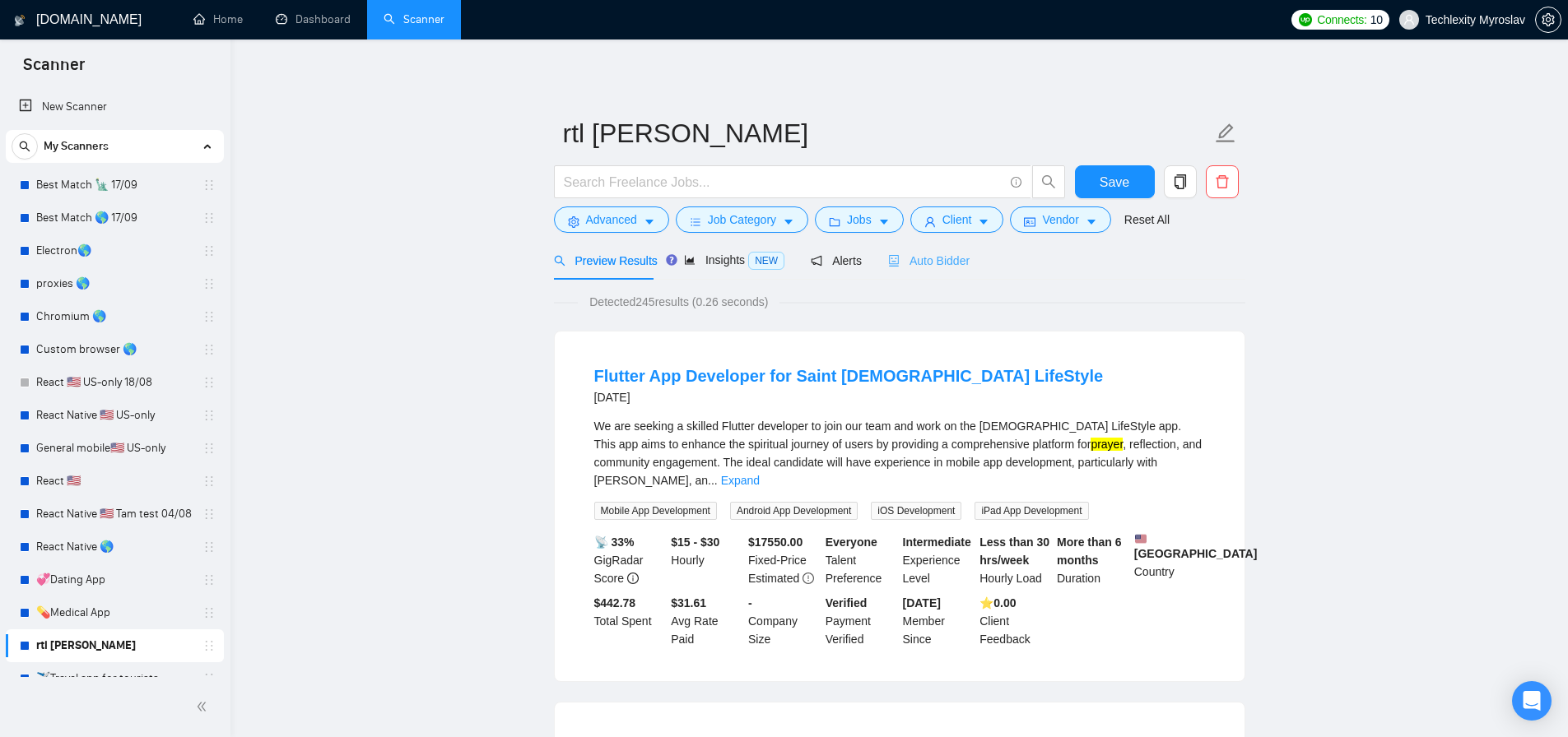
click at [928, 250] on div "Auto Bidder" at bounding box center [929, 260] width 82 height 39
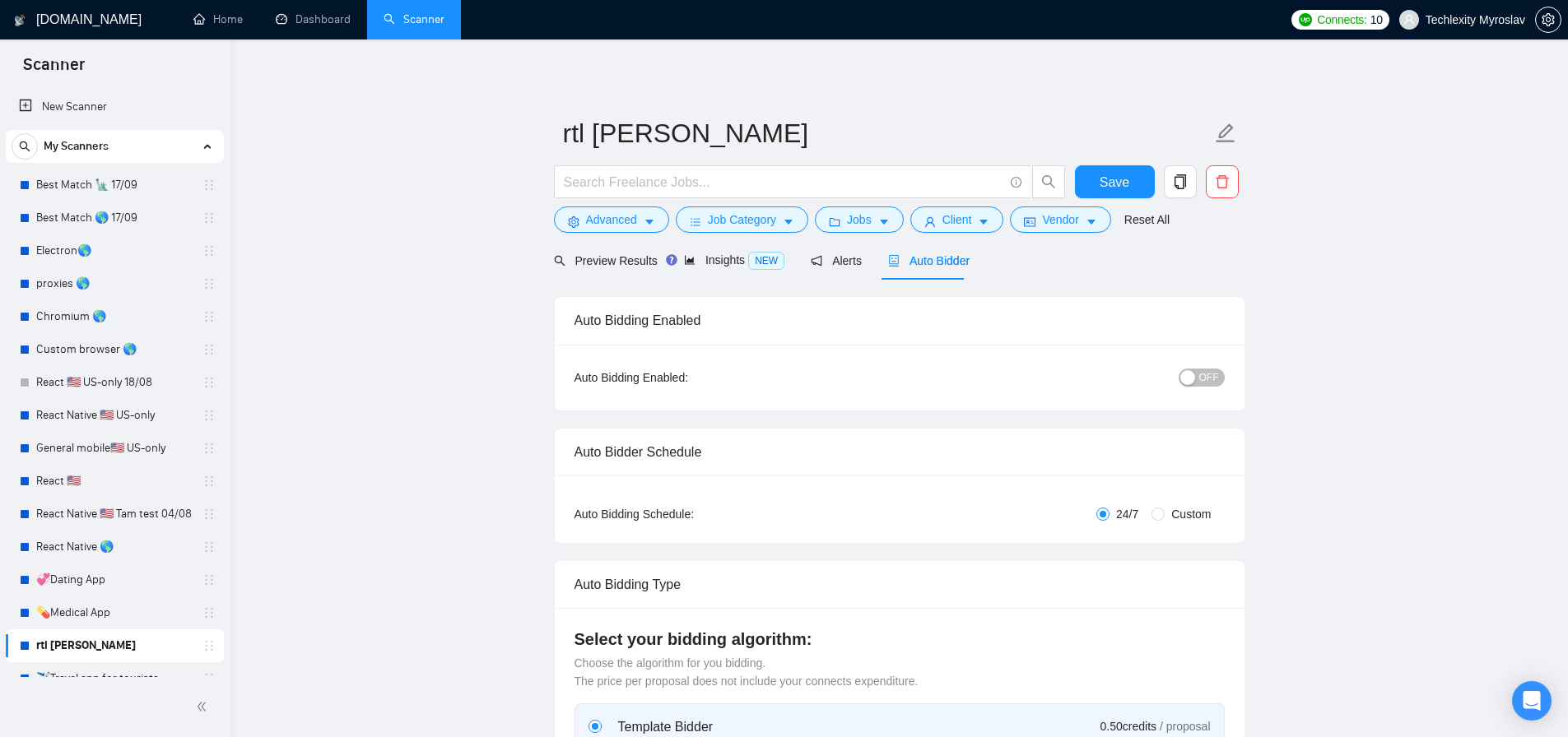
radio input "false"
radio input "true"
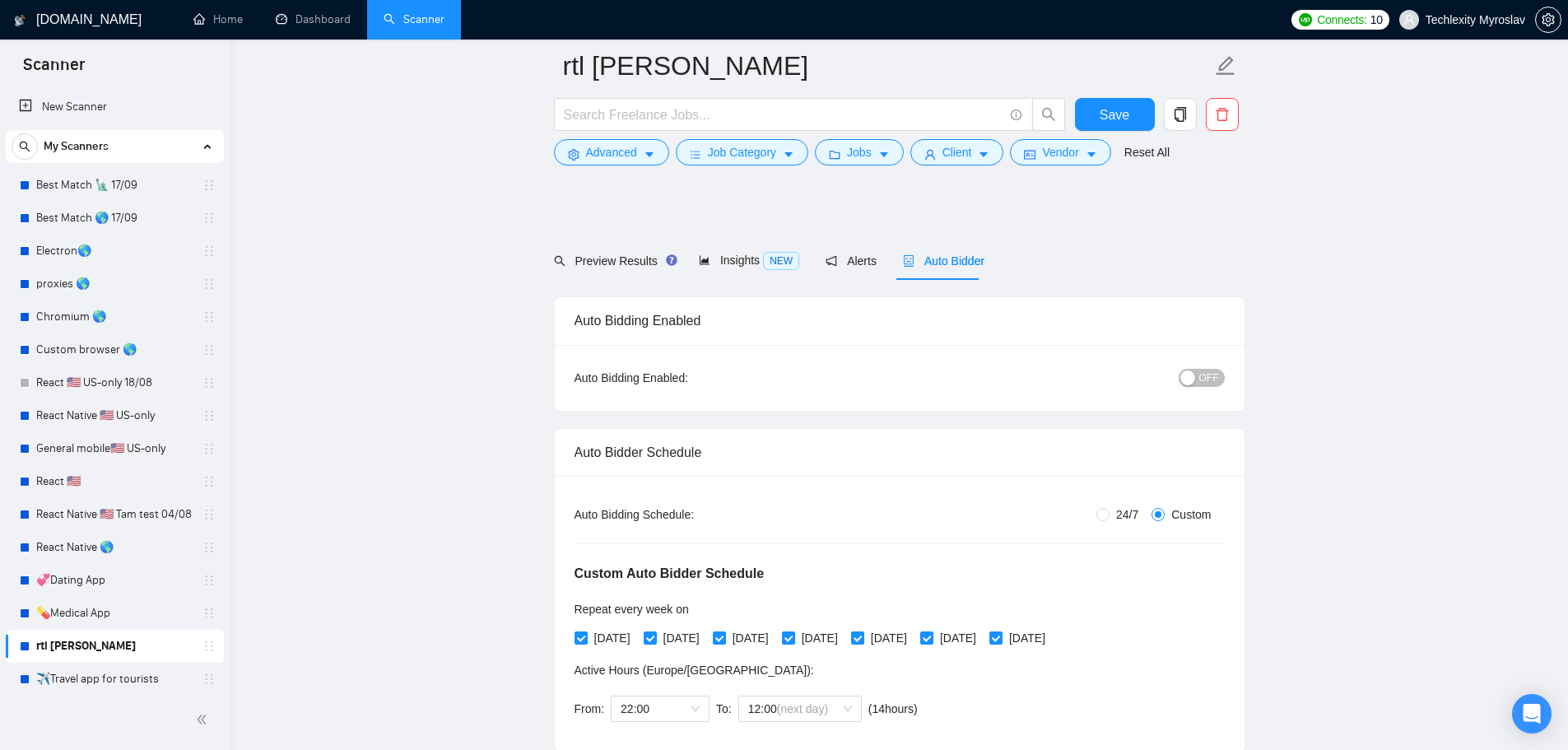
scroll to position [494, 0]
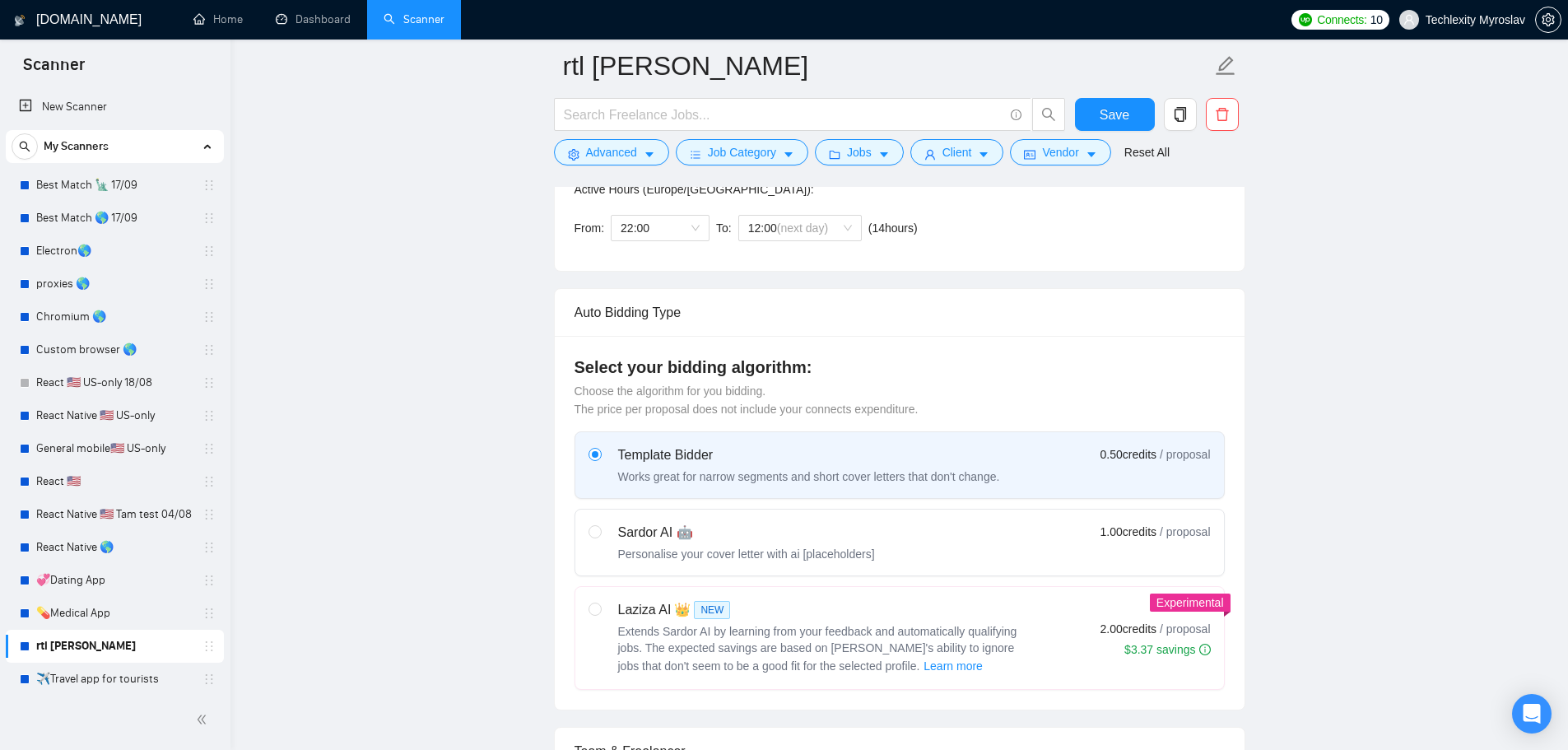
click at [804, 536] on div "Sardor AI 🤖" at bounding box center [746, 533] width 257 height 20
click at [600, 536] on input "radio" at bounding box center [594, 530] width 12 height 12
radio input "true"
radio input "false"
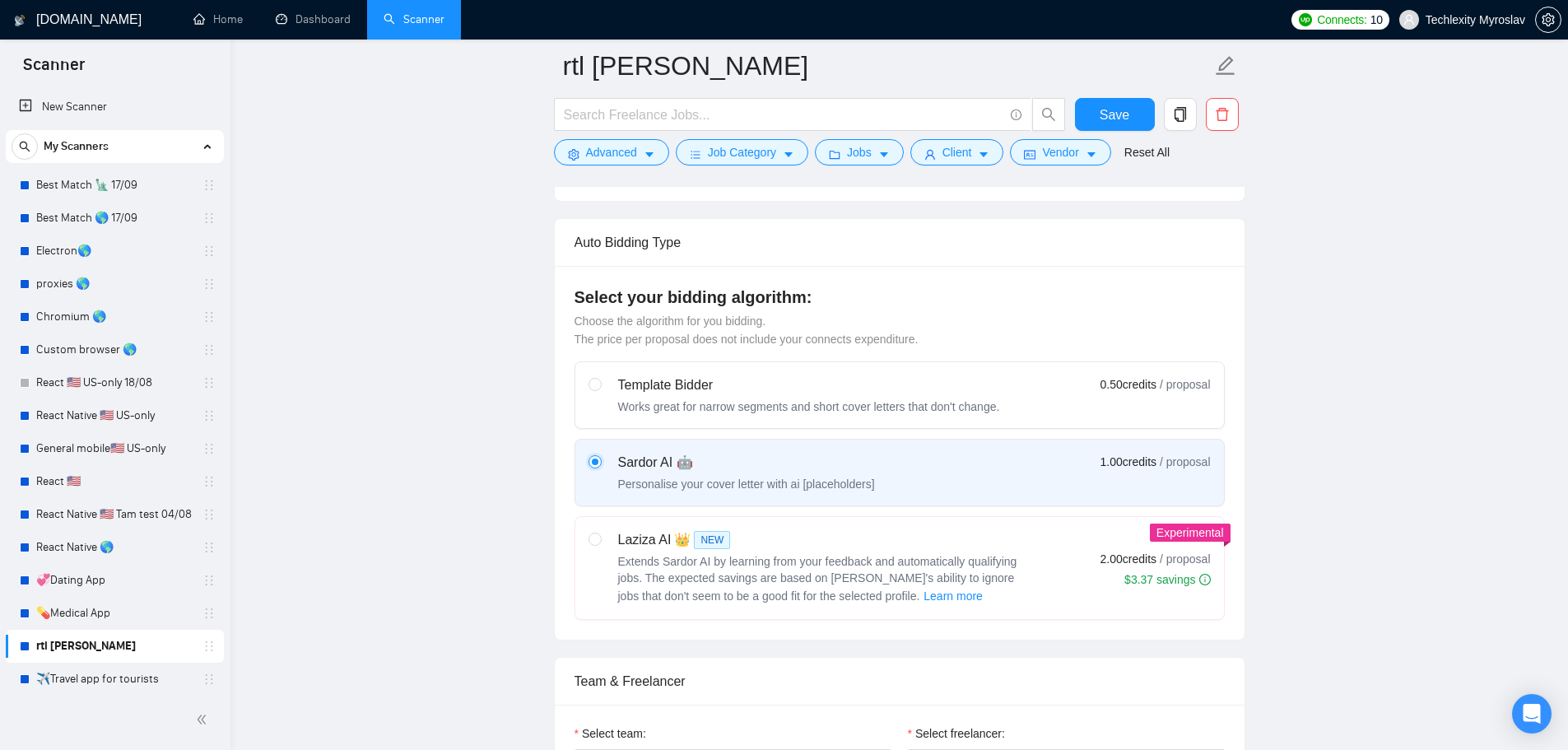
scroll to position [1152, 0]
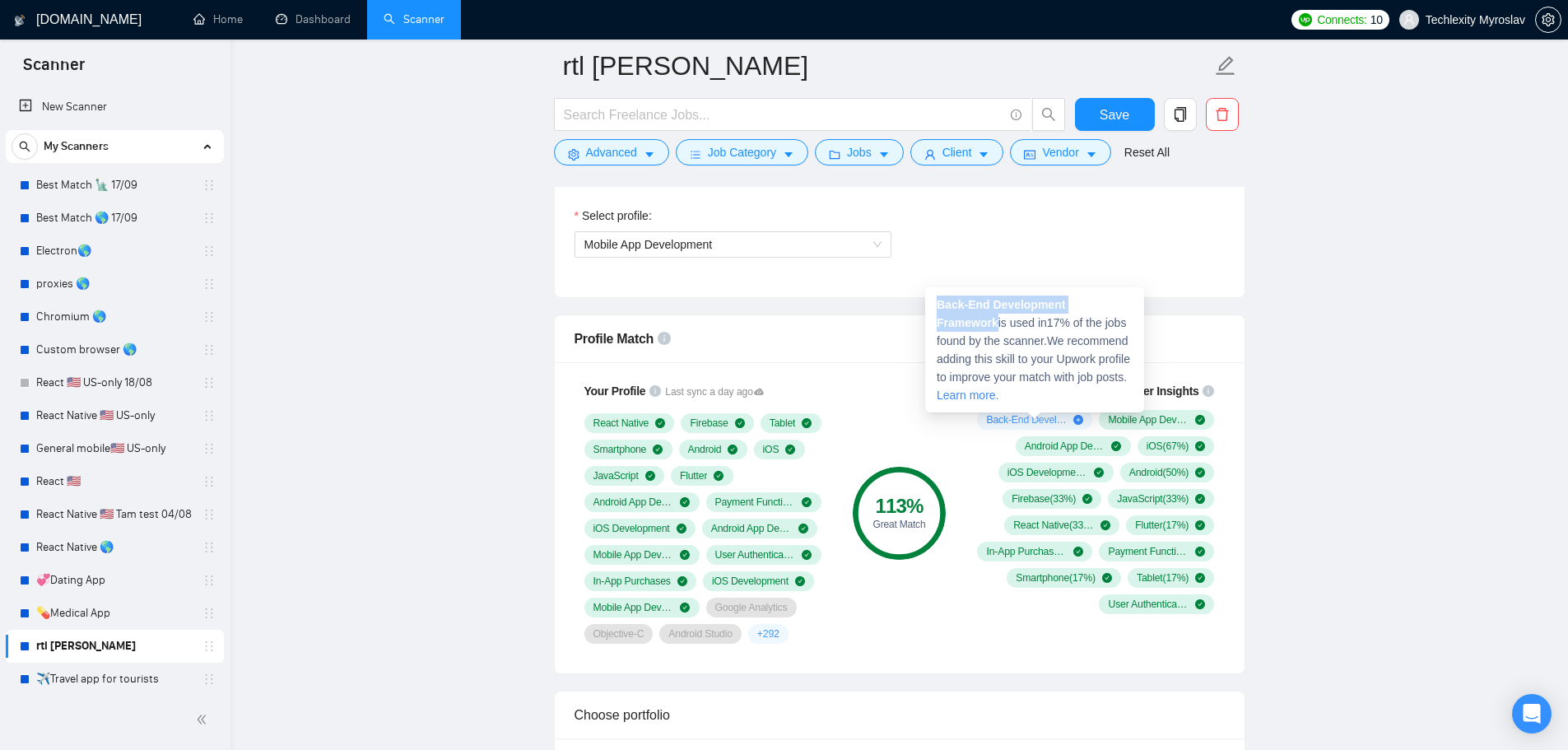
drag, startPoint x: 934, startPoint y: 303, endPoint x: 1130, endPoint y: 311, distance: 196.2
click at [1130, 311] on div "Back-End Development Framework is used in 17 % of the jobs found by the scanner…" at bounding box center [1034, 350] width 219 height 125
copy strong "Back-End Development Framework"
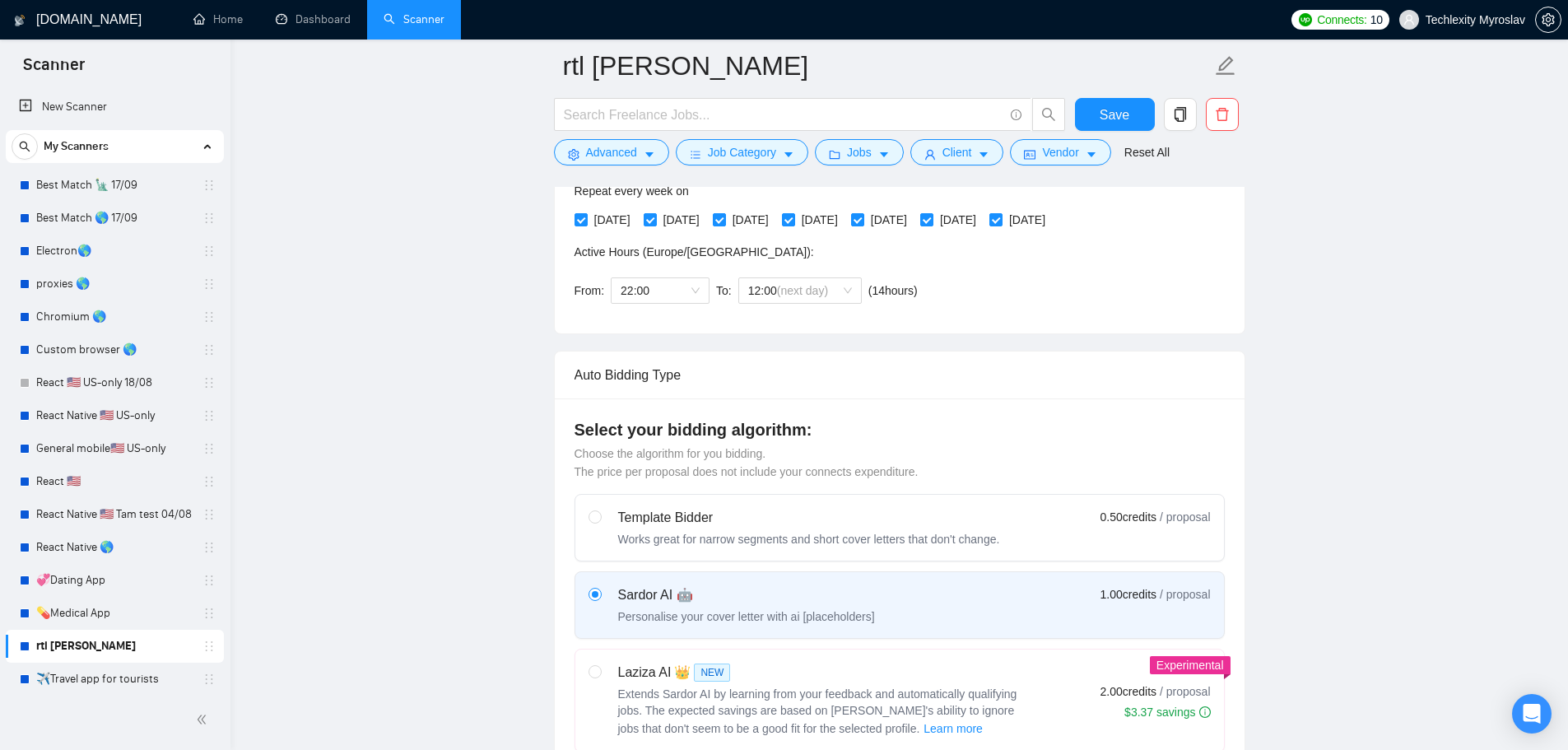
scroll to position [411, 0]
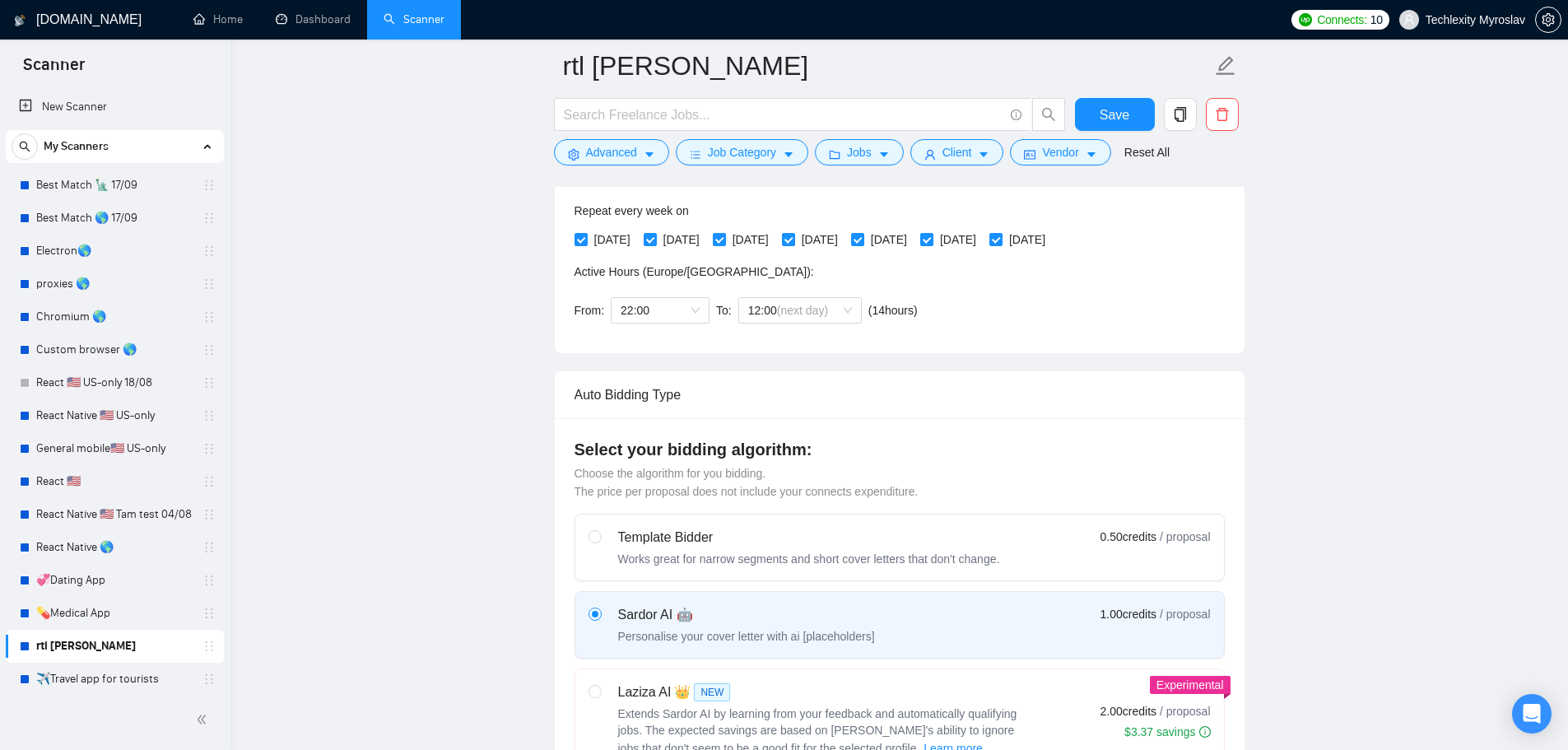
click at [789, 552] on div "Works great for narrow segments and short cover letters that don't change." at bounding box center [809, 558] width 382 height 16
click at [600, 541] on input "radio" at bounding box center [594, 536] width 12 height 12
radio input "true"
radio input "false"
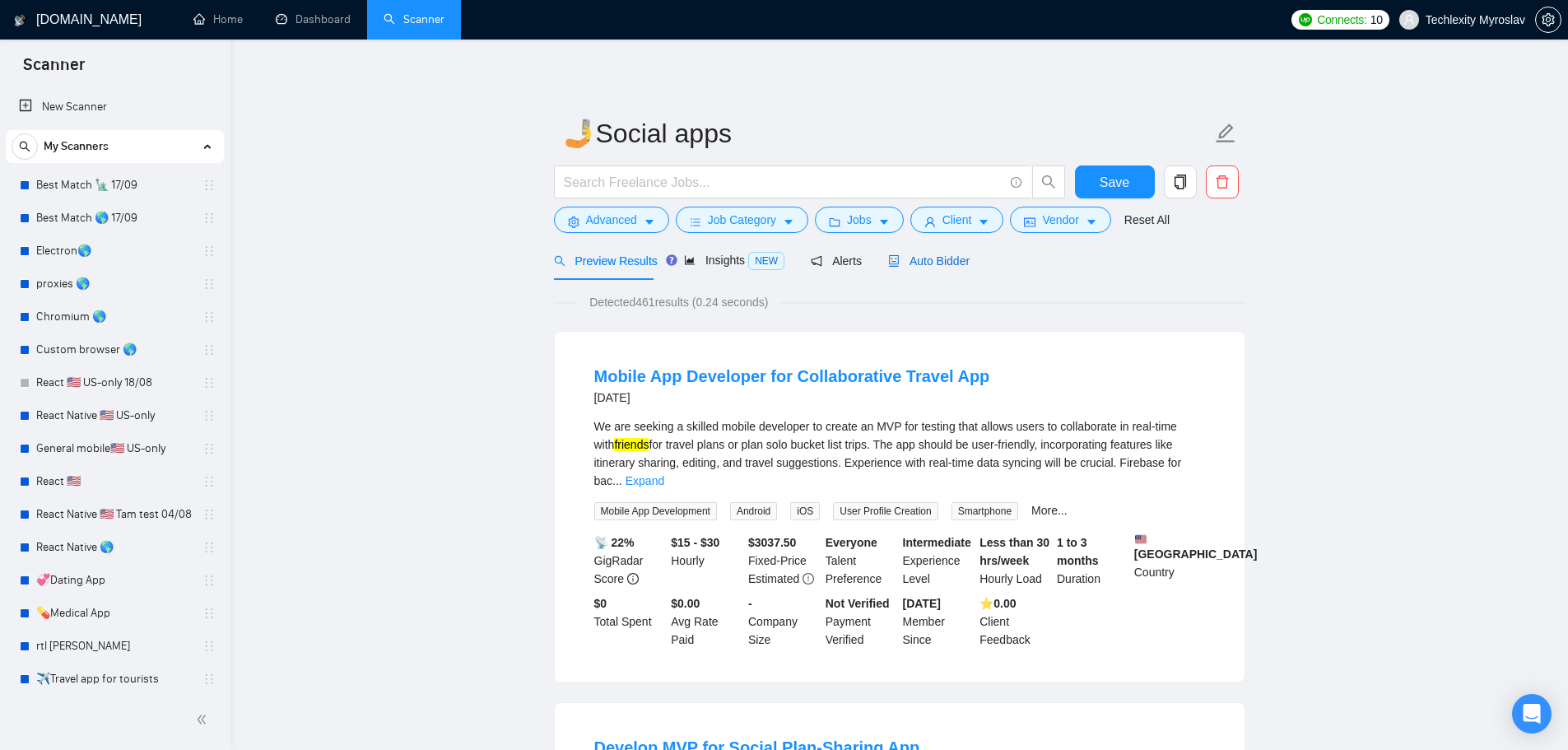
click at [902, 254] on span "Auto Bidder" at bounding box center [929, 261] width 82 height 14
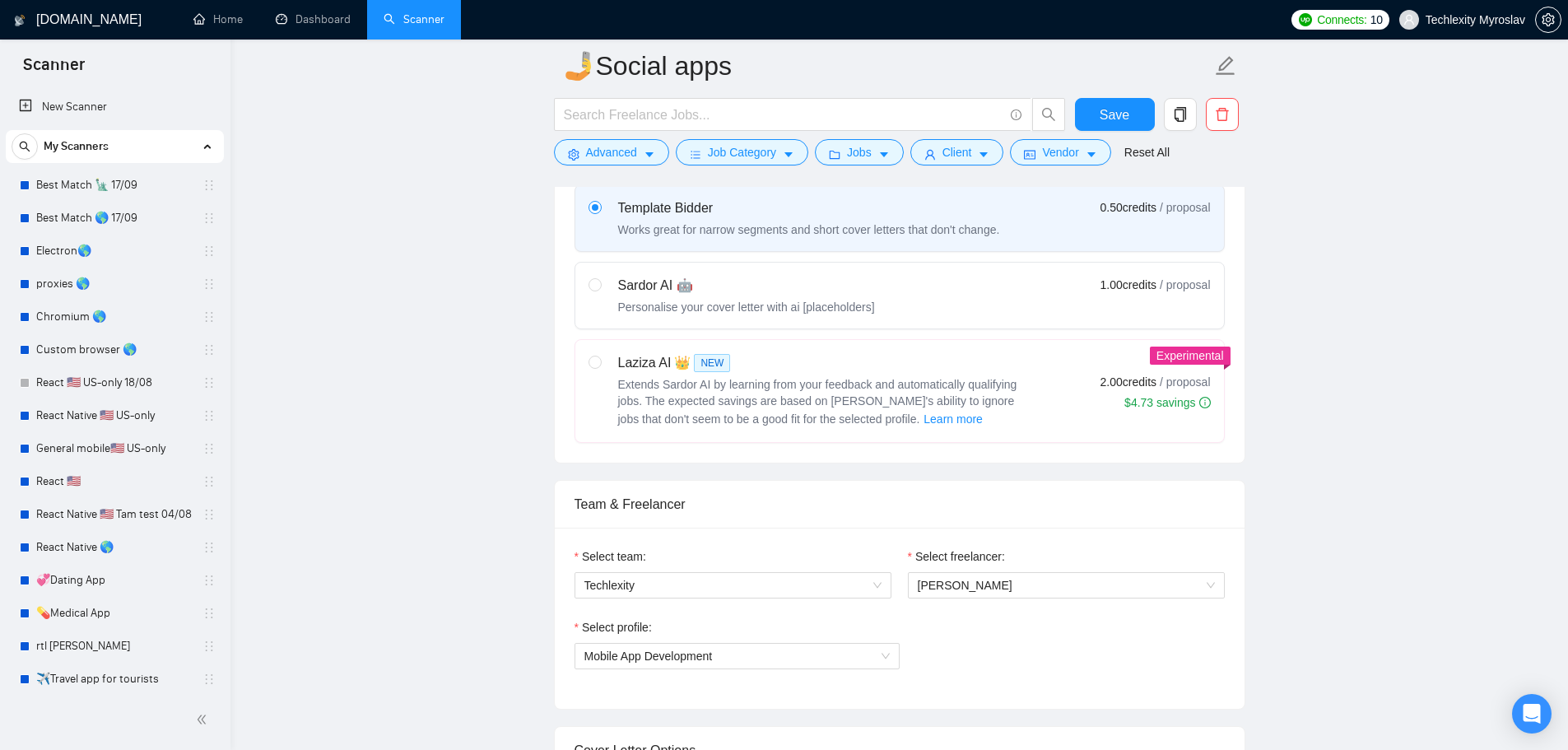
click at [963, 299] on div "Sardor AI 🤖 Personalise your cover letter with ai [placeholders] 1.00 credits /…" at bounding box center [899, 296] width 622 height 40
click at [600, 290] on input "radio" at bounding box center [594, 283] width 12 height 12
radio input "true"
radio input "false"
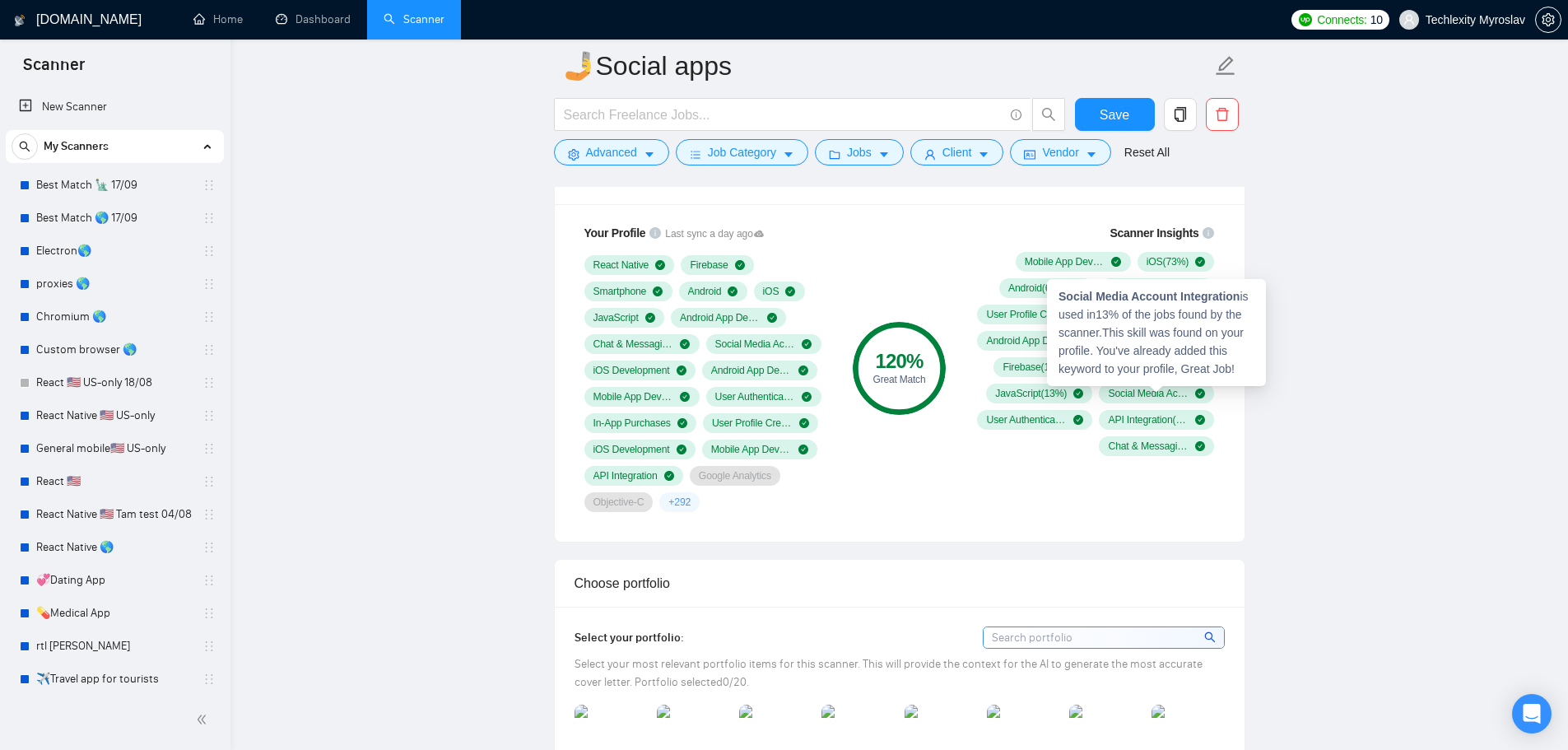
scroll to position [1317, 0]
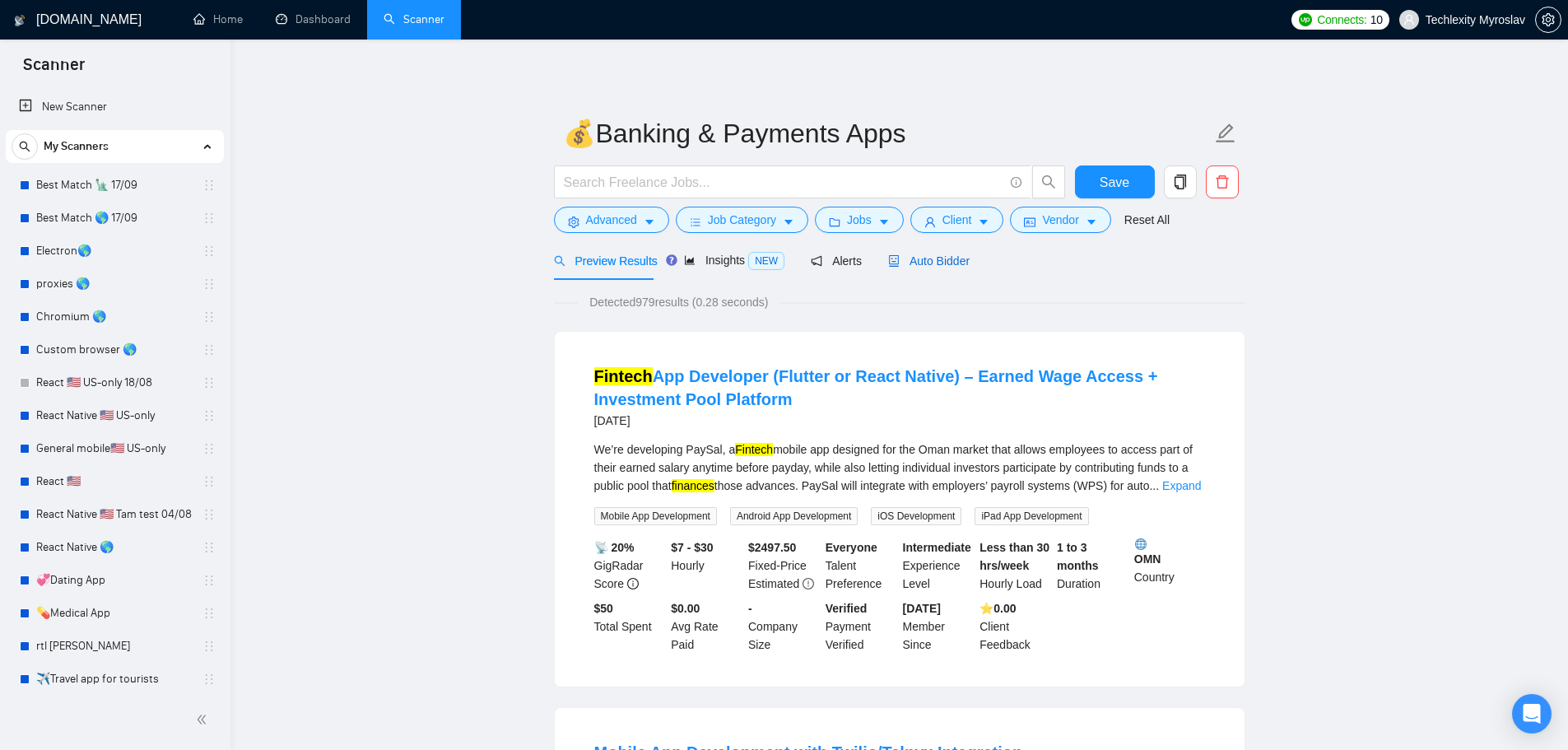
click at [953, 262] on span "Auto Bidder" at bounding box center [929, 261] width 82 height 14
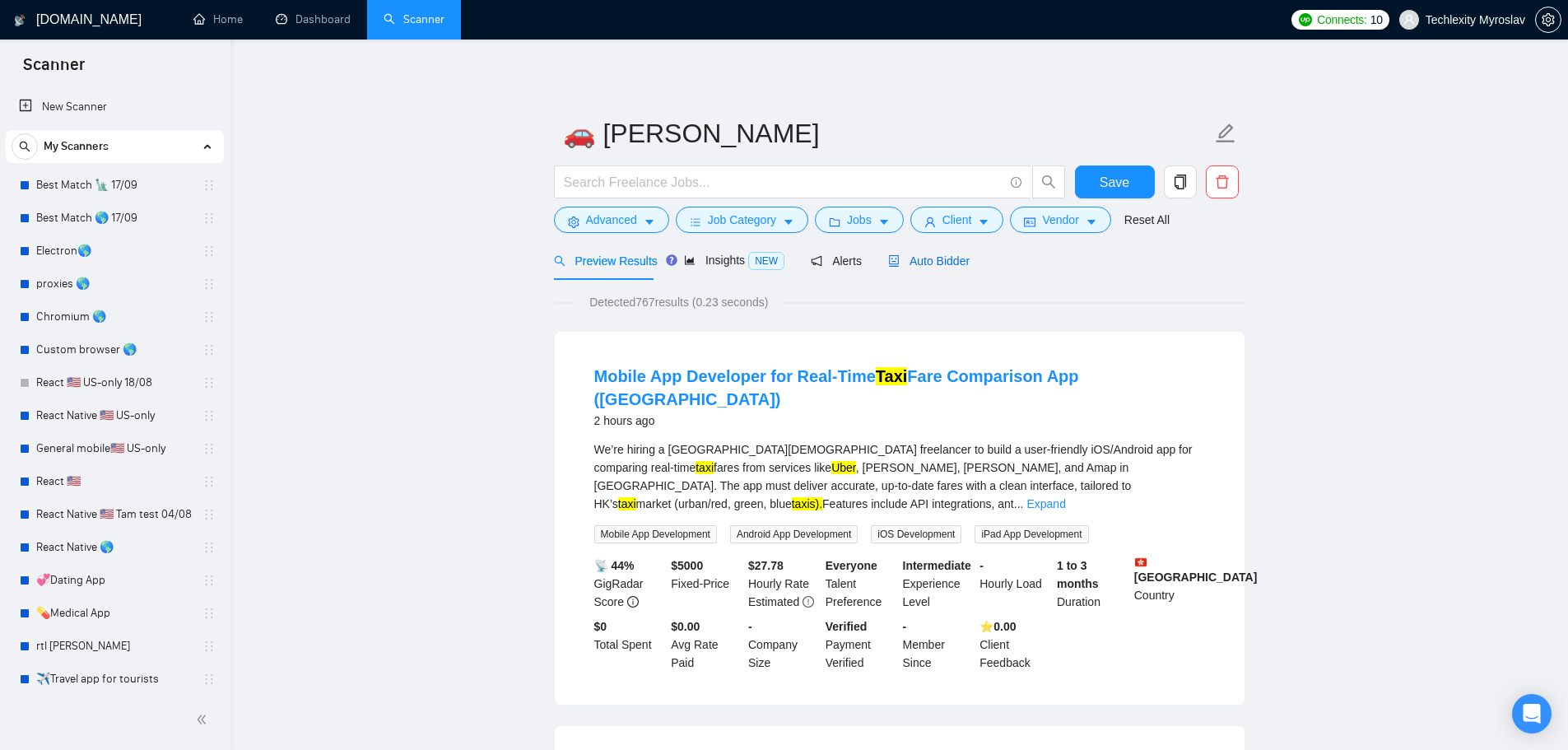
click at [940, 266] on span "Auto Bidder" at bounding box center [929, 261] width 82 height 14
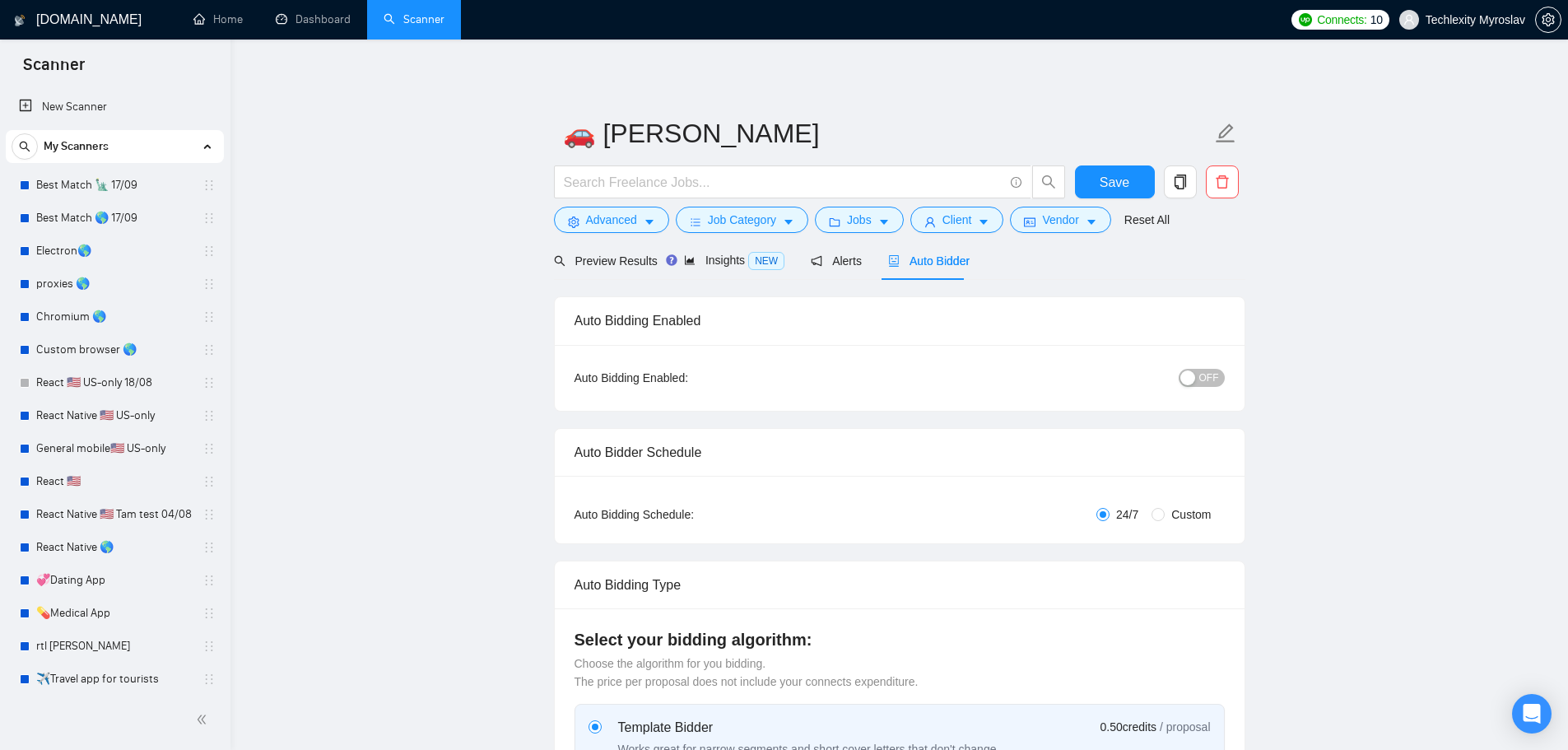
radio input "false"
radio input "true"
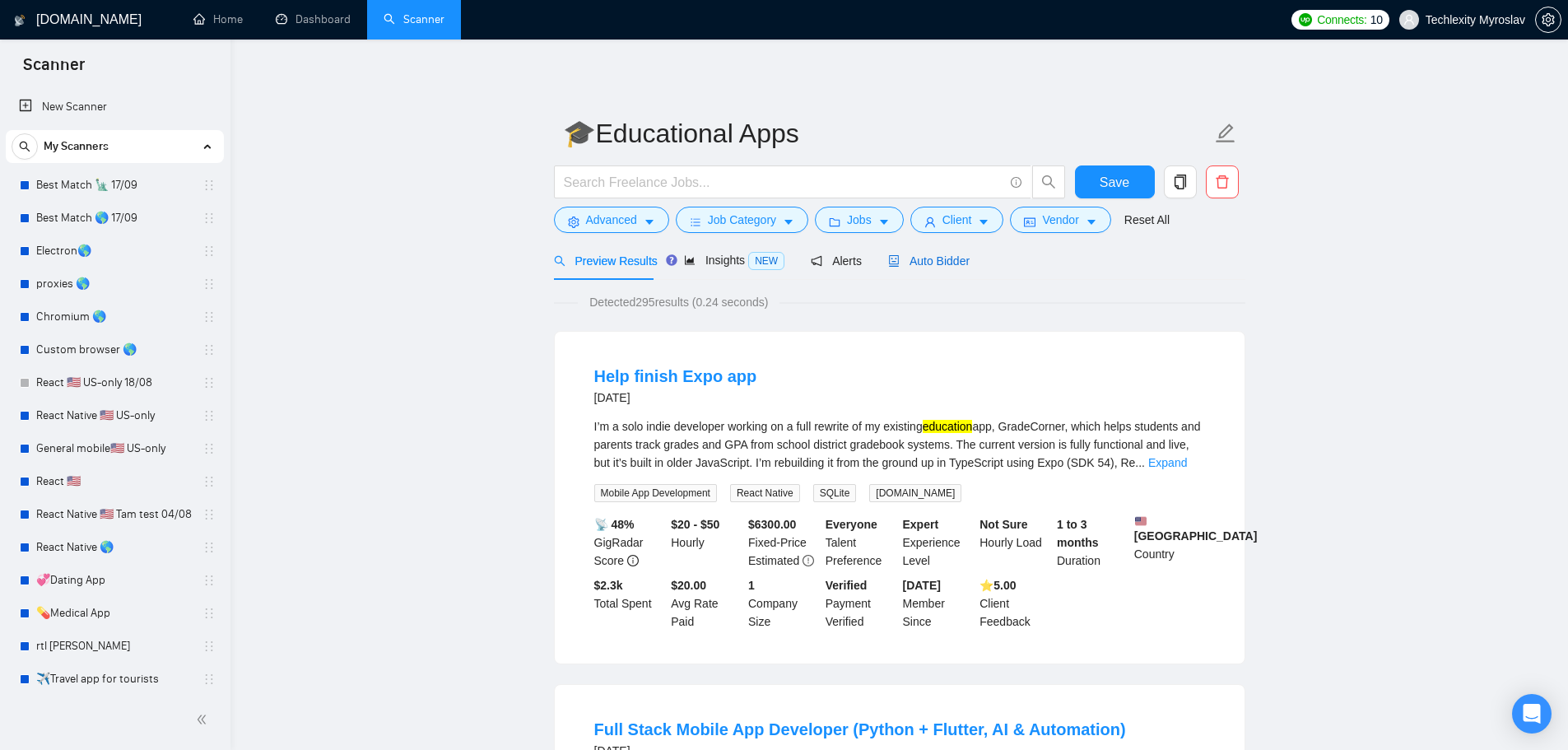
click at [930, 257] on span "Auto Bidder" at bounding box center [929, 261] width 82 height 14
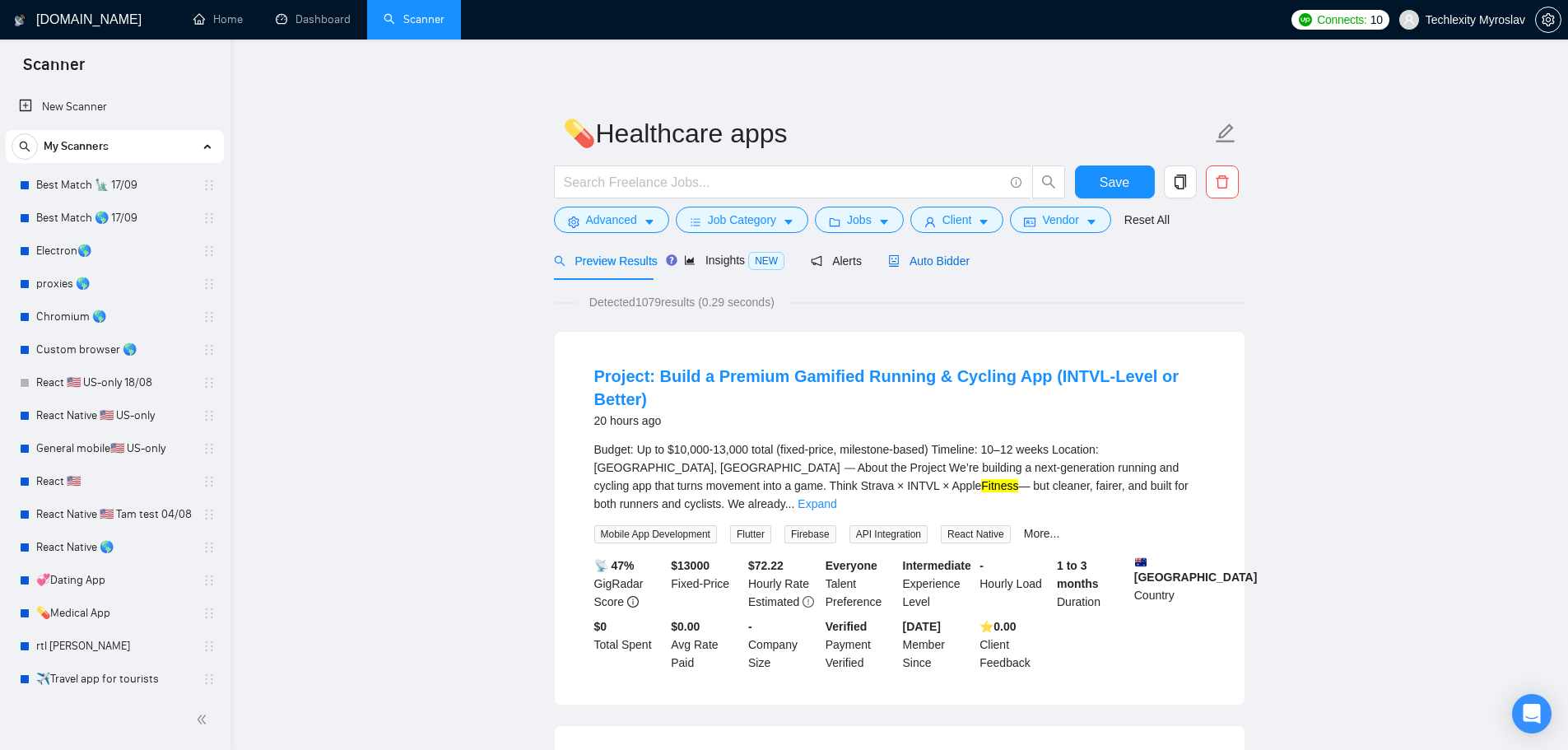
click at [901, 255] on span "Auto Bidder" at bounding box center [929, 261] width 82 height 14
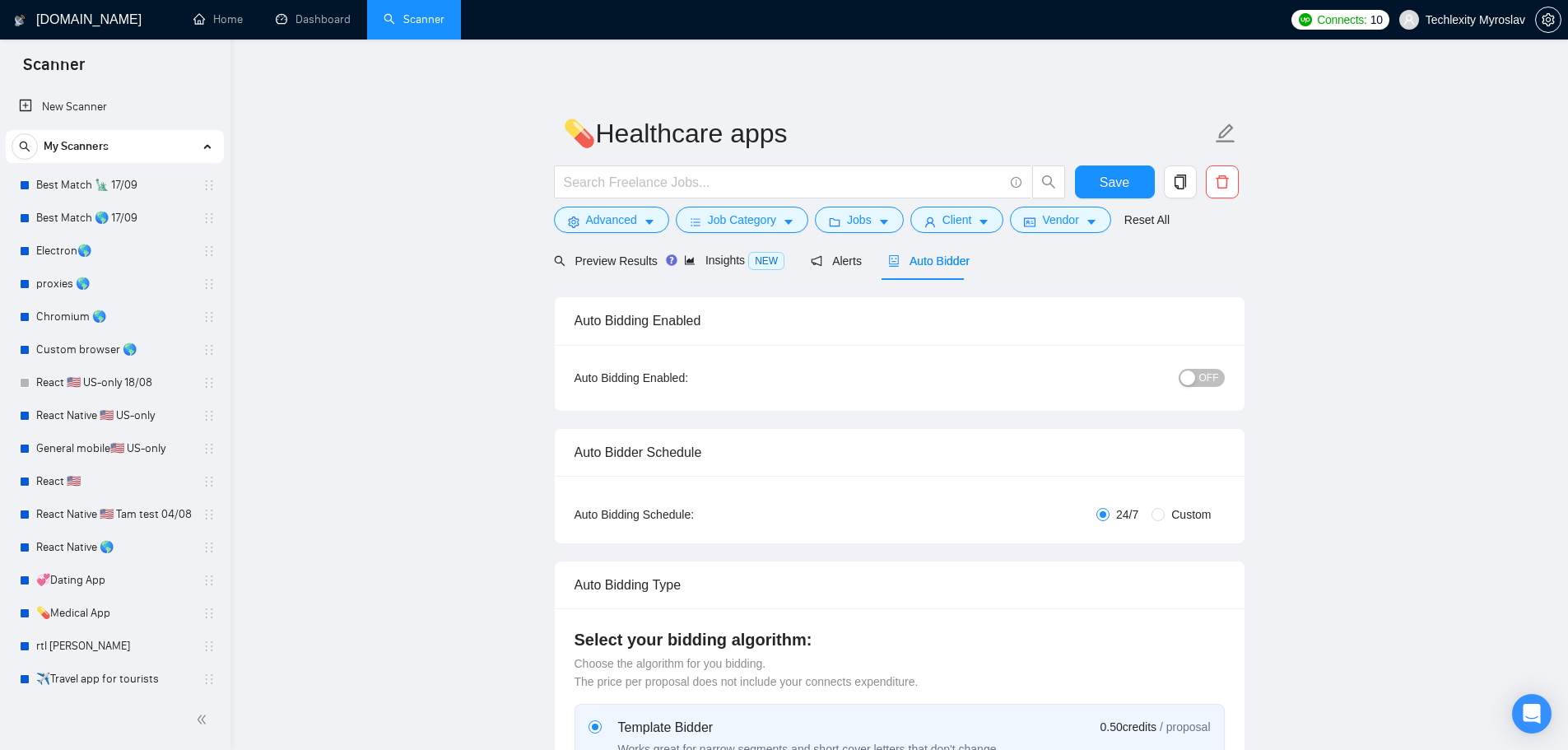
radio input "false"
radio input "true"
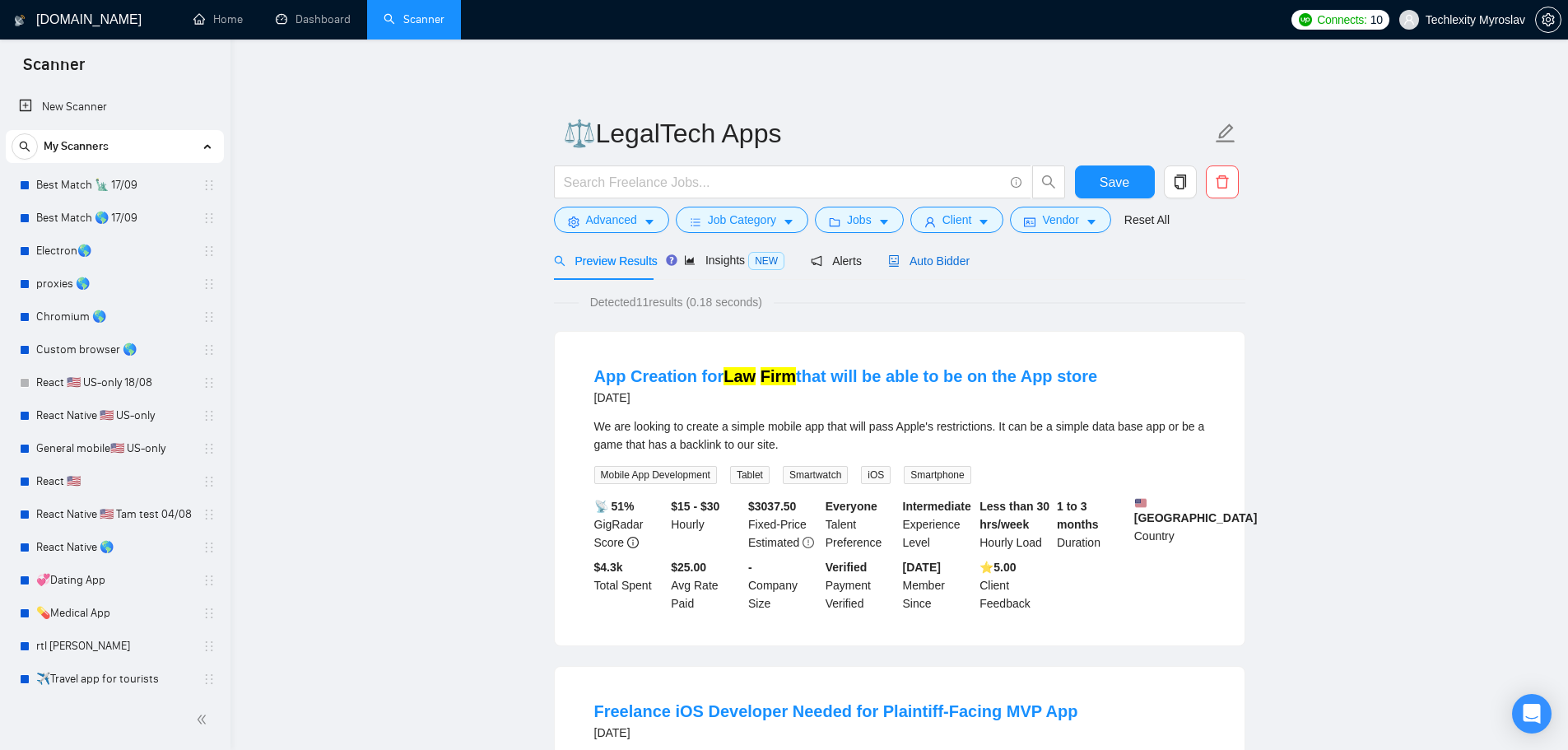
click at [913, 258] on span "Auto Bidder" at bounding box center [929, 261] width 82 height 14
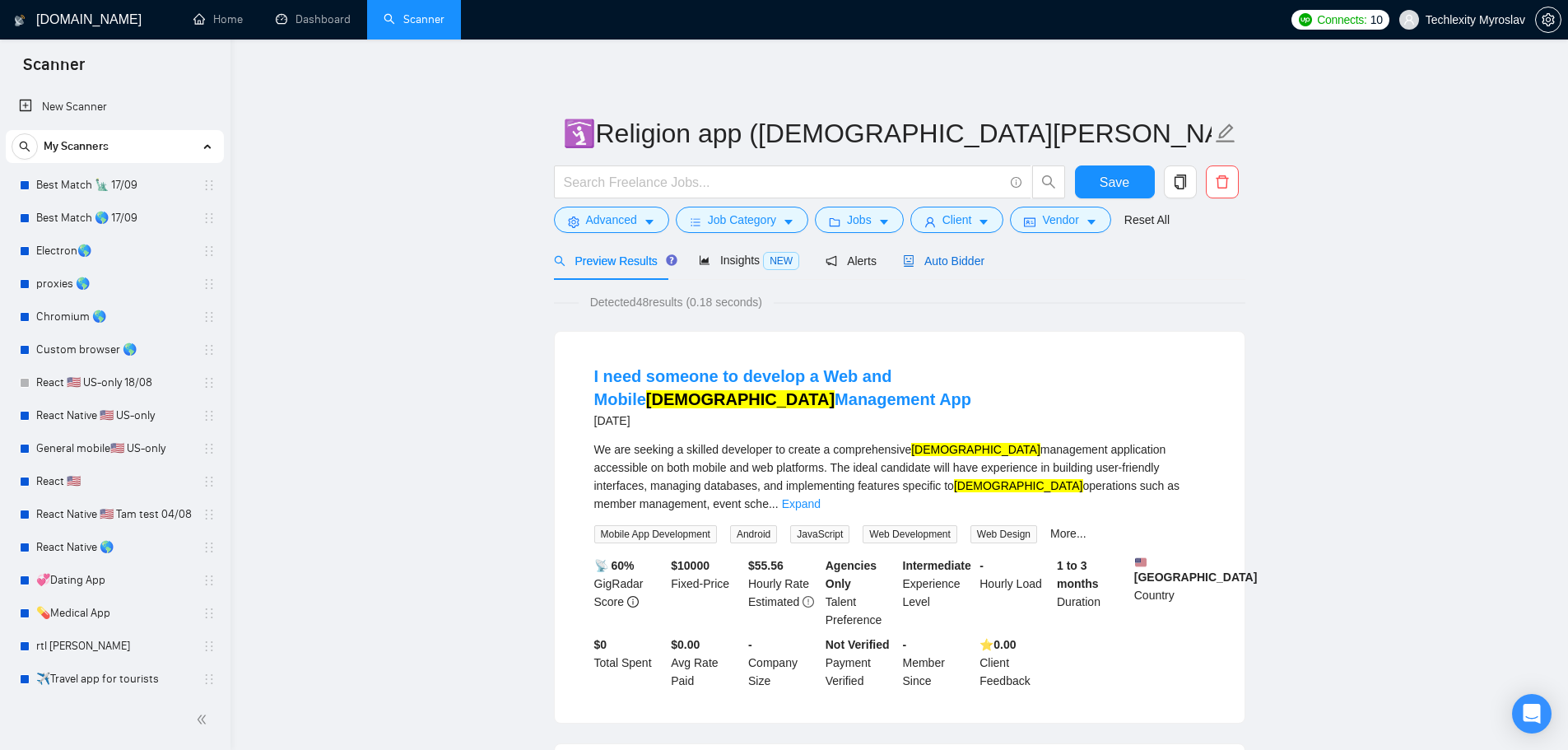
click at [914, 263] on span "Auto Bidder" at bounding box center [943, 261] width 82 height 14
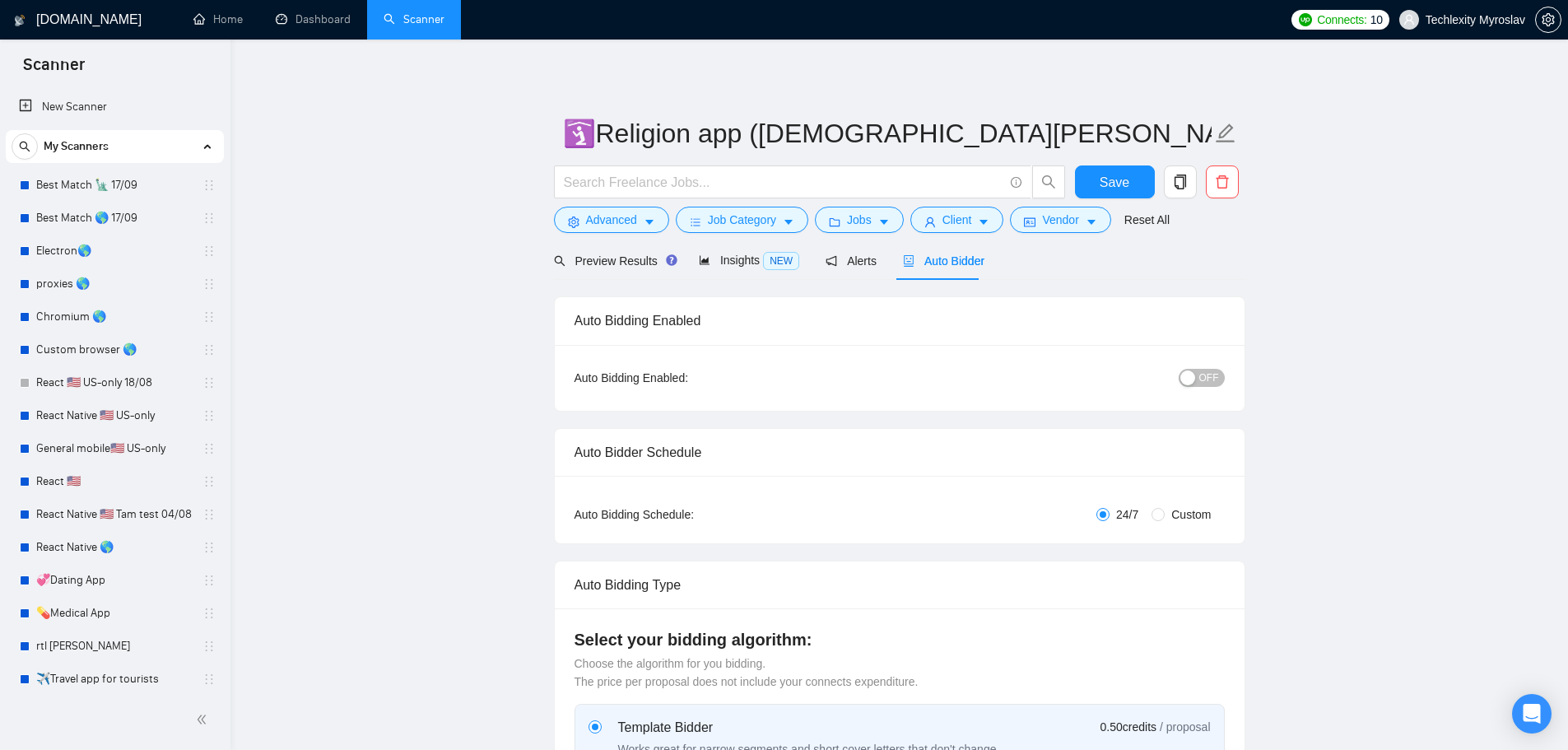
radio input "false"
radio input "true"
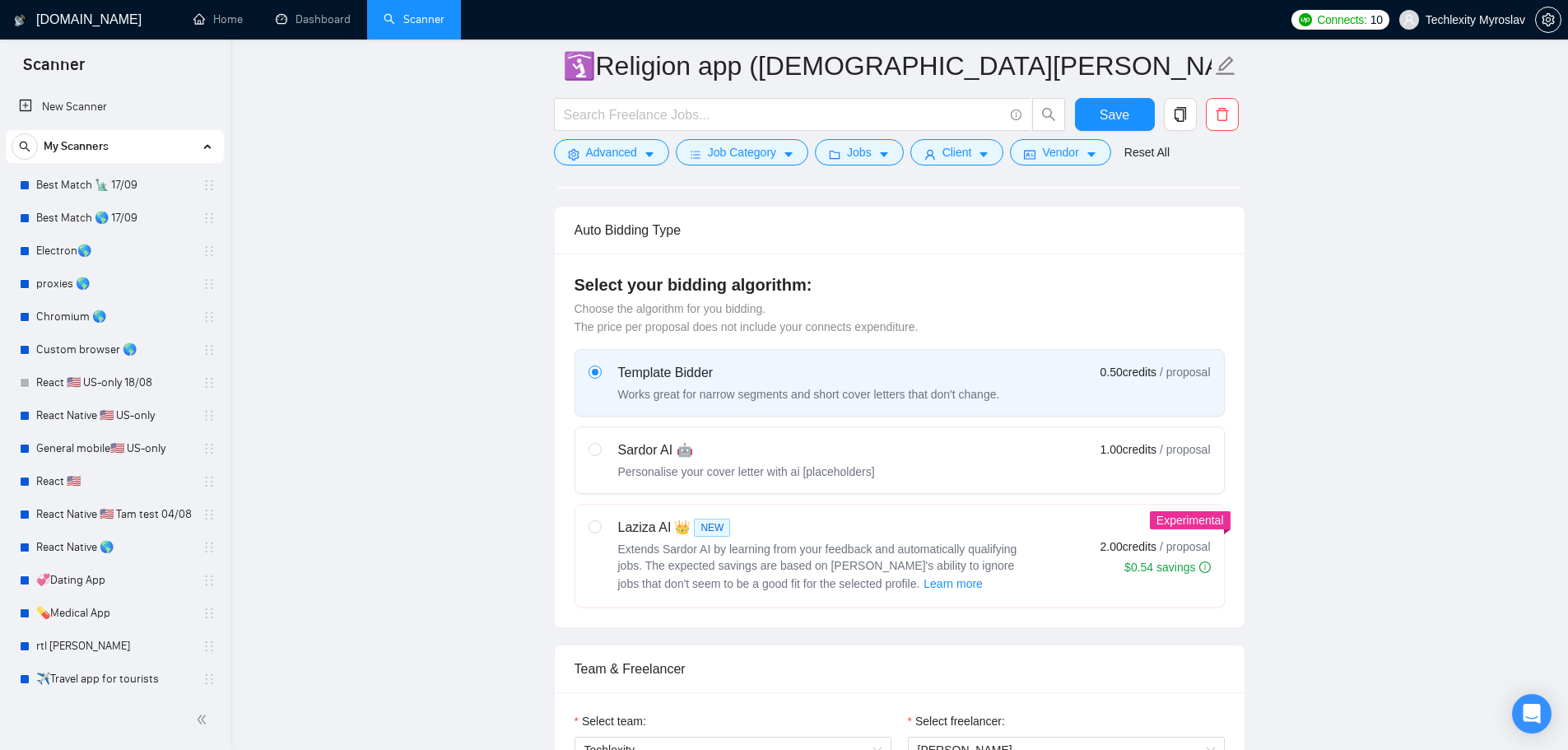
click at [849, 452] on div "Sardor AI 🤖" at bounding box center [746, 450] width 257 height 20
click at [600, 452] on input "radio" at bounding box center [594, 449] width 12 height 12
radio input "true"
radio input "false"
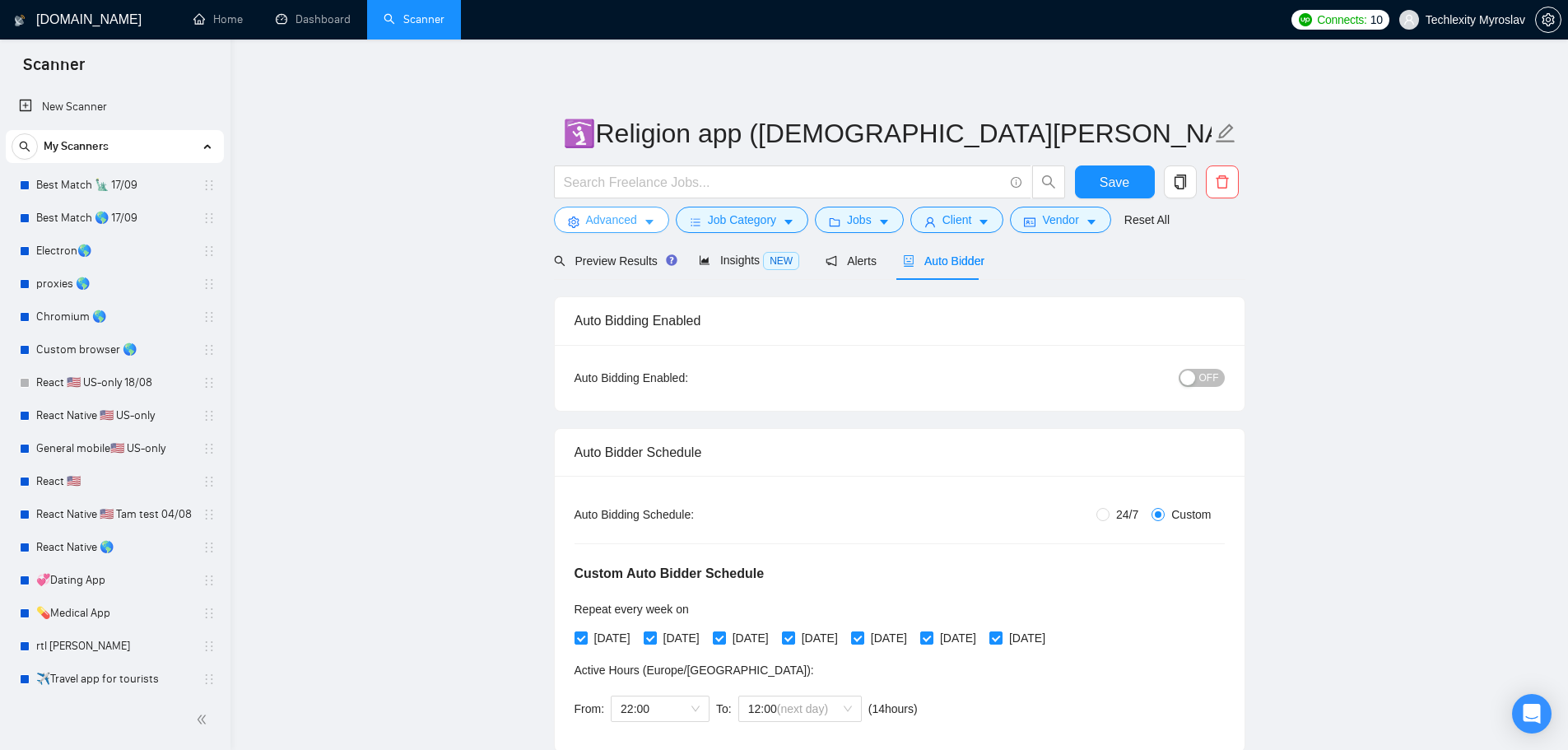
click at [620, 222] on span "Advanced" at bounding box center [611, 220] width 51 height 18
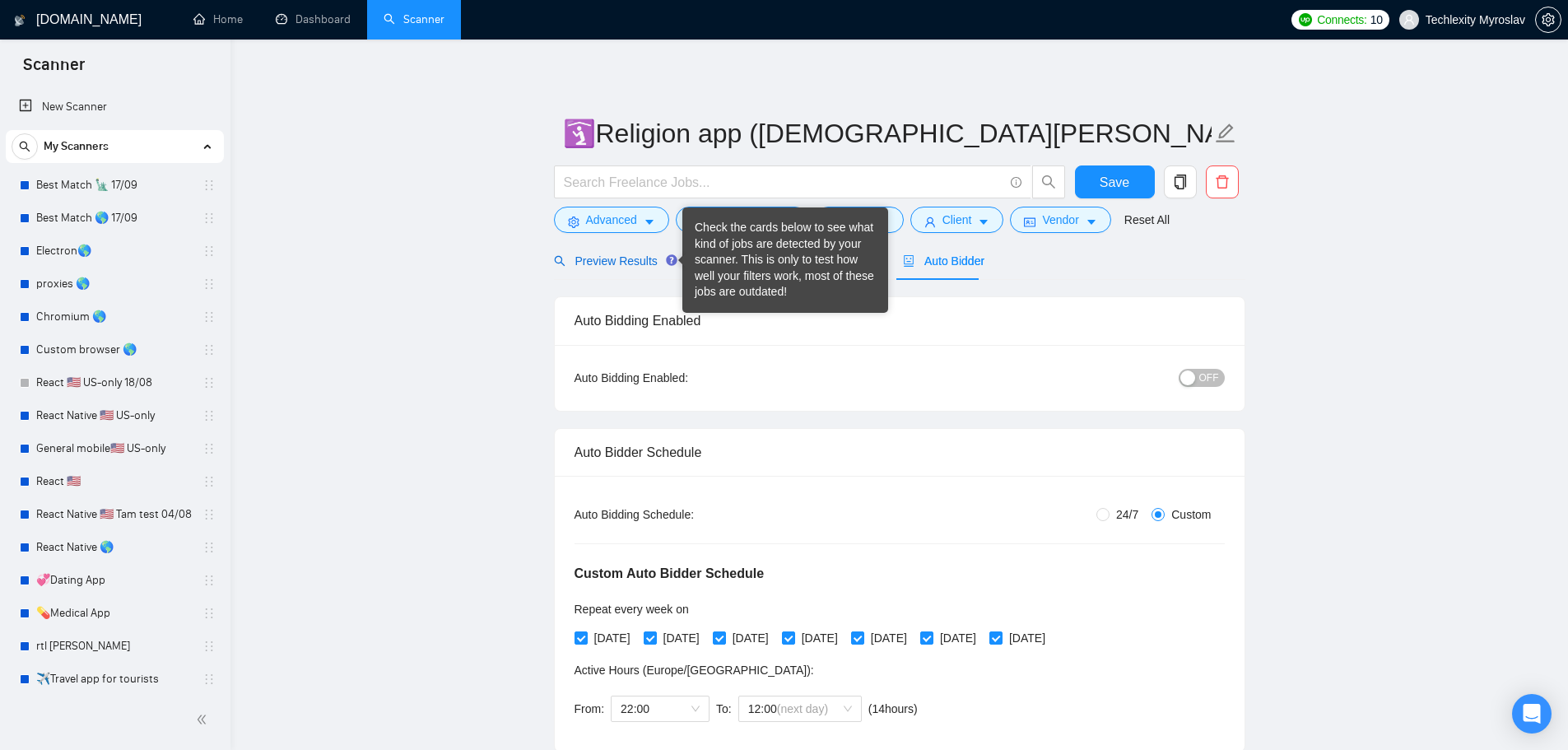
click at [613, 255] on span "Preview Results" at bounding box center [613, 261] width 119 height 14
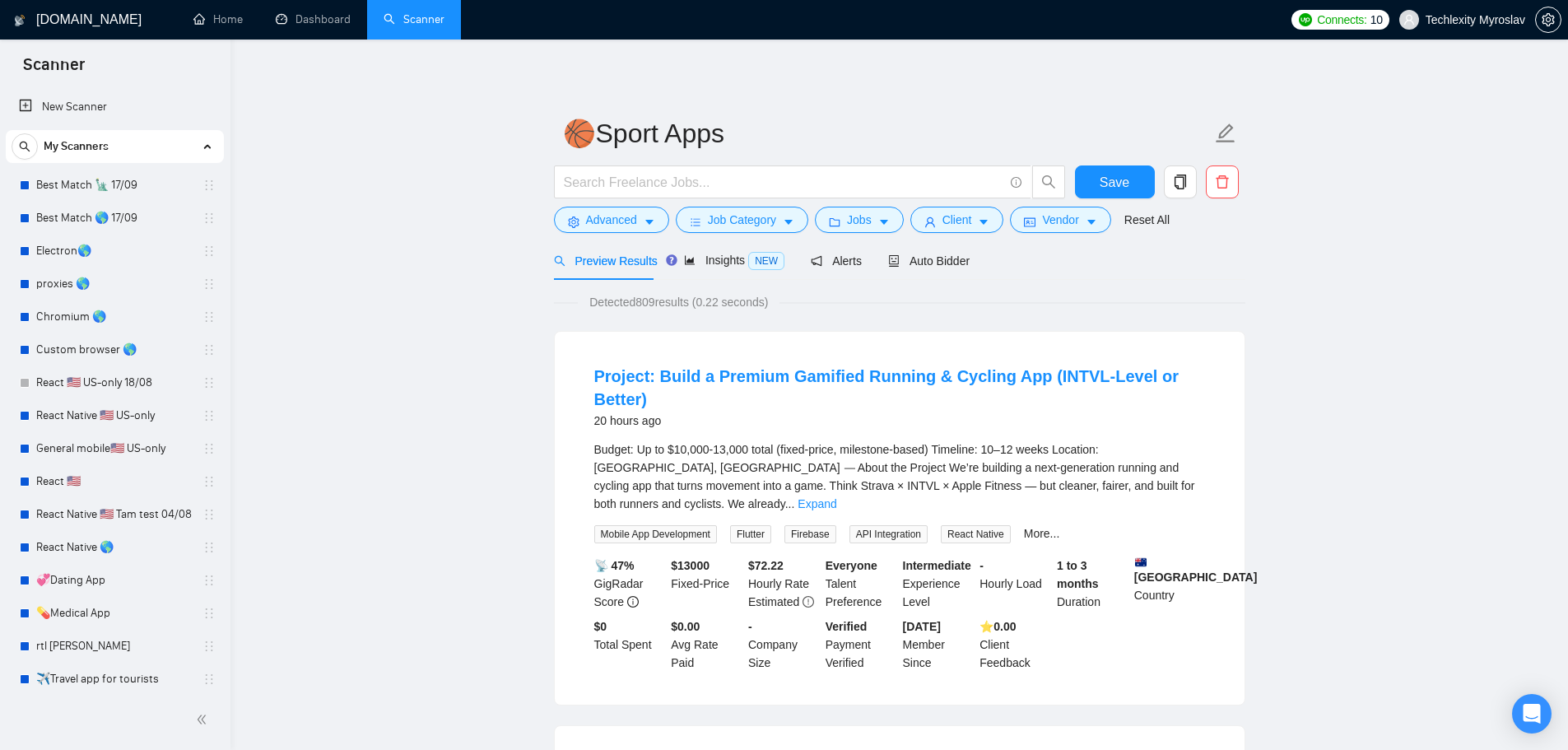
click at [926, 270] on div "Auto Bidder" at bounding box center [929, 261] width 82 height 39
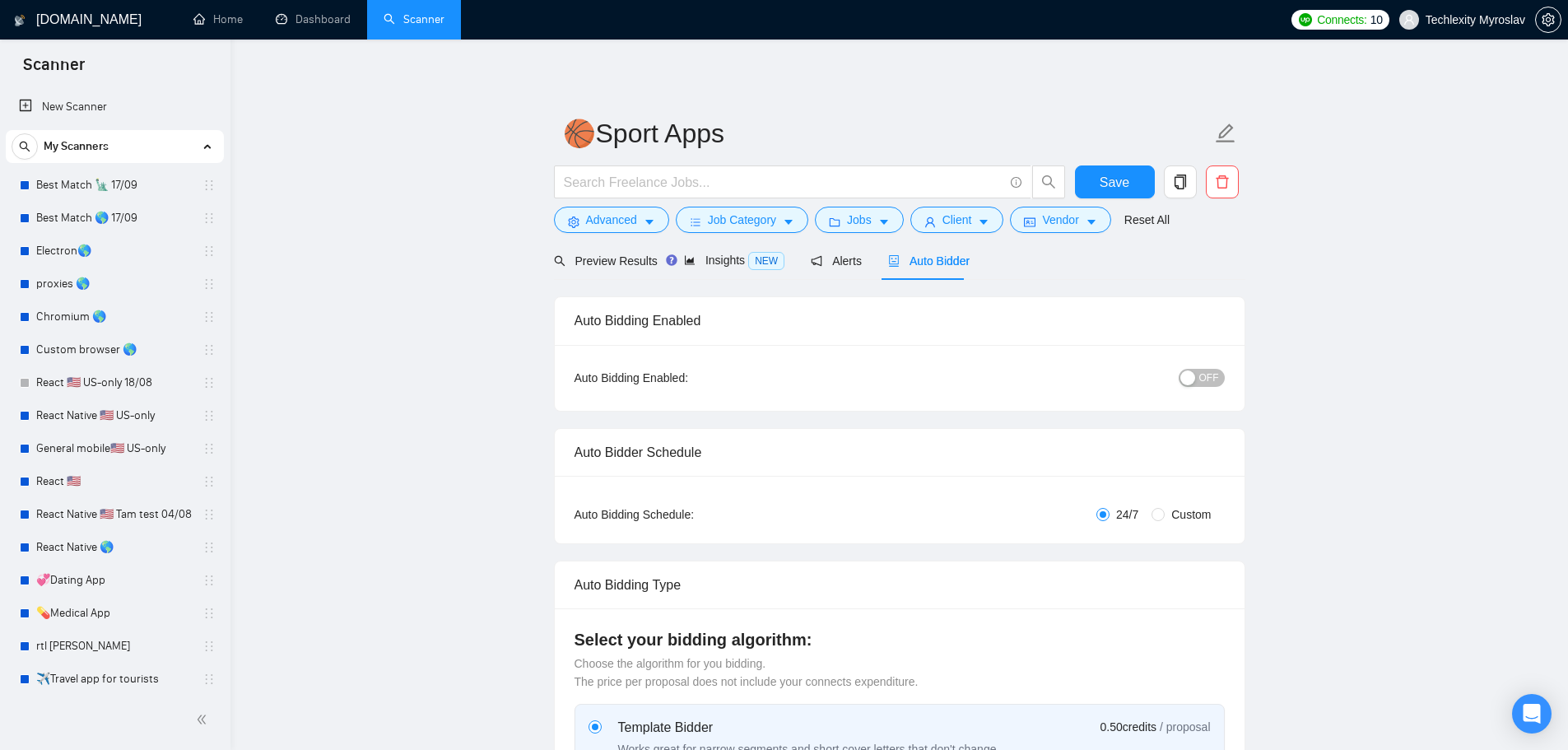
radio input "false"
radio input "true"
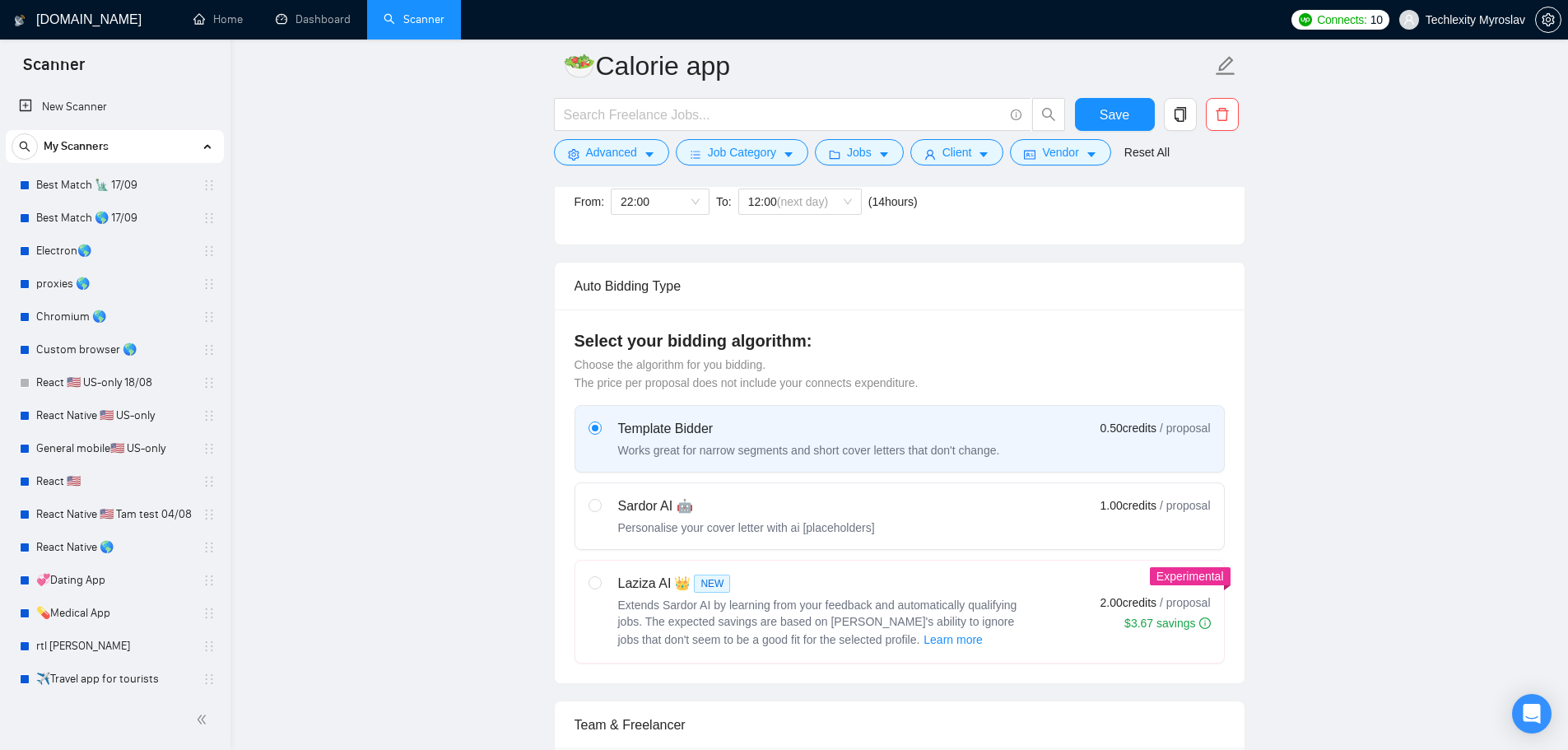
scroll to position [577, 0]
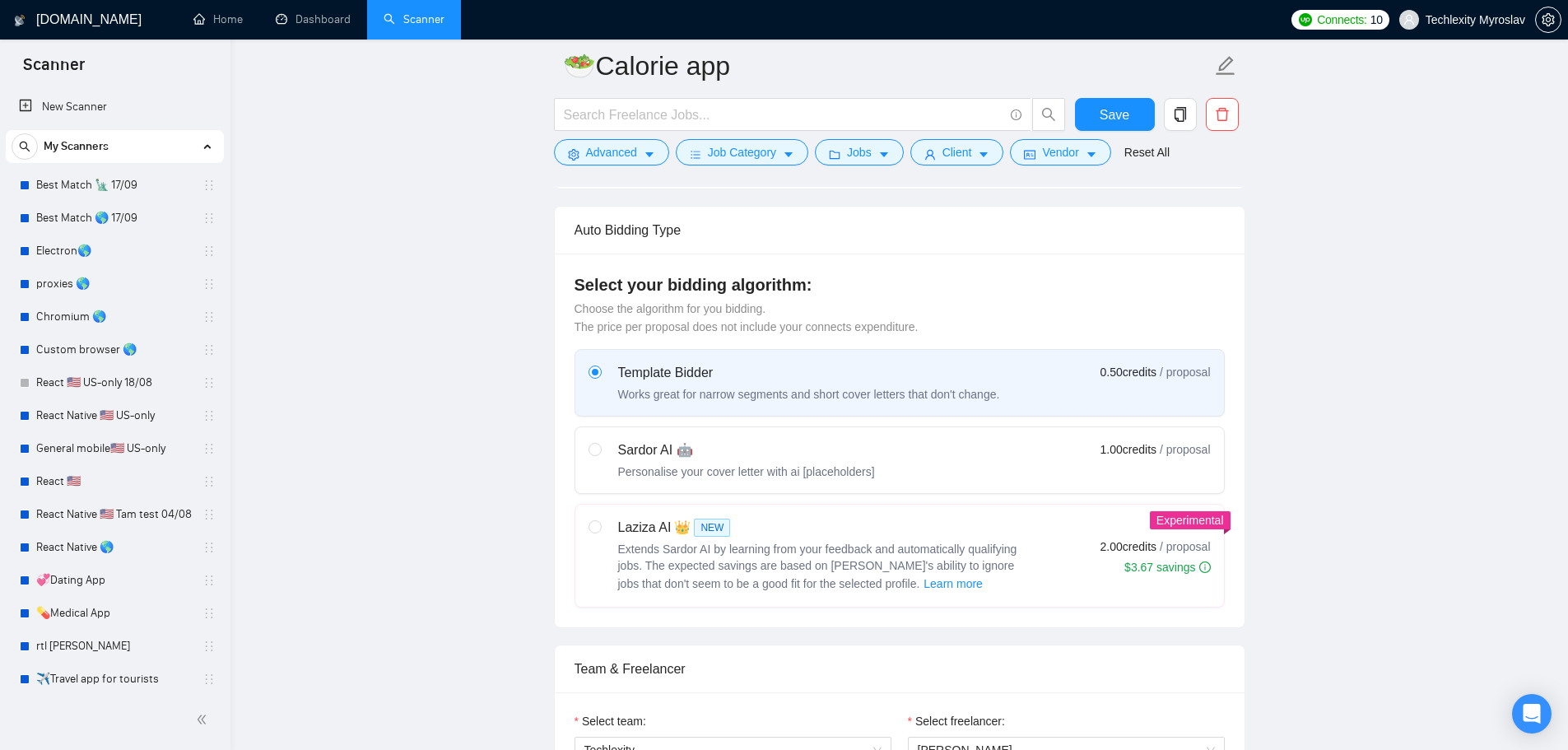
click at [929, 451] on div "Sardor AI 🤖 Personalise your cover letter with ai [placeholders] 1.00 credits /…" at bounding box center [899, 460] width 622 height 40
click at [600, 451] on input "radio" at bounding box center [594, 449] width 12 height 12
radio input "true"
radio input "false"
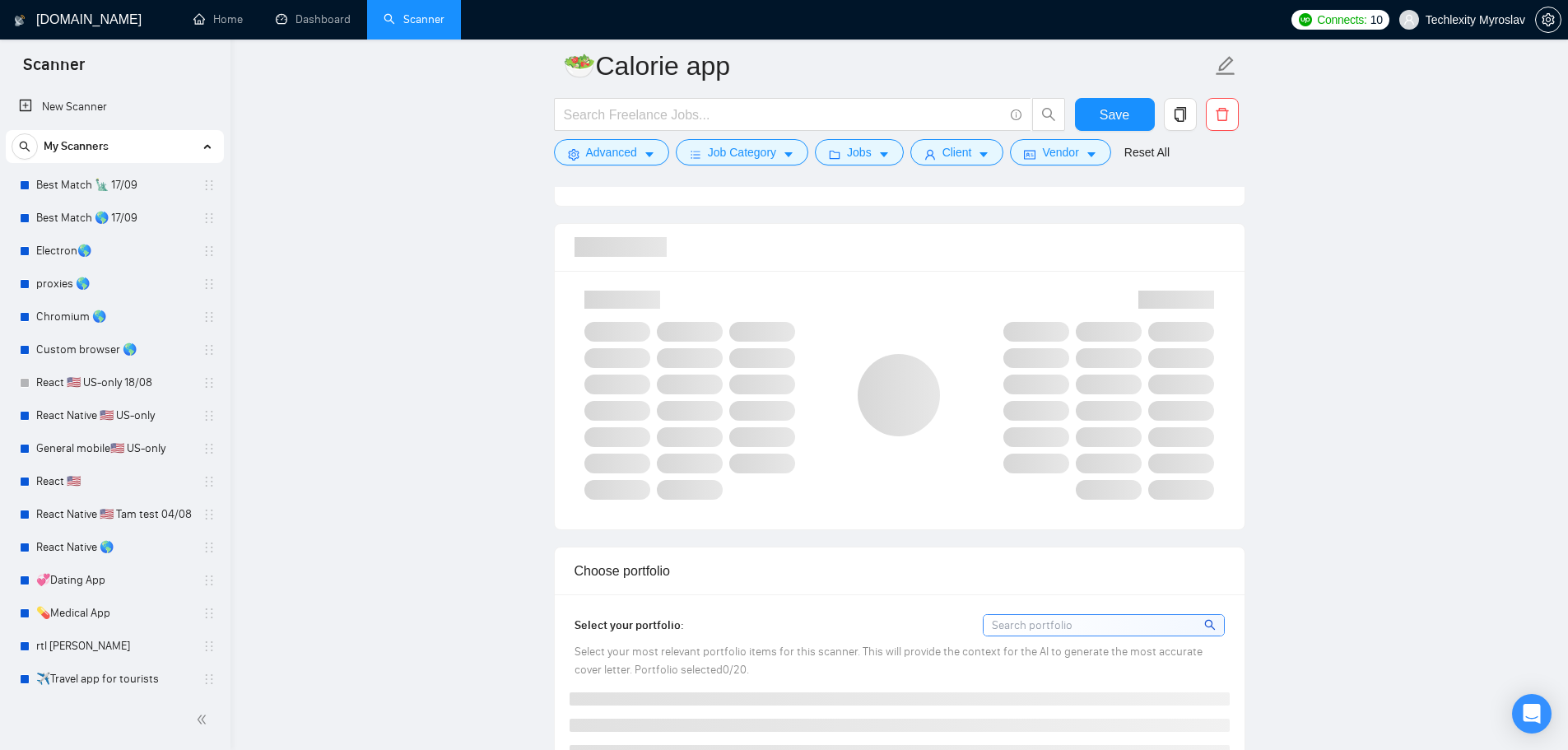
scroll to position [1317, 0]
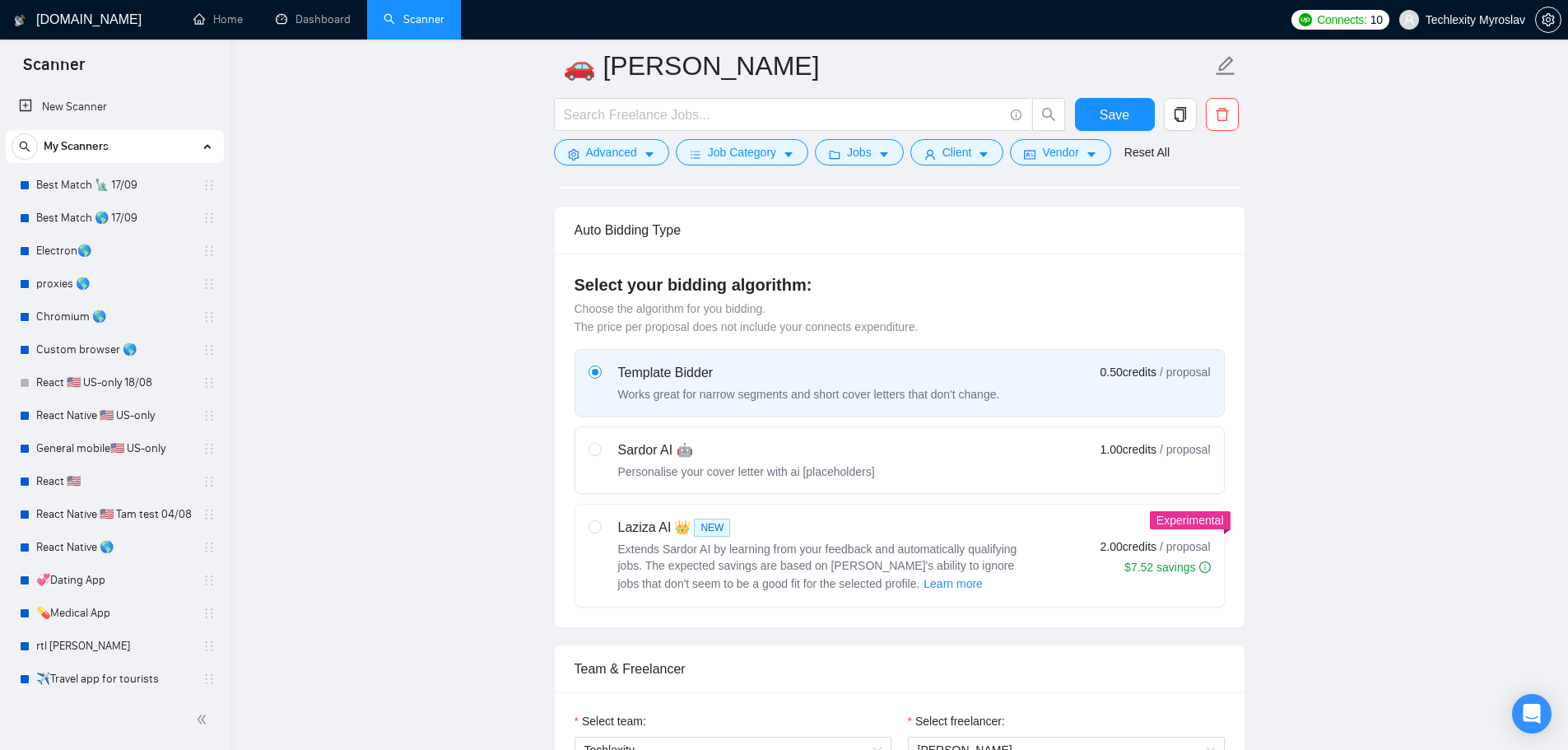
click at [852, 470] on div "Personalise your cover letter with ai [placeholders]" at bounding box center [746, 471] width 257 height 16
click at [600, 454] on input "radio" at bounding box center [594, 449] width 12 height 12
radio input "true"
radio input "false"
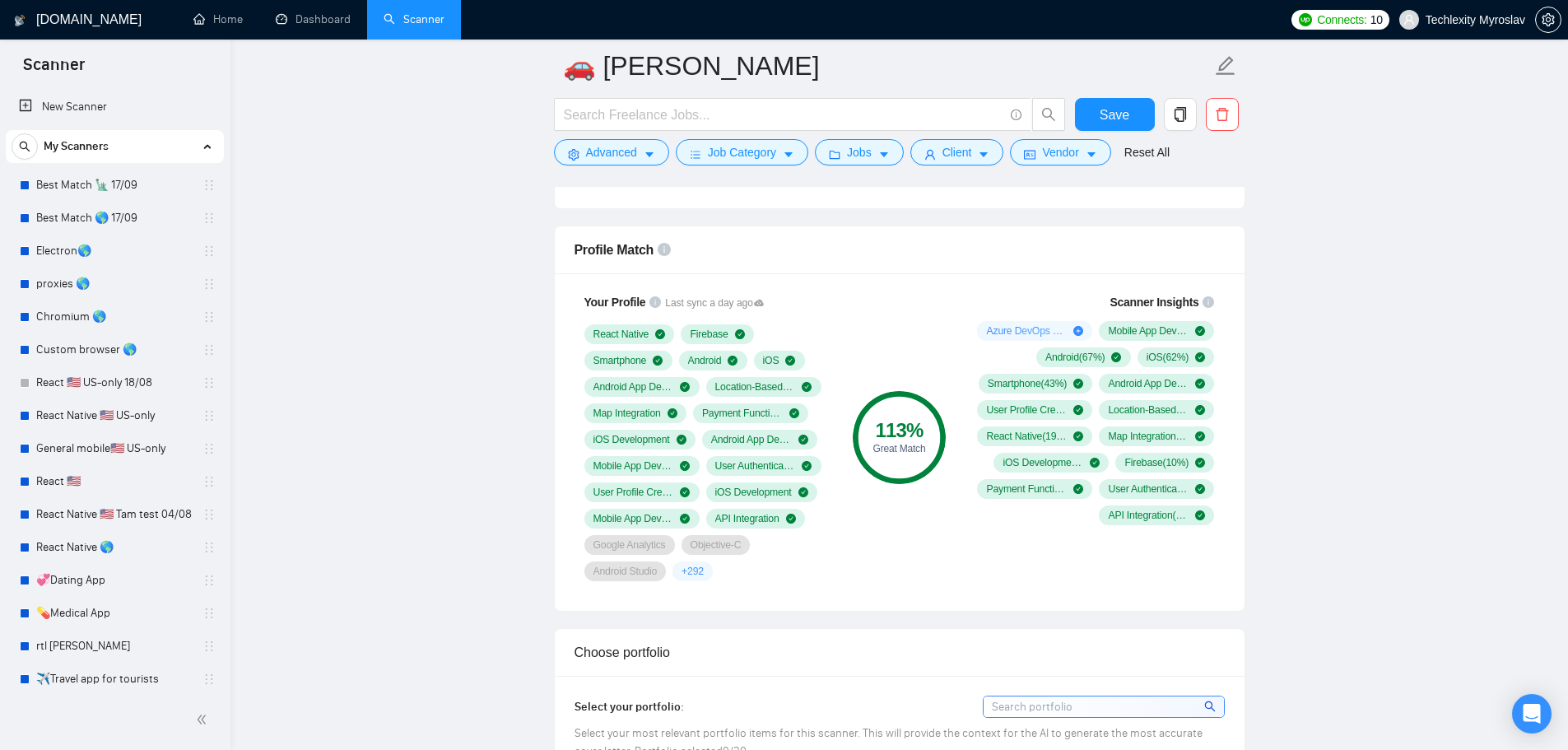
scroll to position [1235, 0]
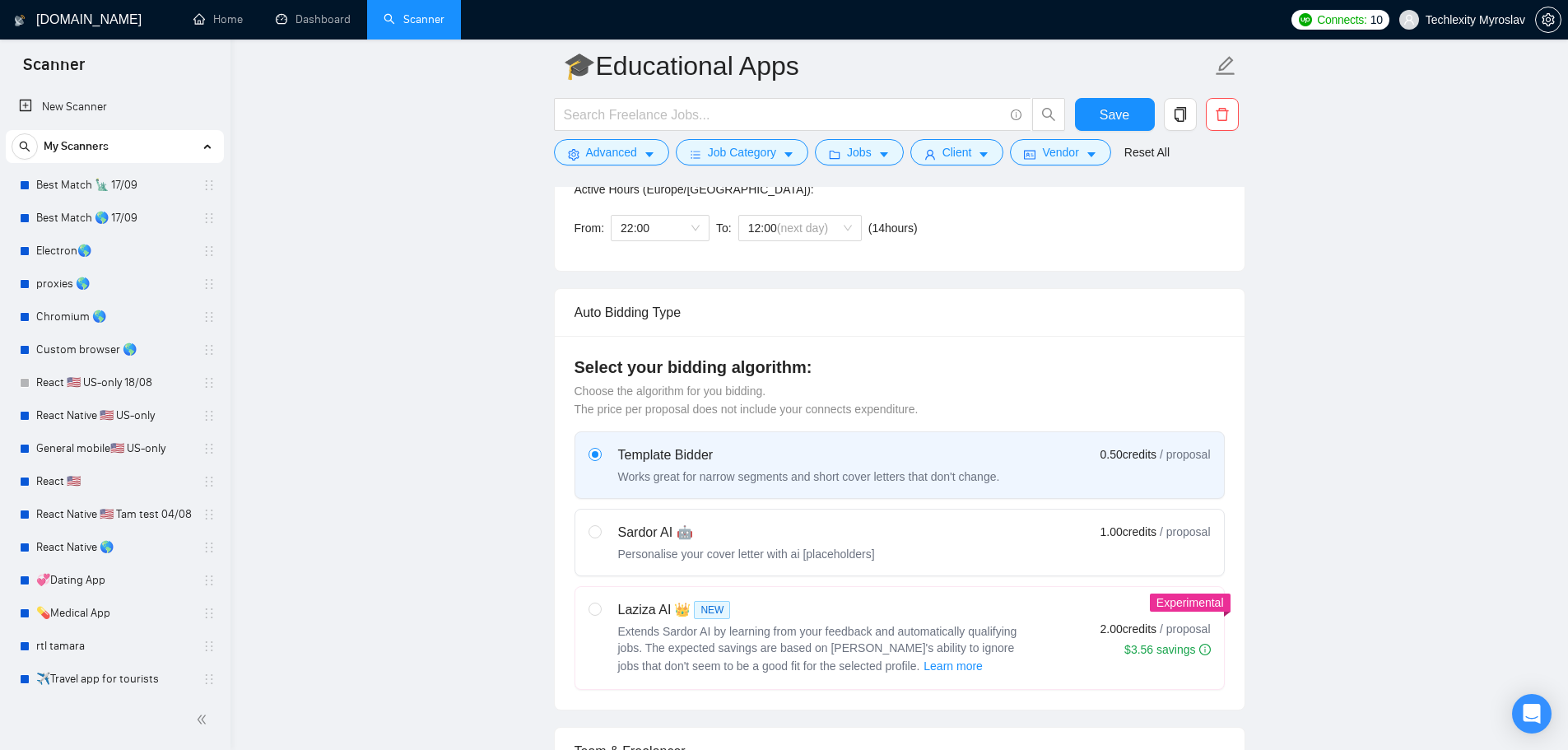
click at [946, 534] on div "Sardor AI 🤖 Personalise your cover letter with ai [placeholders] 1.00 credits /…" at bounding box center [899, 543] width 622 height 40
click at [600, 534] on input "radio" at bounding box center [594, 530] width 12 height 12
radio input "true"
radio input "false"
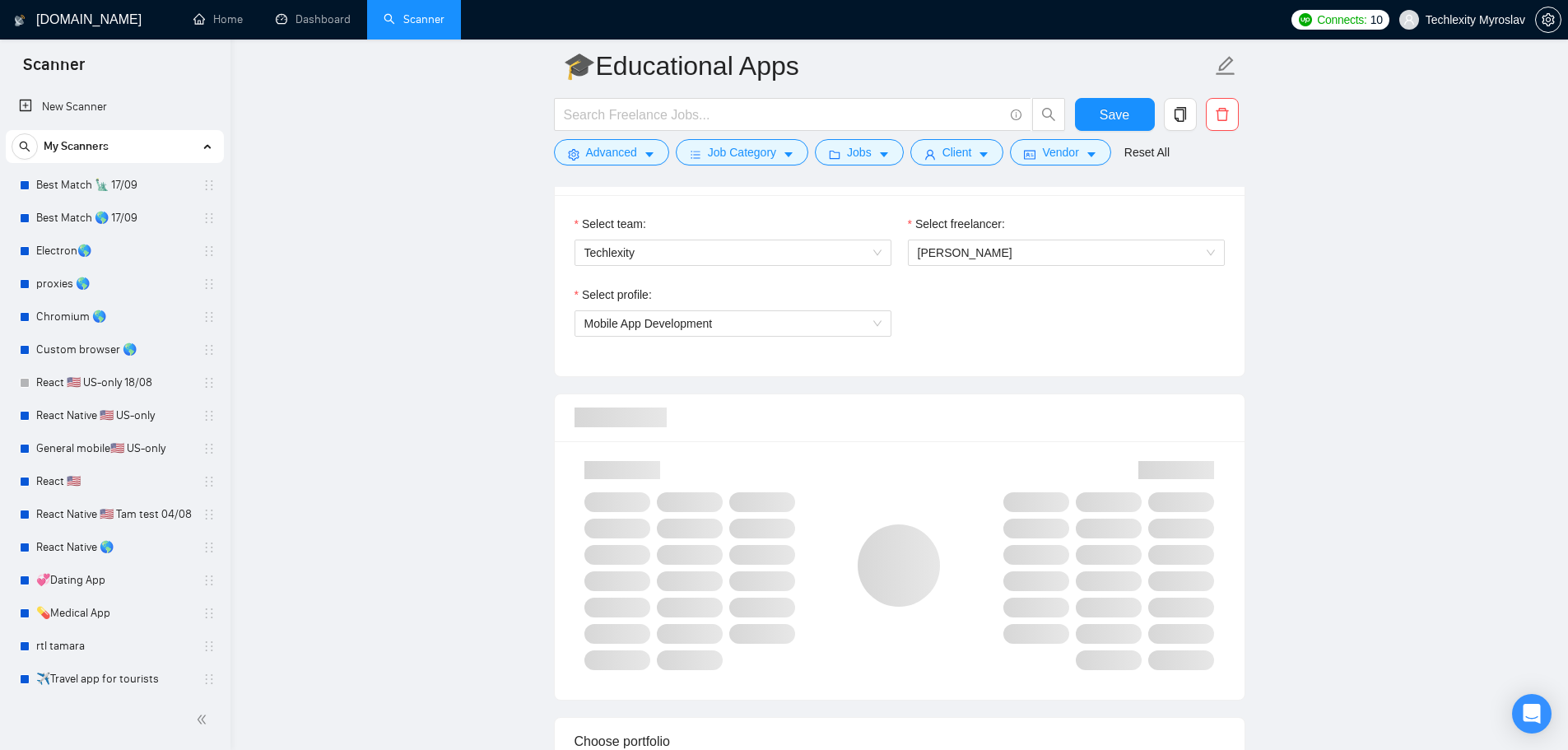
scroll to position [1235, 0]
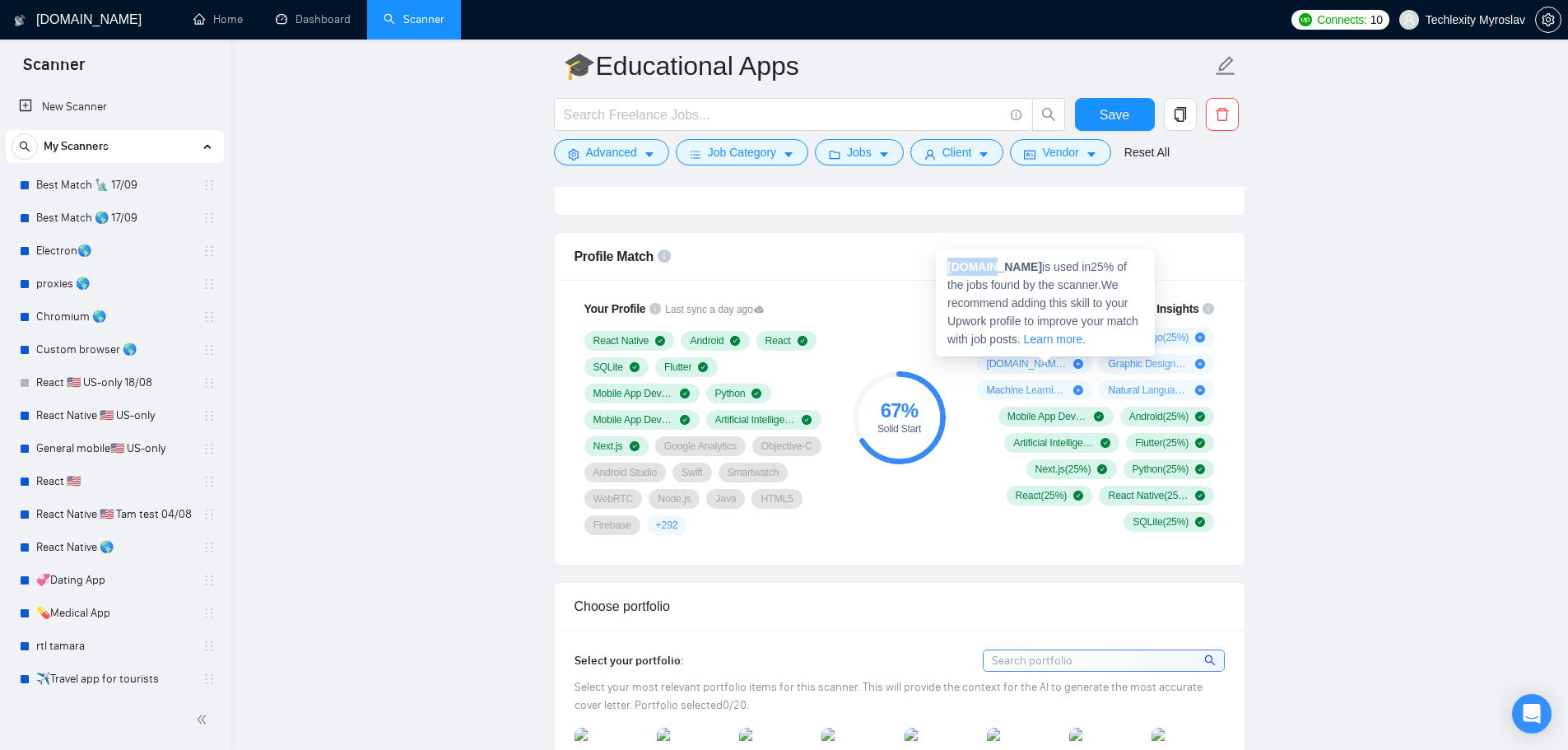
drag, startPoint x: 987, startPoint y: 268, endPoint x: 946, endPoint y: 272, distance: 41.2
click at [946, 272] on div "[DOMAIN_NAME] is used in 25 % of the jobs found by the scanner. We recommend ad…" at bounding box center [1045, 303] width 219 height 107
copy strong "[DOMAIN_NAME]"
drag, startPoint x: 1031, startPoint y: 295, endPoint x: 936, endPoint y: 296, distance: 95.0
click at [936, 296] on div "Machine Learning is used in 25 % of the jobs found by the scanner. We recommend…" at bounding box center [1034, 330] width 219 height 107
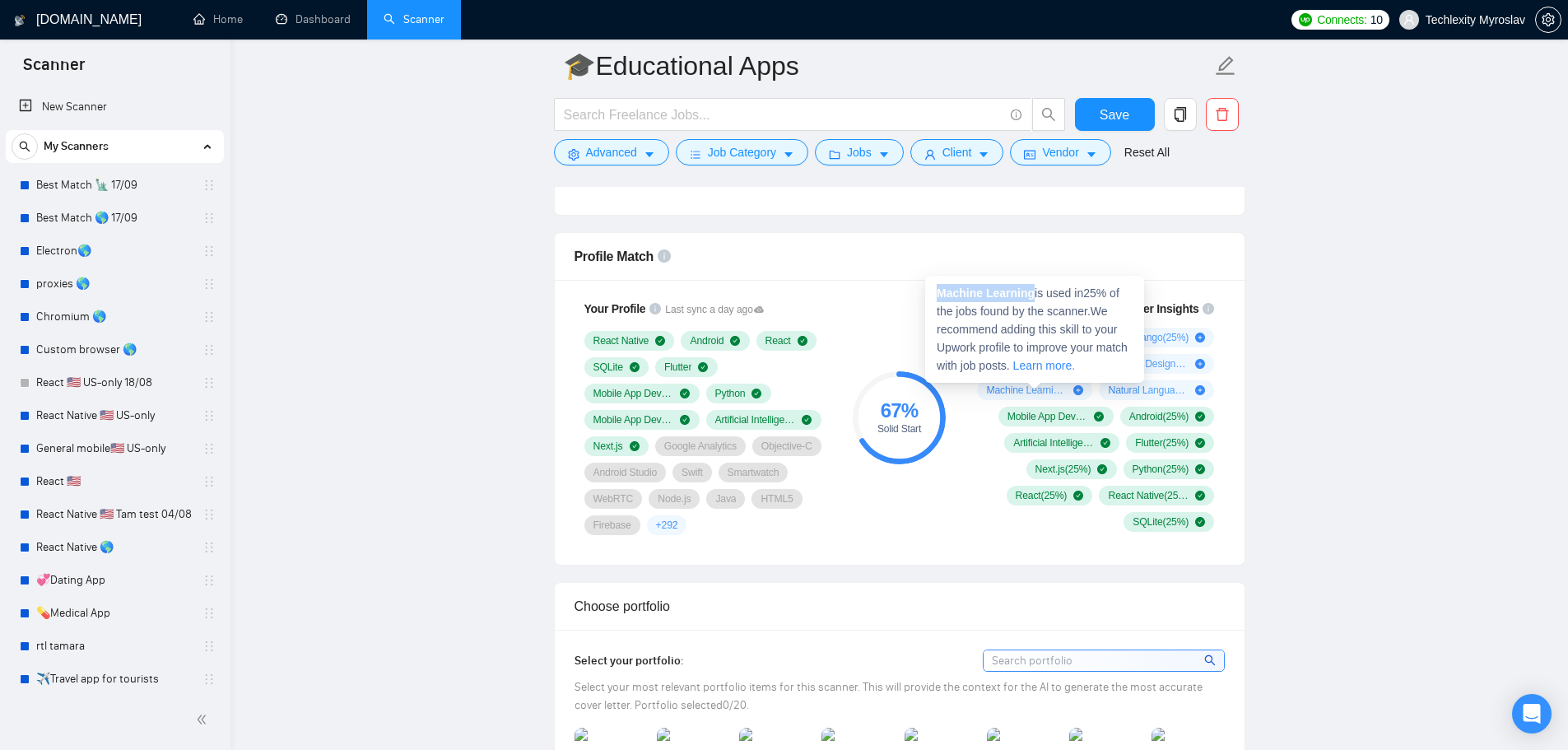
copy strong "Machine Learning"
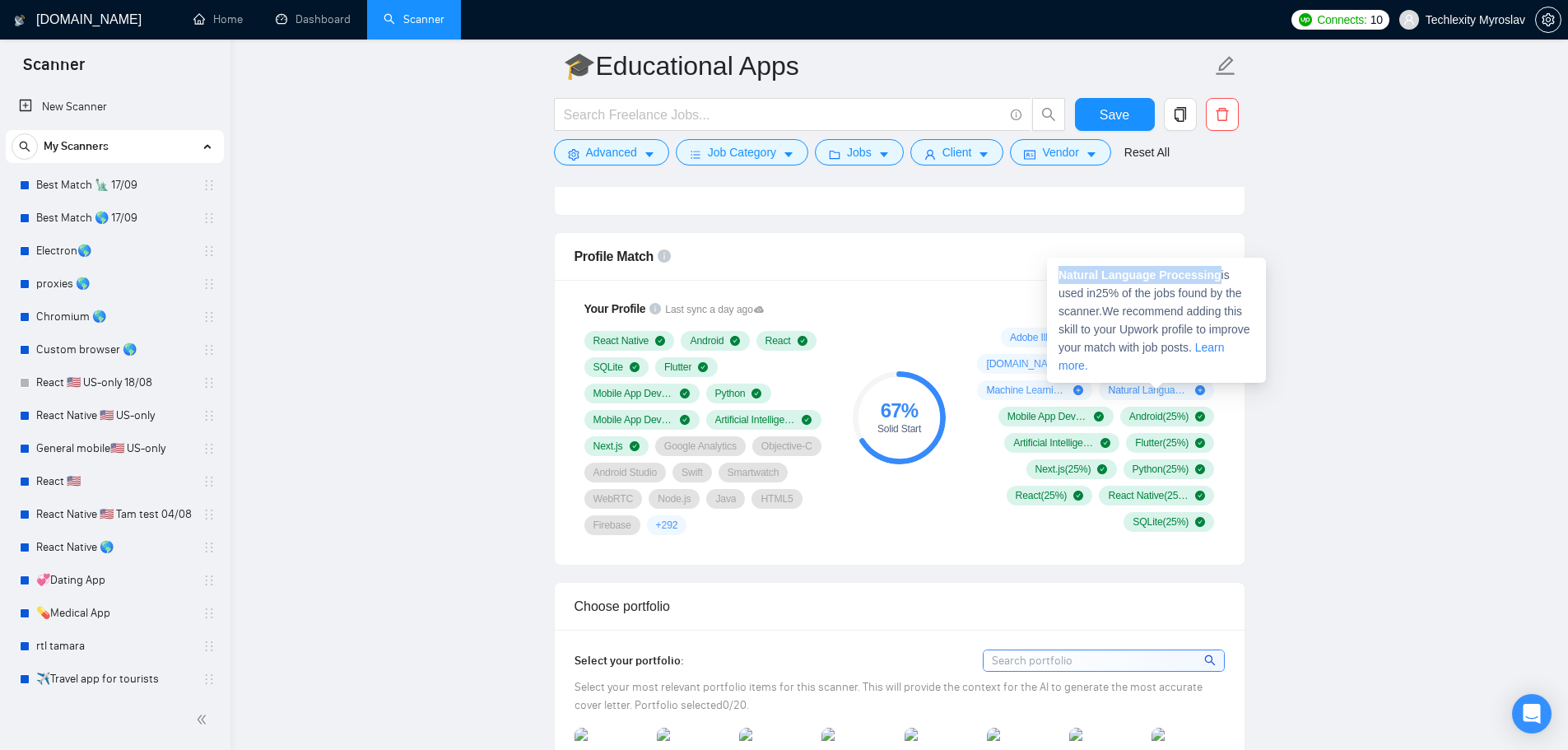
drag, startPoint x: 1215, startPoint y: 276, endPoint x: 1054, endPoint y: 276, distance: 161.0
click at [1054, 276] on div "Natural Language Processing is used in 25 % of the jobs found by the scanner. W…" at bounding box center [1156, 321] width 219 height 125
copy strong "Natural Language Processing"
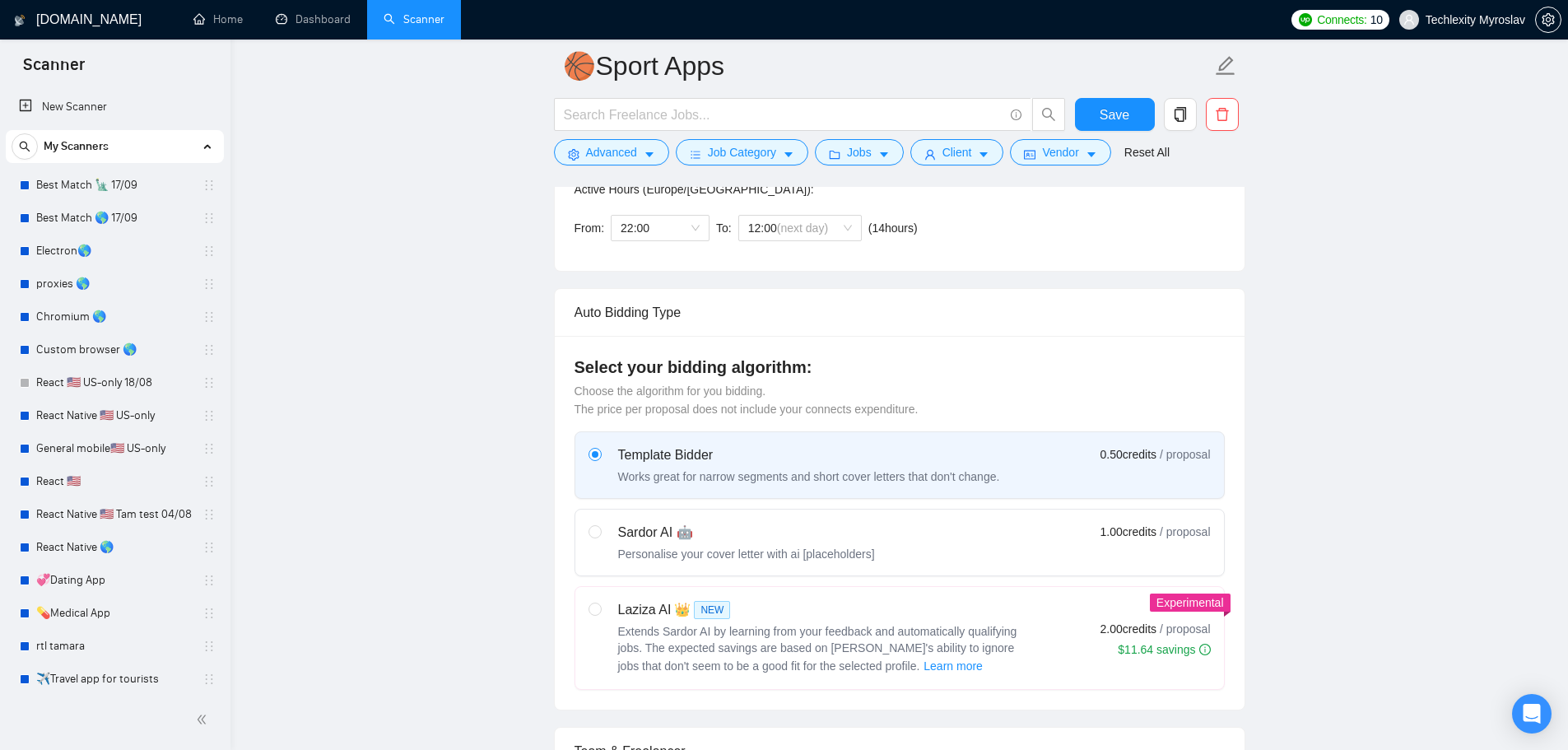
click at [922, 545] on div "Sardor AI 🤖 Personalise your cover letter with ai [placeholders] 1.00 credits /…" at bounding box center [899, 543] width 622 height 40
click at [600, 537] on input "radio" at bounding box center [594, 530] width 12 height 12
radio input "true"
radio input "false"
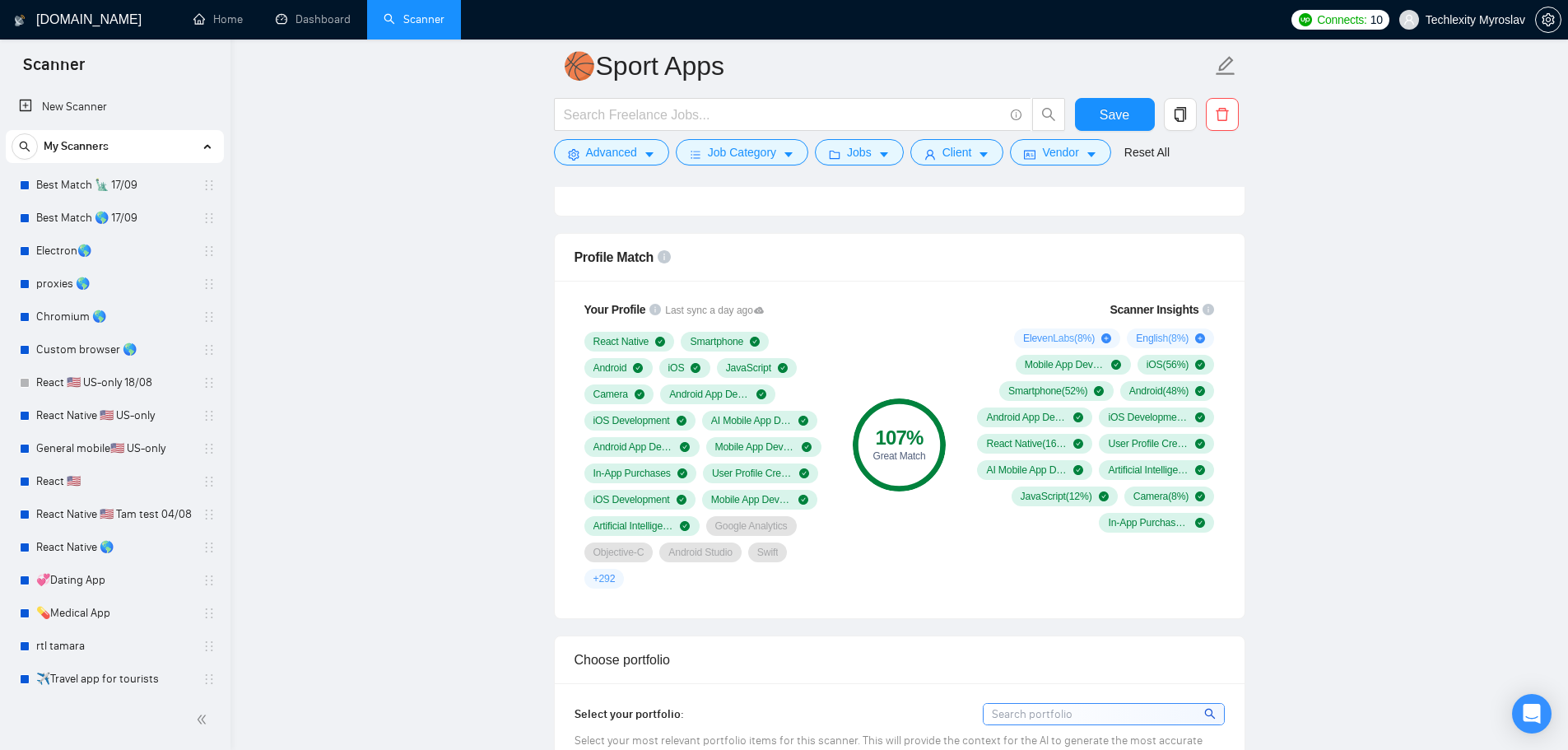
scroll to position [1235, 0]
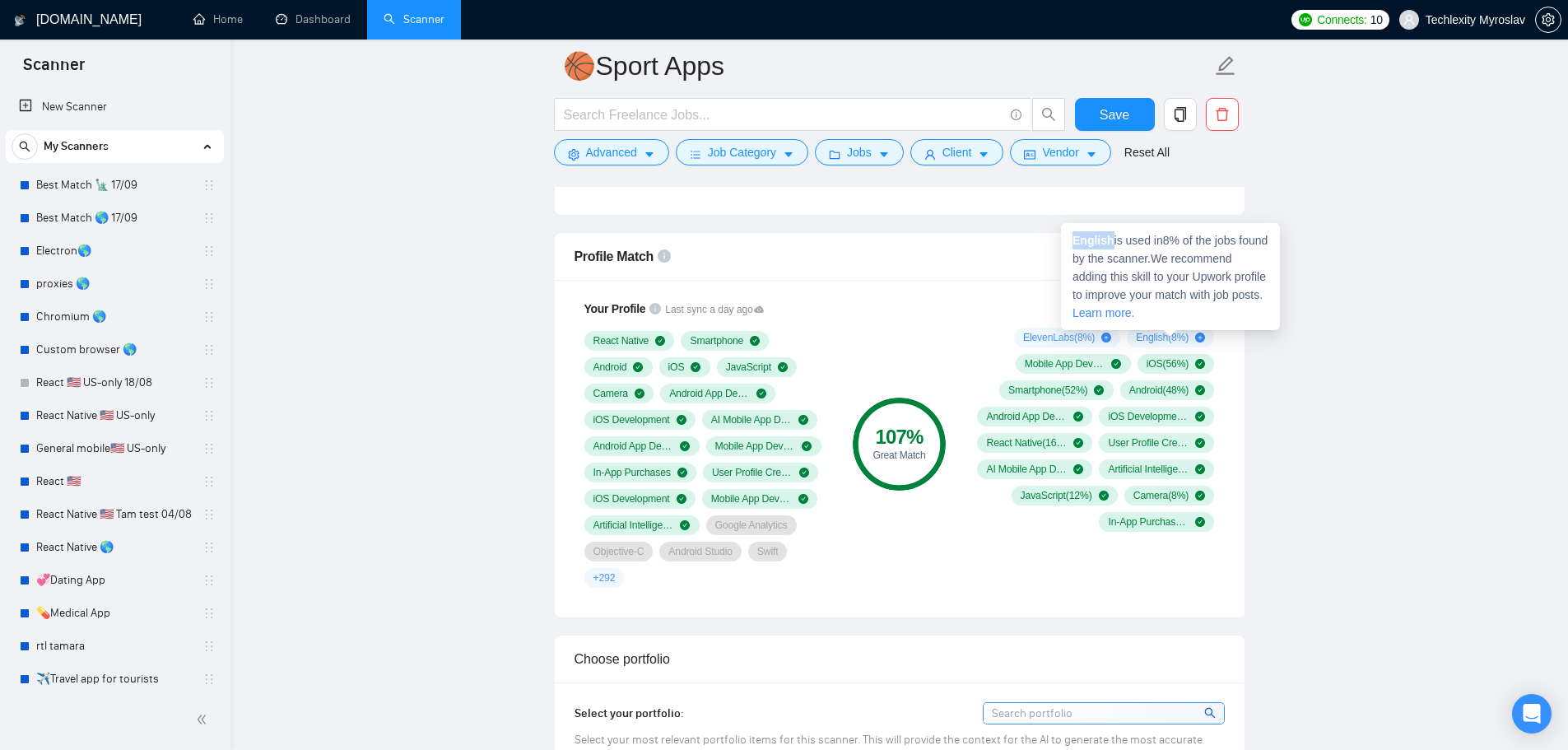
drag, startPoint x: 1109, startPoint y: 242, endPoint x: 1072, endPoint y: 242, distance: 37.0
click at [1072, 242] on strong "English" at bounding box center [1093, 240] width 42 height 14
copy strong "English"
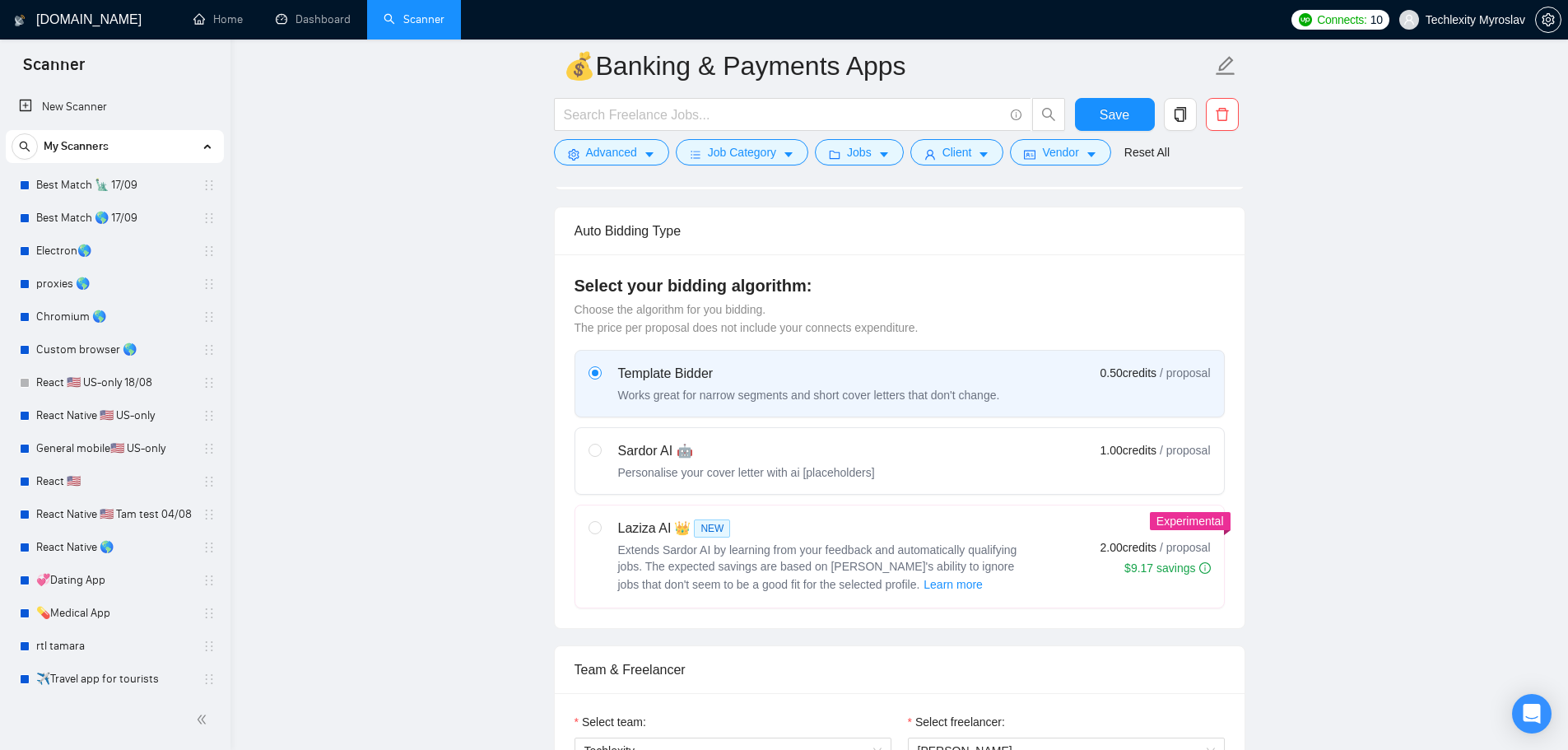
scroll to position [577, 0]
click at [1117, 442] on span "1.00 credits" at bounding box center [1129, 449] width 56 height 18
click at [600, 443] on input "radio" at bounding box center [594, 449] width 12 height 12
radio input "true"
radio input "false"
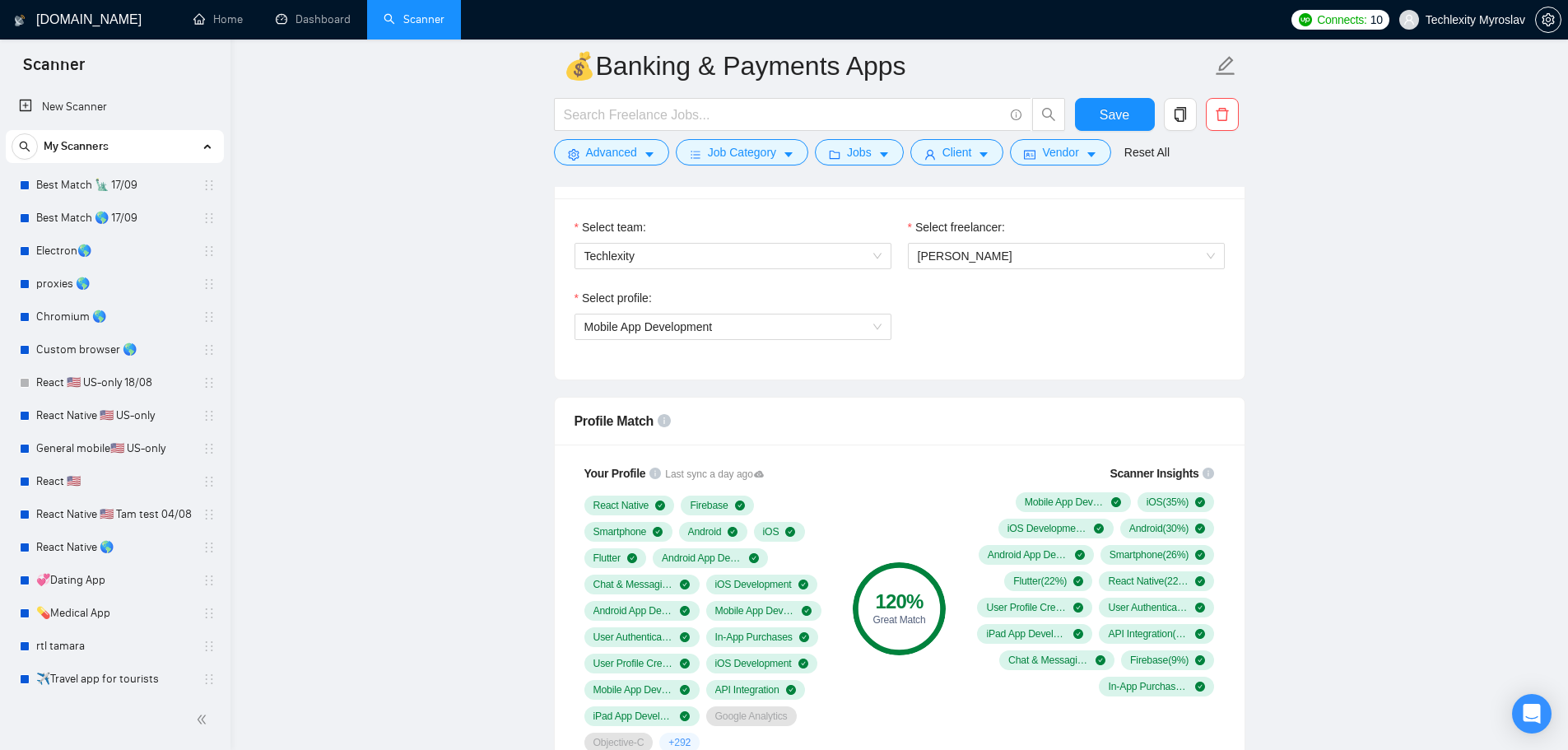
scroll to position [1235, 0]
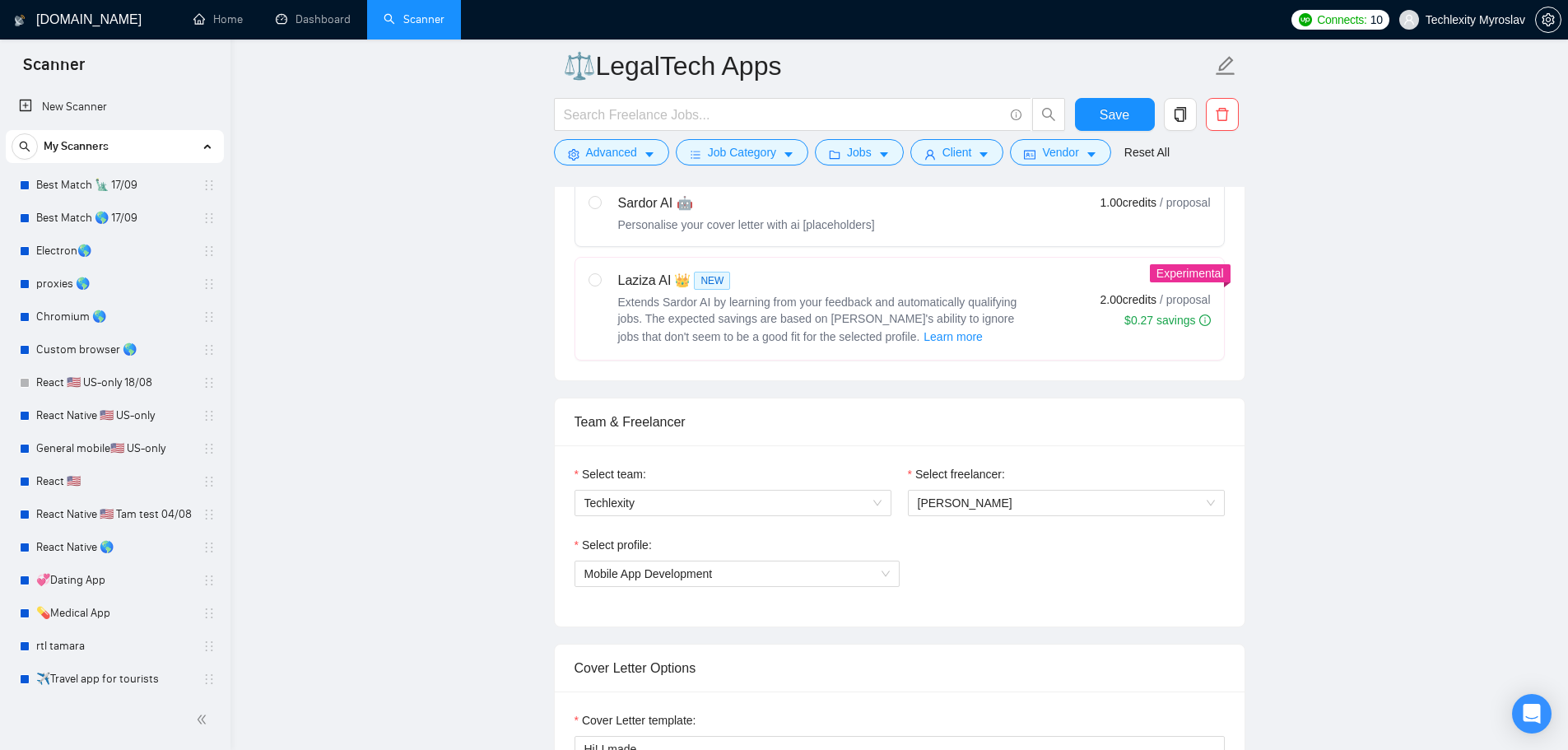
click at [1045, 215] on div "Sardor AI 🤖 Personalise your cover letter with ai [placeholders] 1.00 credits /…" at bounding box center [899, 213] width 622 height 40
click at [600, 207] on input "radio" at bounding box center [594, 202] width 12 height 12
radio input "true"
radio input "false"
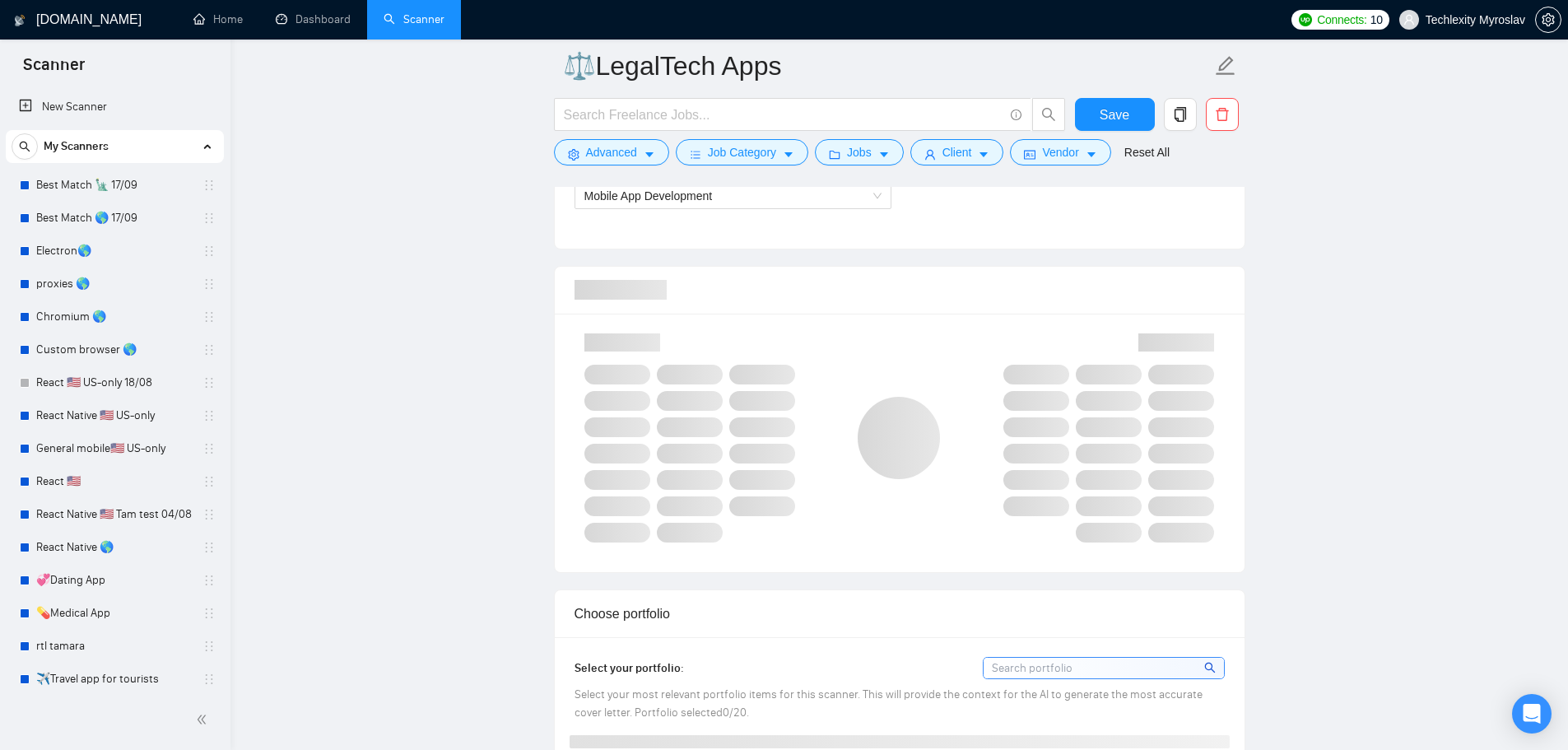
scroll to position [1235, 0]
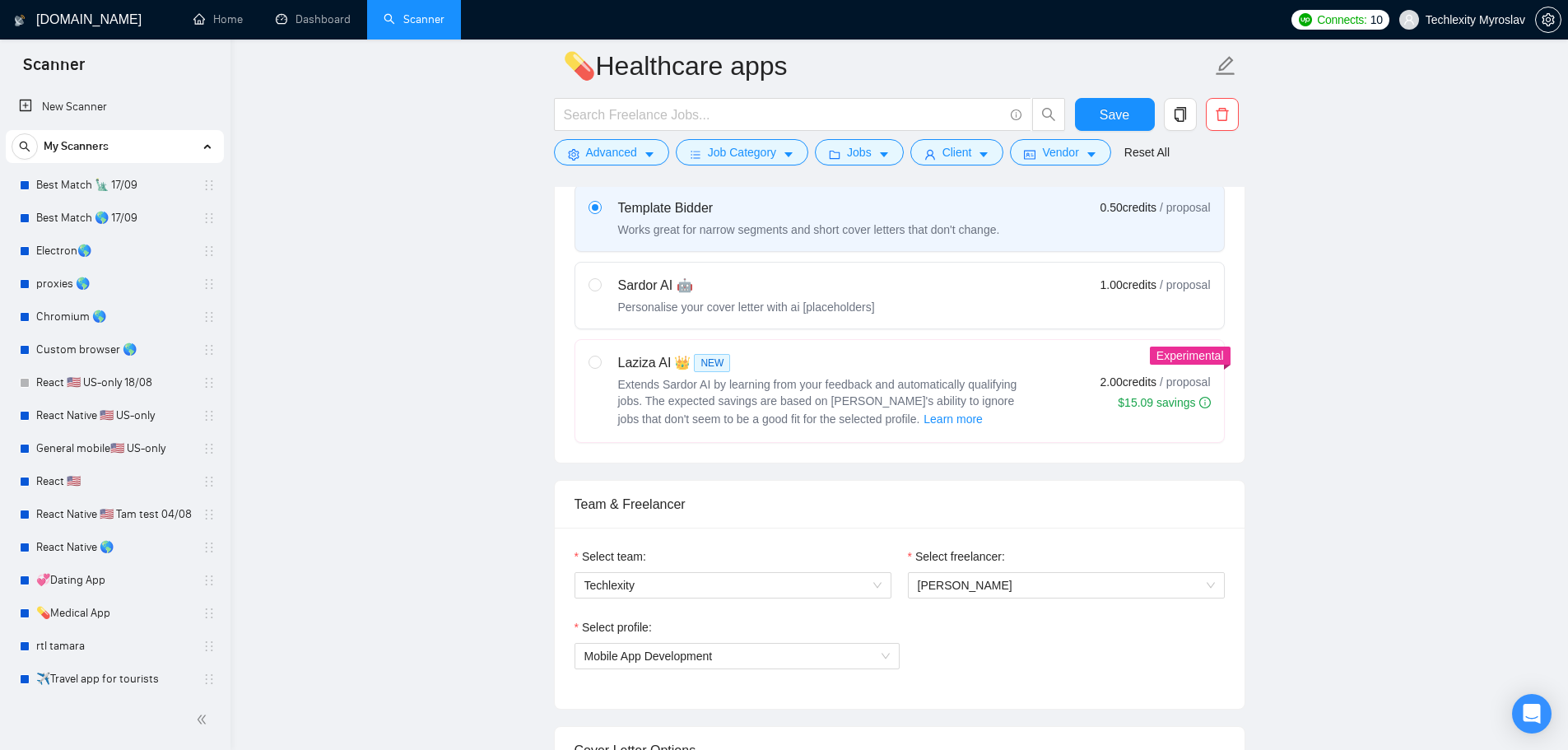
click at [953, 281] on div "Sardor AI 🤖 Personalise your cover letter with ai [placeholders] 1.00 credits /…" at bounding box center [899, 296] width 622 height 40
click at [600, 281] on input "radio" at bounding box center [594, 283] width 12 height 12
radio input "true"
radio input "false"
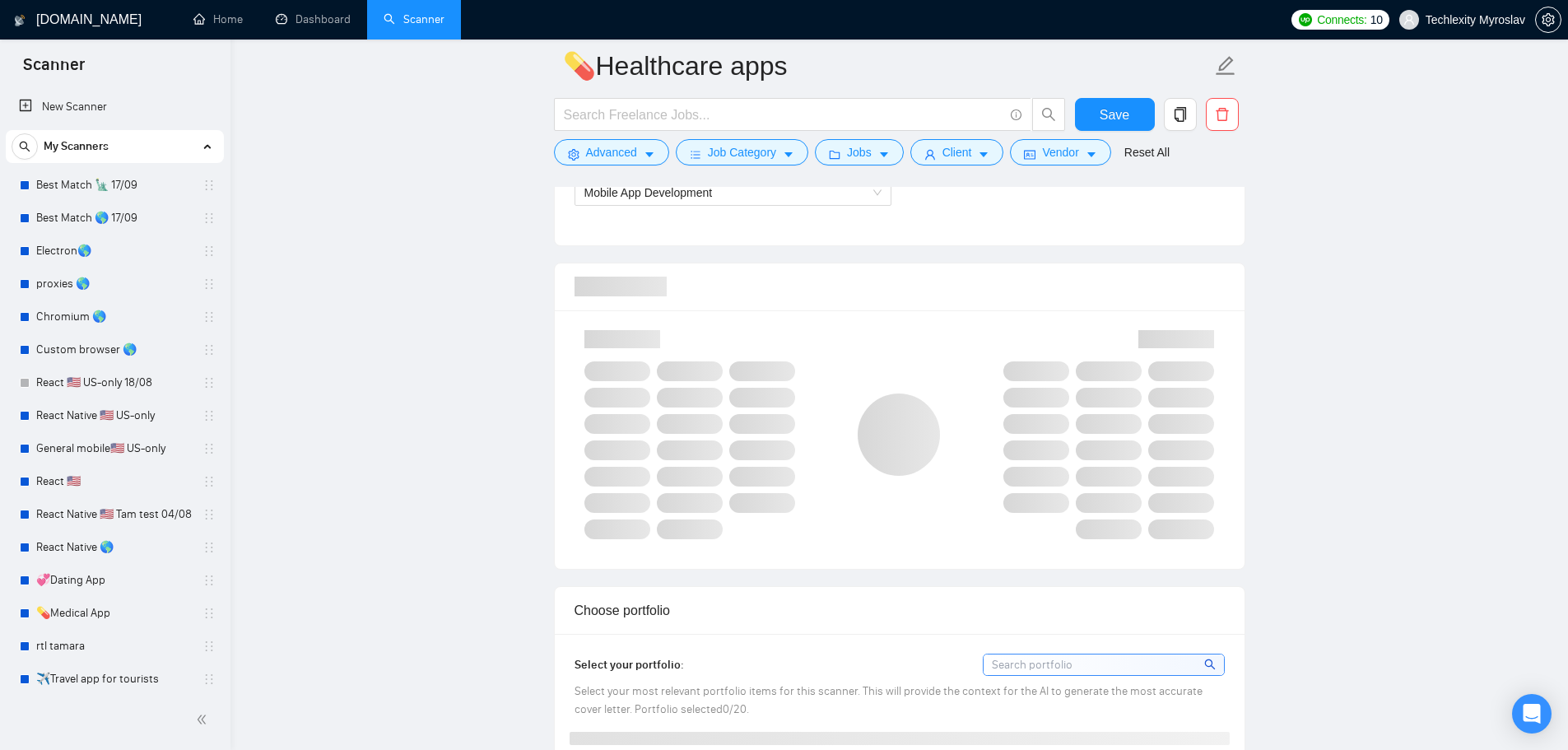
scroll to position [1235, 0]
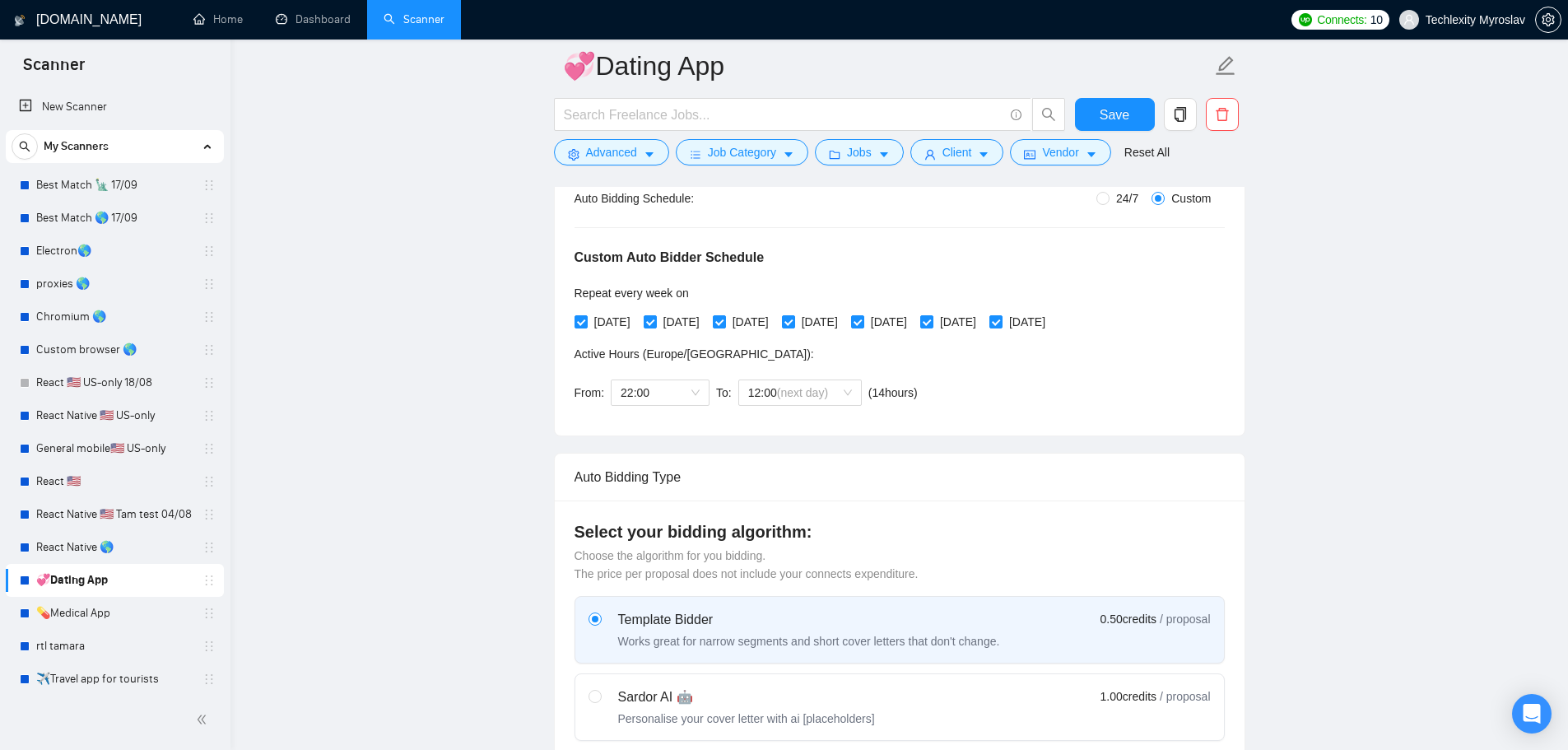
scroll to position [335, 0]
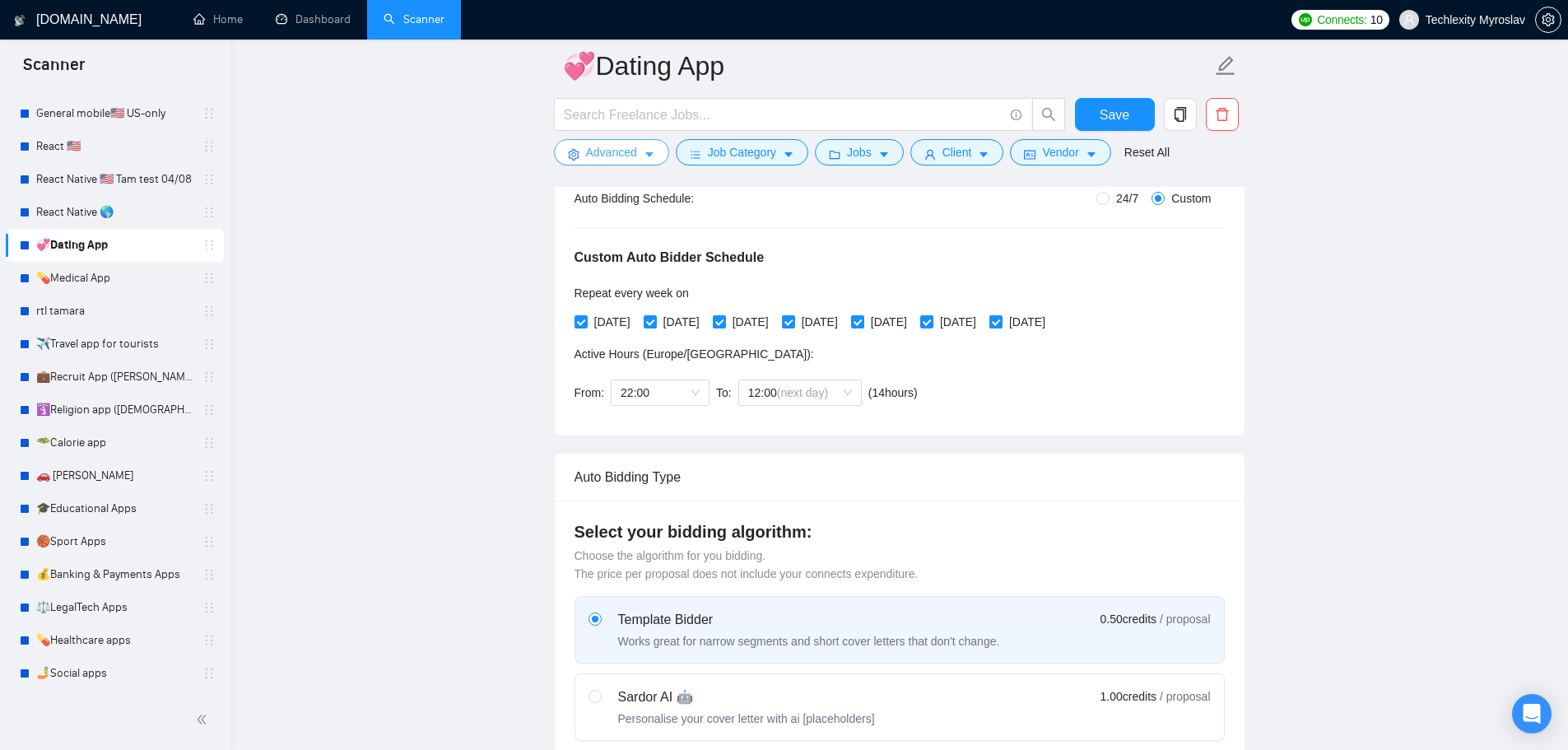
click at [602, 151] on span "Advanced" at bounding box center [611, 153] width 51 height 18
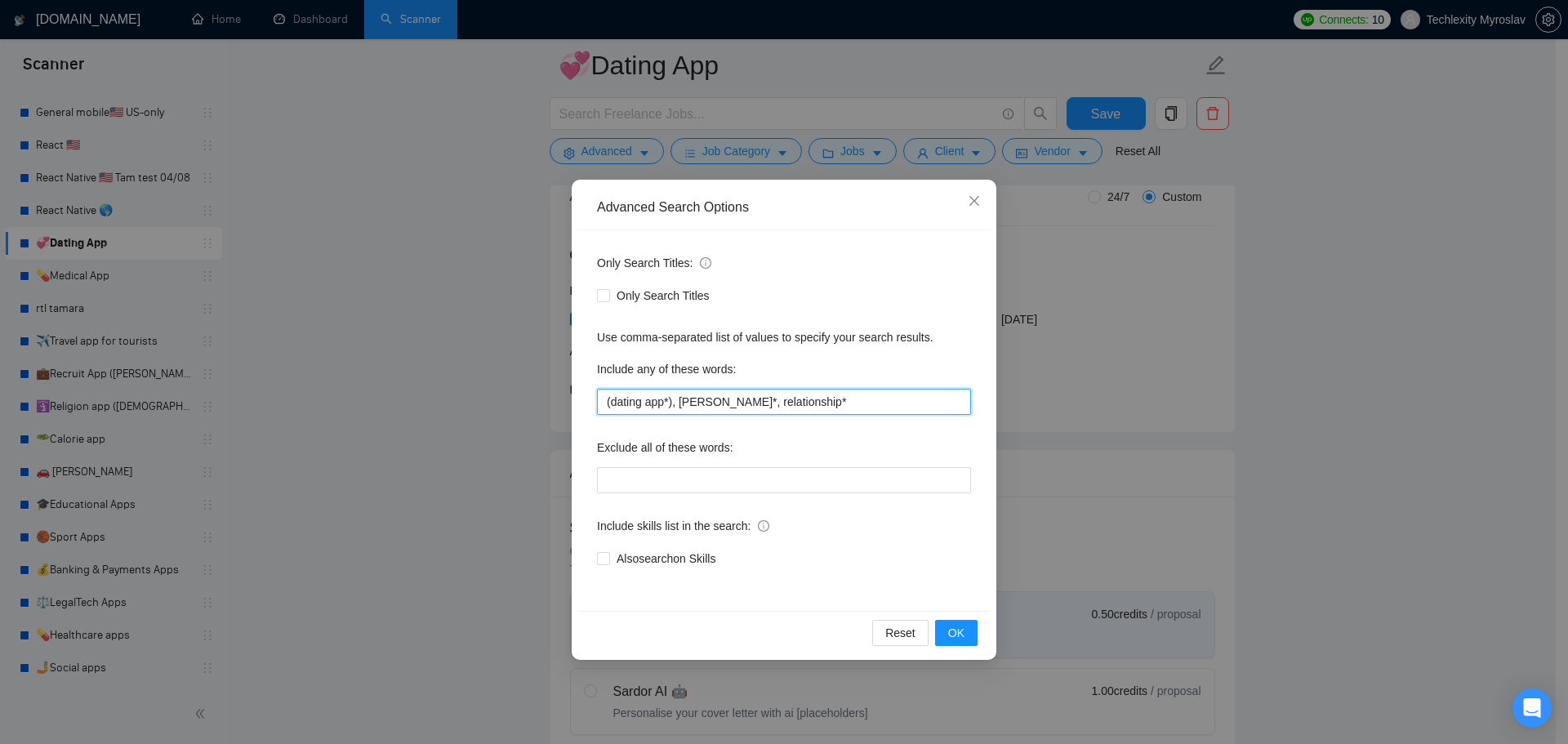
click at [855, 398] on input "(dating app*), [PERSON_NAME]*, relationship*" at bounding box center [784, 401] width 374 height 26
type input "(dating app*), tinder*, relationship* tinder*"
click at [956, 631] on span "OK" at bounding box center [956, 633] width 16 height 18
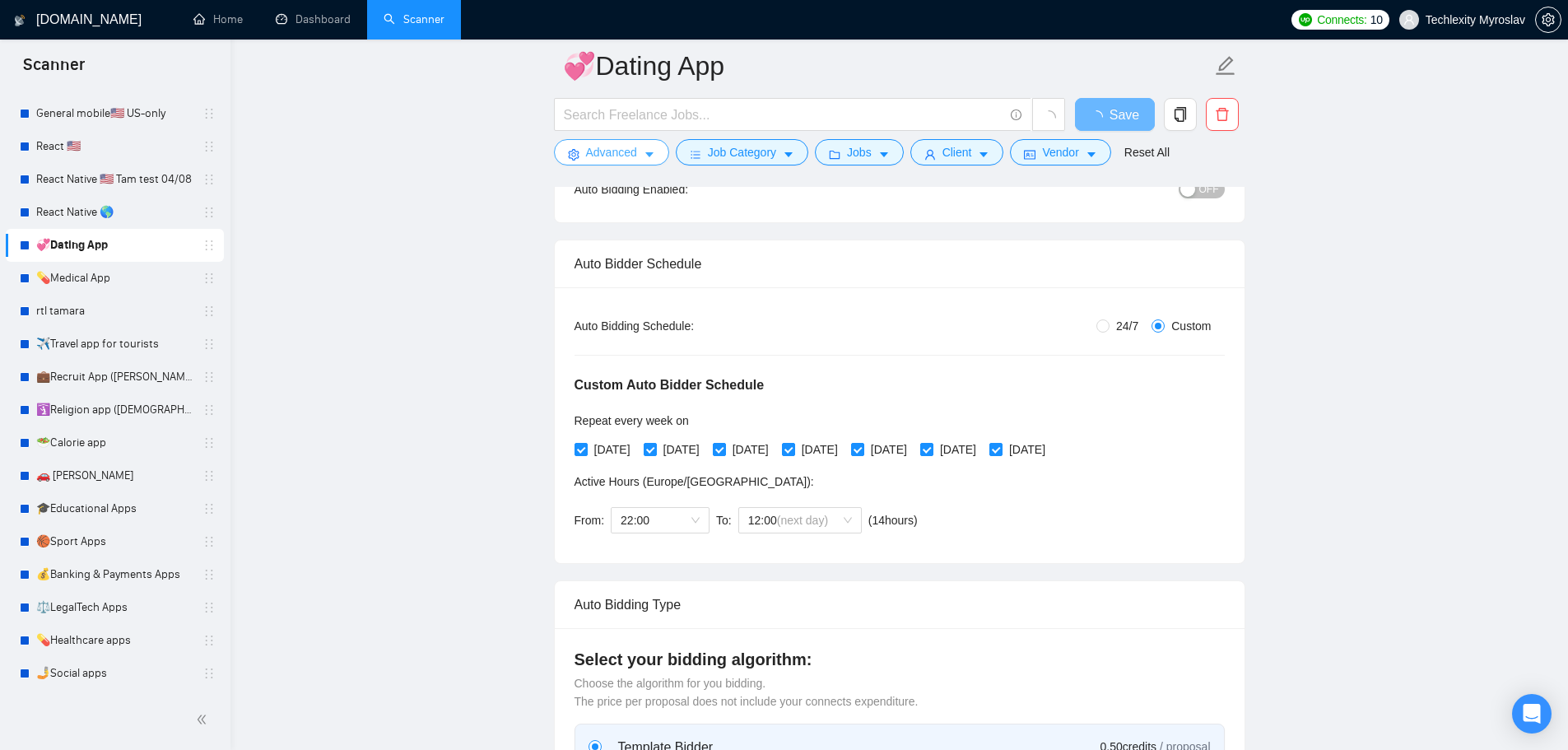
scroll to position [0, 0]
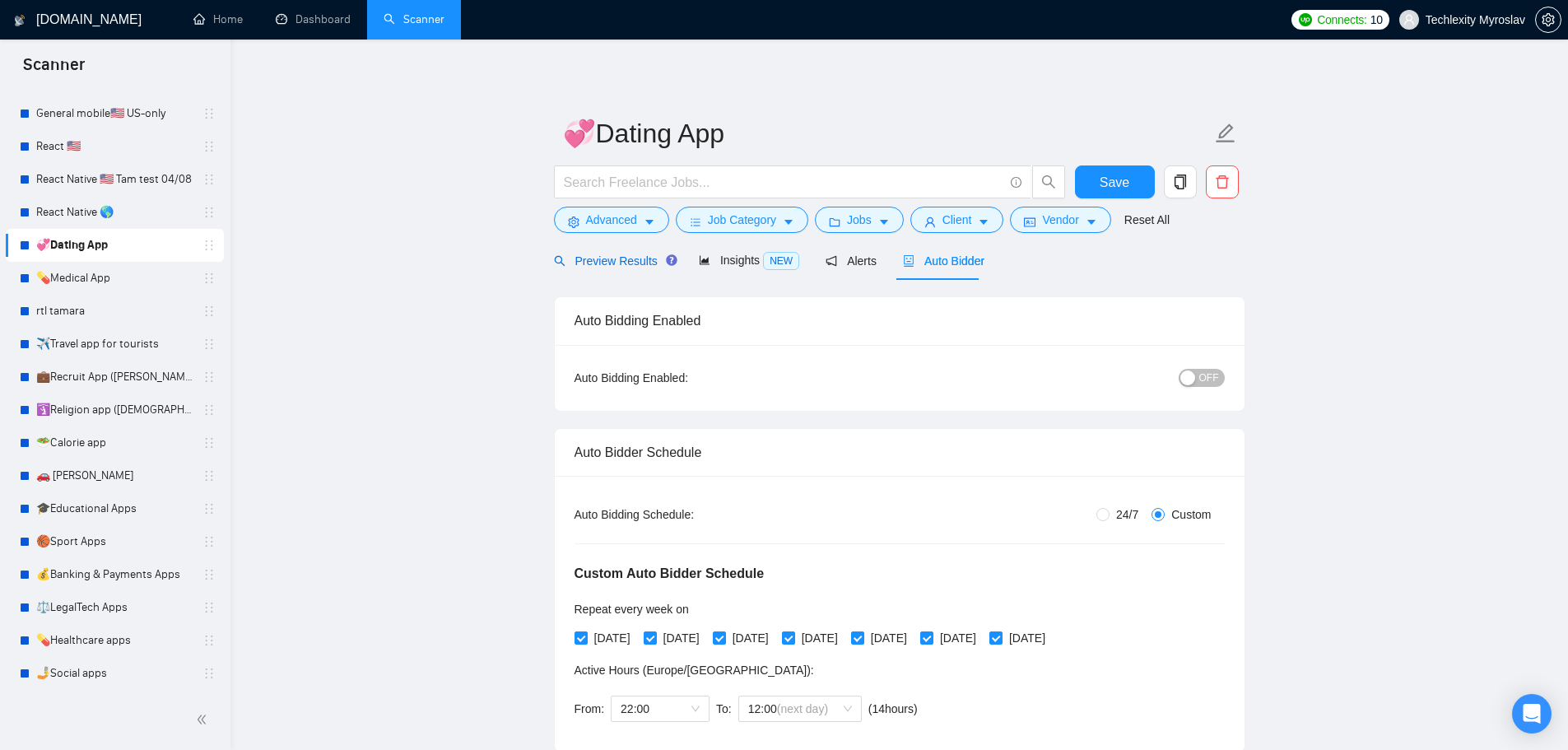
click at [614, 266] on span "Preview Results" at bounding box center [613, 261] width 119 height 14
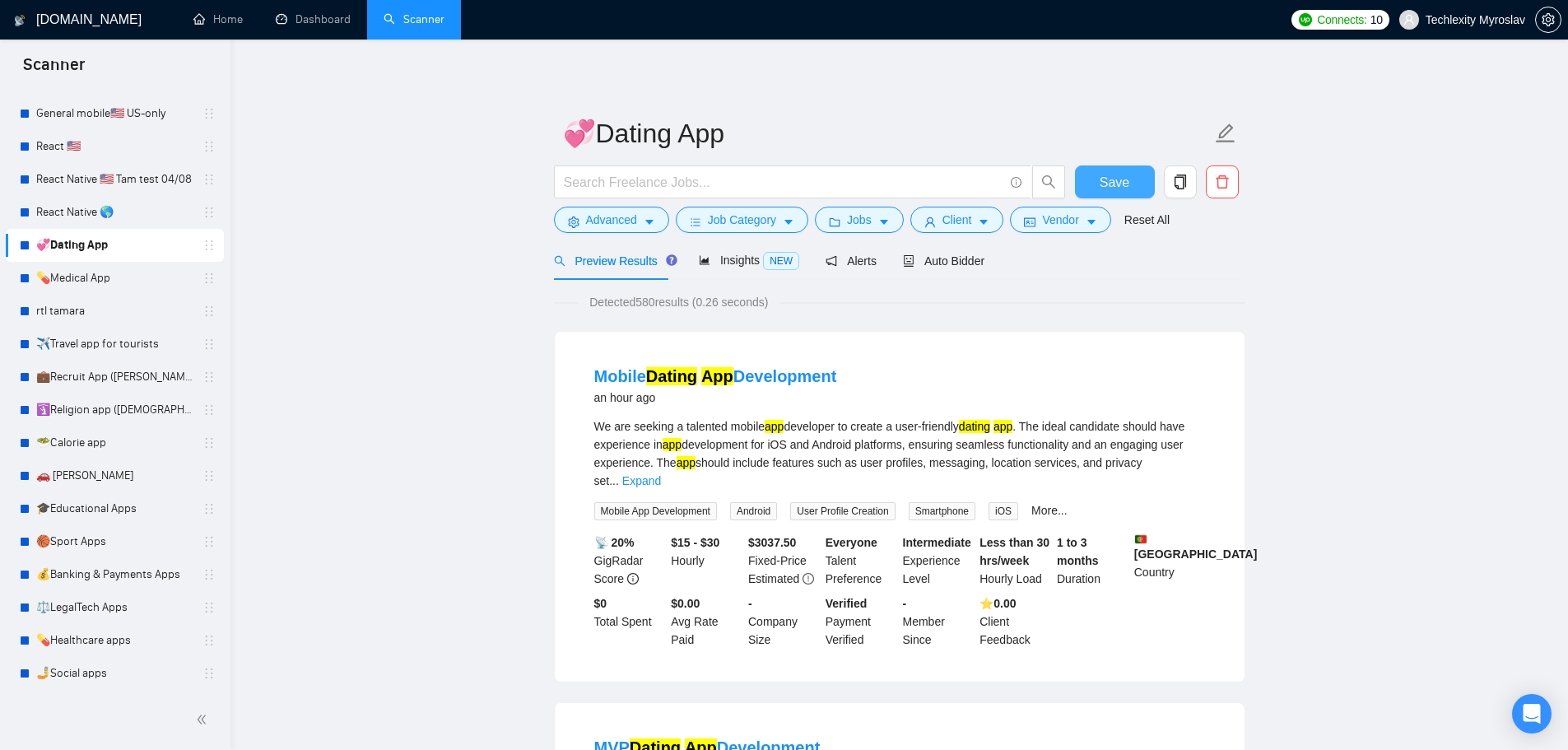
click at [1125, 183] on span "Save" at bounding box center [1114, 182] width 30 height 21
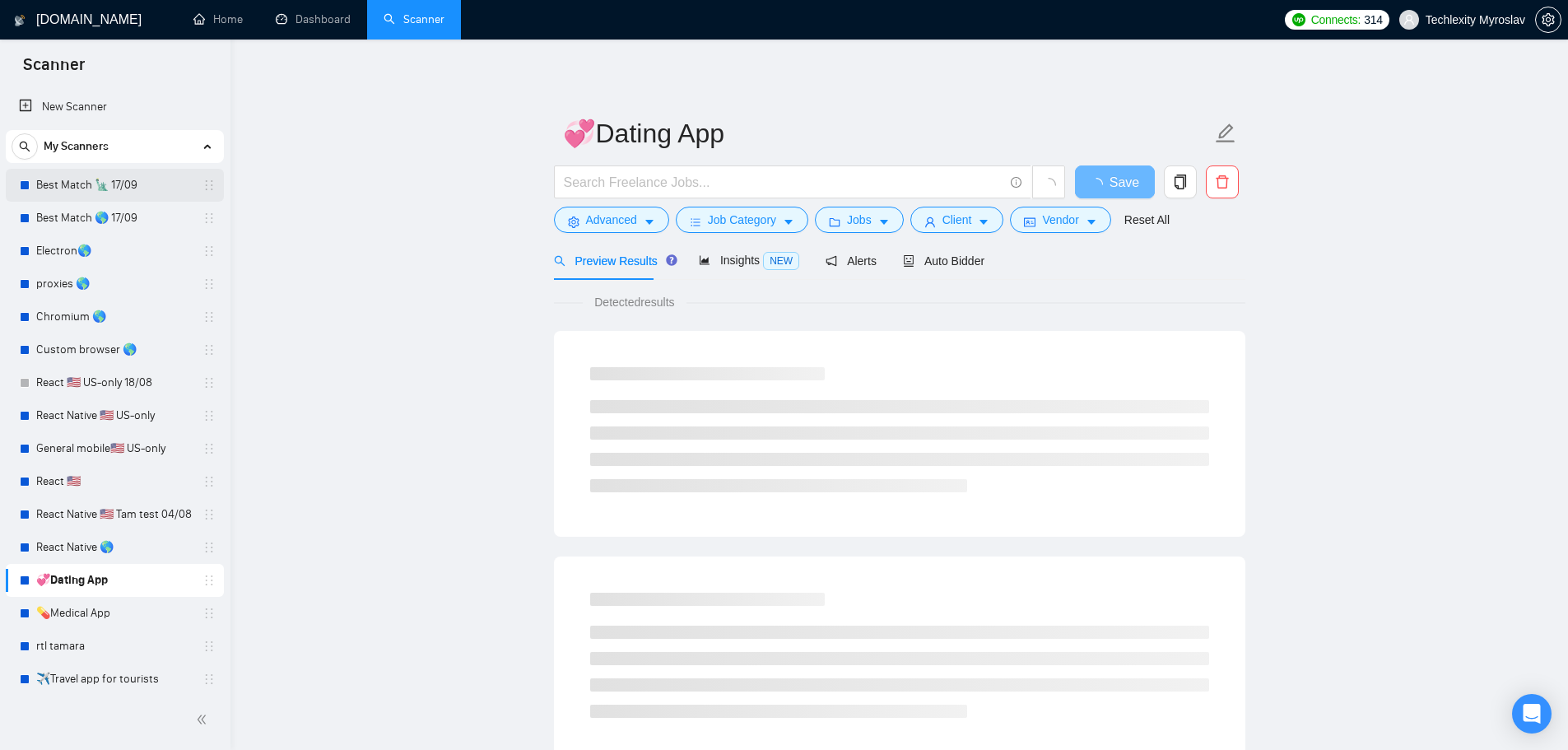
drag, startPoint x: 0, startPoint y: 0, endPoint x: 93, endPoint y: 189, distance: 210.6
click at [86, 208] on link "Best Match 🌎 17/09" at bounding box center [114, 218] width 156 height 33
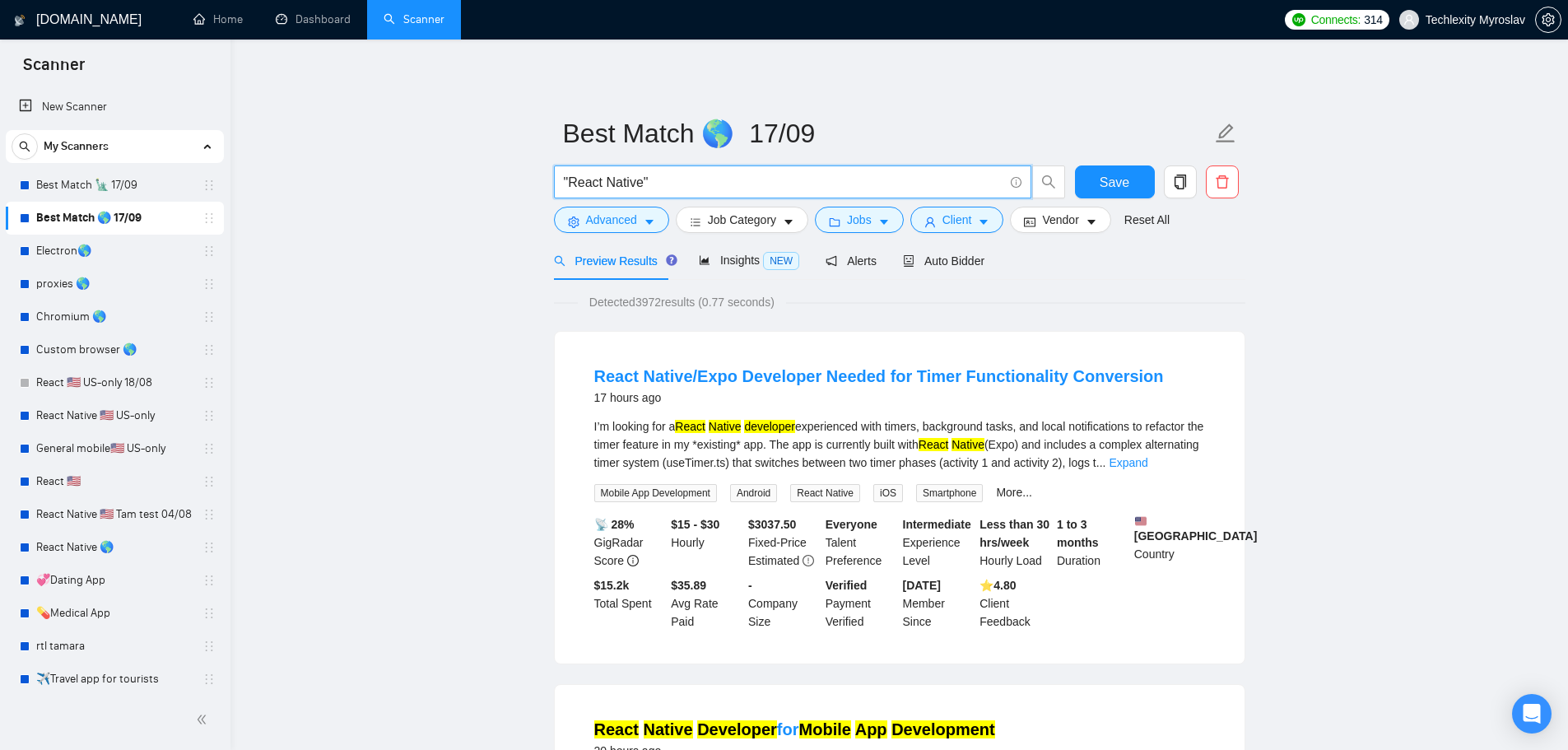
drag, startPoint x: 650, startPoint y: 187, endPoint x: 603, endPoint y: 188, distance: 47.0
click at [603, 188] on input ""React Native"" at bounding box center [784, 182] width 439 height 21
drag, startPoint x: 568, startPoint y: 183, endPoint x: 552, endPoint y: 183, distance: 16.0
click at [552, 183] on div ""React" at bounding box center [809, 185] width 518 height 41
click at [603, 184] on input "React" at bounding box center [784, 182] width 439 height 21
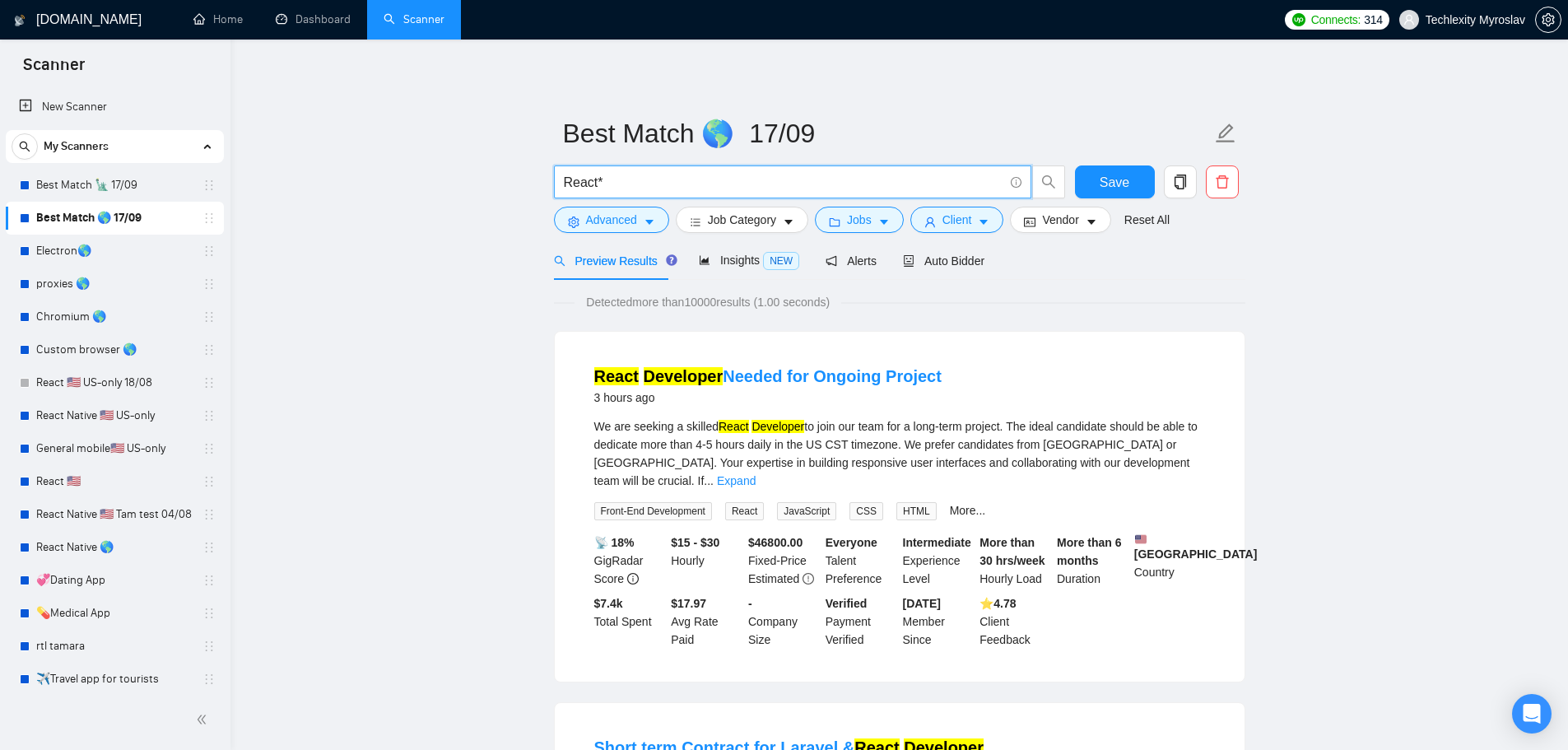
type input "React*"
click at [1104, 183] on span "Save" at bounding box center [1114, 182] width 30 height 21
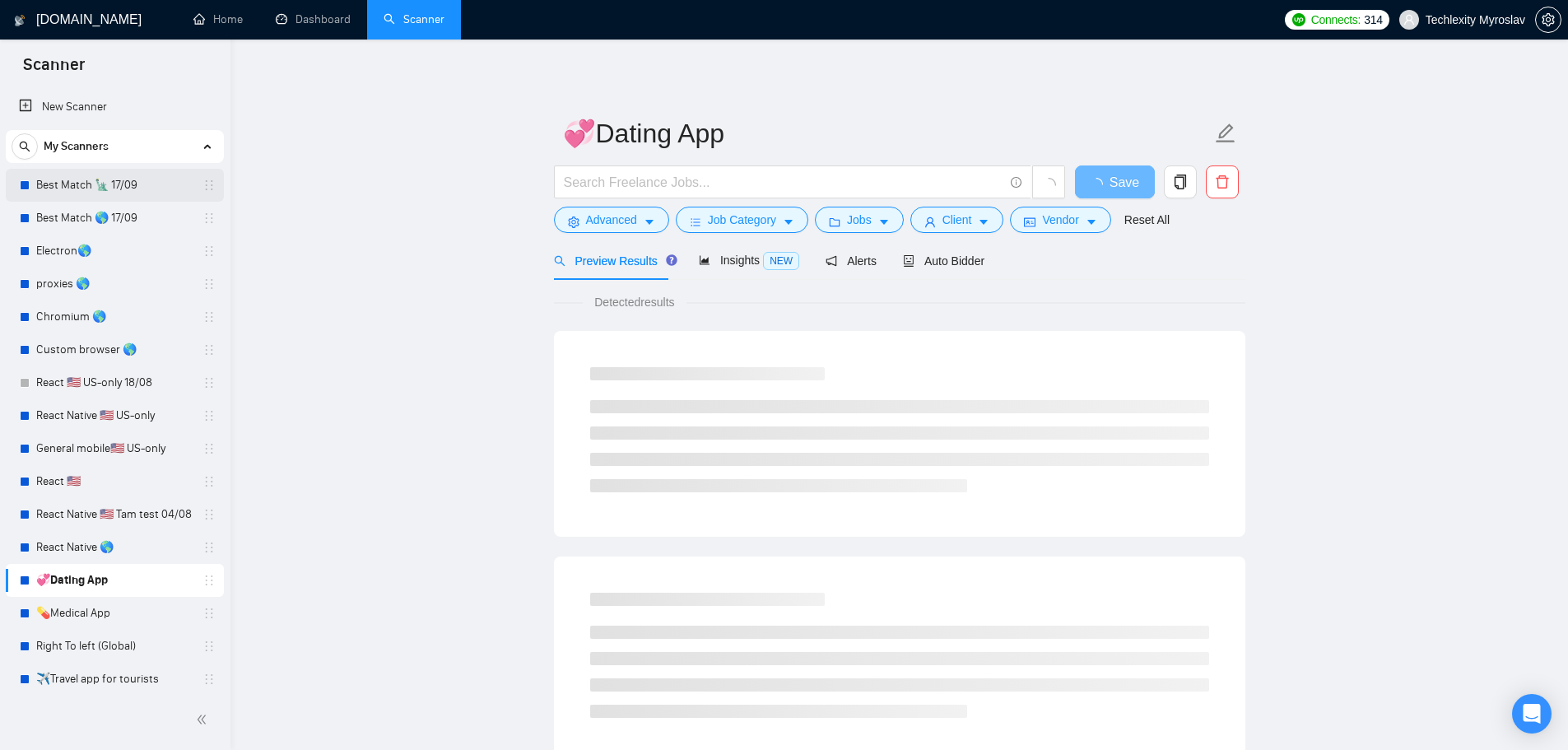
click at [90, 195] on link "Best Match 🗽 17/09" at bounding box center [114, 185] width 156 height 33
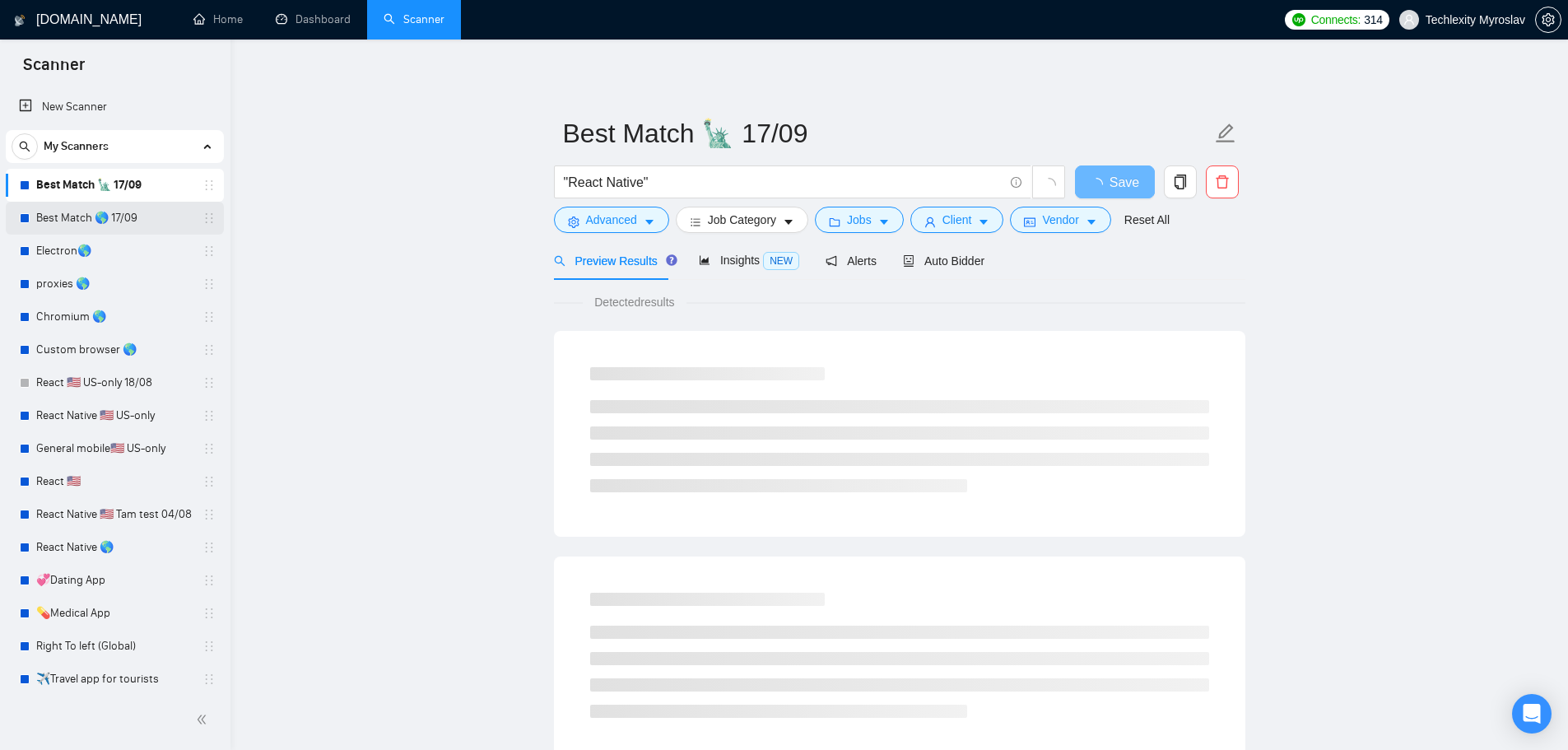
click at [106, 215] on link "Best Match 🌎 17/09" at bounding box center [114, 218] width 156 height 33
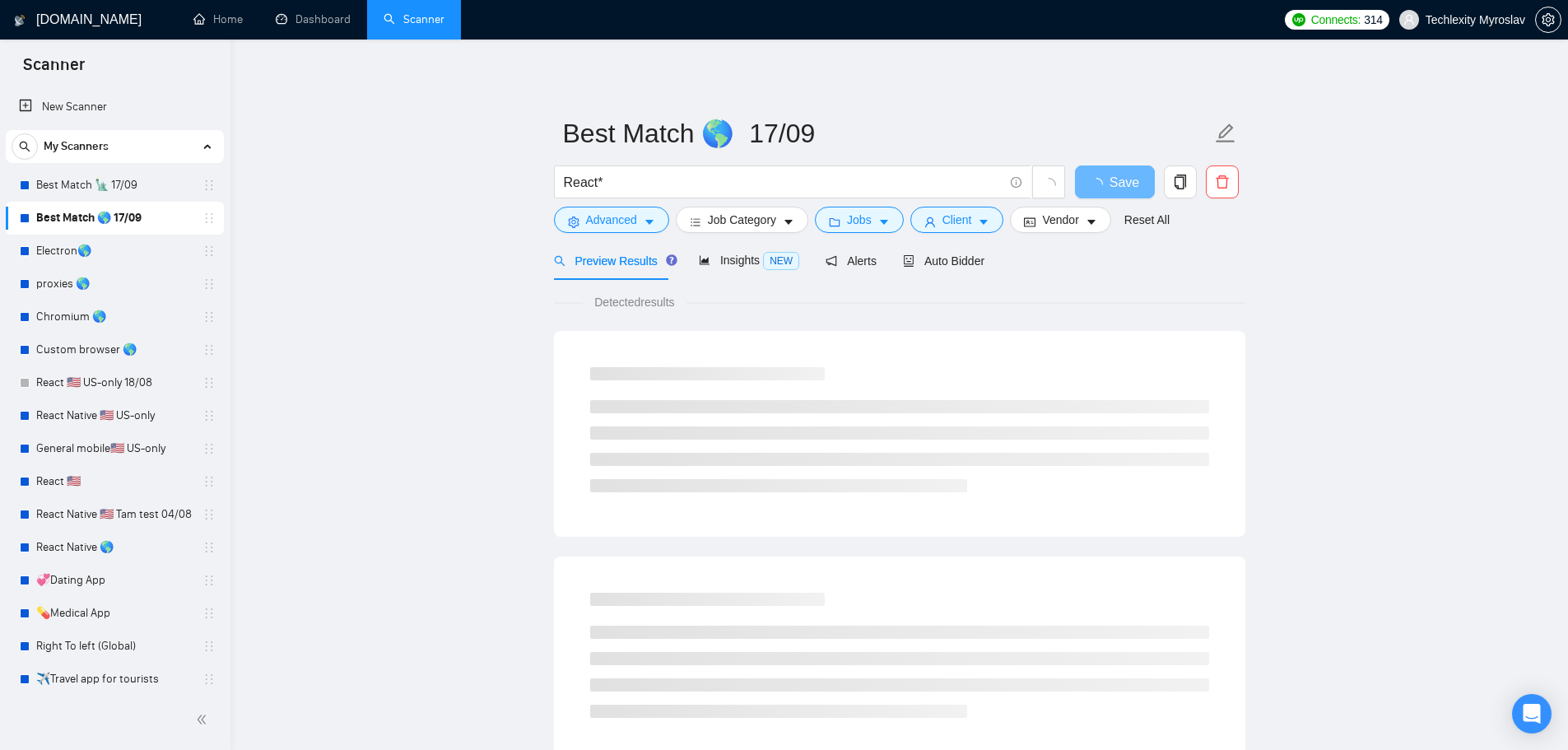
drag, startPoint x: 619, startPoint y: 181, endPoint x: 466, endPoint y: 177, distance: 153.1
click at [467, 177] on main "Best Match 🌎 17/09 React* Save Advanced Job Category Jobs Client Vendor Reset A…" at bounding box center [899, 753] width 1285 height 1373
type input "і"
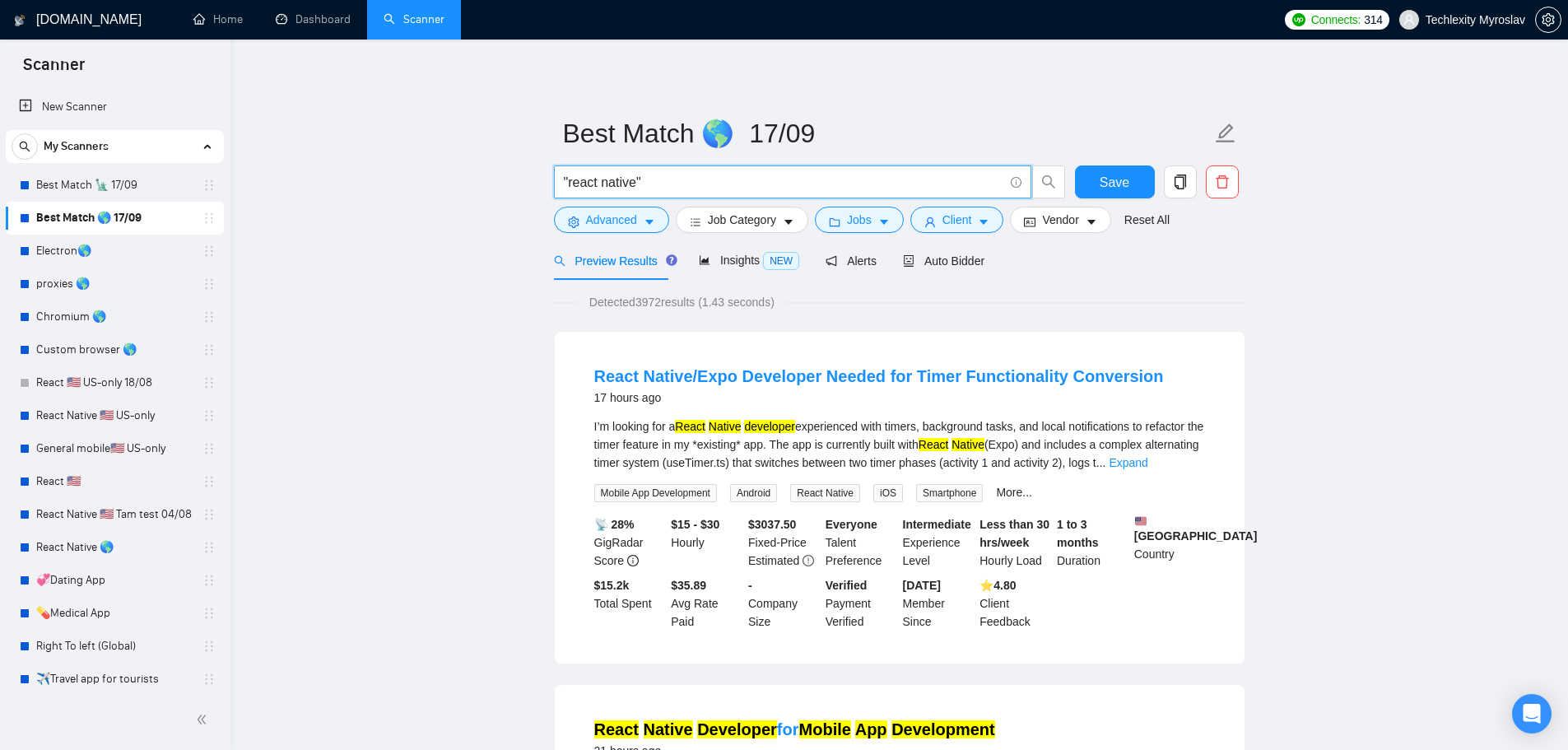
drag, startPoint x: 596, startPoint y: 179, endPoint x: 684, endPoint y: 190, distance: 88.7
click at [684, 190] on input ""react native"" at bounding box center [784, 182] width 439 height 21
type input ""react native""
click at [1109, 179] on span "Save" at bounding box center [1114, 182] width 30 height 21
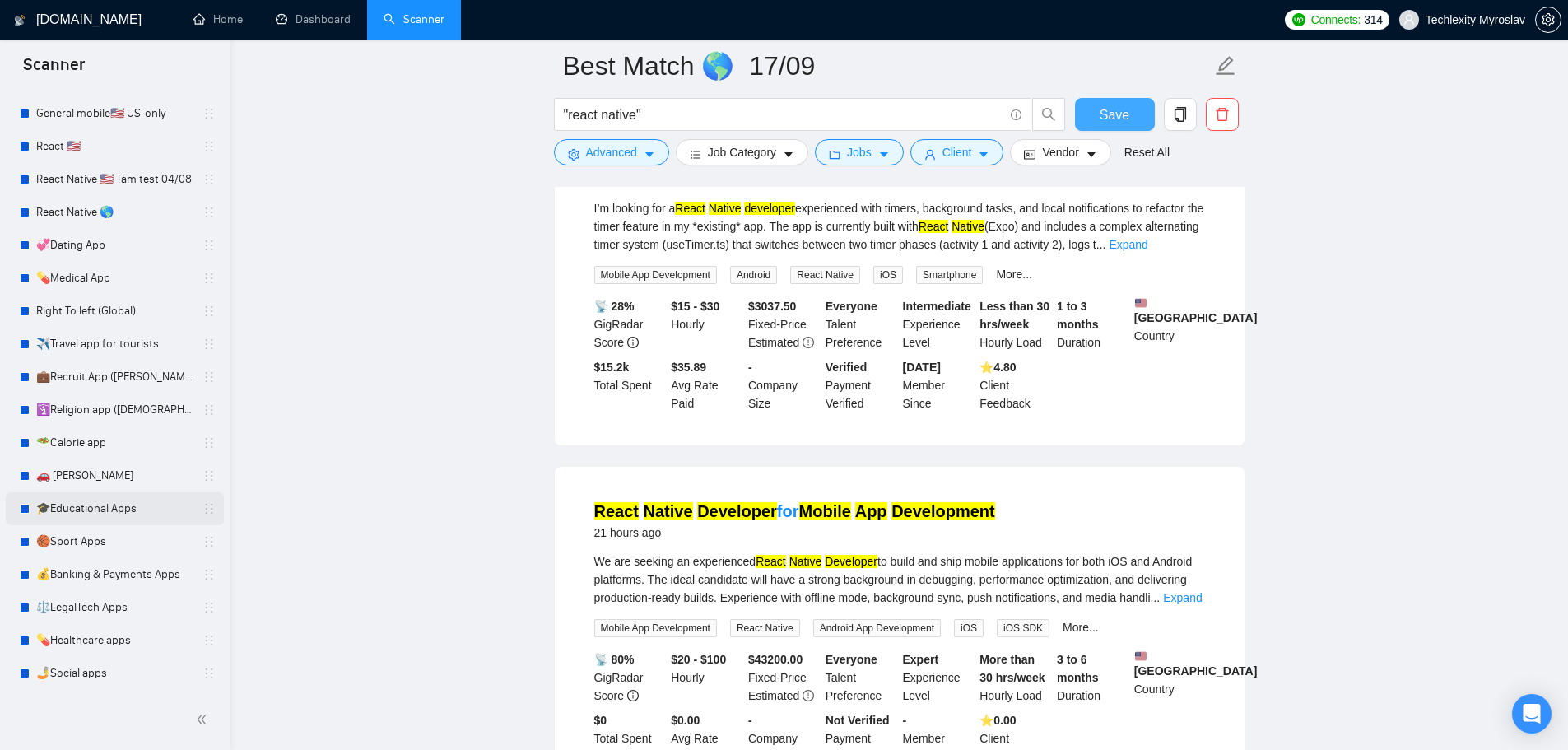
scroll to position [247, 0]
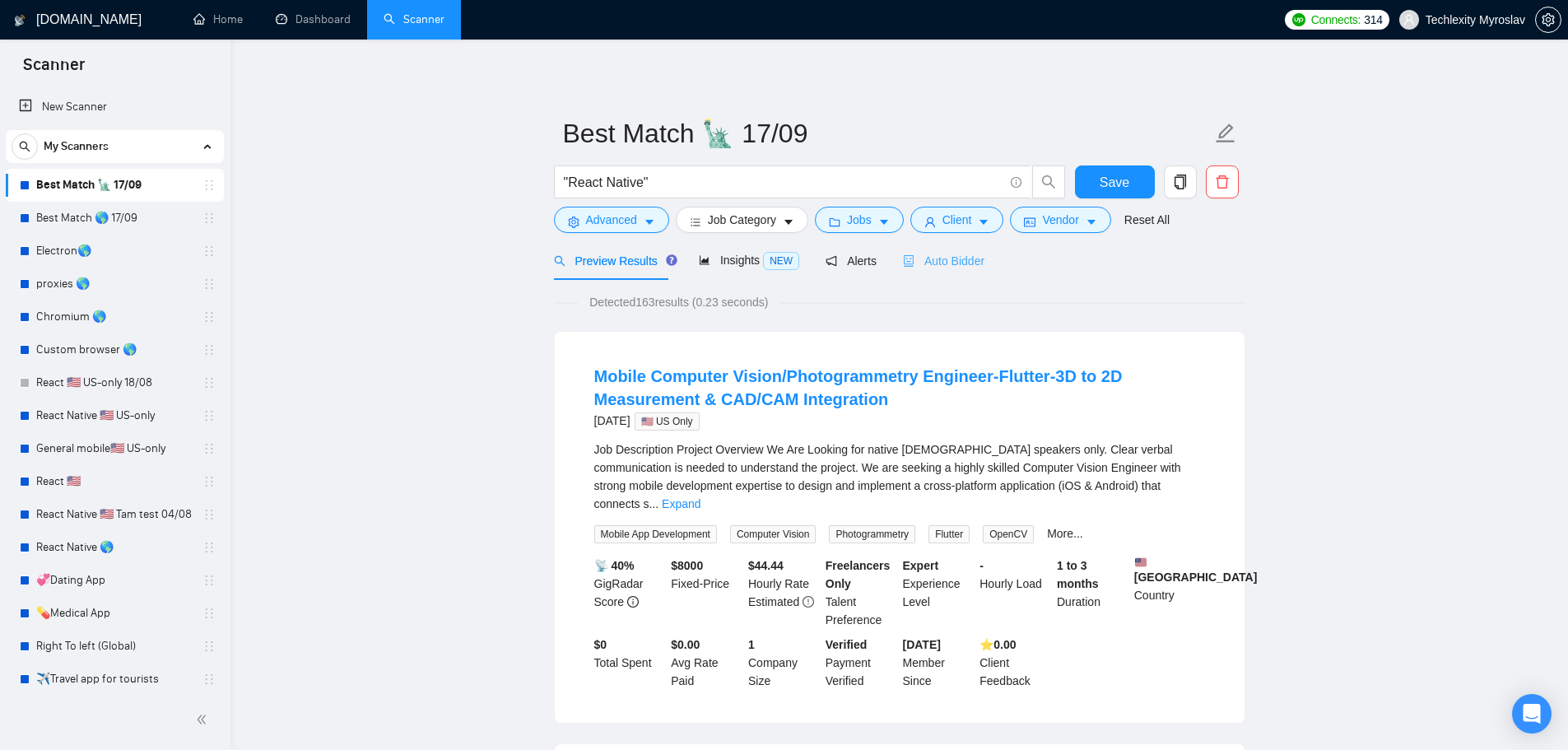
click at [932, 251] on div "Auto Bidder" at bounding box center [943, 261] width 82 height 39
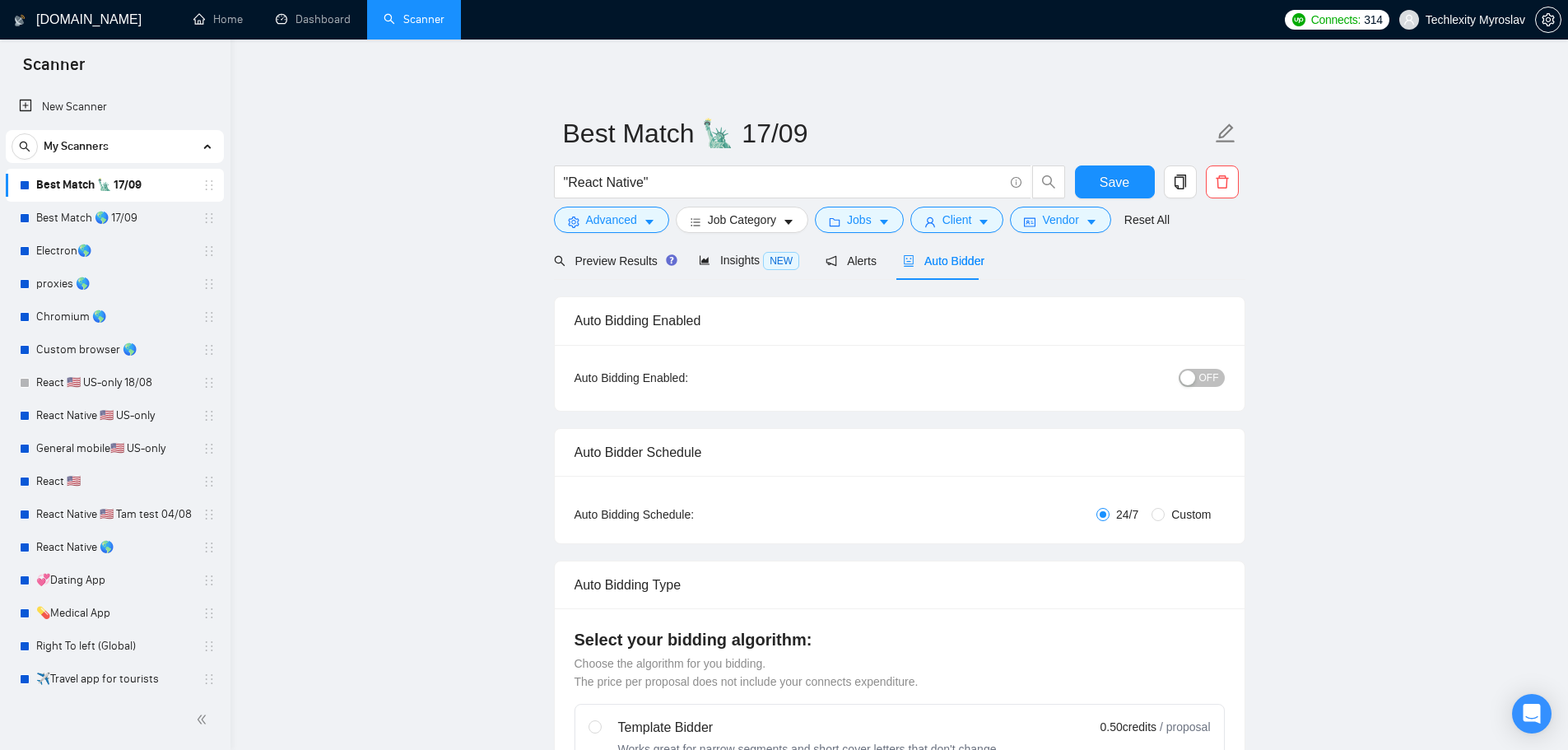
radio input "false"
radio input "true"
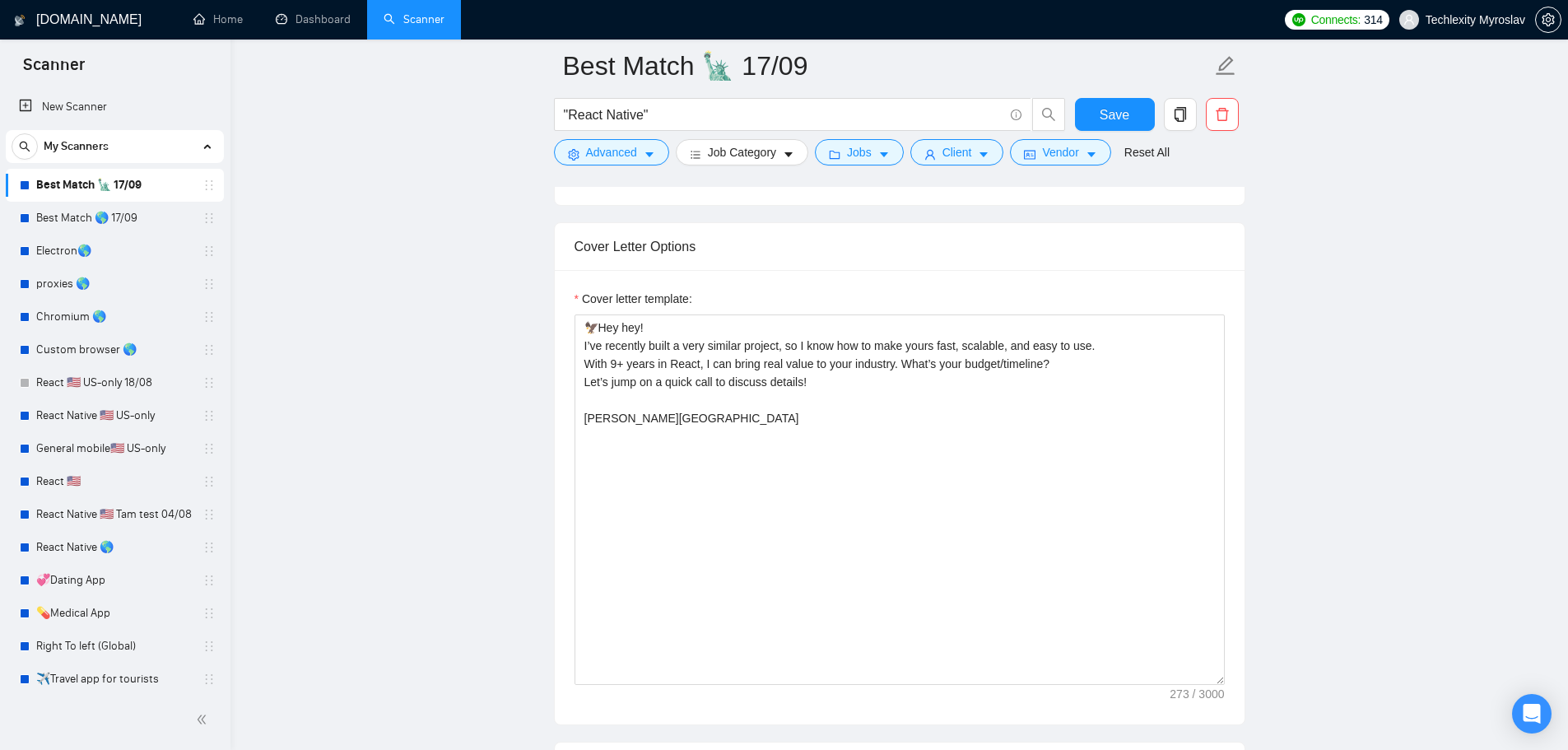
scroll to position [2058, 0]
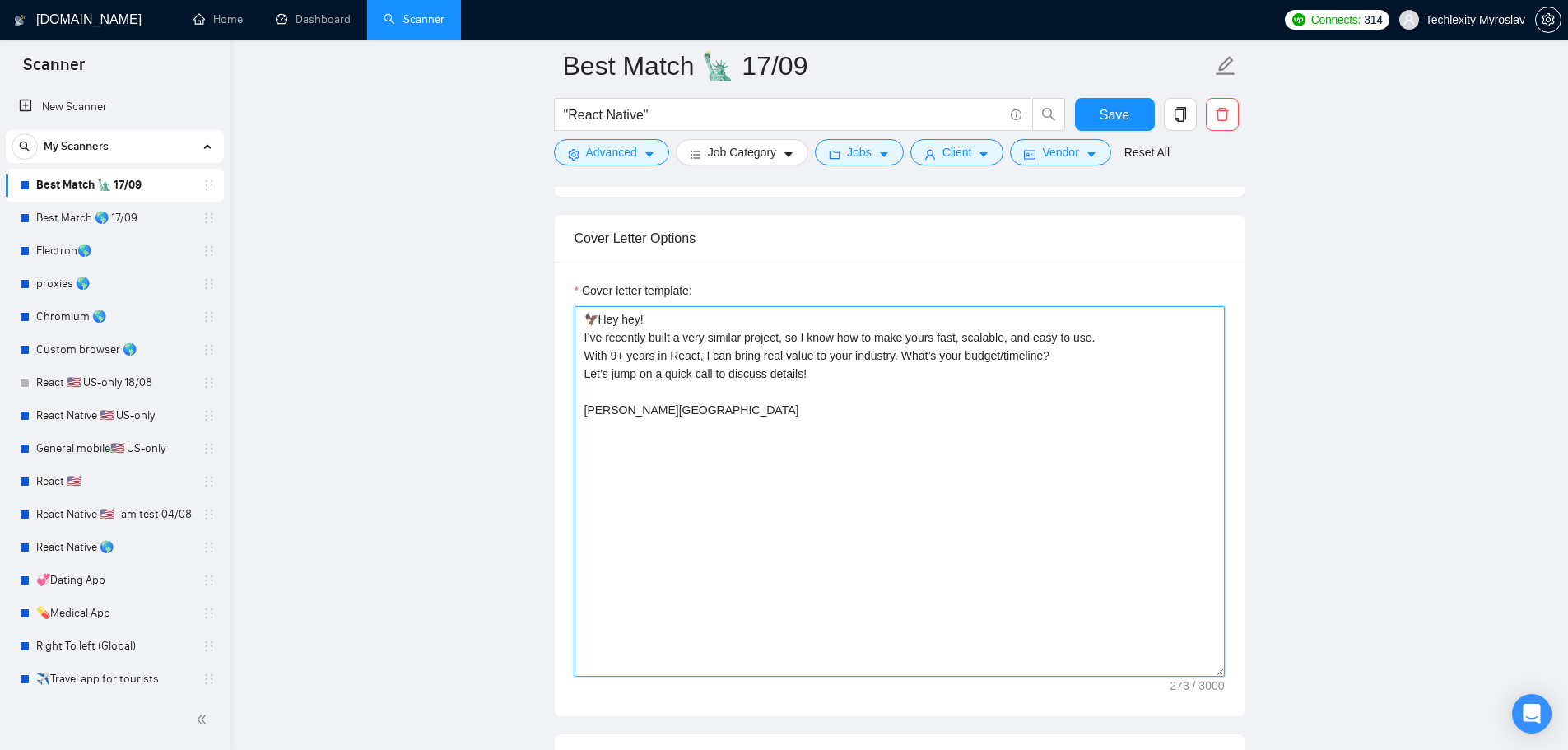
click at [699, 356] on textarea "🦅Hey hey! I’ve recently built a very similar project, so I know how to make you…" at bounding box center [900, 491] width 650 height 370
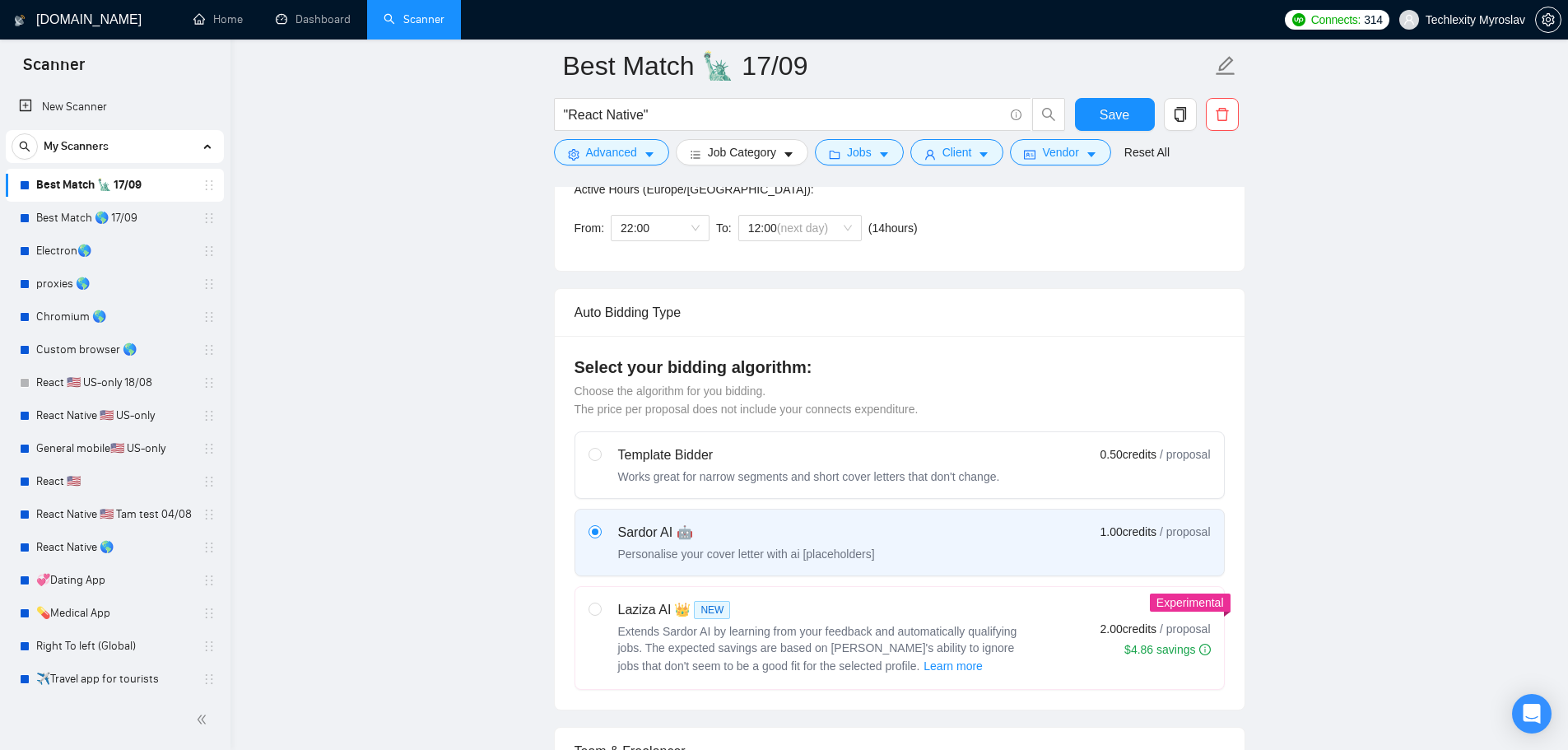
type textarea "🦅Hey hey! I’ve recently built a very similar project, so I know how to make you…"
click at [853, 445] on div "Template Bidder" at bounding box center [809, 455] width 382 height 20
click at [600, 448] on input "radio" at bounding box center [594, 453] width 12 height 12
radio input "true"
radio input "false"
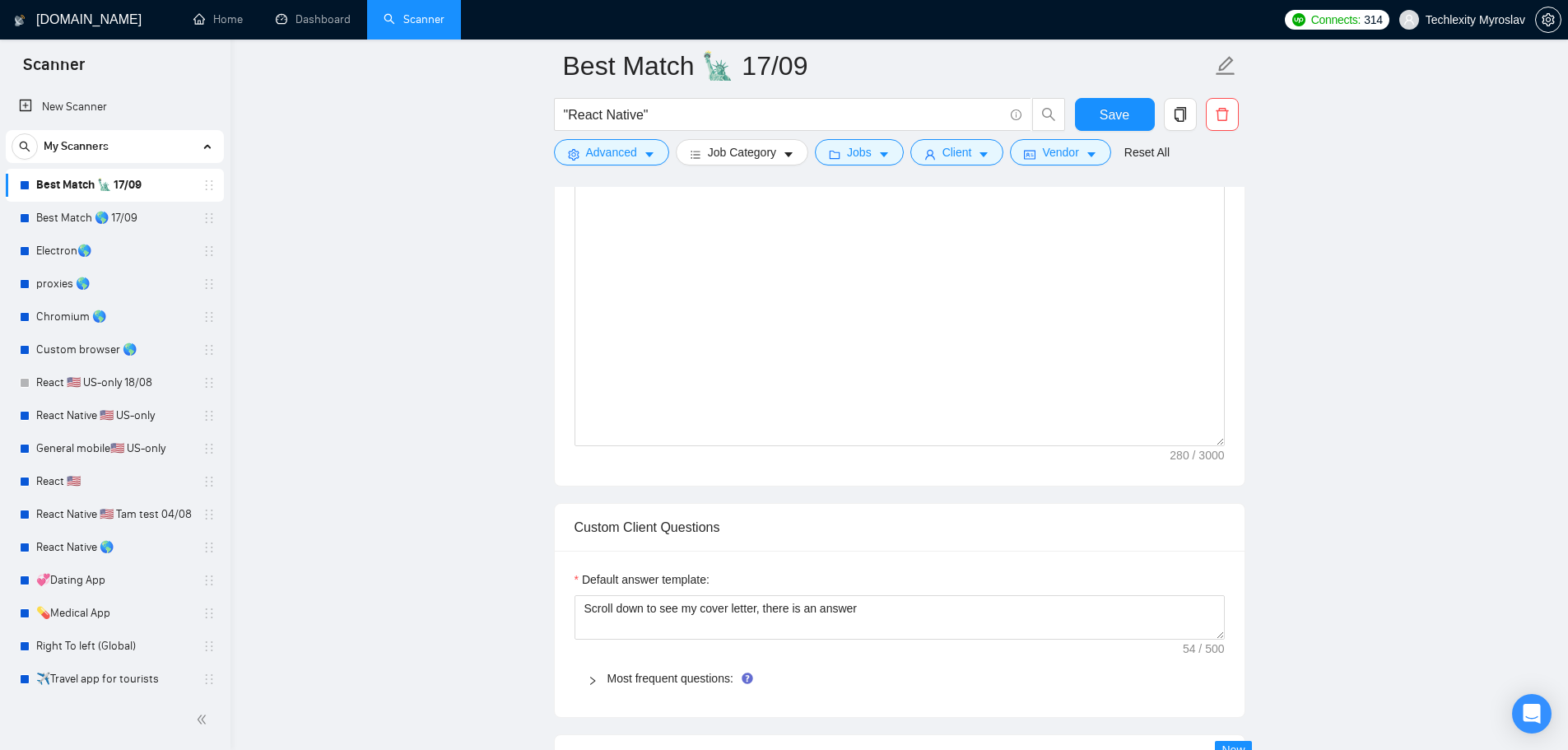
scroll to position [1399, 0]
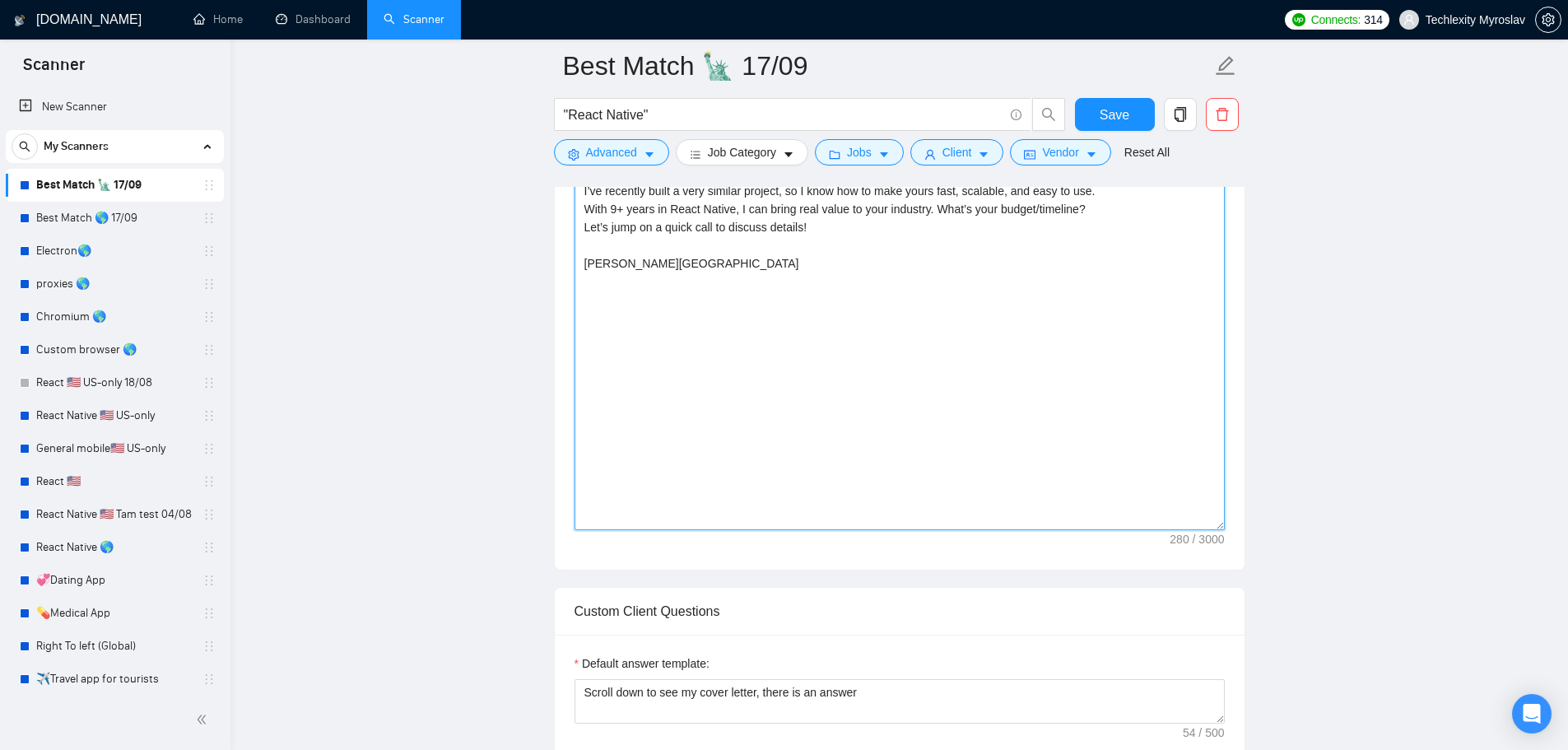
drag, startPoint x: 619, startPoint y: 268, endPoint x: 558, endPoint y: 264, distance: 61.1
click at [558, 264] on div "Cover Letter template: 🦅Hey hey! I’ve recently built a very similar project, so…" at bounding box center [900, 342] width 690 height 454
click at [656, 295] on textarea "🦅Hey hey! I’ve recently built a very similar project, so I know how to make you…" at bounding box center [900, 345] width 650 height 370
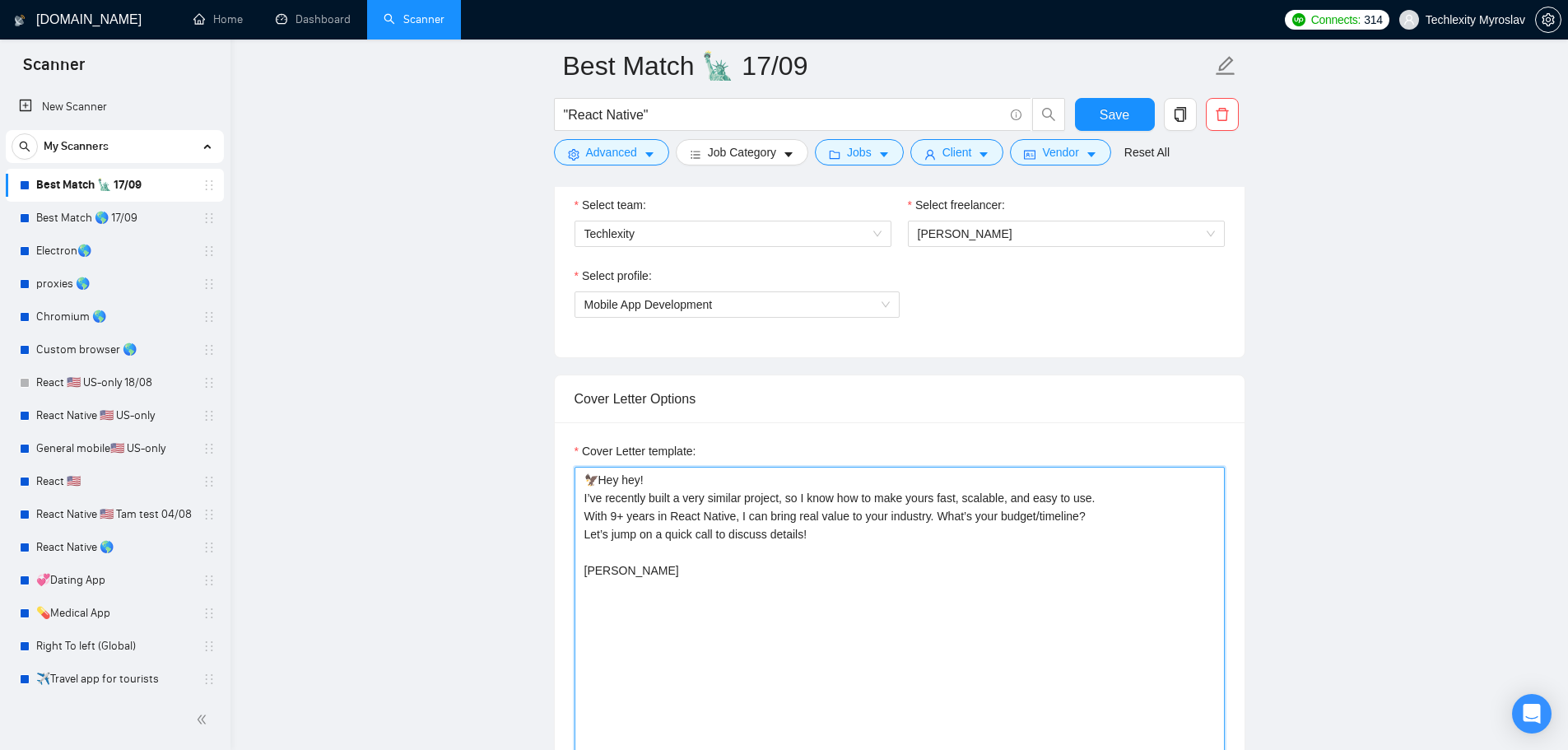
scroll to position [1070, 0]
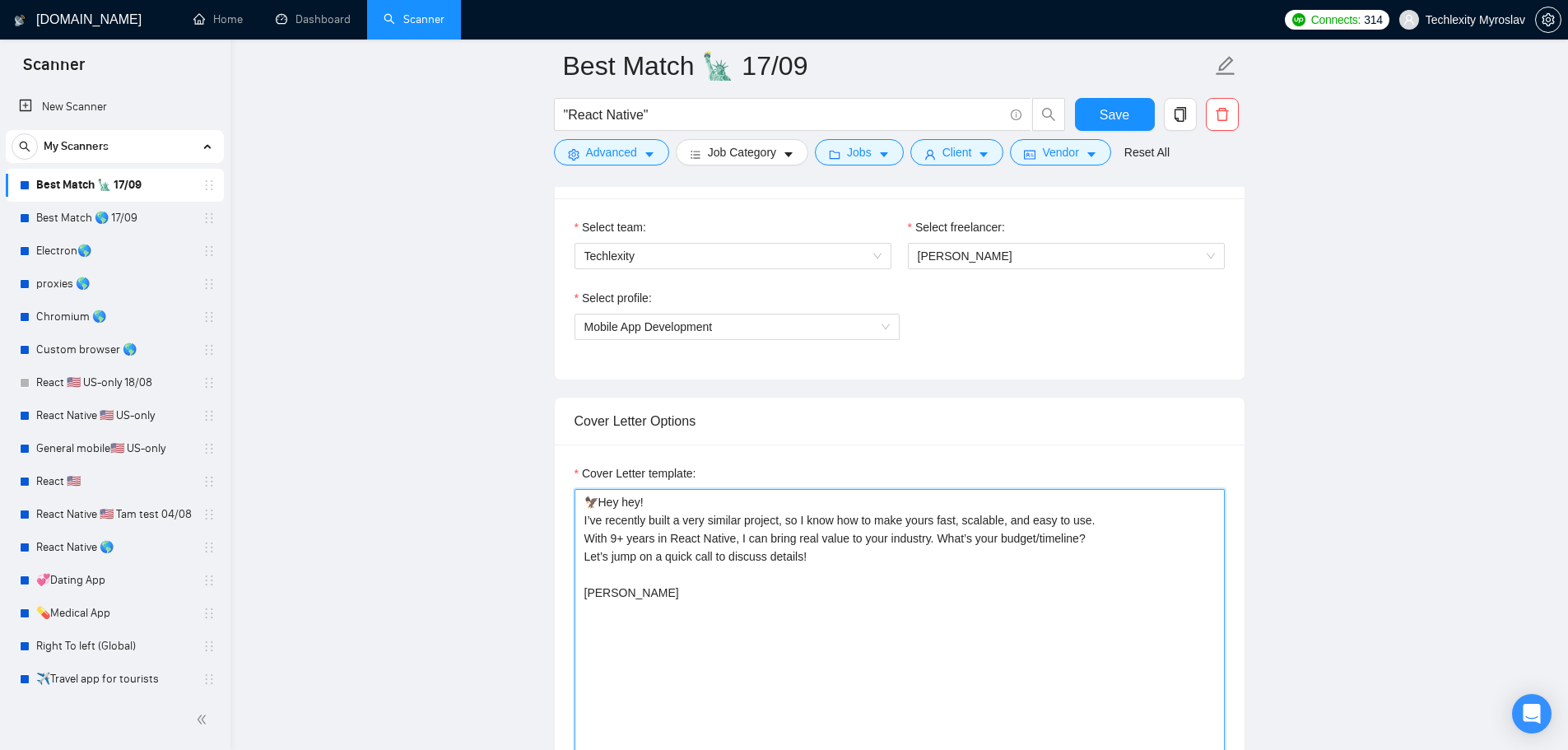
click at [679, 506] on textarea "🦅Hey hey! I’ve recently built a very similar project, so I know how to make you…" at bounding box center [900, 674] width 650 height 370
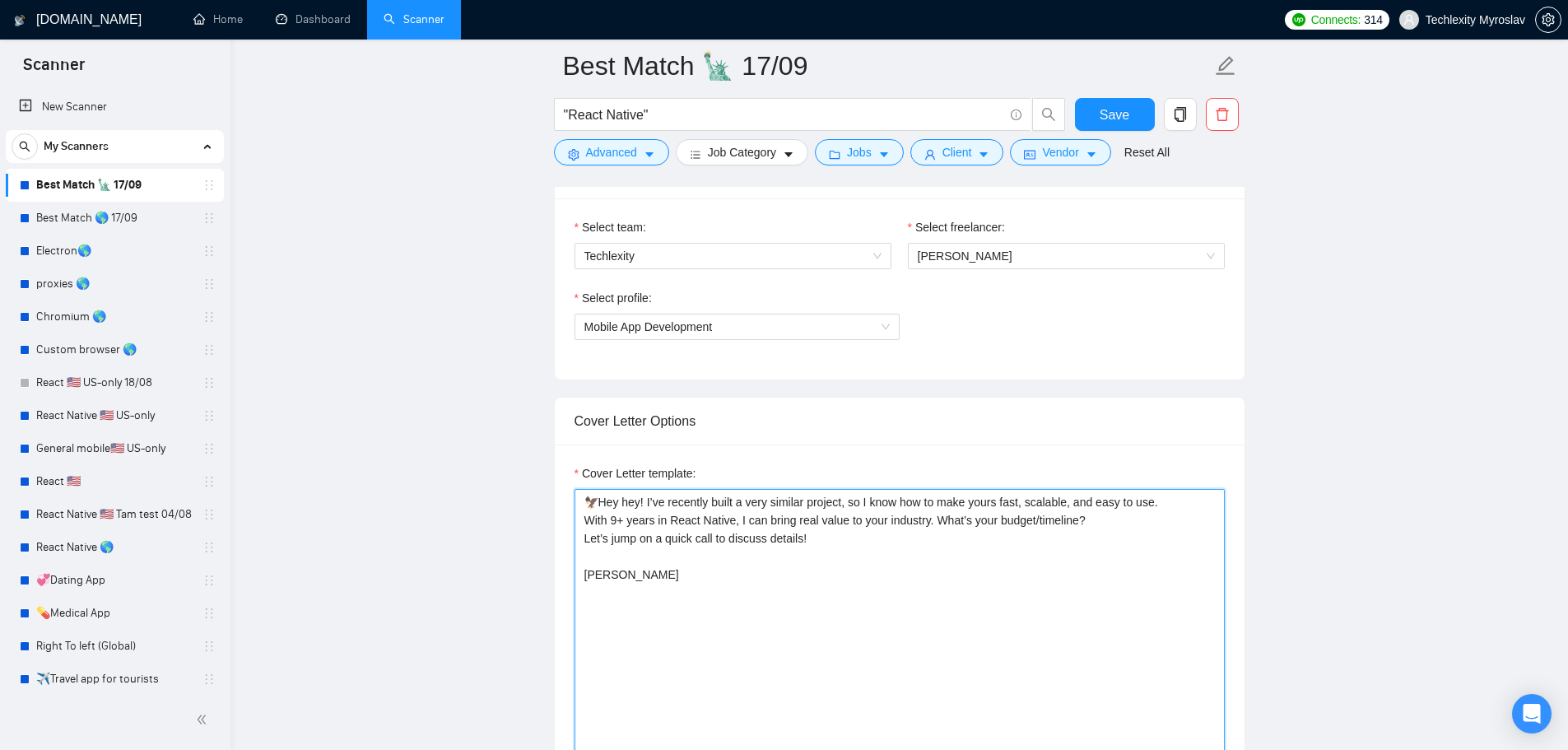
type textarea "🦅Hey hey! I’ve recently built a very similar project, so I know how to make you…"
click at [1103, 112] on span "Save" at bounding box center [1114, 114] width 30 height 21
click at [685, 616] on textarea "🦅Hey hey! I’ve recently built a very similar project, so I know how to make you…" at bounding box center [900, 674] width 650 height 370
click at [66, 219] on link "Best Match 🌎 17/09" at bounding box center [114, 218] width 156 height 33
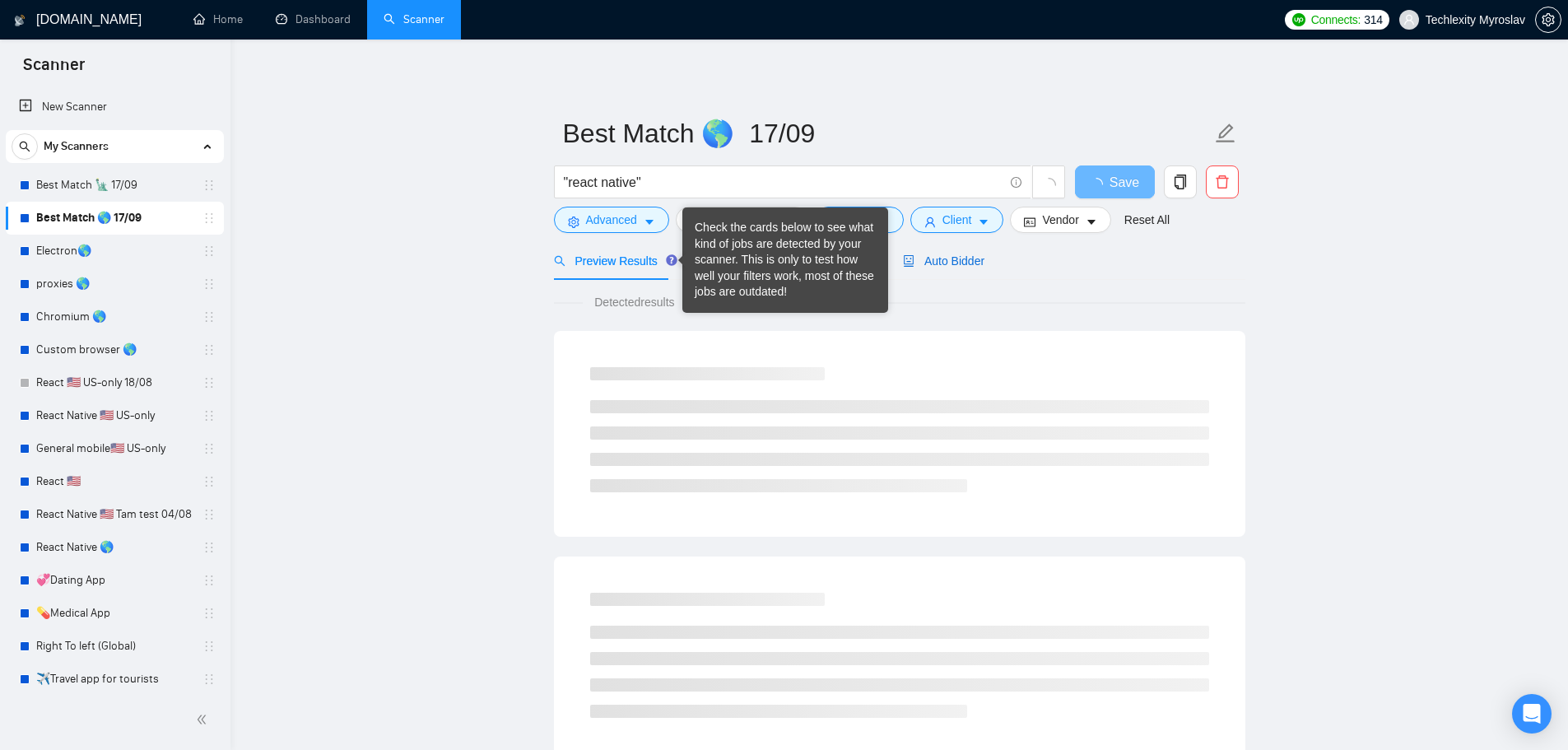
click at [972, 266] on span "Auto Bidder" at bounding box center [943, 261] width 82 height 14
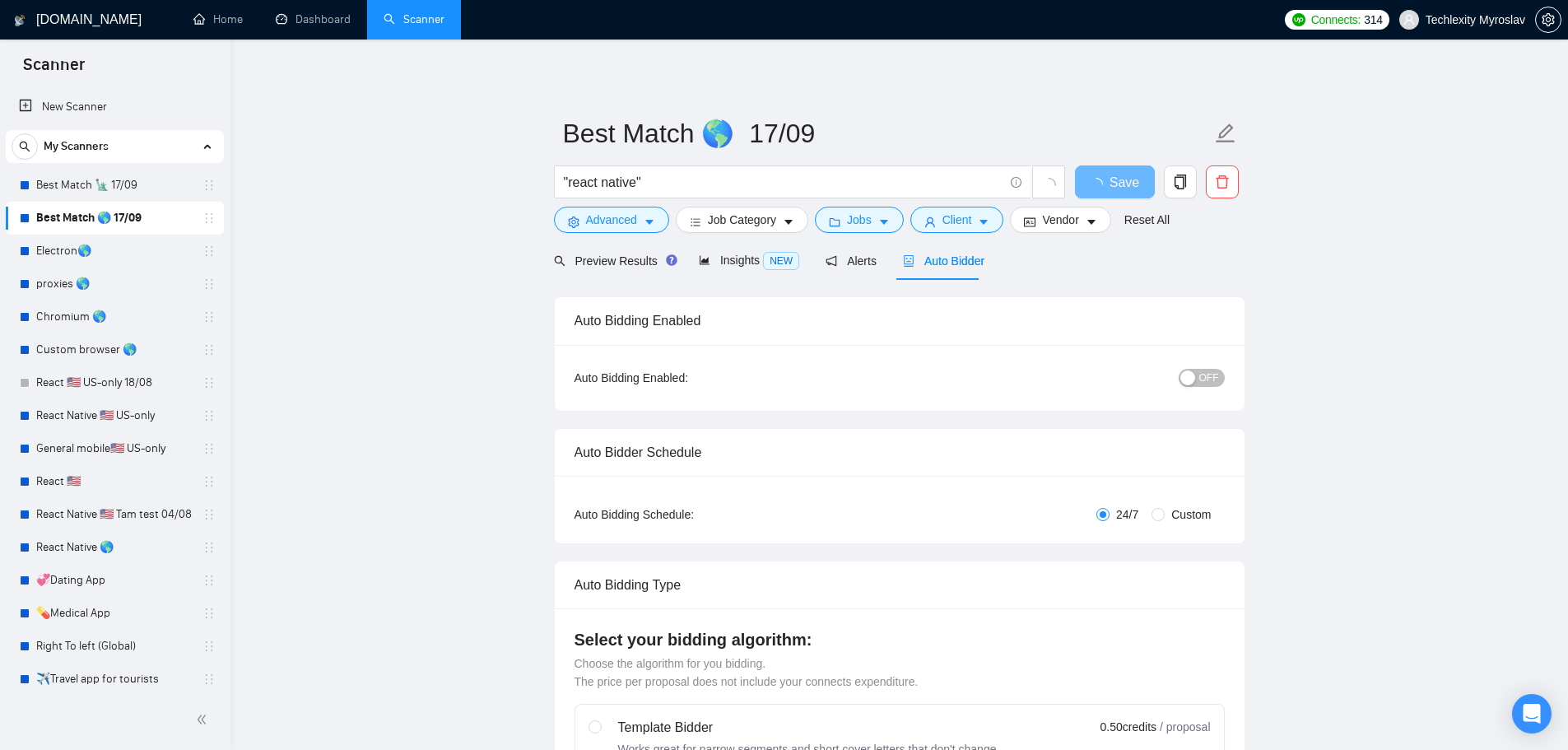
radio input "false"
radio input "true"
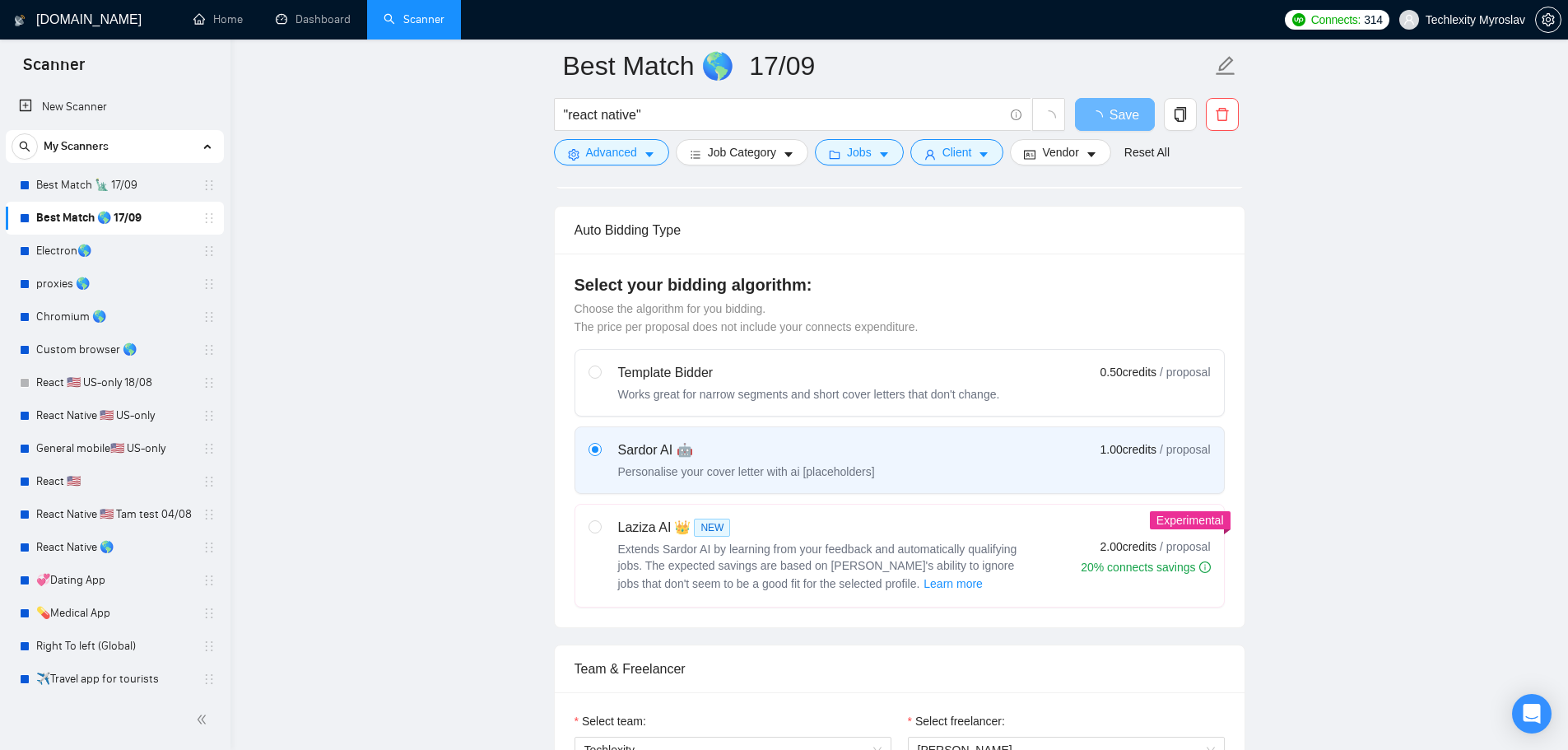
click at [866, 360] on label "Template Bidder Works great for narrow segments and short cover letters that do…" at bounding box center [900, 382] width 648 height 66
click at [600, 365] on input "radio" at bounding box center [594, 370] width 12 height 12
radio input "true"
radio input "false"
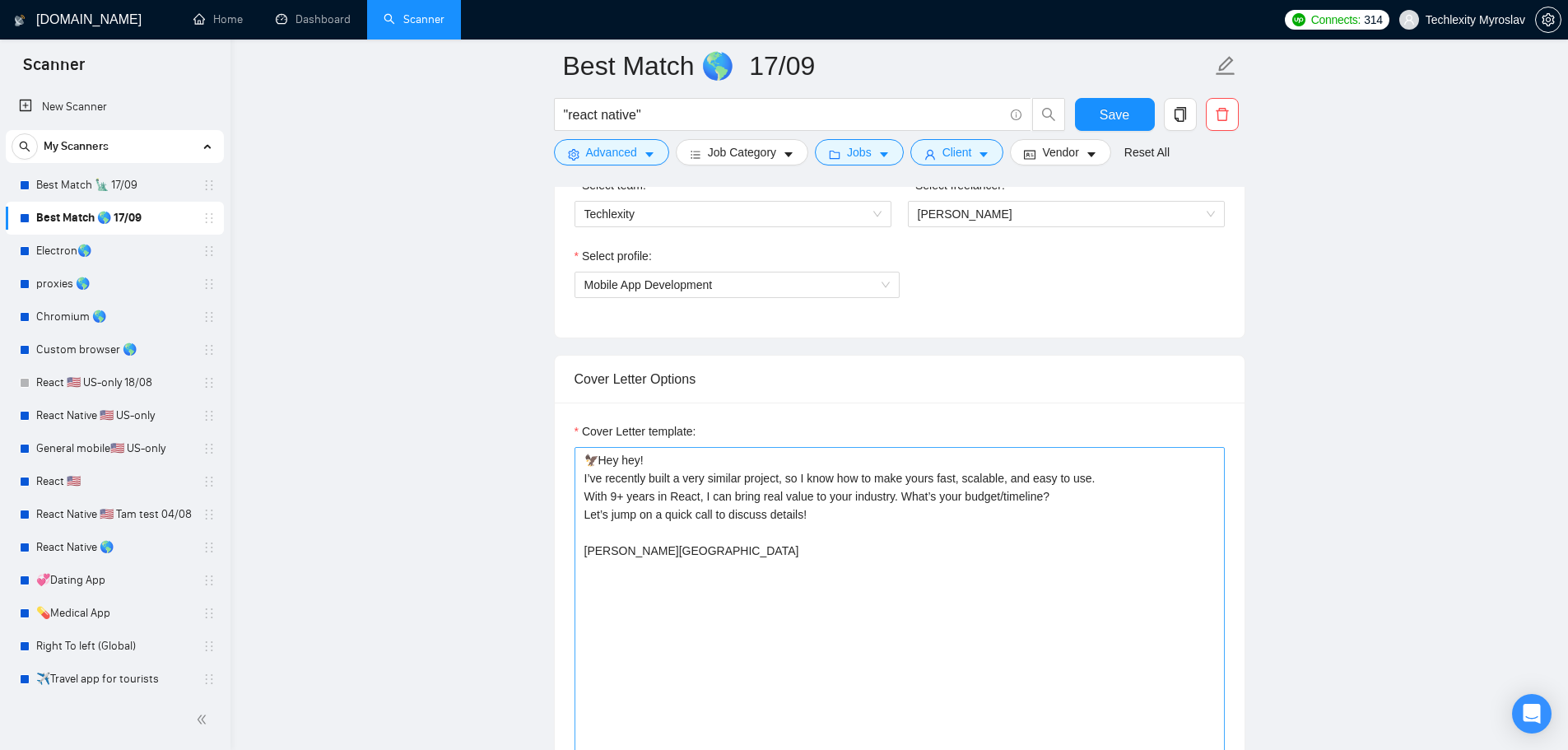
scroll to position [1152, 0]
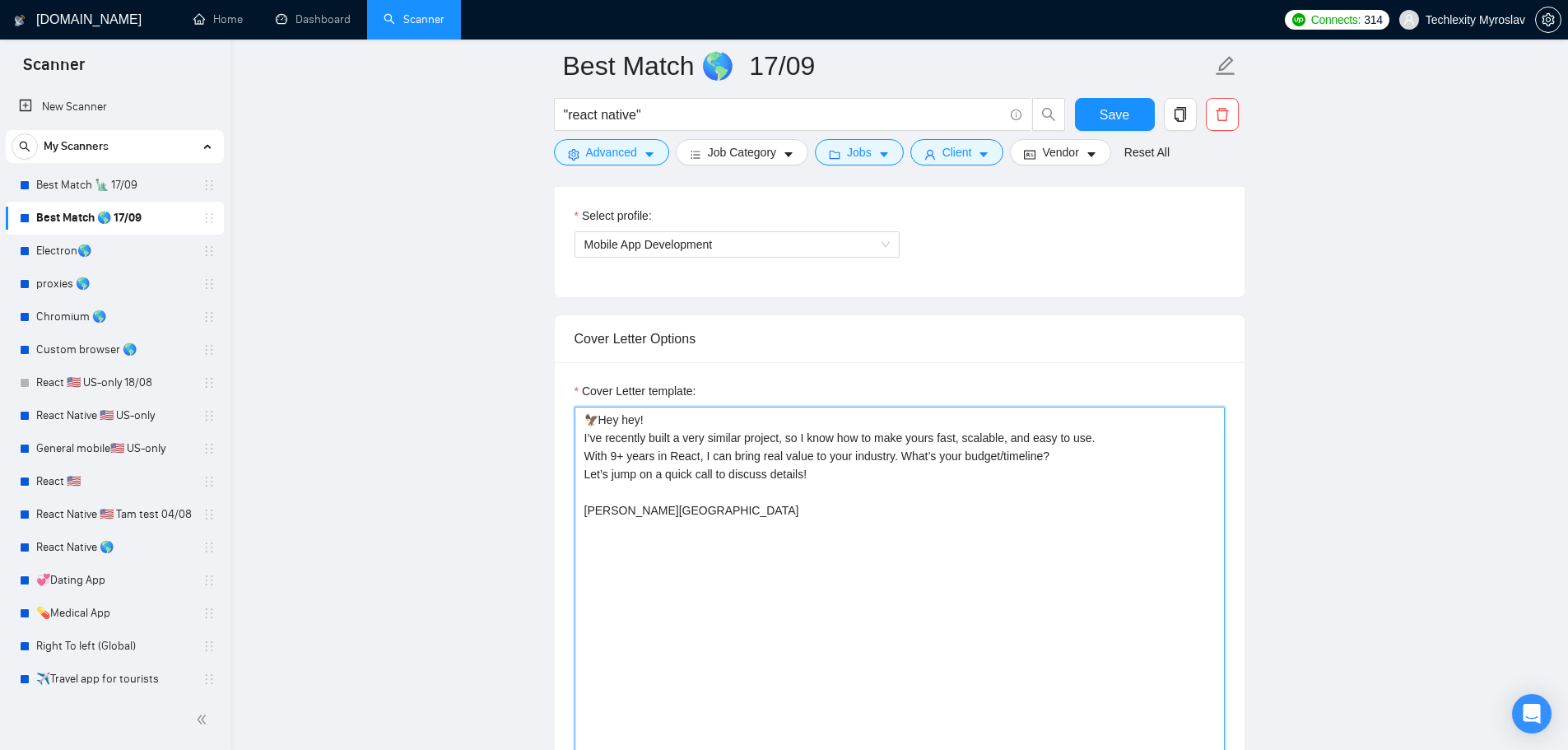
click at [764, 426] on textarea "🦅Hey hey! I’ve recently built a very similar project, so I know how to make you…" at bounding box center [900, 592] width 650 height 370
paste textarea "I’ve recently built a very similar project, so I know how to make yours fast, s…"
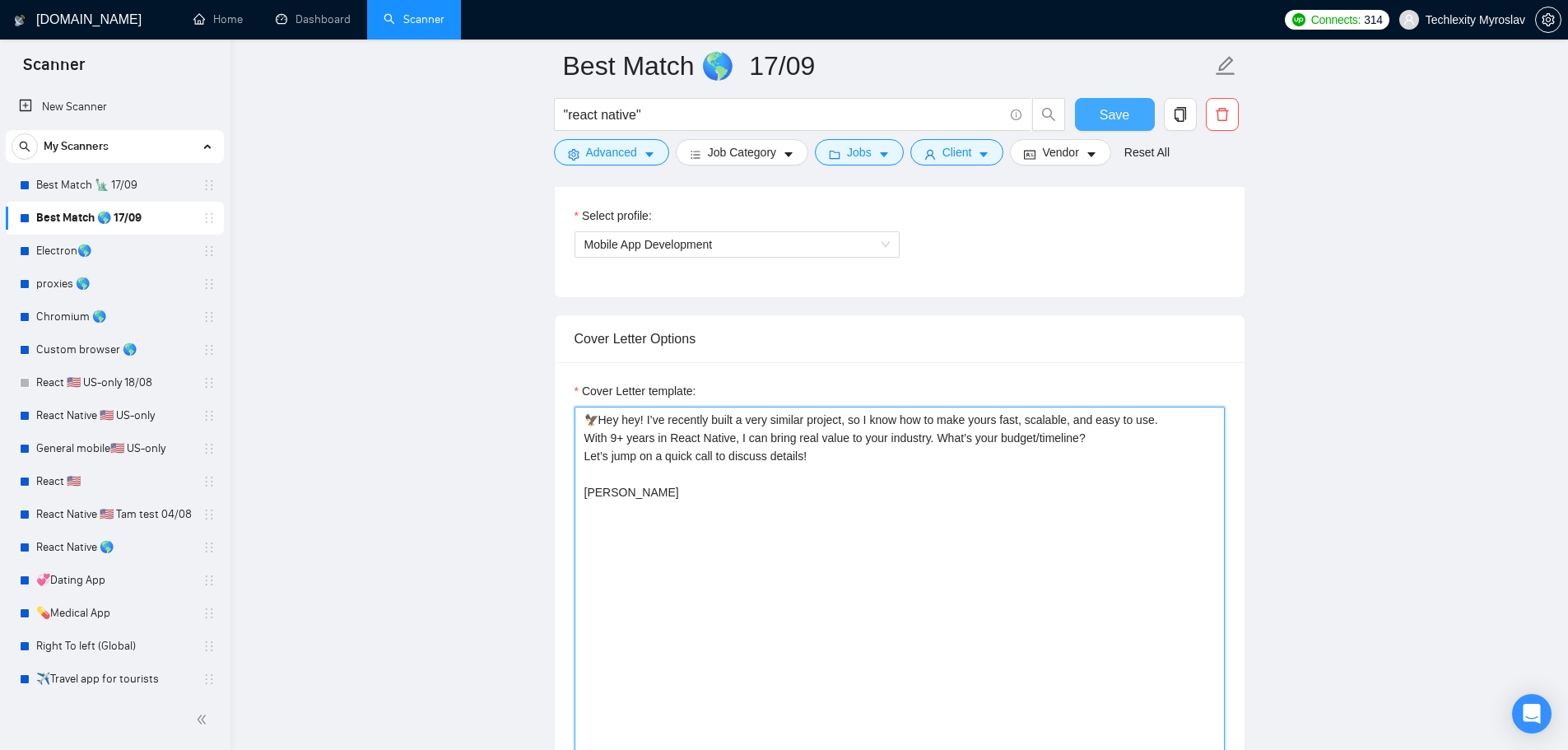
type textarea "🦅Hey hey! I’ve recently built a very similar project, so I know how to make you…"
click at [1116, 107] on span "Save" at bounding box center [1114, 114] width 30 height 21
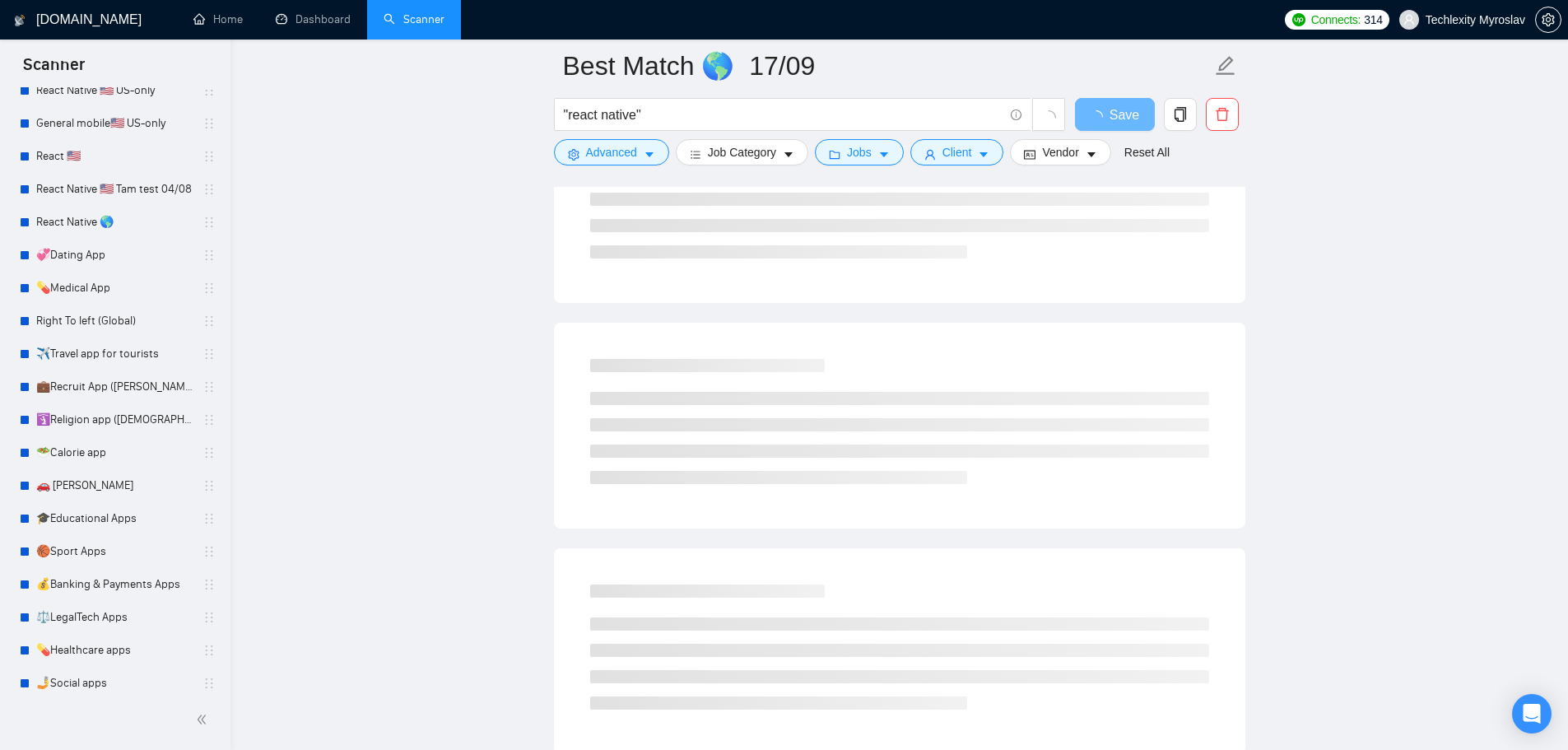
scroll to position [335, 0]
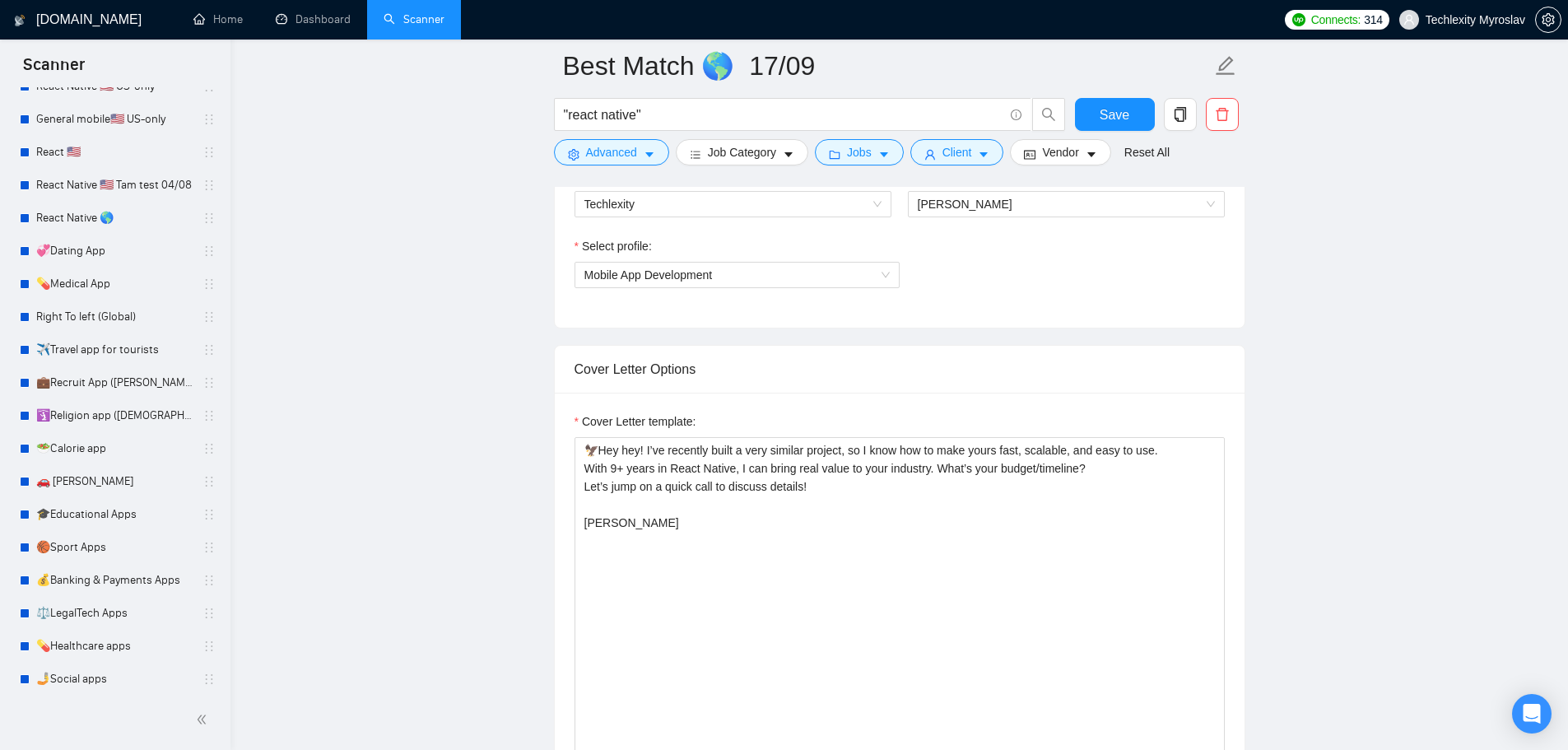
scroll to position [1070, 0]
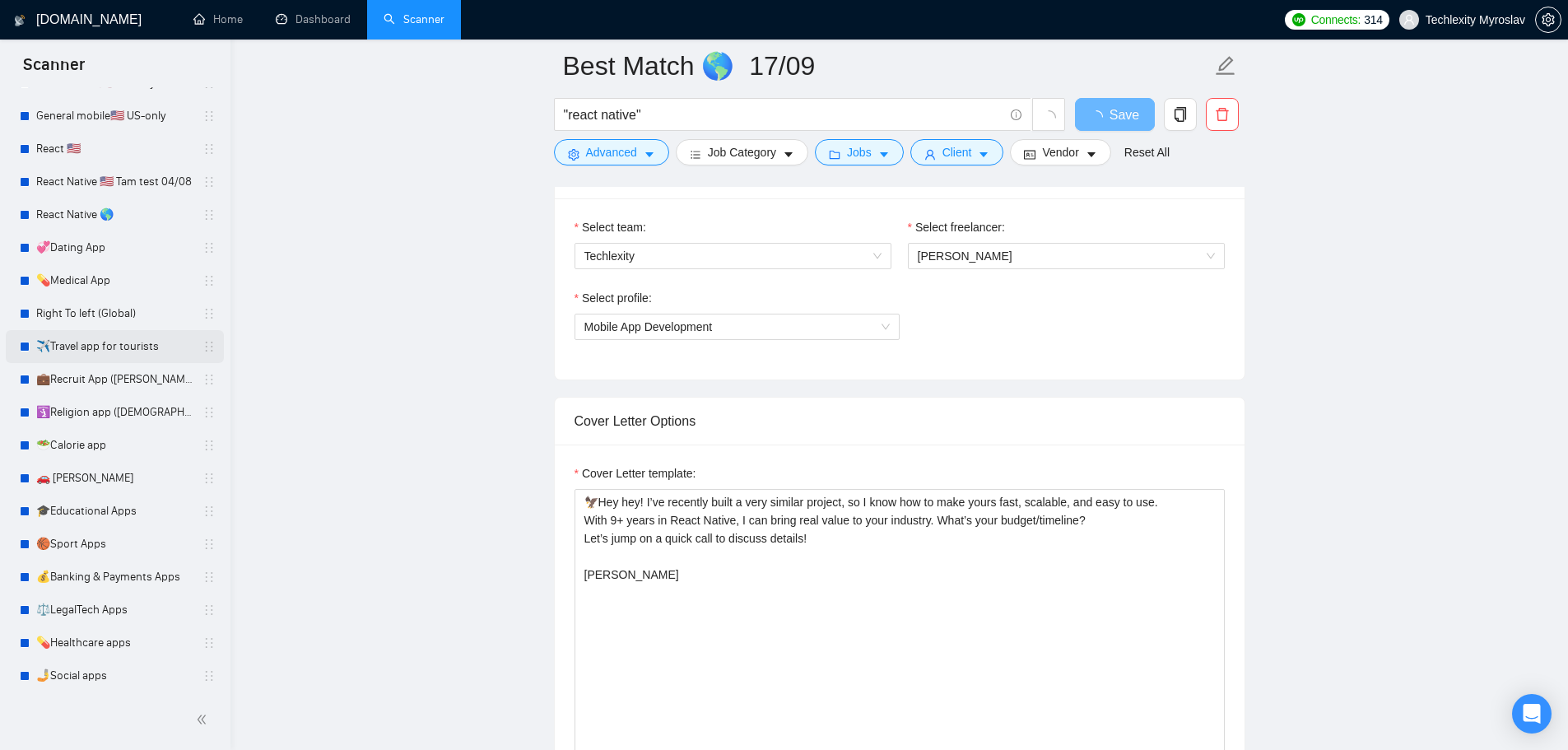
scroll to position [335, 0]
click at [85, 246] on link "💞Dating App" at bounding box center [114, 245] width 156 height 33
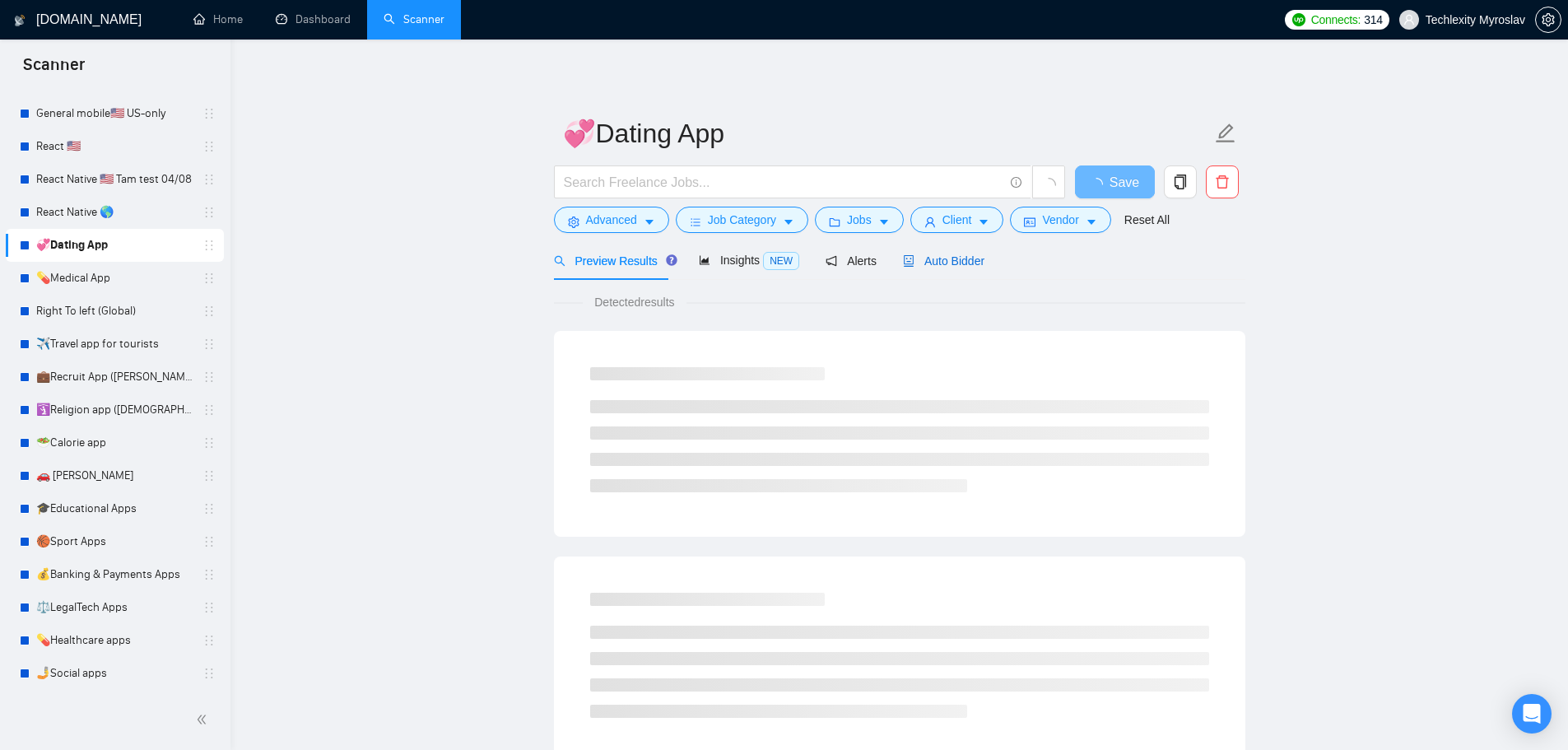
click at [950, 264] on span "Auto Bidder" at bounding box center [943, 261] width 82 height 14
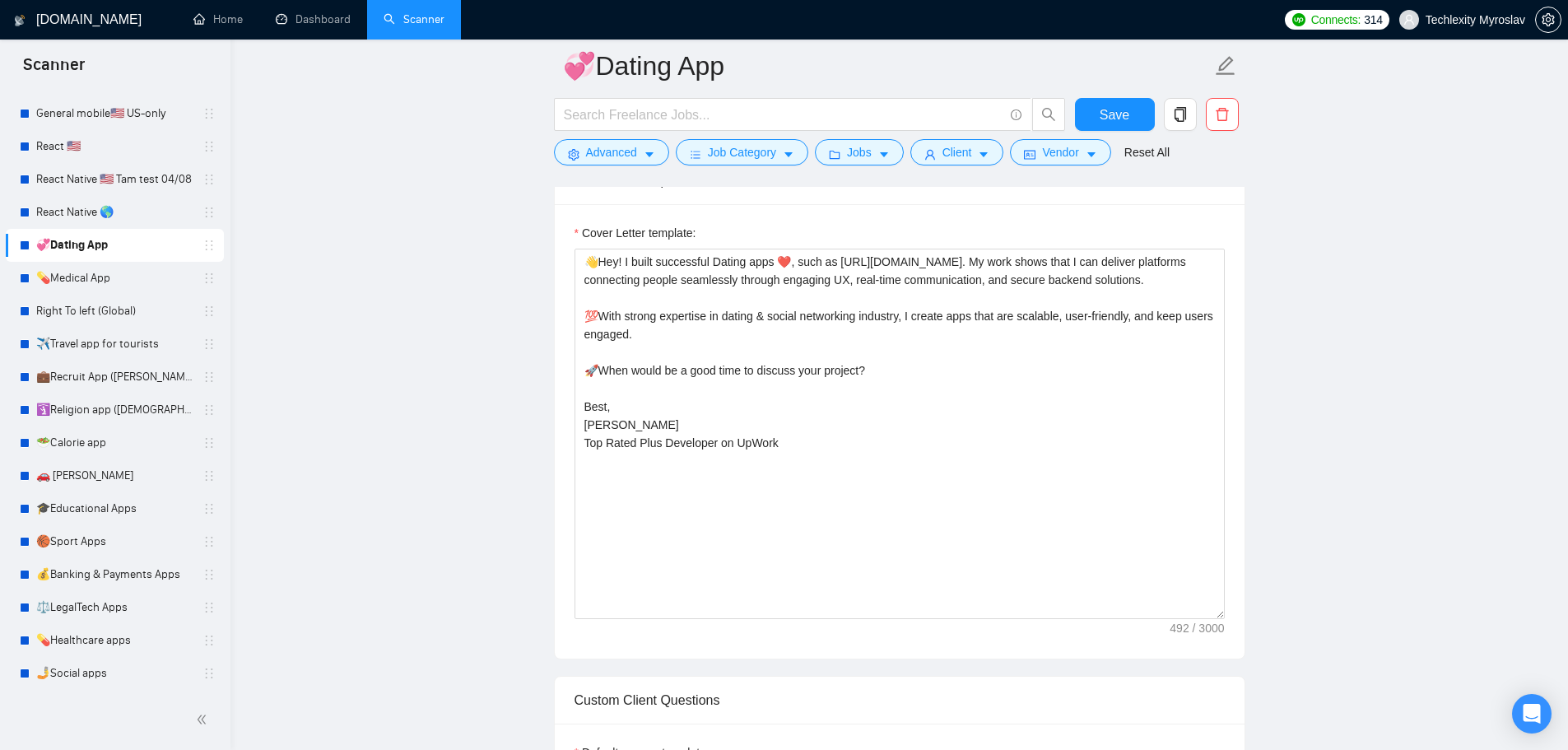
scroll to position [1317, 0]
